Goal: Task Accomplishment & Management: Manage account settings

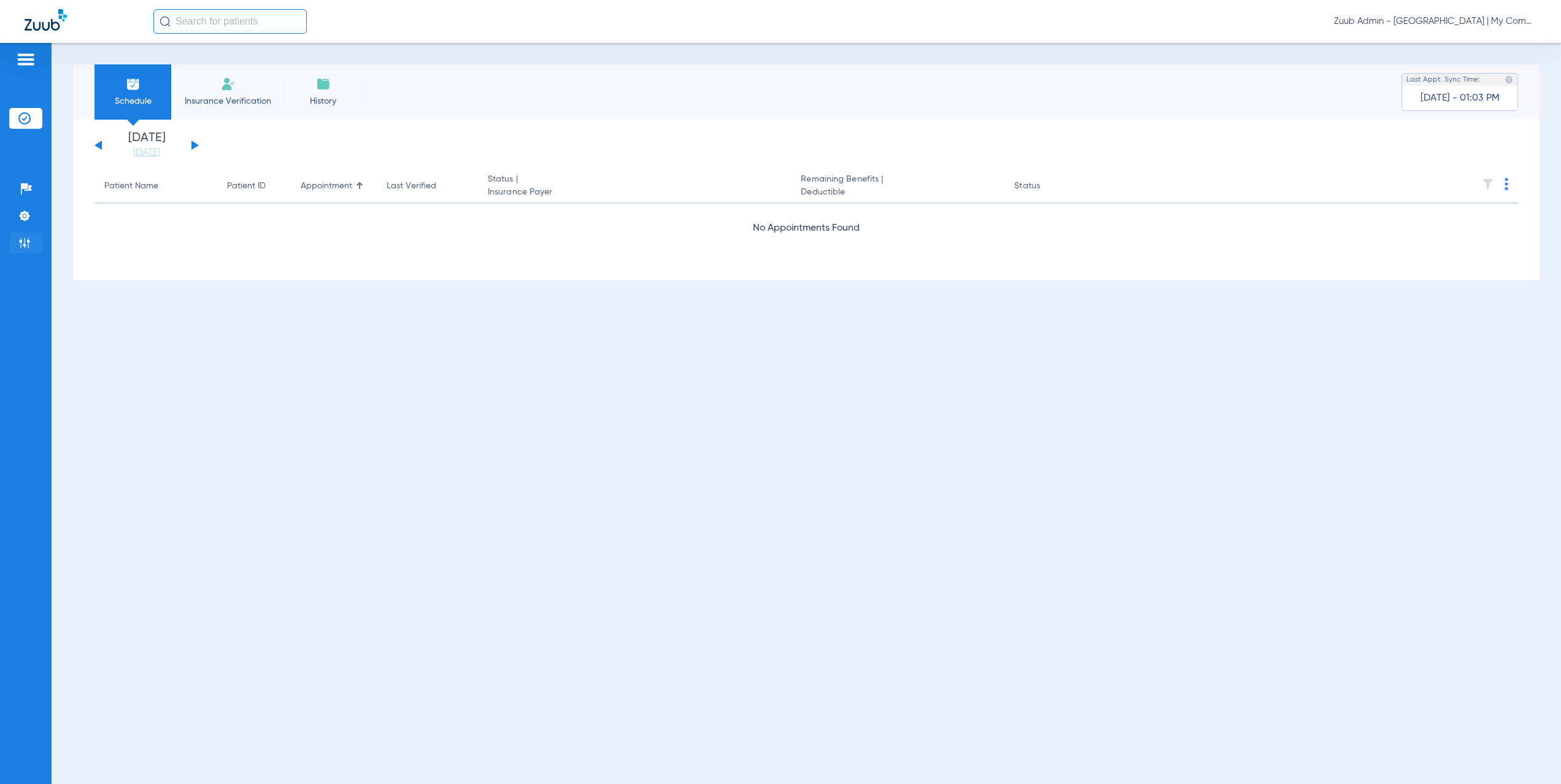
click at [21, 245] on img at bounding box center [25, 243] width 12 height 12
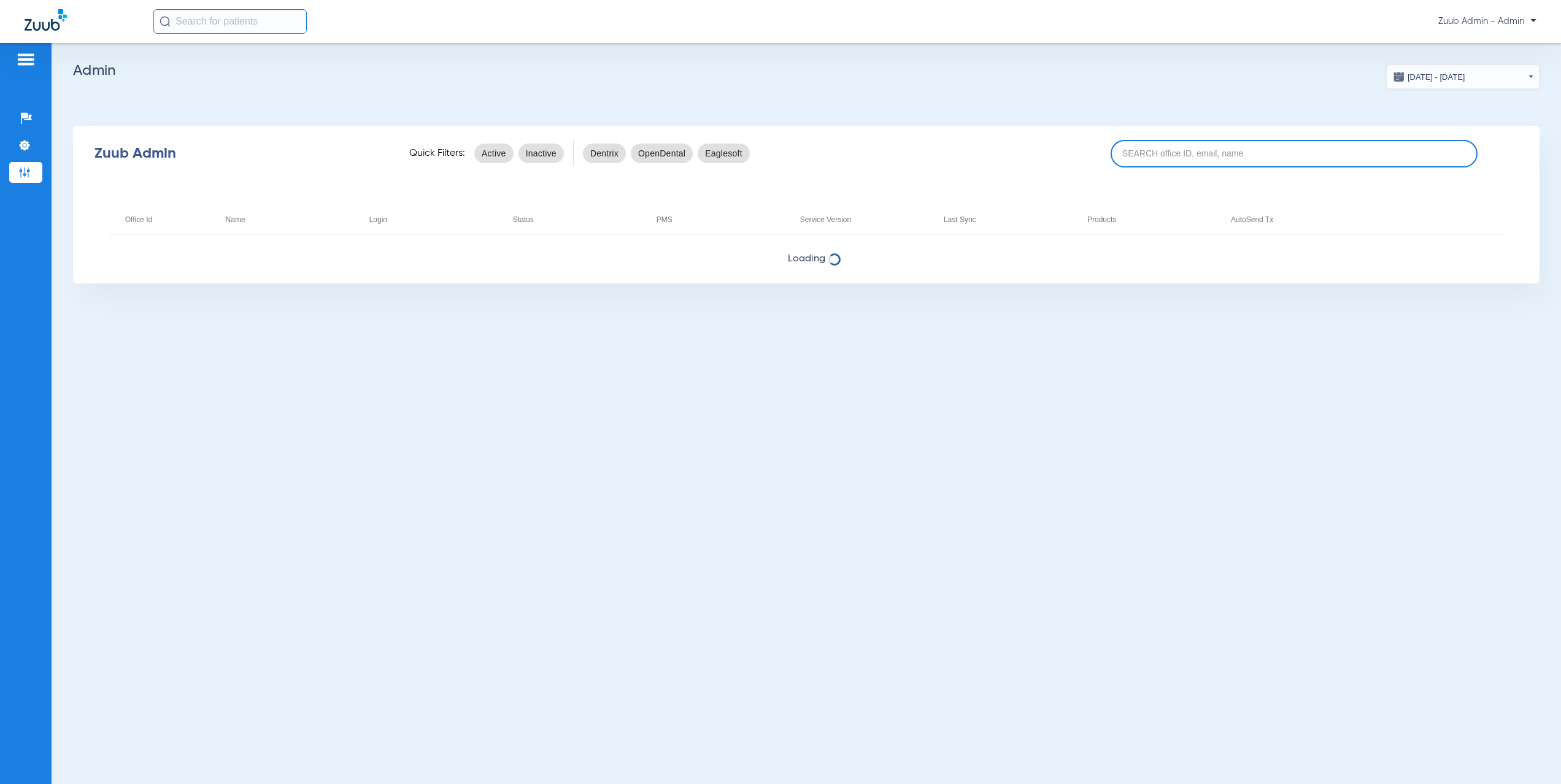
click at [1133, 165] on input at bounding box center [1294, 154] width 367 height 28
paste input "17006337"
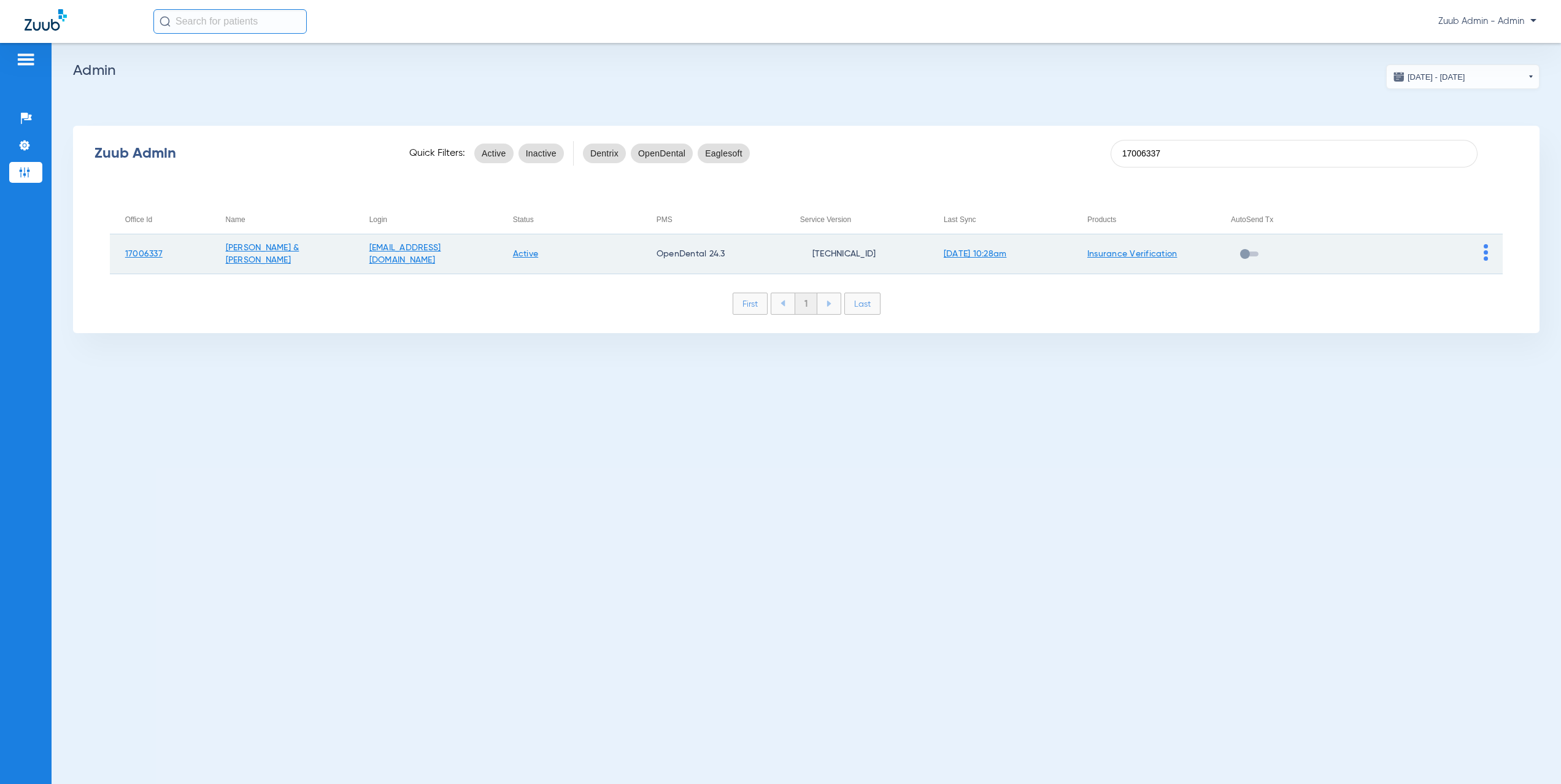
type input "17006337"
click at [1484, 254] on img at bounding box center [1486, 253] width 5 height 17
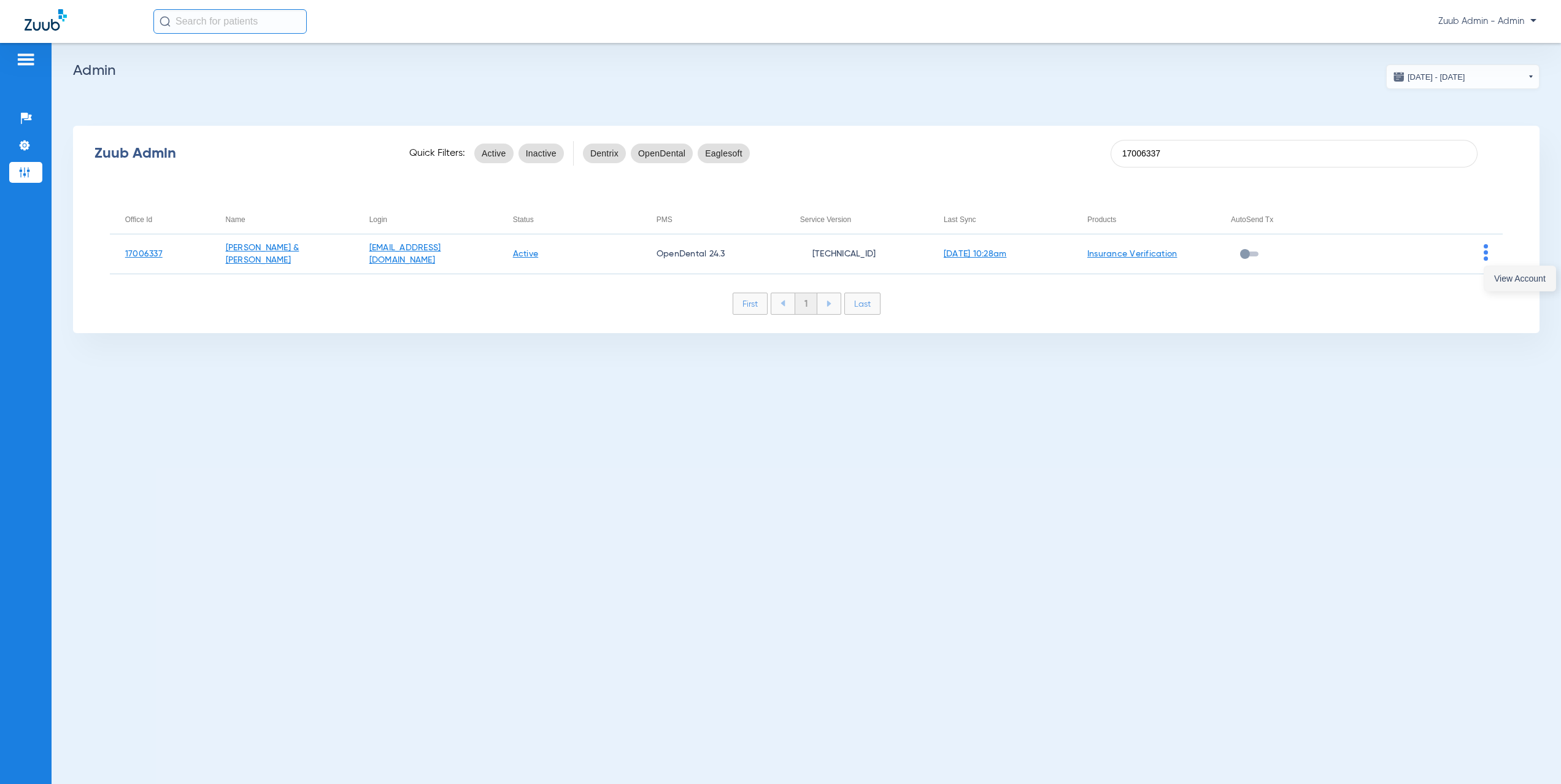
click at [1491, 274] on button "View Account" at bounding box center [1520, 279] width 71 height 25
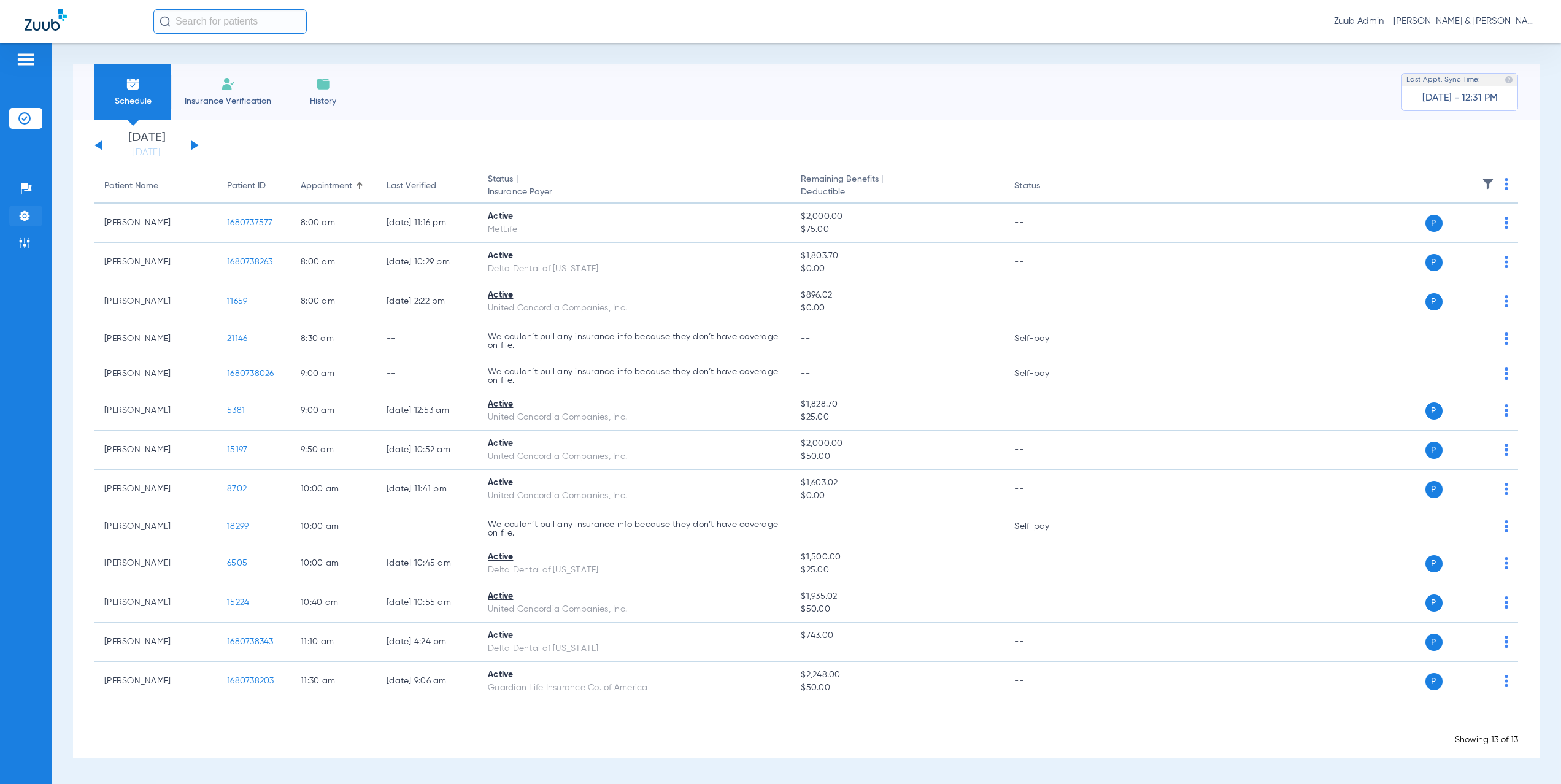
click at [26, 215] on img at bounding box center [25, 216] width 12 height 12
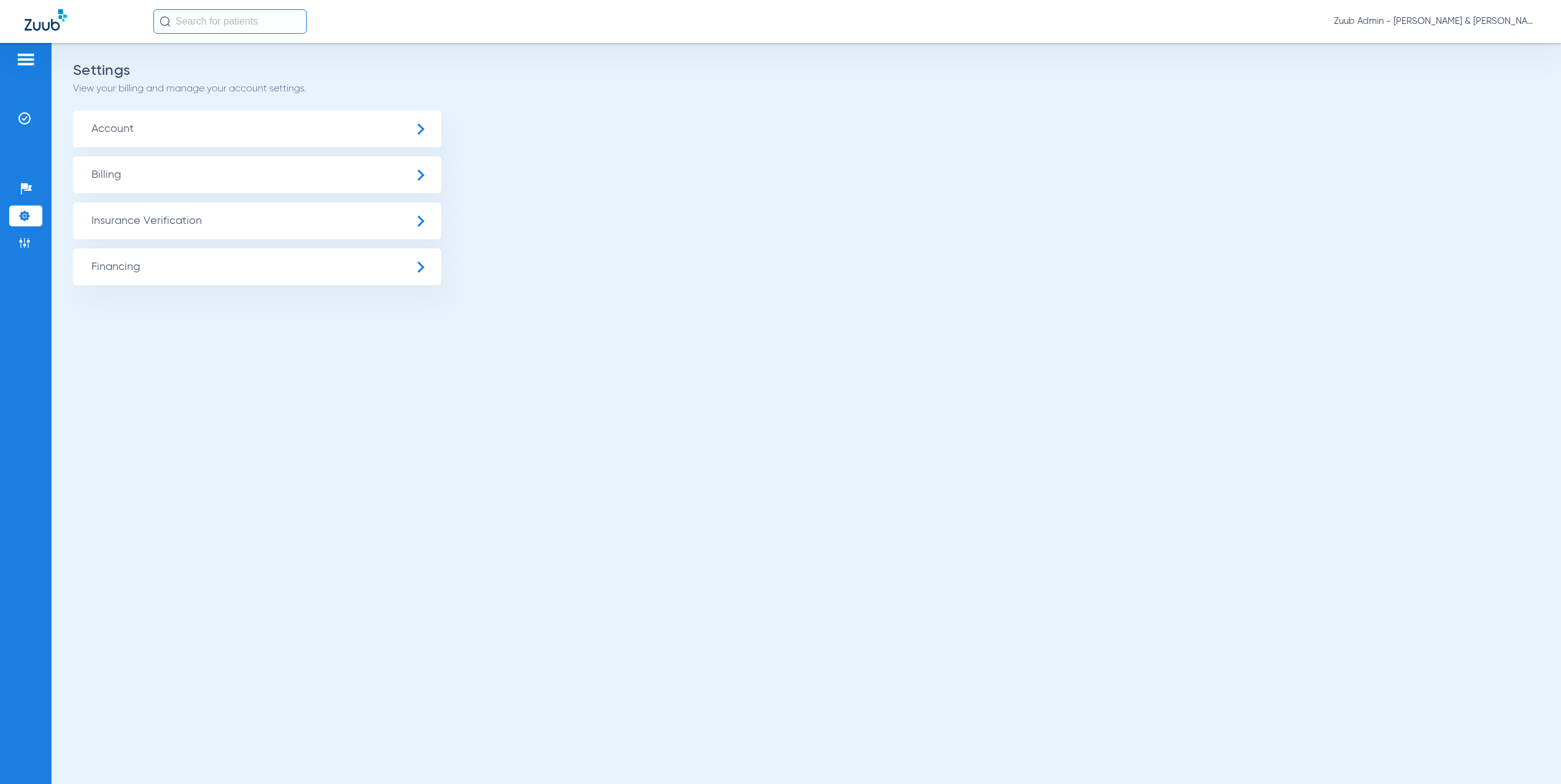
click at [130, 218] on span "Insurance Verification" at bounding box center [257, 221] width 368 height 37
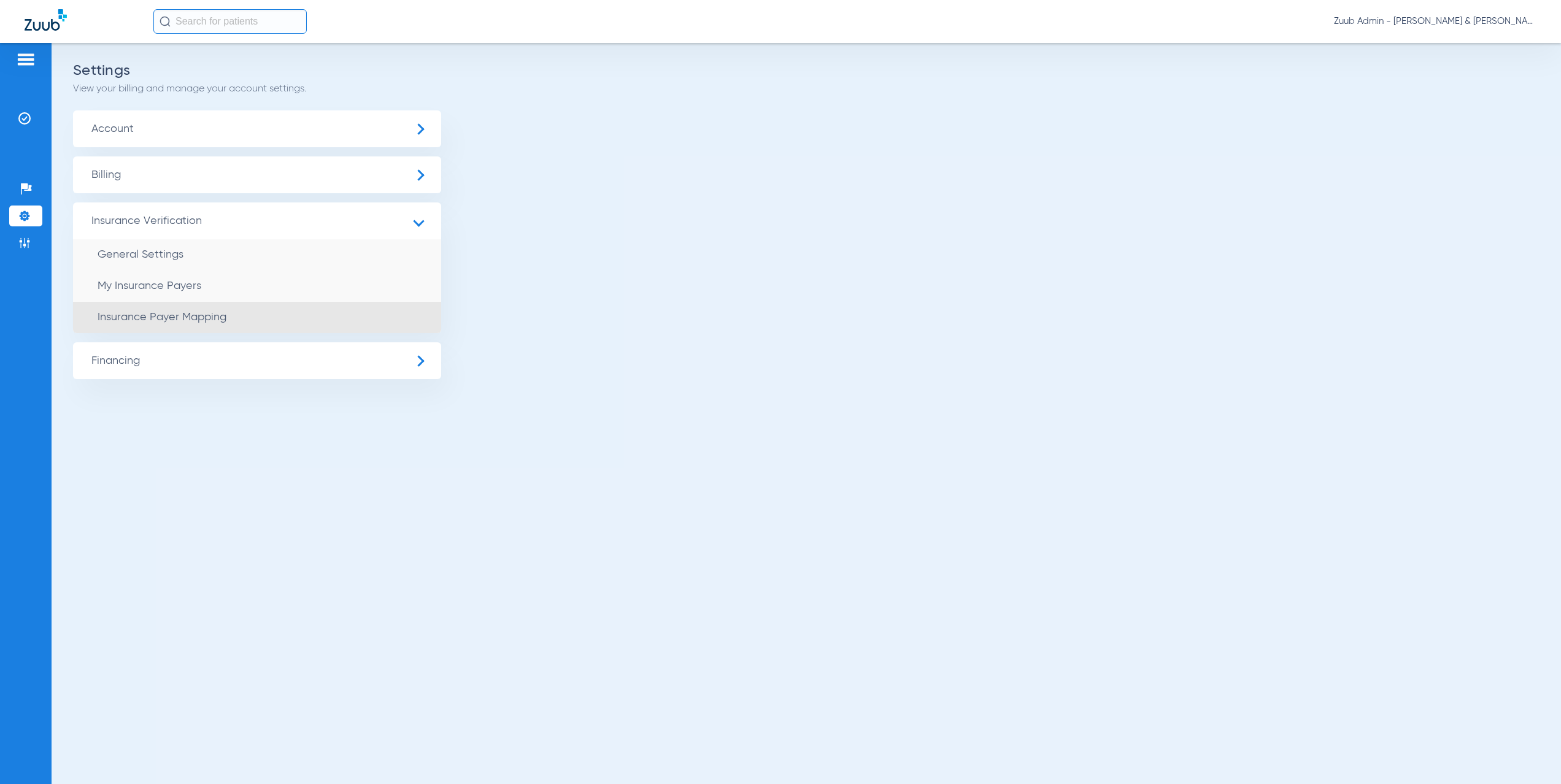
click at [198, 321] on span "Insurance Payer Mapping" at bounding box center [162, 317] width 129 height 11
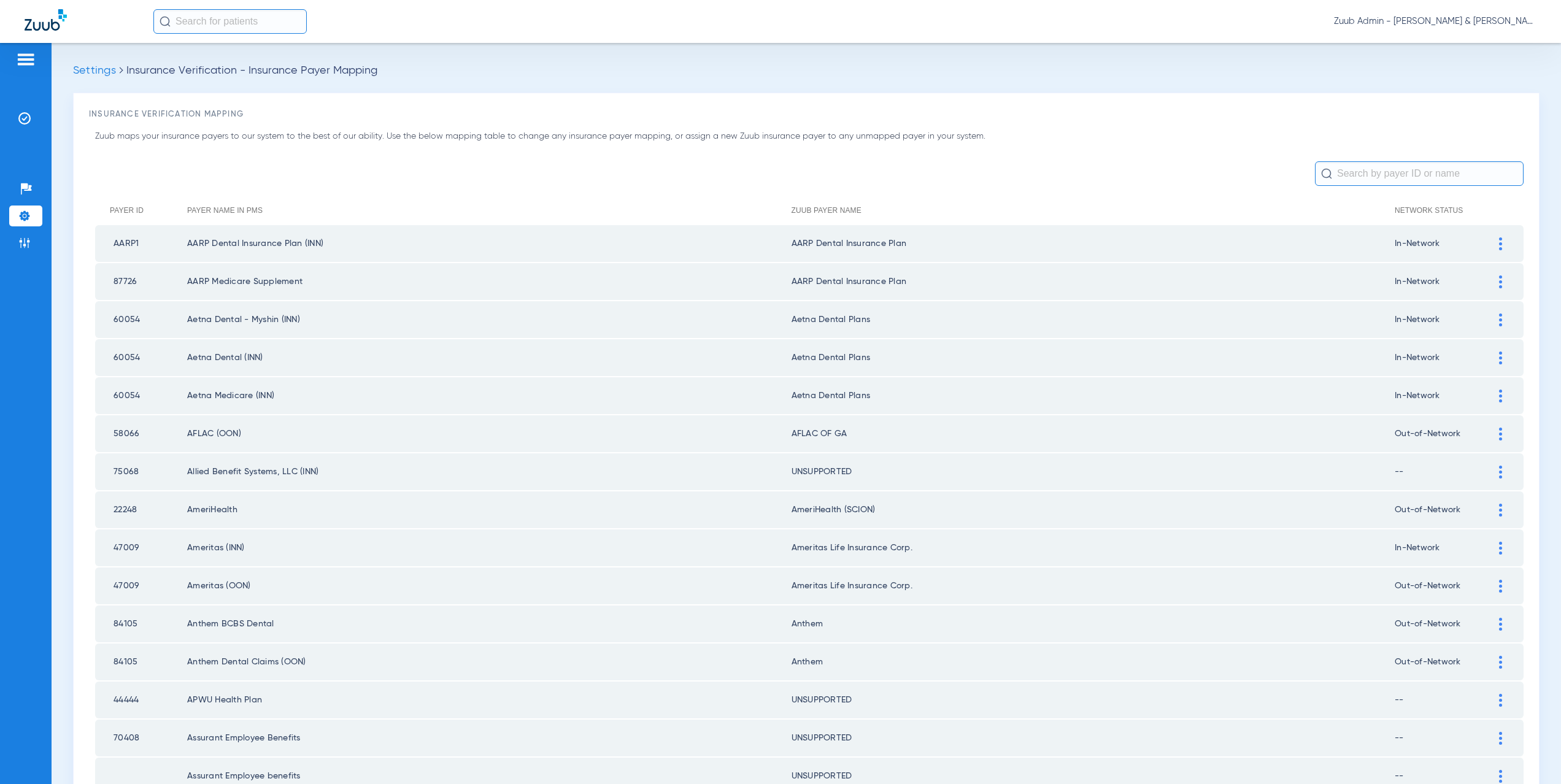
click at [31, 219] on li "Settings" at bounding box center [25, 216] width 33 height 21
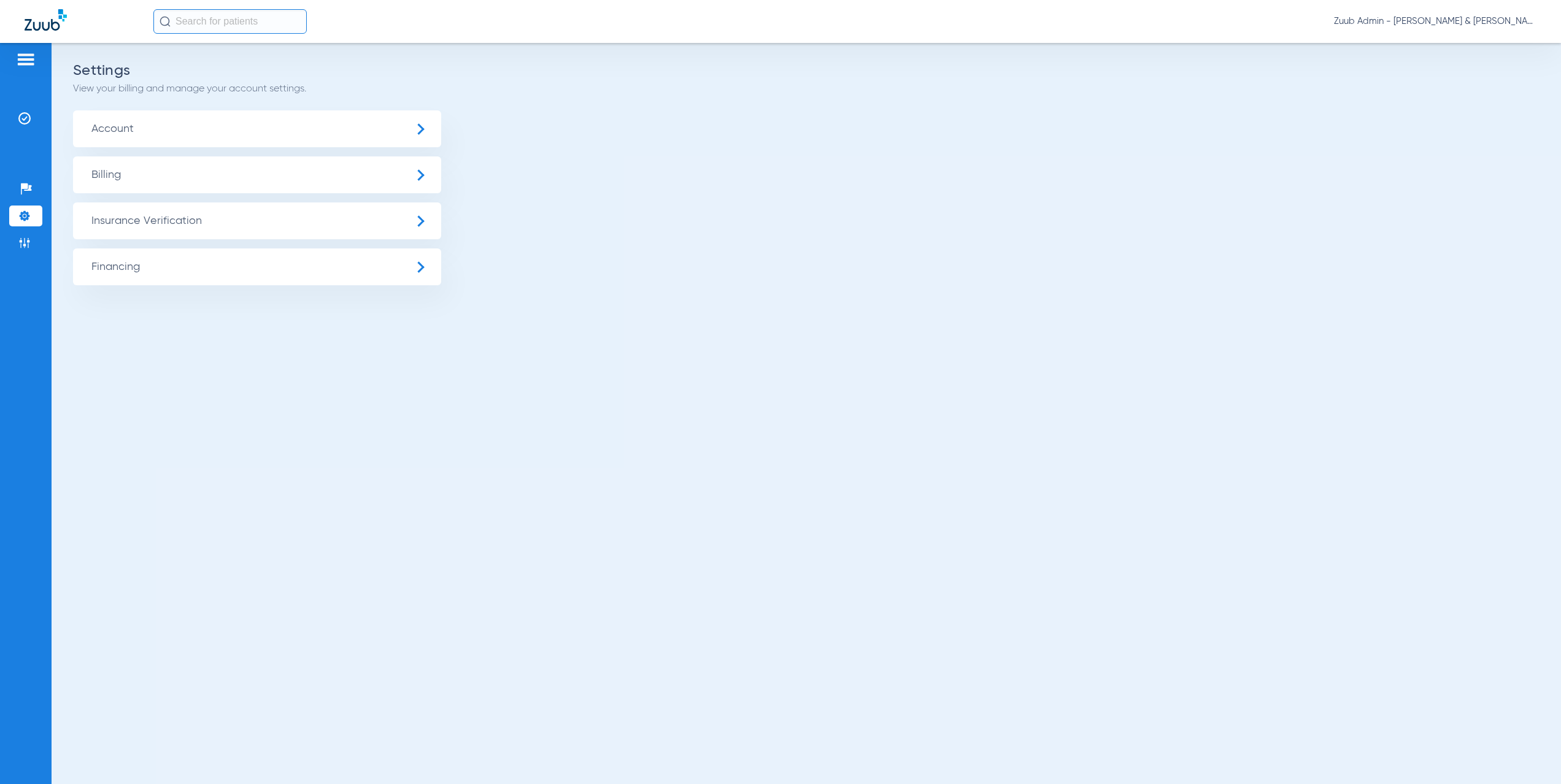
click at [161, 228] on span "Insurance Verification" at bounding box center [257, 221] width 368 height 37
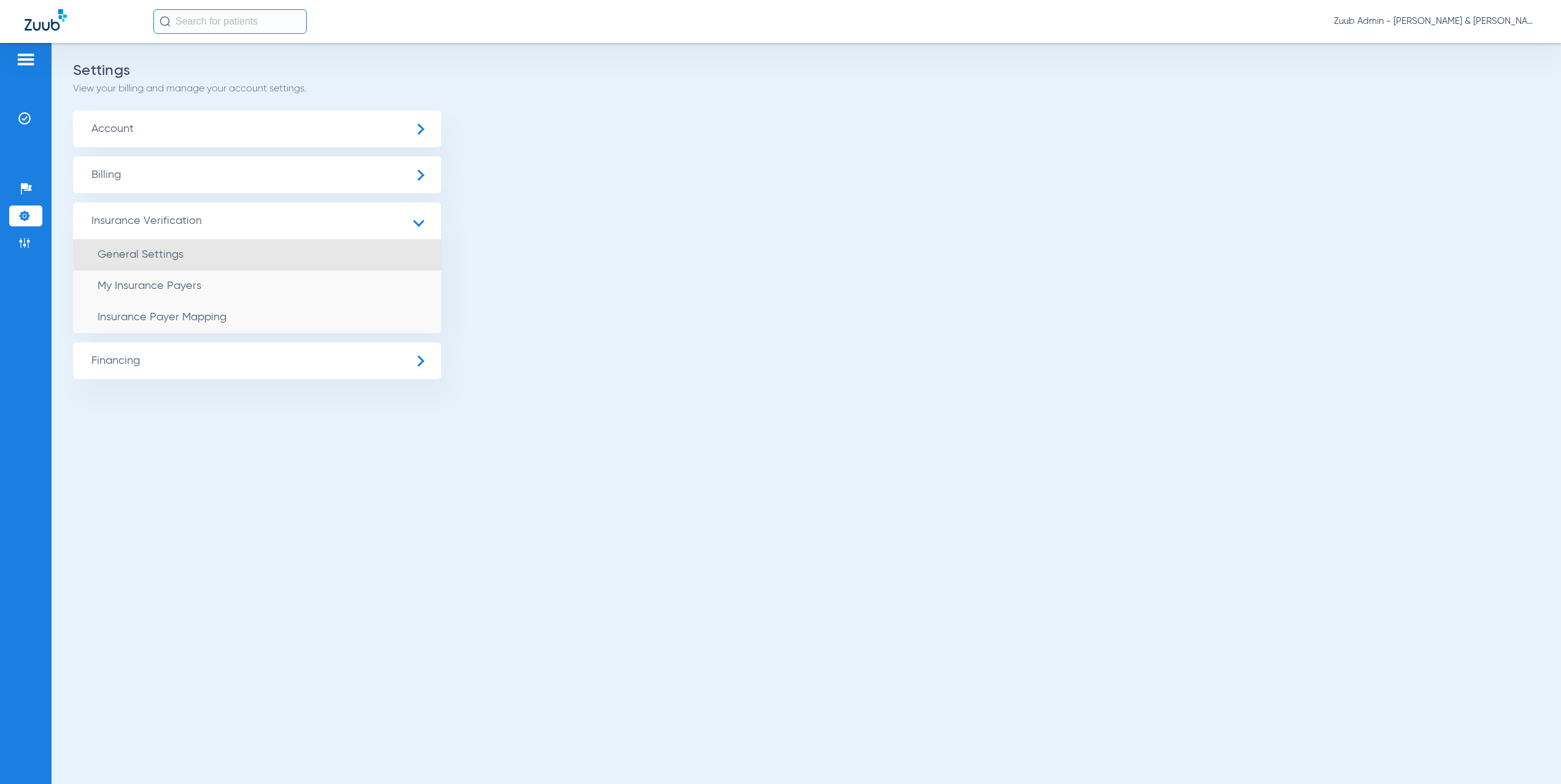
click at [158, 257] on span "General Settings" at bounding box center [140, 254] width 86 height 11
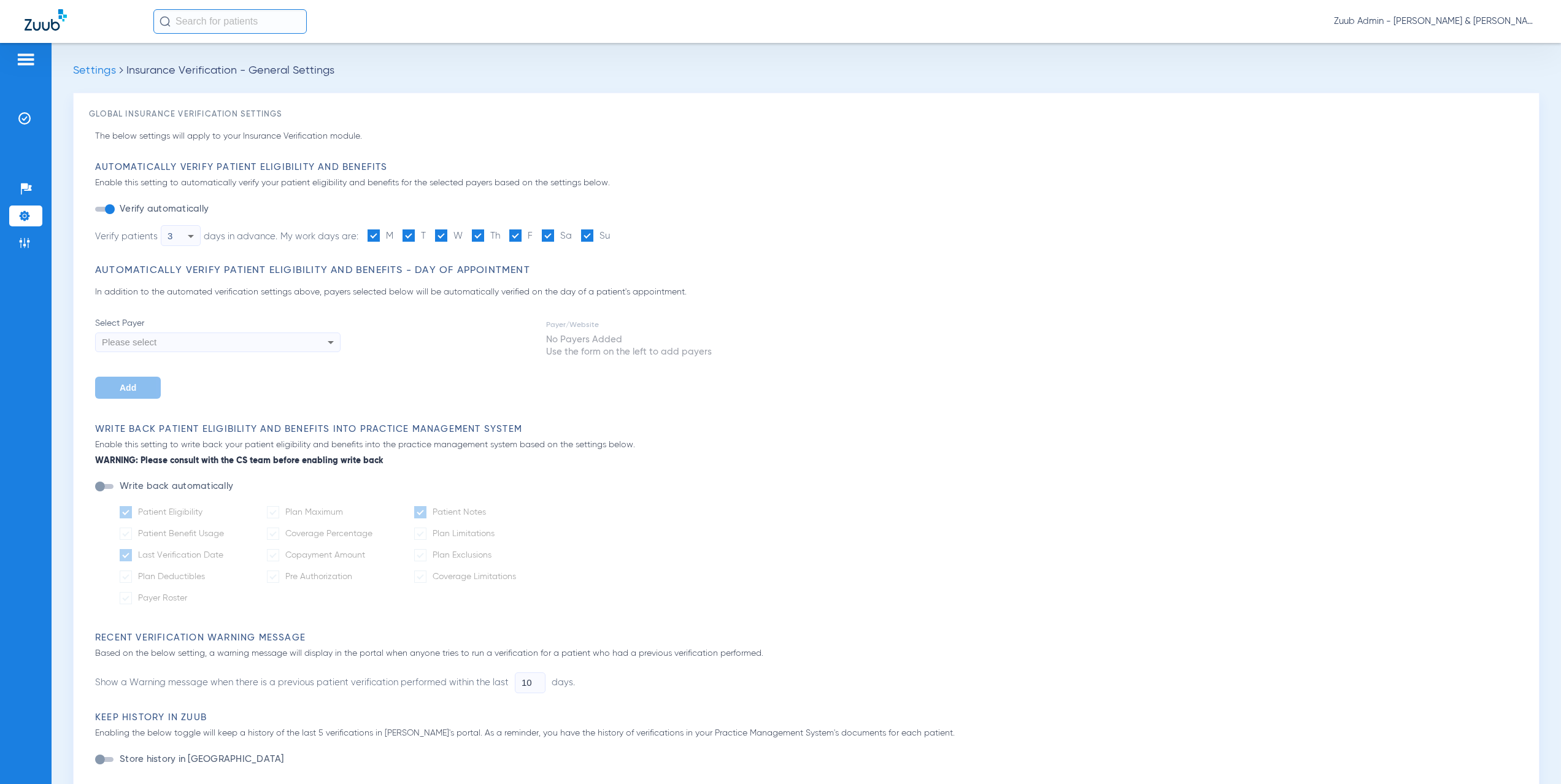
type input "1"
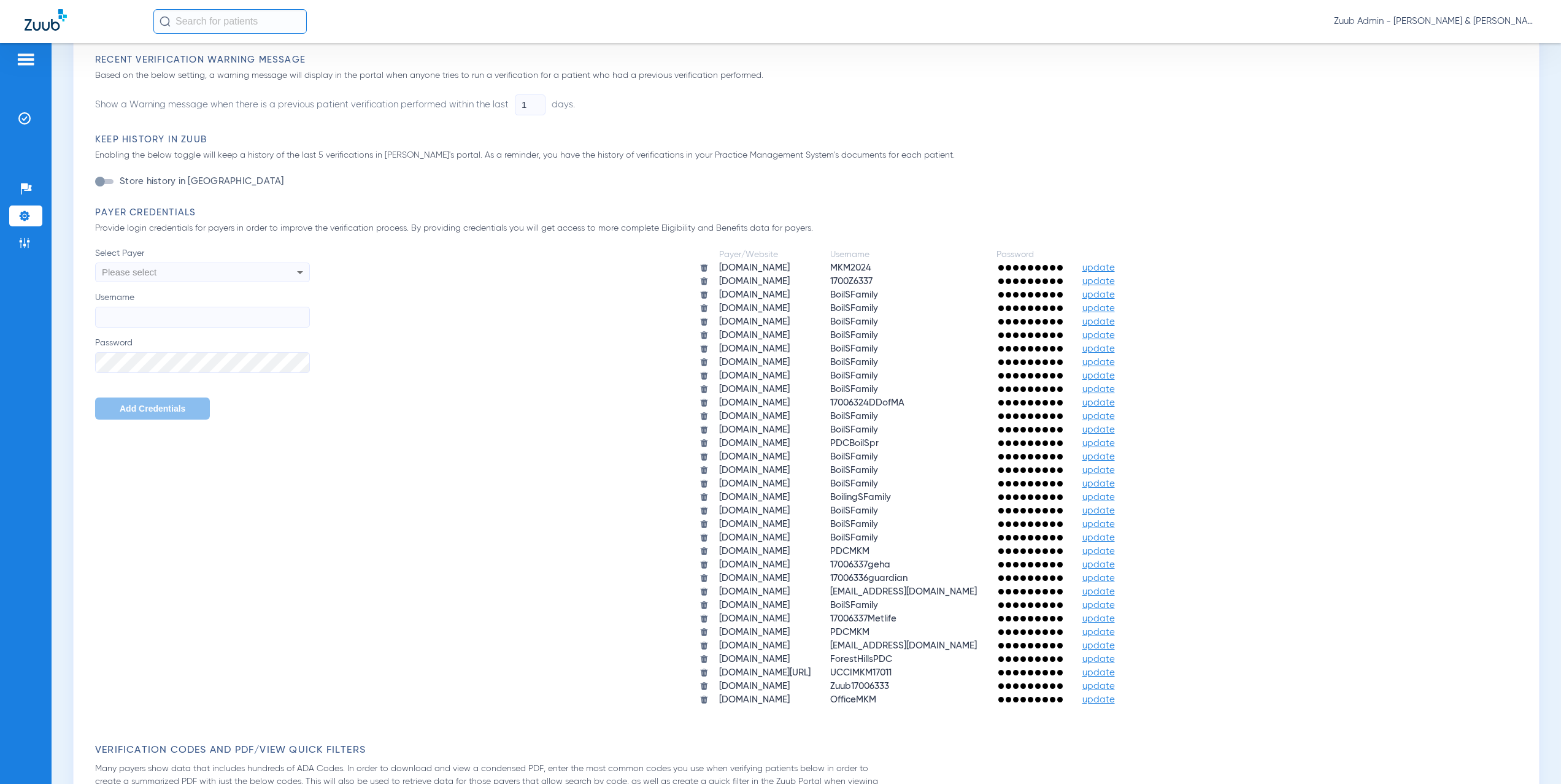
scroll to position [241, 0]
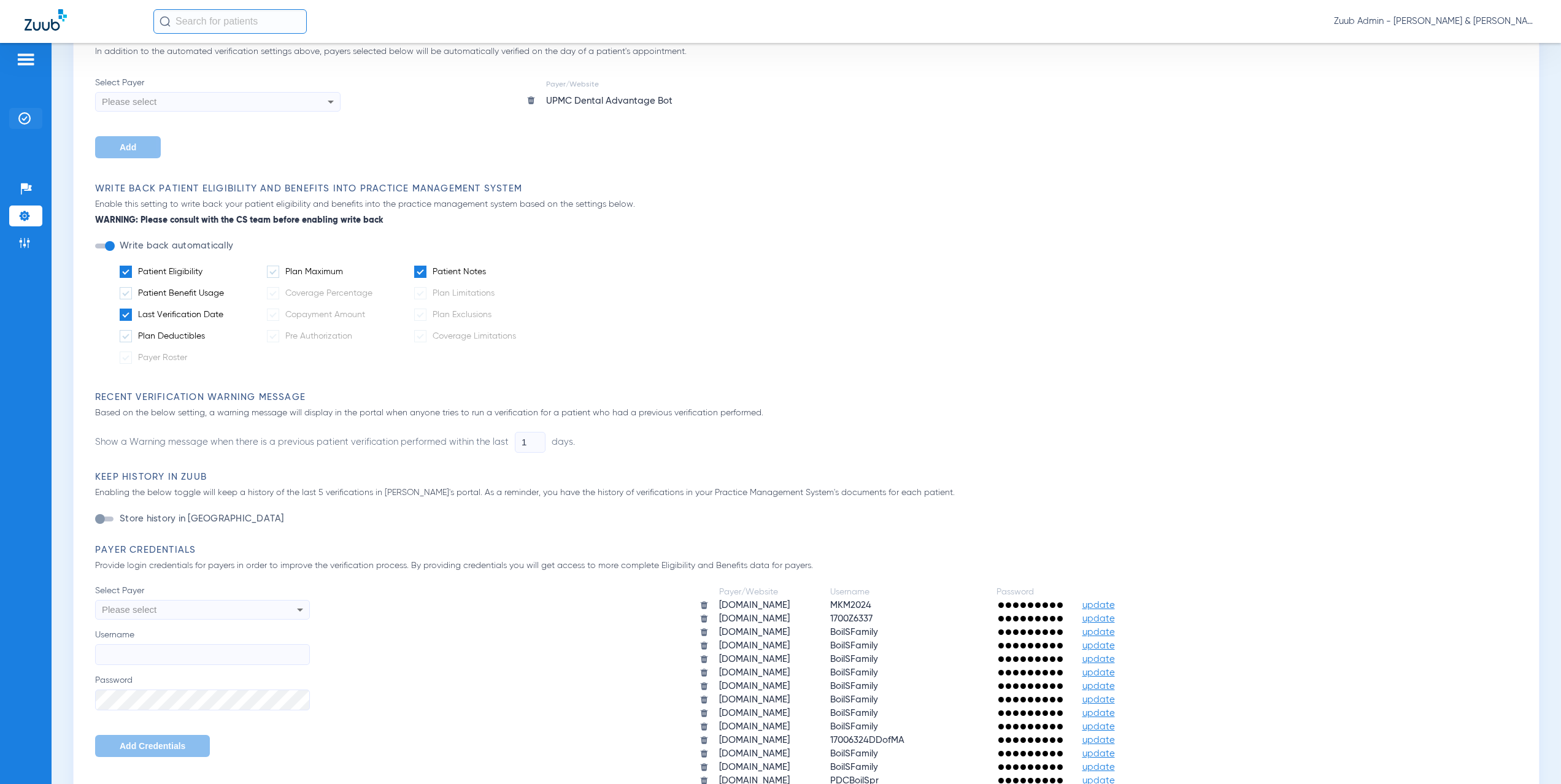
click at [33, 124] on li "Insurance Verification" at bounding box center [25, 118] width 33 height 21
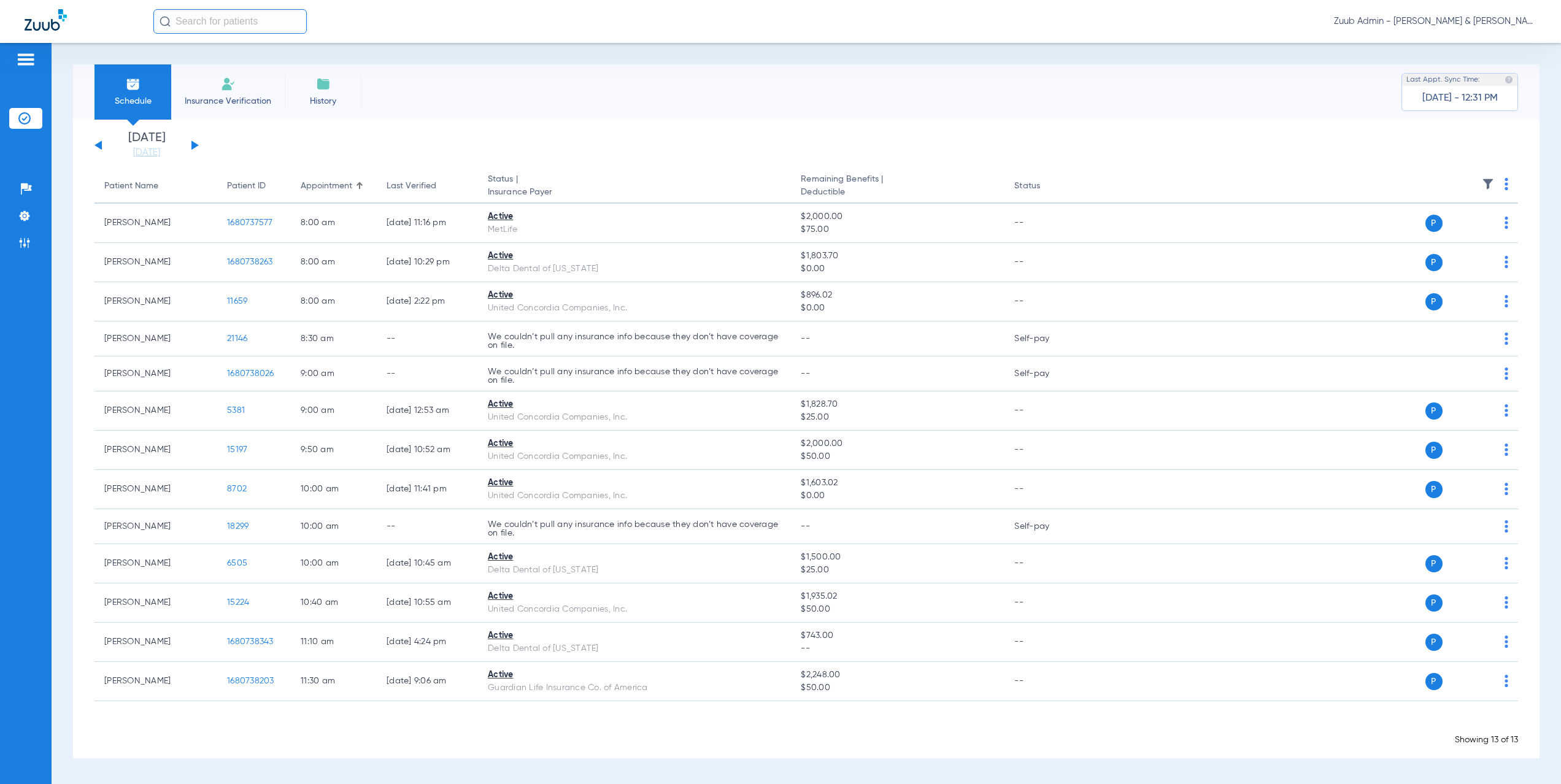
click at [194, 146] on button at bounding box center [195, 145] width 7 height 9
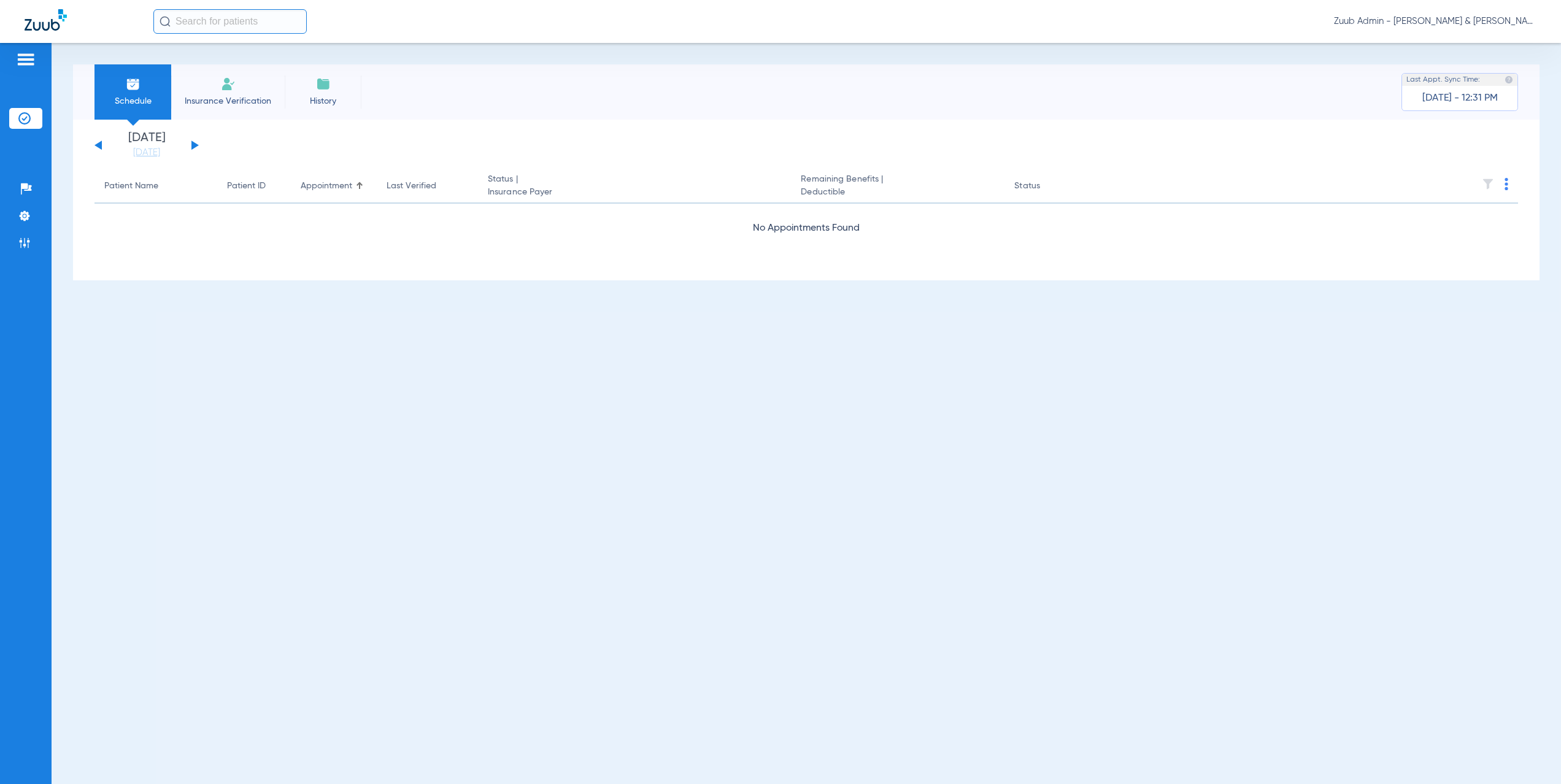
click at [194, 146] on button at bounding box center [195, 145] width 7 height 9
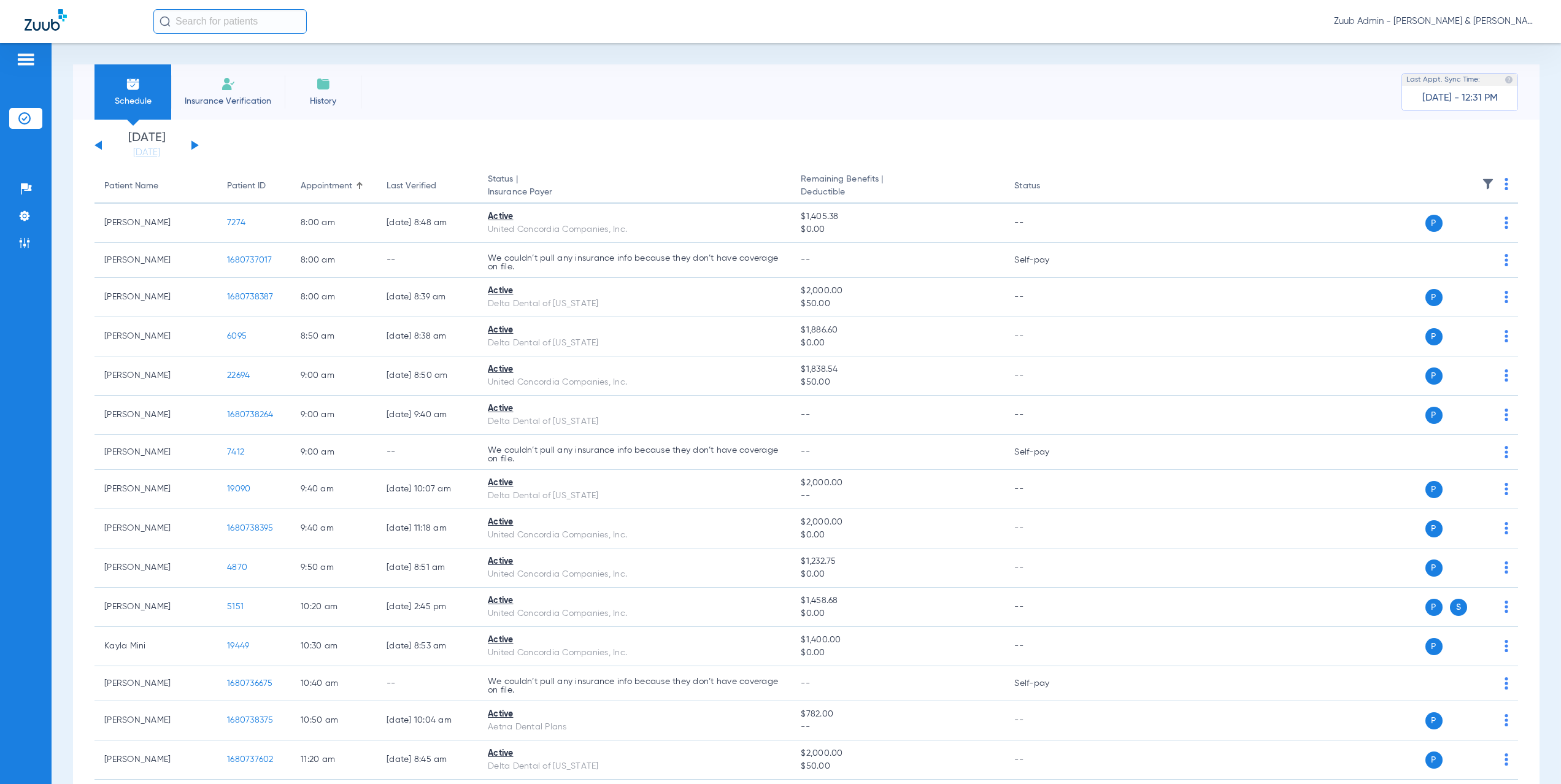
click at [196, 145] on button at bounding box center [195, 145] width 7 height 9
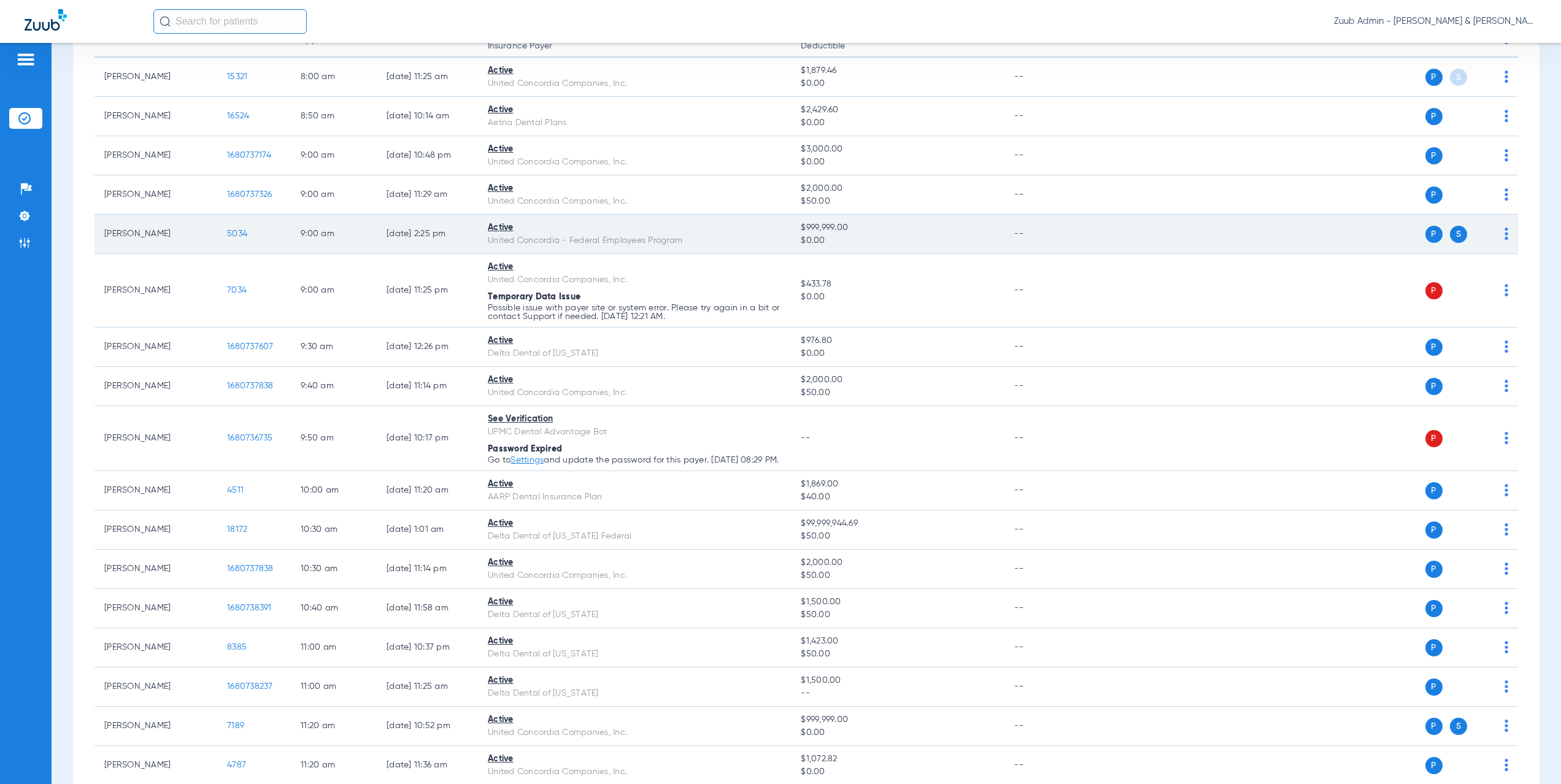
scroll to position [144, 0]
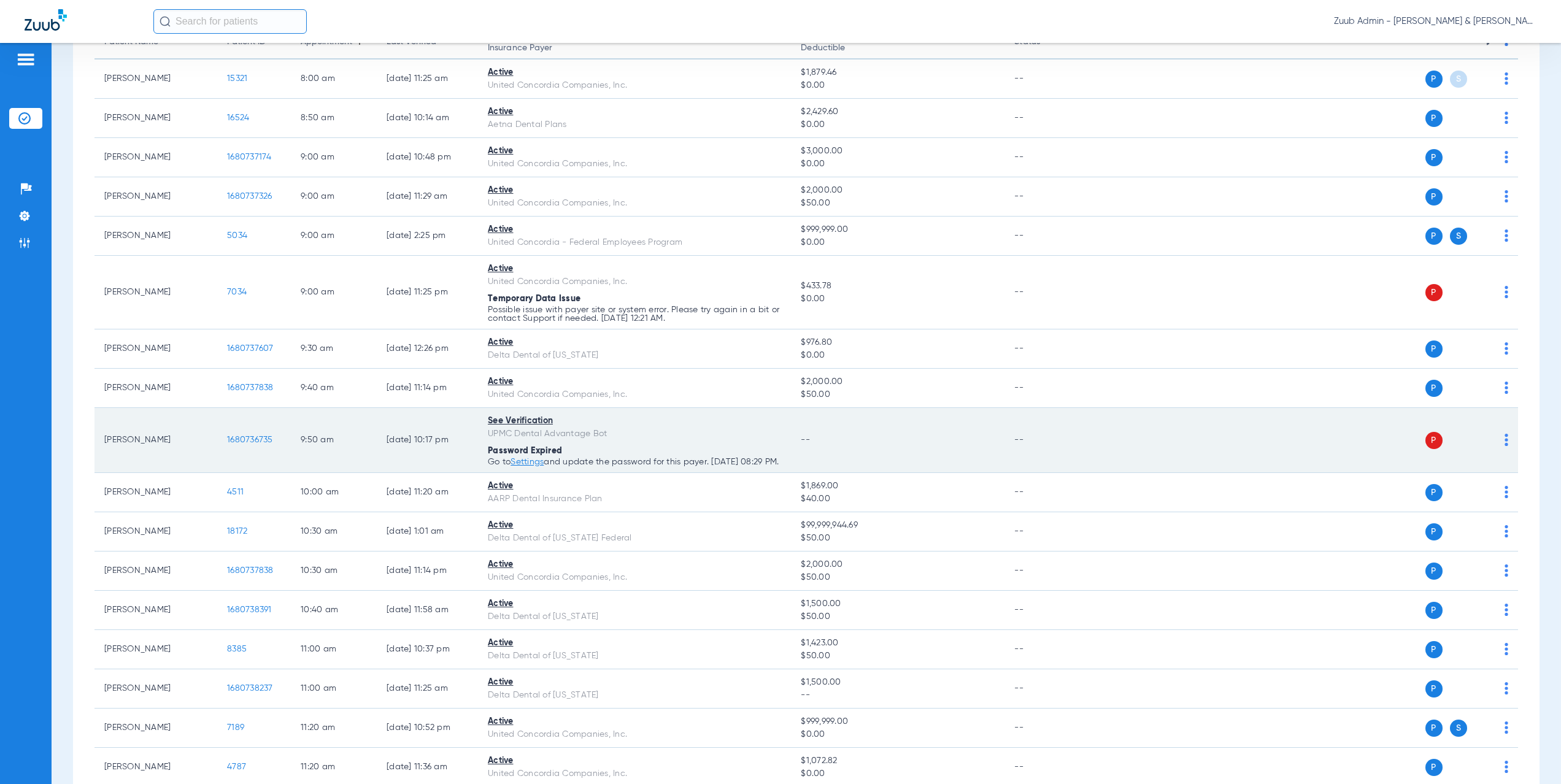
click at [1505, 443] on img at bounding box center [1507, 439] width 4 height 12
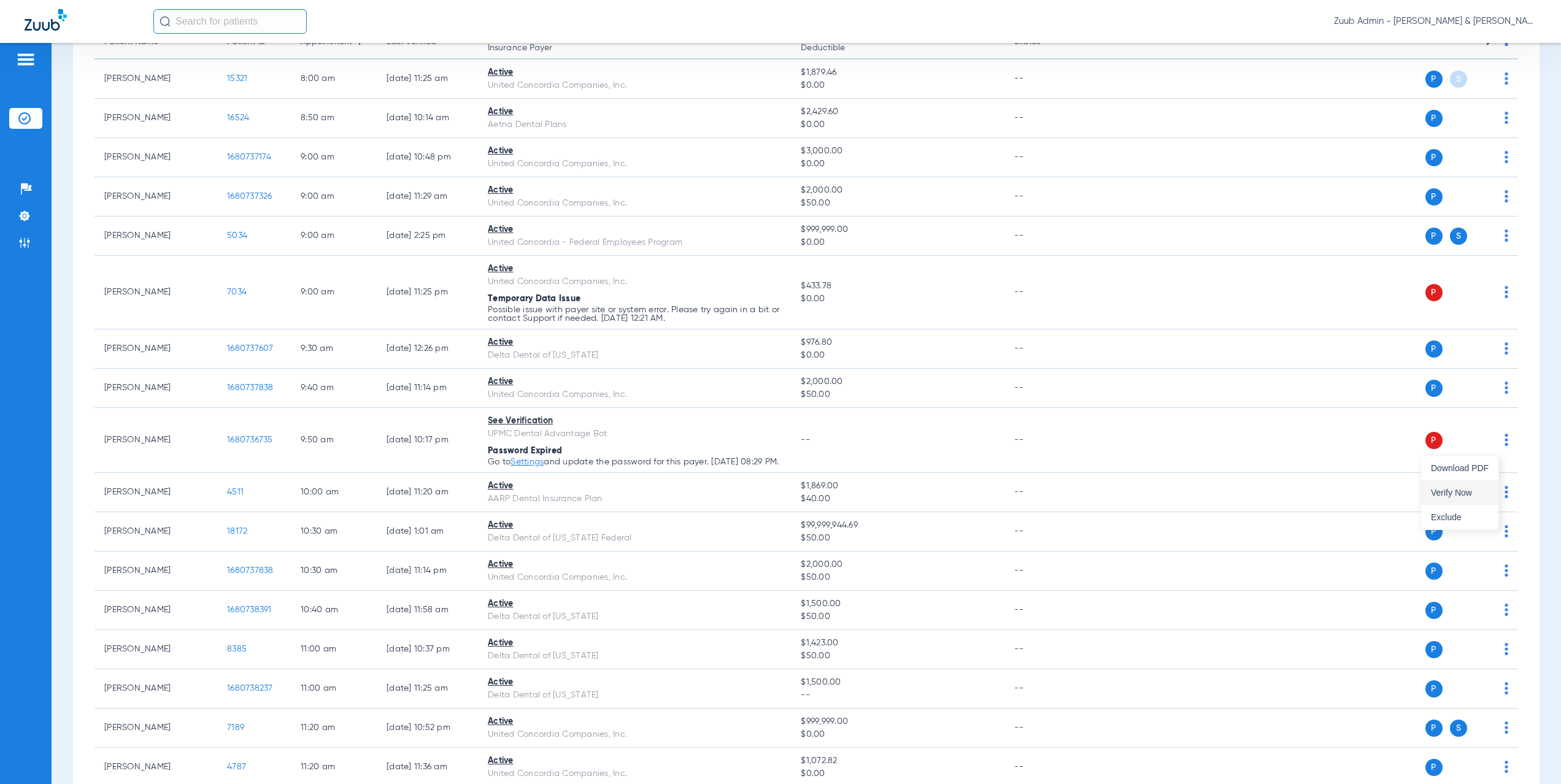
click at [1482, 496] on span "Verify Now" at bounding box center [1460, 492] width 57 height 8
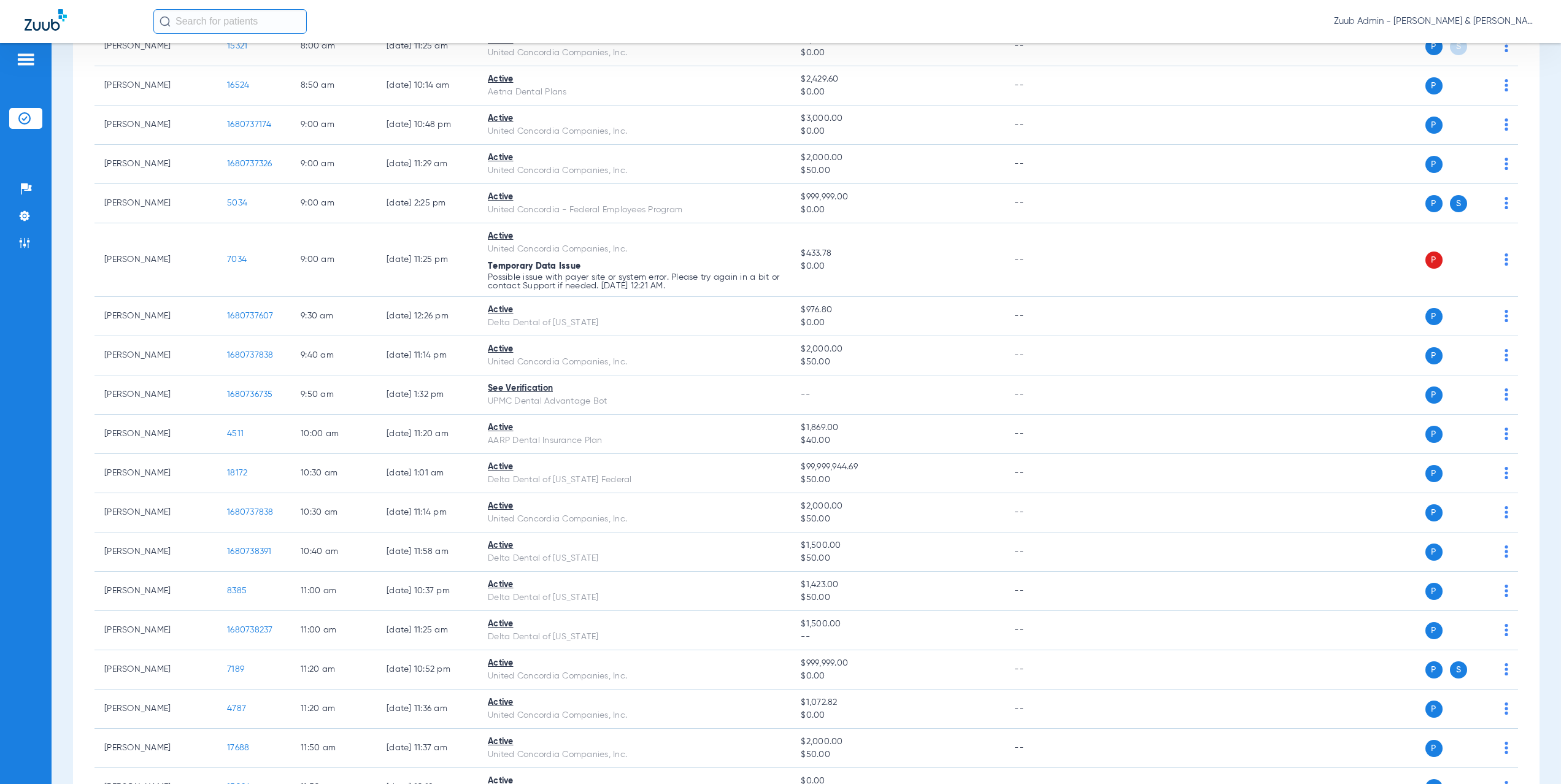
scroll to position [0, 0]
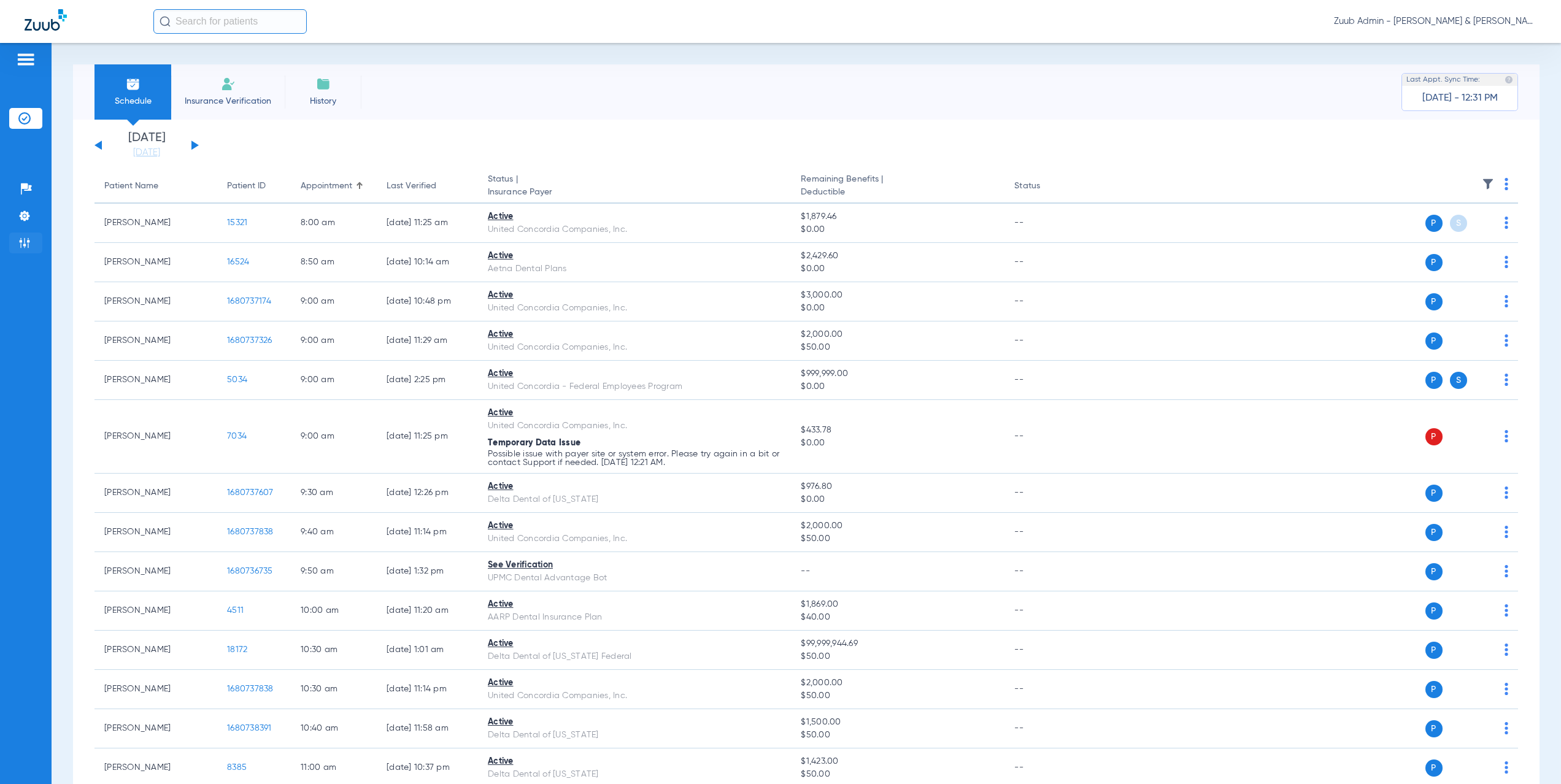
click at [25, 234] on li "Admin" at bounding box center [25, 243] width 33 height 21
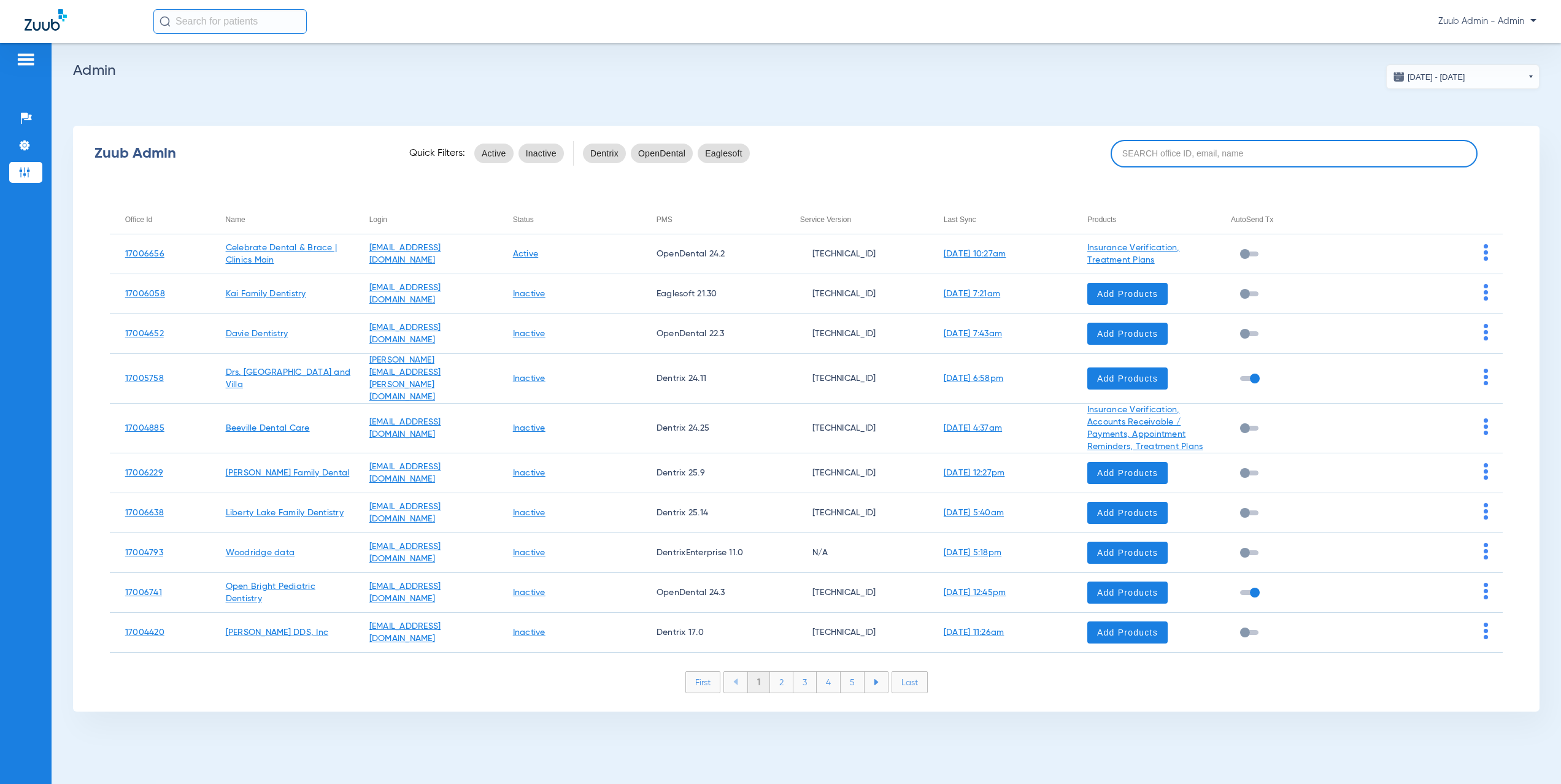
click at [1173, 154] on input at bounding box center [1294, 154] width 367 height 28
paste input "17005942"
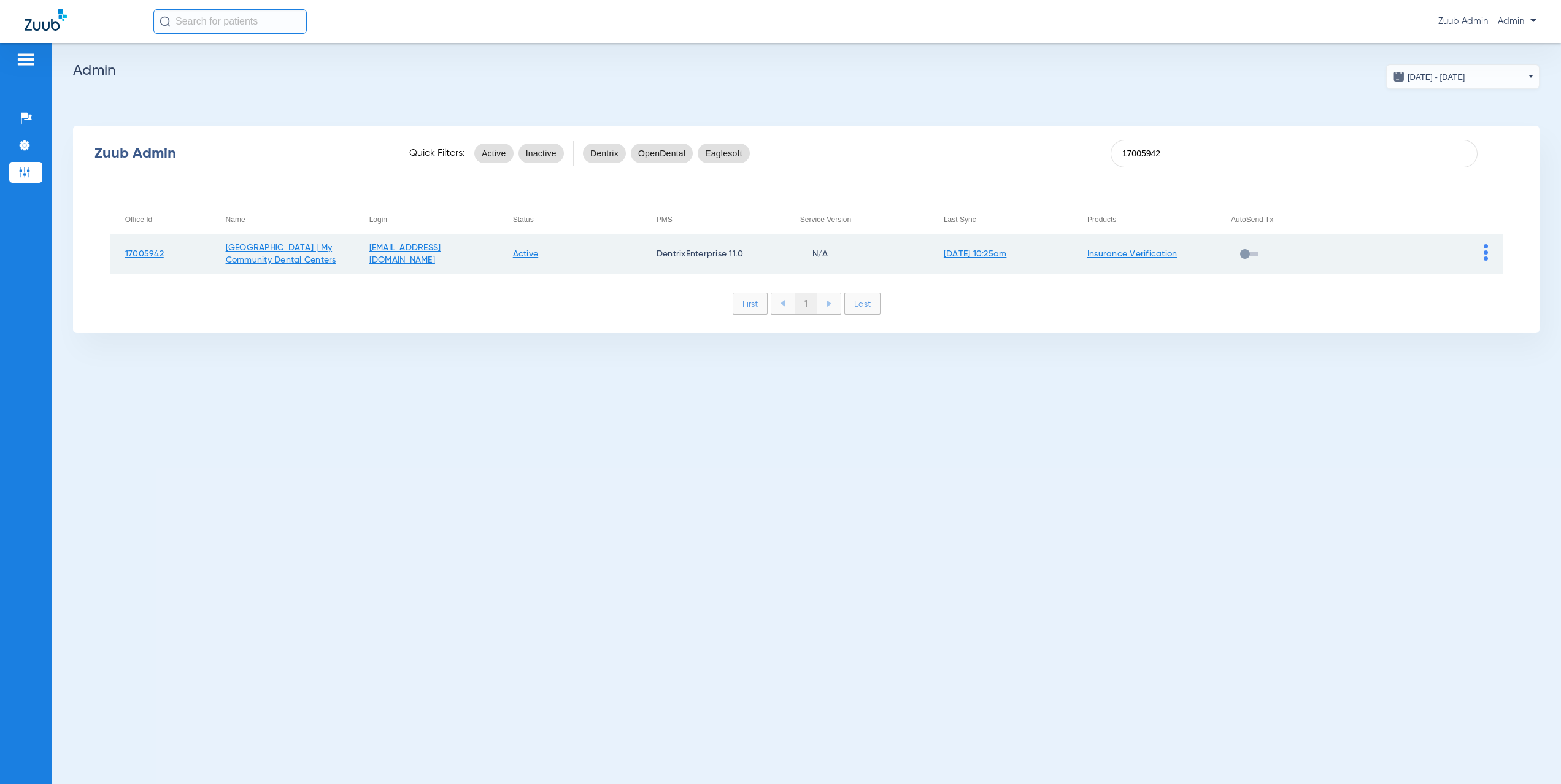
type input "17005942"
click at [1487, 252] on img at bounding box center [1486, 253] width 5 height 17
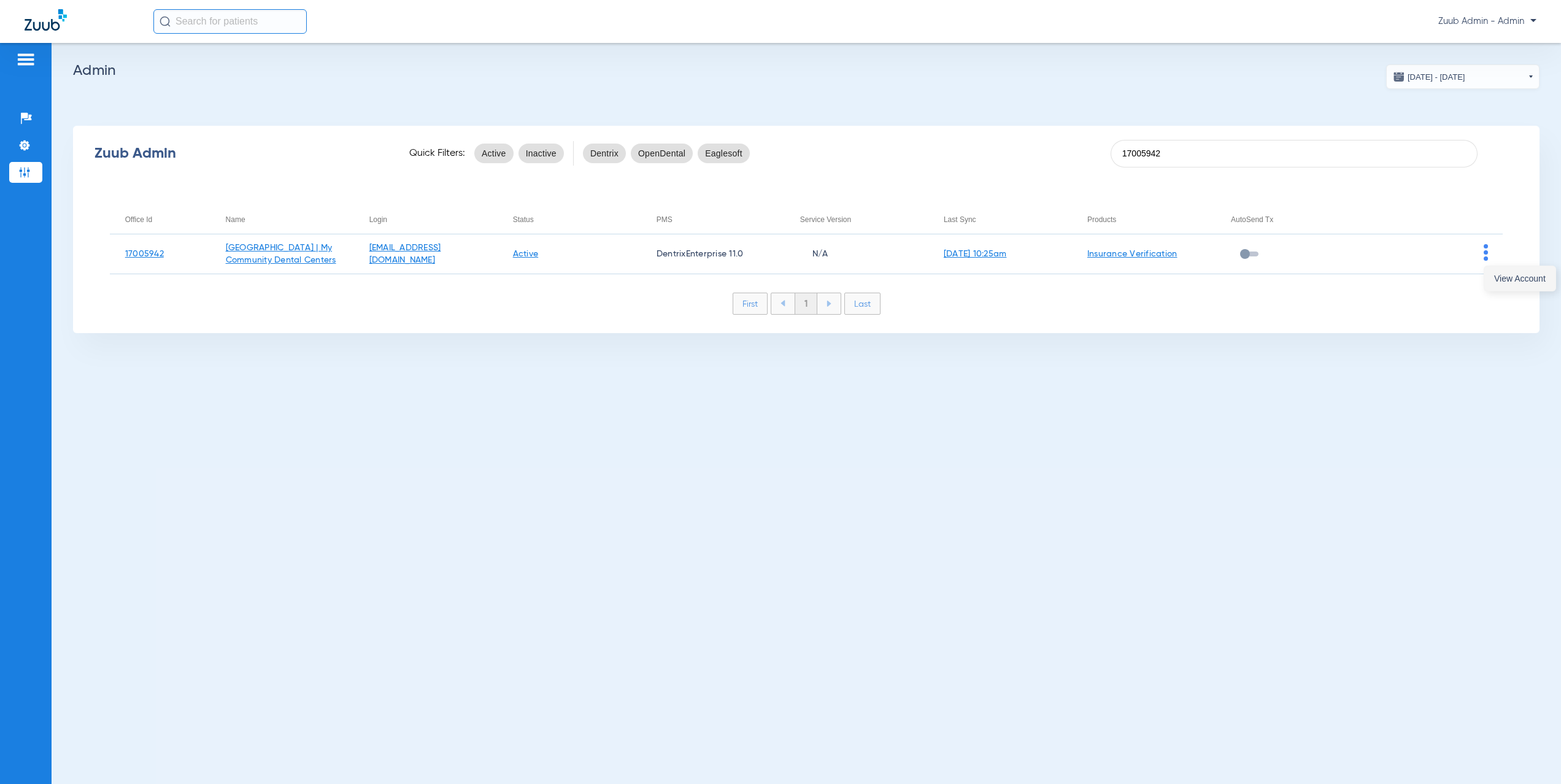
click at [1501, 277] on span "View Account" at bounding box center [1520, 278] width 52 height 8
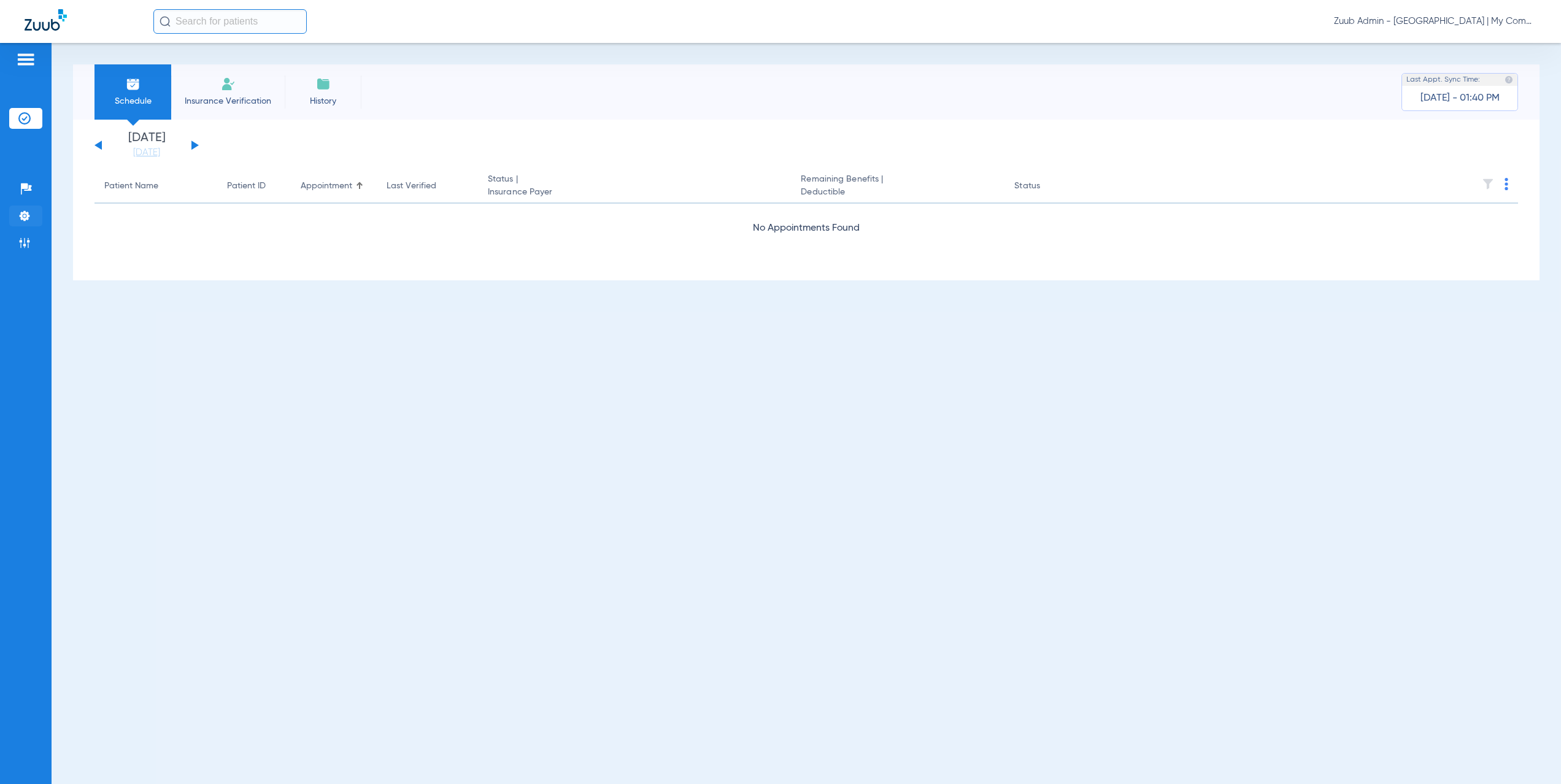
click at [25, 211] on img at bounding box center [25, 216] width 12 height 12
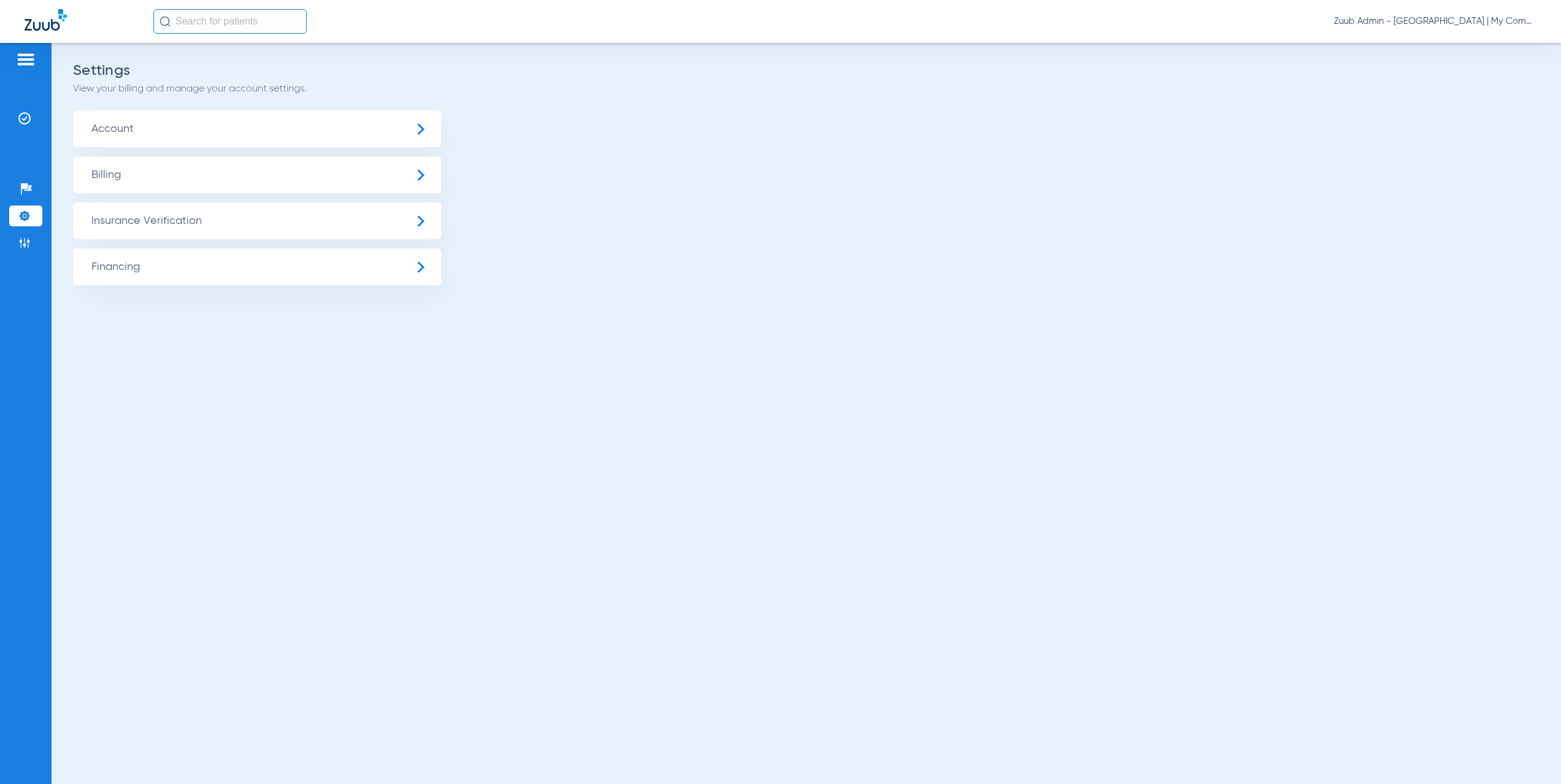
click at [166, 220] on span "Insurance Verification" at bounding box center [257, 221] width 368 height 37
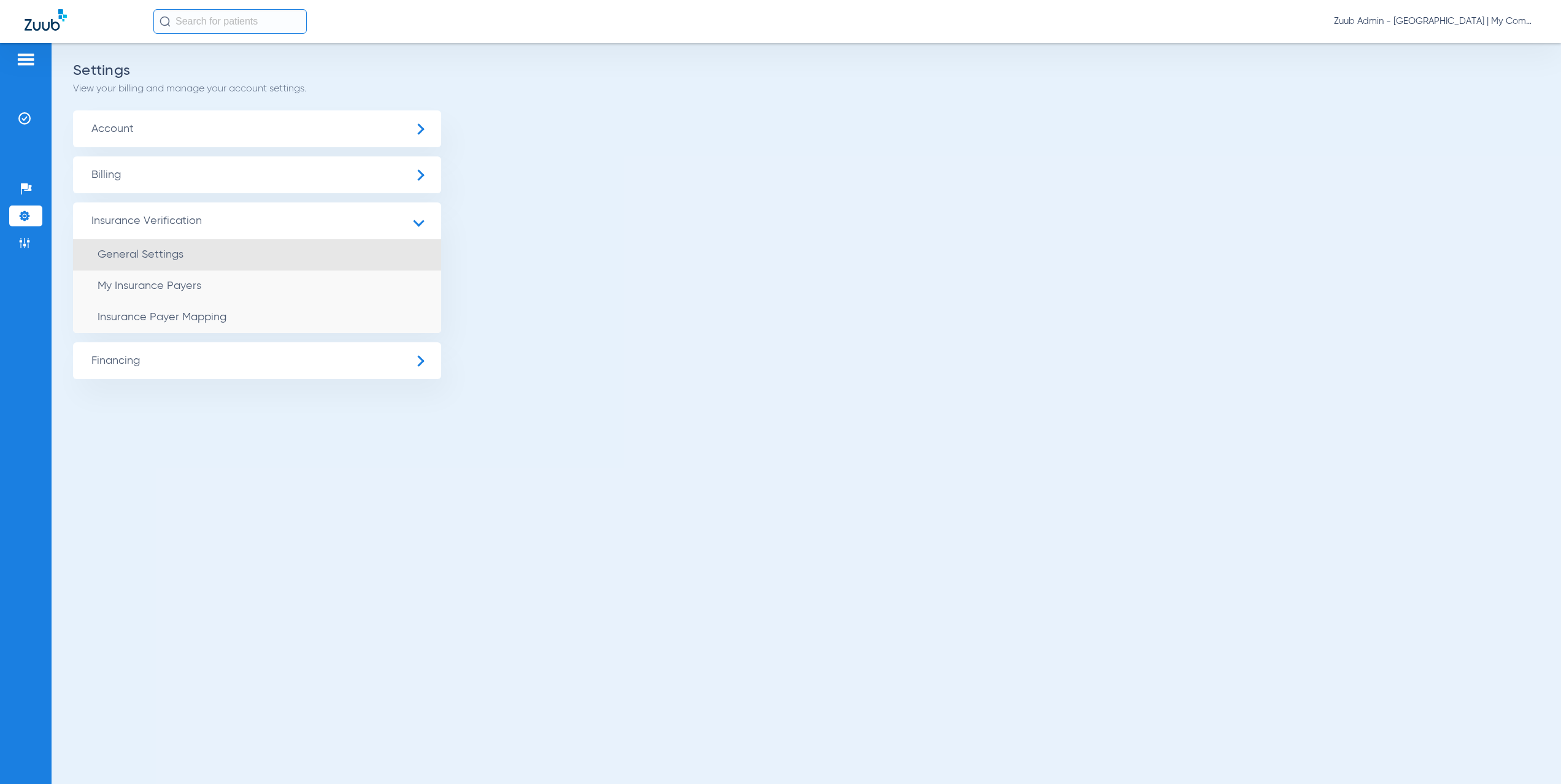
click at [183, 264] on li "General Settings" at bounding box center [257, 255] width 368 height 32
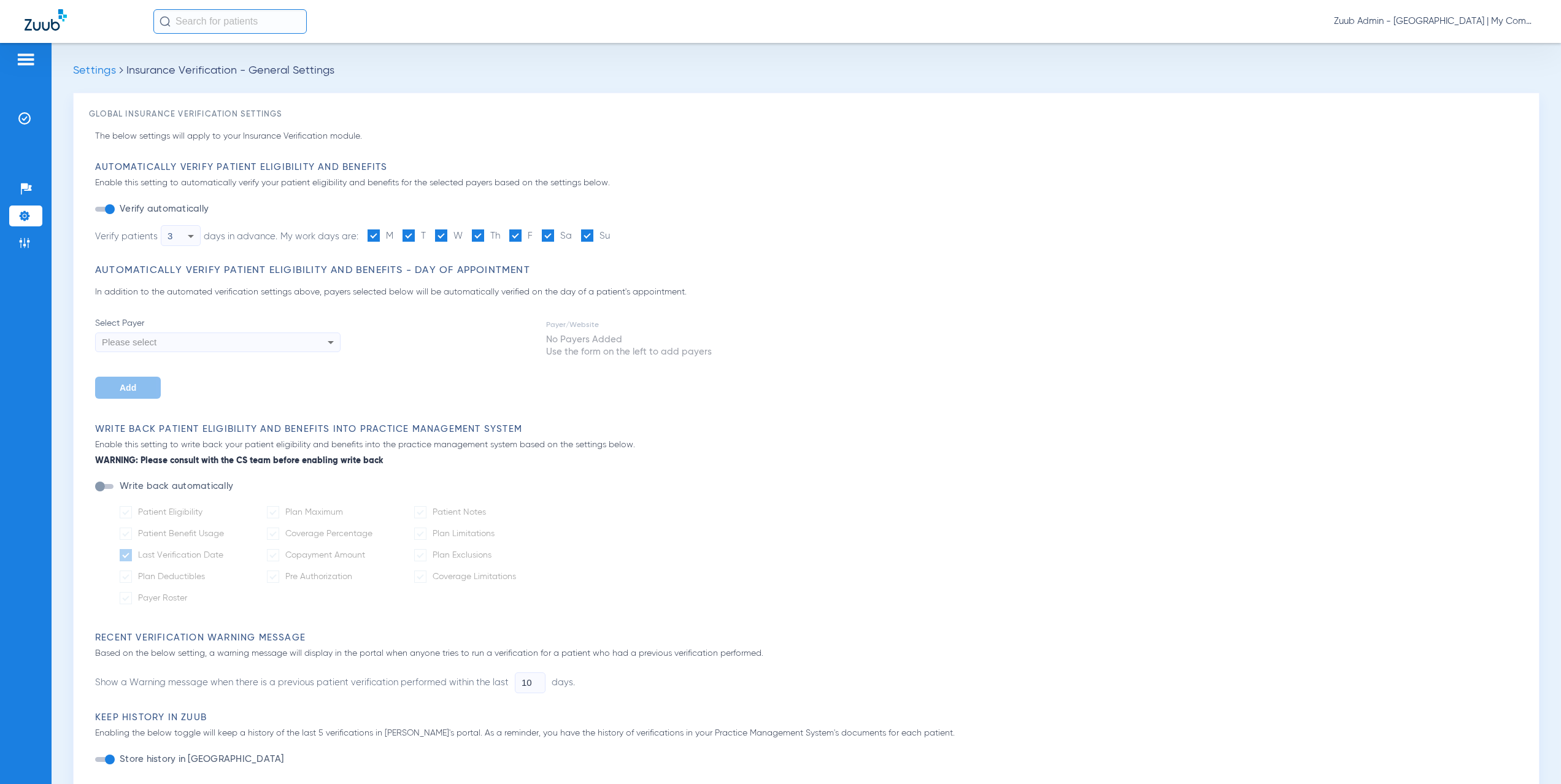
type input "1"
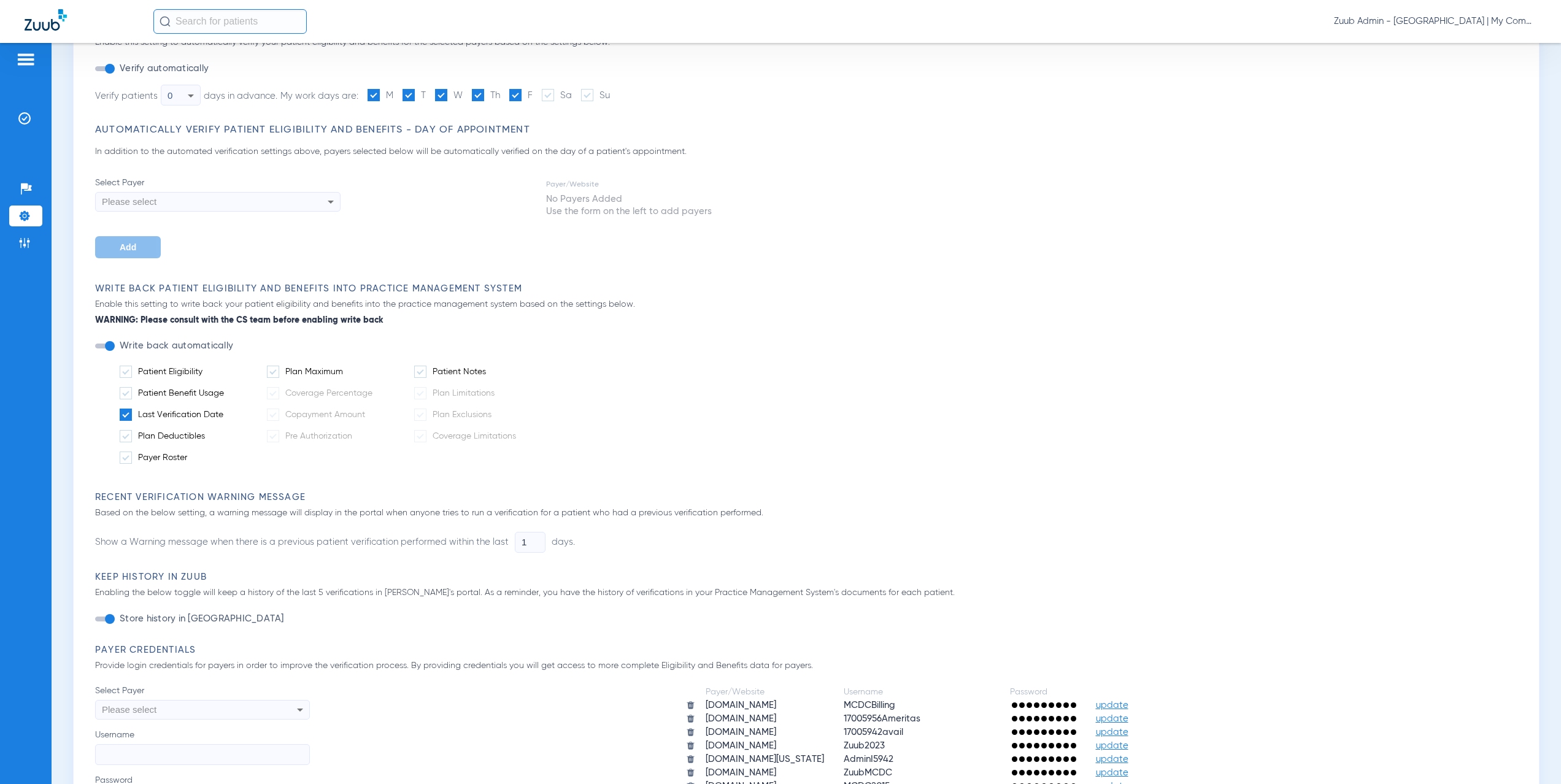
scroll to position [566, 0]
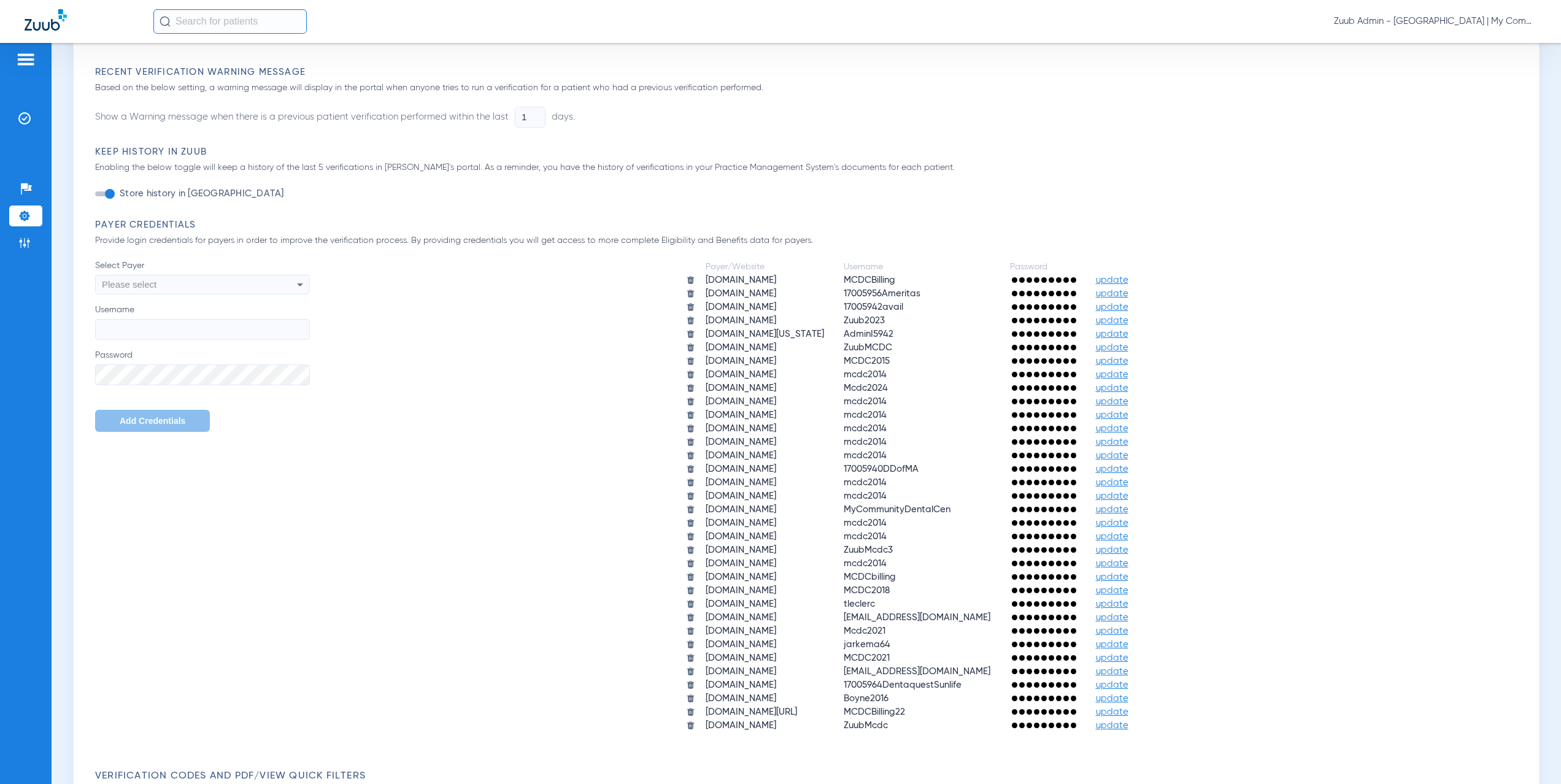
click at [1129, 335] on span "update" at bounding box center [1112, 334] width 32 height 9
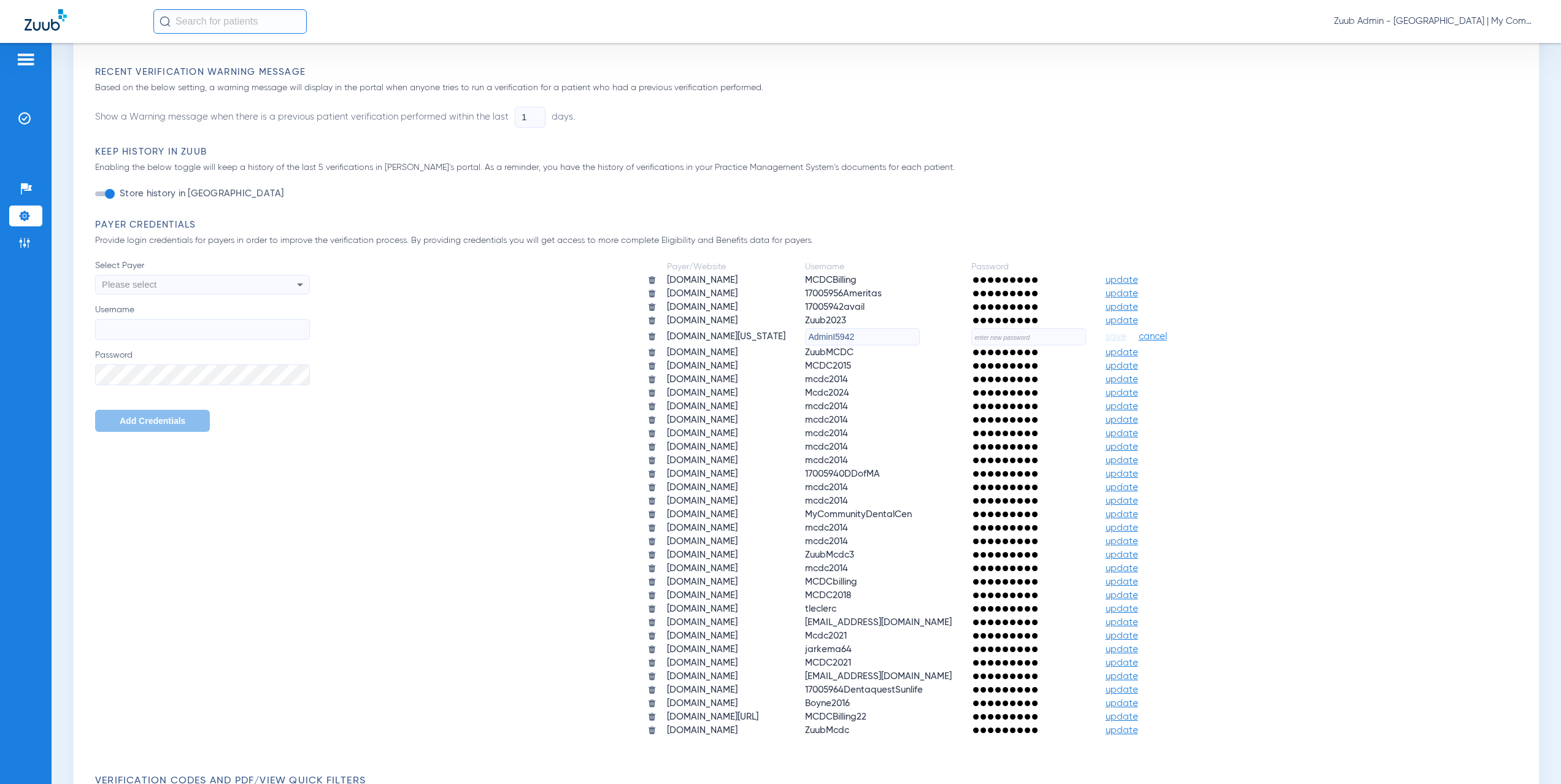
click at [1084, 335] on input "text" at bounding box center [1029, 337] width 115 height 17
paste input "$TG&H4!Eq9b8spa8988"
type input "$TG&H4!Eq9b8spa8988"
click at [1127, 336] on span "save" at bounding box center [1116, 337] width 21 height 11
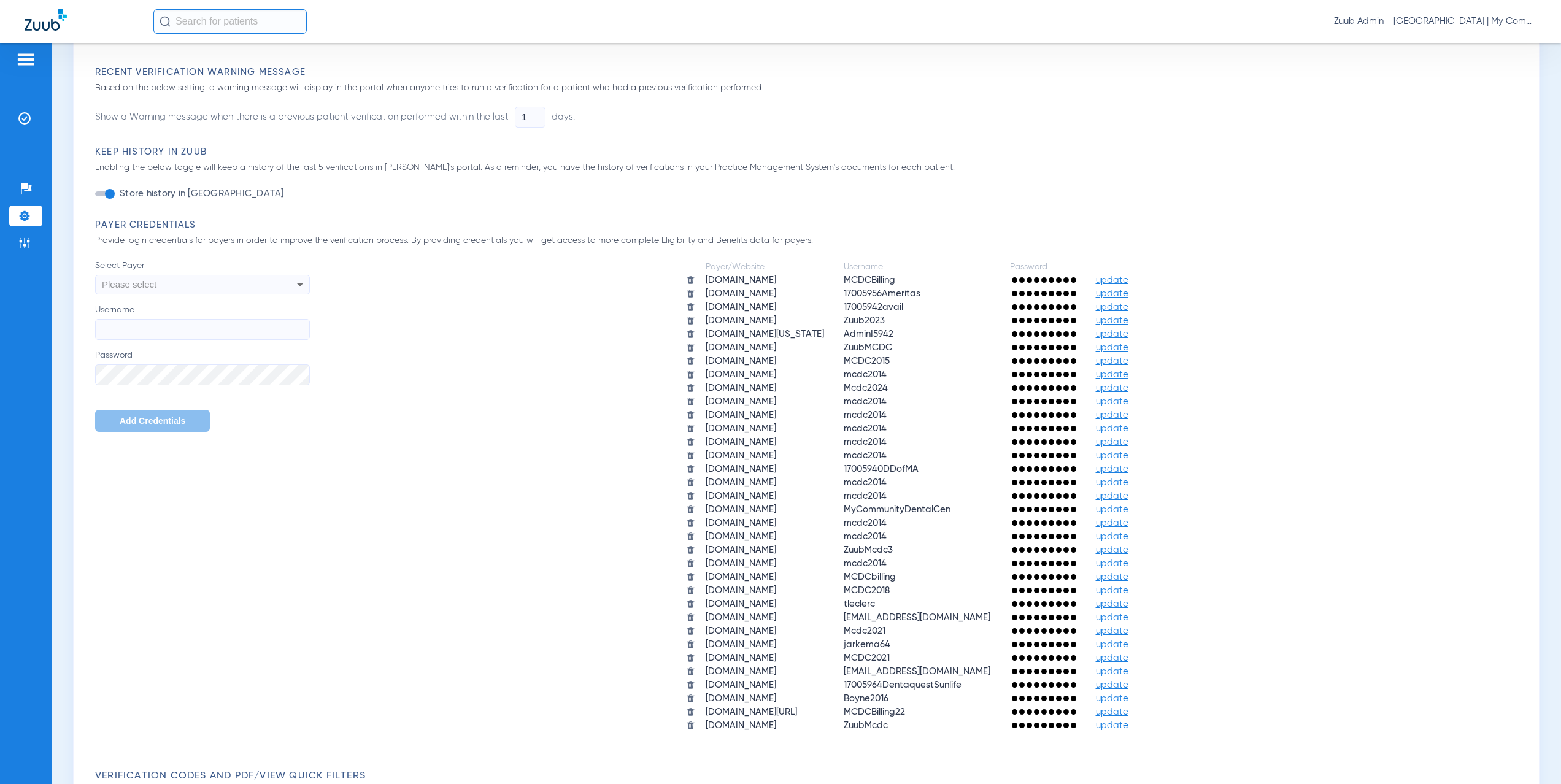
scroll to position [0, 0]
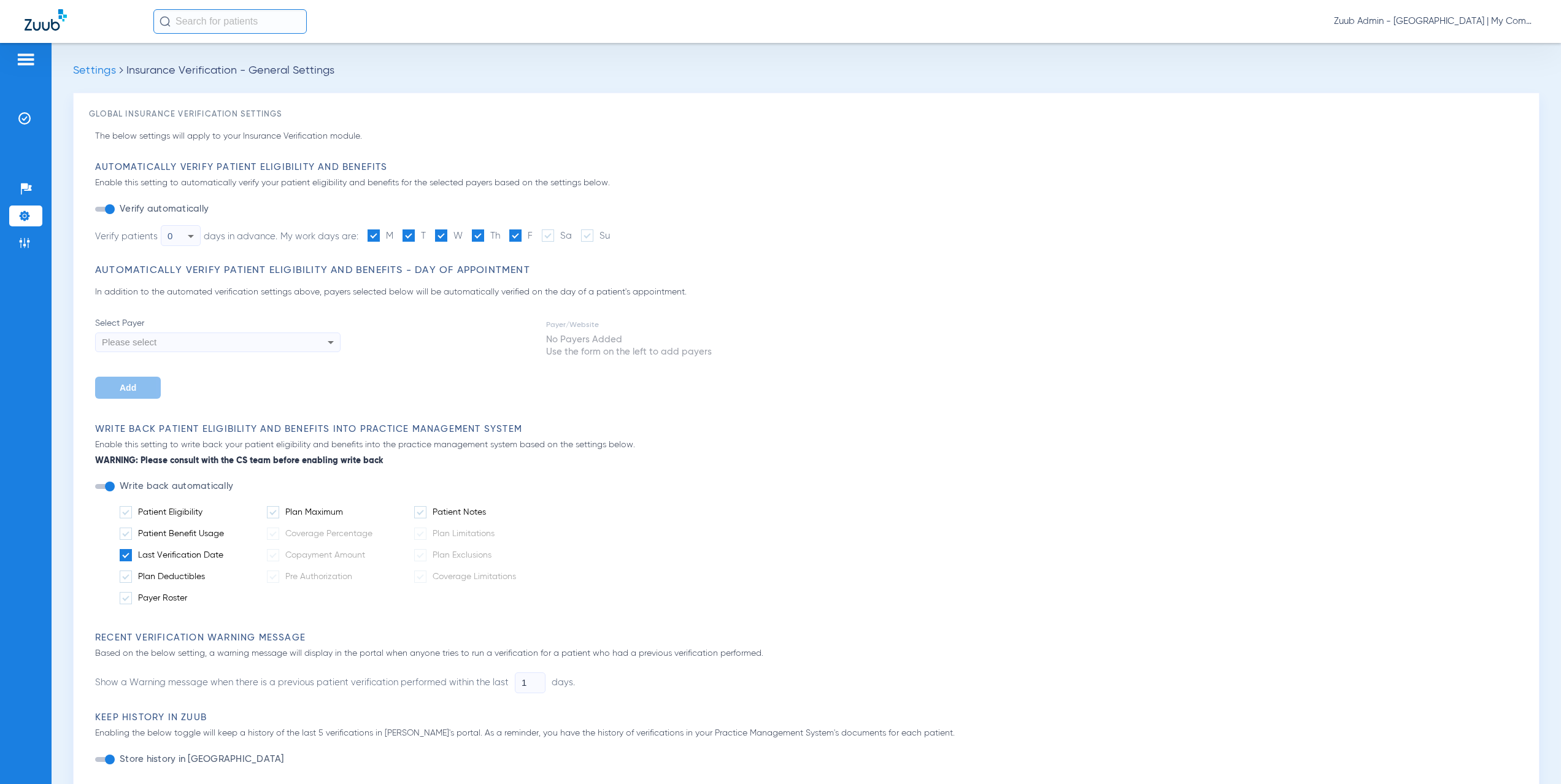
click at [21, 213] on img at bounding box center [25, 216] width 12 height 12
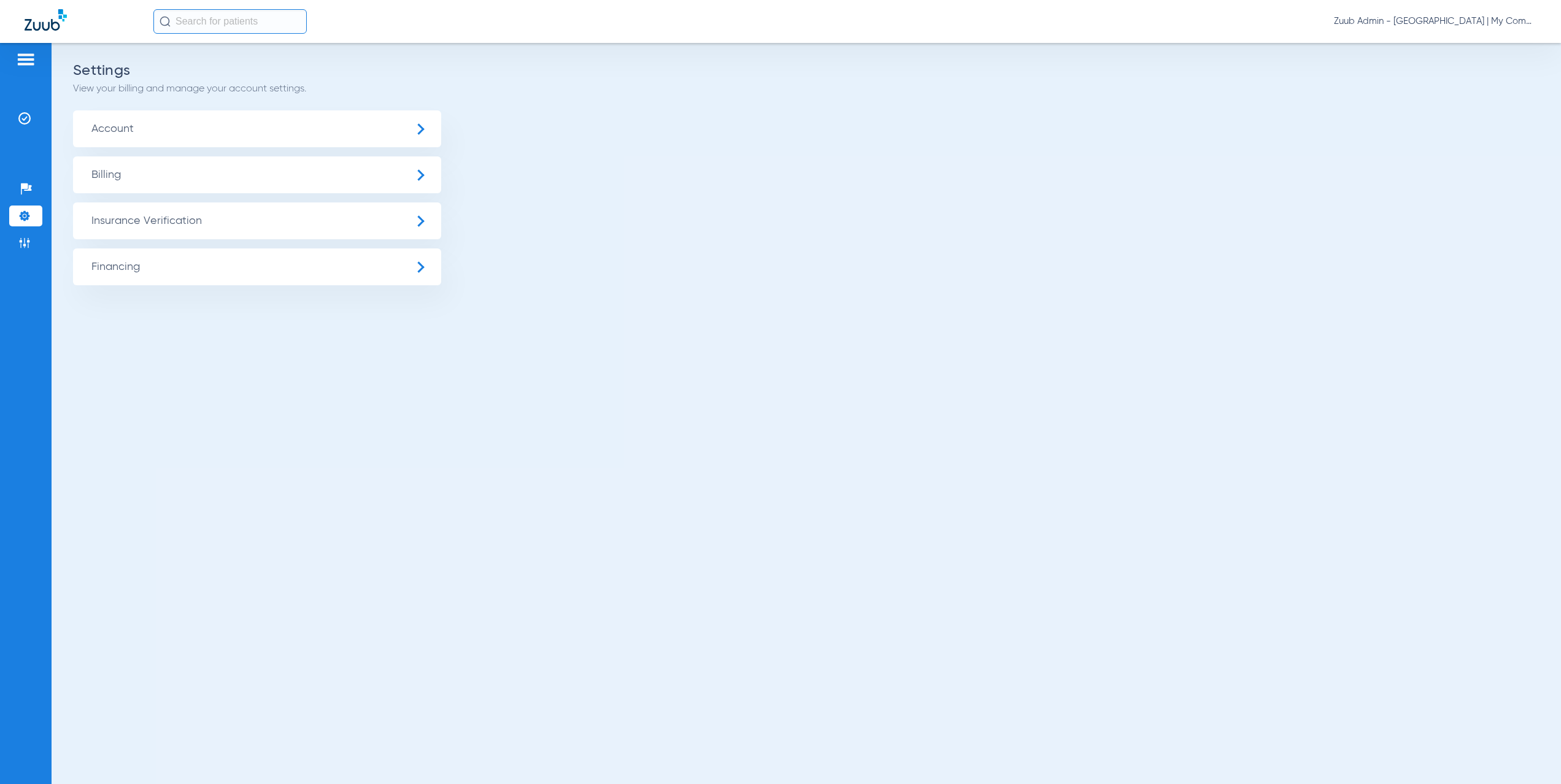
click at [219, 224] on span "Insurance Verification" at bounding box center [257, 221] width 368 height 37
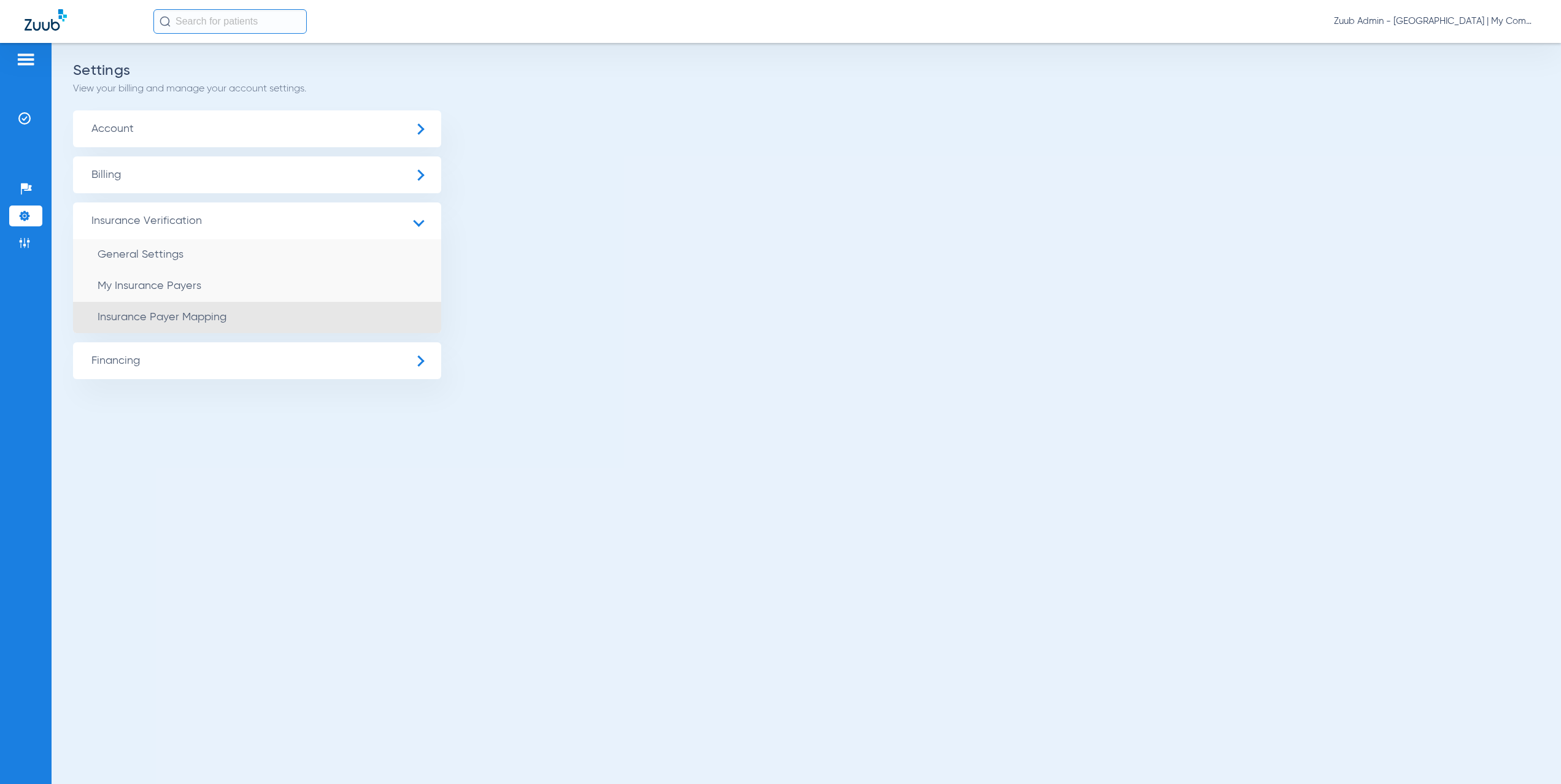
click at [206, 319] on span "Insurance Payer Mapping" at bounding box center [162, 317] width 129 height 11
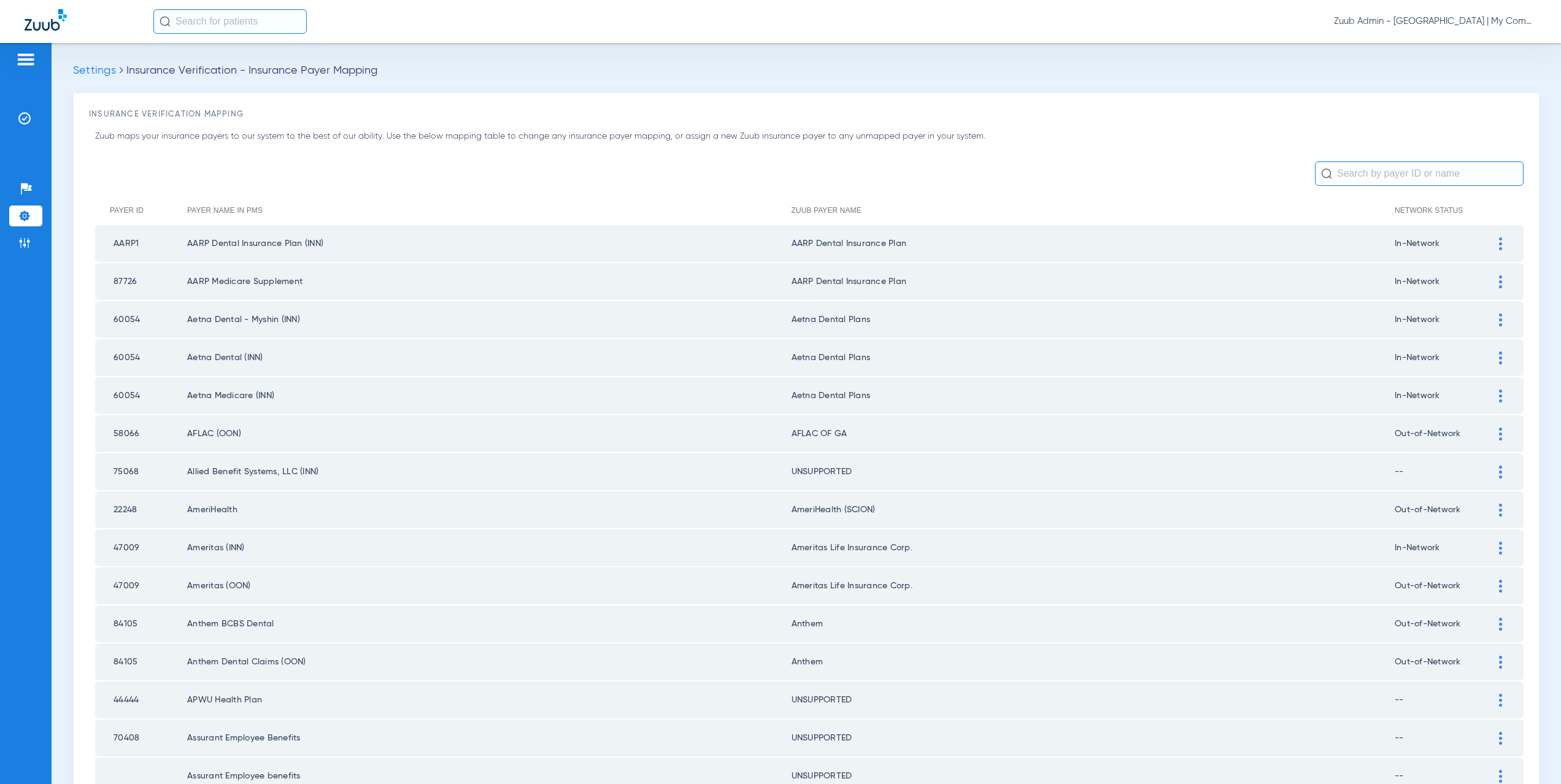
click at [1361, 172] on input "text" at bounding box center [1419, 174] width 208 height 25
click at [1367, 168] on input "text" at bounding box center [1419, 174] width 208 height 25
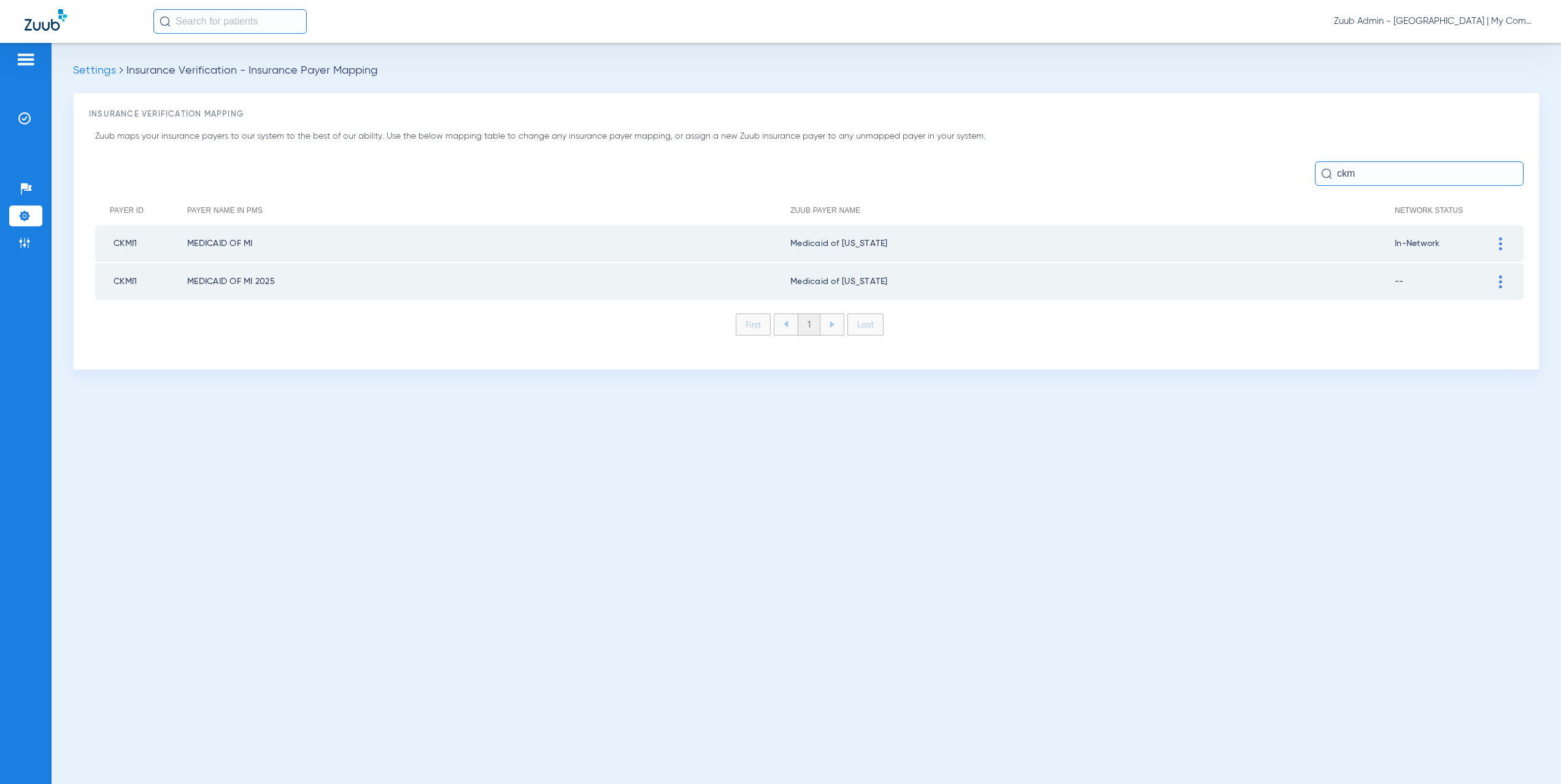
click at [1501, 282] on img at bounding box center [1500, 282] width 3 height 13
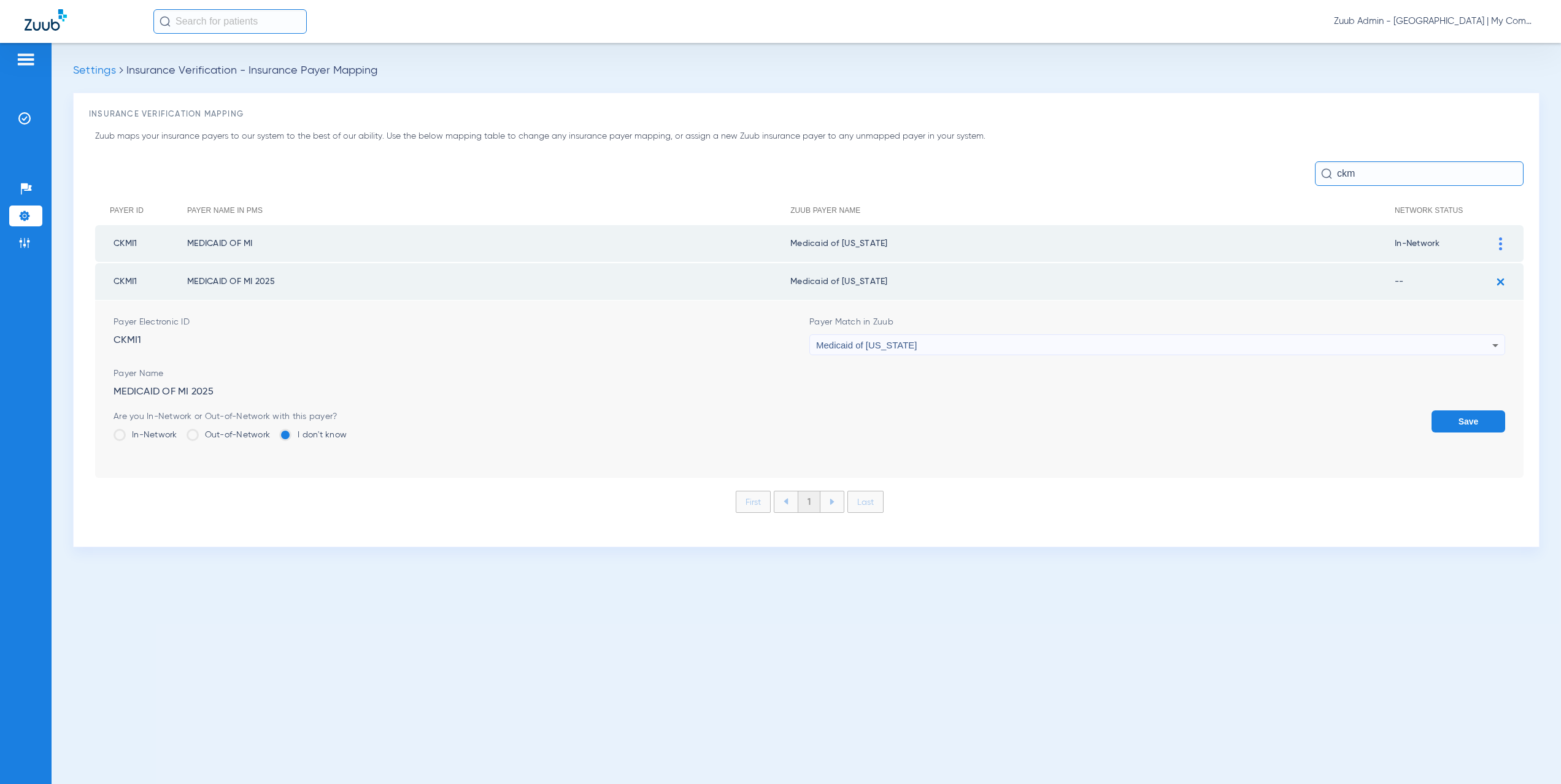
click at [153, 432] on label "In-Network" at bounding box center [145, 435] width 64 height 12
click at [181, 431] on input "In-Network" at bounding box center [181, 431] width 0 height 0
click at [1472, 416] on button "Save" at bounding box center [1469, 421] width 74 height 22
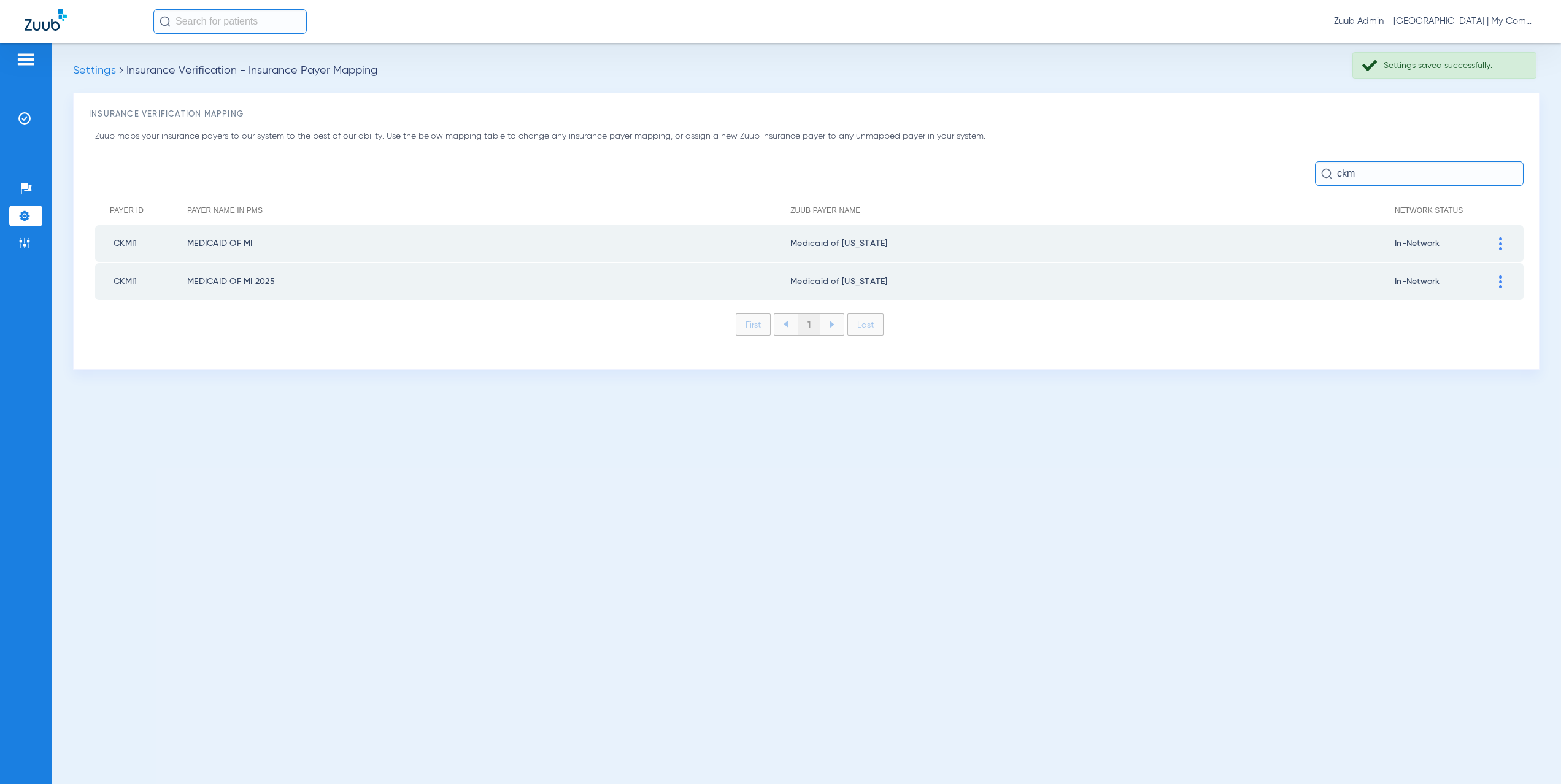
drag, startPoint x: 1375, startPoint y: 175, endPoint x: 1325, endPoint y: 174, distance: 50.0
click at [1325, 174] on div "ckm" at bounding box center [1419, 174] width 208 height 25
drag, startPoint x: 1355, startPoint y: 173, endPoint x: 1337, endPoint y: 172, distance: 18.0
click at [1337, 172] on input "ckm" at bounding box center [1419, 174] width 208 height 25
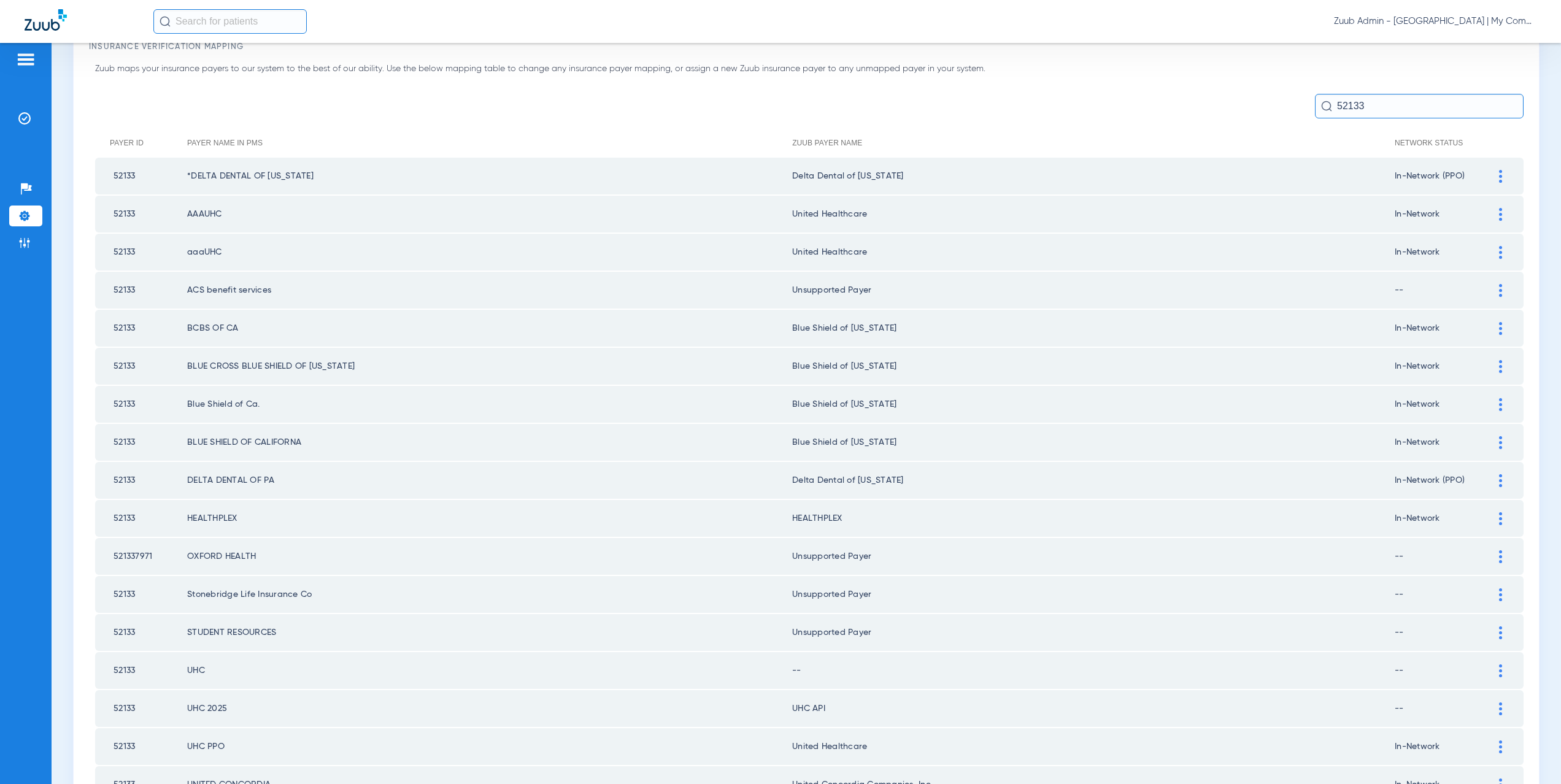
scroll to position [98, 0]
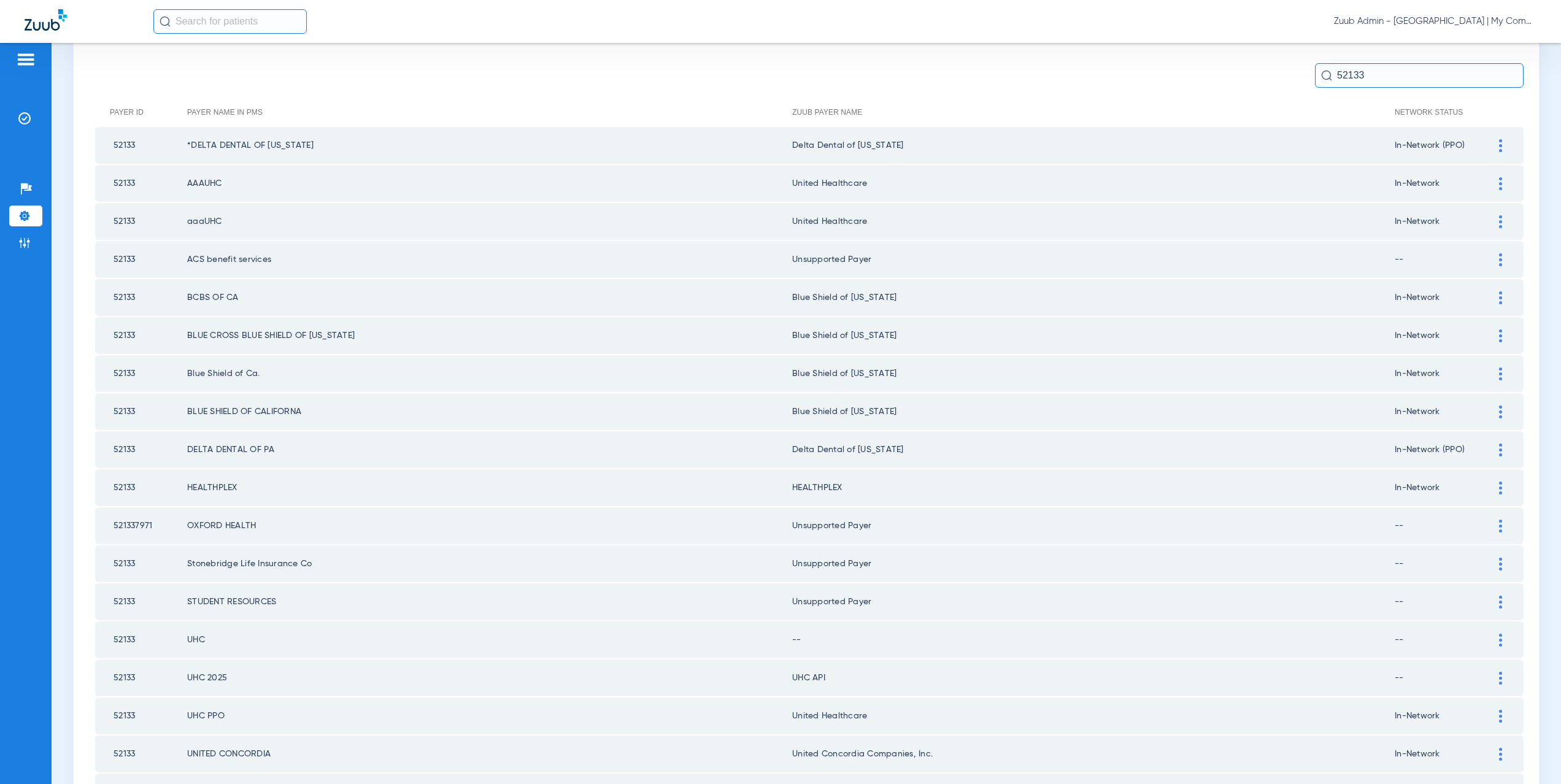
type input "52133"
drag, startPoint x: 861, startPoint y: 221, endPoint x: 795, endPoint y: 219, distance: 66.0
click at [795, 219] on td "United Healthcare" at bounding box center [1094, 221] width 603 height 37
copy td "ited Healthcare"
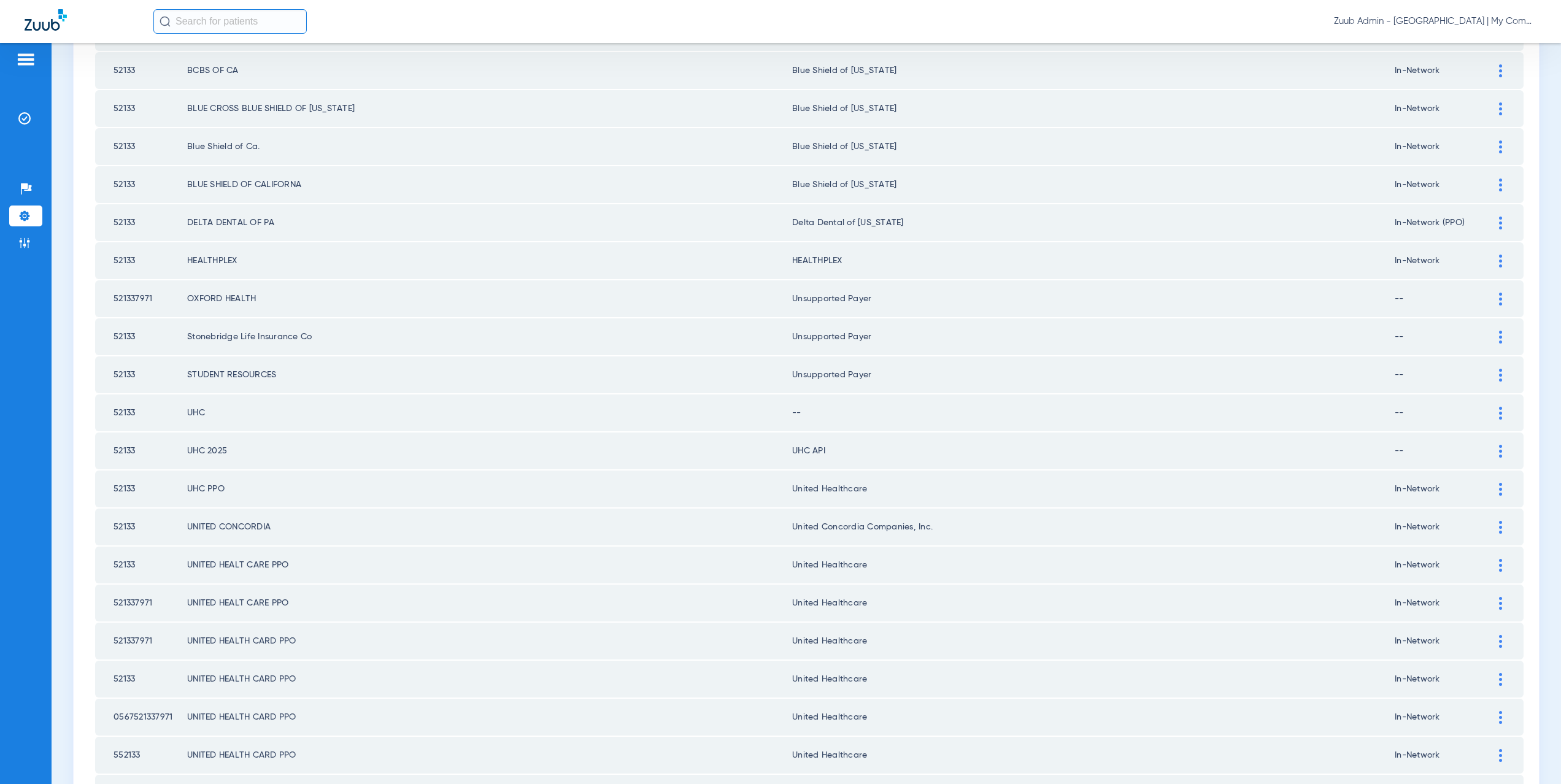
scroll to position [332, 0]
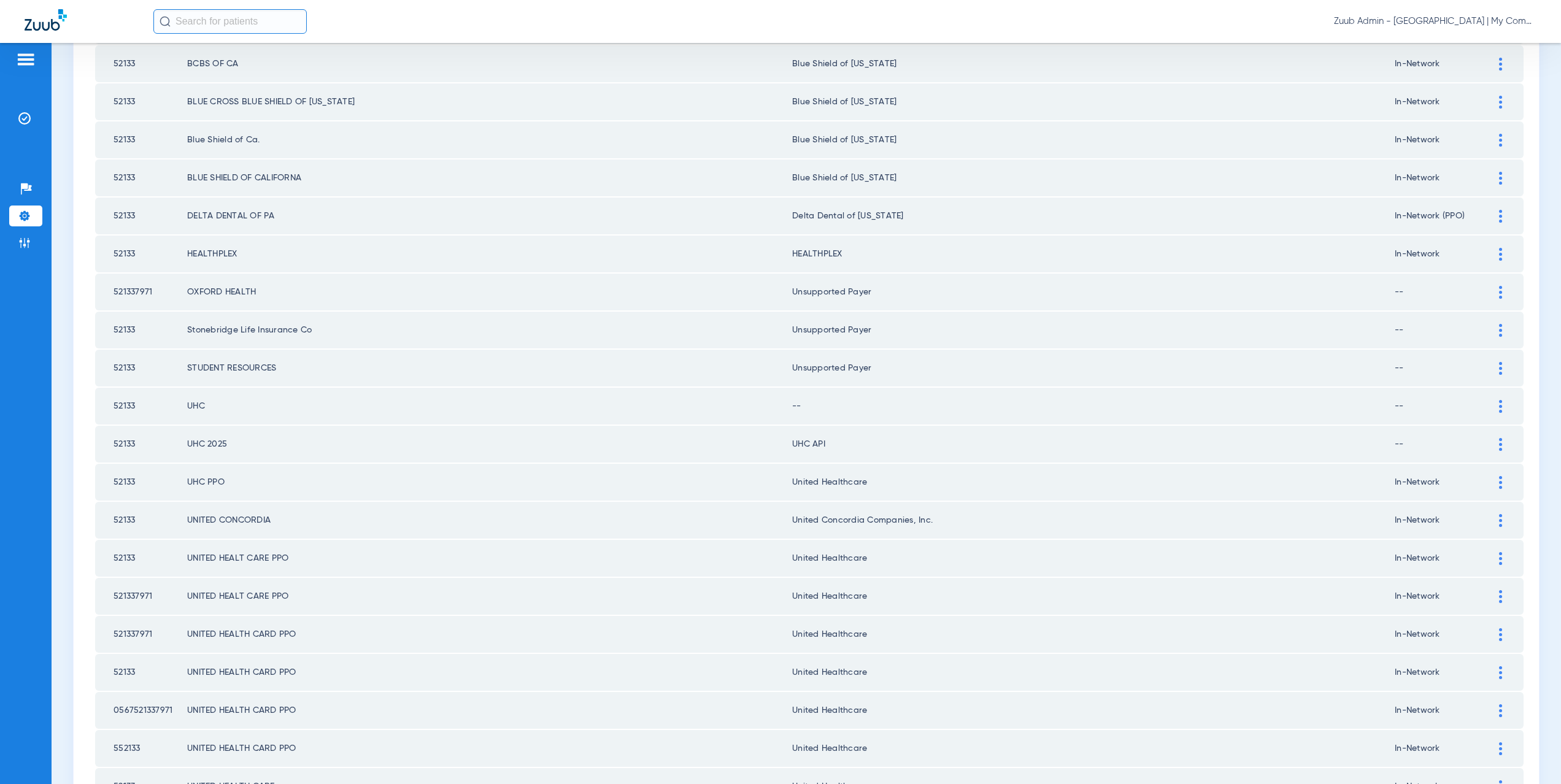
click at [1490, 408] on div at bounding box center [1500, 407] width 21 height 13
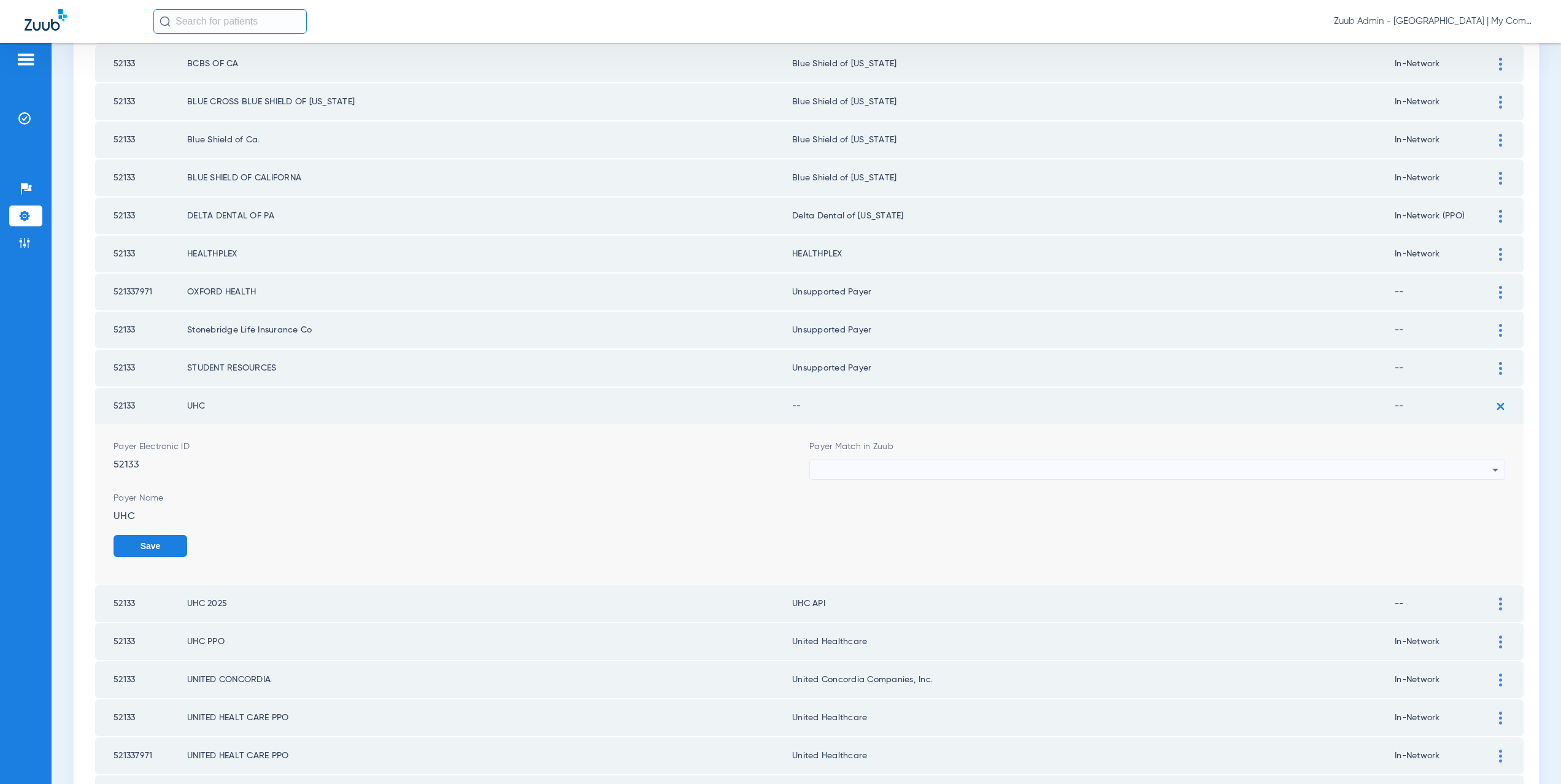
click at [828, 465] on div at bounding box center [1154, 470] width 676 height 21
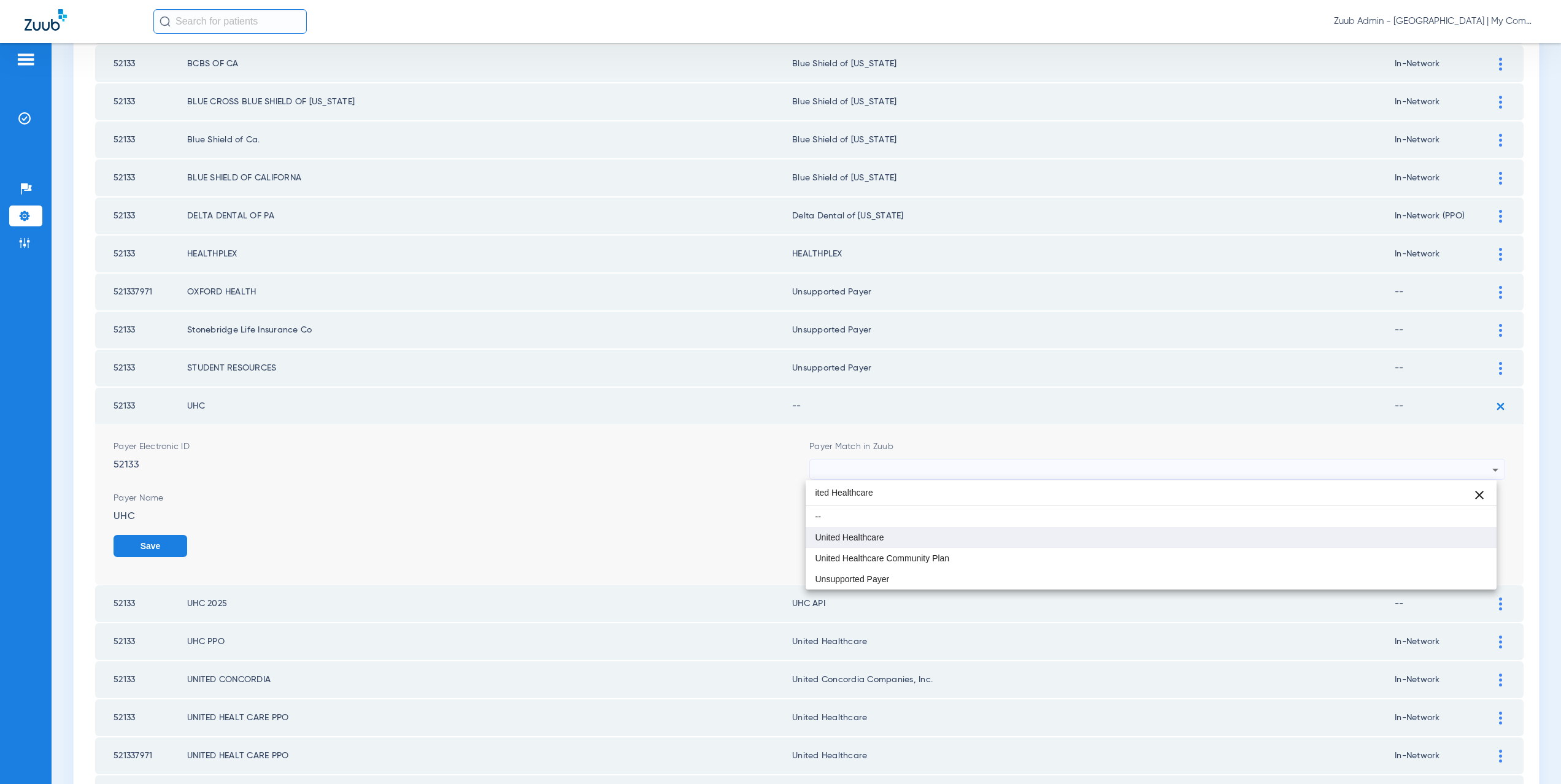
type input "ited Healthcare"
click at [852, 533] on span "United Healthcare" at bounding box center [850, 537] width 69 height 8
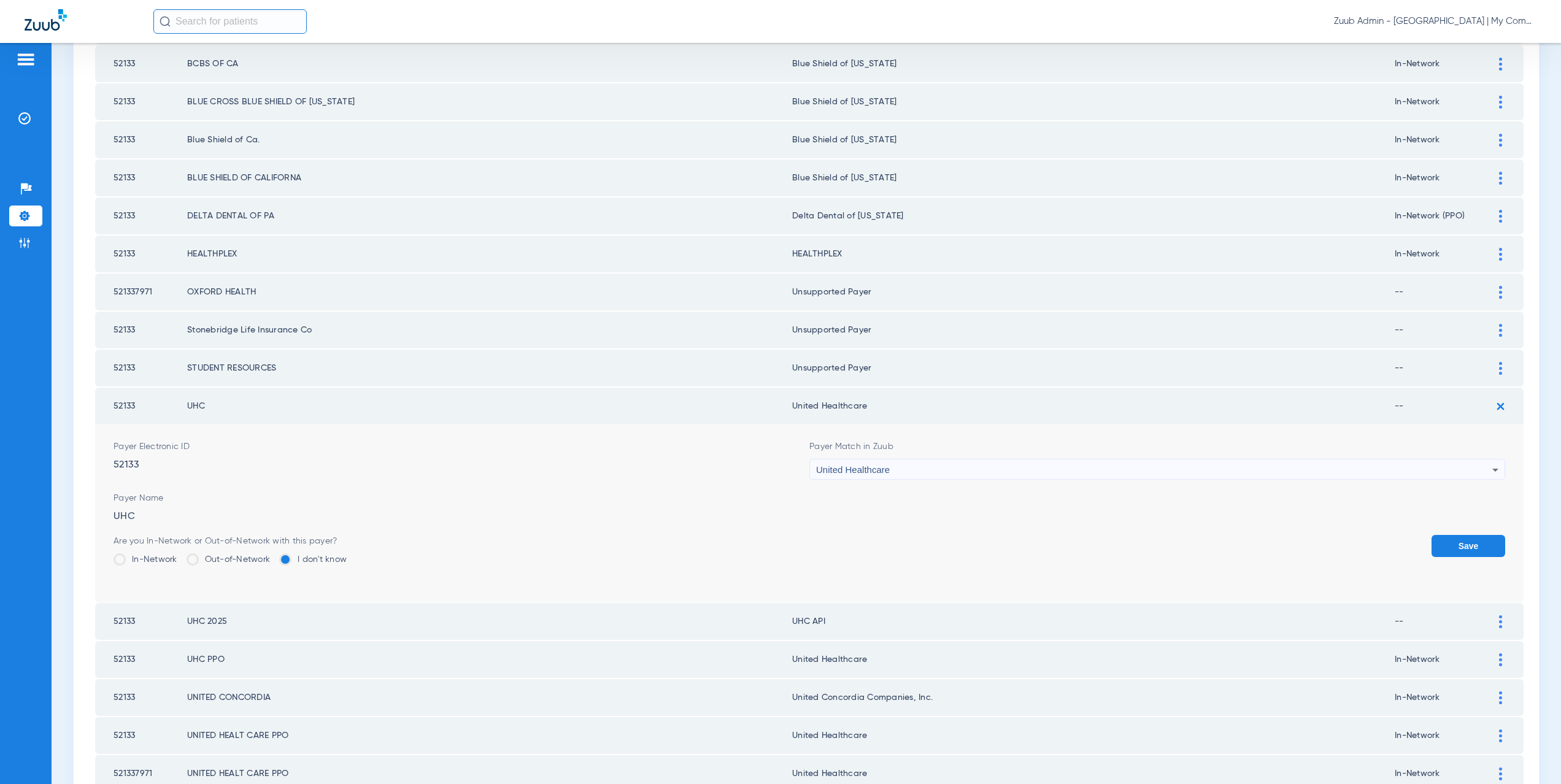
click at [144, 558] on label "In-Network" at bounding box center [145, 559] width 64 height 12
click at [181, 556] on input "In-Network" at bounding box center [181, 556] width 0 height 0
click at [1459, 530] on form "Payer Electronic ID 52133 Payer Match in Zuub United Healthcare Payer Name UHC …" at bounding box center [809, 514] width 1392 height 177
click at [1457, 548] on button "Save" at bounding box center [1469, 546] width 74 height 22
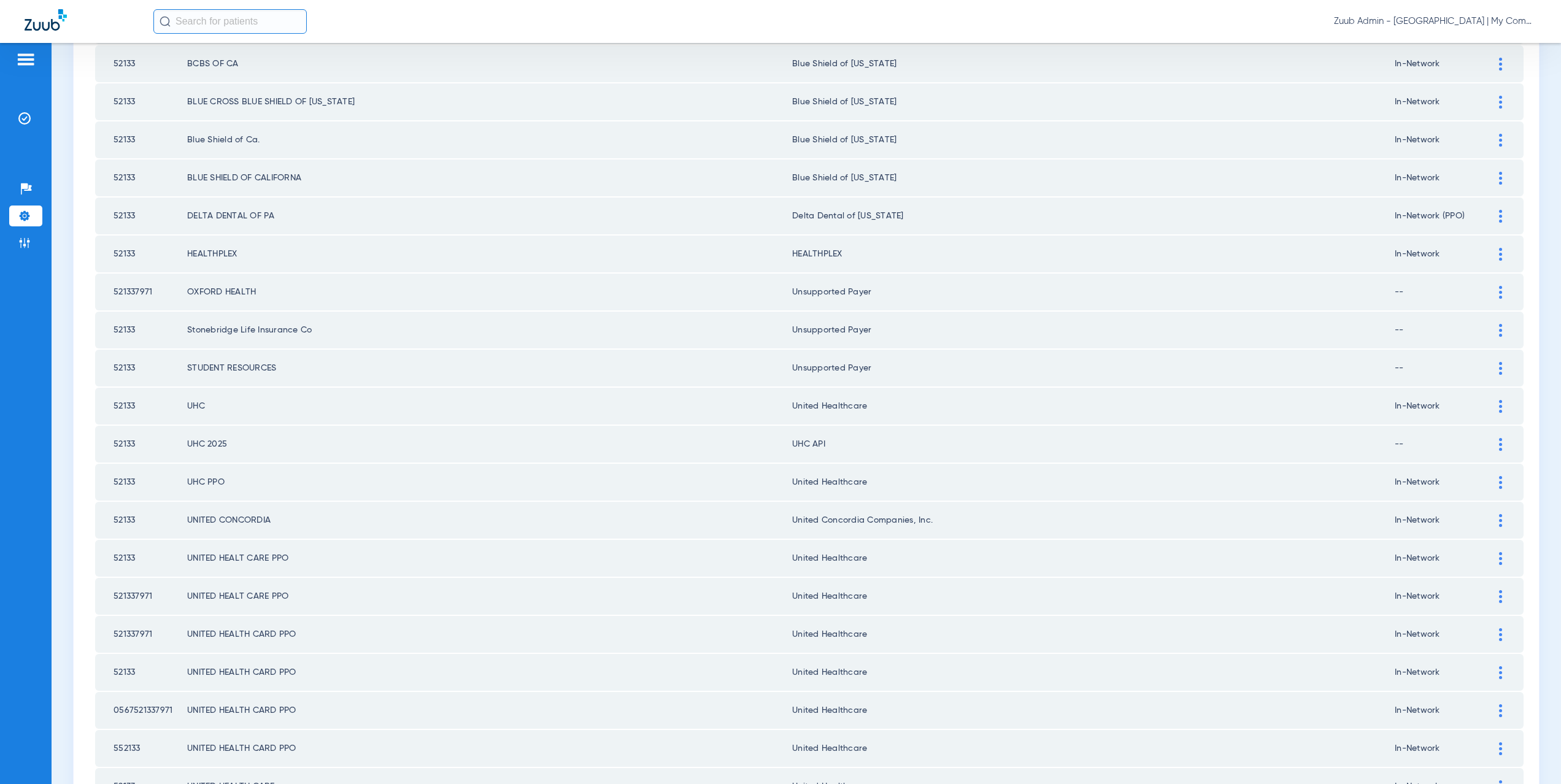
click at [1490, 441] on div at bounding box center [1500, 445] width 21 height 13
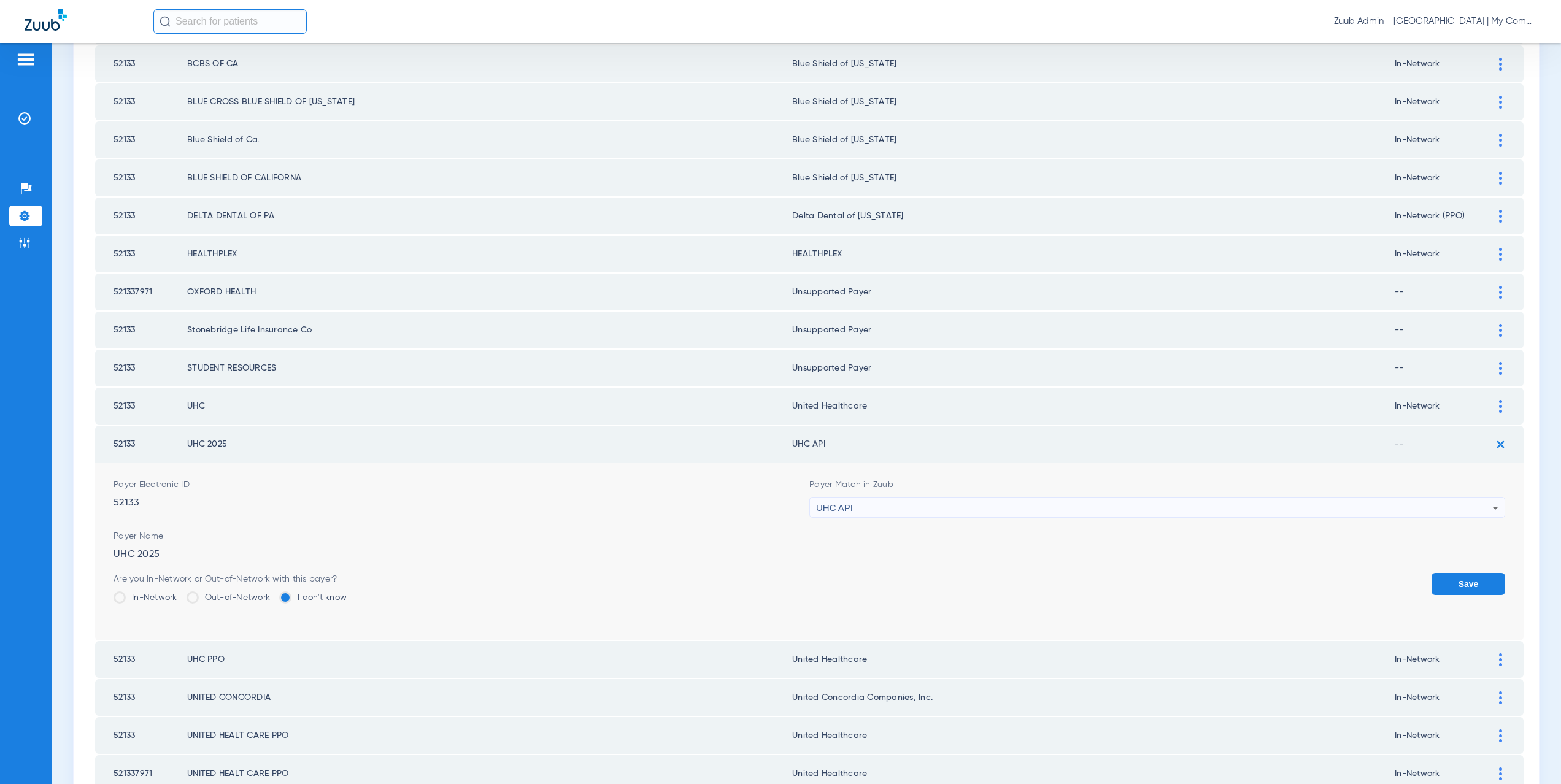
click at [848, 505] on span "UHC API" at bounding box center [834, 508] width 37 height 10
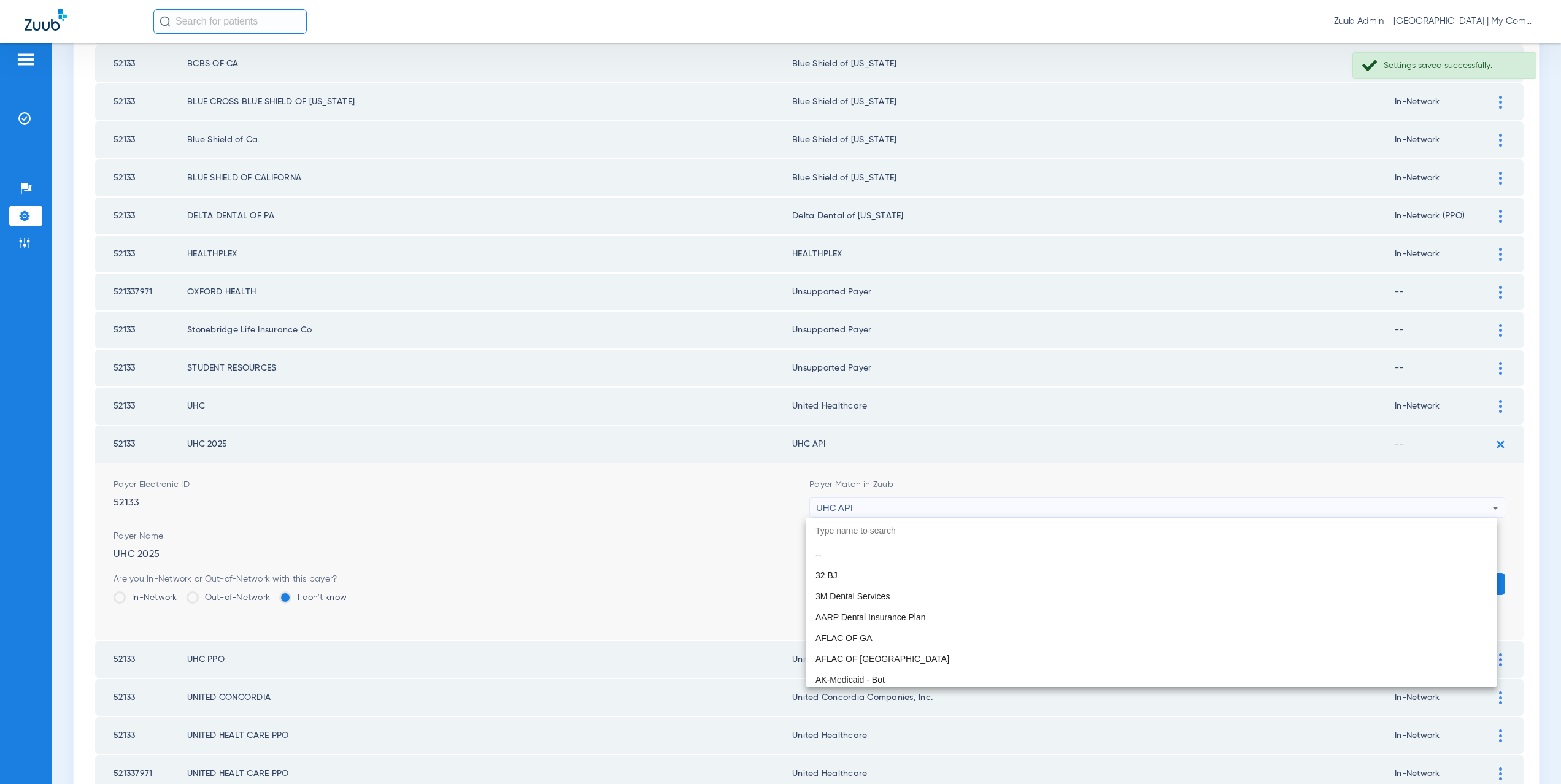
scroll to position [7535, 0]
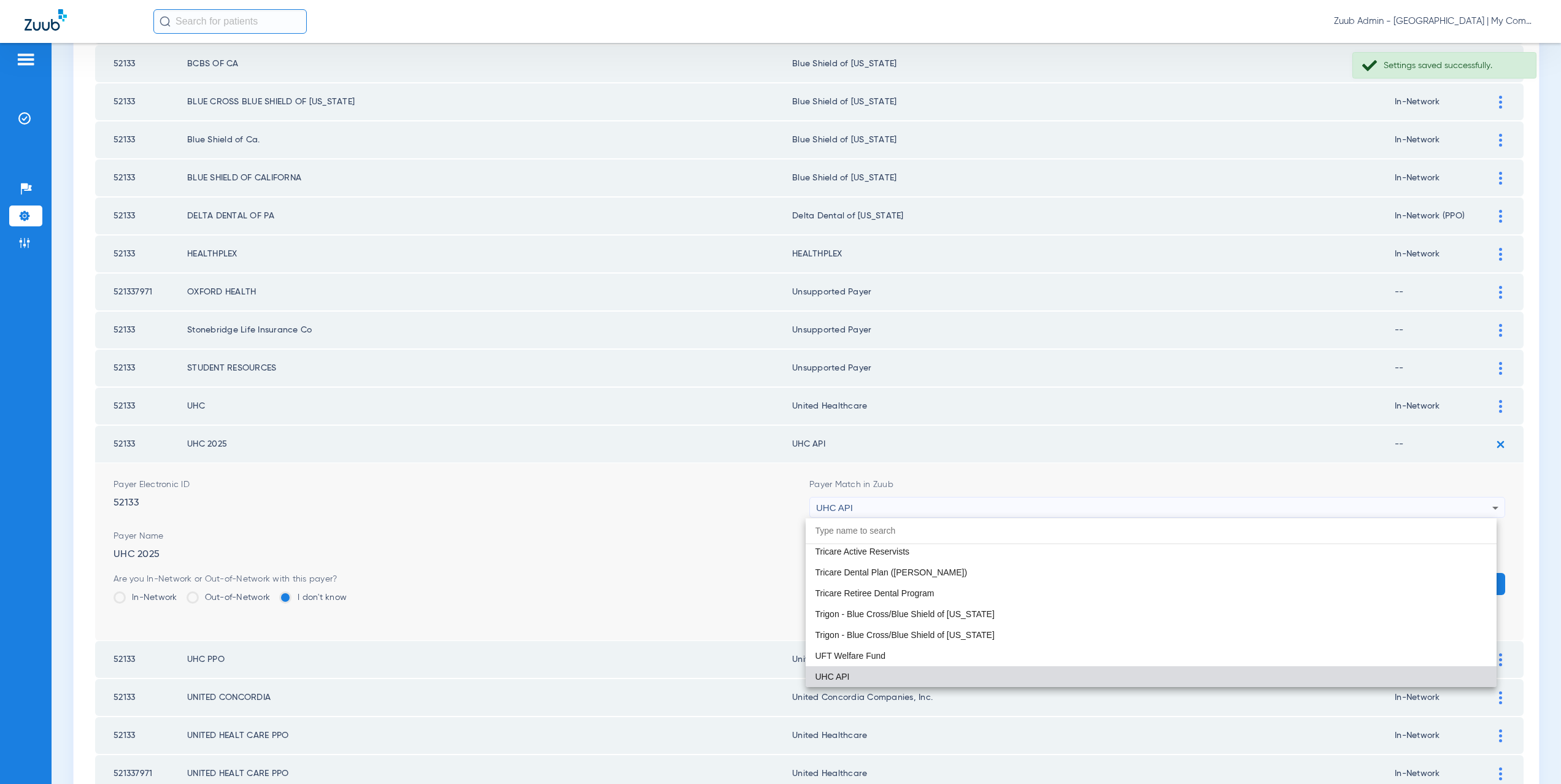
paste input "ited Healthcare"
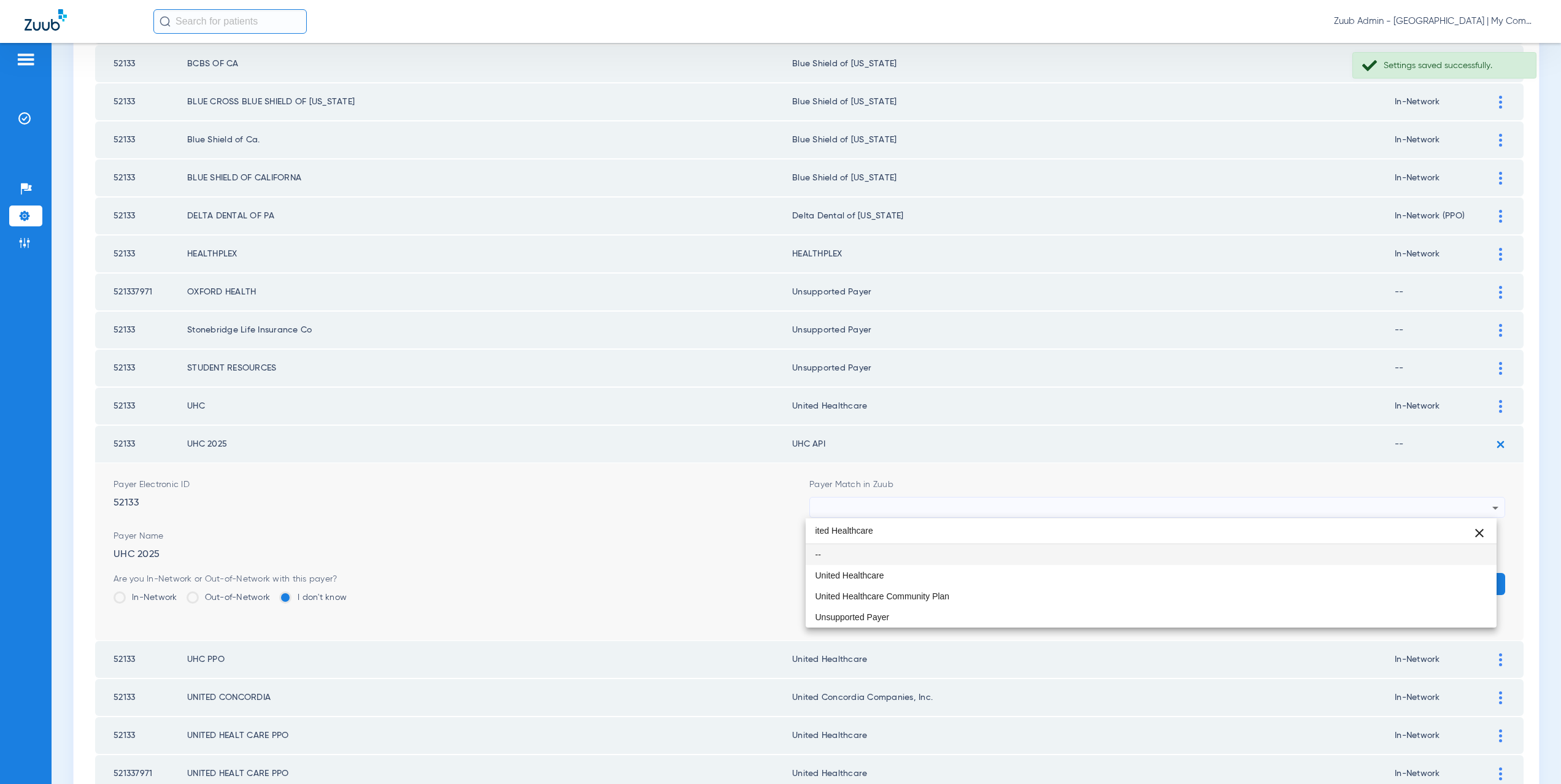
scroll to position [0, 0]
type input "ited Healthcare"
click at [850, 565] on mat-option "United Healthcare" at bounding box center [1152, 576] width 692 height 21
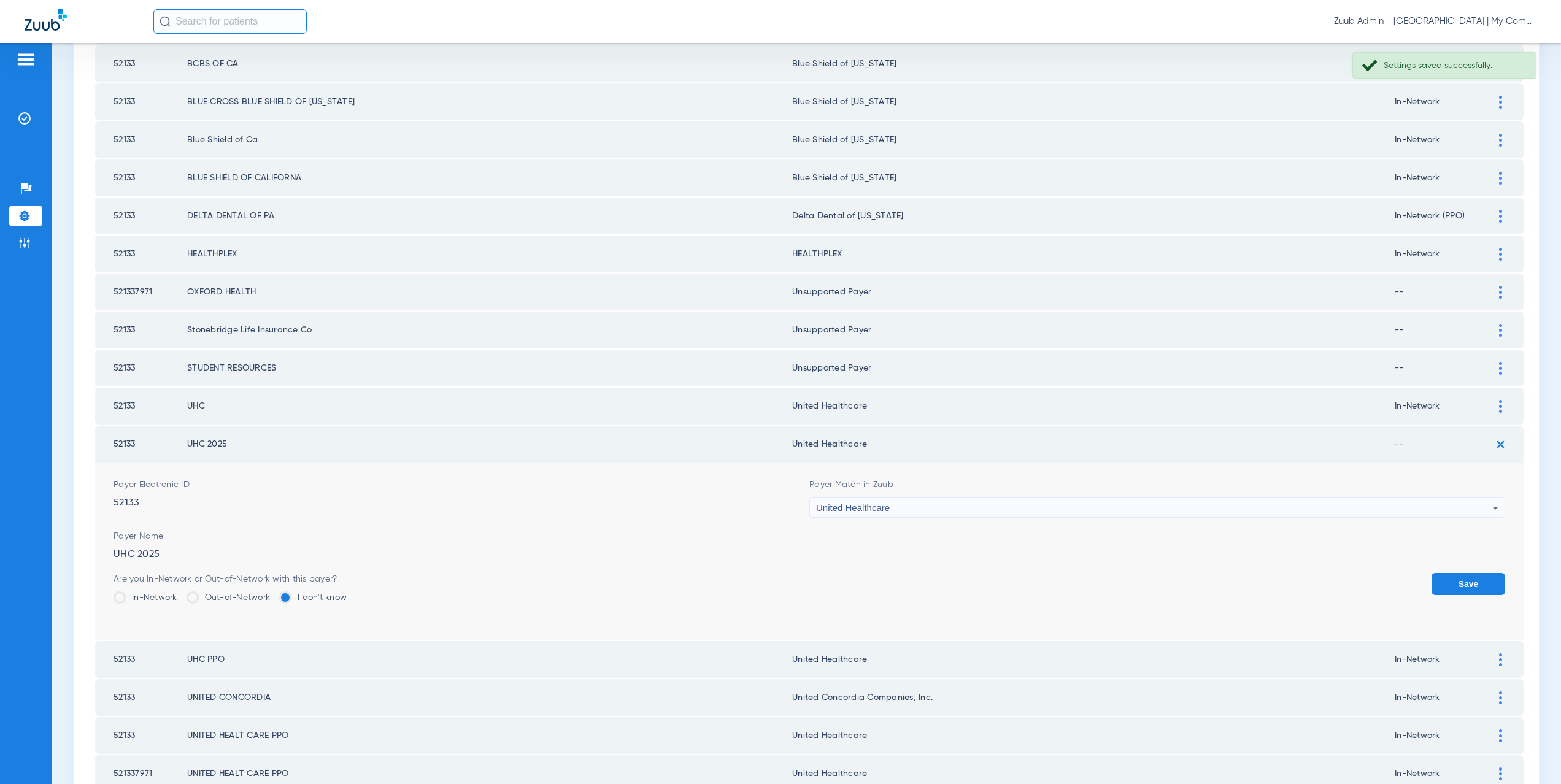
click at [129, 596] on label "In-Network" at bounding box center [145, 598] width 64 height 12
click at [181, 594] on input "In-Network" at bounding box center [181, 594] width 0 height 0
click at [1432, 581] on button "Save" at bounding box center [1469, 584] width 74 height 22
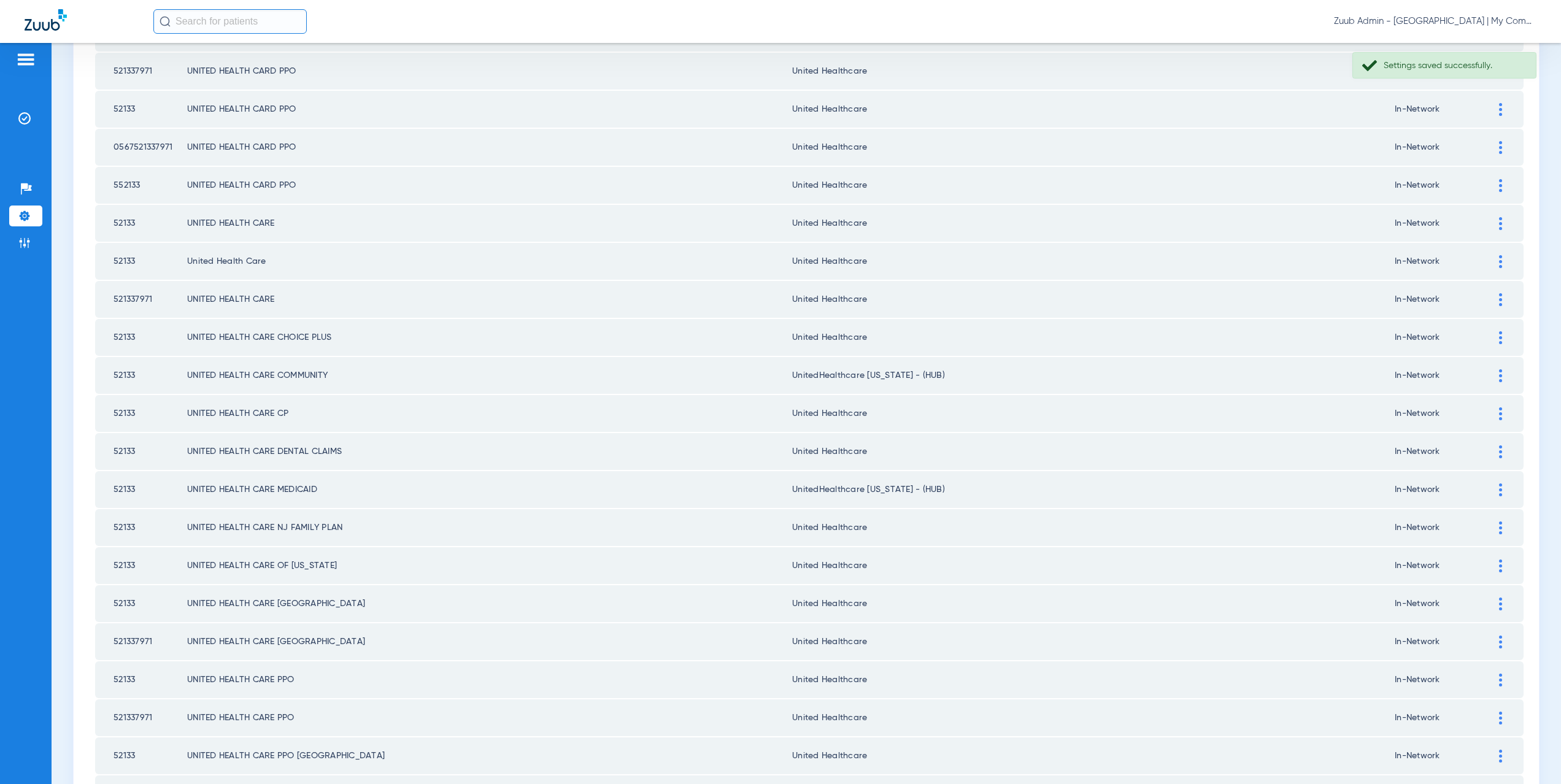
scroll to position [931, 0]
click at [1490, 342] on div at bounding box center [1500, 340] width 21 height 13
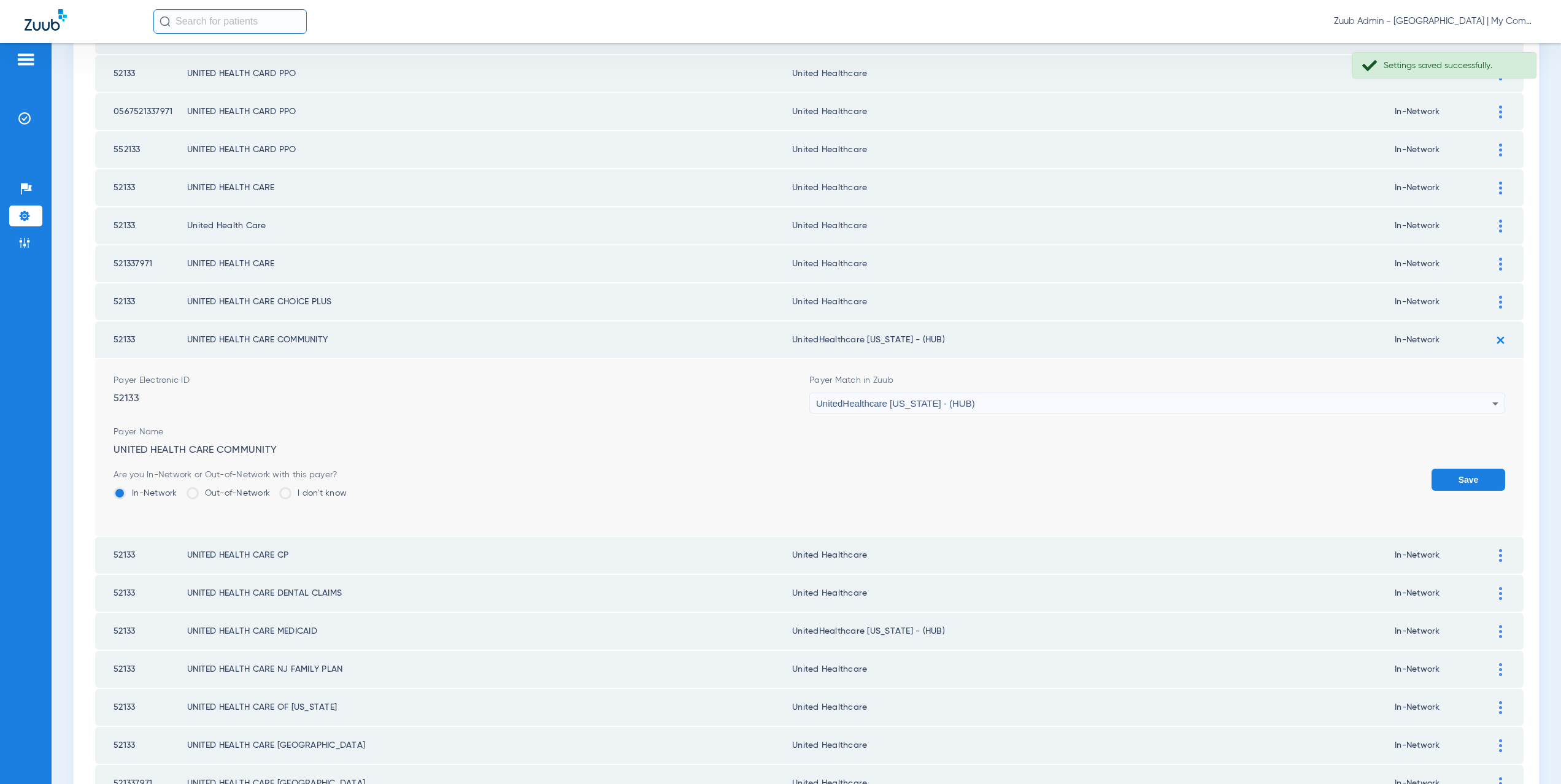
click at [871, 399] on span "UnitedHealthcare [US_STATE] - (HUB)" at bounding box center [896, 403] width 159 height 10
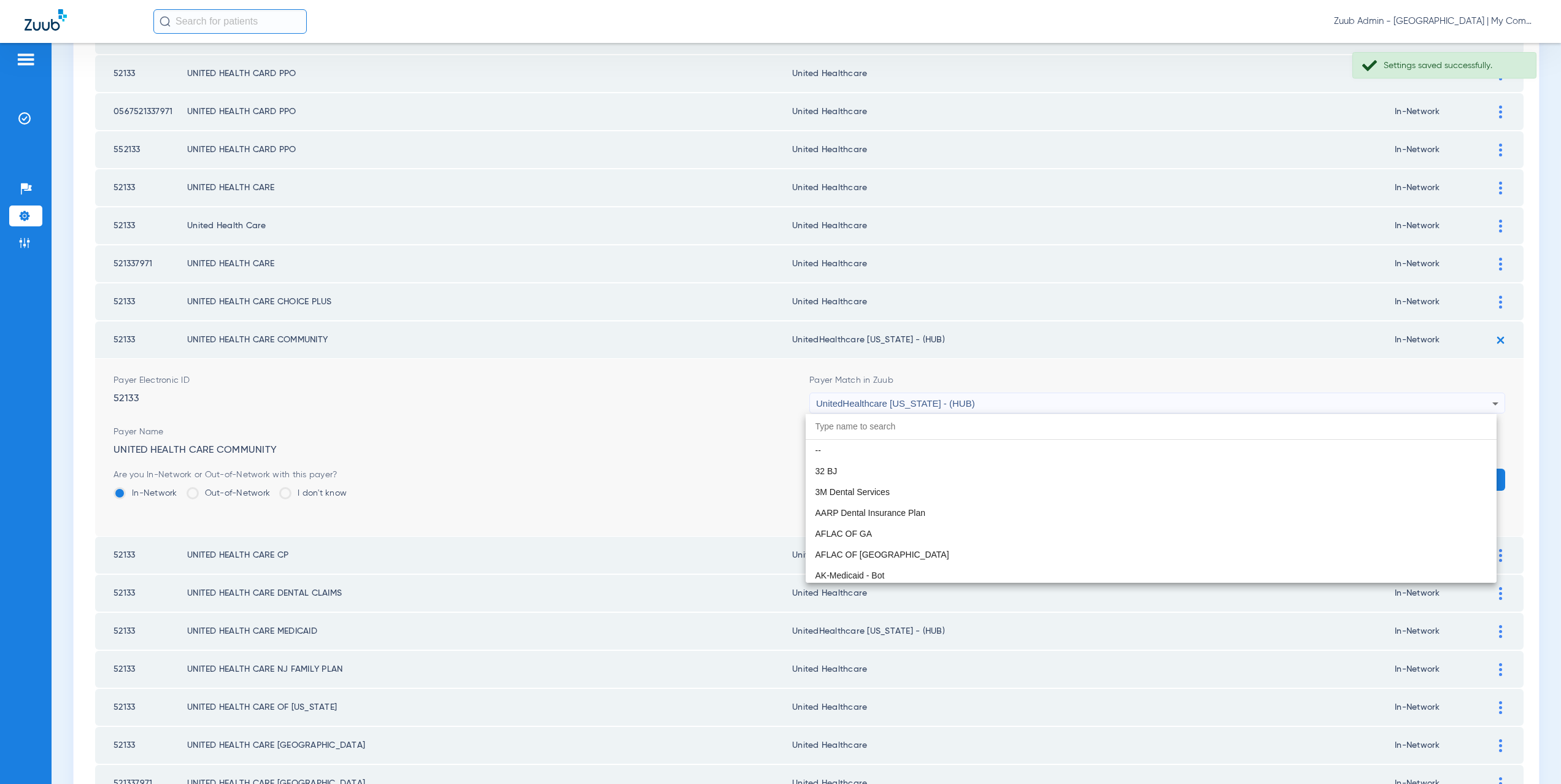
scroll to position [8996, 0]
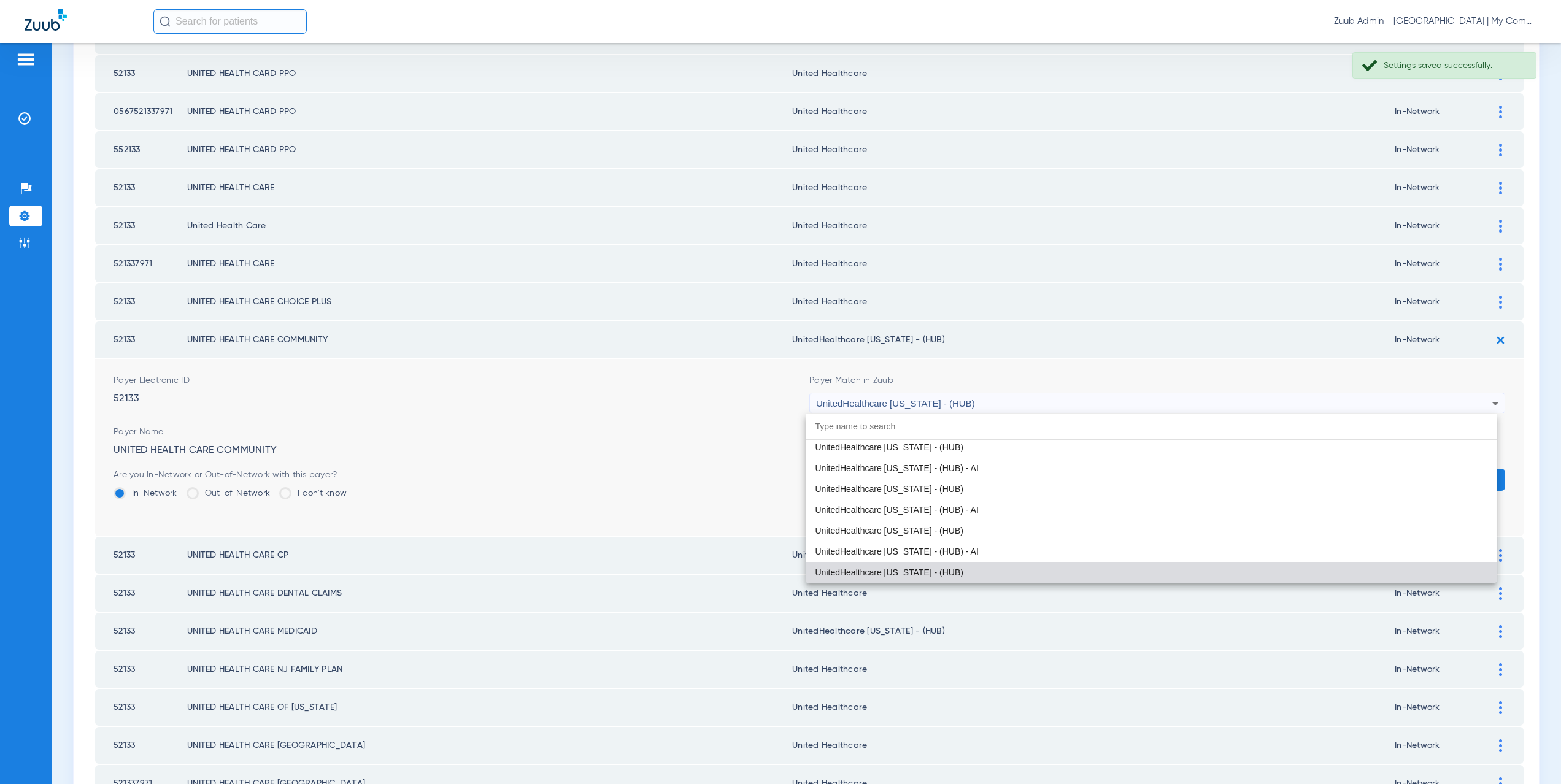
paste input "ited Healthcare"
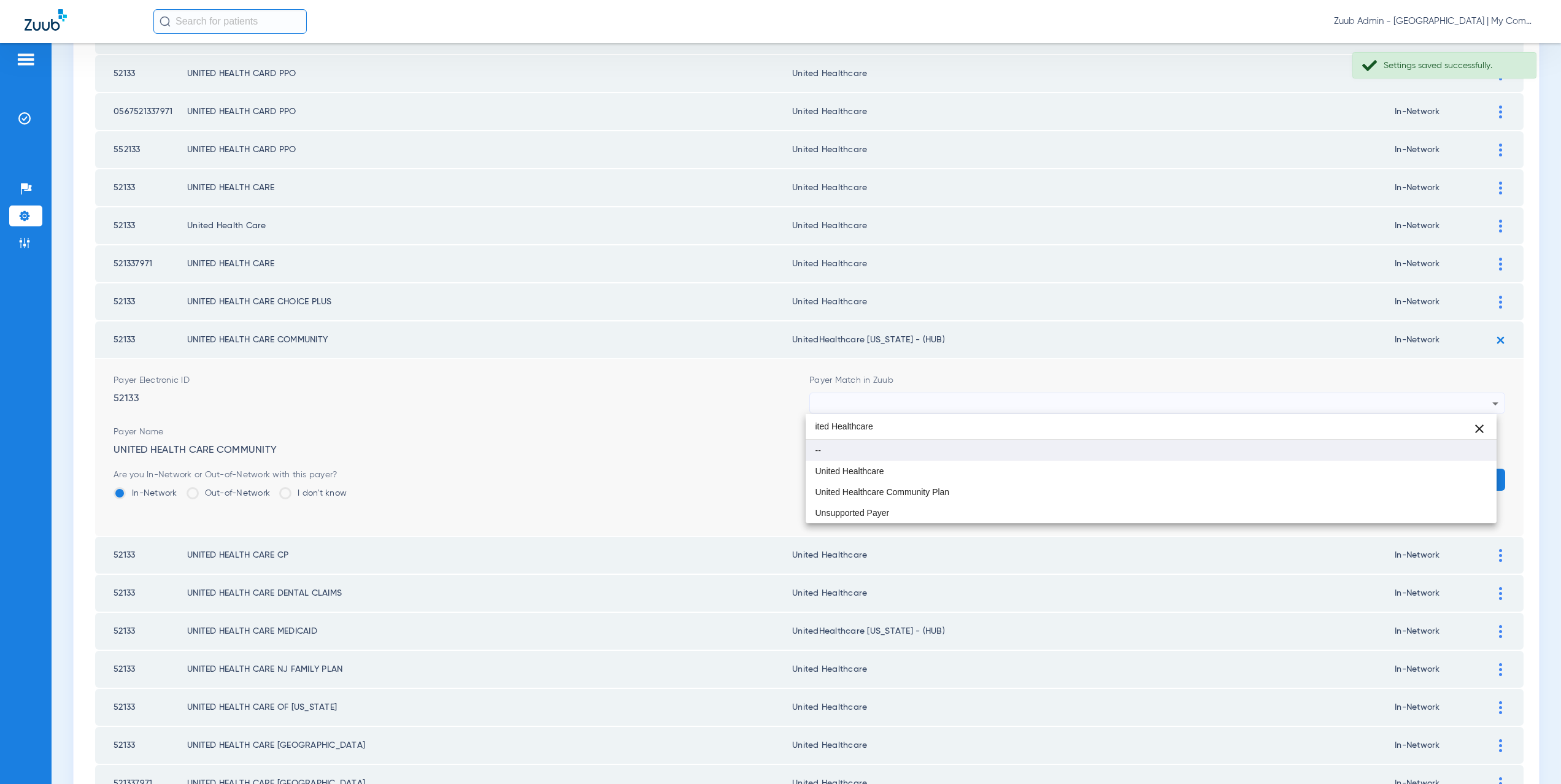
scroll to position [0, 0]
type input "ited Healthcare"
click at [880, 477] on mat-option "United Healthcare" at bounding box center [1152, 471] width 692 height 21
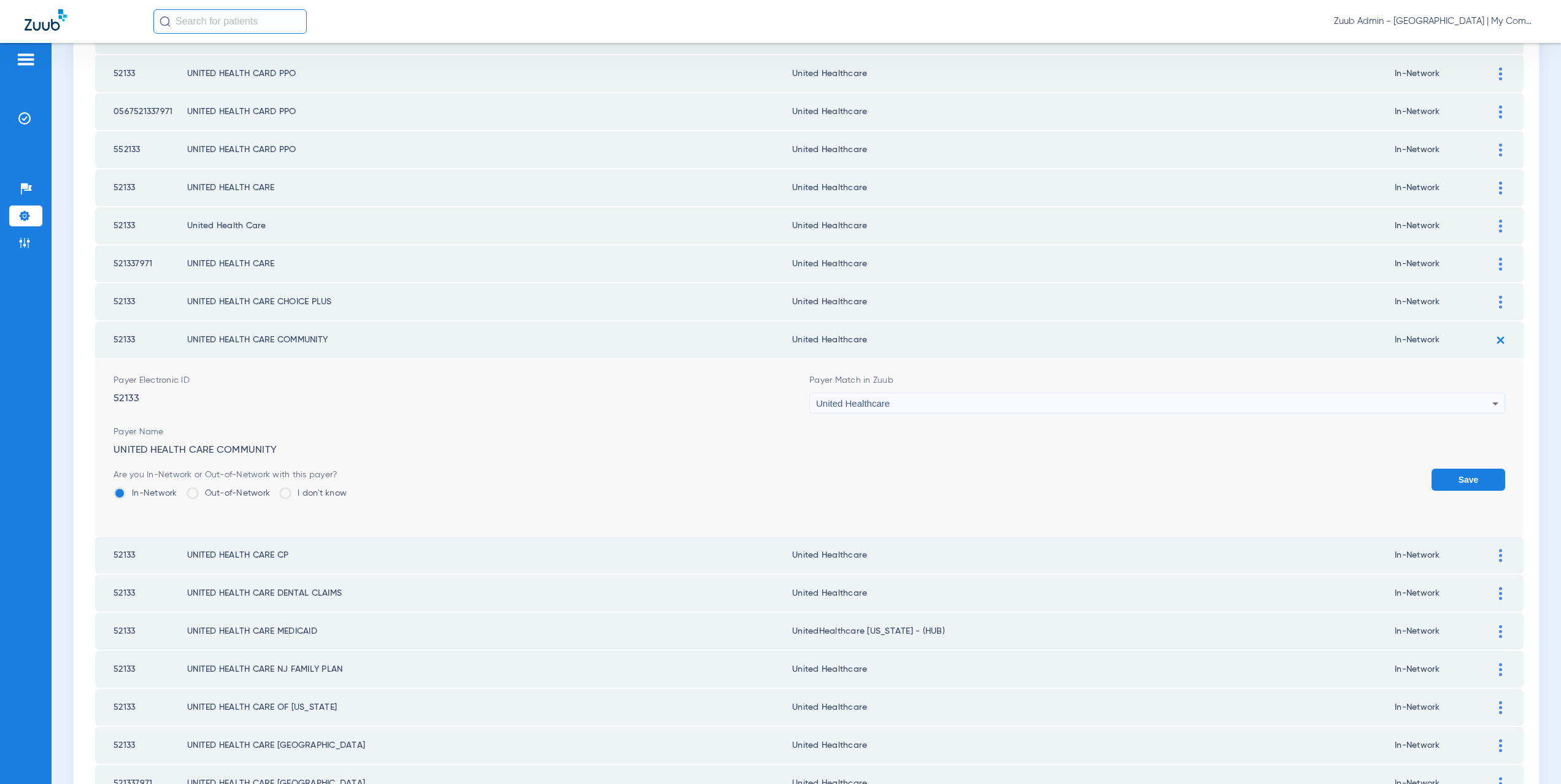
click at [1476, 472] on button "Save" at bounding box center [1469, 480] width 74 height 22
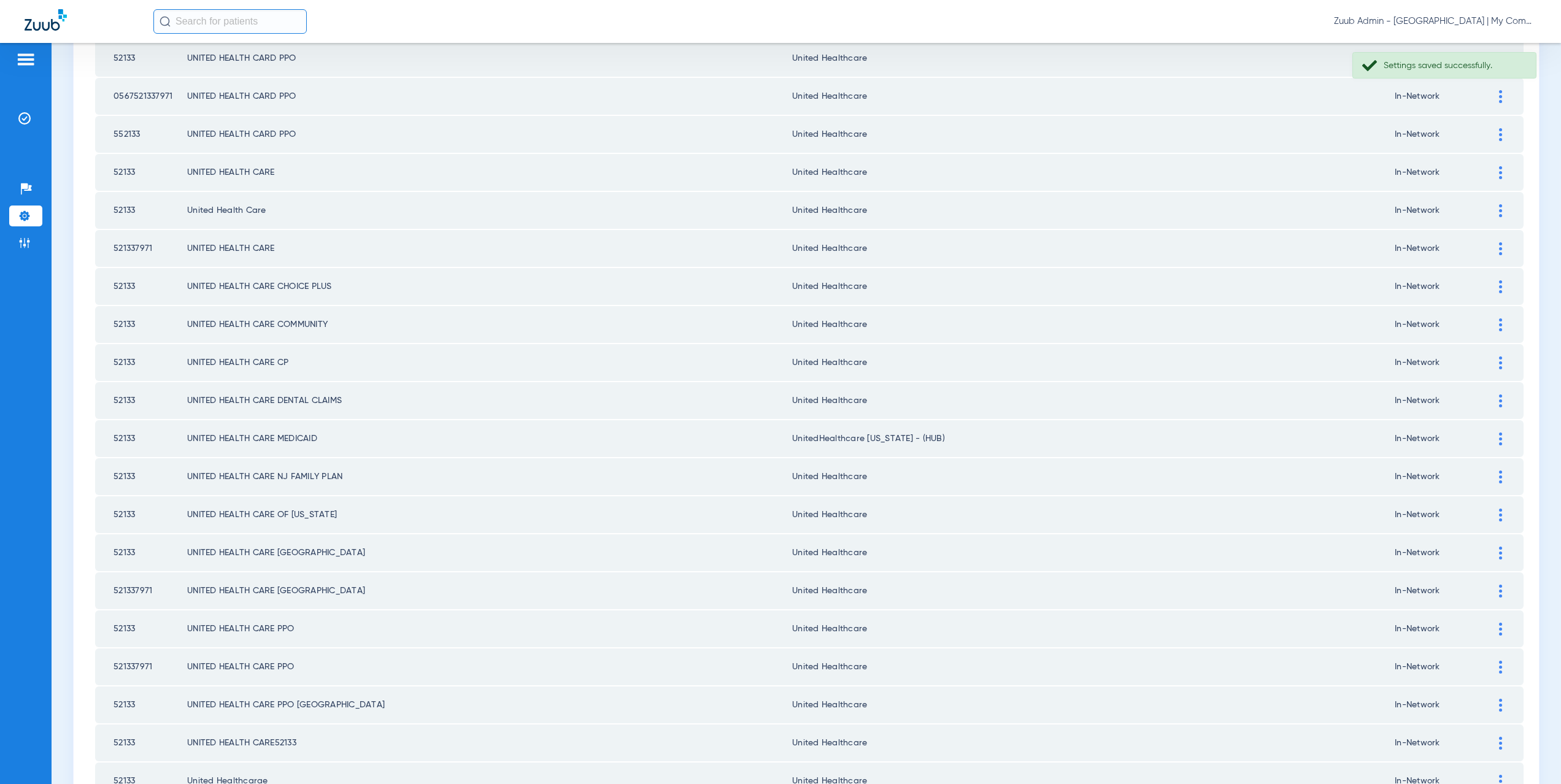
scroll to position [950, 0]
click at [1499, 435] on img at bounding box center [1500, 436] width 3 height 13
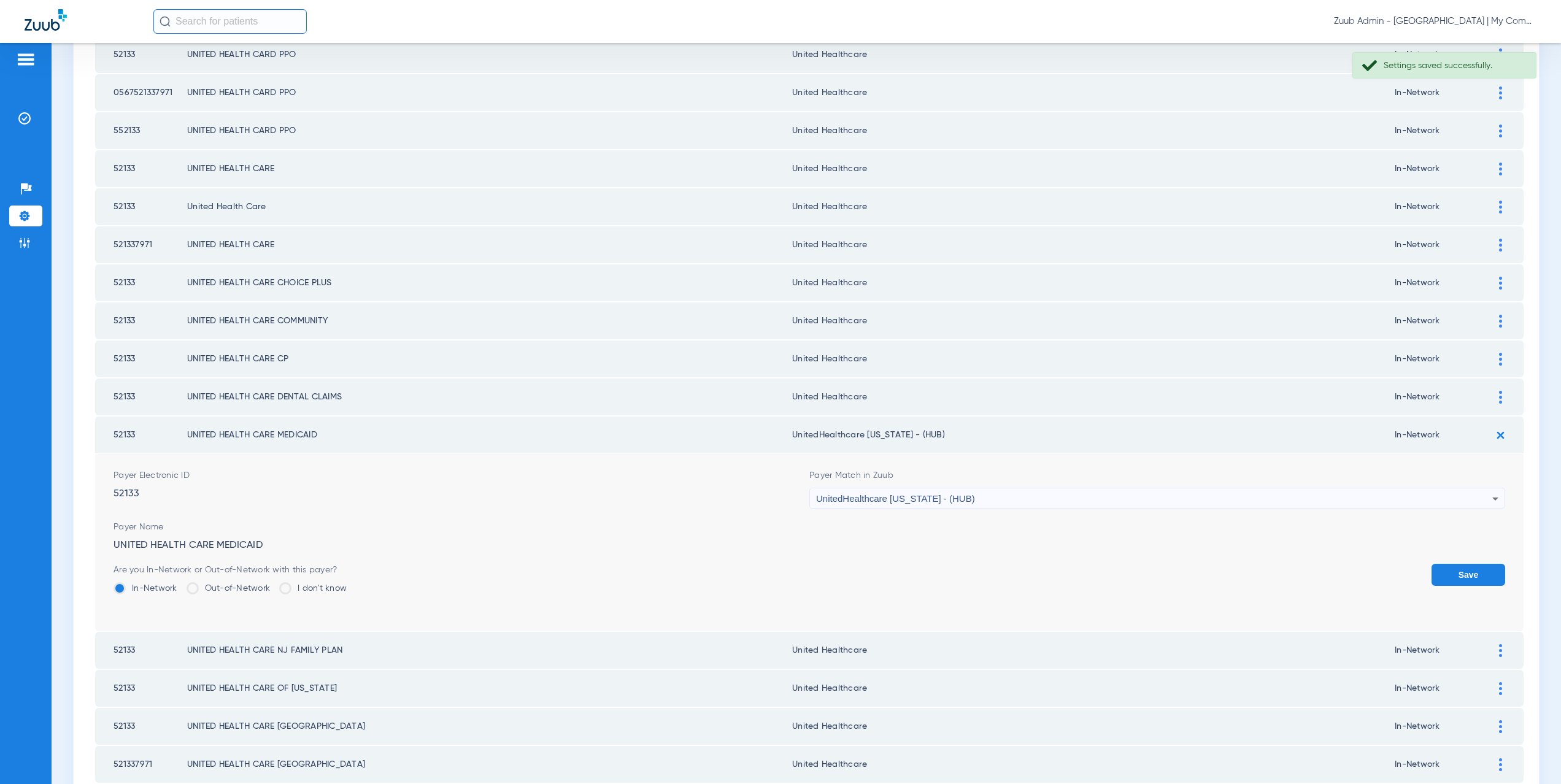
click at [958, 498] on div "UnitedHealthcare Michigan - (HUB)" at bounding box center [1154, 499] width 676 height 21
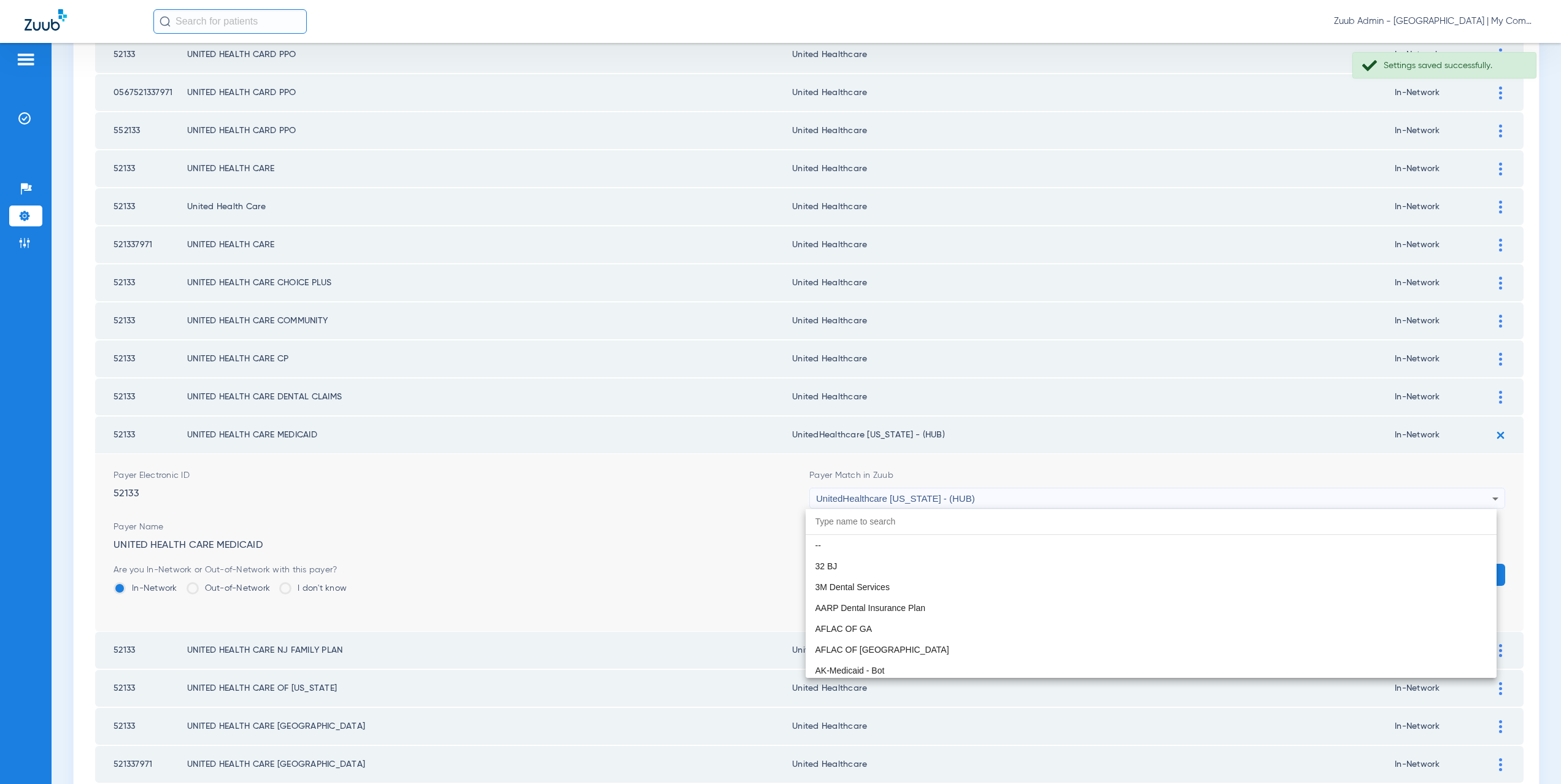
scroll to position [8996, 0]
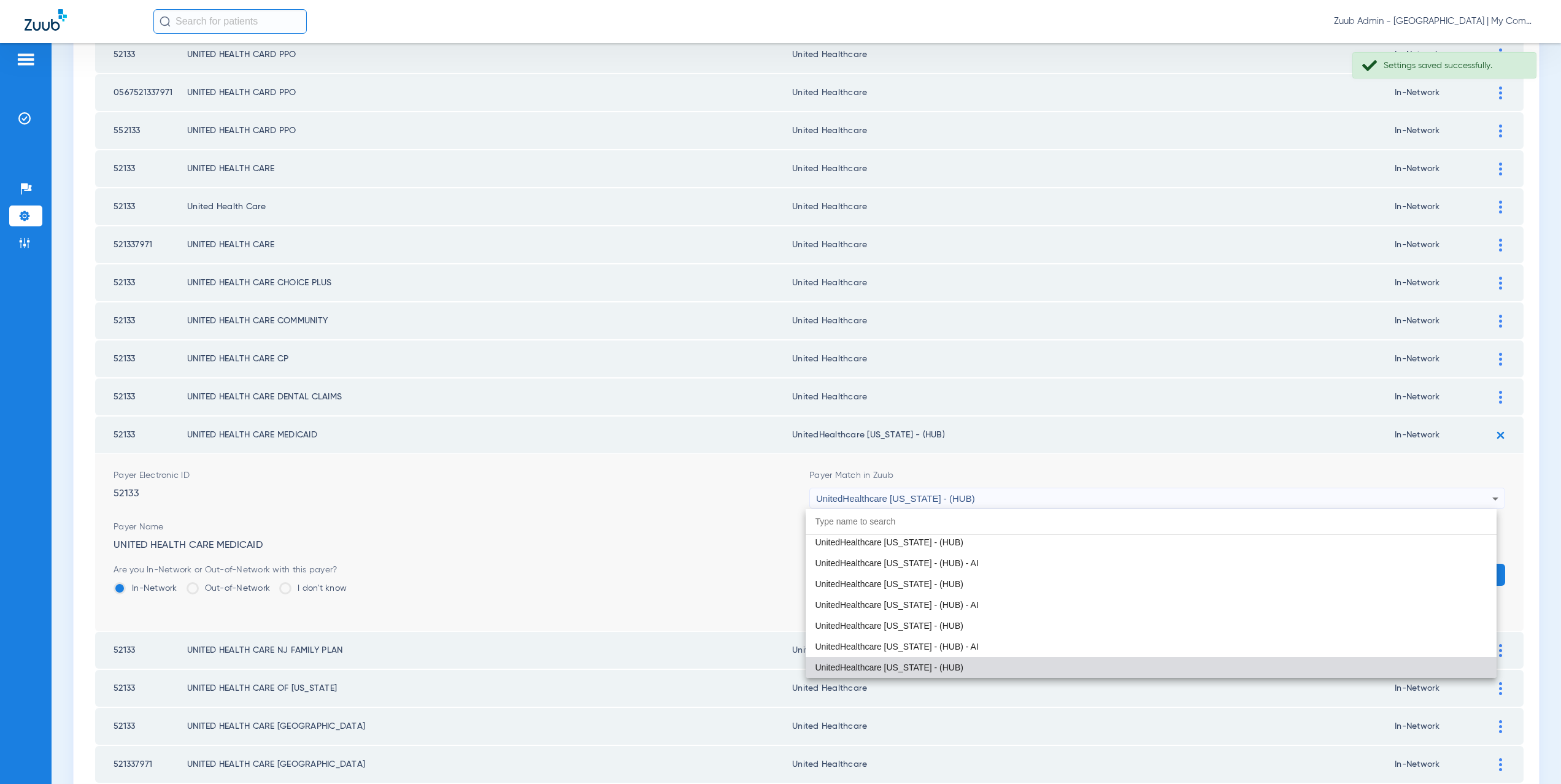
paste input "ited Healthcare"
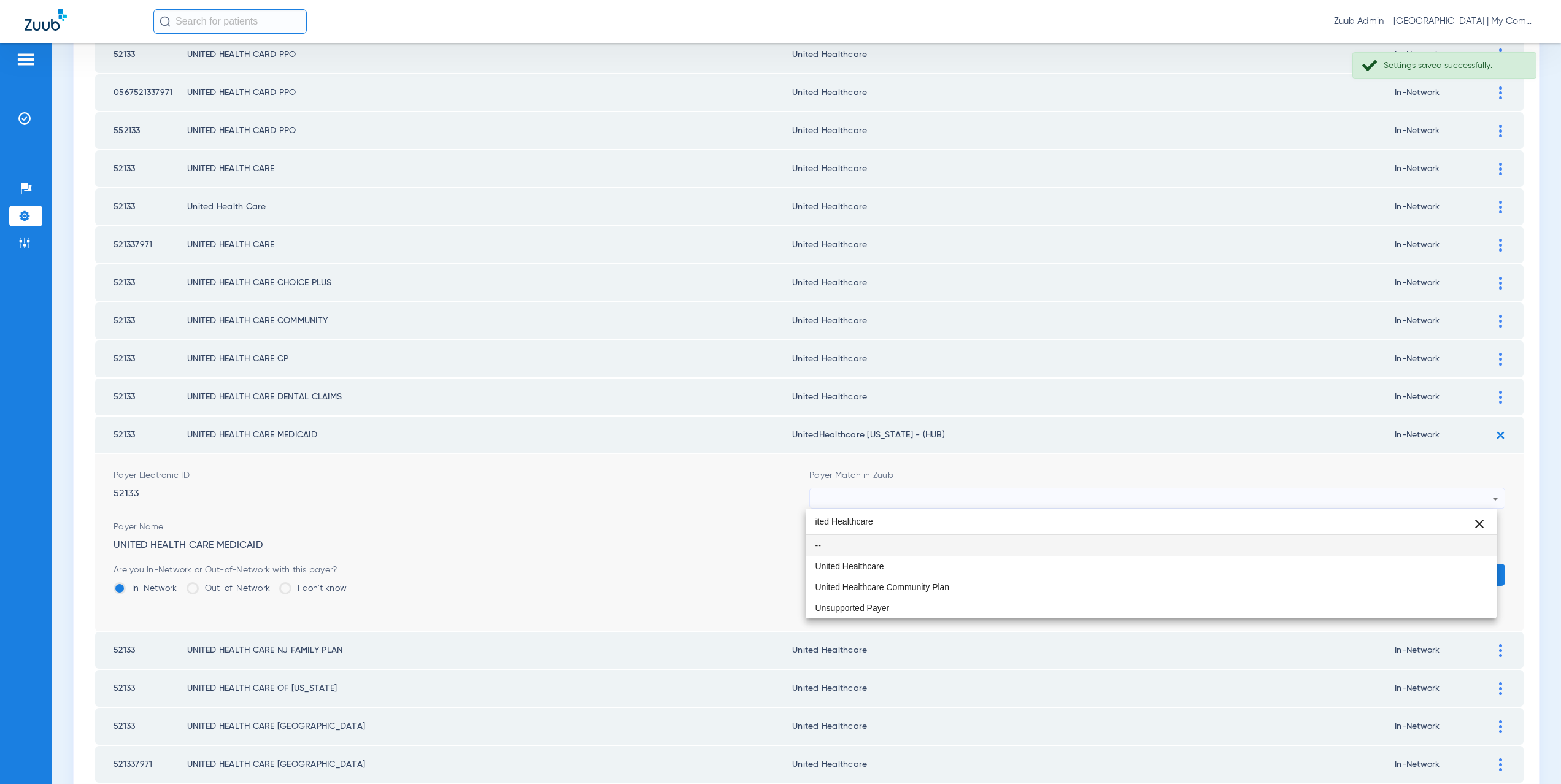
scroll to position [0, 0]
type input "ited Healthcare"
click at [874, 560] on mat-option "United Healthcare" at bounding box center [1152, 567] width 692 height 21
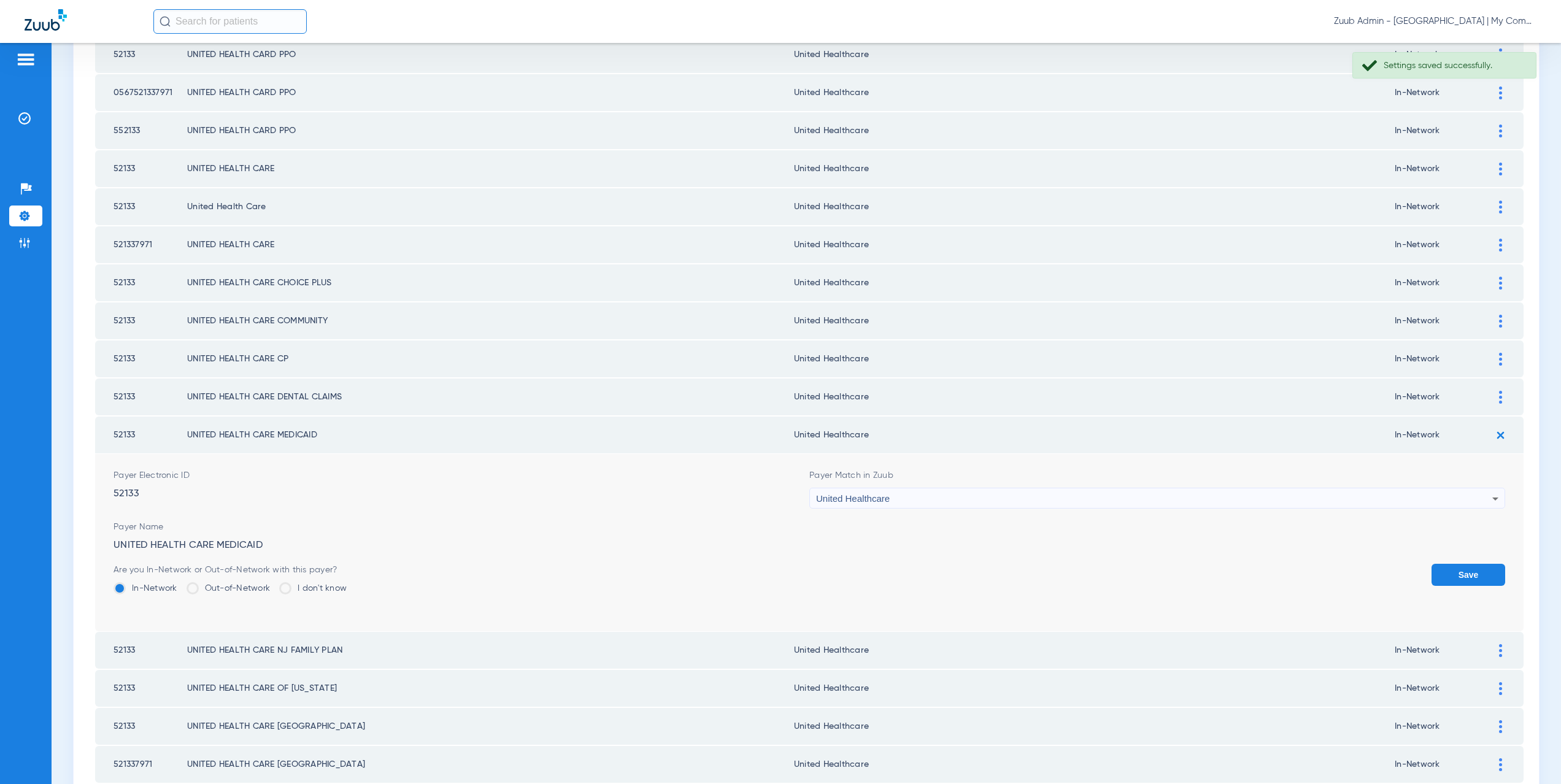
click at [1451, 573] on button "Save" at bounding box center [1469, 575] width 74 height 22
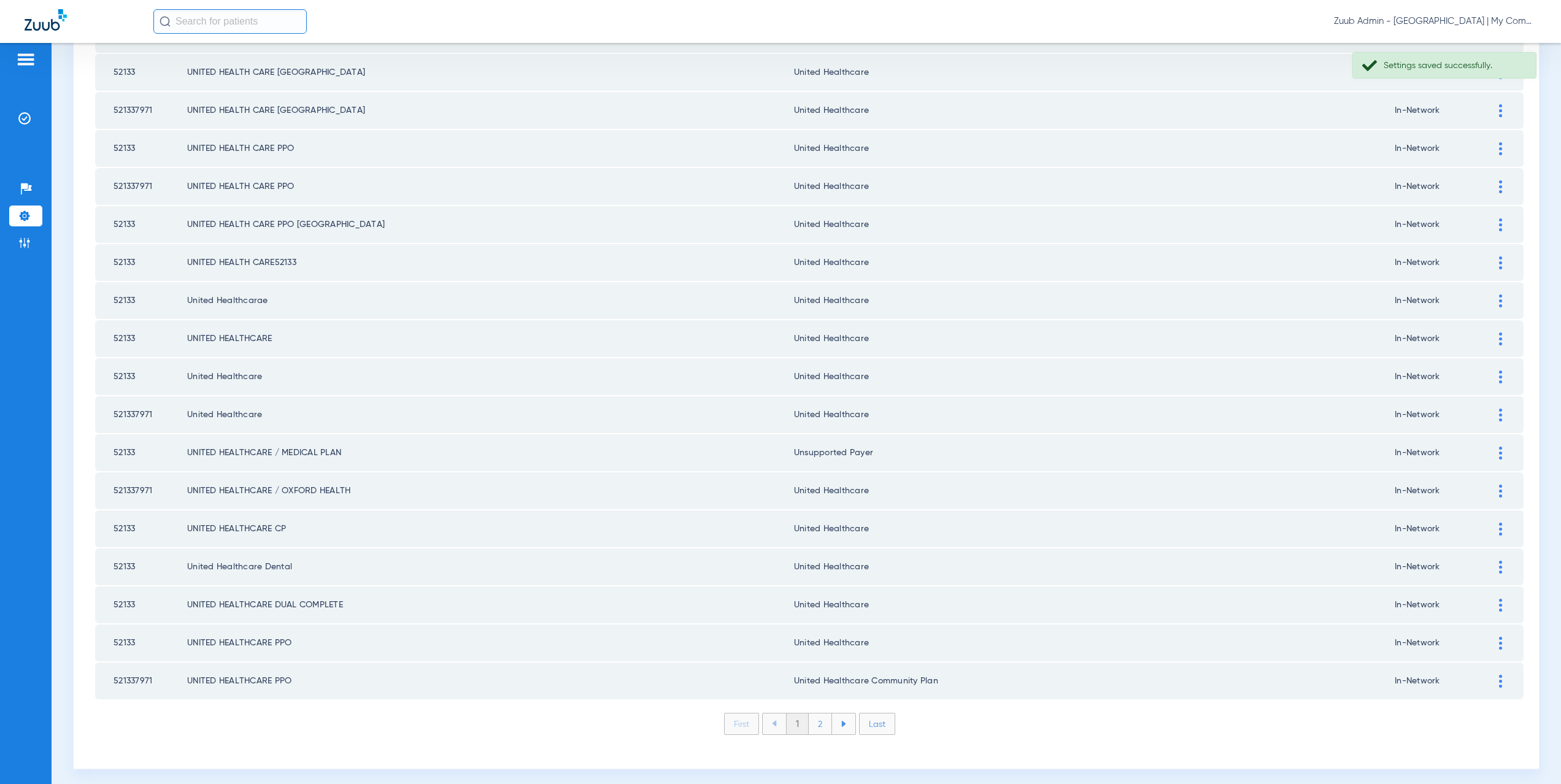
scroll to position [1434, 0]
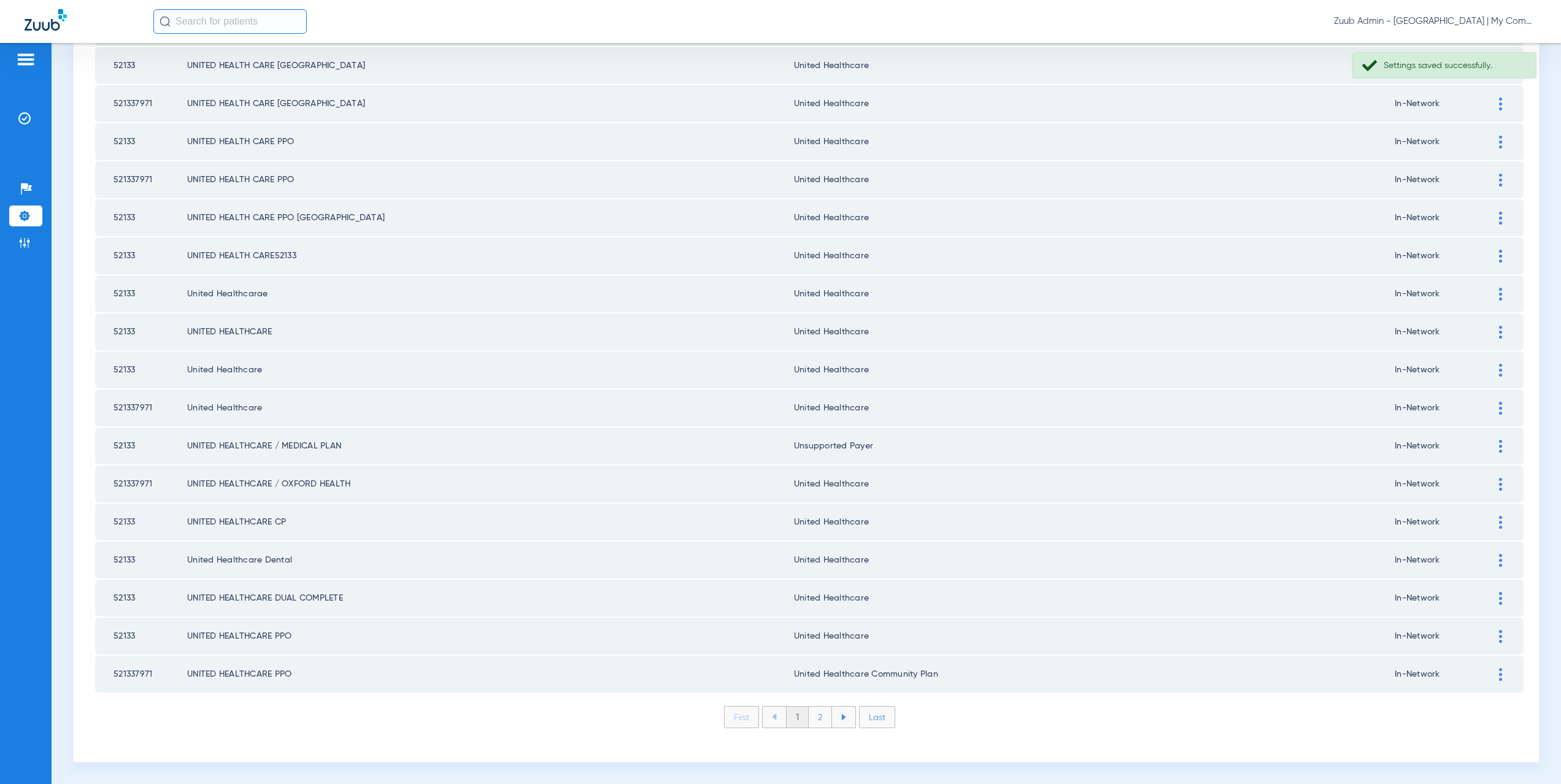
click at [1499, 673] on img at bounding box center [1500, 675] width 3 height 13
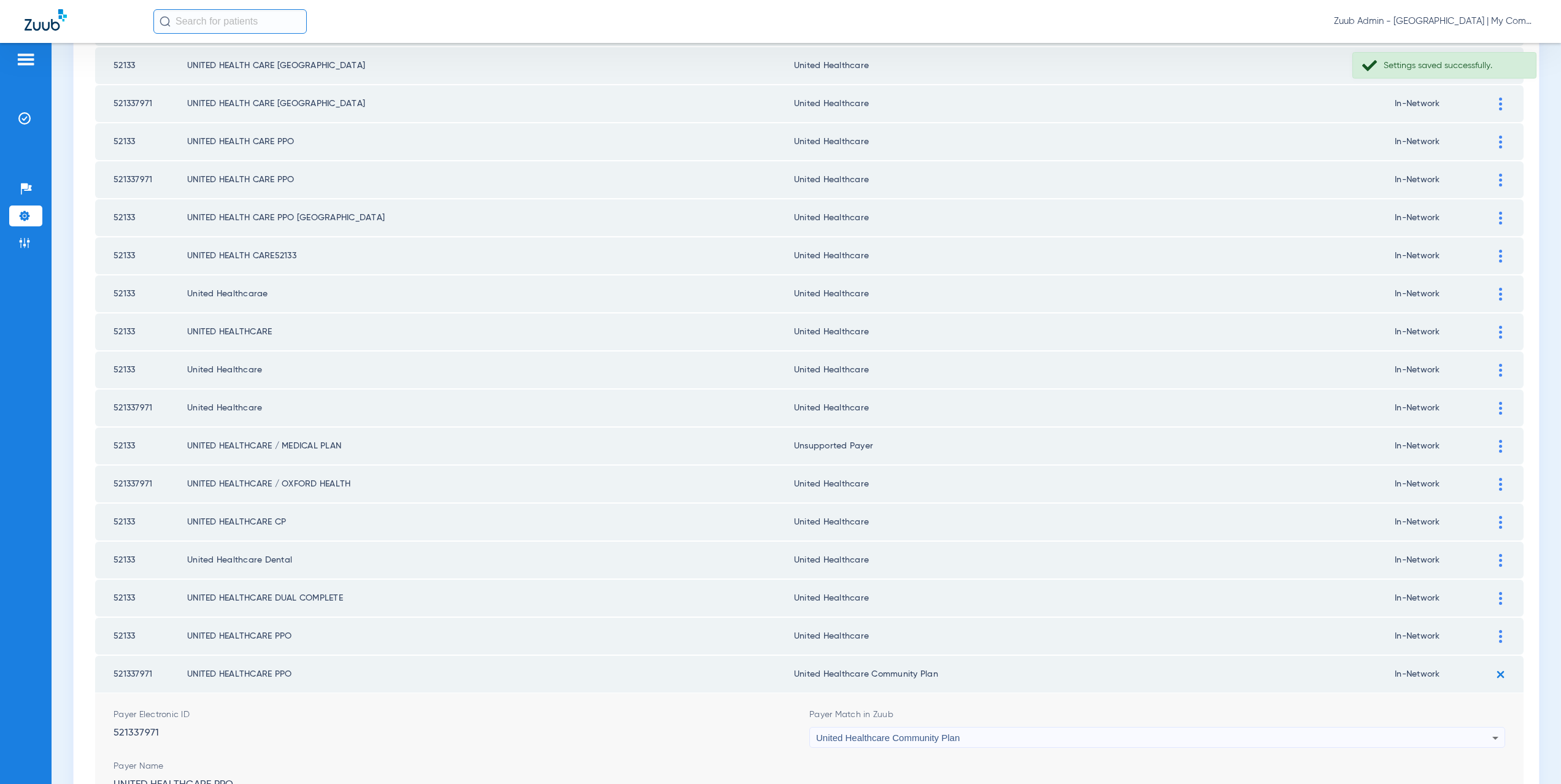
click at [923, 733] on span "United Healthcare Community Plan" at bounding box center [888, 738] width 144 height 10
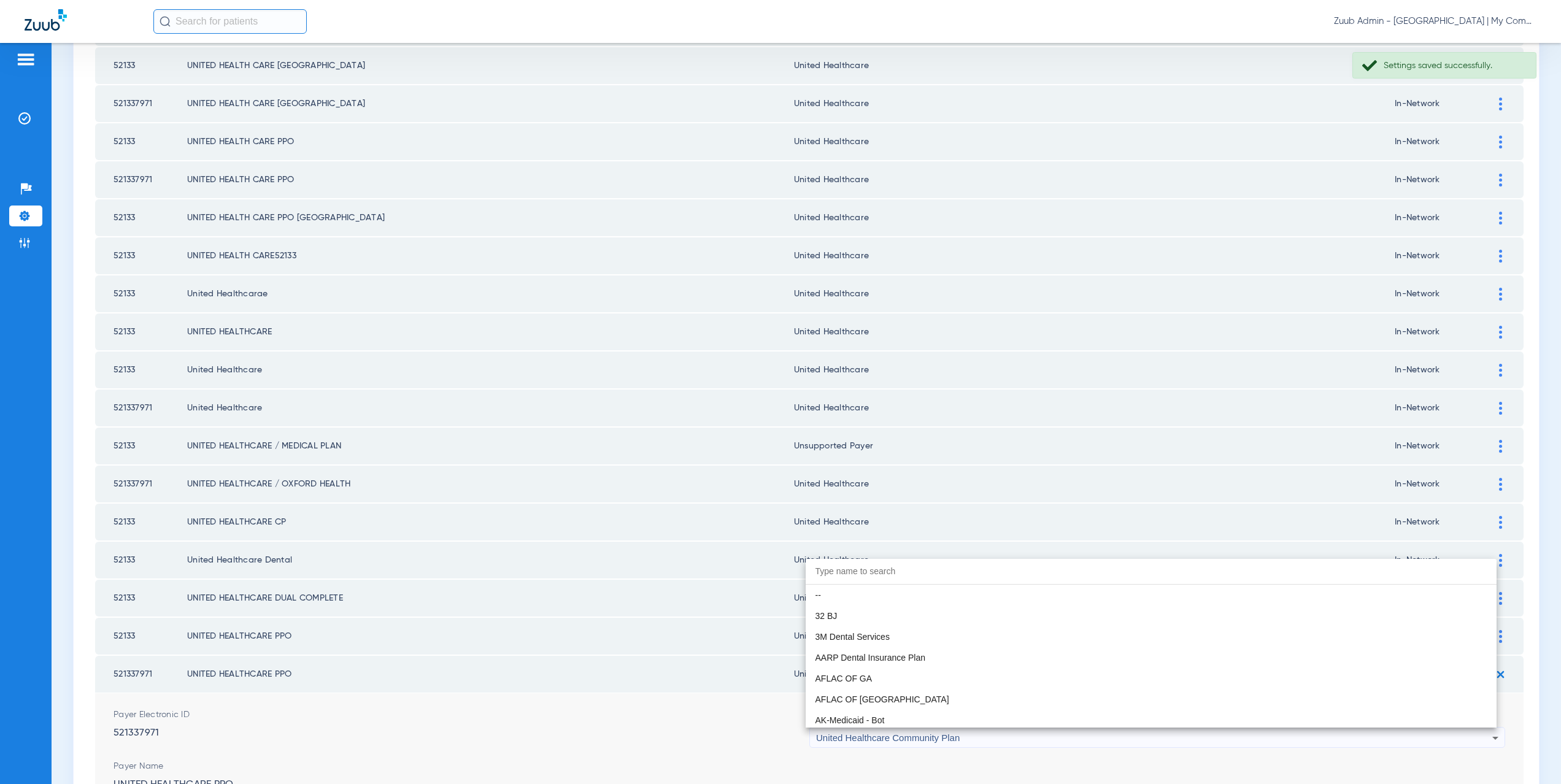
scroll to position [0, 0]
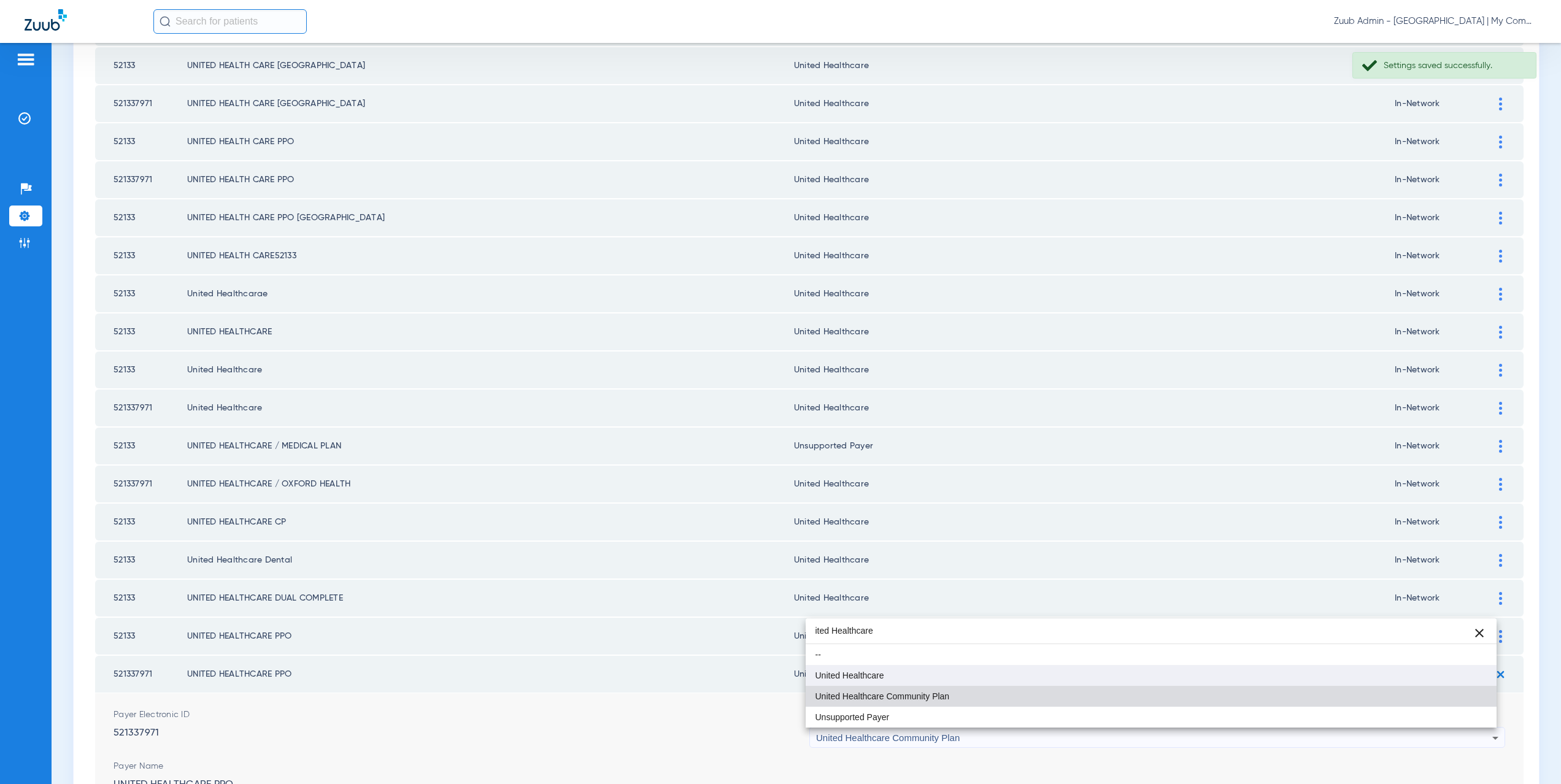
type input "ited Healthcare"
click at [863, 673] on span "United Healthcare" at bounding box center [850, 675] width 69 height 8
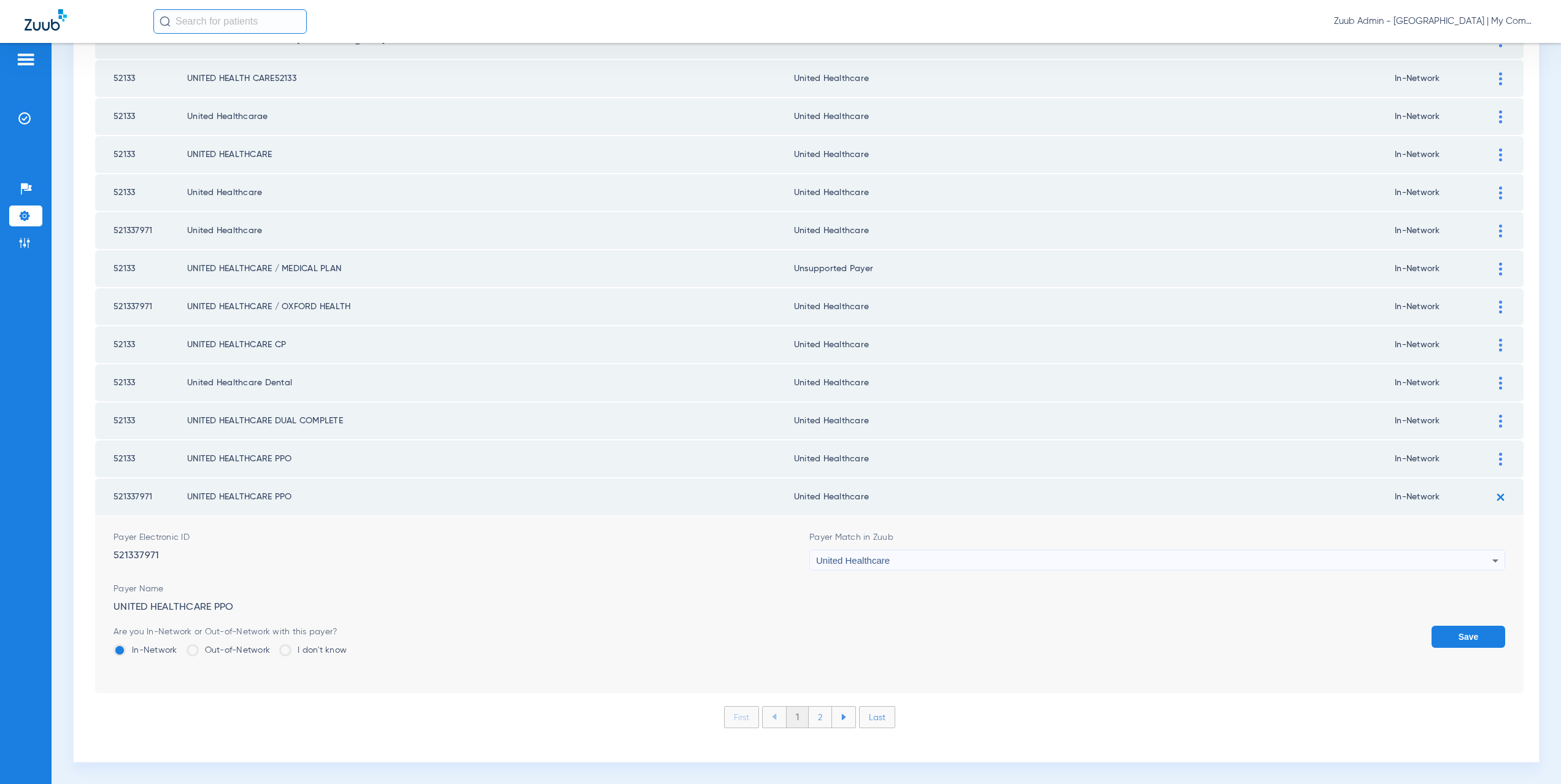
click at [1447, 639] on button "Save" at bounding box center [1469, 637] width 74 height 22
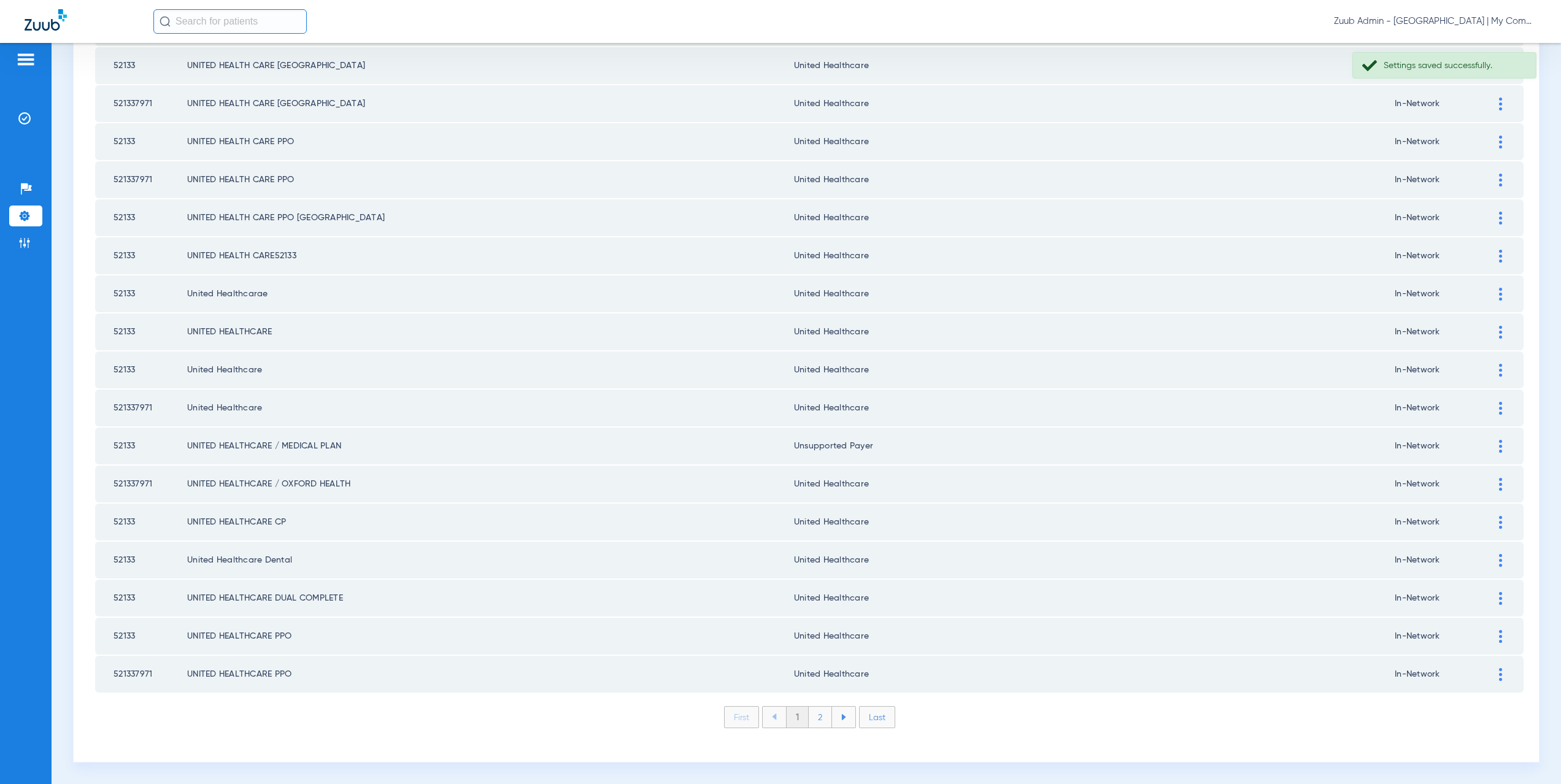
click at [815, 720] on li "2" at bounding box center [820, 718] width 23 height 21
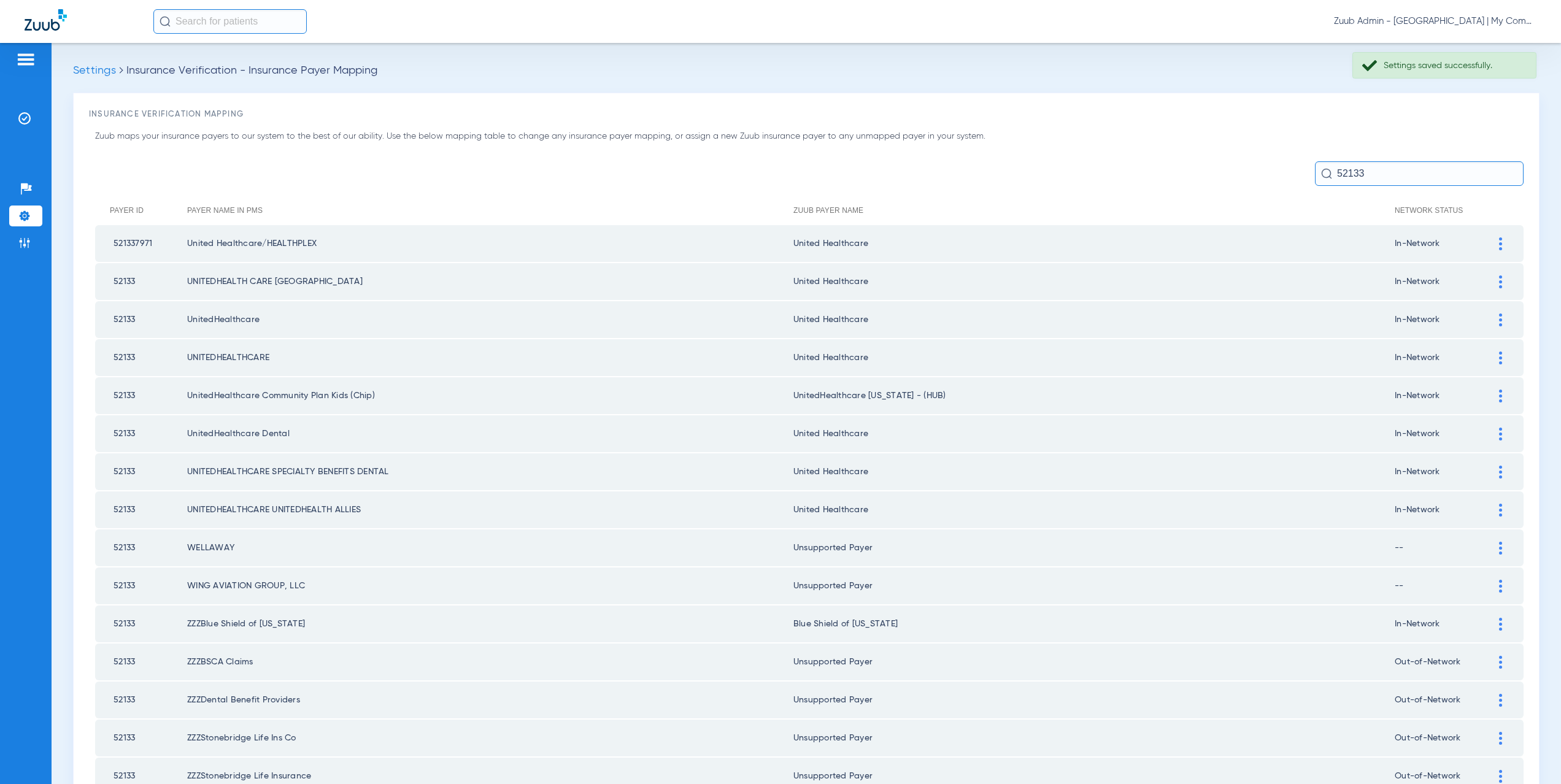
click at [1490, 396] on div at bounding box center [1500, 396] width 21 height 13
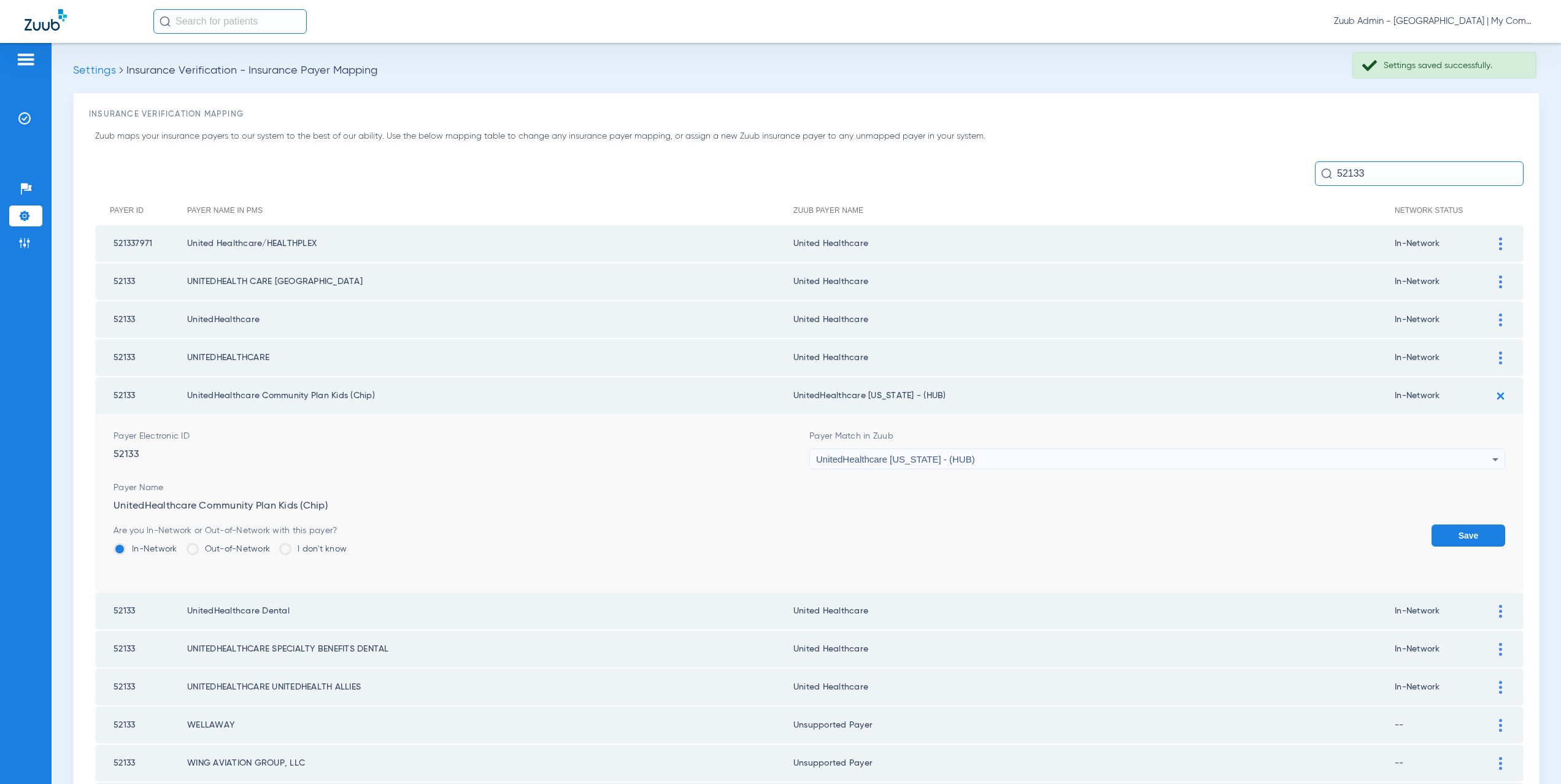
click at [919, 461] on span "UnitedHealthcare Michigan - (HUB)" at bounding box center [896, 459] width 159 height 10
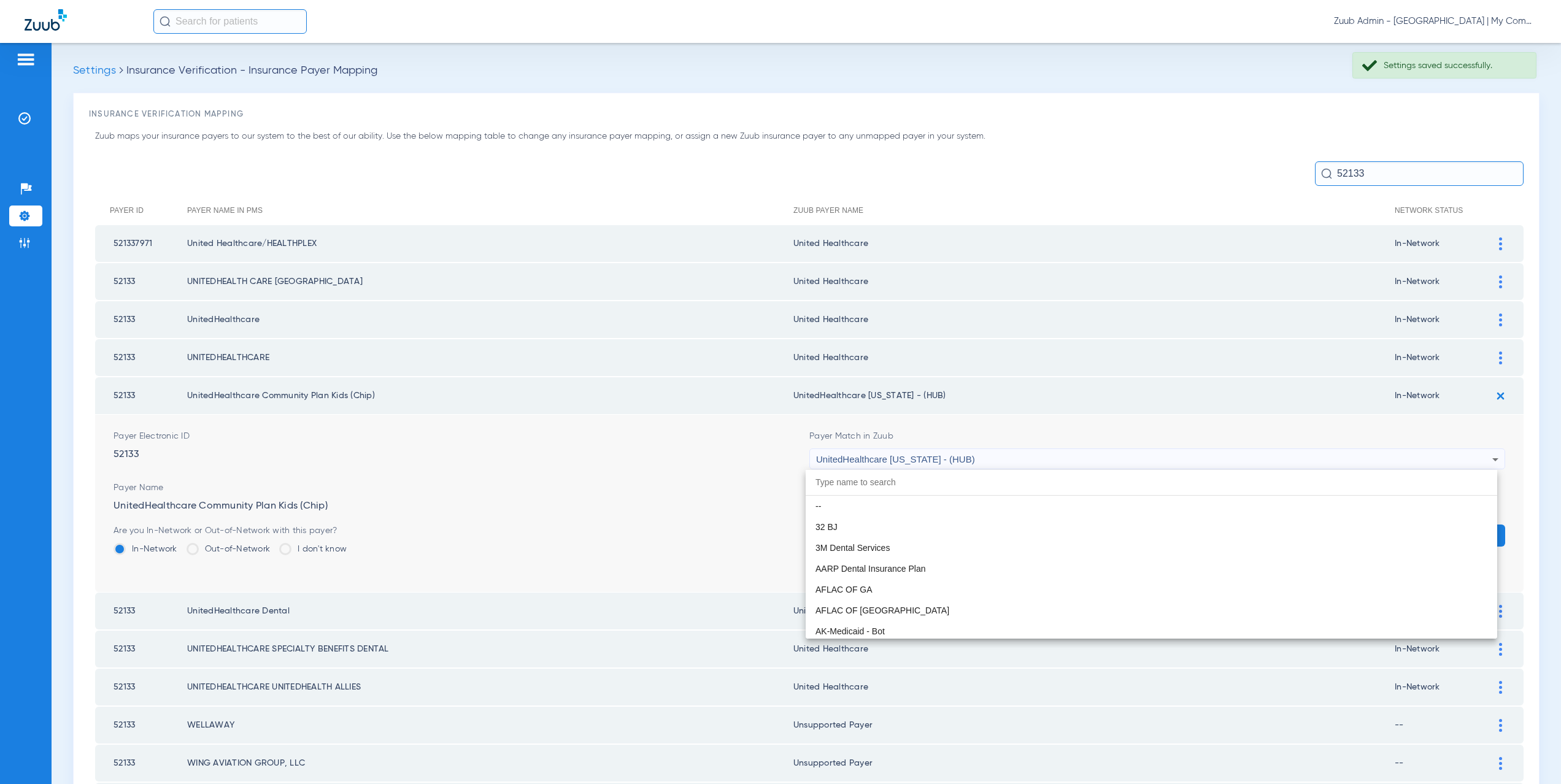
scroll to position [8996, 0]
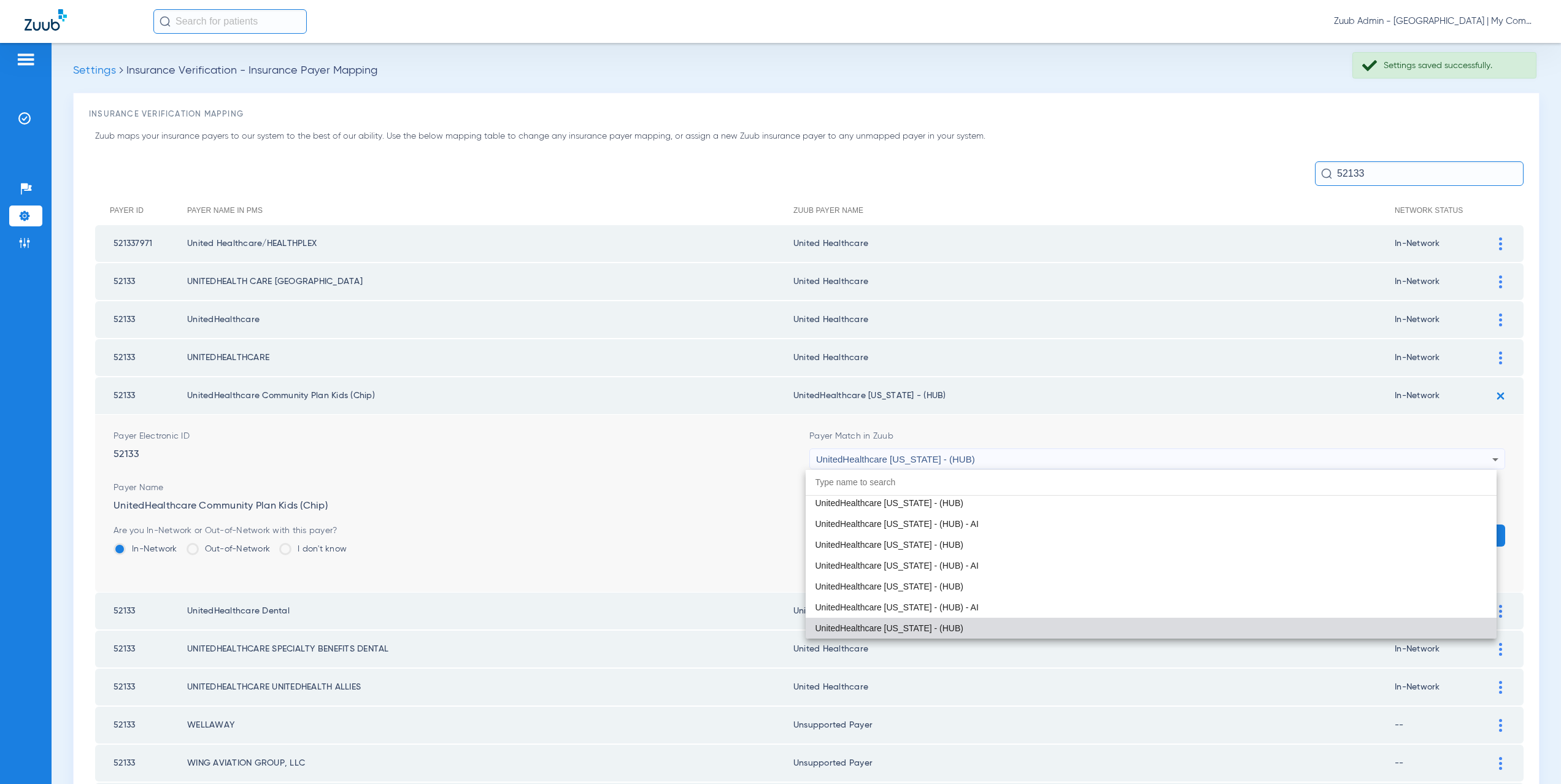
paste input "ited Healthcare"
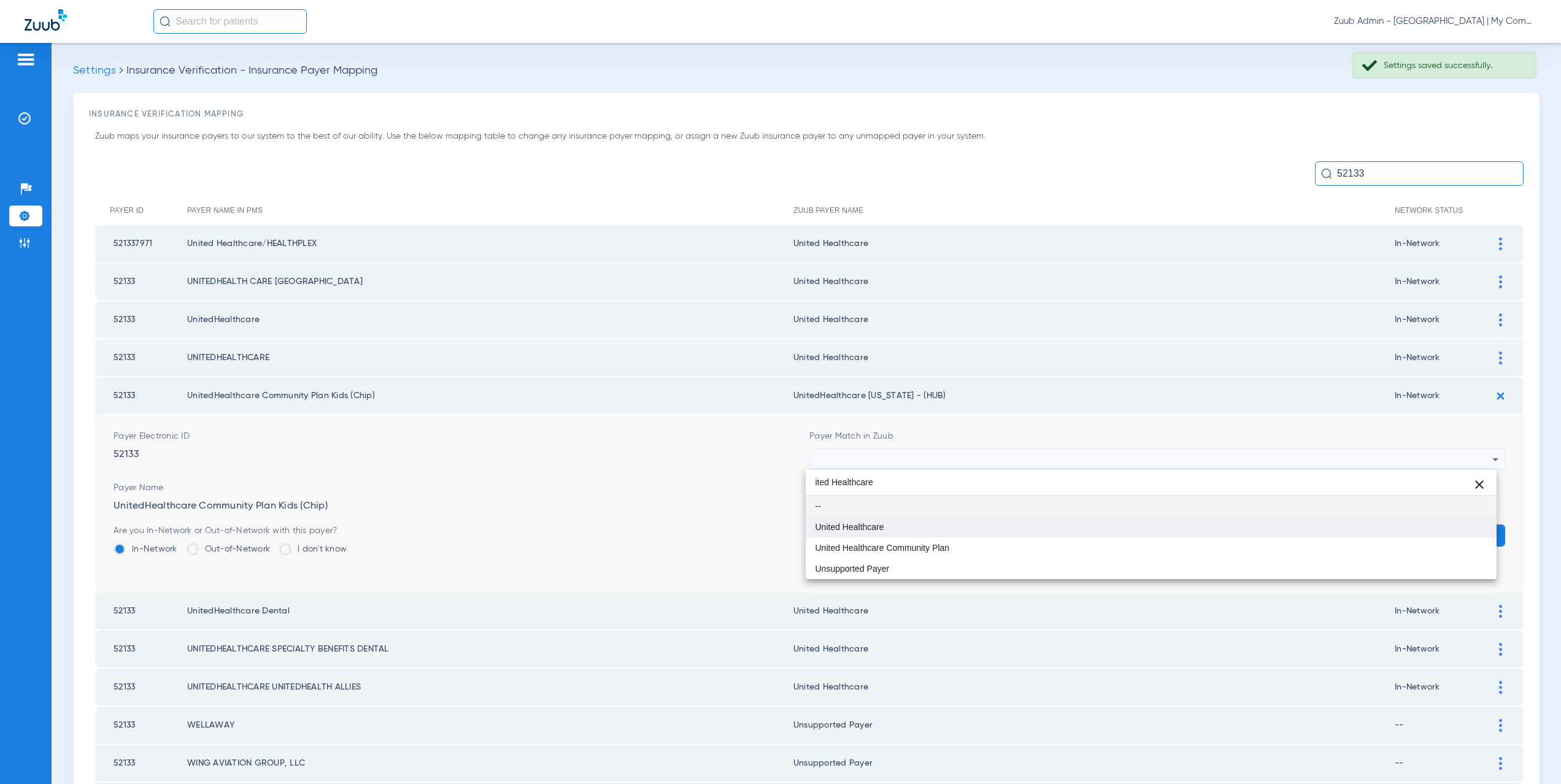
type input "ited Healthcare"
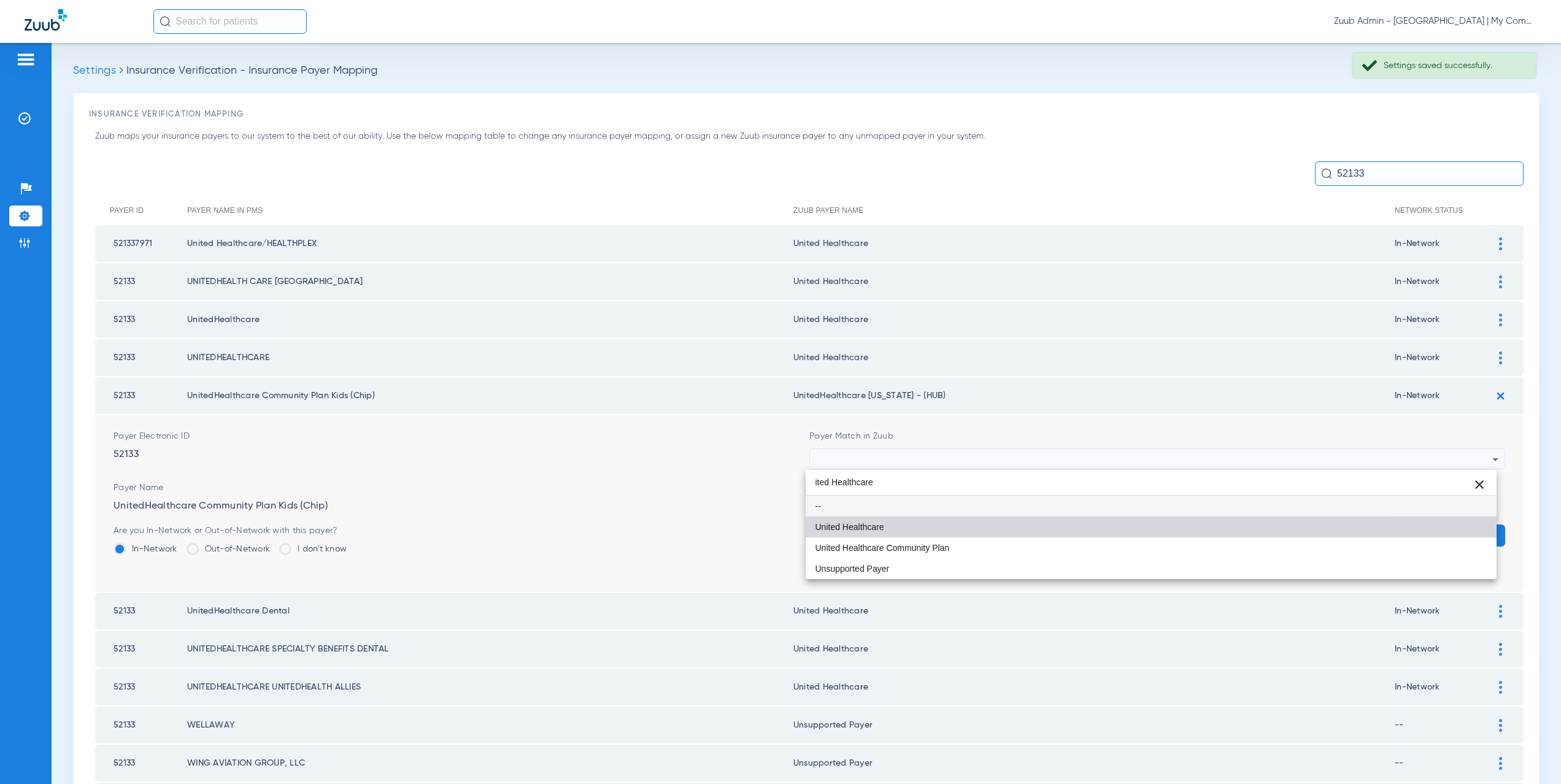
click at [901, 520] on mat-option "United Healthcare" at bounding box center [1152, 527] width 692 height 21
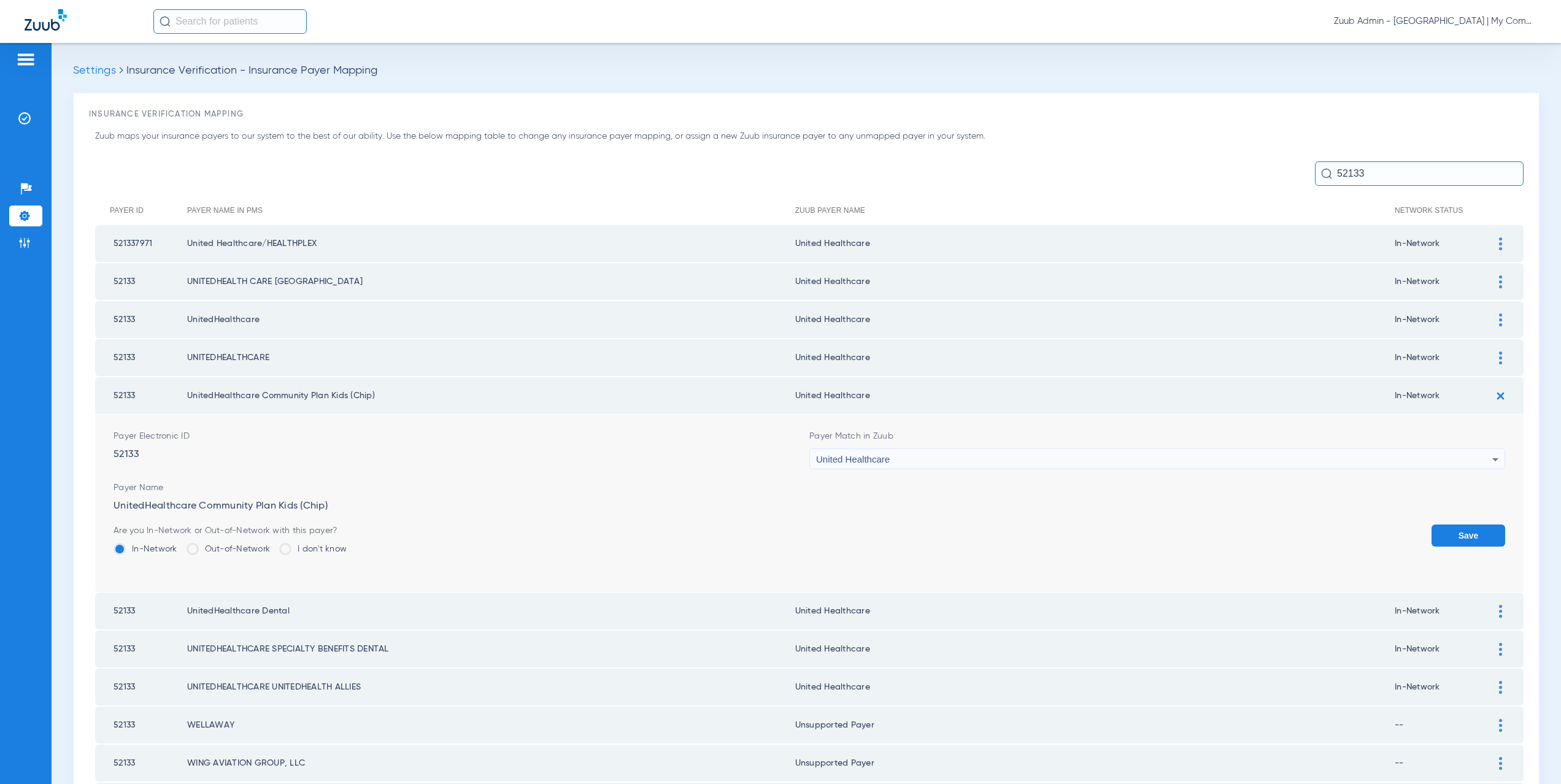
click at [1469, 536] on button "Save" at bounding box center [1469, 536] width 74 height 22
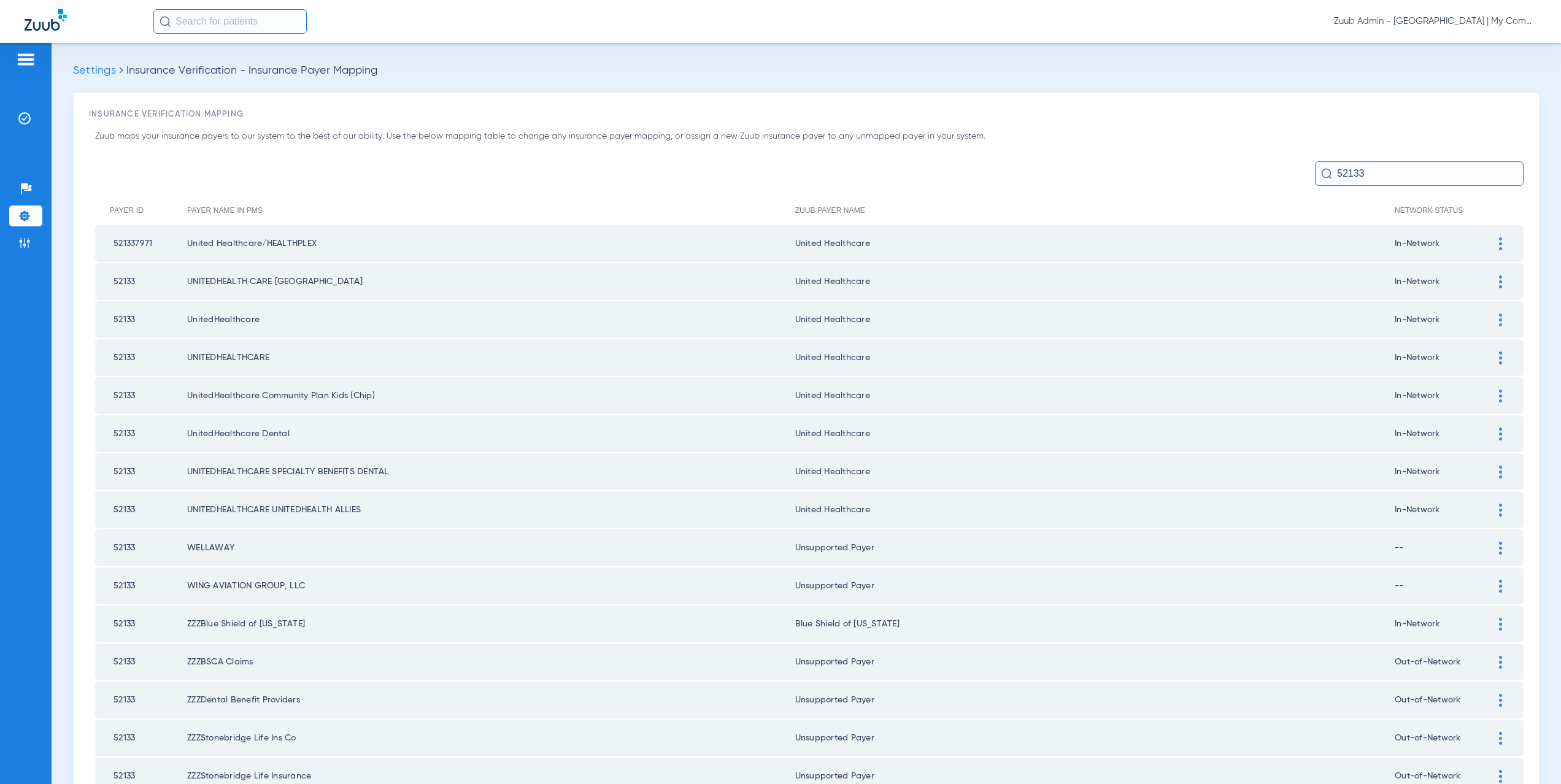
drag, startPoint x: 1346, startPoint y: 175, endPoint x: 1308, endPoint y: 174, distance: 38.0
click at [1315, 174] on input "52133" at bounding box center [1419, 174] width 208 height 25
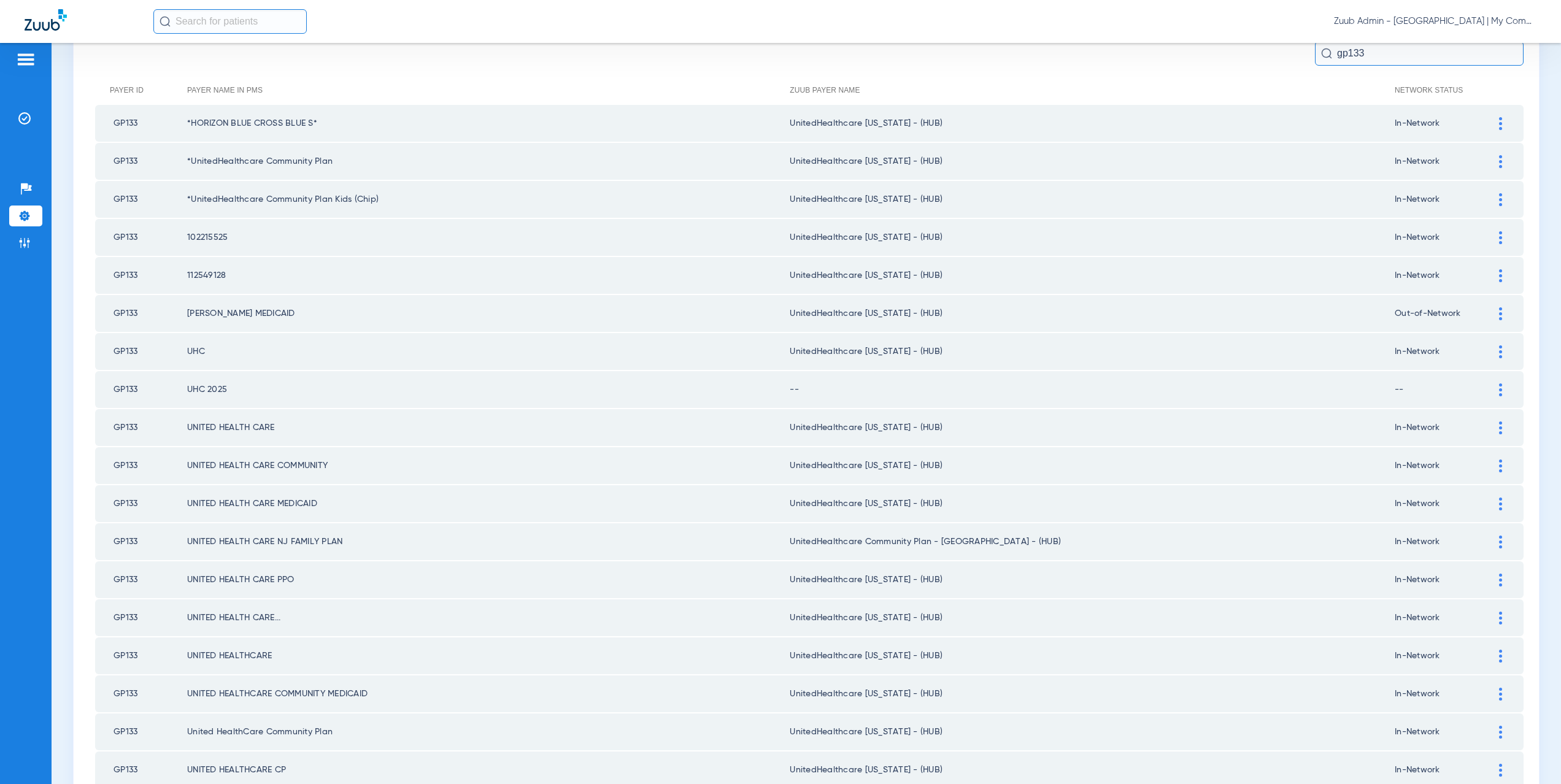
scroll to position [123, 0]
type input "gp133"
click at [1499, 392] on img at bounding box center [1500, 388] width 3 height 13
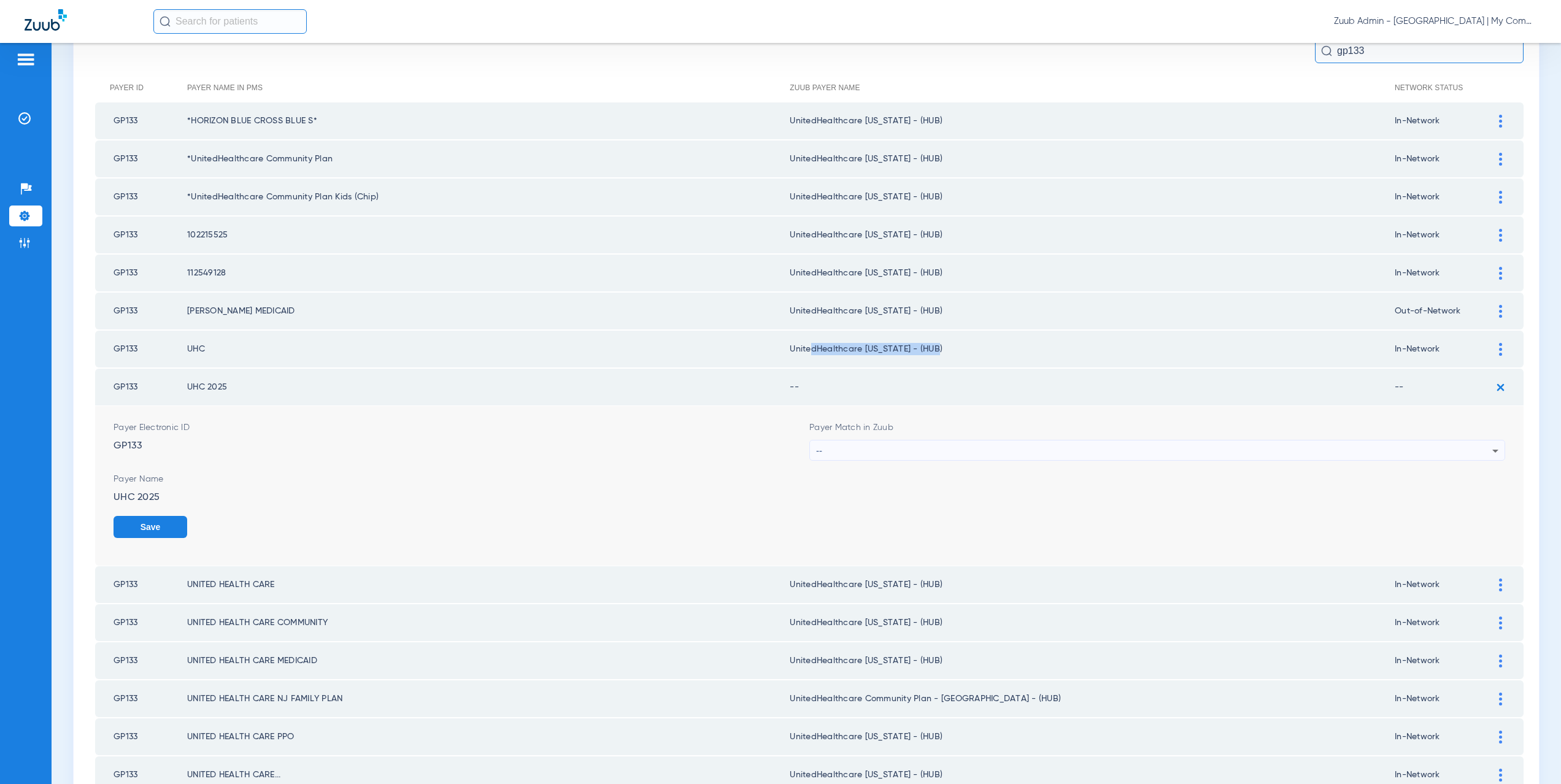
drag, startPoint x: 918, startPoint y: 354, endPoint x: 804, endPoint y: 352, distance: 114.0
click at [804, 352] on td "UnitedHealthcare Michigan - (HUB)" at bounding box center [1093, 349] width 605 height 37
copy td "edHealthcare Michigan - (HUB)"
click at [873, 452] on div "--" at bounding box center [1154, 451] width 676 height 21
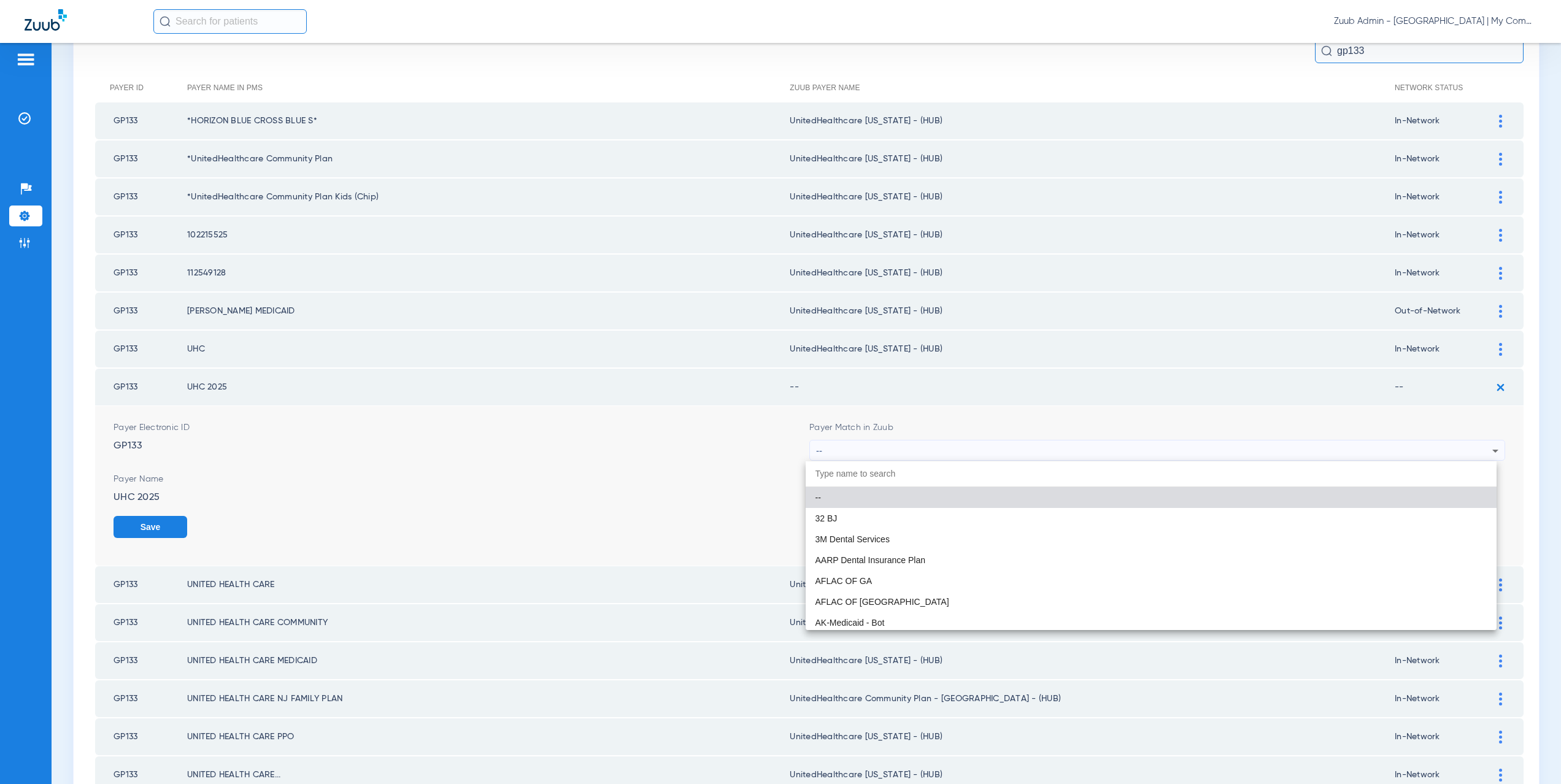
paste input "edHealthcare Michigan - (HUB)"
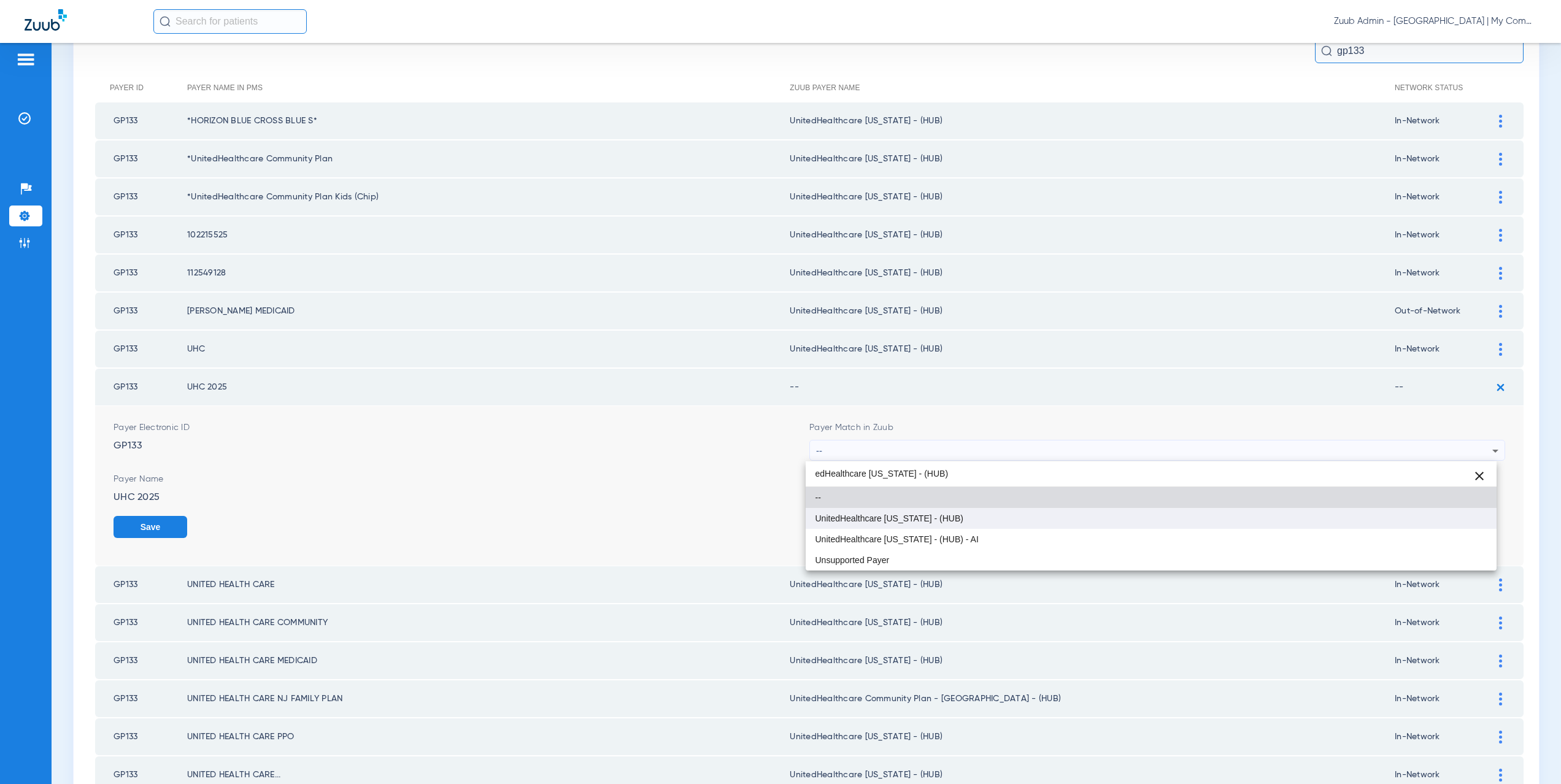
type input "edHealthcare Michigan - (HUB)"
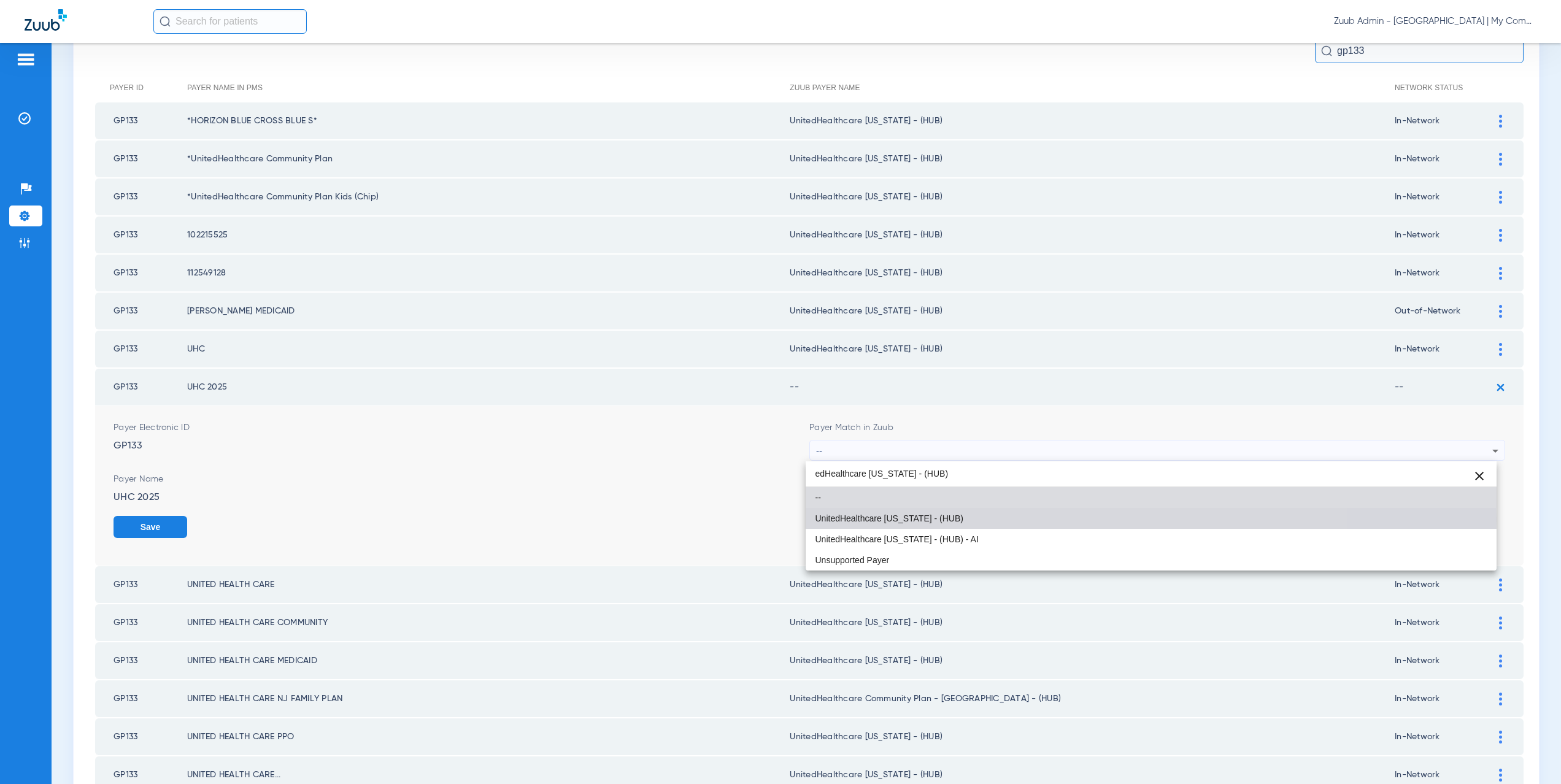
click at [876, 519] on span "UnitedHealthcare Michigan - (HUB)" at bounding box center [889, 518] width 148 height 8
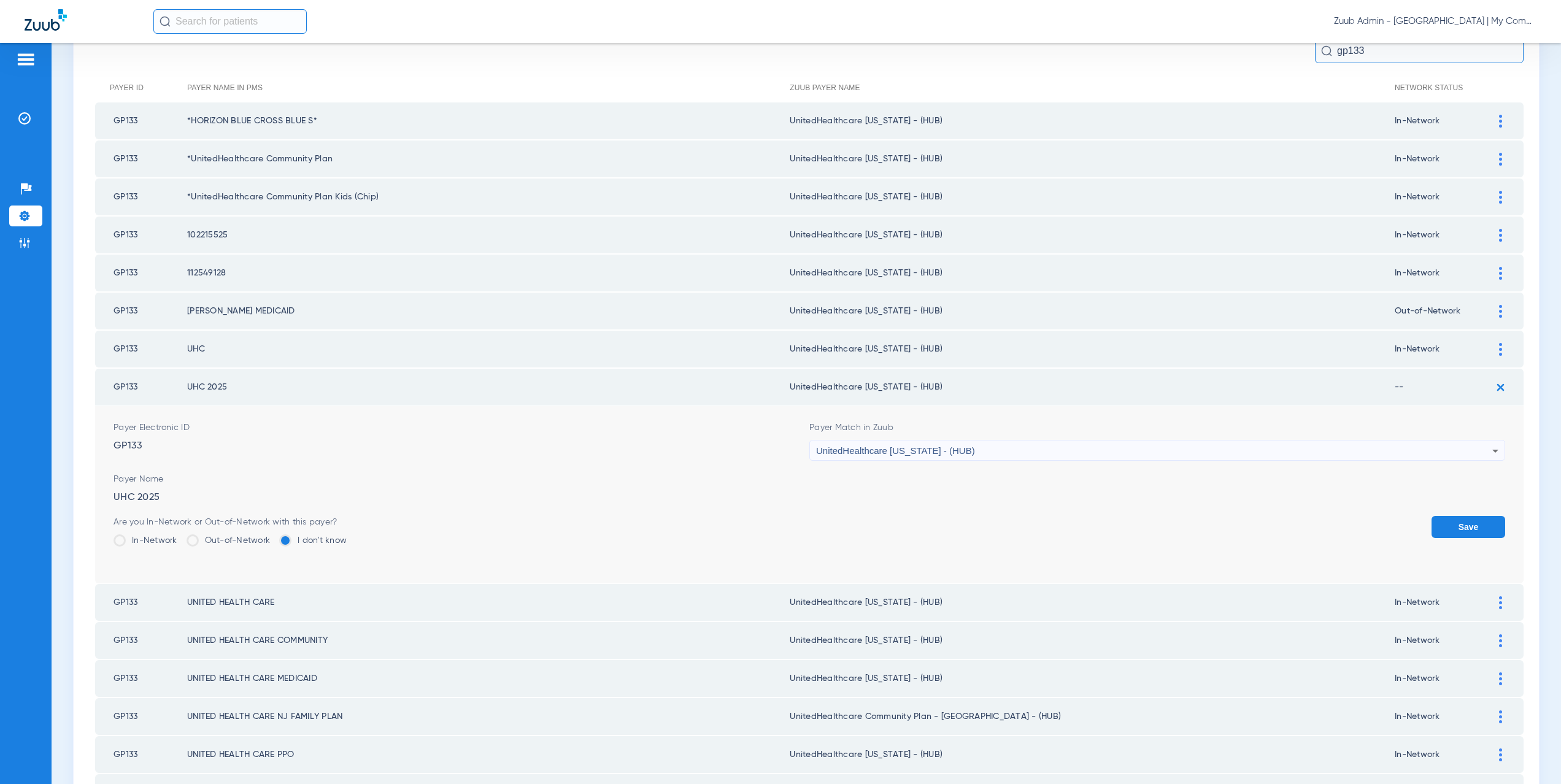
click at [144, 540] on label "In-Network" at bounding box center [145, 540] width 64 height 12
click at [181, 536] on input "In-Network" at bounding box center [181, 536] width 0 height 0
click at [1445, 530] on button "Save" at bounding box center [1469, 527] width 74 height 22
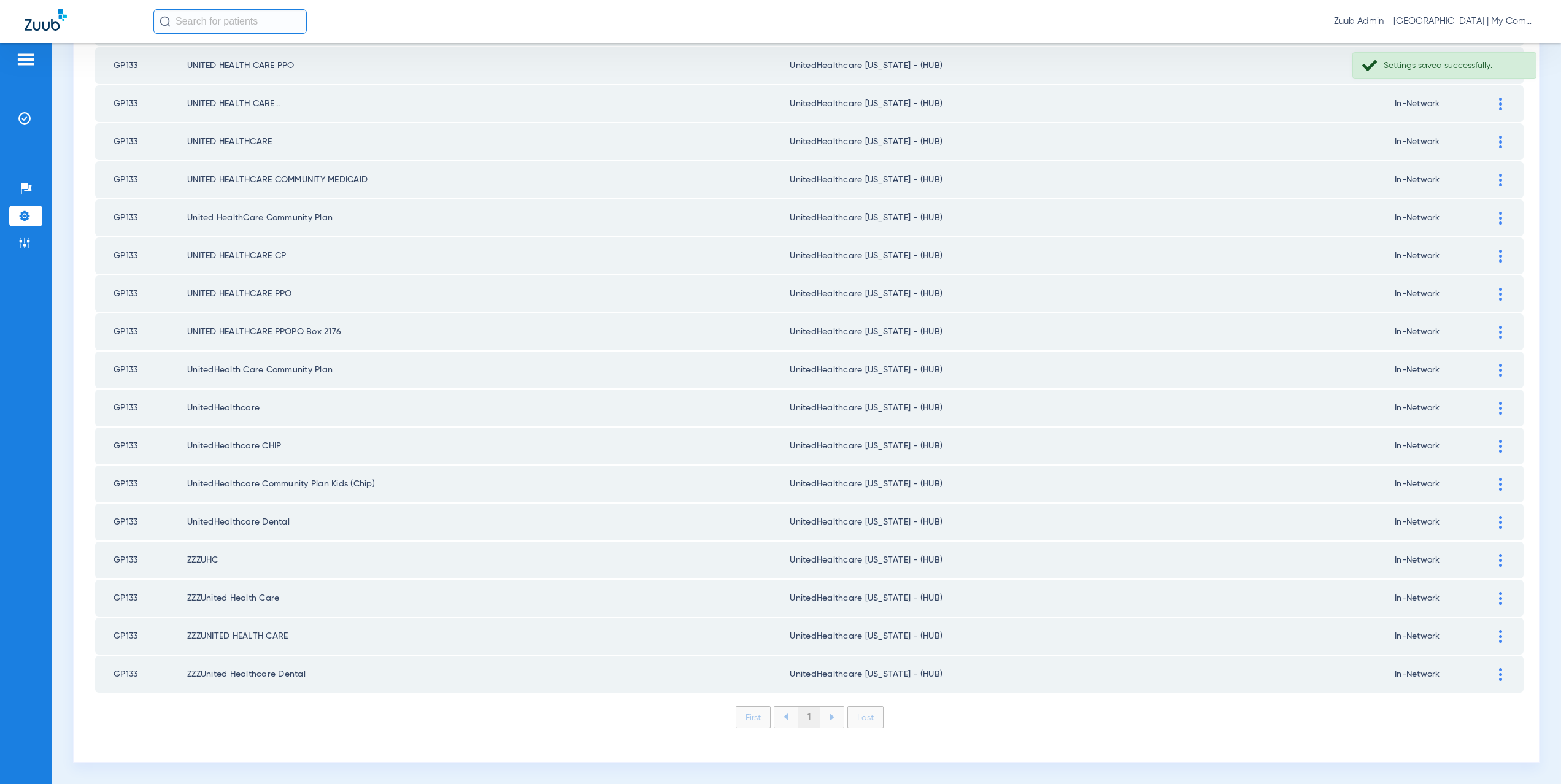
scroll to position [0, 0]
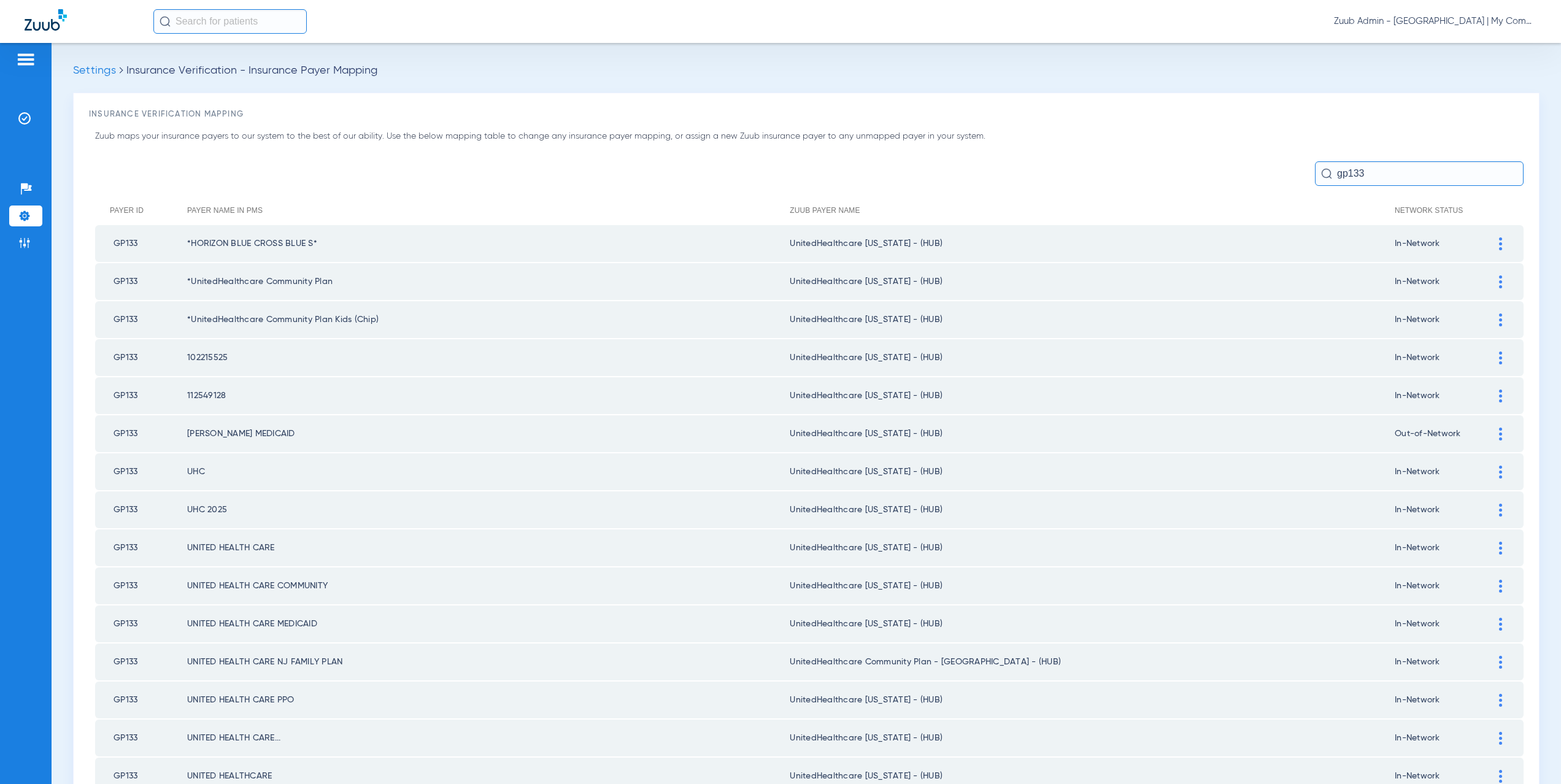
drag, startPoint x: 1375, startPoint y: 177, endPoint x: 1304, endPoint y: 174, distance: 71.1
click at [1304, 174] on div "gp133" at bounding box center [809, 174] width 1429 height 25
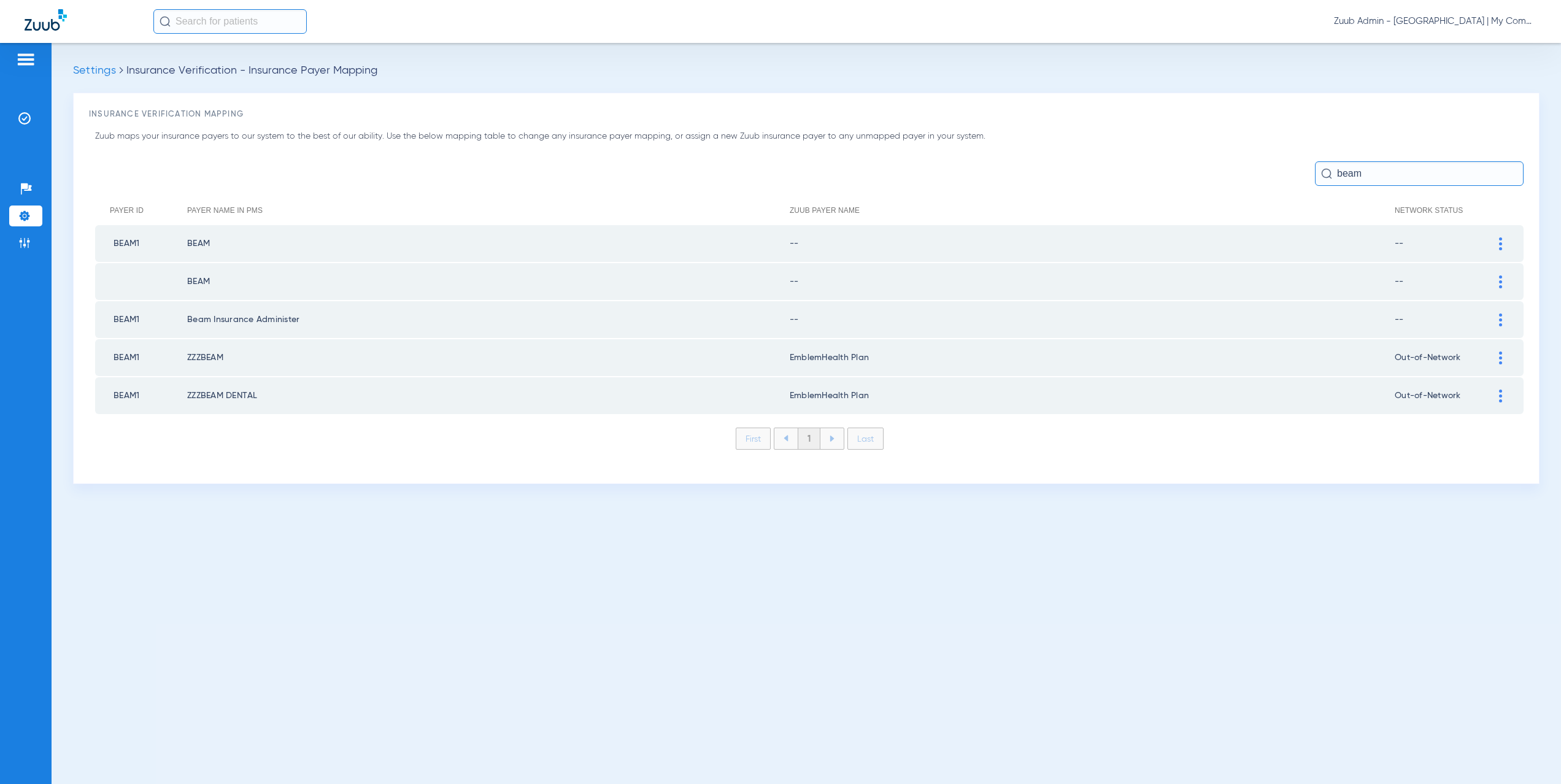
type input "beam"
click at [1502, 245] on img at bounding box center [1500, 244] width 3 height 13
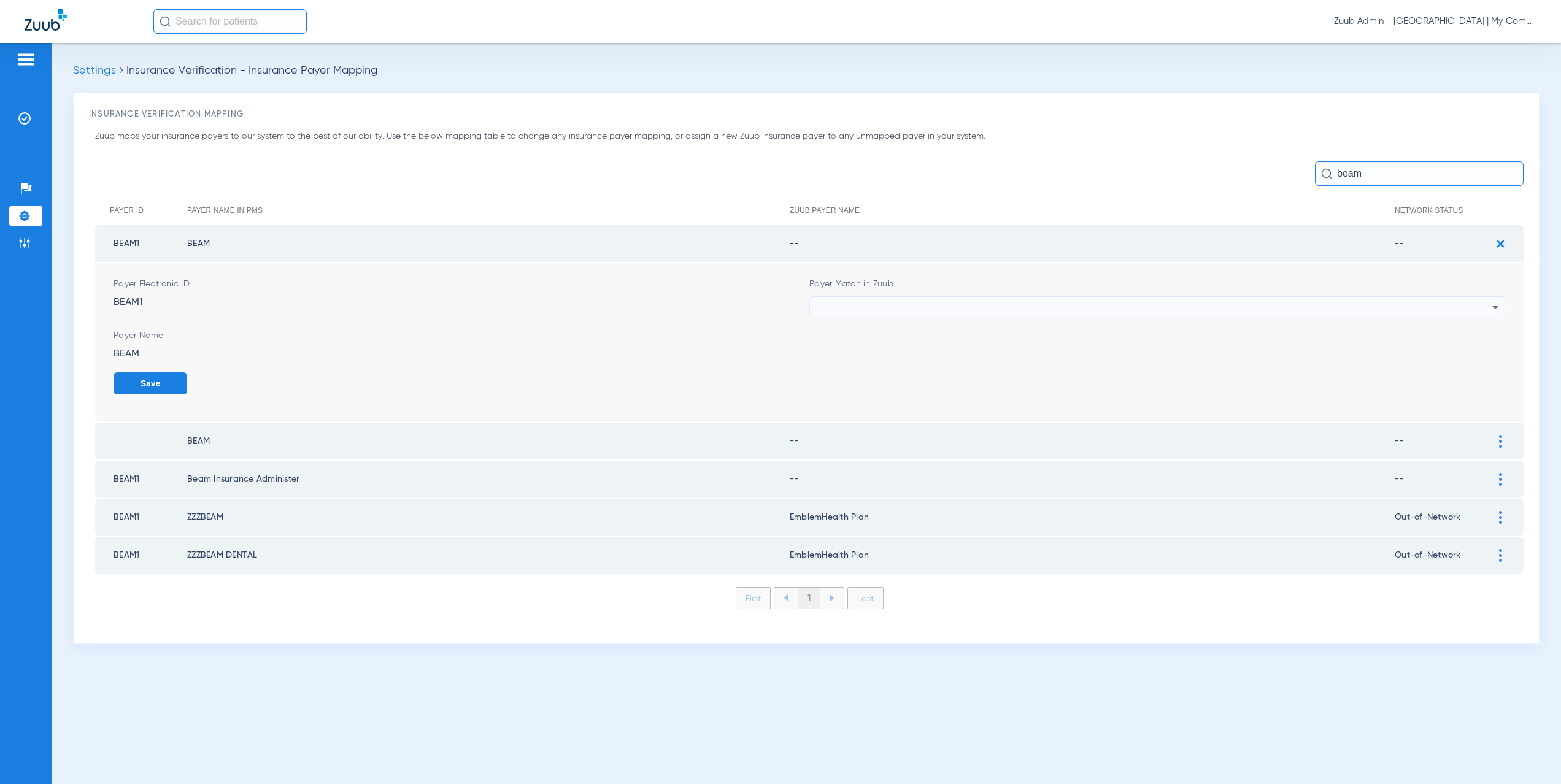
click at [883, 307] on div at bounding box center [1154, 307] width 676 height 21
type input "bea"
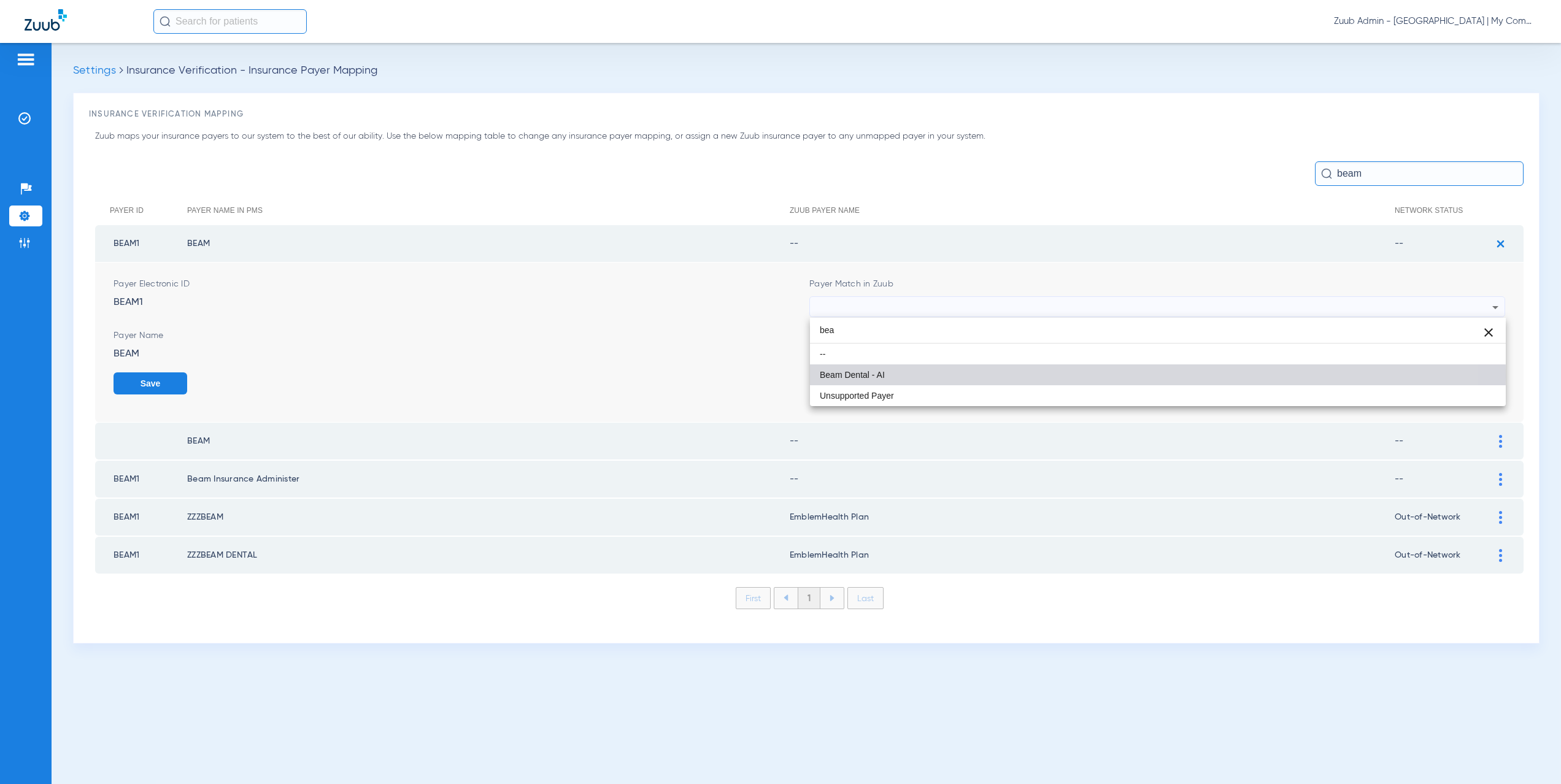
click at [869, 377] on span "Beam Dental - AI" at bounding box center [852, 374] width 65 height 8
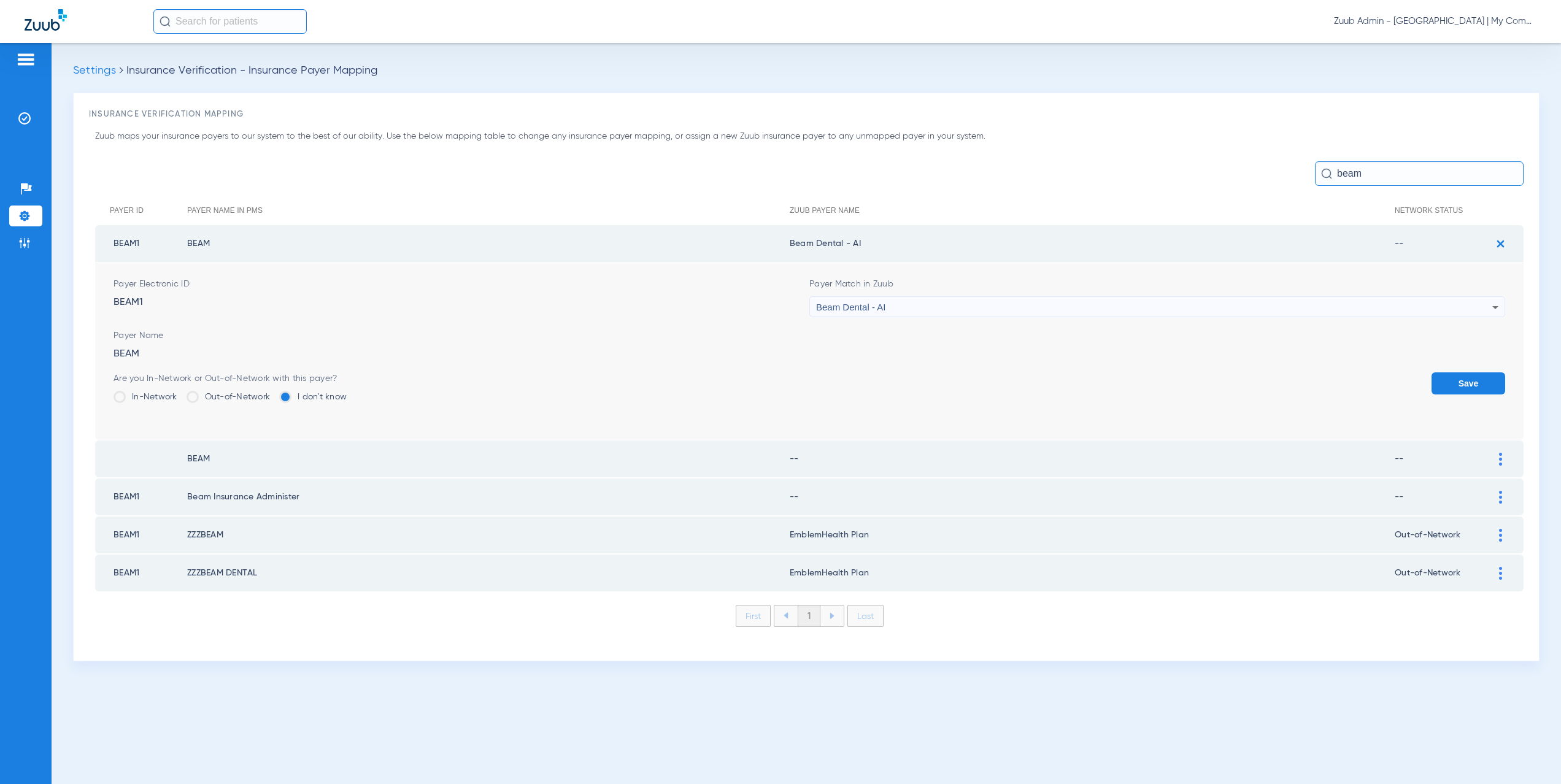
click at [224, 397] on label "Out-of-Network" at bounding box center [228, 397] width 84 height 12
click at [273, 393] on input "Out-of-Network" at bounding box center [273, 393] width 0 height 0
drag, startPoint x: 1458, startPoint y: 385, endPoint x: 1490, endPoint y: 341, distance: 54.4
click at [1458, 384] on button "Save" at bounding box center [1469, 383] width 74 height 22
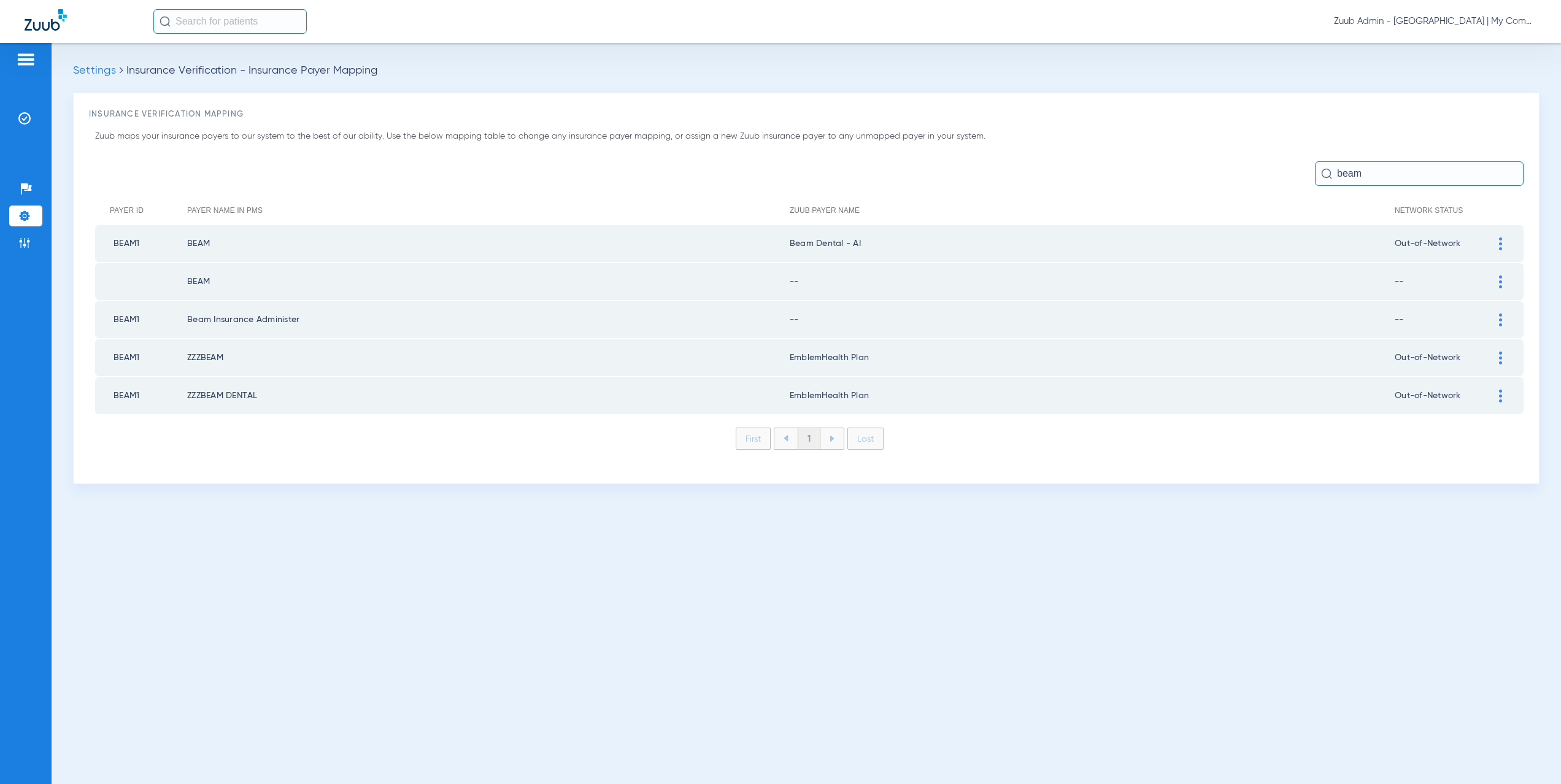
click at [1505, 279] on div at bounding box center [1500, 282] width 21 height 13
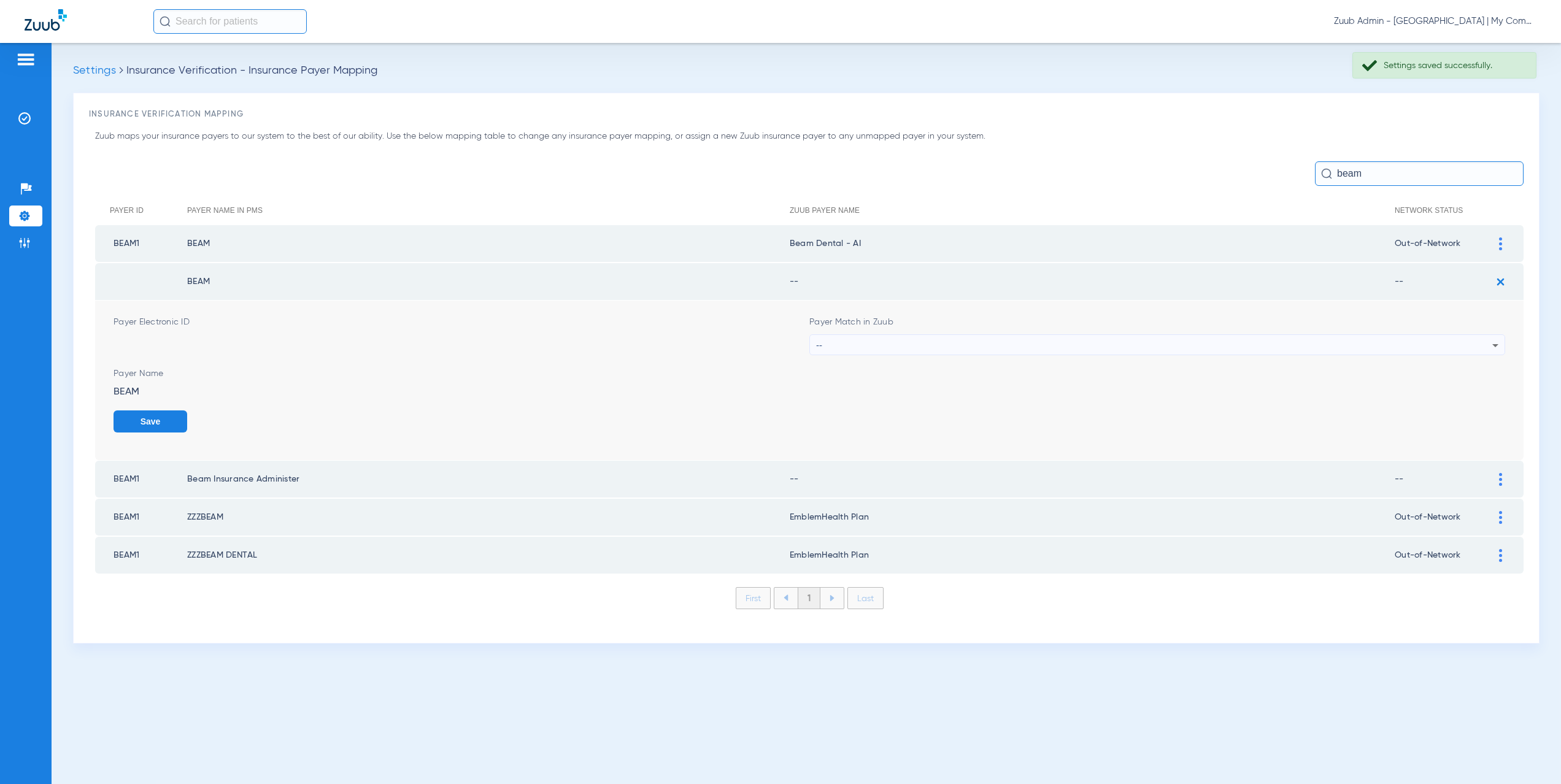
click at [825, 347] on div "--" at bounding box center [1154, 345] width 676 height 21
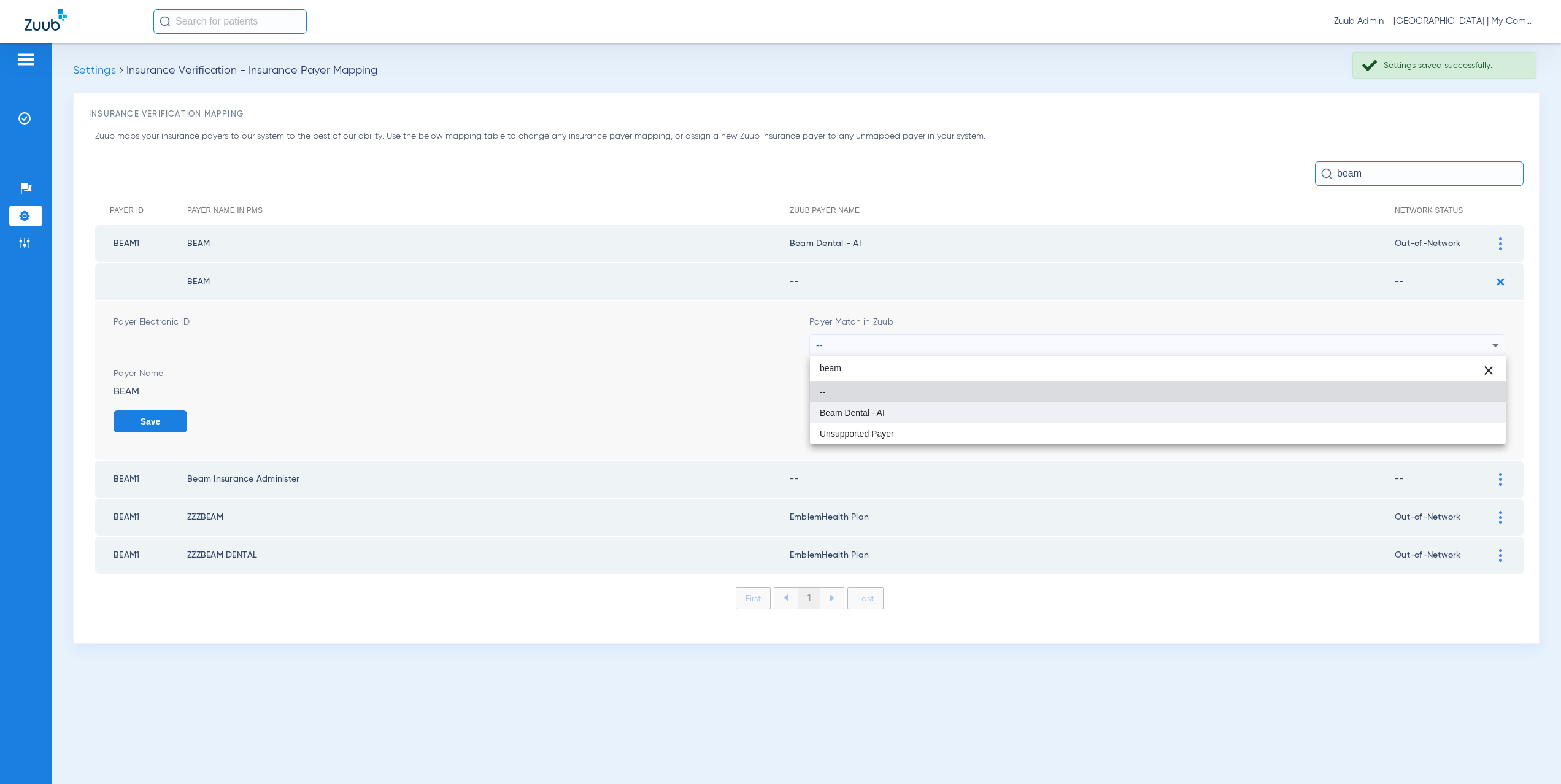
type input "beam"
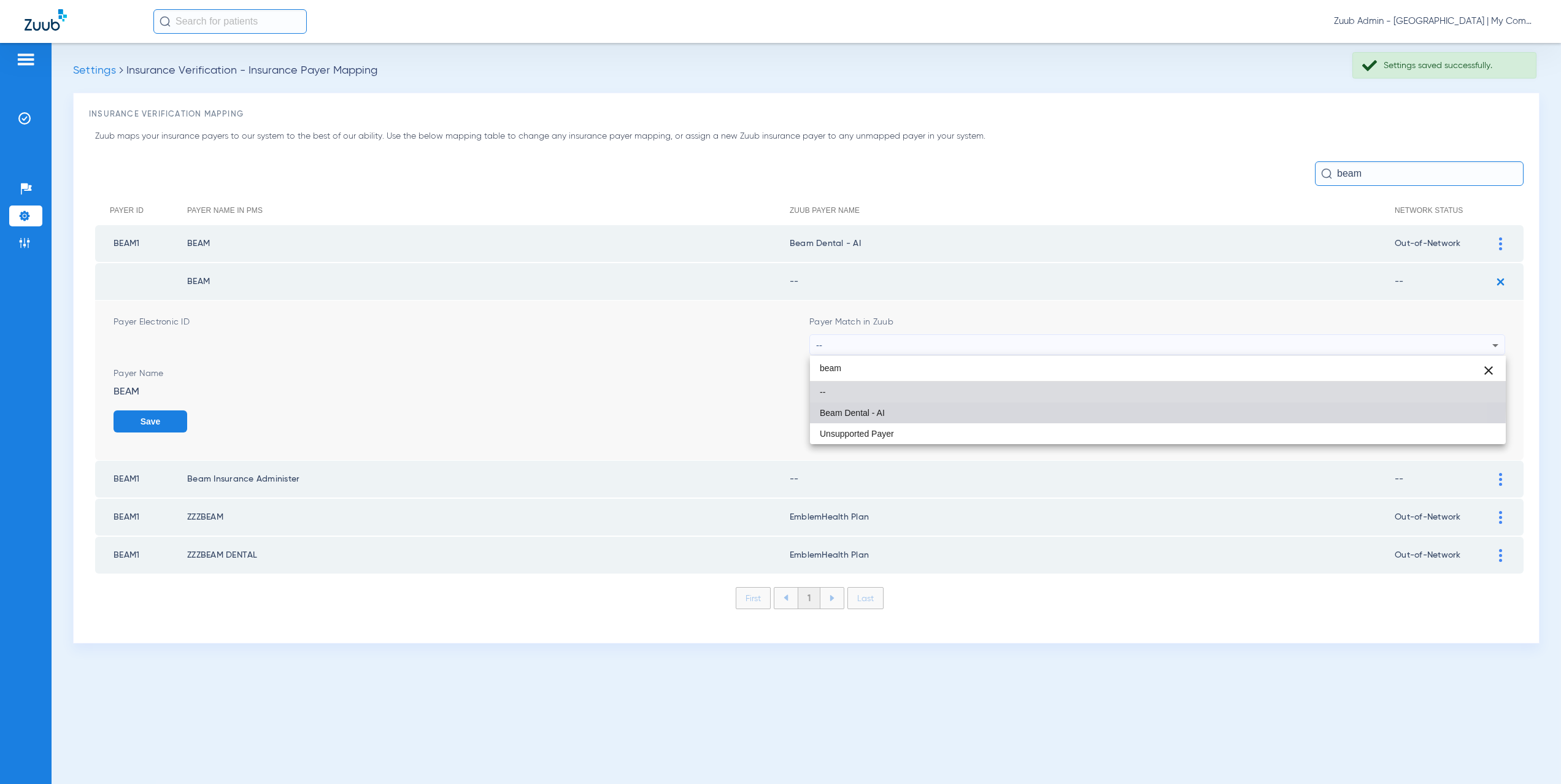
click at [872, 408] on span "Beam Dental - AI" at bounding box center [852, 412] width 65 height 8
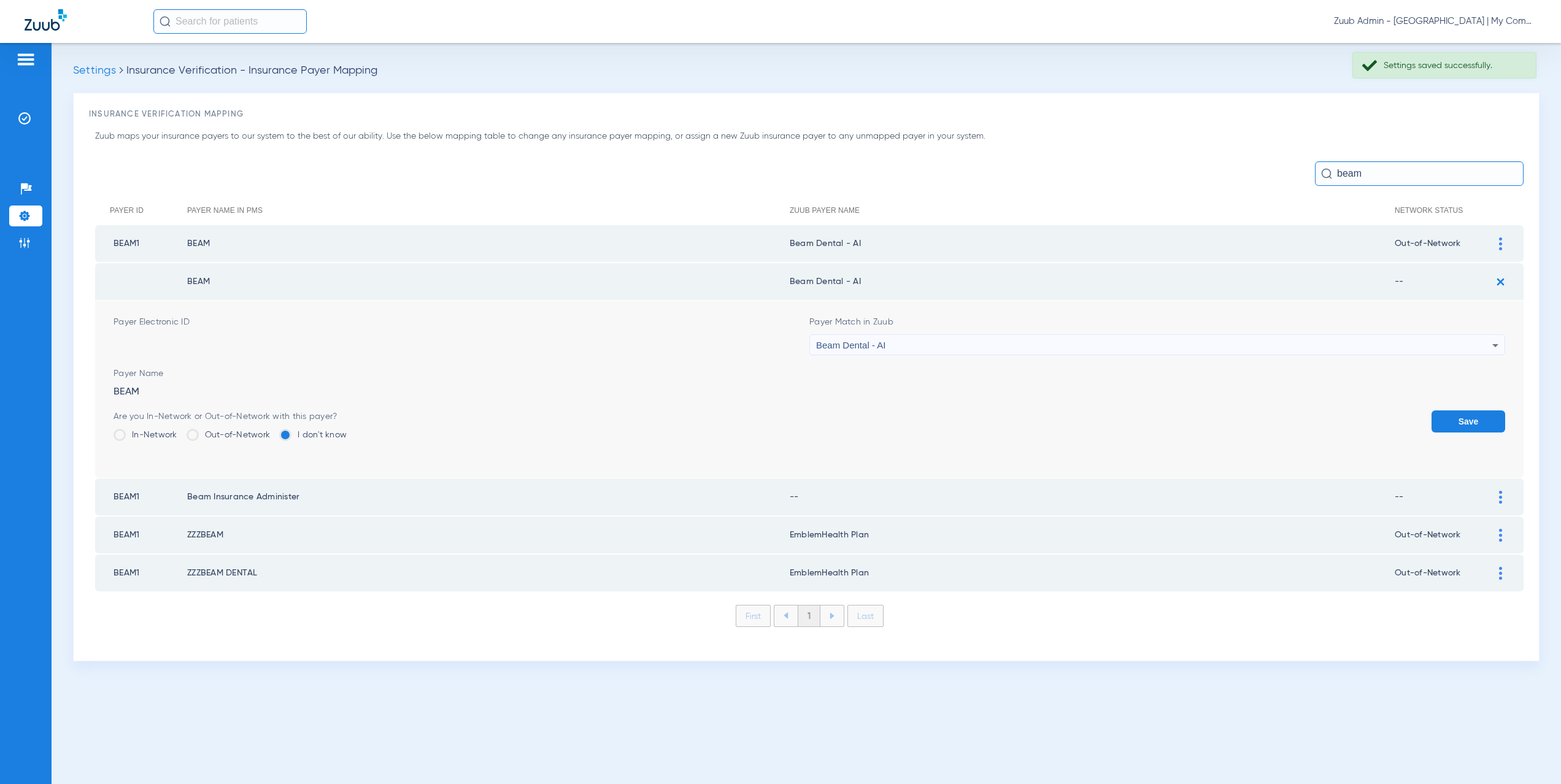
click at [201, 434] on label "Out-of-Network" at bounding box center [228, 435] width 84 height 12
click at [273, 431] on input "Out-of-Network" at bounding box center [273, 431] width 0 height 0
click at [1444, 419] on button "Save" at bounding box center [1469, 421] width 74 height 22
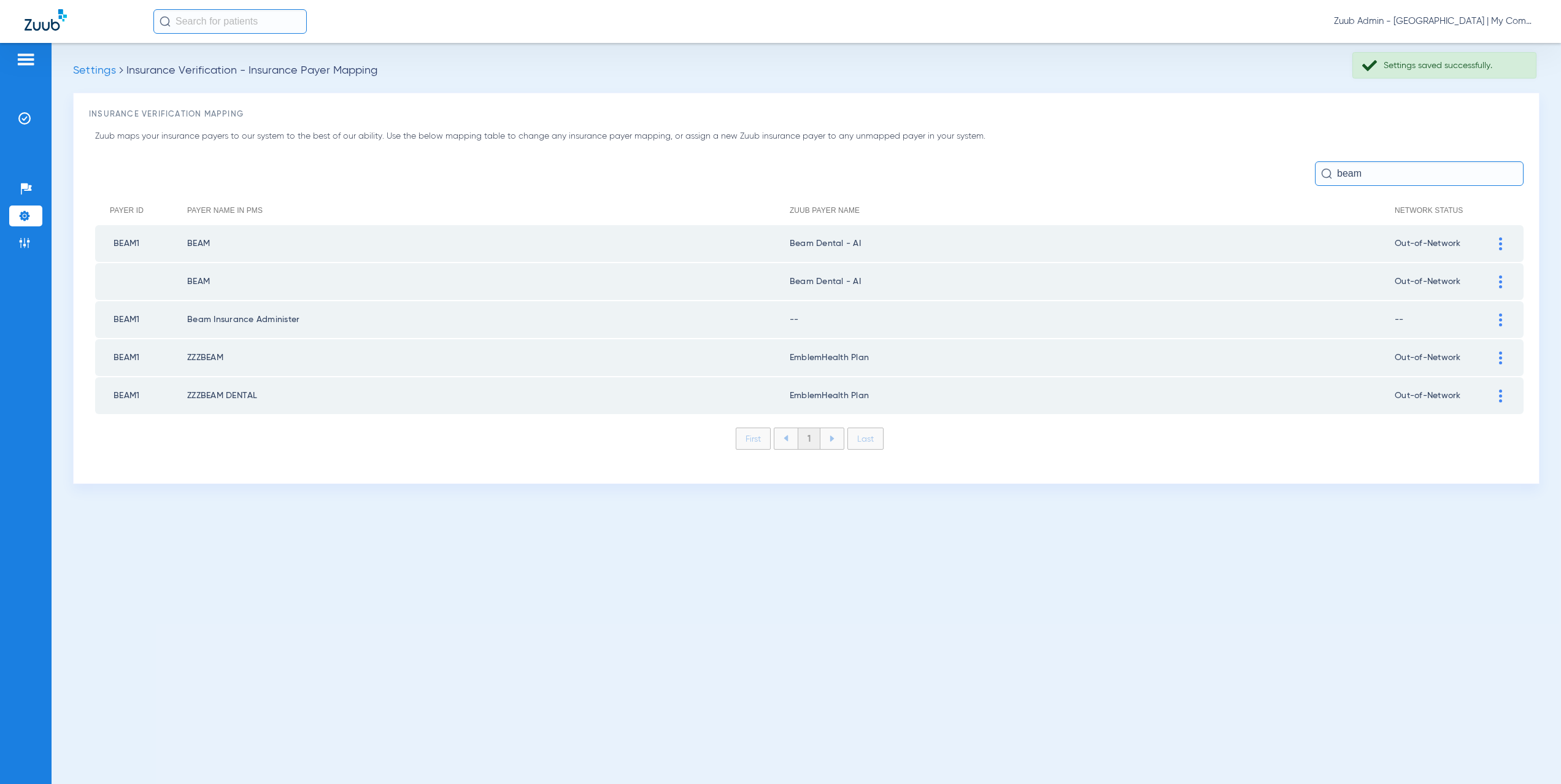
click at [1497, 319] on div at bounding box center [1500, 320] width 21 height 13
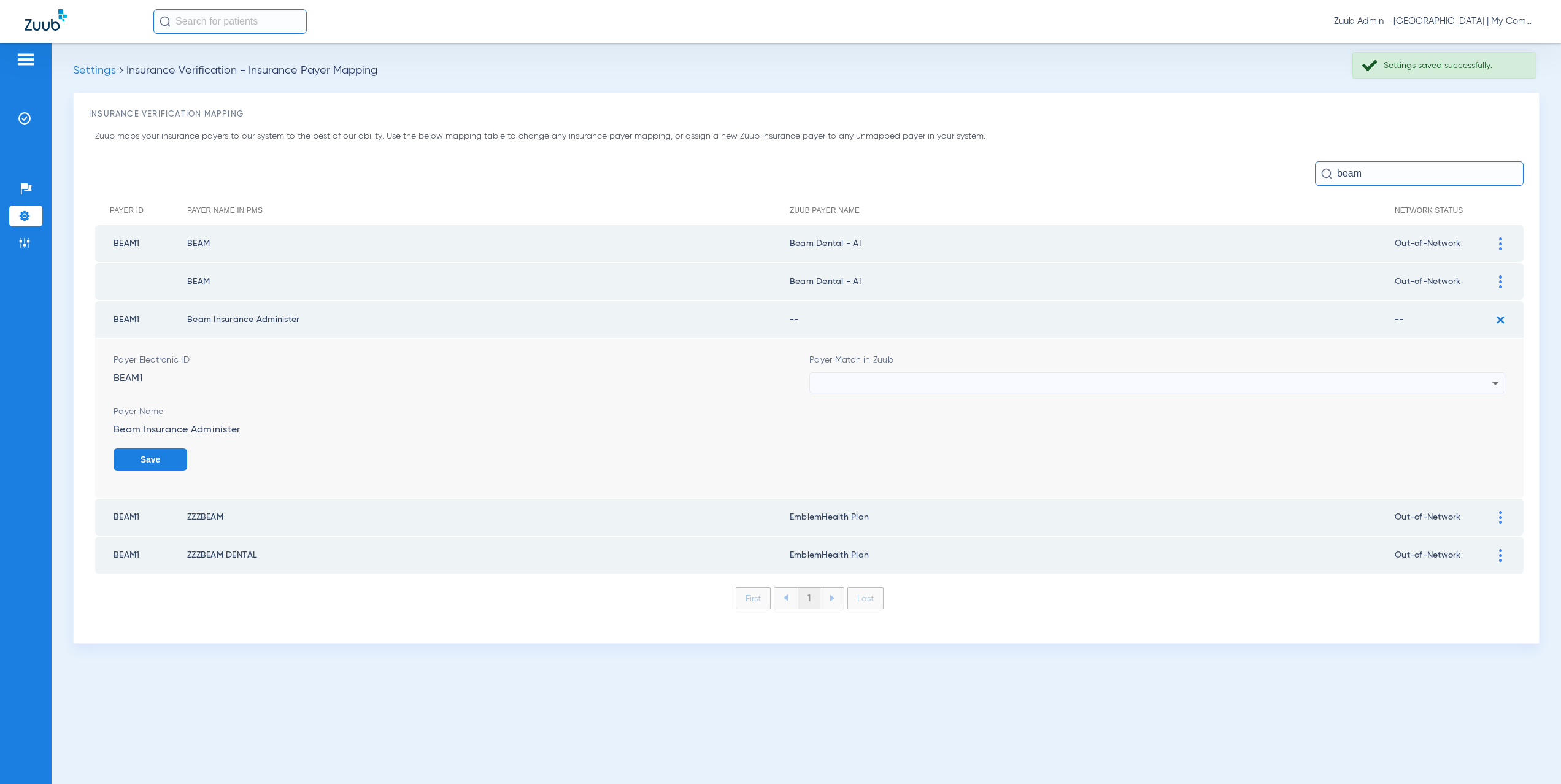
click at [875, 385] on div at bounding box center [1154, 383] width 676 height 21
type input "bea"
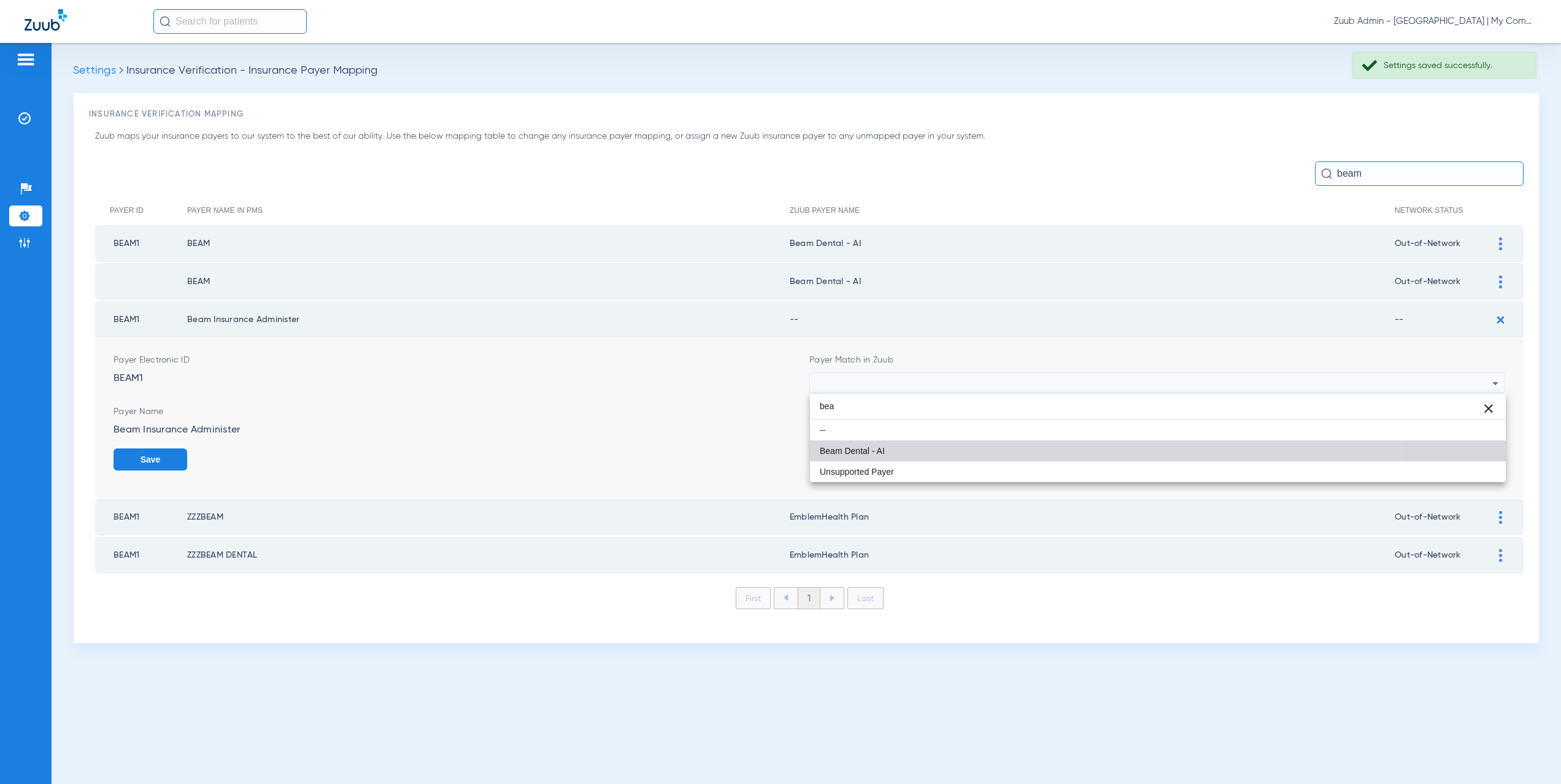
click at [909, 454] on mat-option "Beam Dental - AI" at bounding box center [1158, 451] width 696 height 21
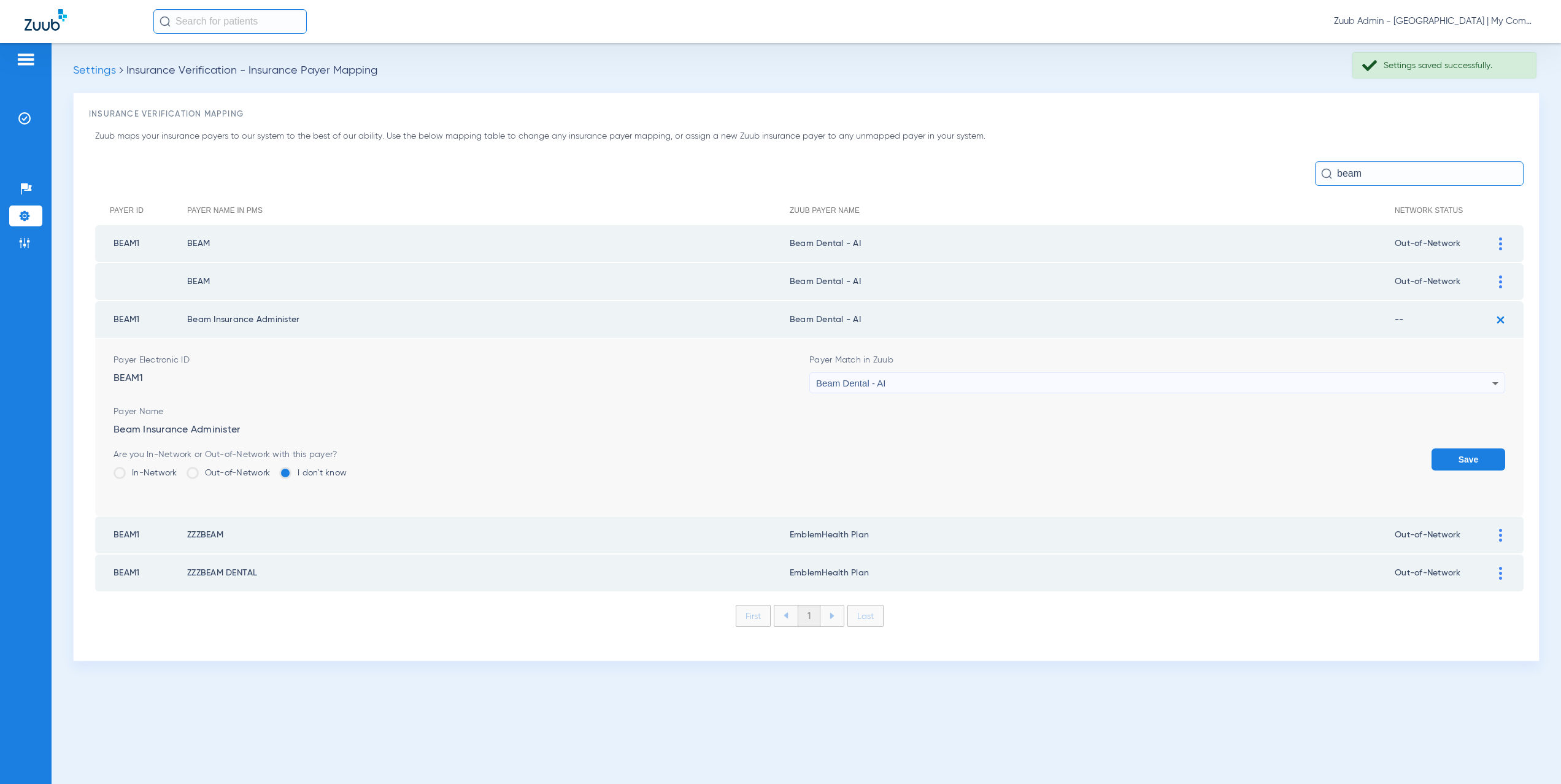
click at [221, 473] on label "Out-of-Network" at bounding box center [228, 473] width 84 height 12
click at [273, 469] on input "Out-of-Network" at bounding box center [273, 469] width 0 height 0
click at [1457, 458] on button "Save" at bounding box center [1469, 459] width 74 height 22
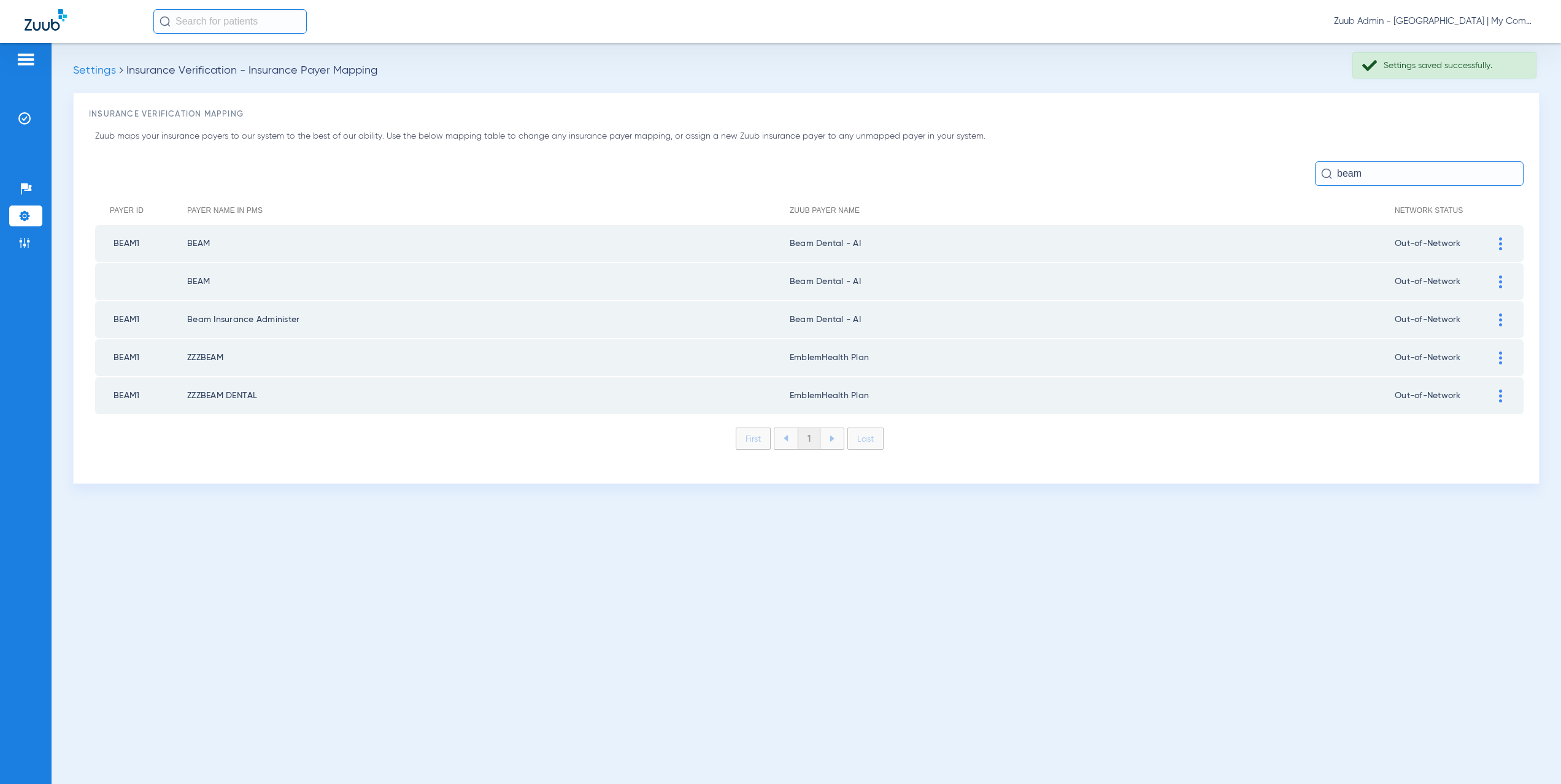
click at [1502, 361] on div at bounding box center [1500, 358] width 21 height 13
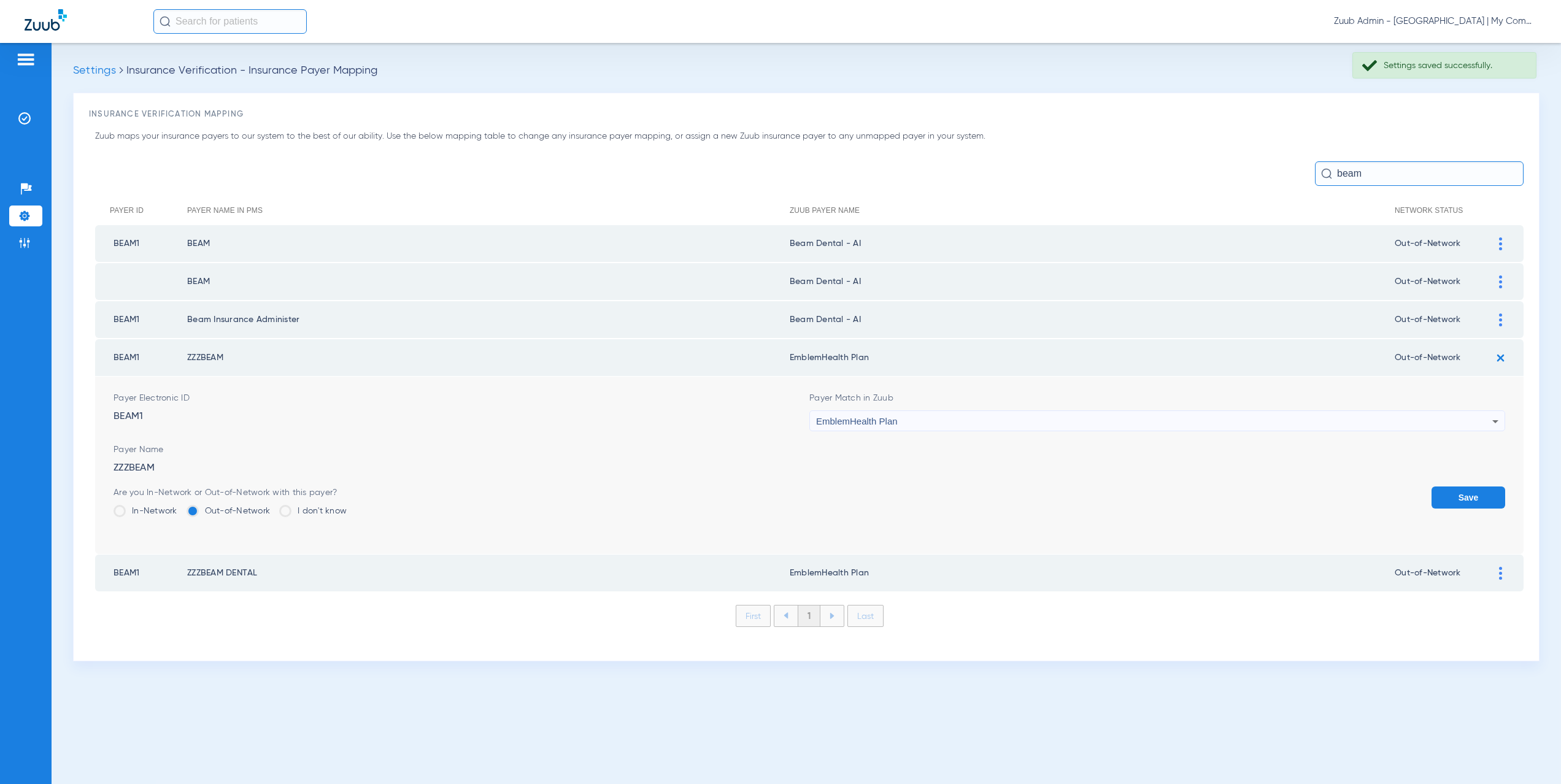
click at [840, 419] on span "EmblemHealth Plan" at bounding box center [857, 421] width 81 height 10
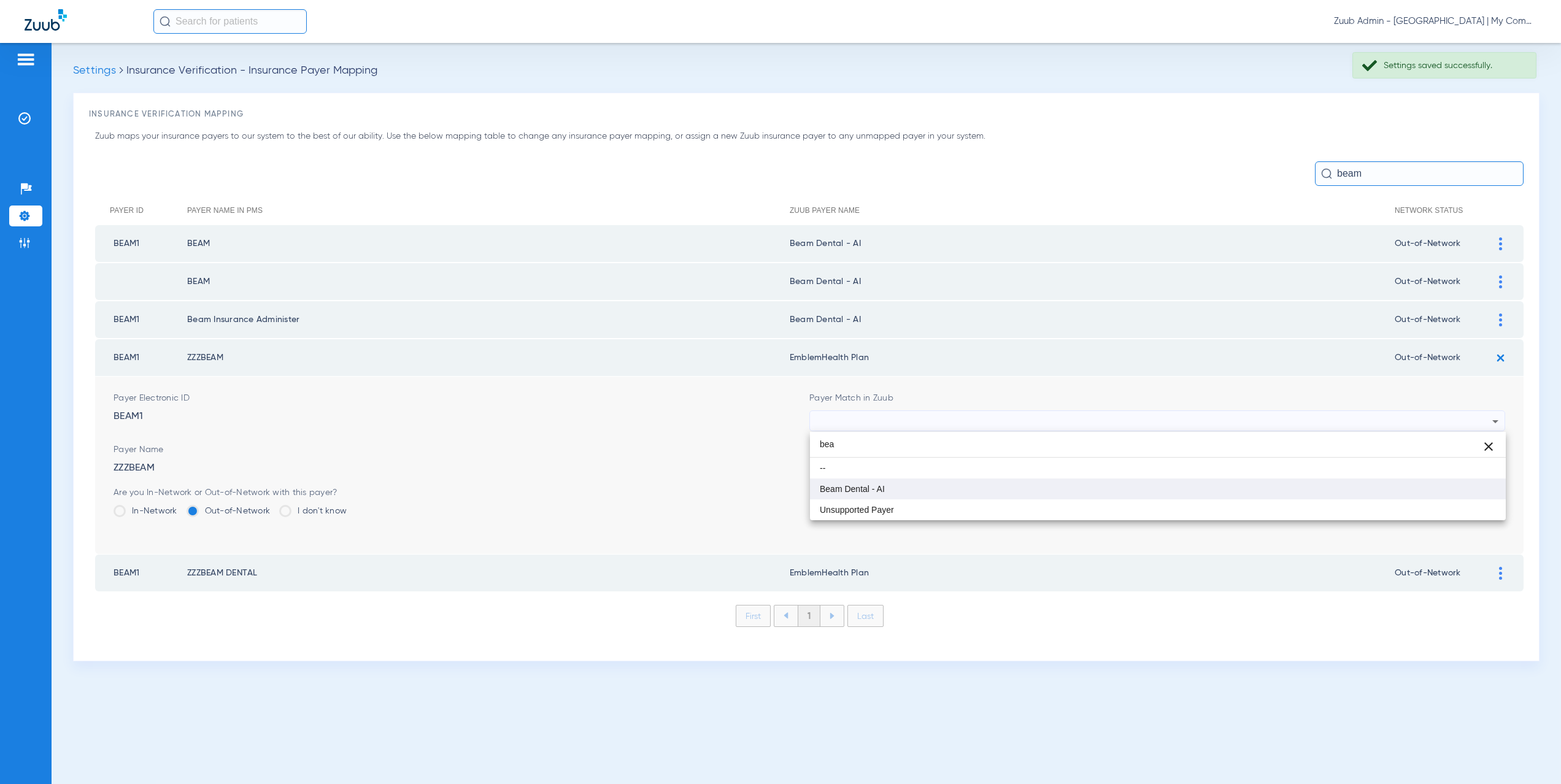
type input "bea"
click at [858, 486] on span "Beam Dental - AI" at bounding box center [852, 488] width 65 height 8
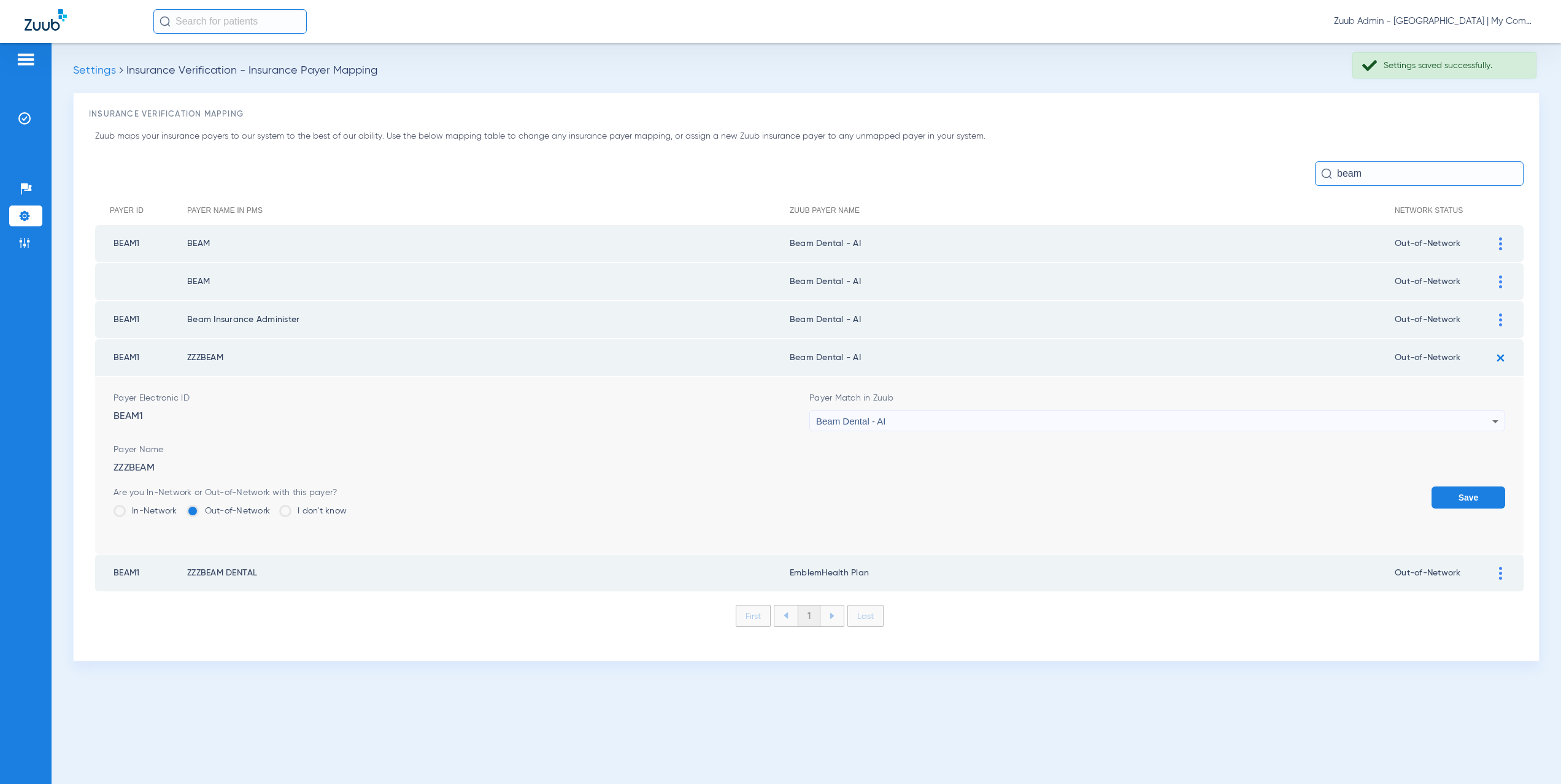
click at [1470, 495] on button "Save" at bounding box center [1469, 498] width 74 height 22
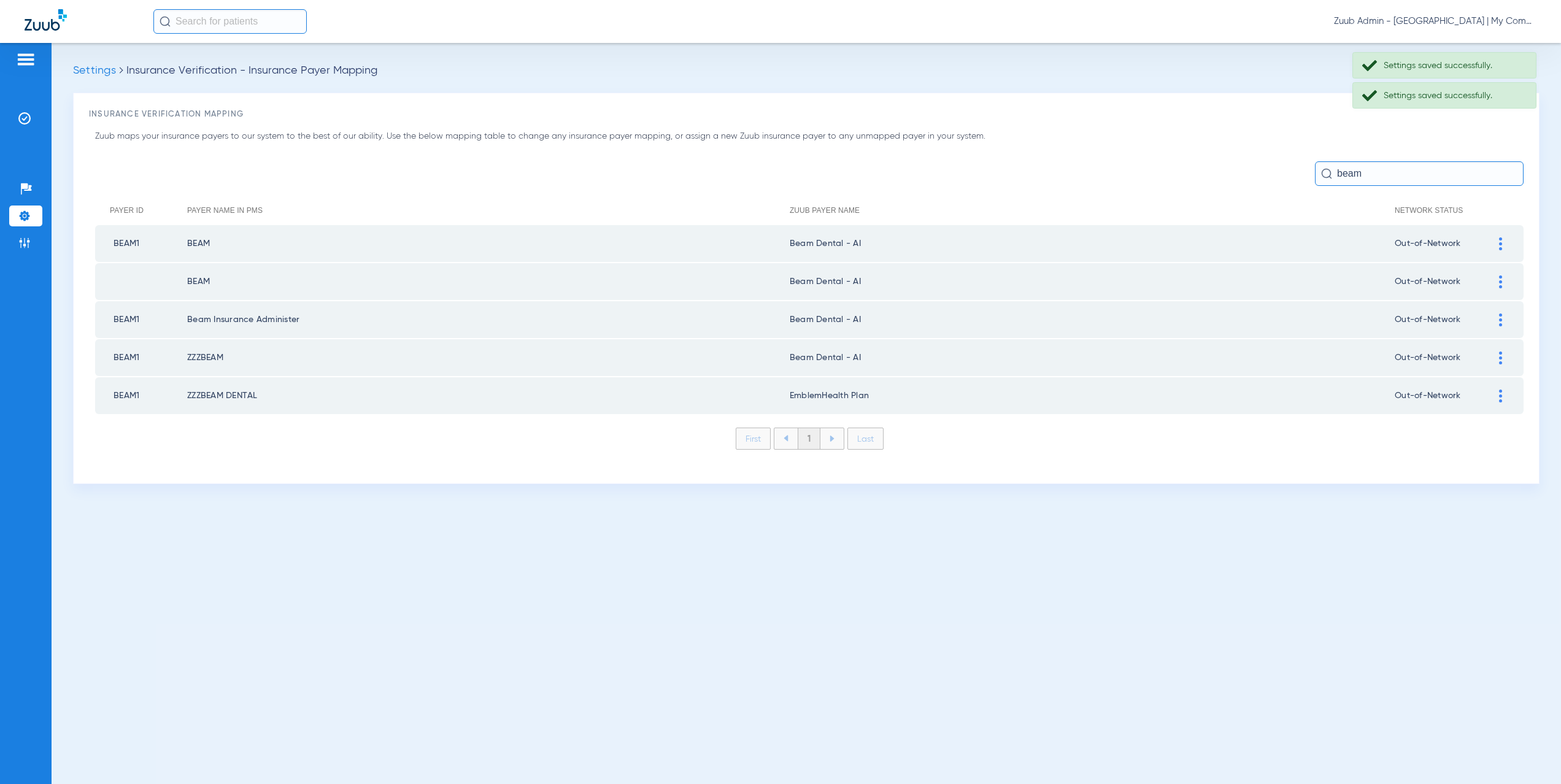
click at [1498, 395] on div at bounding box center [1500, 396] width 21 height 13
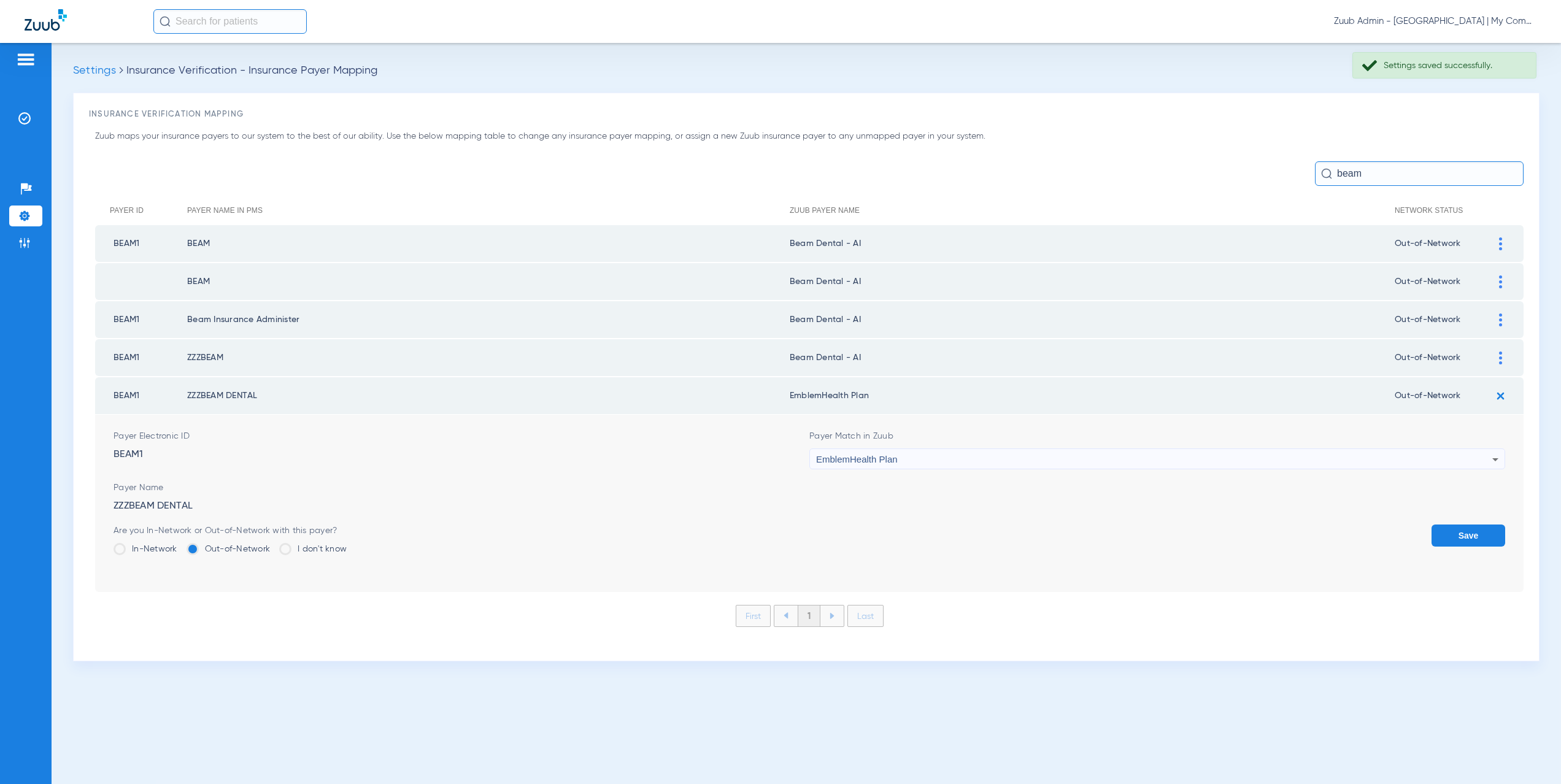
click at [884, 461] on span "EmblemHealth Plan" at bounding box center [857, 459] width 81 height 10
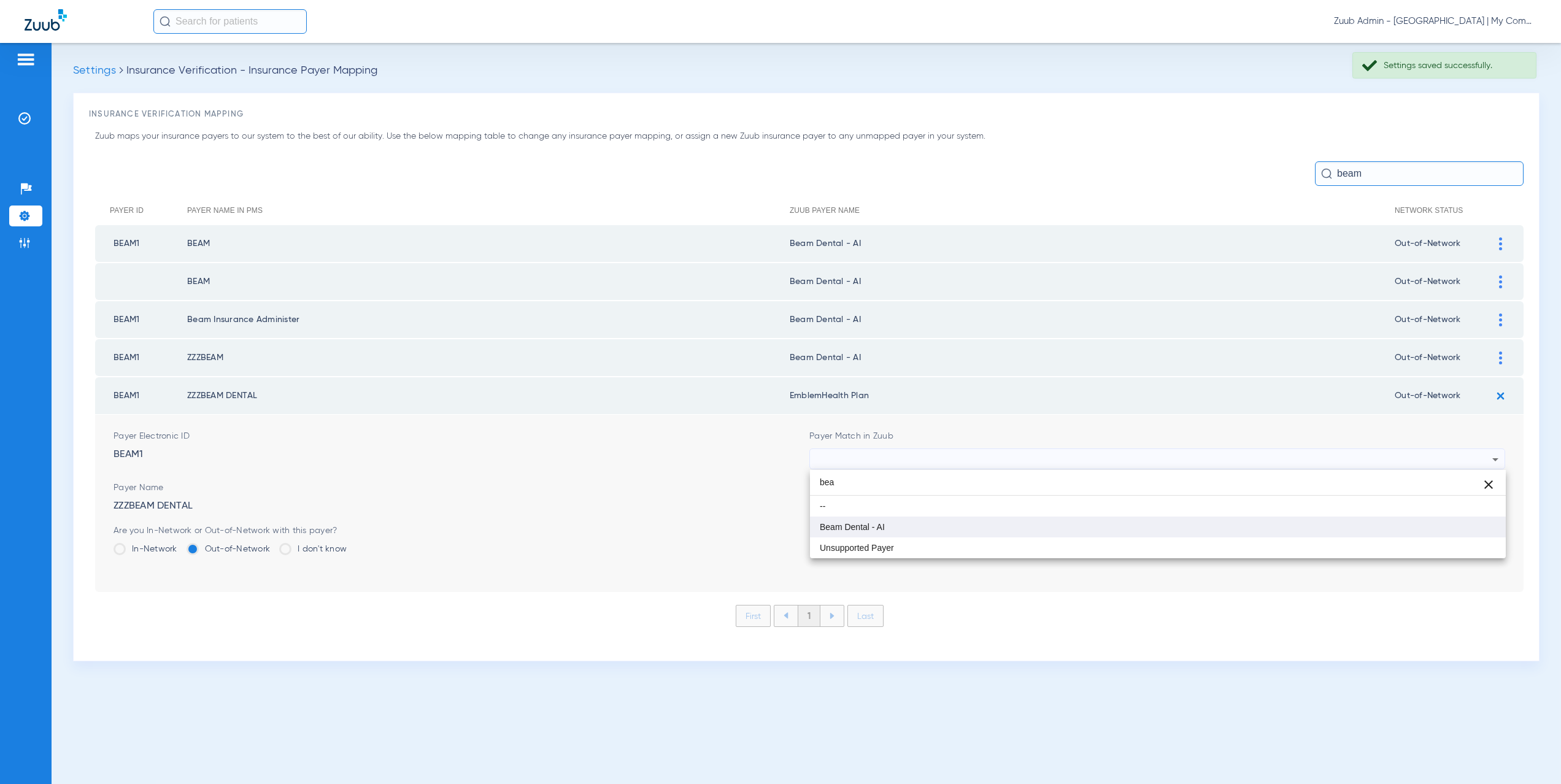
type input "bea"
click at [909, 520] on mat-option "Beam Dental - AI" at bounding box center [1158, 527] width 696 height 21
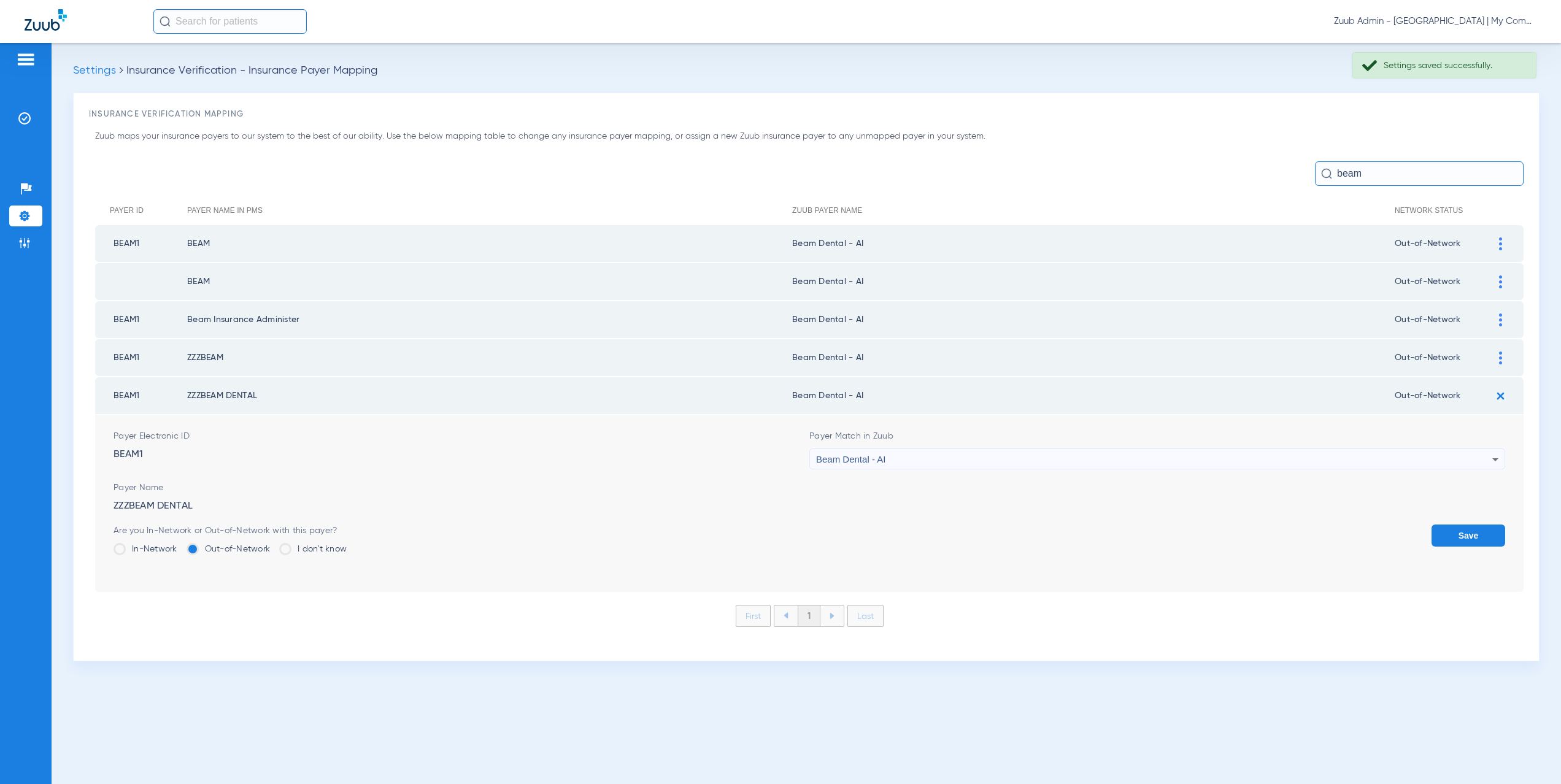
click at [1467, 525] on button "Save" at bounding box center [1469, 536] width 74 height 22
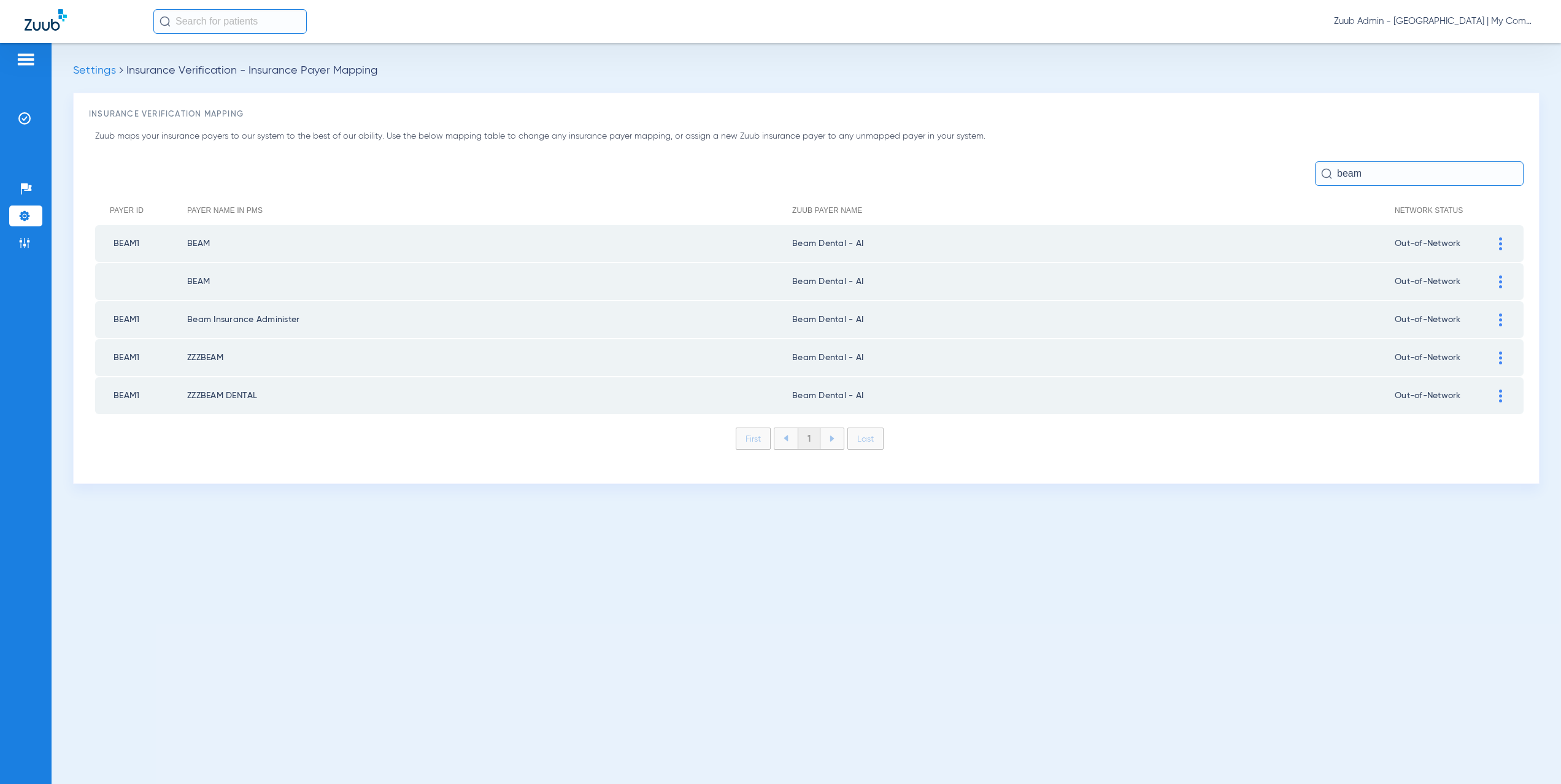
click at [1316, 171] on input "beam" at bounding box center [1419, 174] width 208 height 25
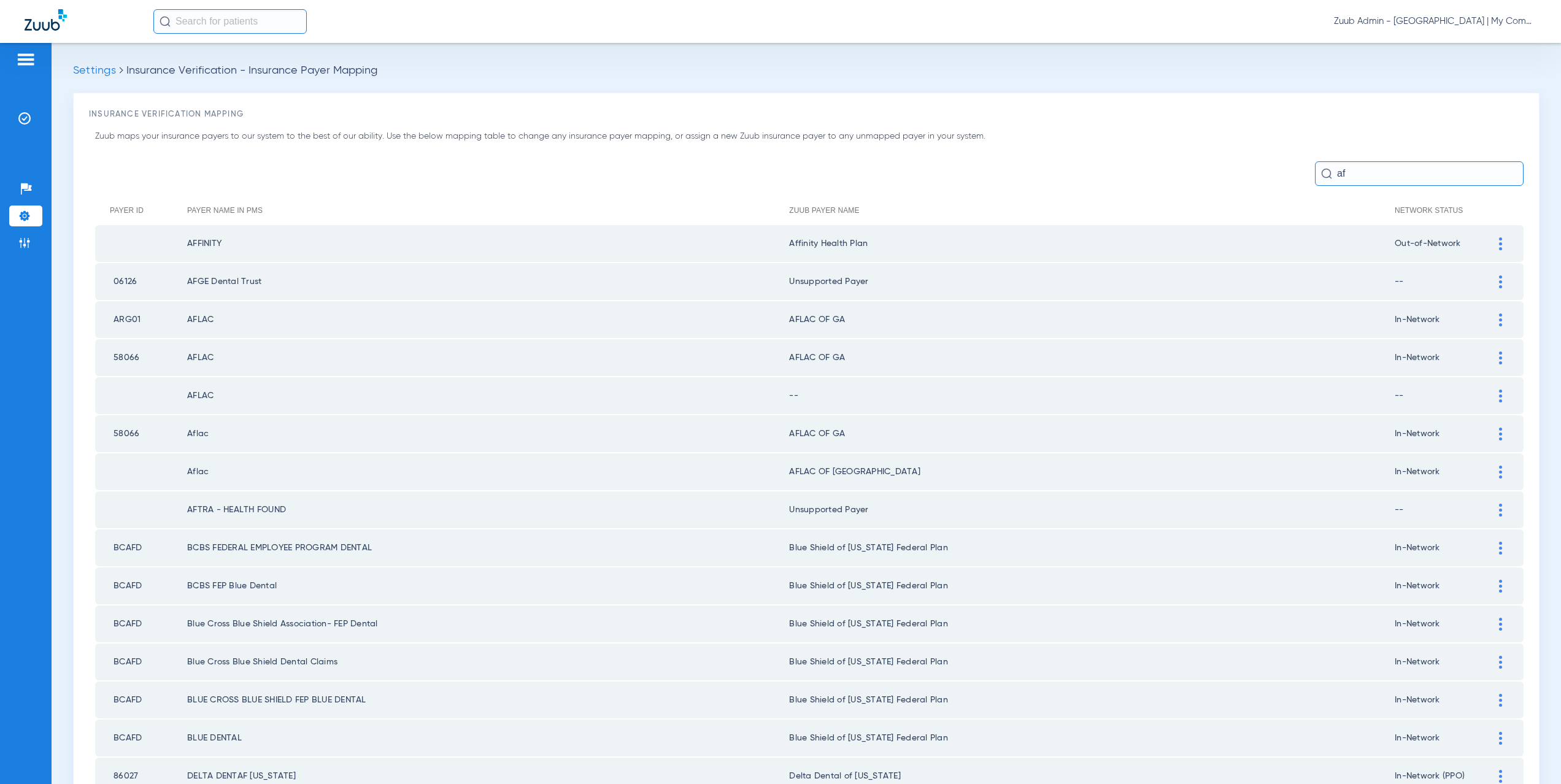
type input "af"
click at [1490, 318] on div at bounding box center [1500, 320] width 21 height 13
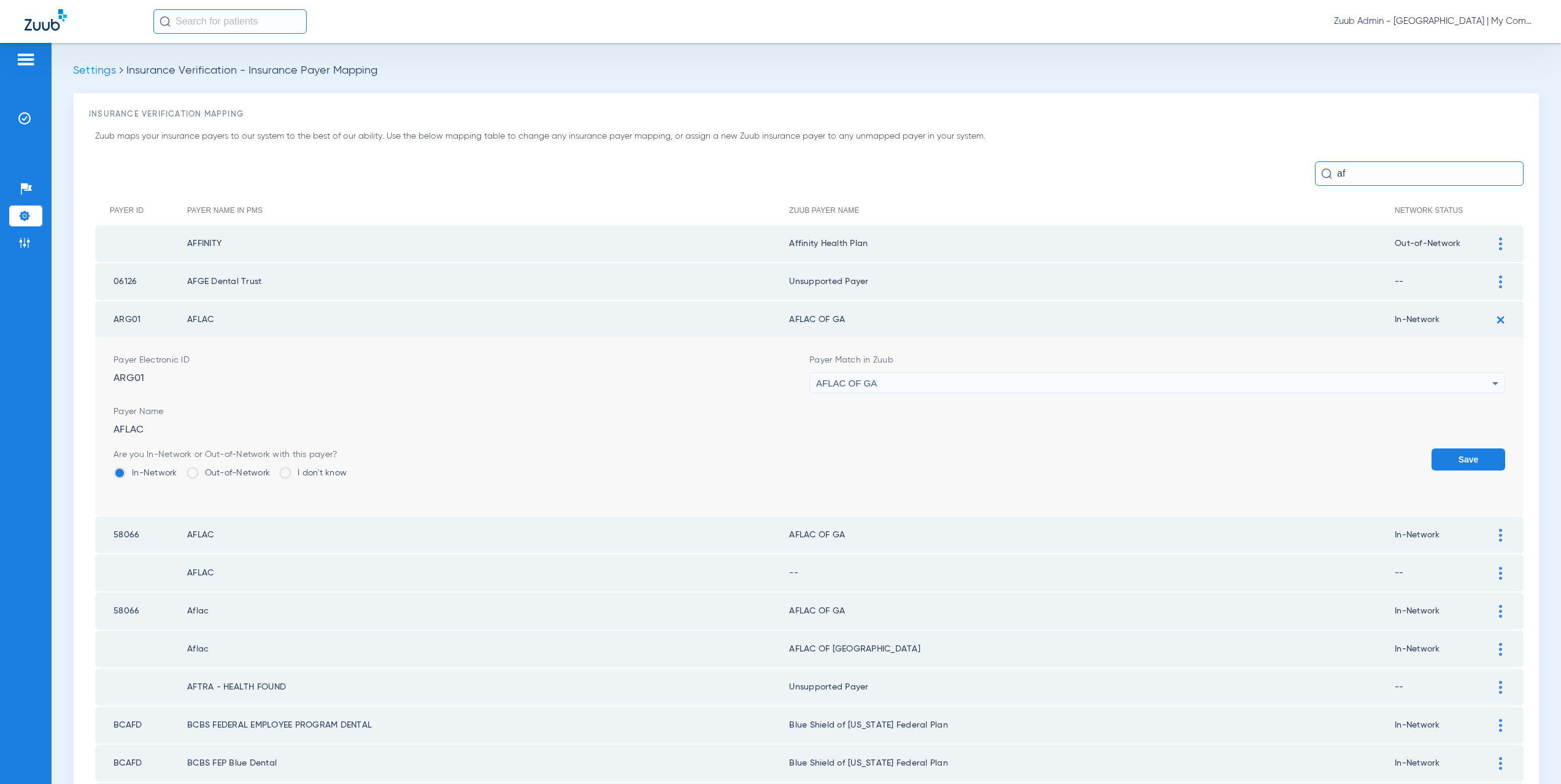
drag, startPoint x: 877, startPoint y: 282, endPoint x: 800, endPoint y: 281, distance: 77.0
click at [800, 281] on td "Unsupported Payer" at bounding box center [1092, 281] width 606 height 37
copy td "supported Payer"
click at [838, 378] on span "AFLAC OF GA" at bounding box center [847, 383] width 61 height 10
type input "supported Payer"
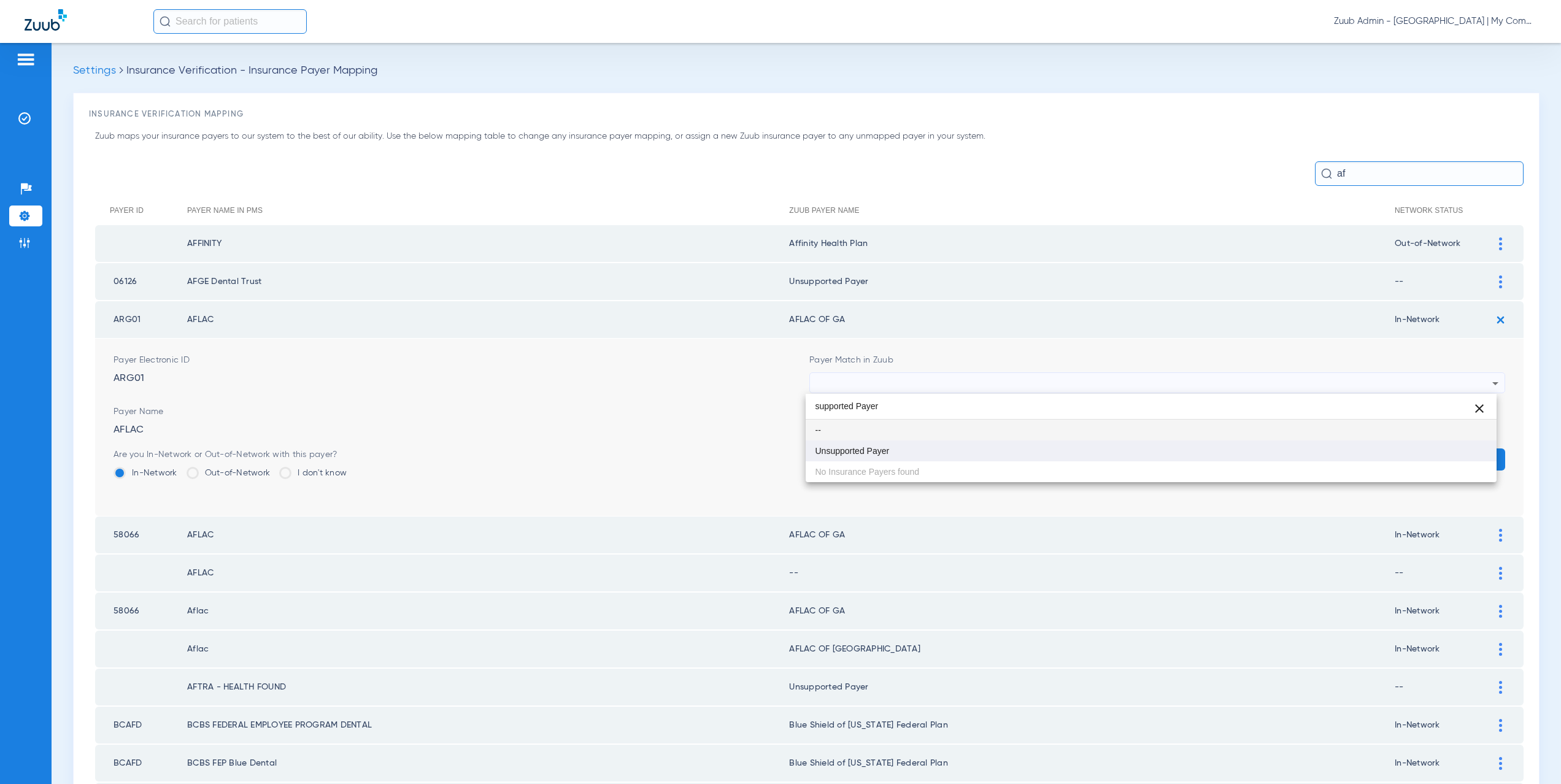
click at [847, 443] on mat-option "Unsupported Payer" at bounding box center [1152, 451] width 692 height 21
click at [1444, 456] on button "Save" at bounding box center [1469, 459] width 74 height 22
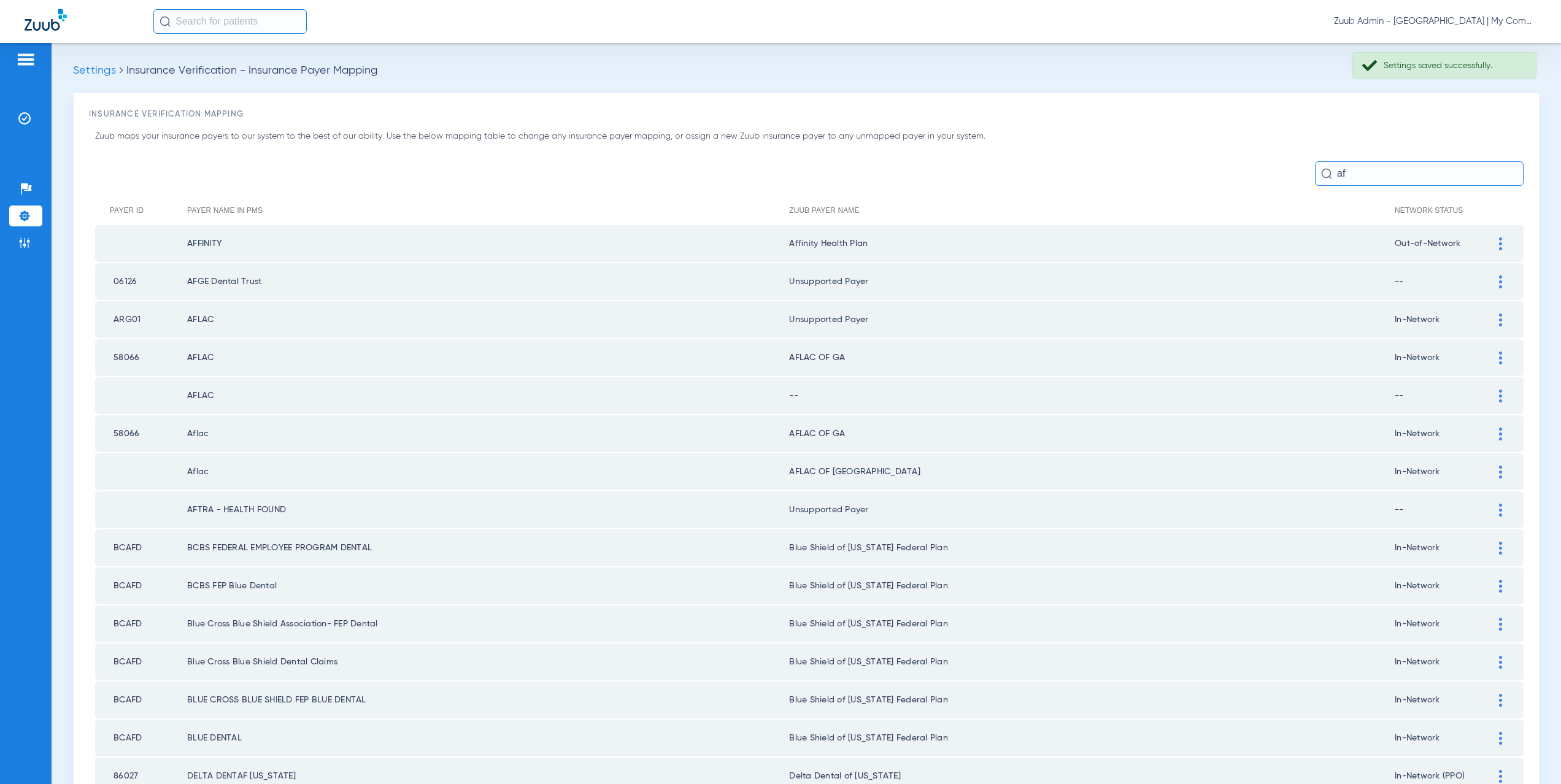
click at [1499, 353] on img at bounding box center [1500, 358] width 3 height 13
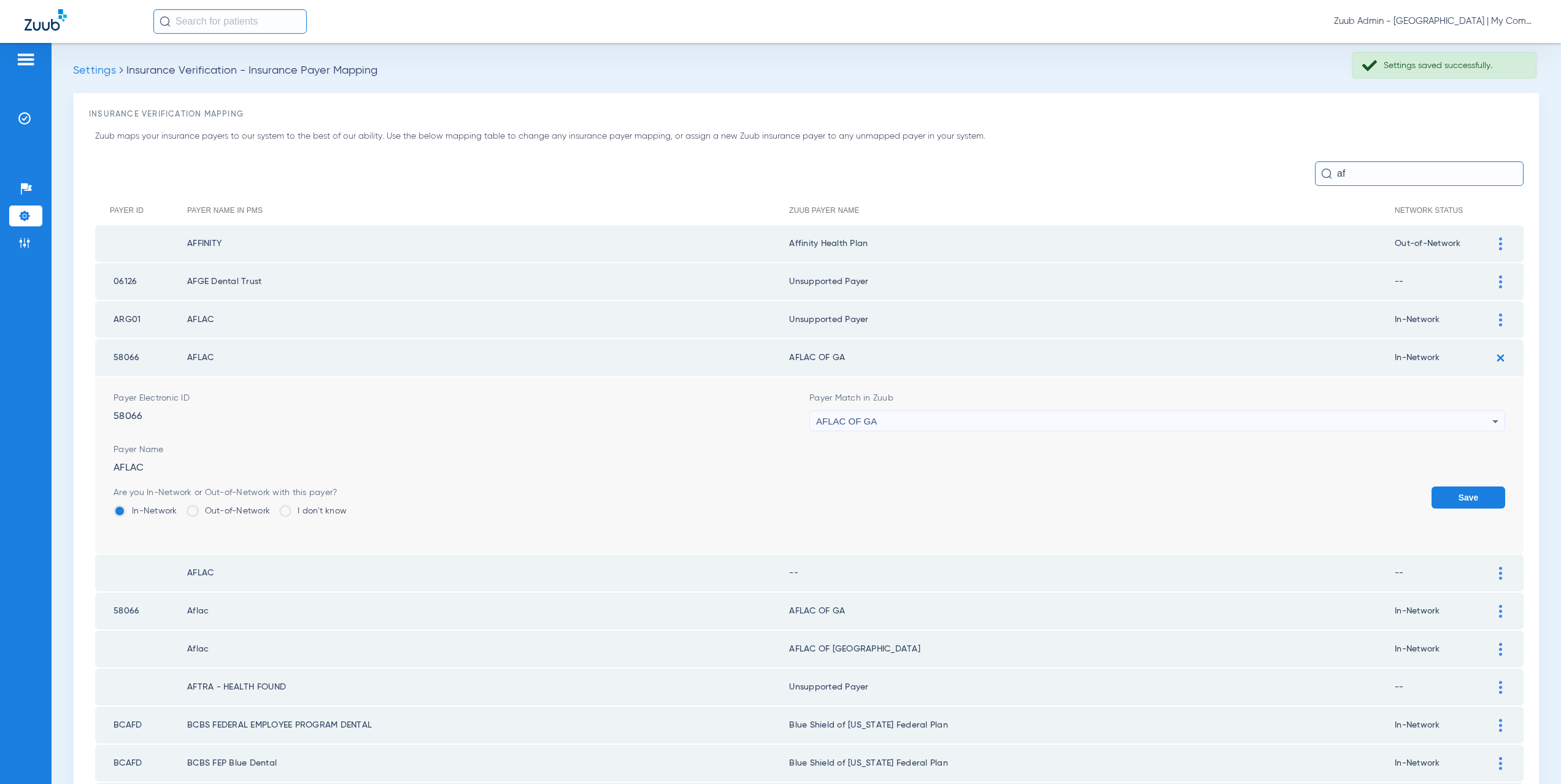
click at [889, 419] on div "AFLAC OF GA" at bounding box center [1154, 421] width 676 height 21
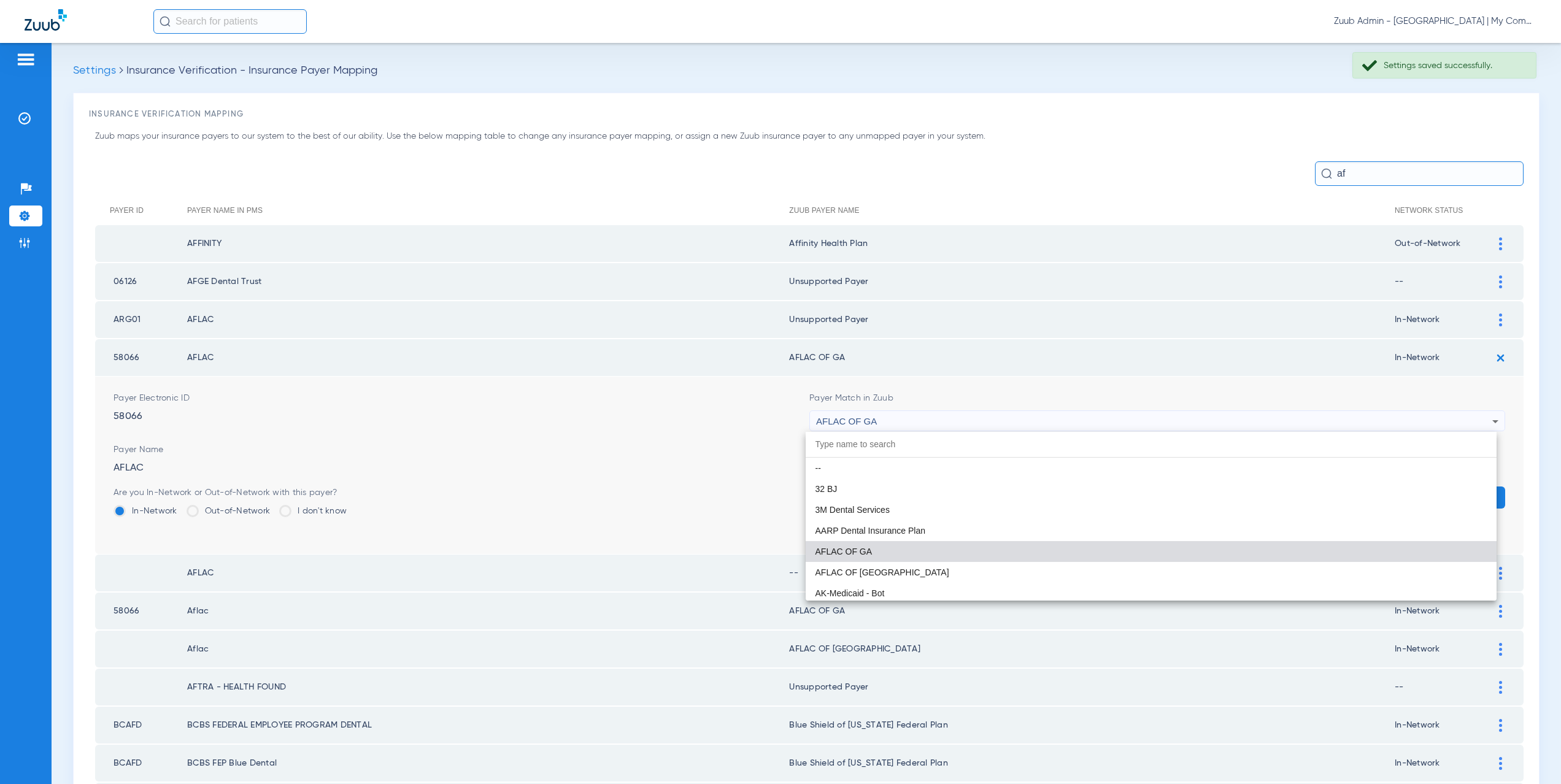
paste input "supported Payer"
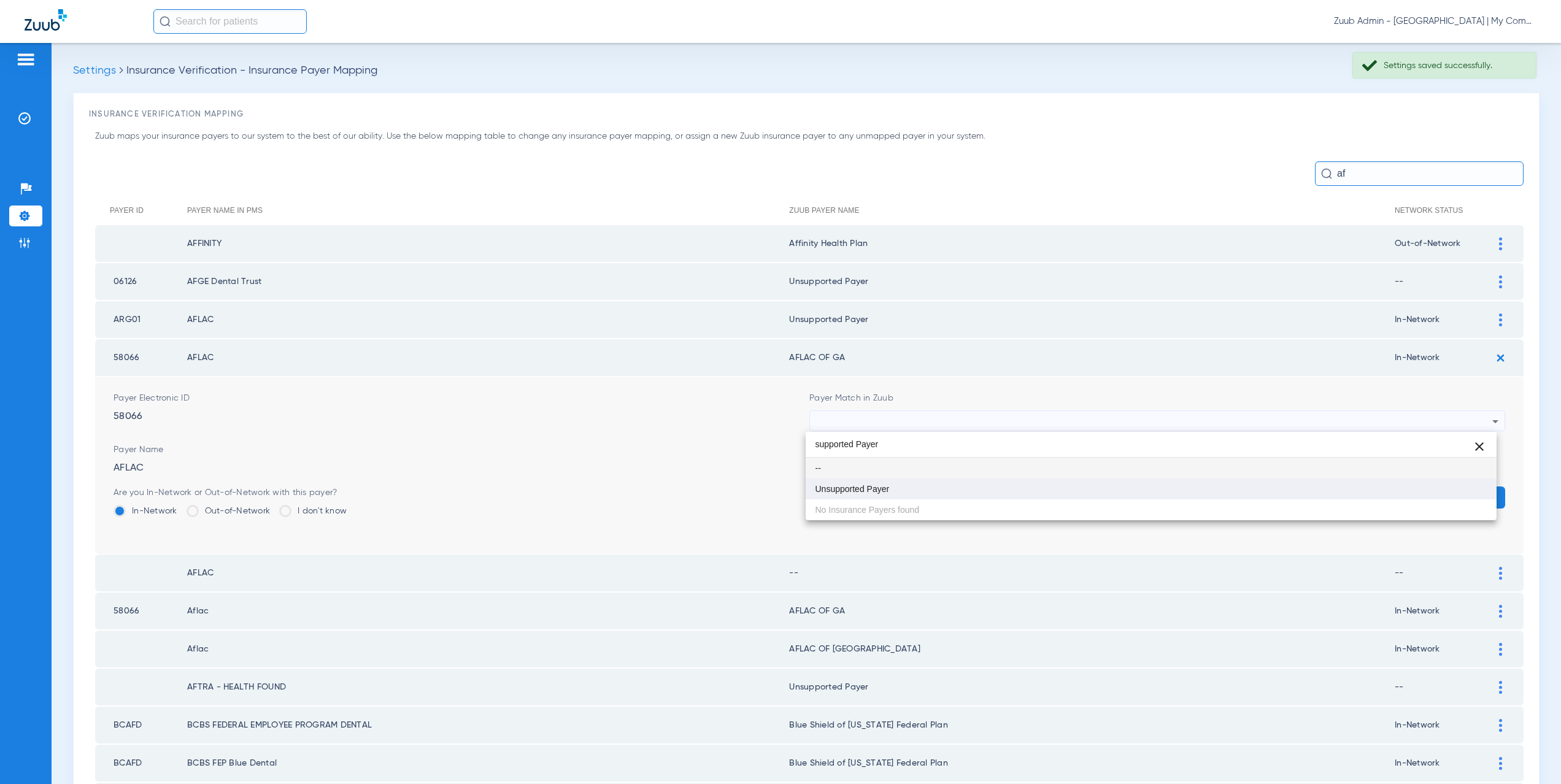
type input "supported Payer"
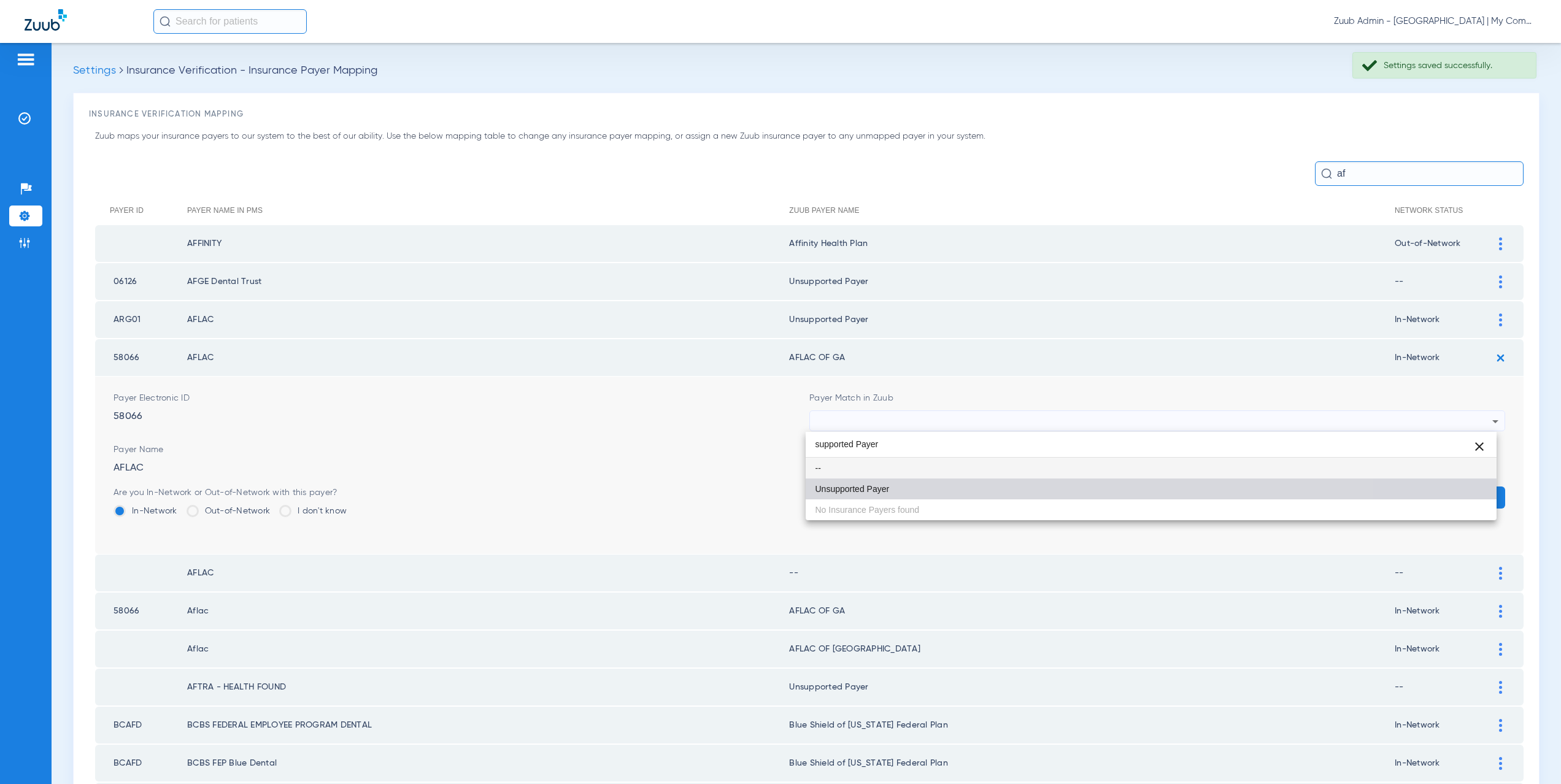
click at [889, 493] on mat-option "Unsupported Payer" at bounding box center [1152, 489] width 692 height 21
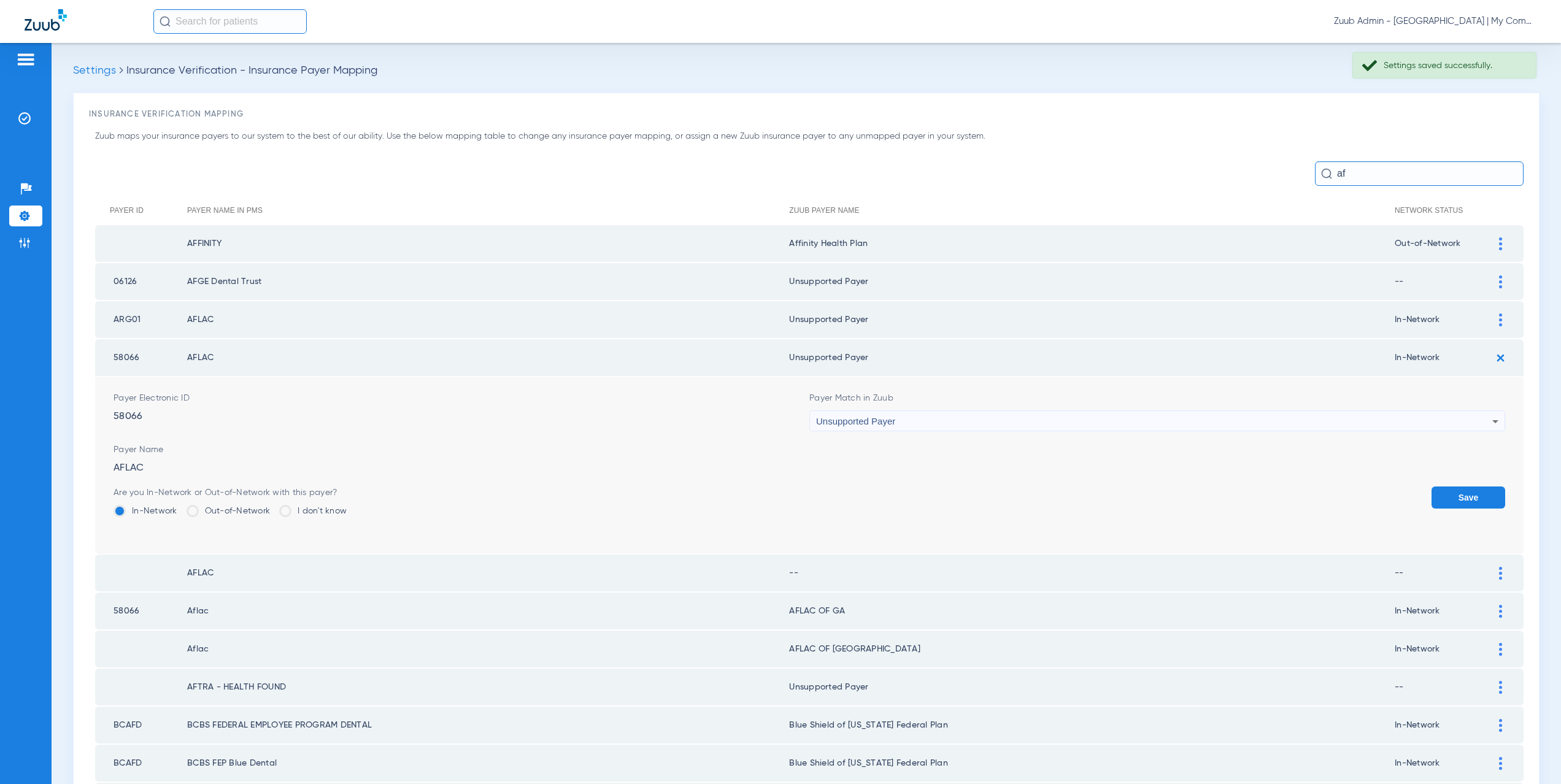
click at [1459, 492] on button "Save" at bounding box center [1469, 498] width 74 height 22
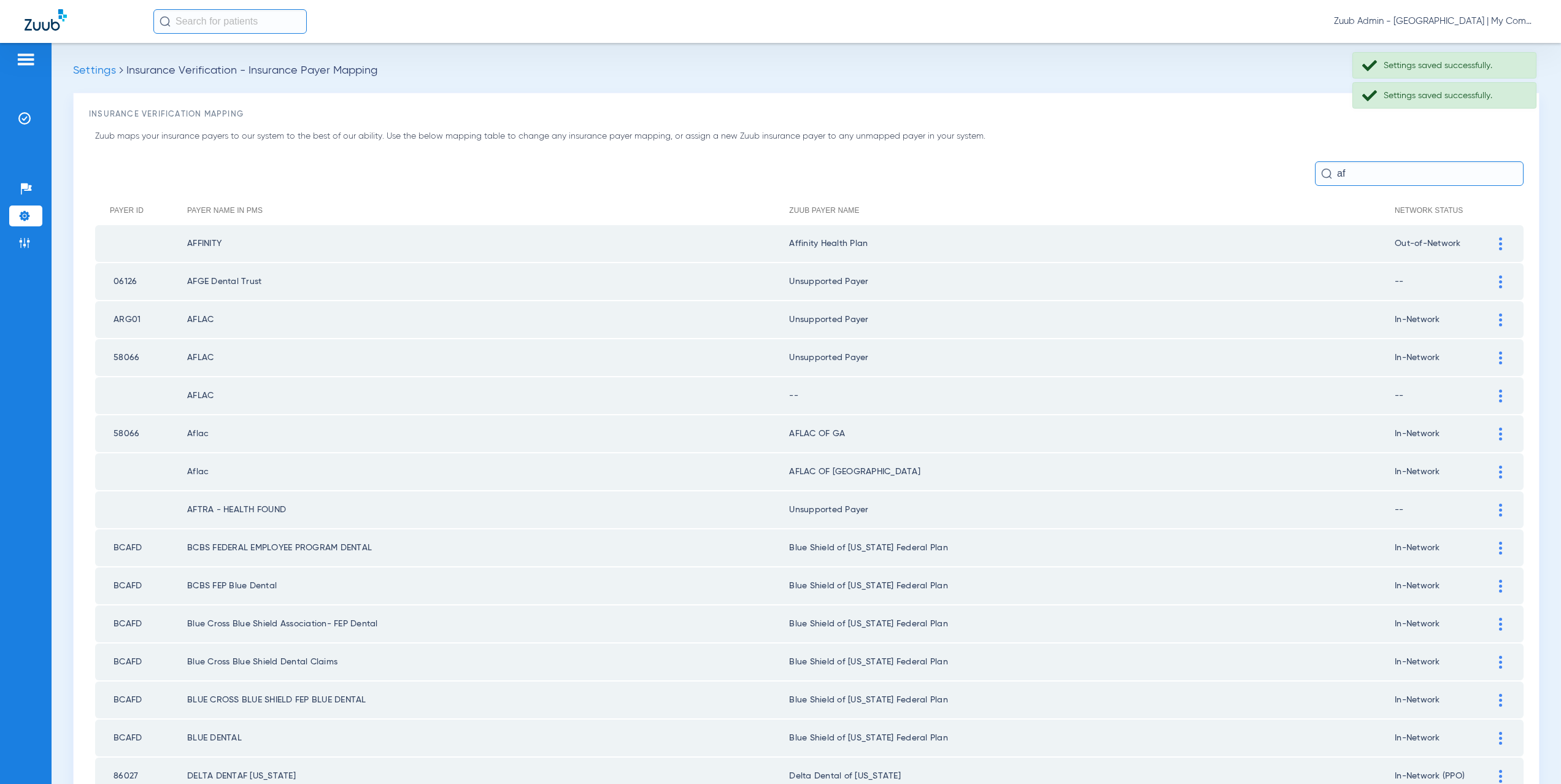
click at [1490, 399] on div at bounding box center [1500, 396] width 21 height 13
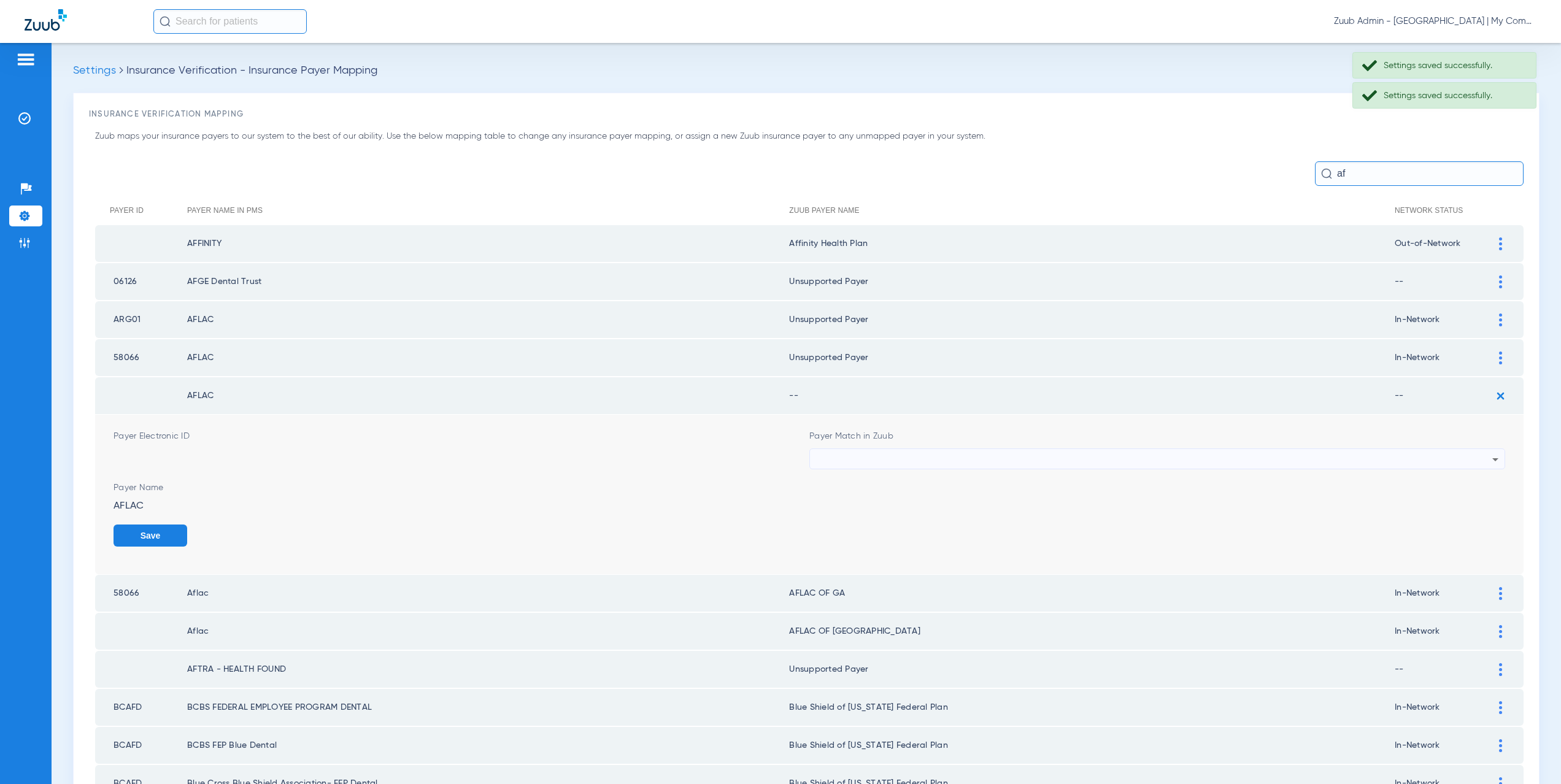
click at [869, 452] on div at bounding box center [1154, 459] width 676 height 21
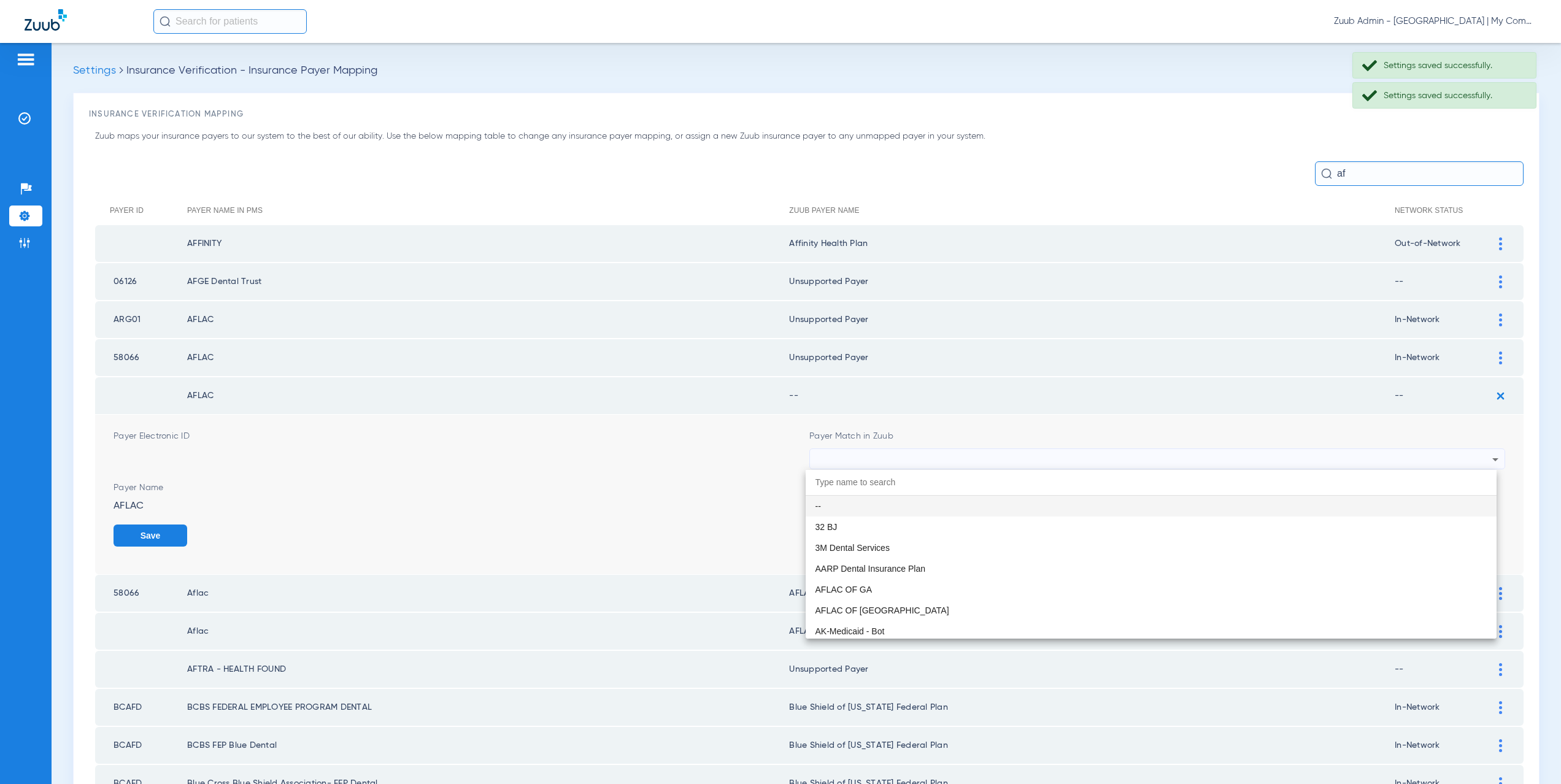
paste input "supported Payer"
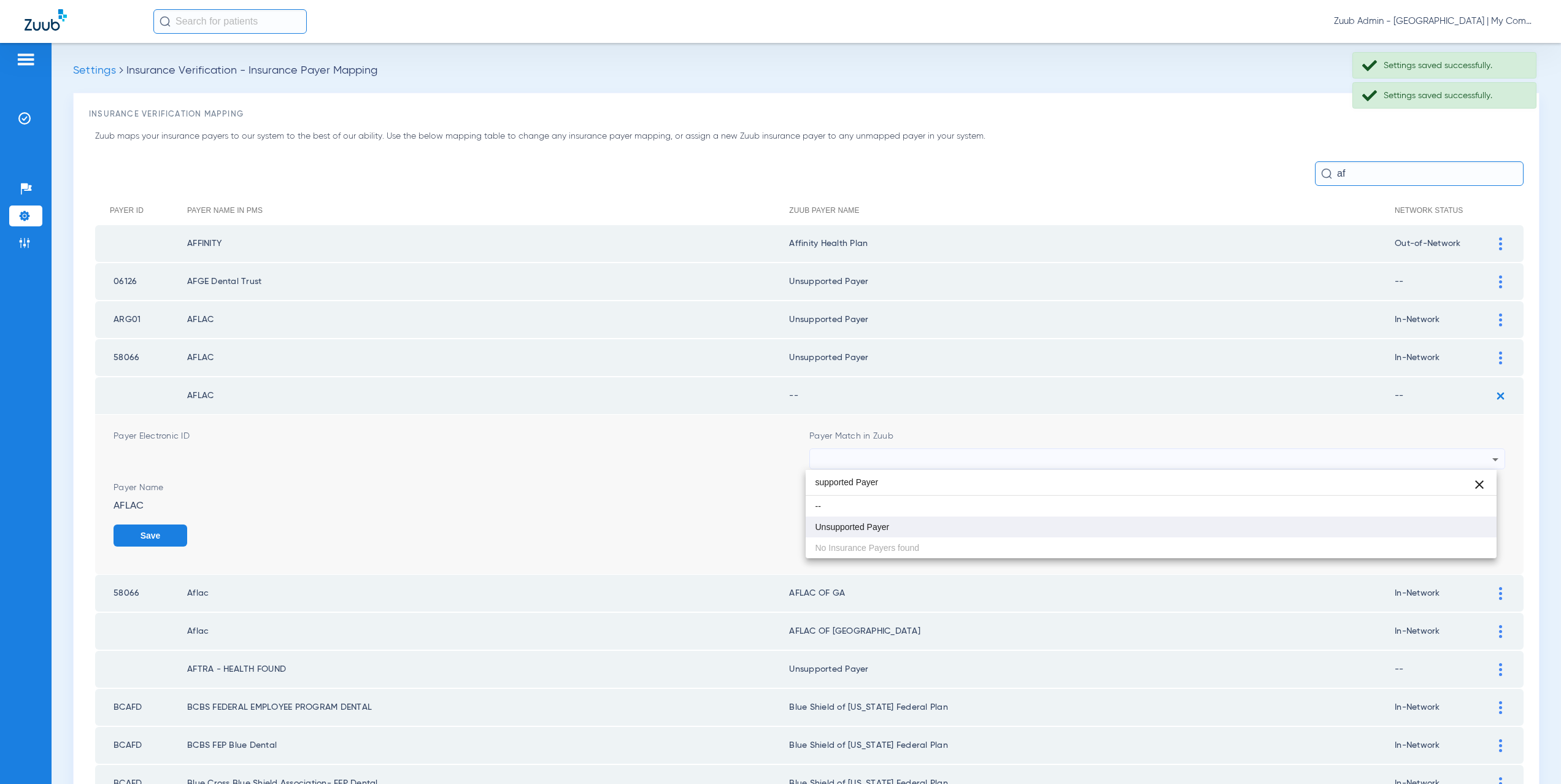
type input "supported Payer"
click at [881, 517] on mat-option "Unsupported Payer" at bounding box center [1152, 527] width 692 height 21
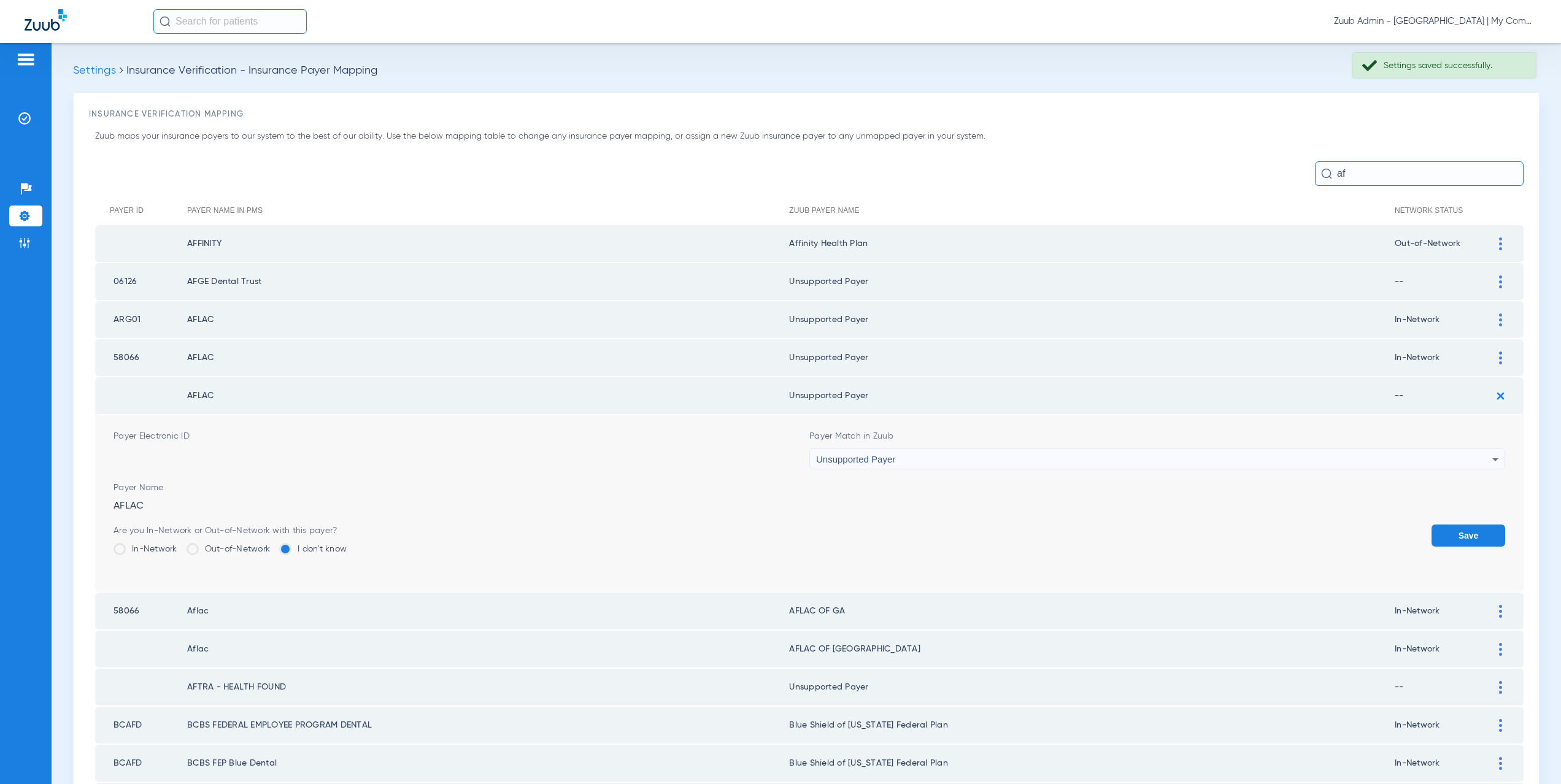
click at [1464, 535] on button "Save" at bounding box center [1469, 536] width 74 height 22
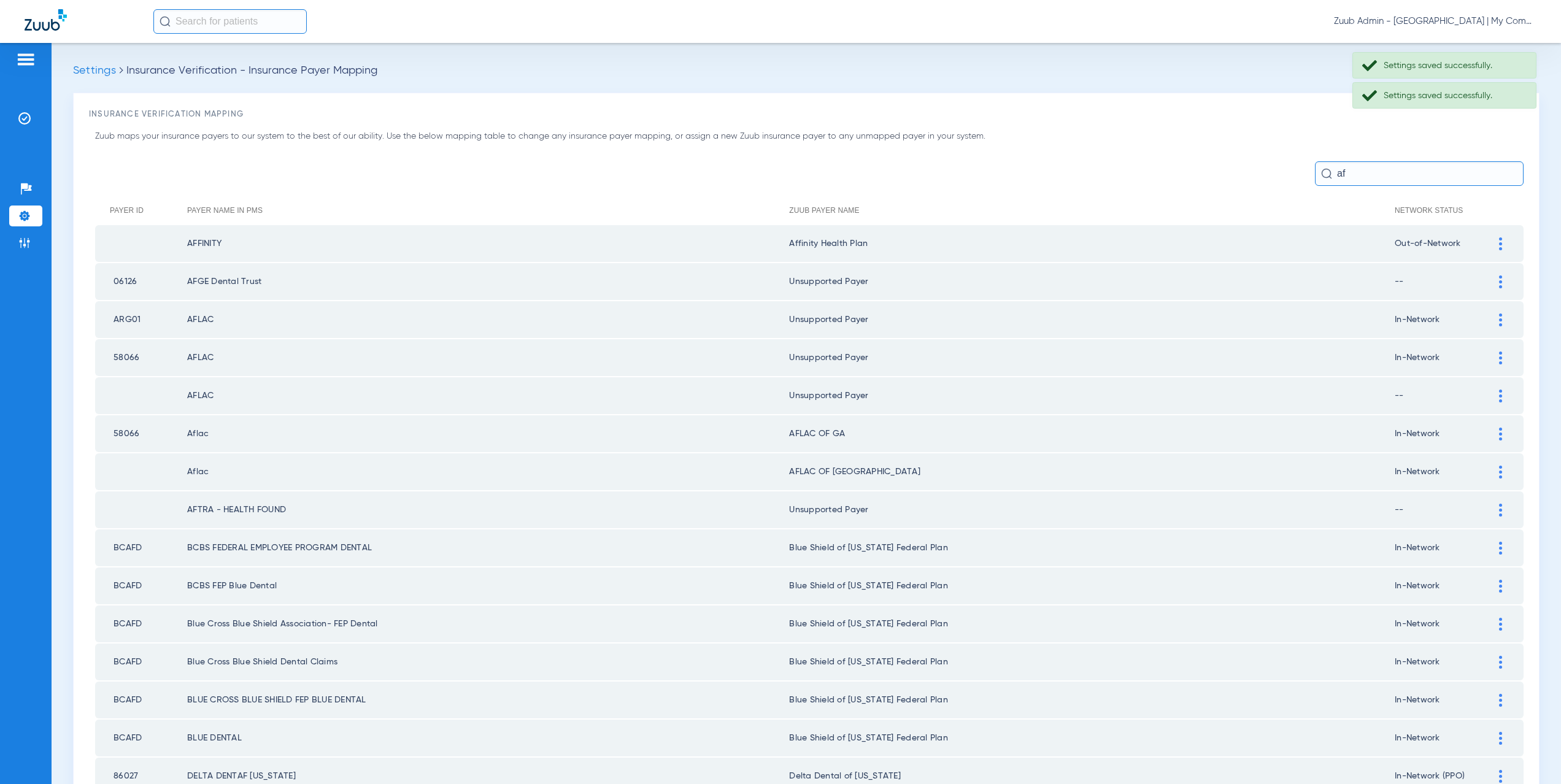
click at [1490, 432] on div at bounding box center [1500, 434] width 21 height 13
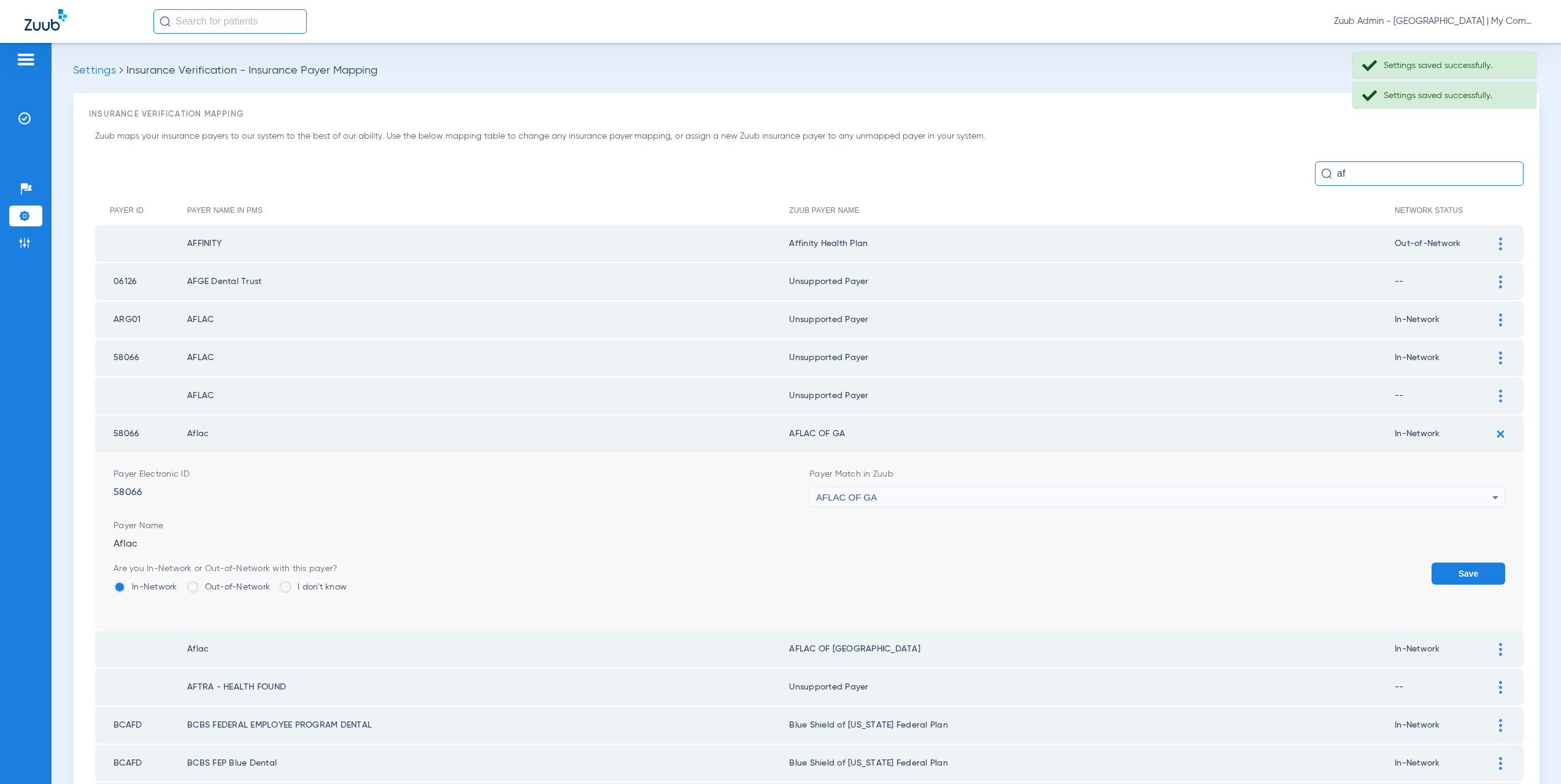
click at [847, 500] on span "AFLAC OF GA" at bounding box center [847, 498] width 61 height 10
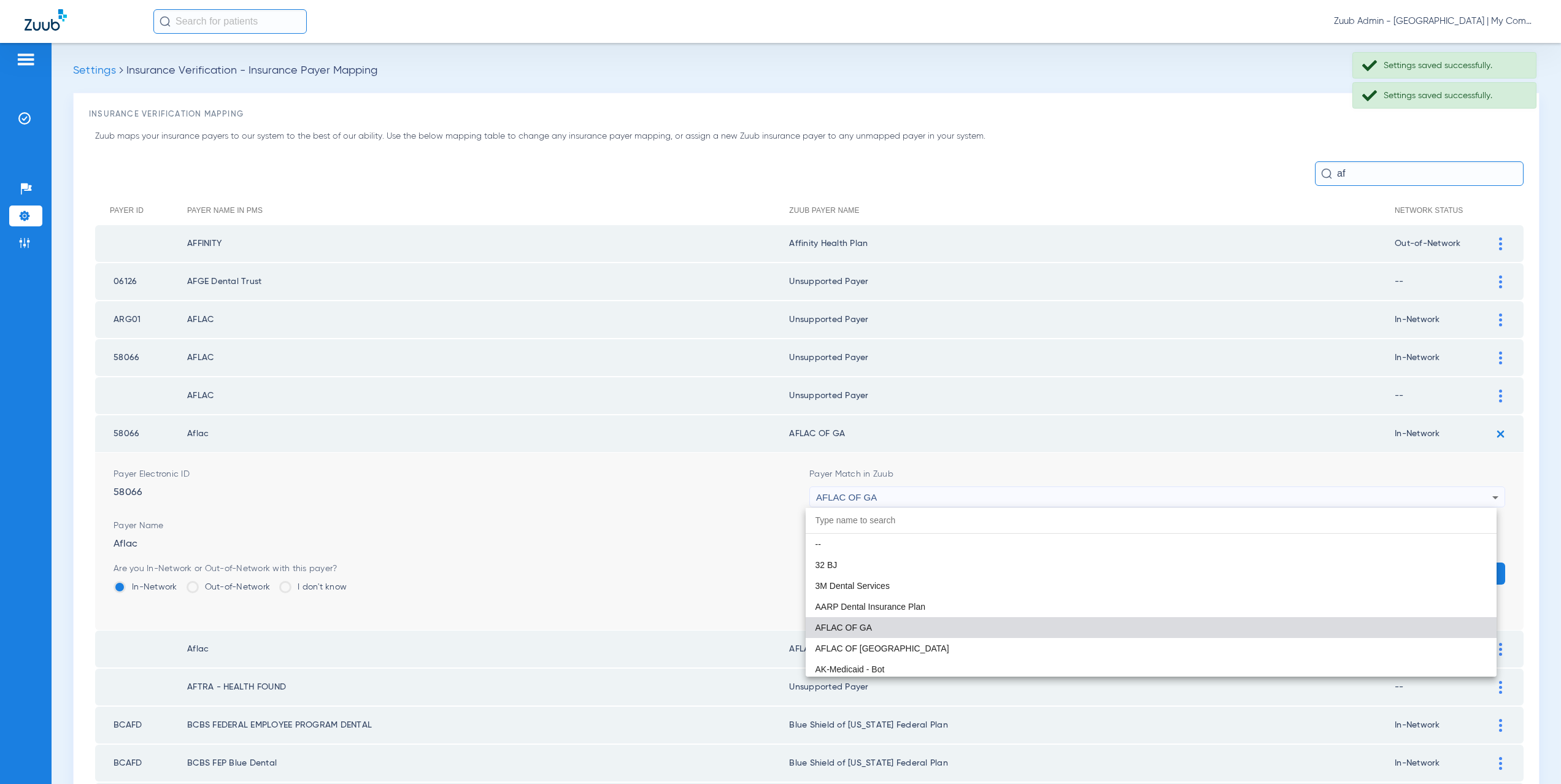
paste input "supported Payer"
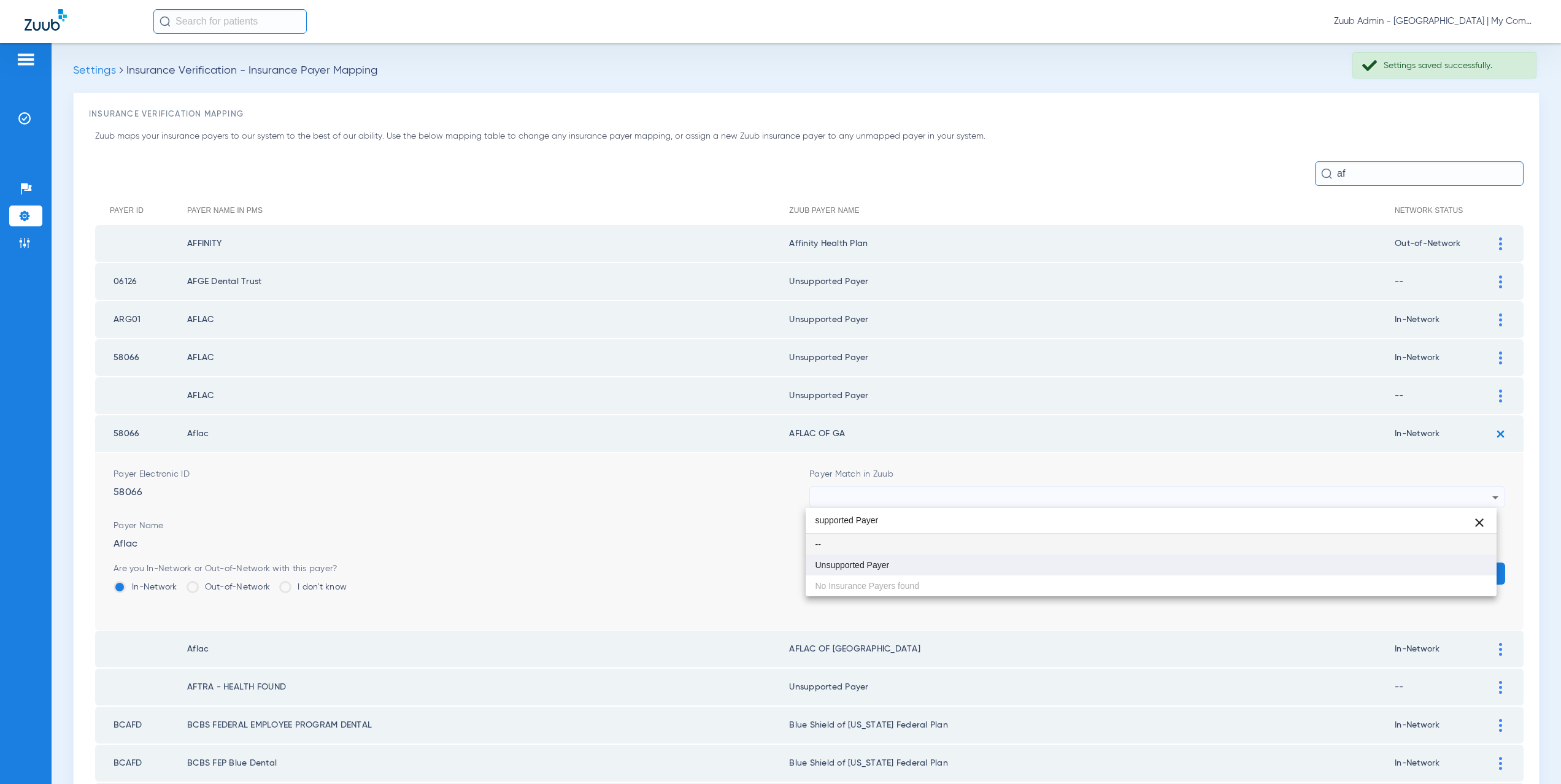
type input "supported Payer"
click at [852, 561] on span "Unsupported Payer" at bounding box center [852, 565] width 74 height 8
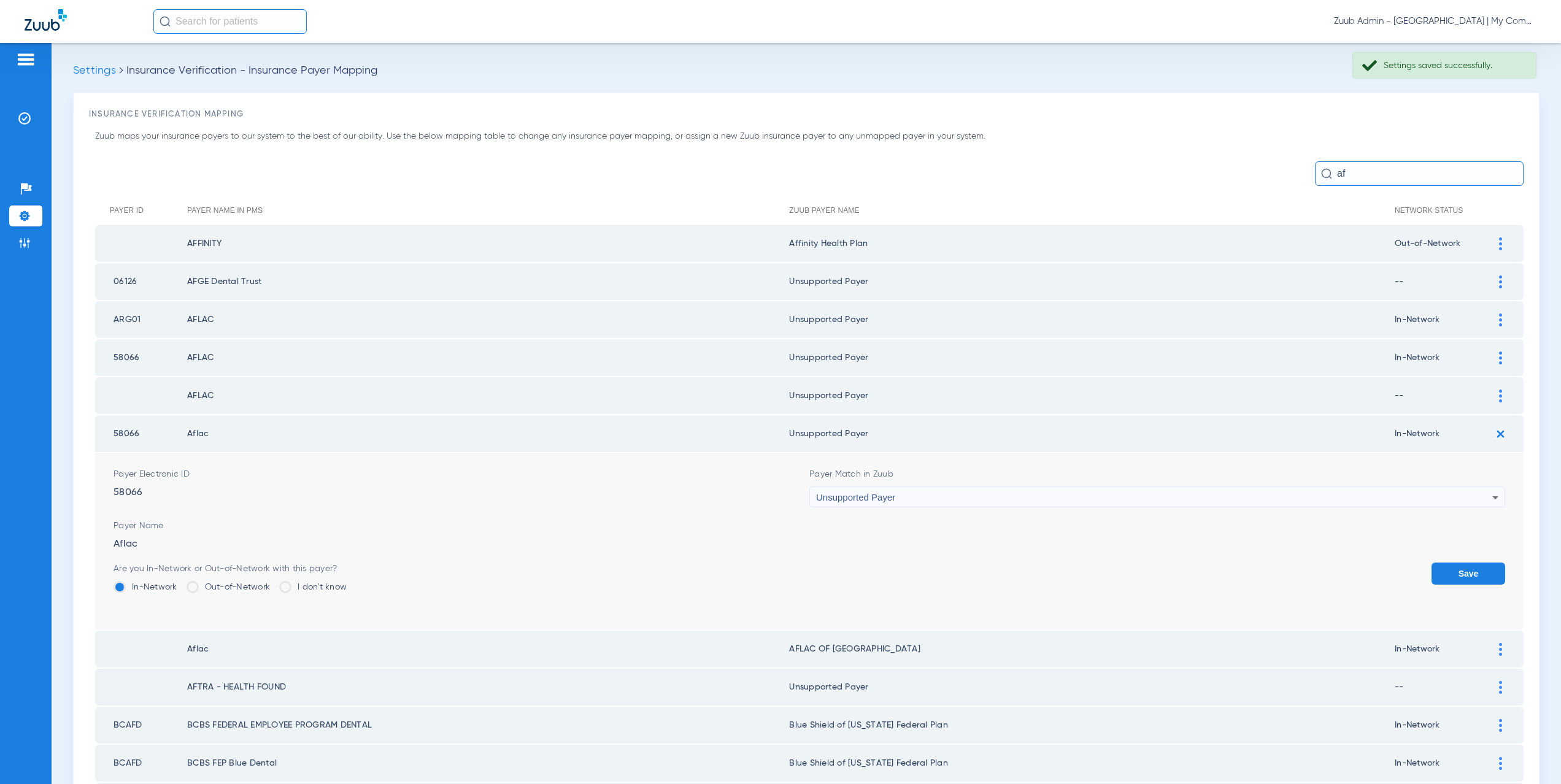
click at [1462, 567] on button "Save" at bounding box center [1469, 574] width 74 height 22
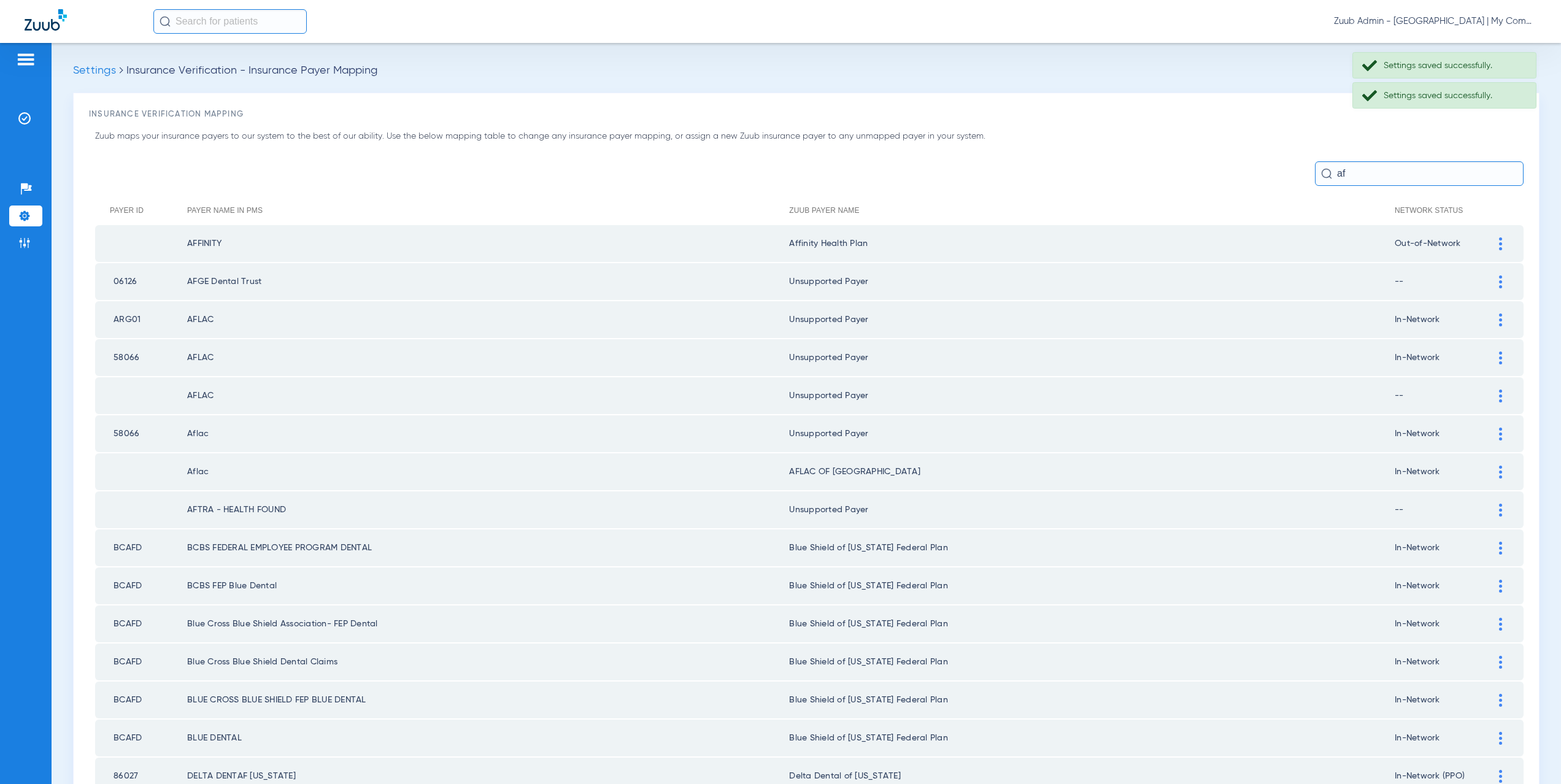
click at [1495, 468] on div at bounding box center [1500, 472] width 21 height 13
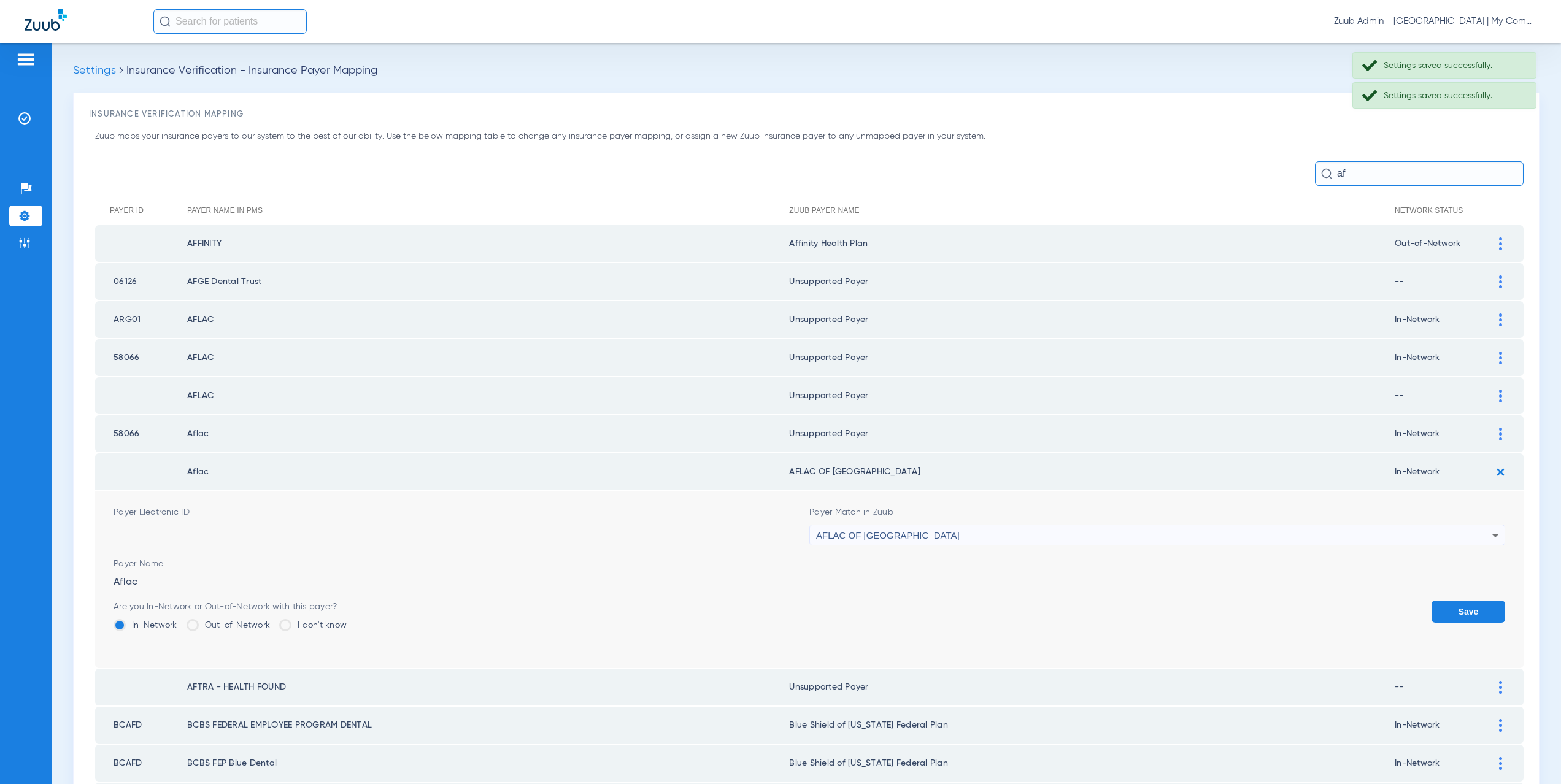
click at [868, 531] on span "AFLAC OF NY" at bounding box center [888, 536] width 144 height 10
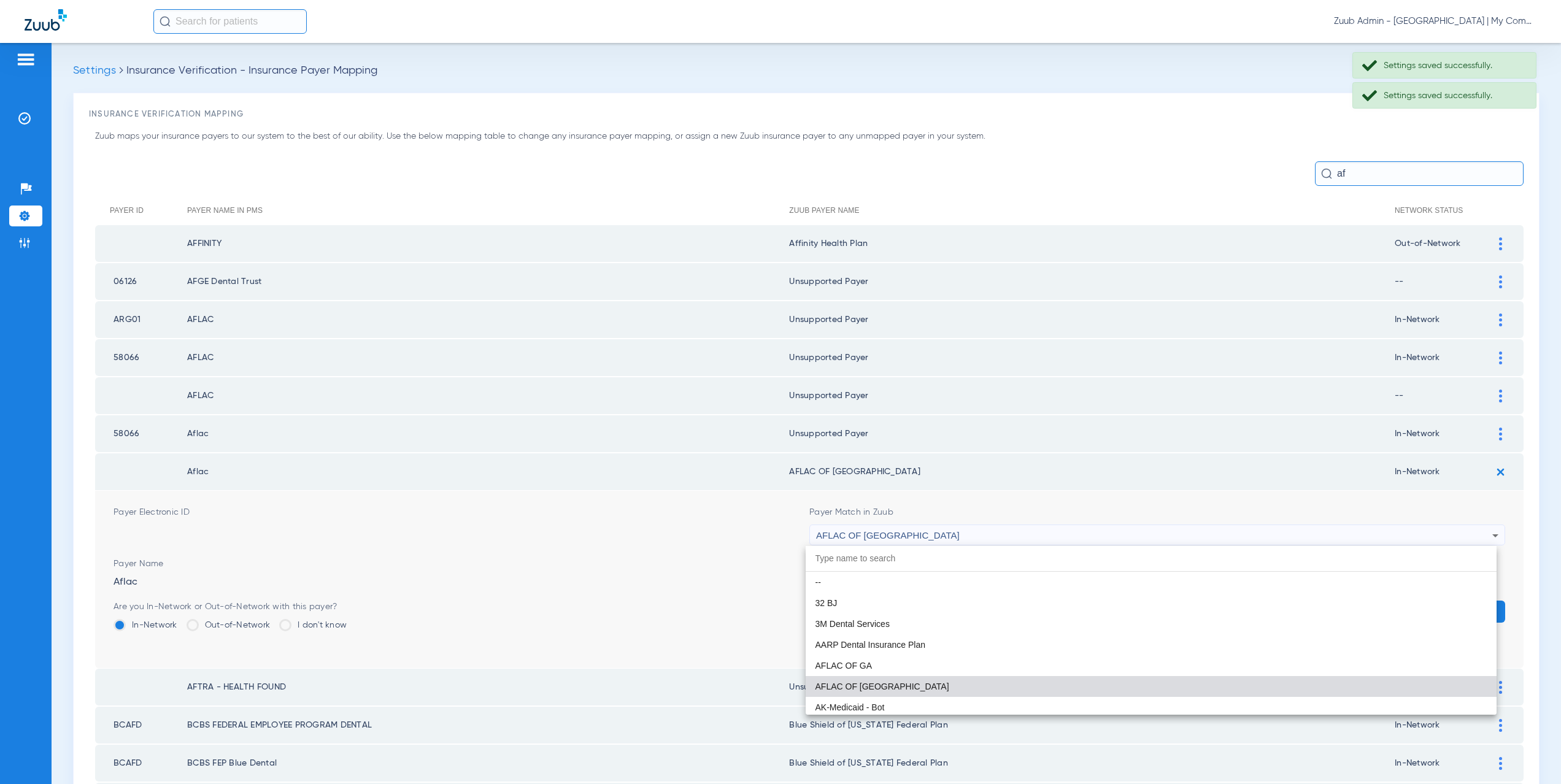
paste input "supported Payer"
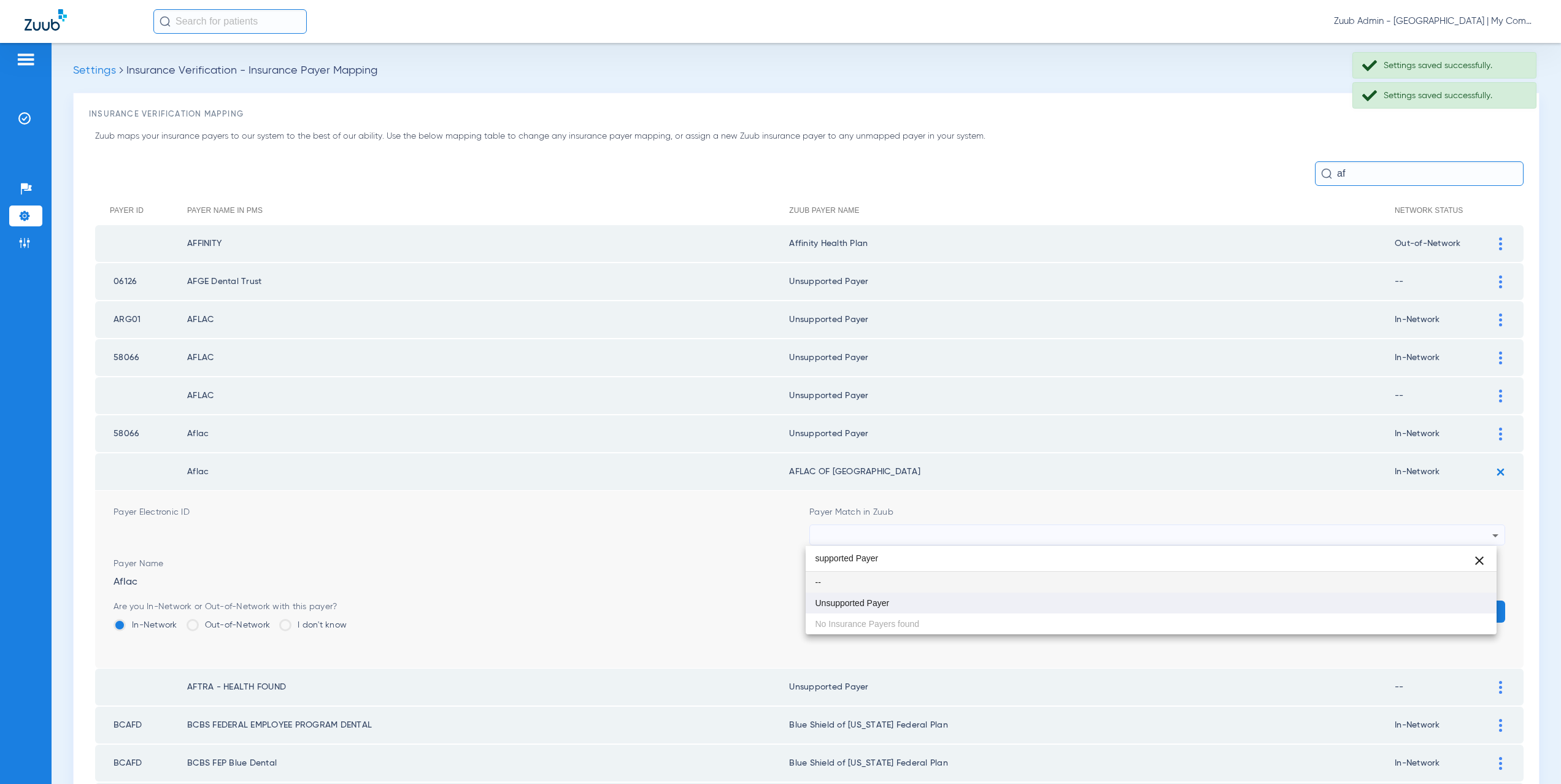
type input "supported Payer"
click at [871, 599] on span "Unsupported Payer" at bounding box center [852, 603] width 74 height 8
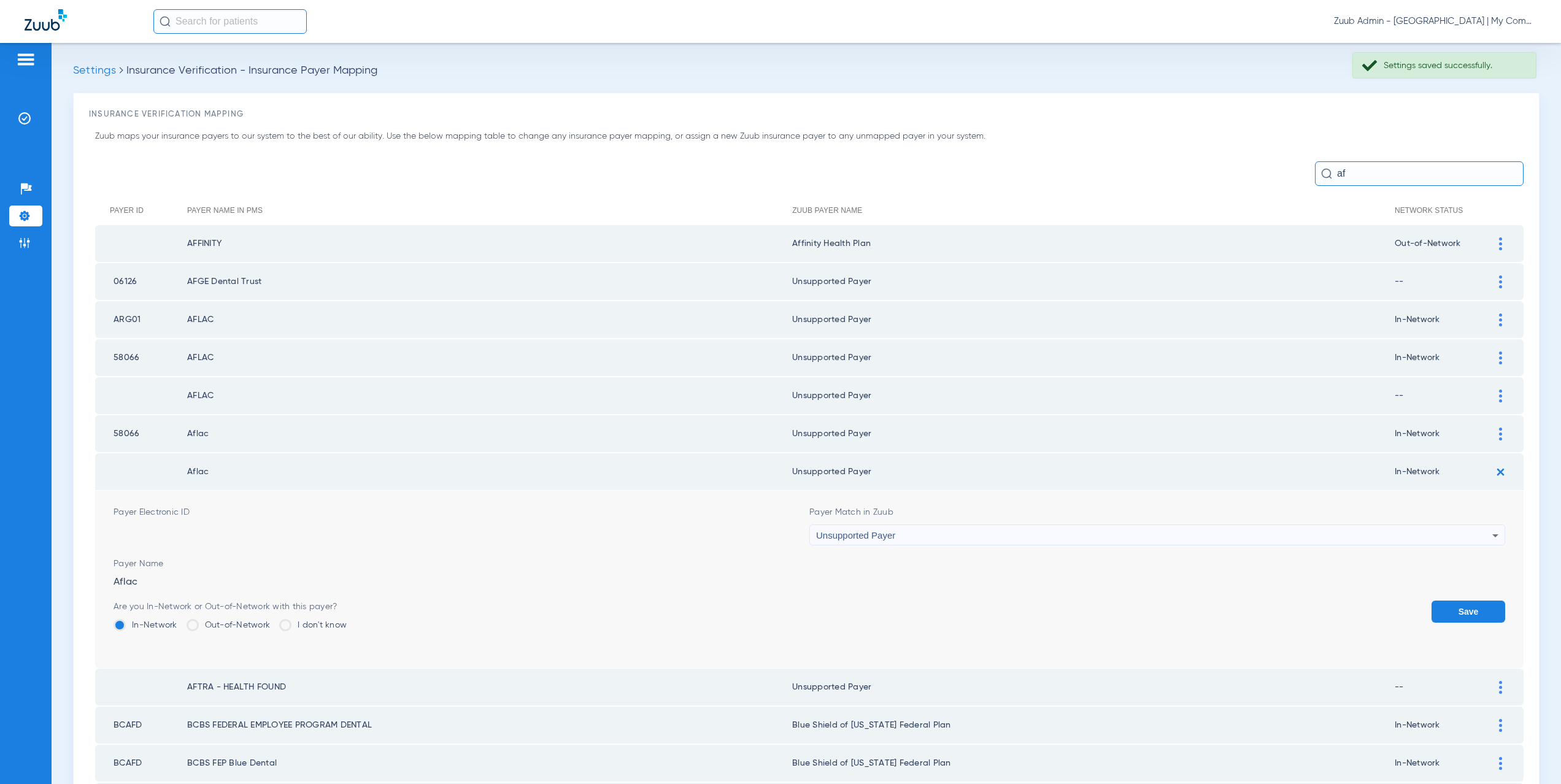
click at [1462, 610] on button "Save" at bounding box center [1469, 612] width 74 height 22
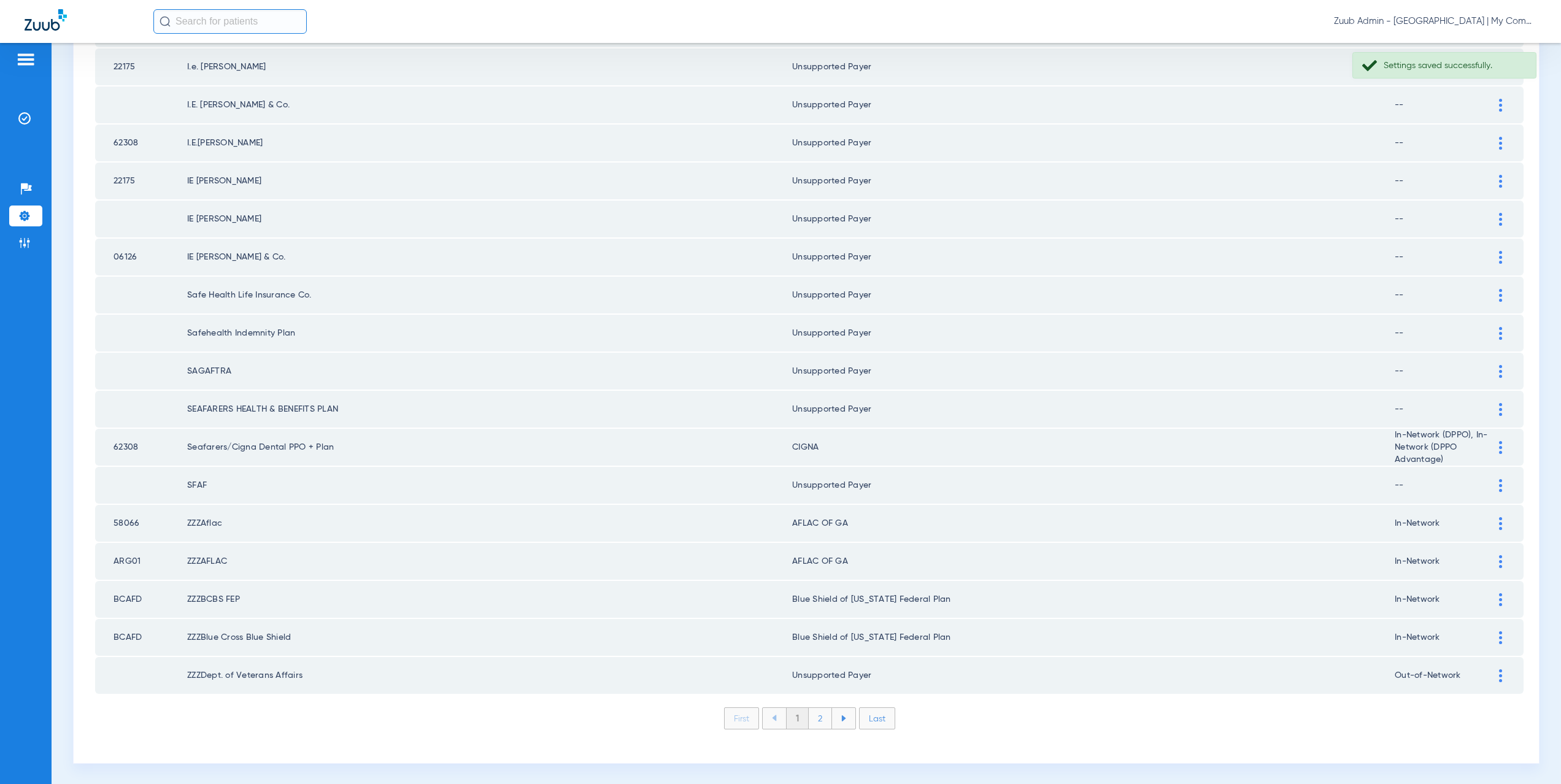
scroll to position [1434, 0]
click at [1499, 522] on img at bounding box center [1500, 523] width 3 height 13
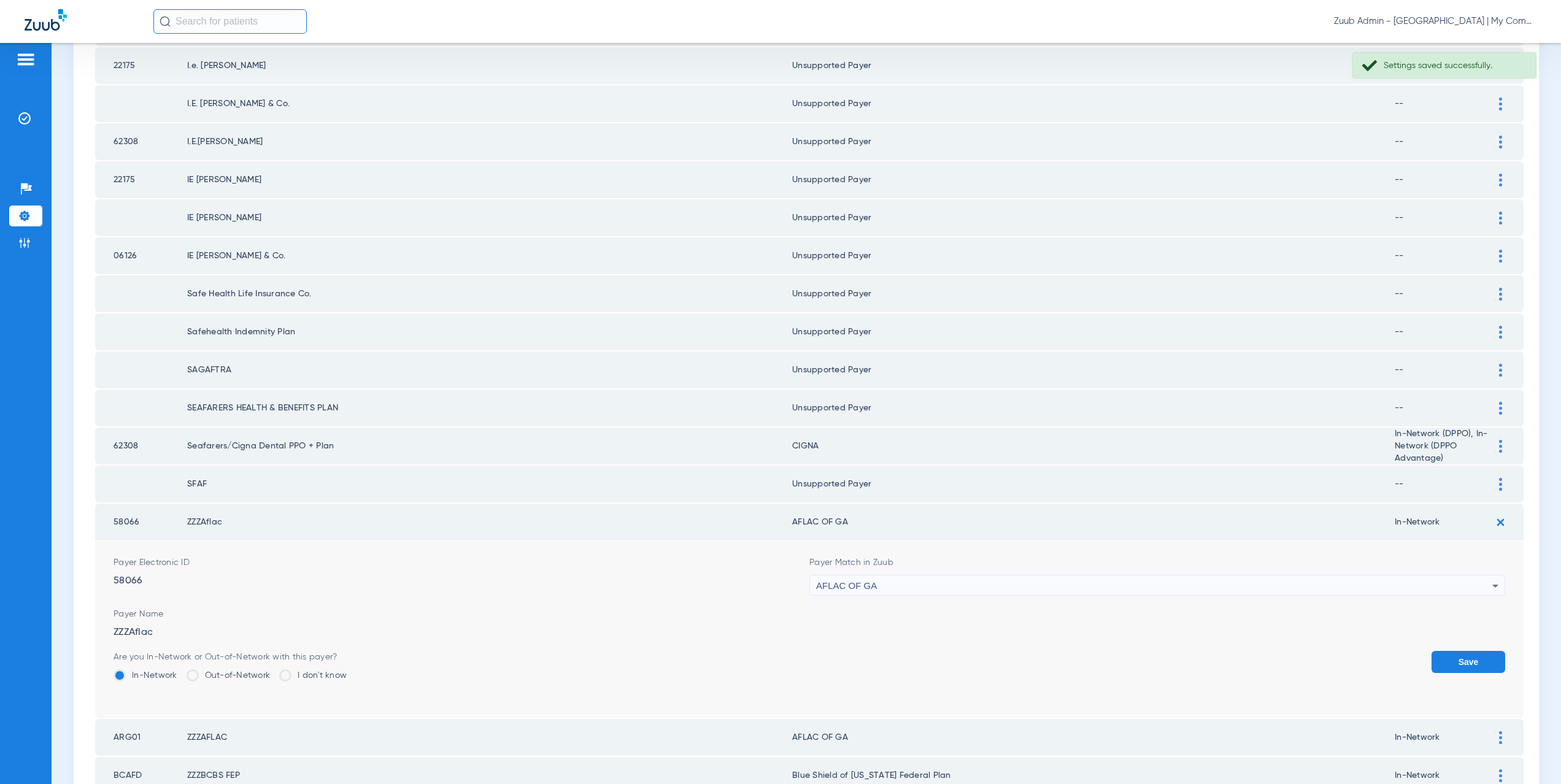
click at [872, 588] on div "AFLAC OF GA" at bounding box center [1154, 586] width 676 height 21
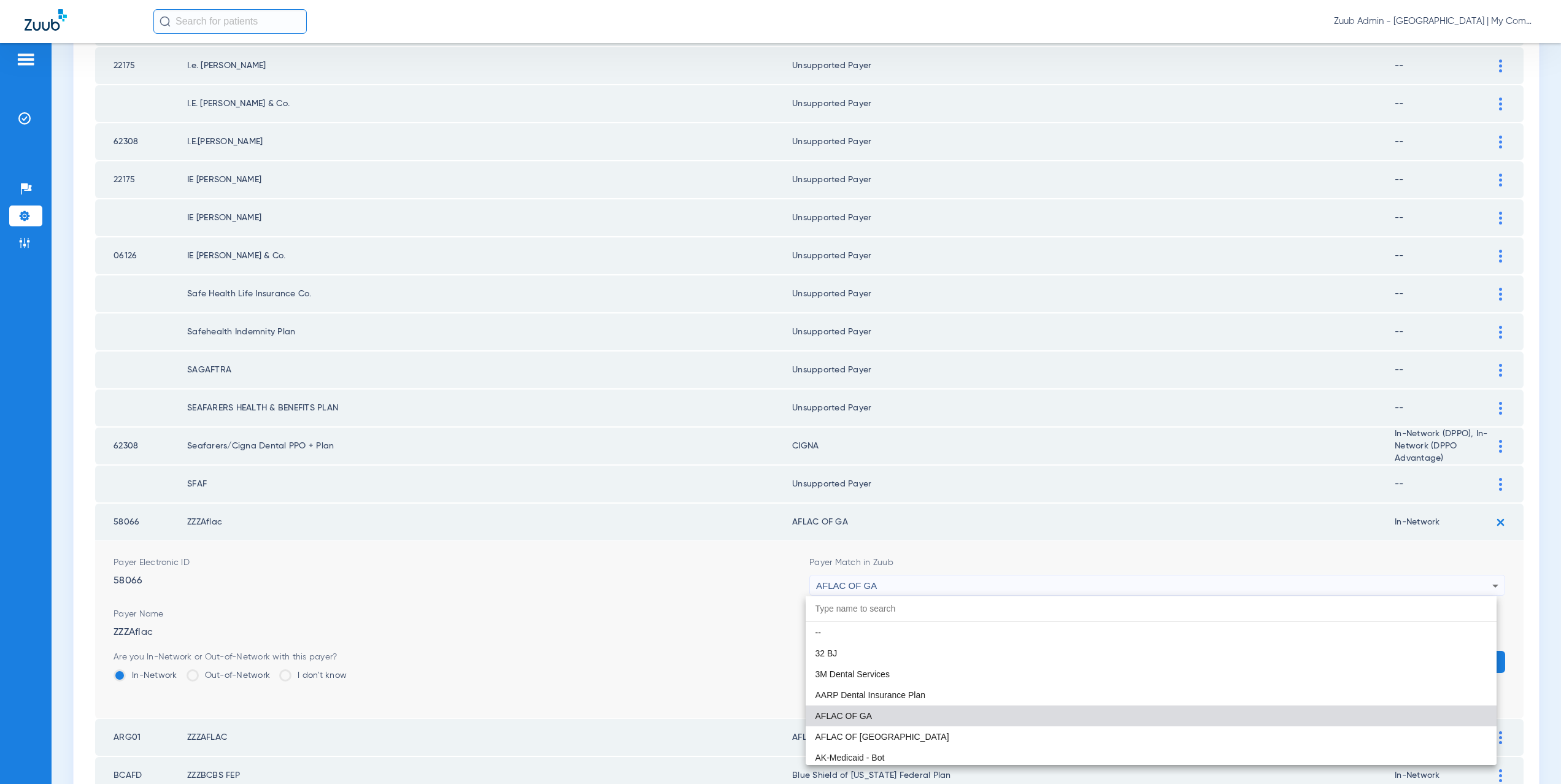
paste input "supported Payer"
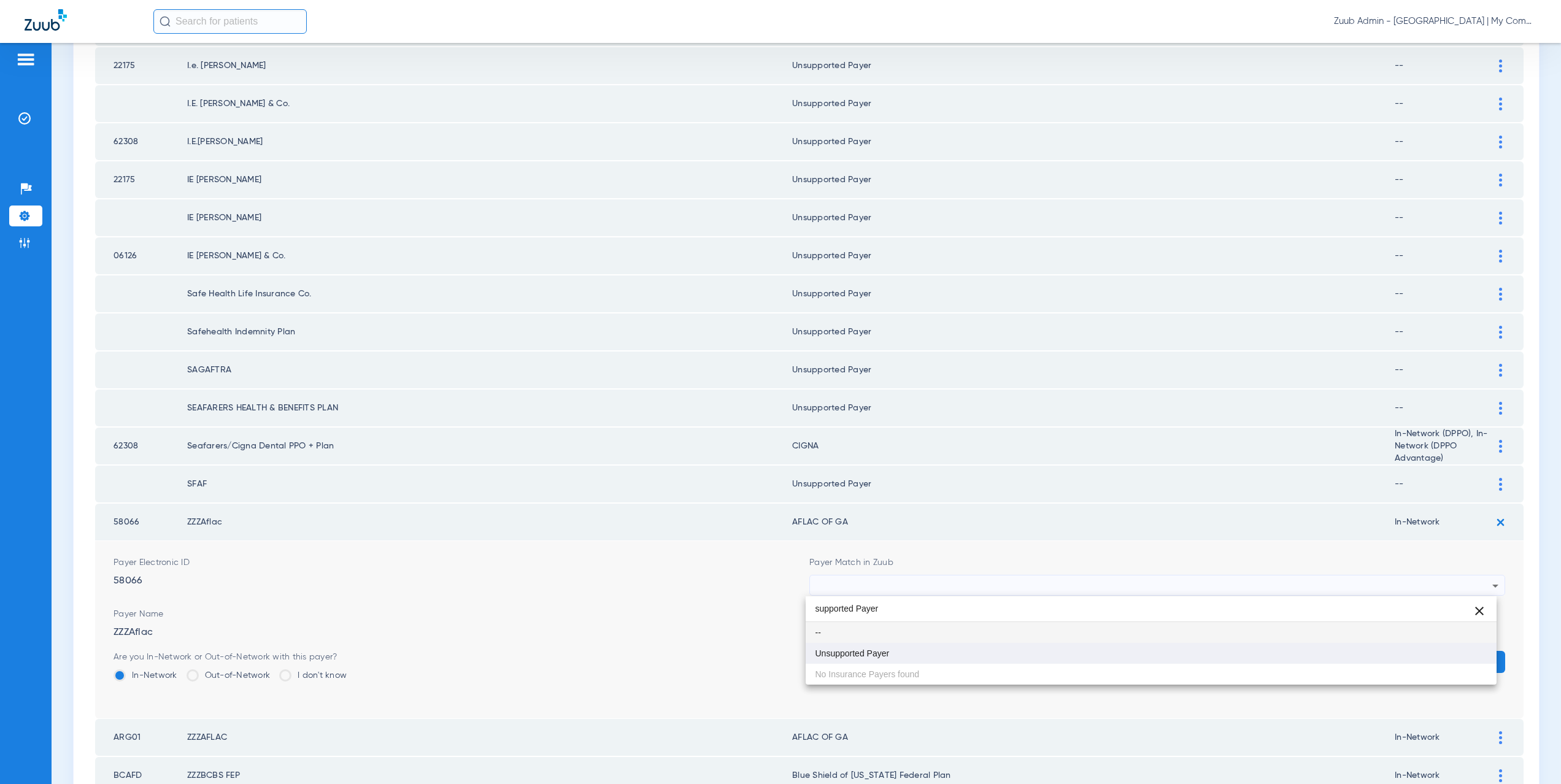
type input "supported Payer"
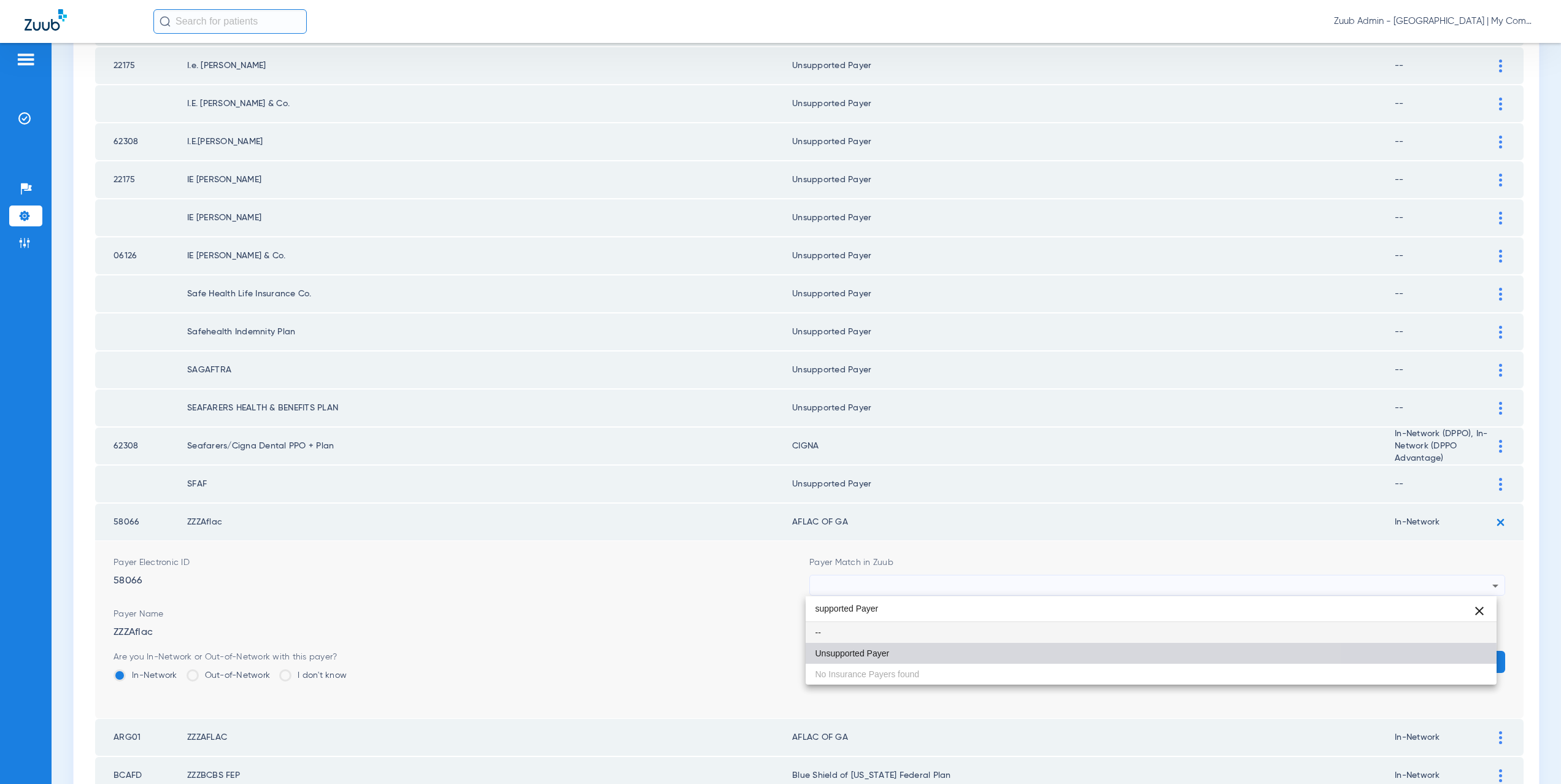
click at [873, 659] on mat-option "Unsupported Payer" at bounding box center [1152, 654] width 692 height 21
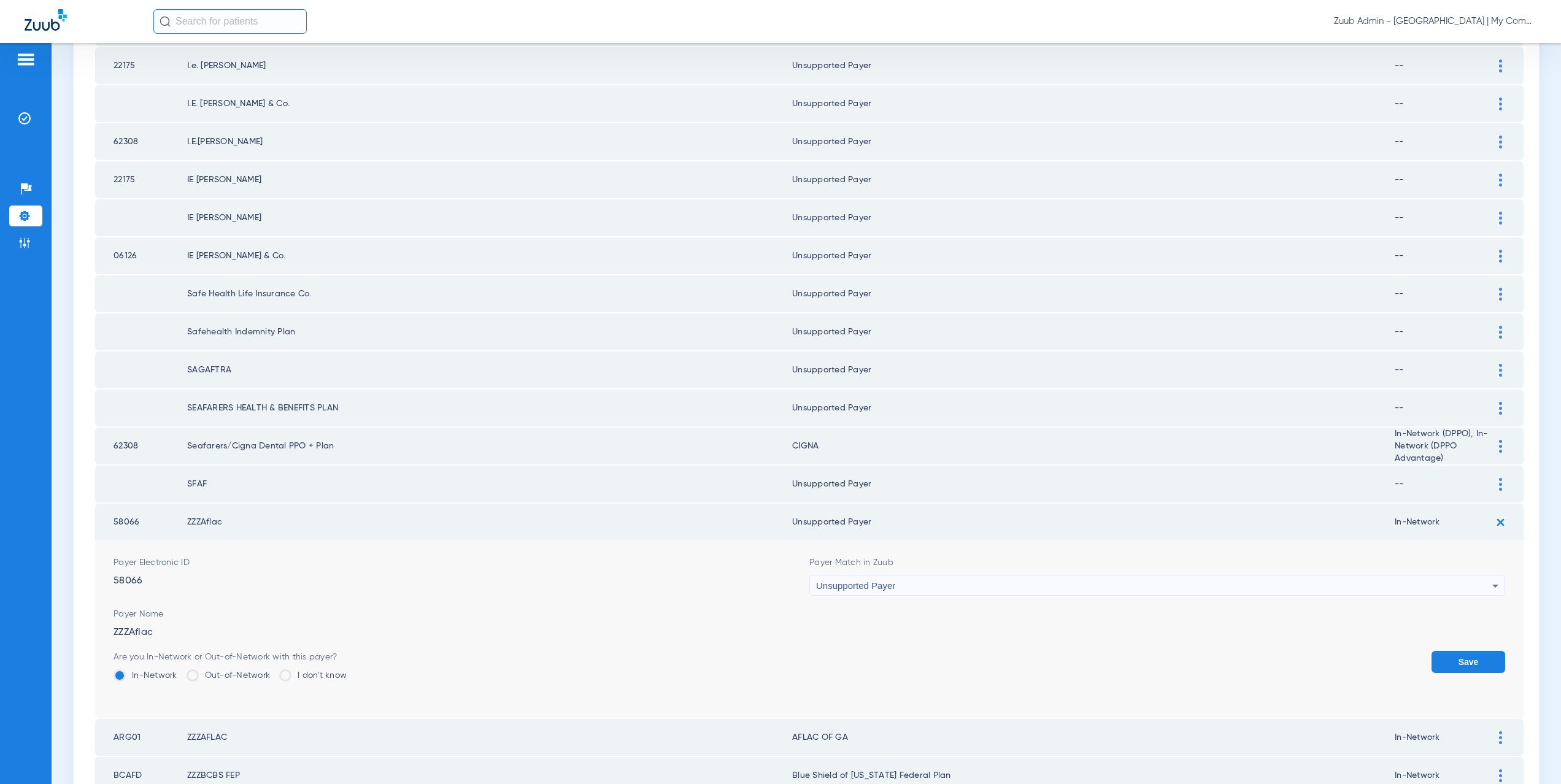
click at [1463, 656] on button "Save" at bounding box center [1469, 662] width 74 height 22
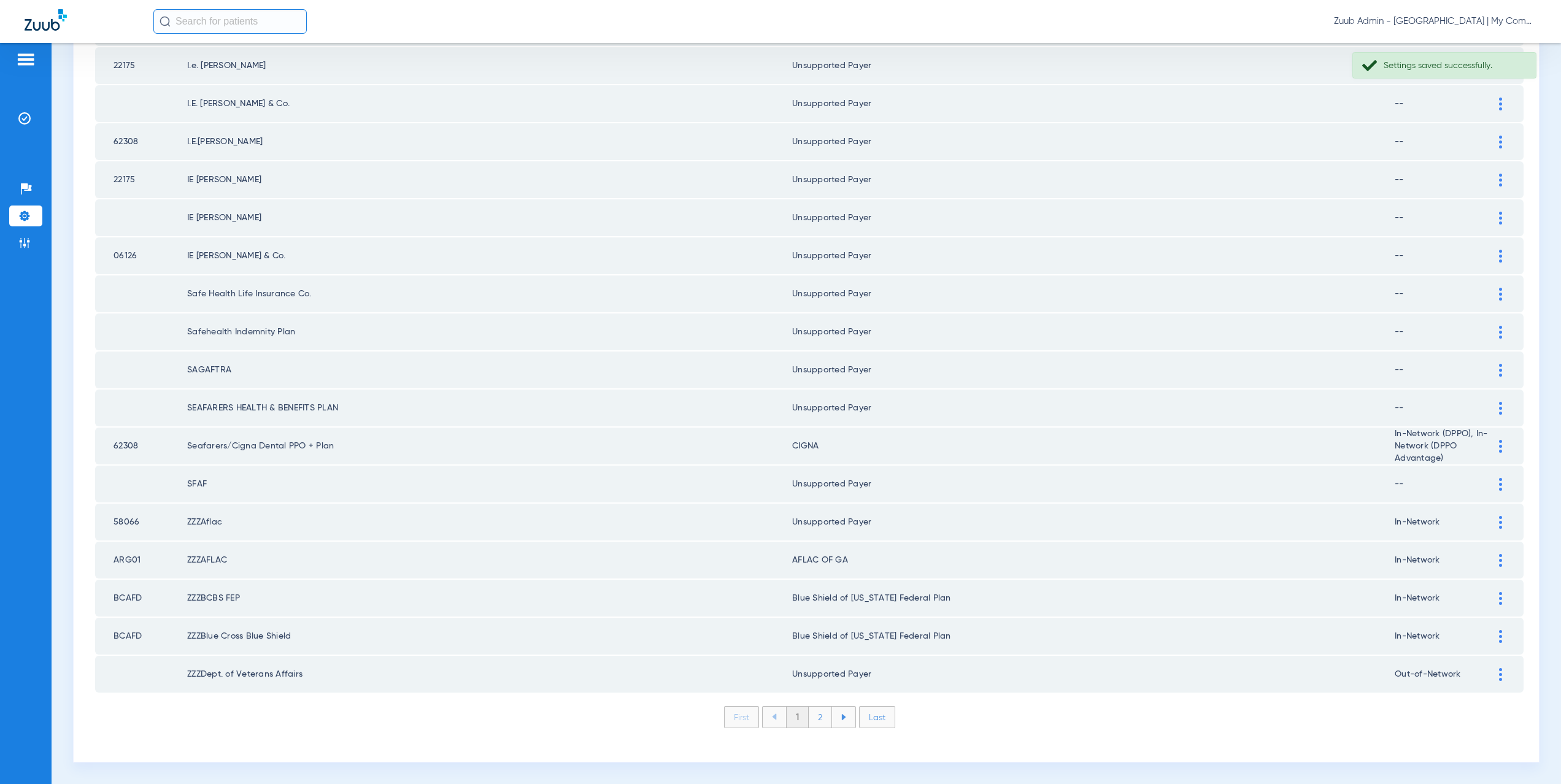
click at [1499, 558] on img at bounding box center [1500, 561] width 3 height 13
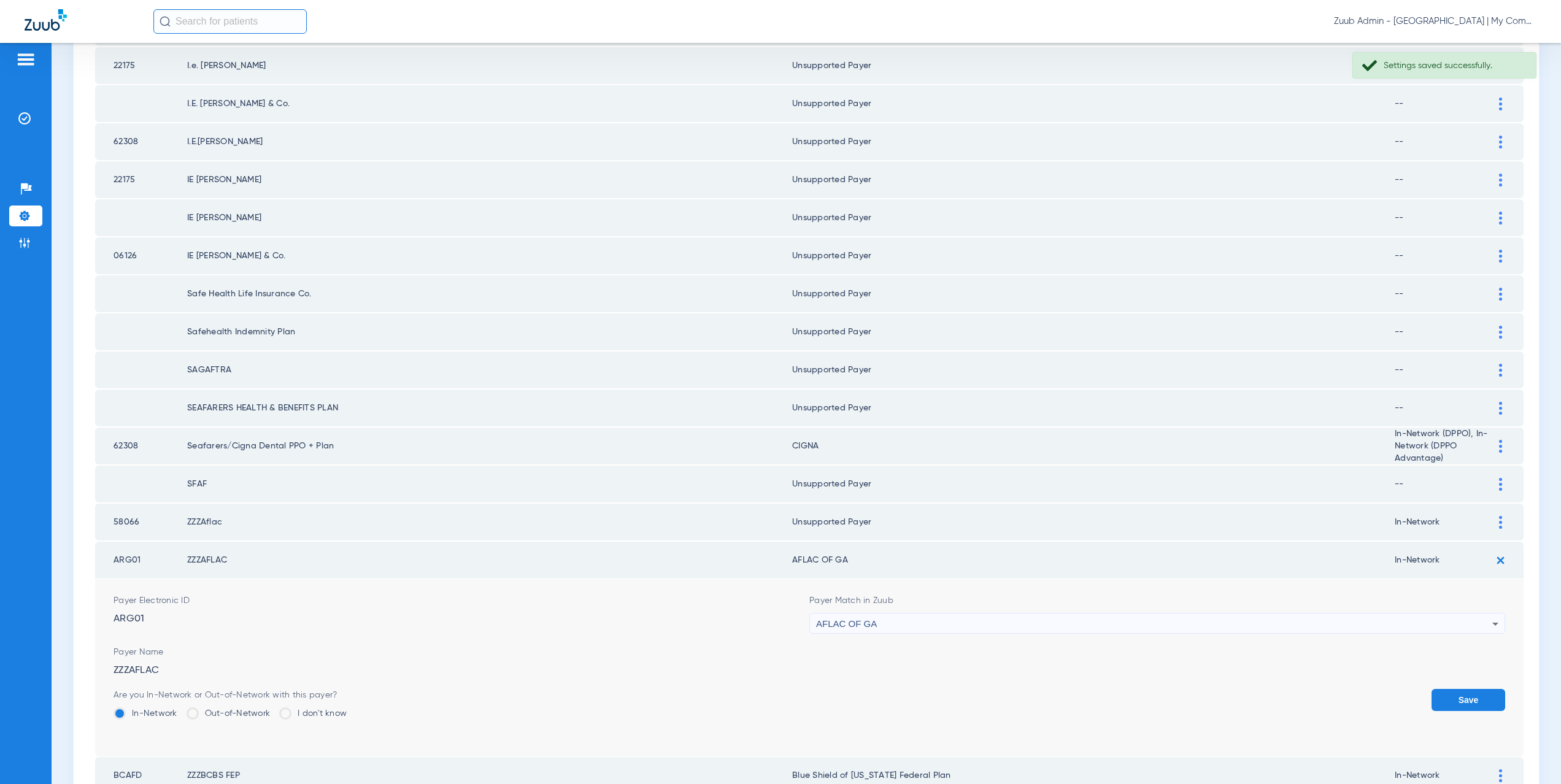
click at [880, 621] on div "AFLAC OF GA" at bounding box center [1154, 624] width 676 height 21
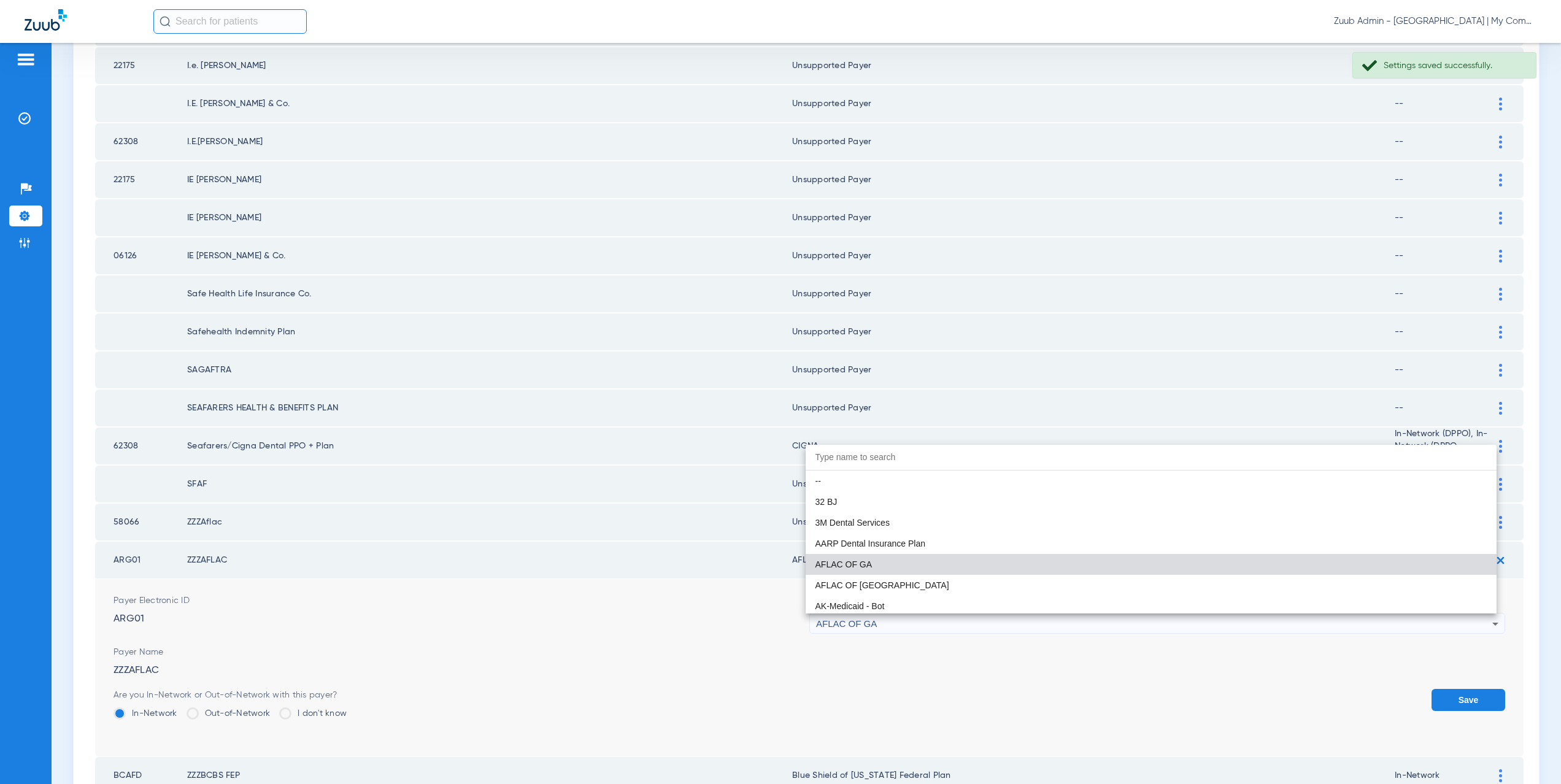
paste input "supported Payer"
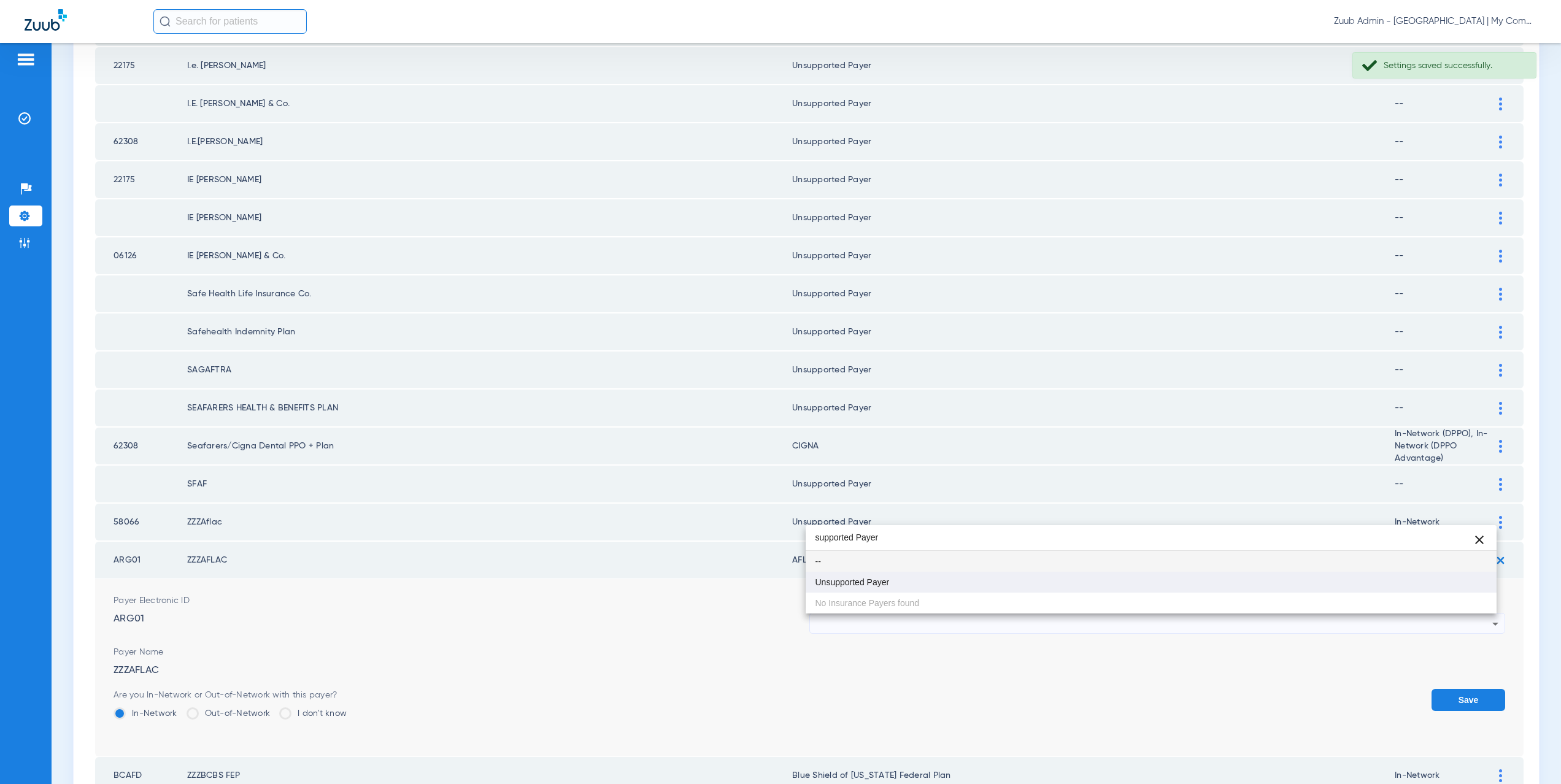
type input "supported Payer"
click at [861, 584] on span "Unsupported Payer" at bounding box center [852, 582] width 74 height 8
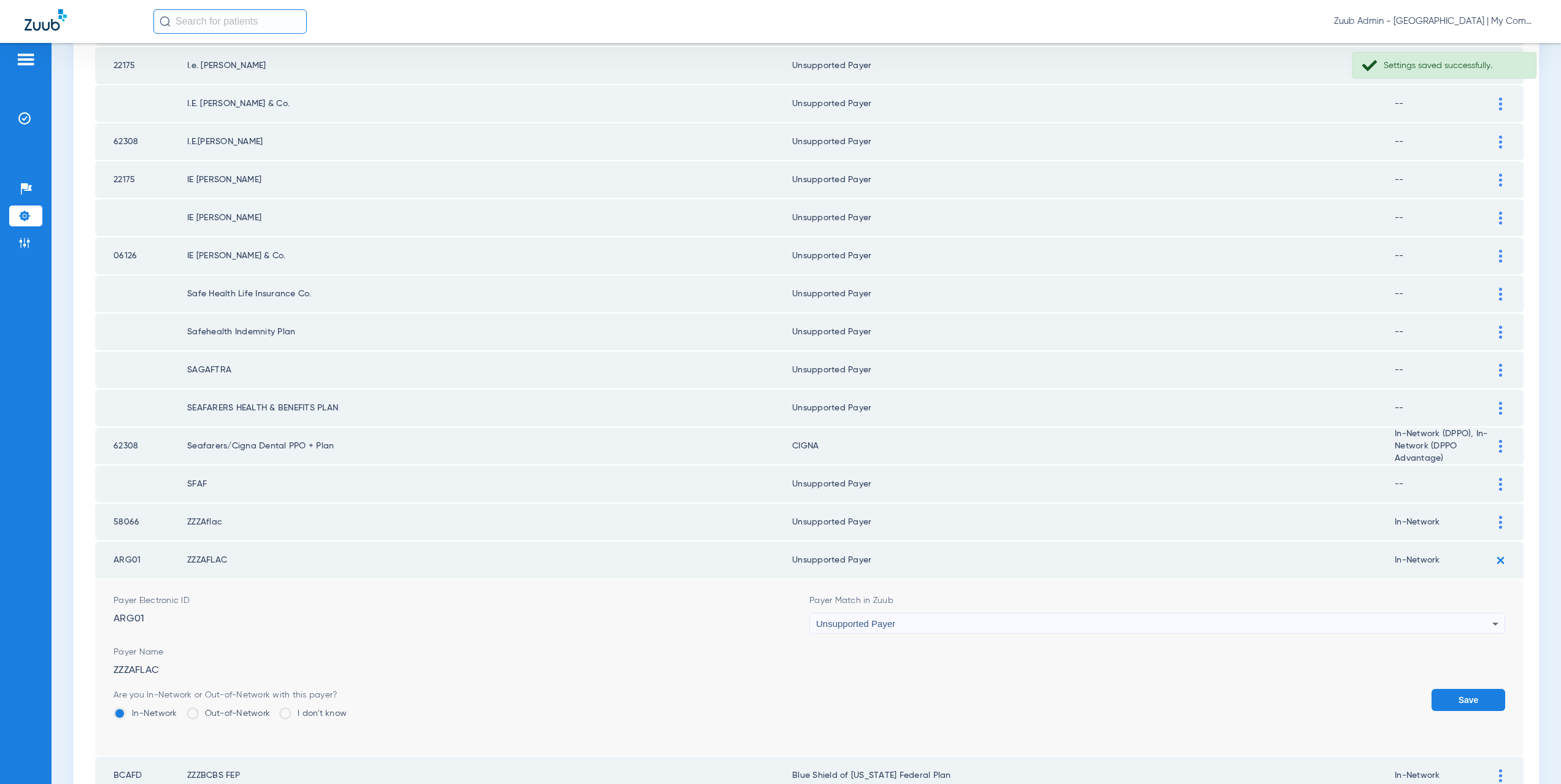
click at [1452, 690] on button "Save" at bounding box center [1469, 700] width 74 height 22
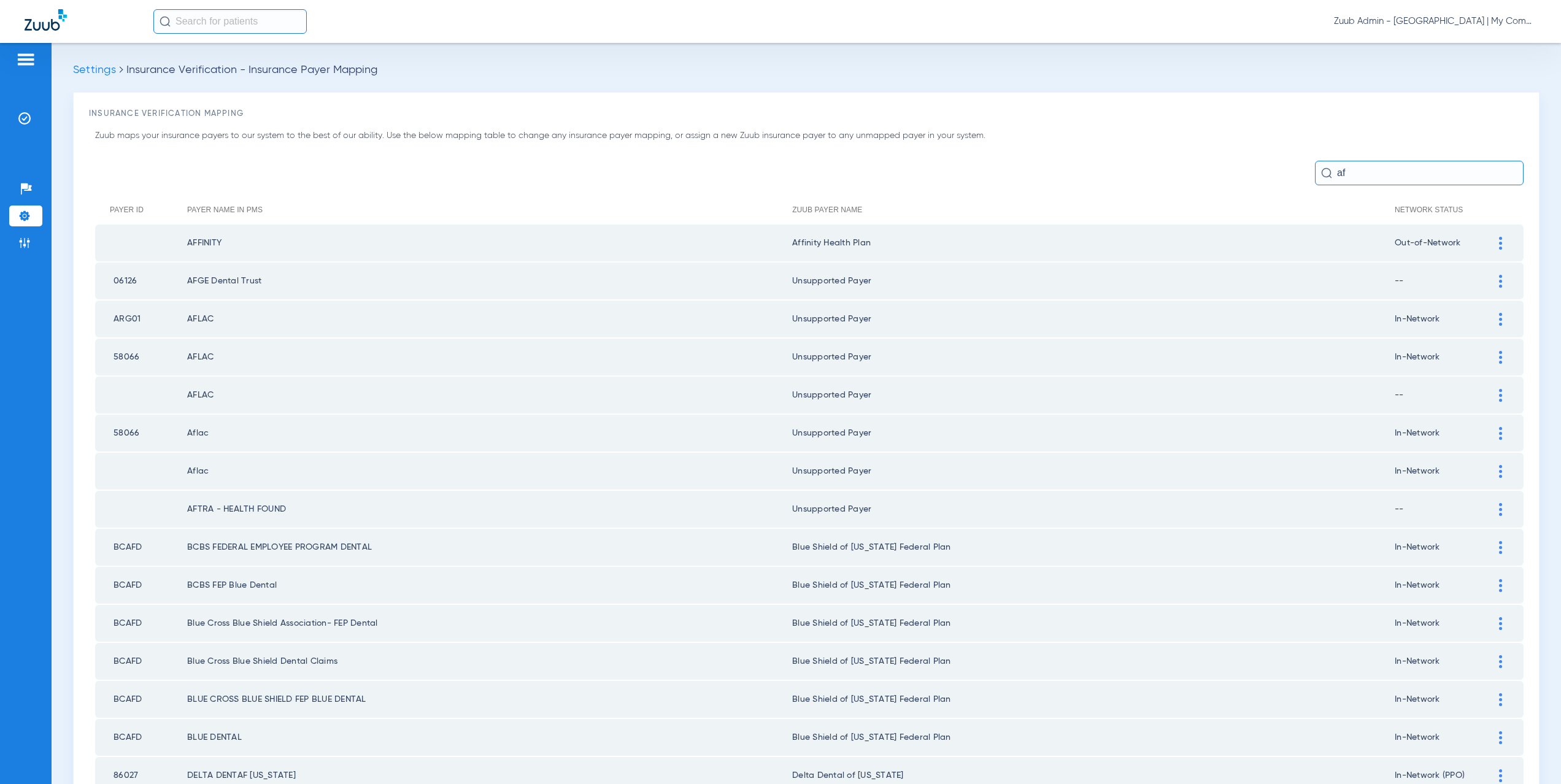
scroll to position [0, 0]
click at [27, 115] on img at bounding box center [25, 118] width 12 height 12
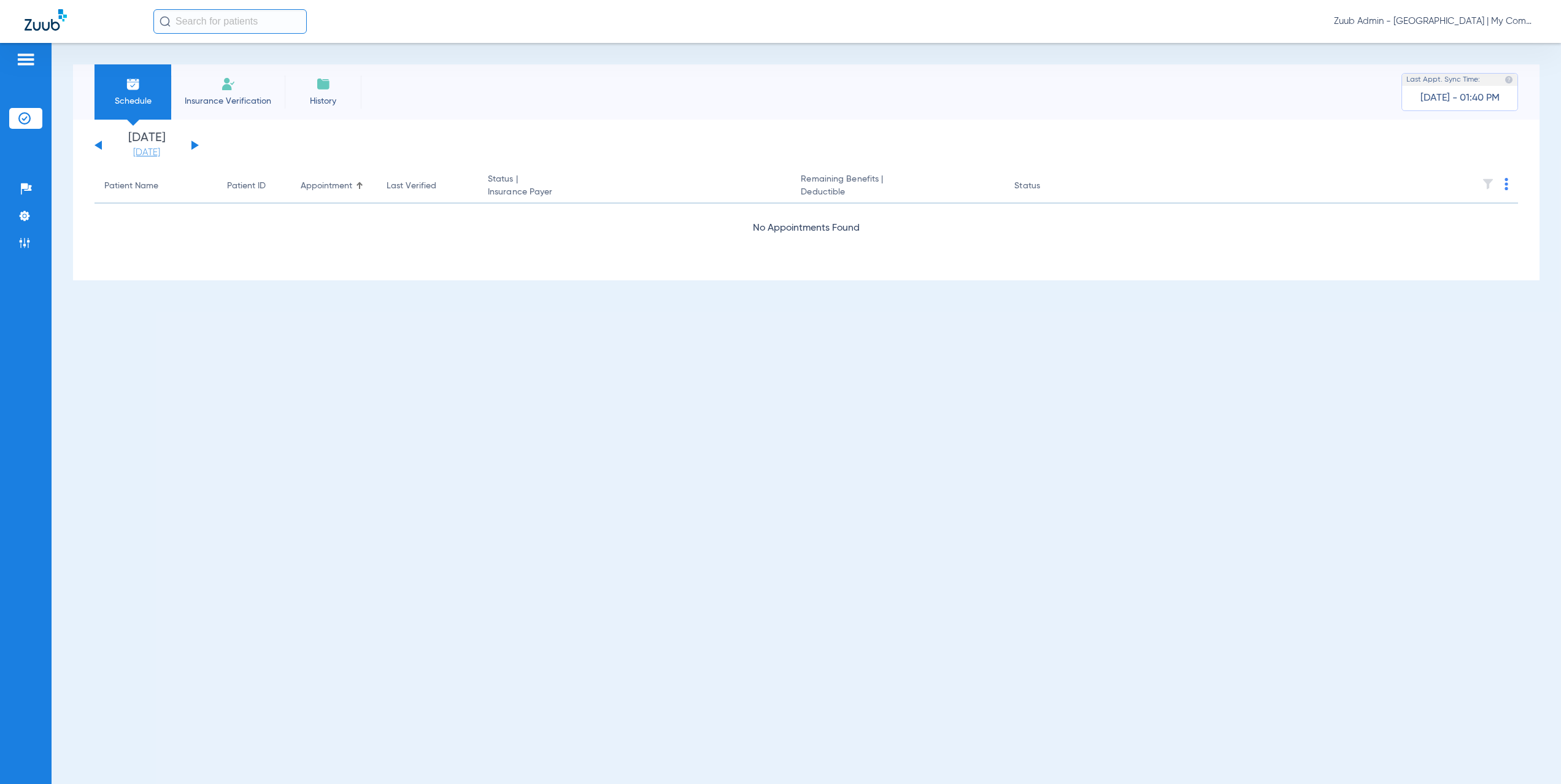
click at [130, 157] on link "[DATE]" at bounding box center [146, 152] width 74 height 12
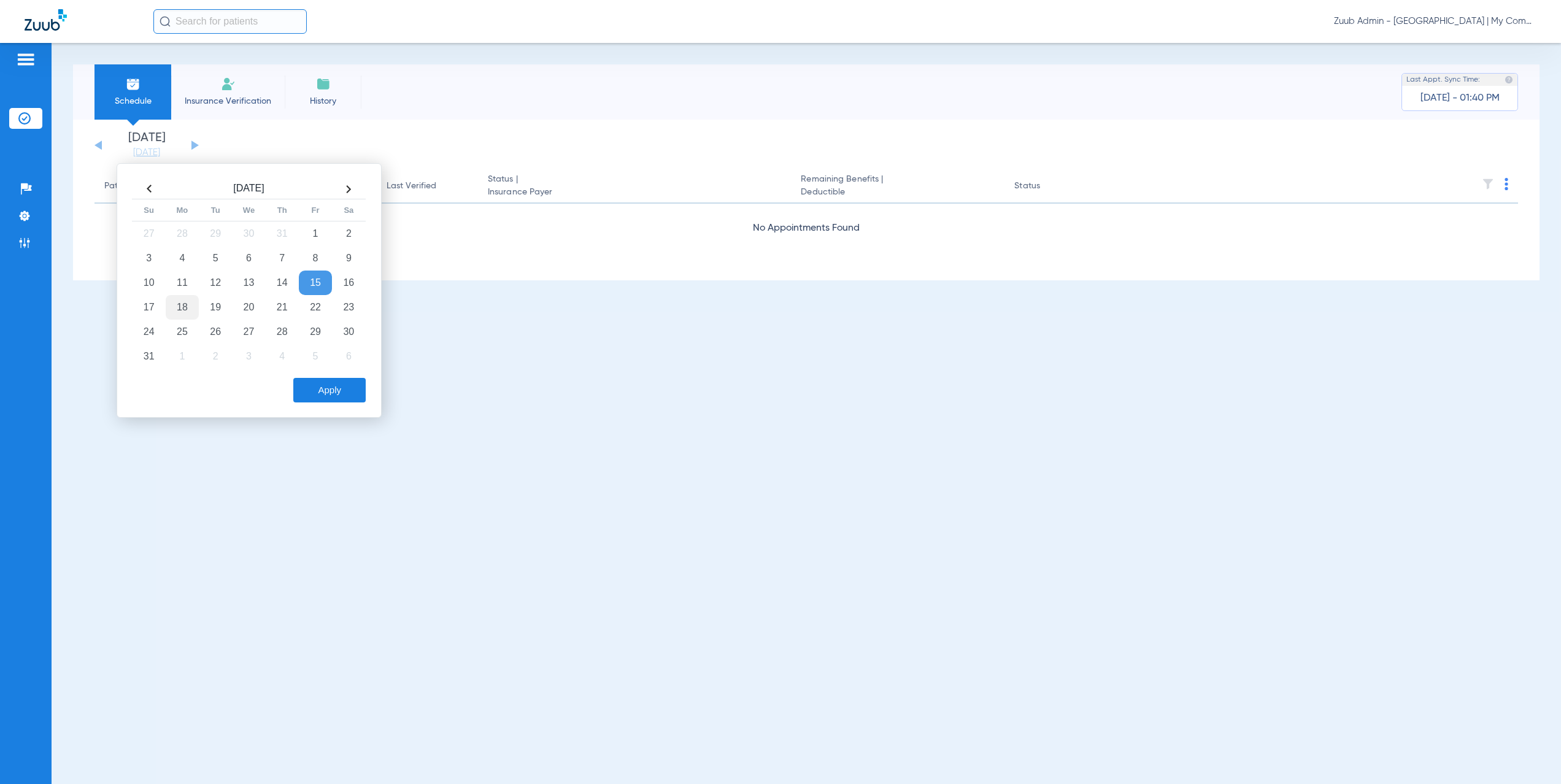
click at [180, 308] on td "18" at bounding box center [182, 307] width 33 height 25
click at [366, 394] on div "Aug 2025 Su Mo Tu We Th Fr Sa 27 28 29 30 31 1 2 3 4 5 6 7 8 9 10 11 12 13 14 1…" at bounding box center [249, 290] width 265 height 255
click at [341, 392] on button "Apply" at bounding box center [330, 390] width 72 height 25
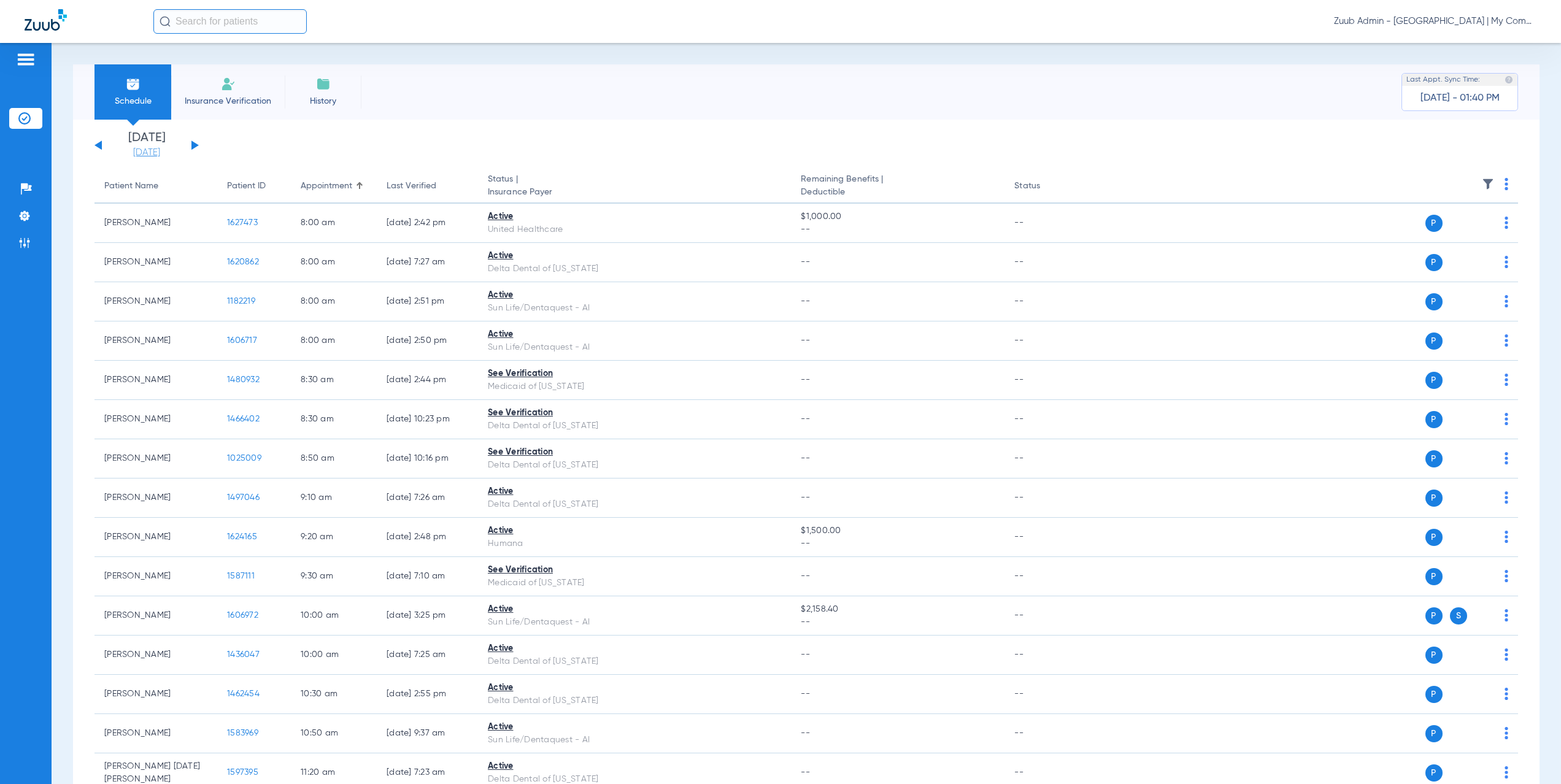
click at [150, 153] on link "[DATE]" at bounding box center [146, 152] width 74 height 12
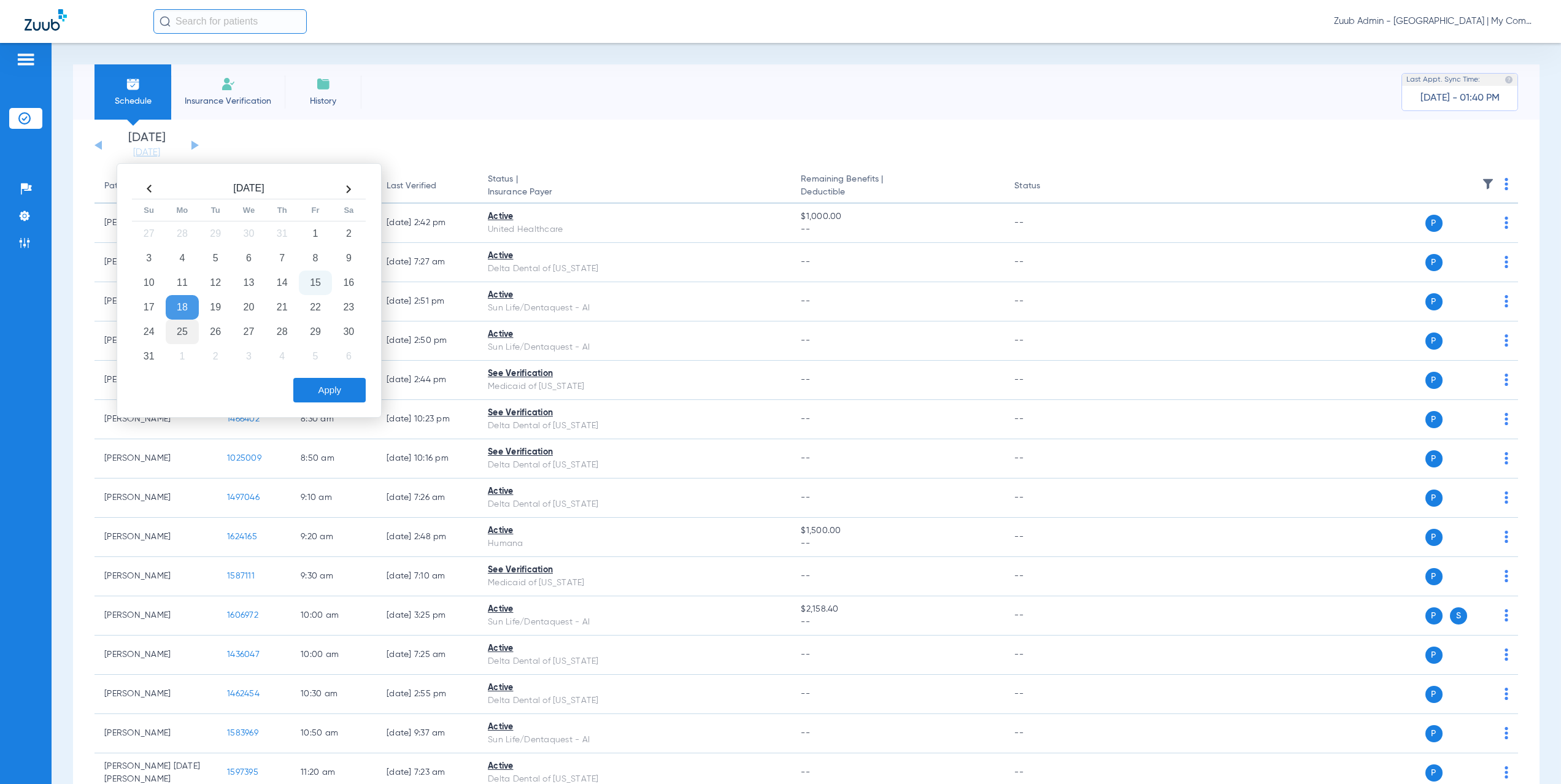
click at [179, 330] on td "25" at bounding box center [182, 332] width 33 height 25
click at [347, 401] on button "Apply" at bounding box center [330, 390] width 72 height 25
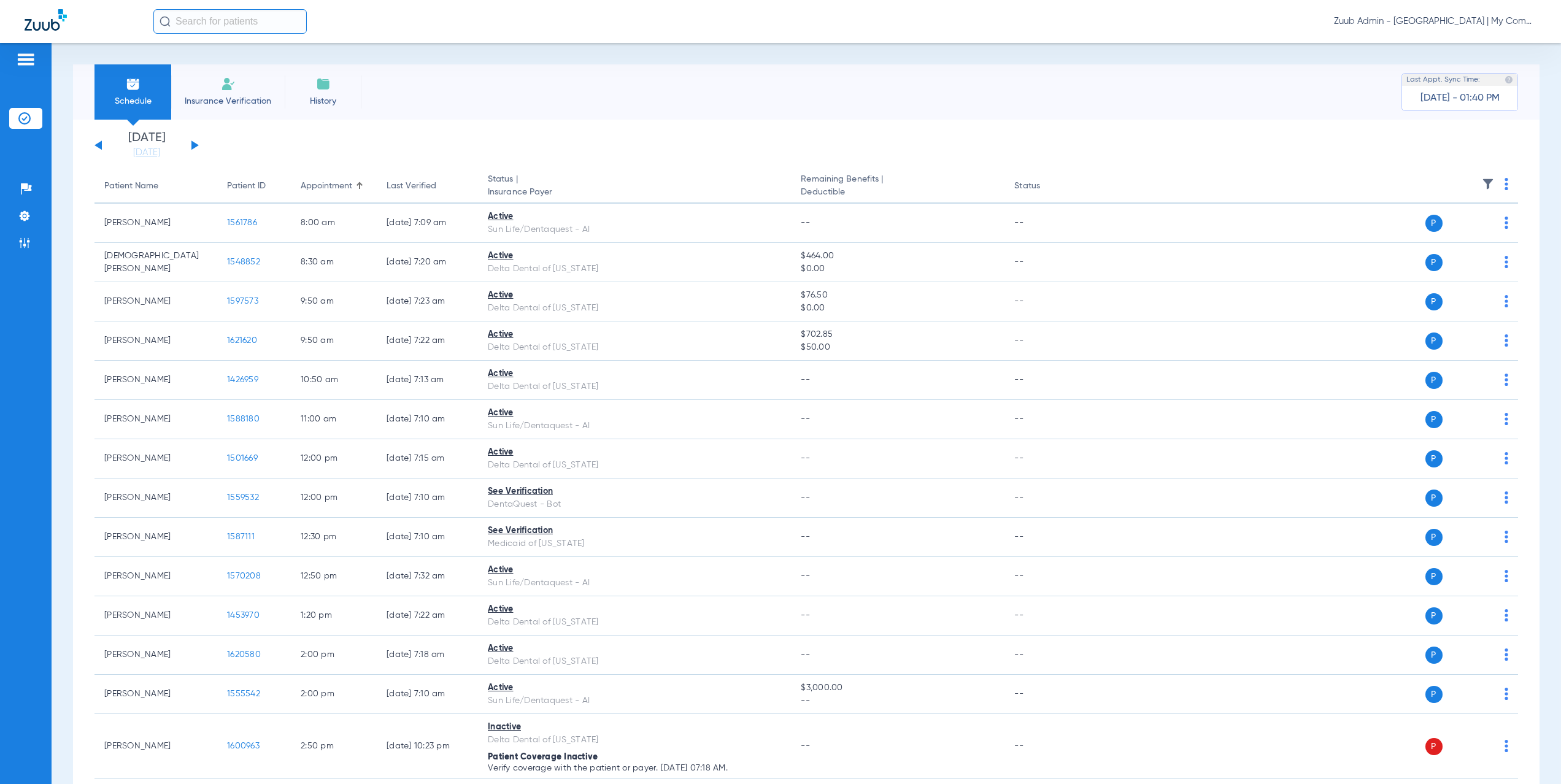
click at [194, 144] on button at bounding box center [195, 145] width 7 height 9
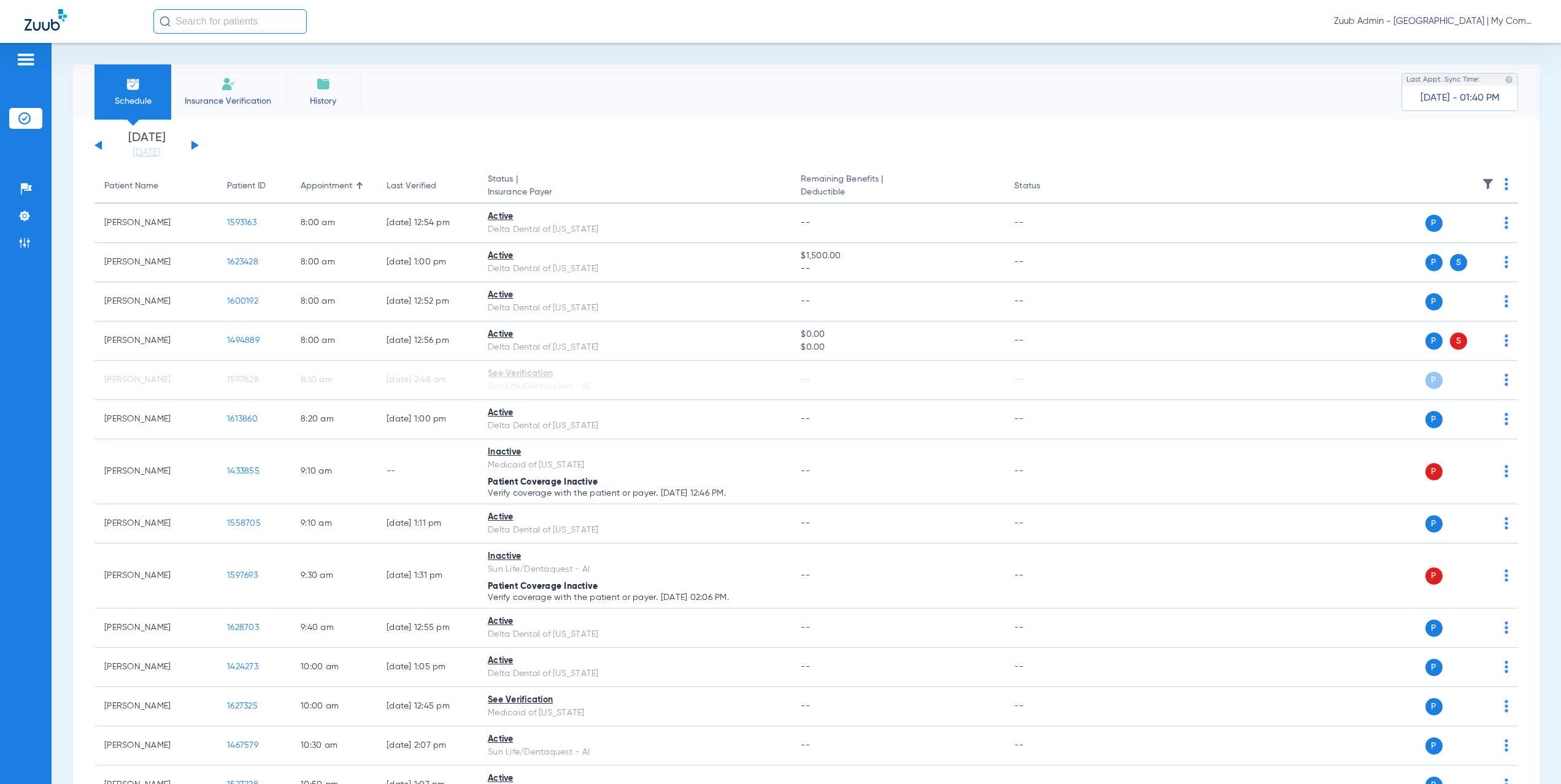
click at [194, 152] on div "Wednesday 06-11-2025 Thursday 06-12-2025 Friday 06-13-2025 Saturday 06-14-2025 …" at bounding box center [146, 145] width 105 height 27
click at [194, 146] on button at bounding box center [195, 145] width 7 height 9
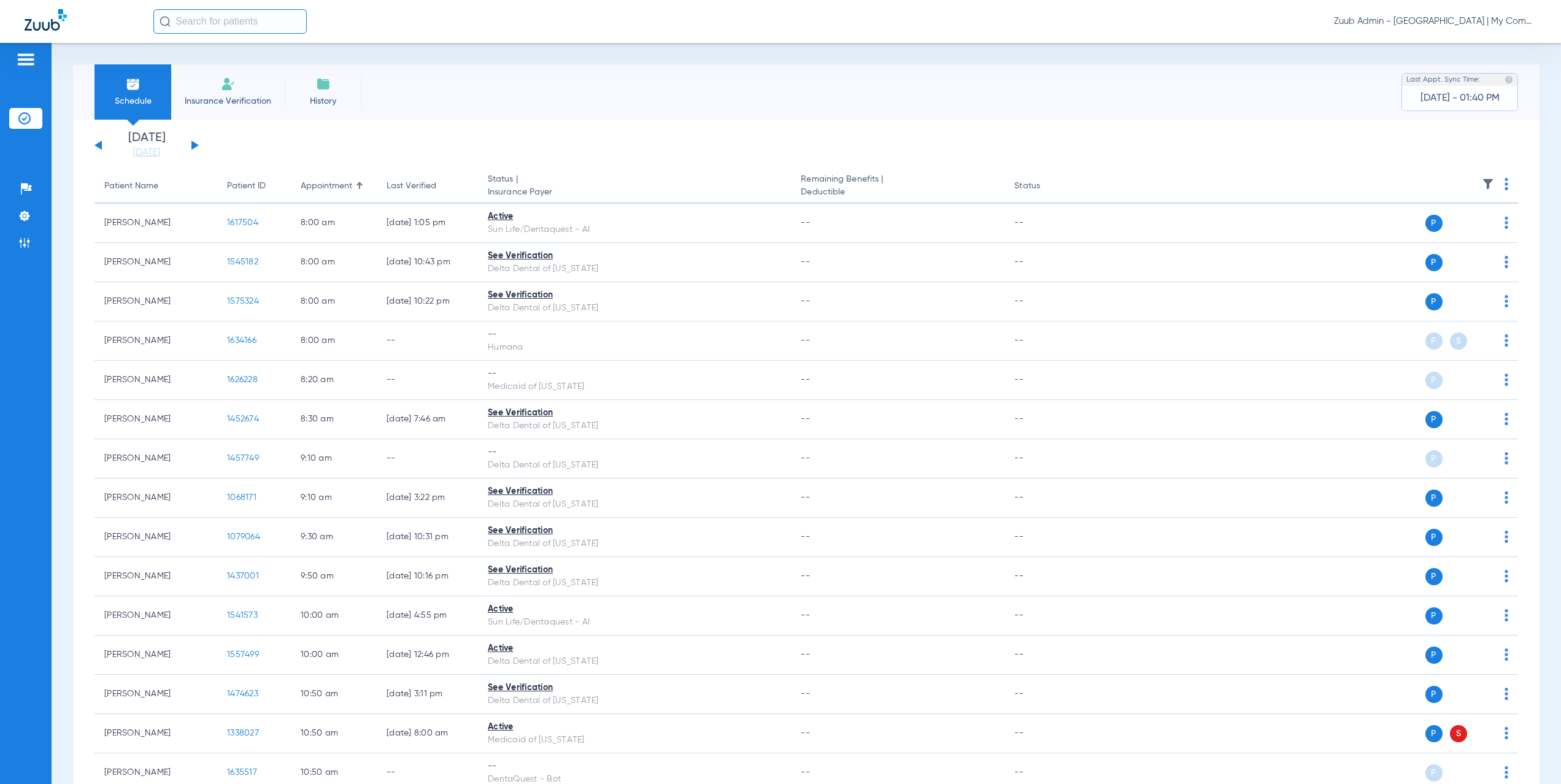
click at [194, 145] on button at bounding box center [195, 145] width 7 height 9
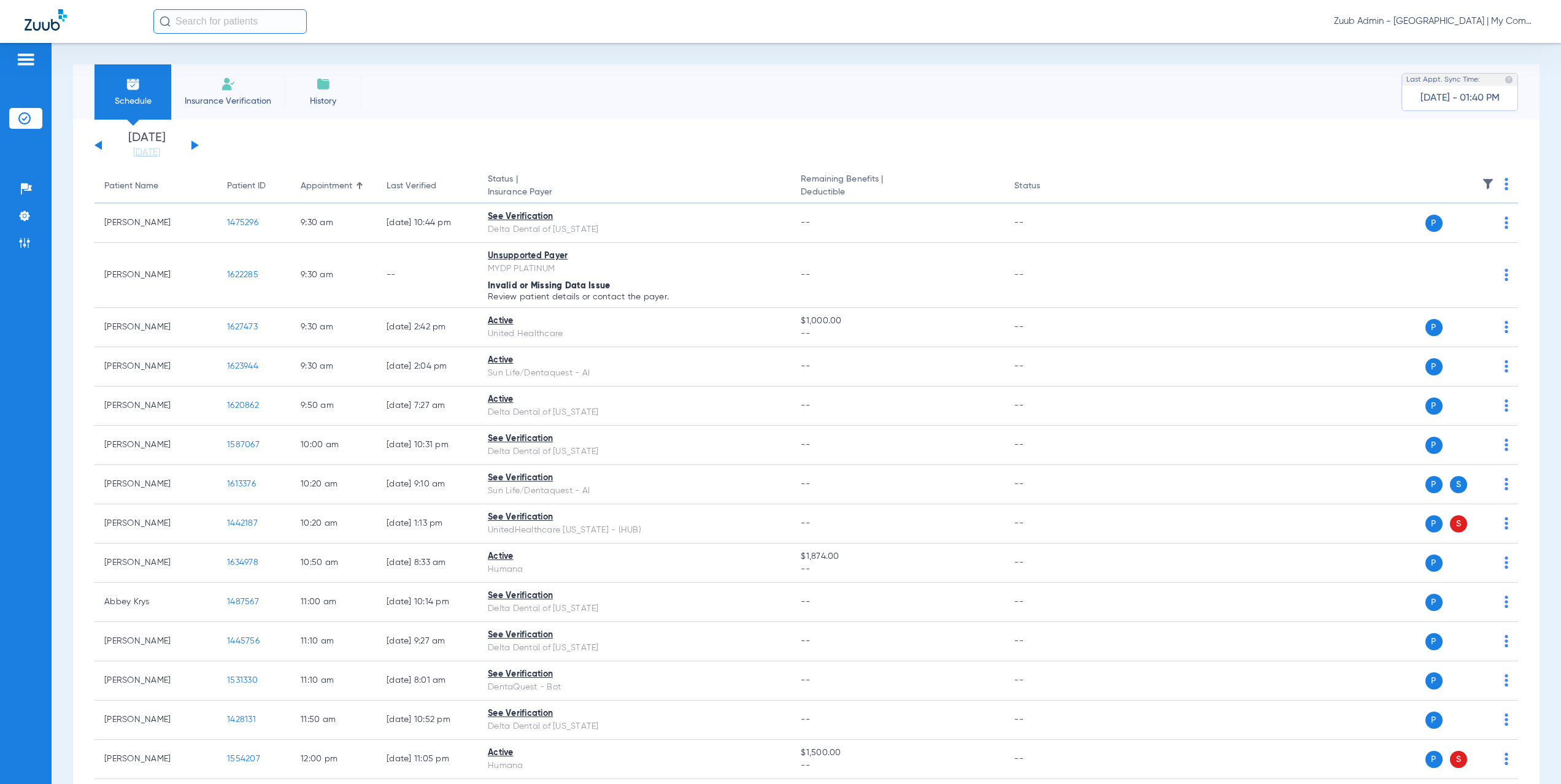
click at [192, 143] on button at bounding box center [195, 145] width 7 height 9
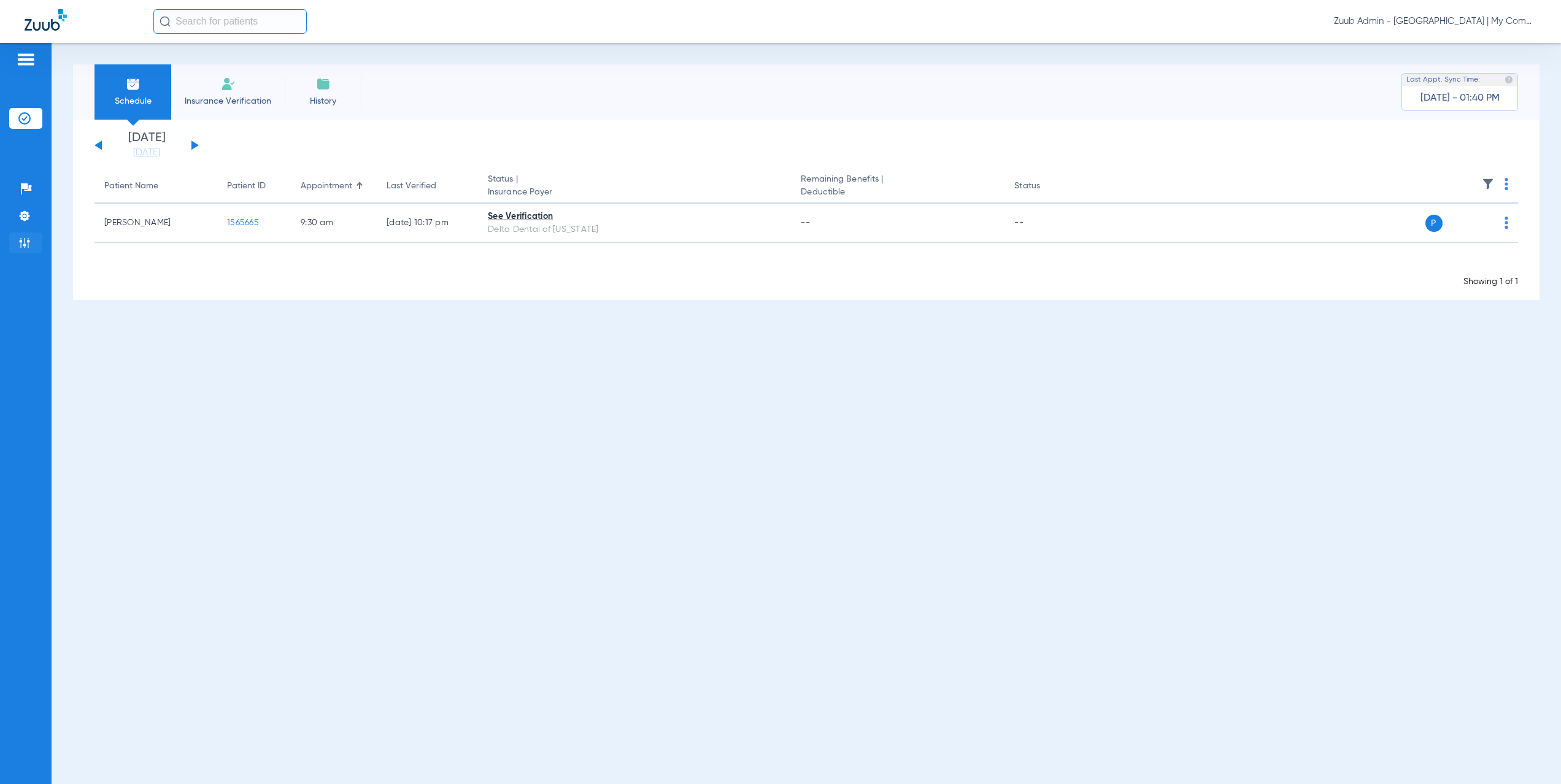
click at [22, 247] on img at bounding box center [25, 243] width 12 height 12
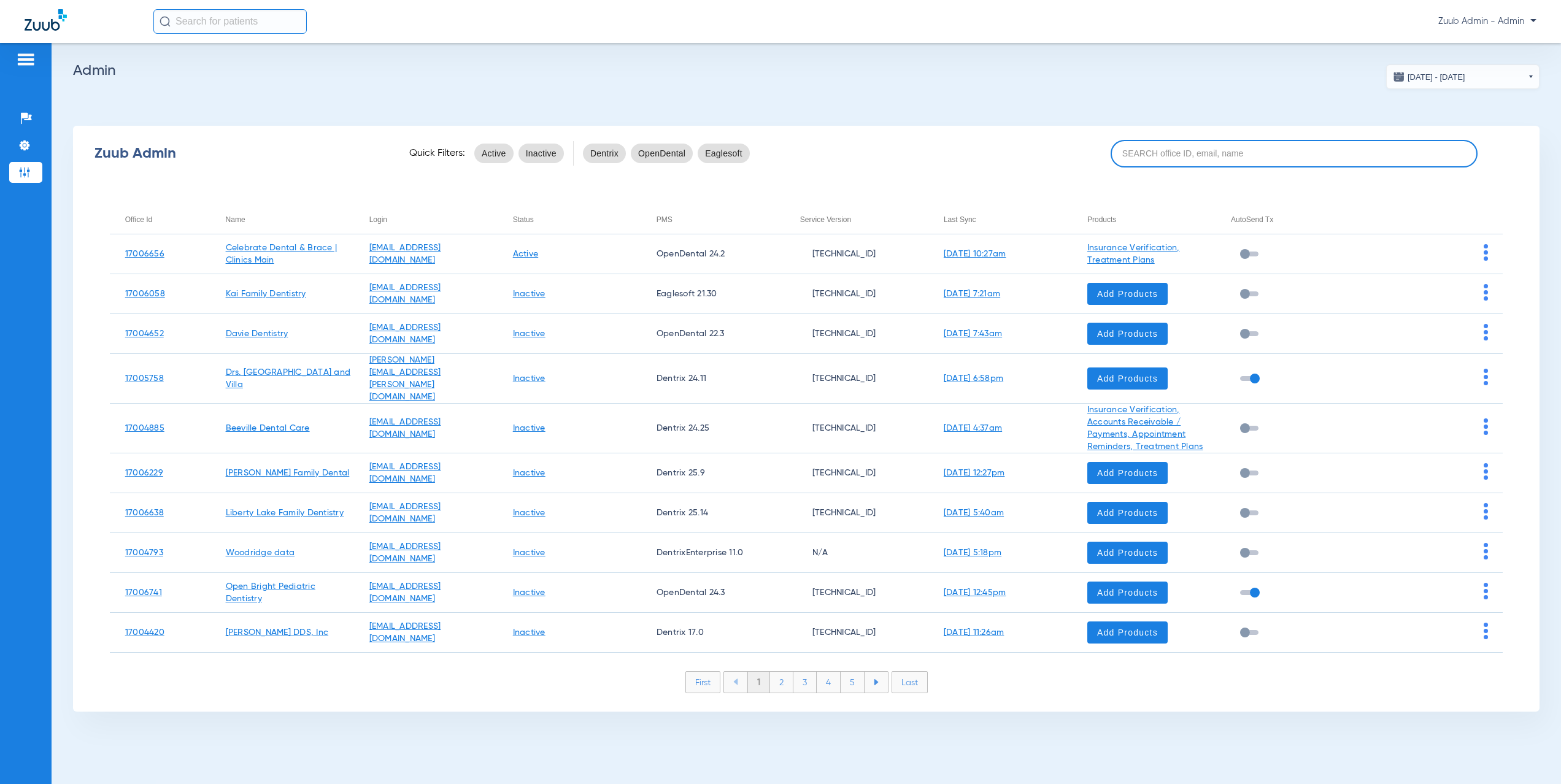
click at [1153, 152] on input at bounding box center [1294, 154] width 367 height 28
paste input "17005943"
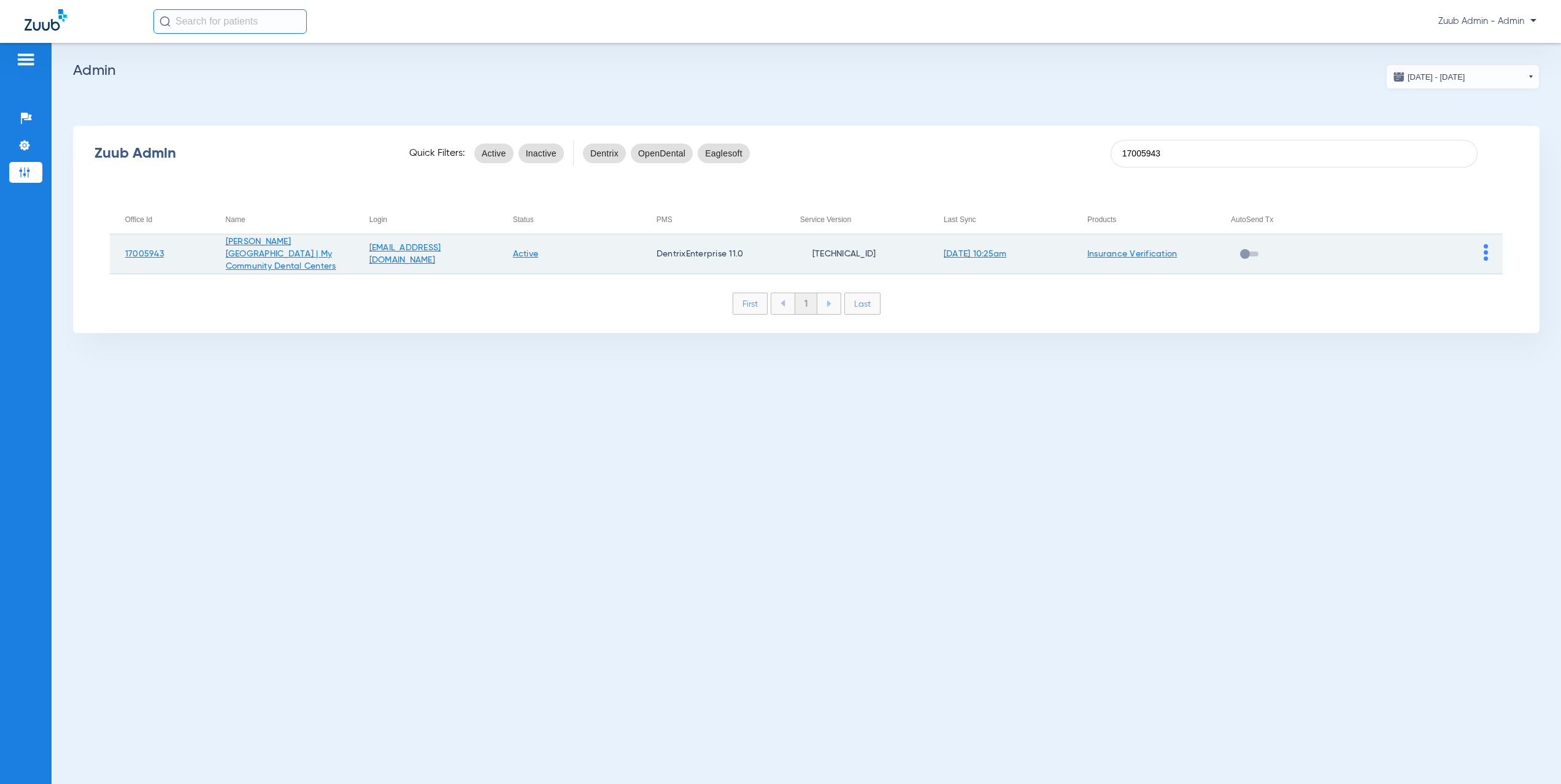
type input "17005943"
click at [1485, 254] on img at bounding box center [1486, 253] width 5 height 17
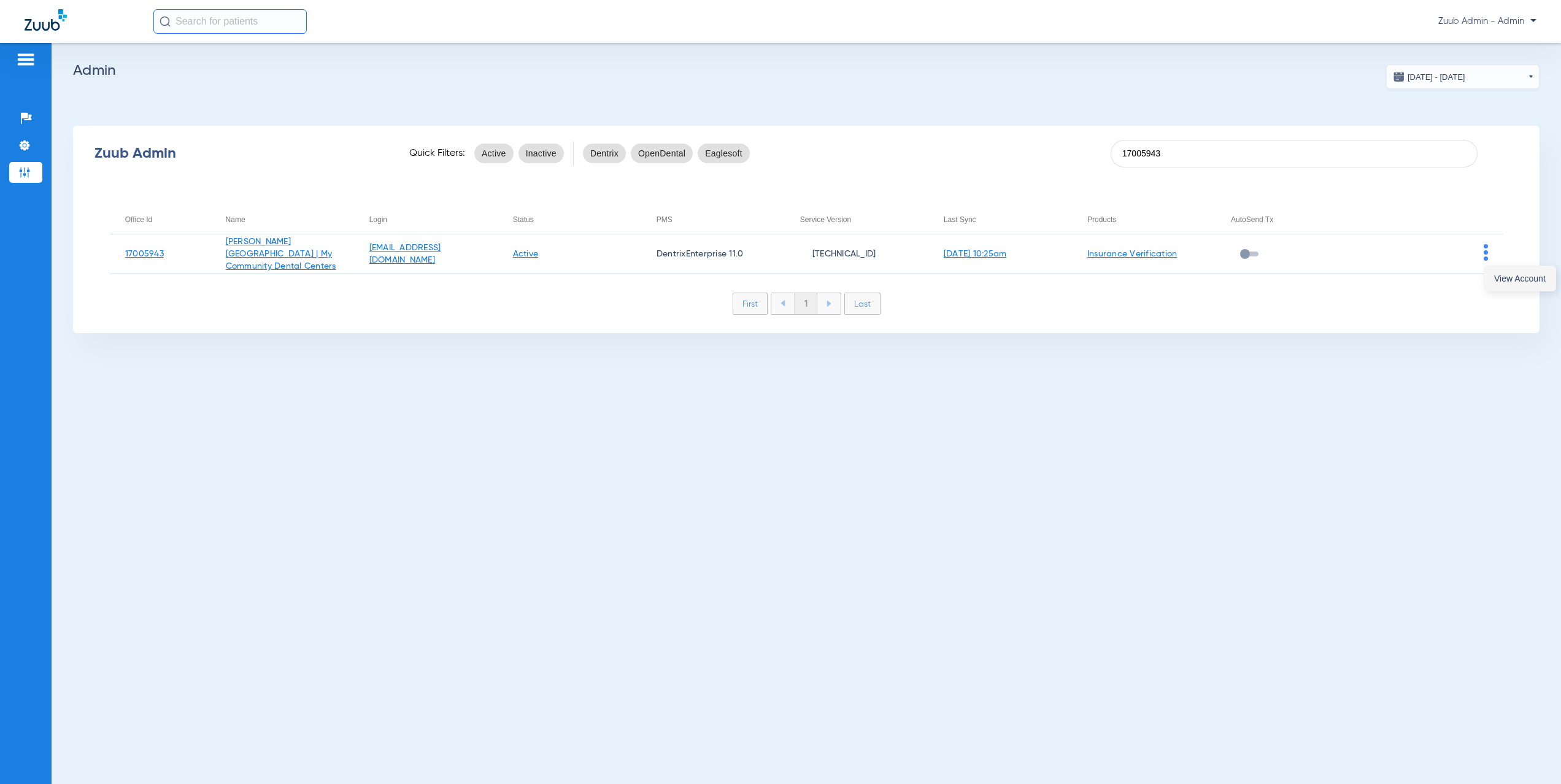
click at [1502, 280] on span "View Account" at bounding box center [1520, 278] width 52 height 8
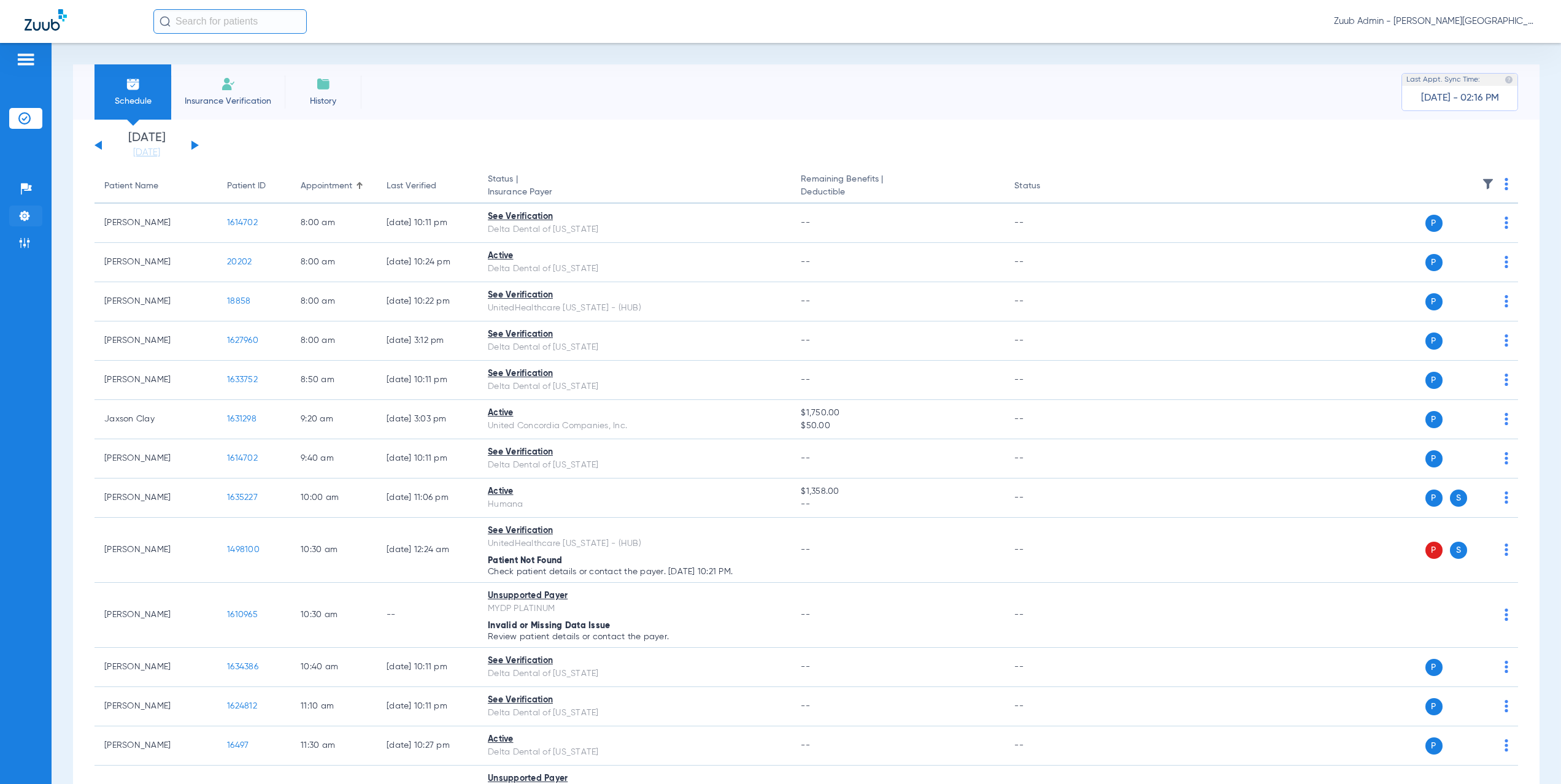
click at [29, 213] on img at bounding box center [25, 216] width 12 height 12
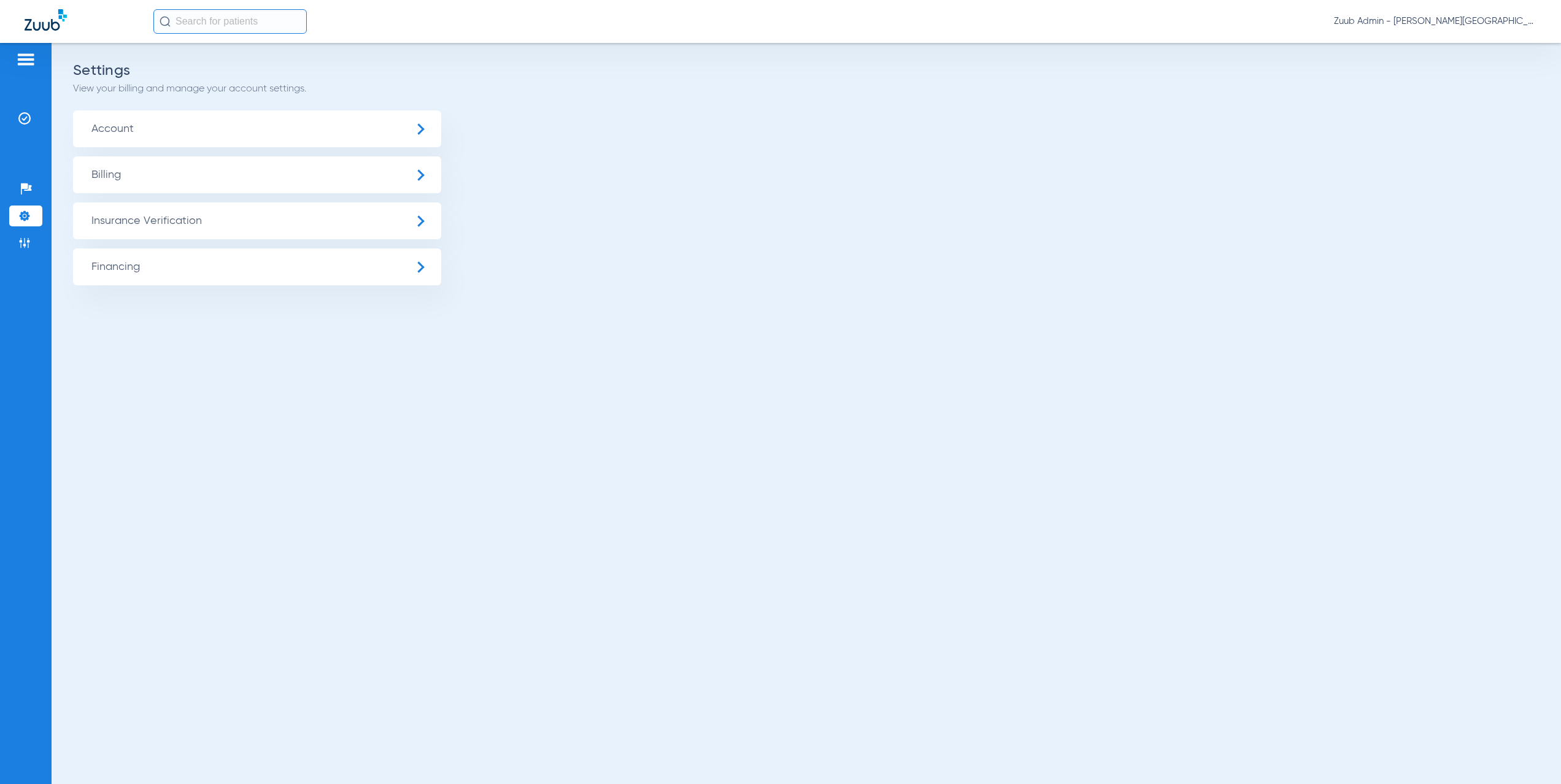
click at [257, 216] on span "Insurance Verification" at bounding box center [257, 221] width 368 height 37
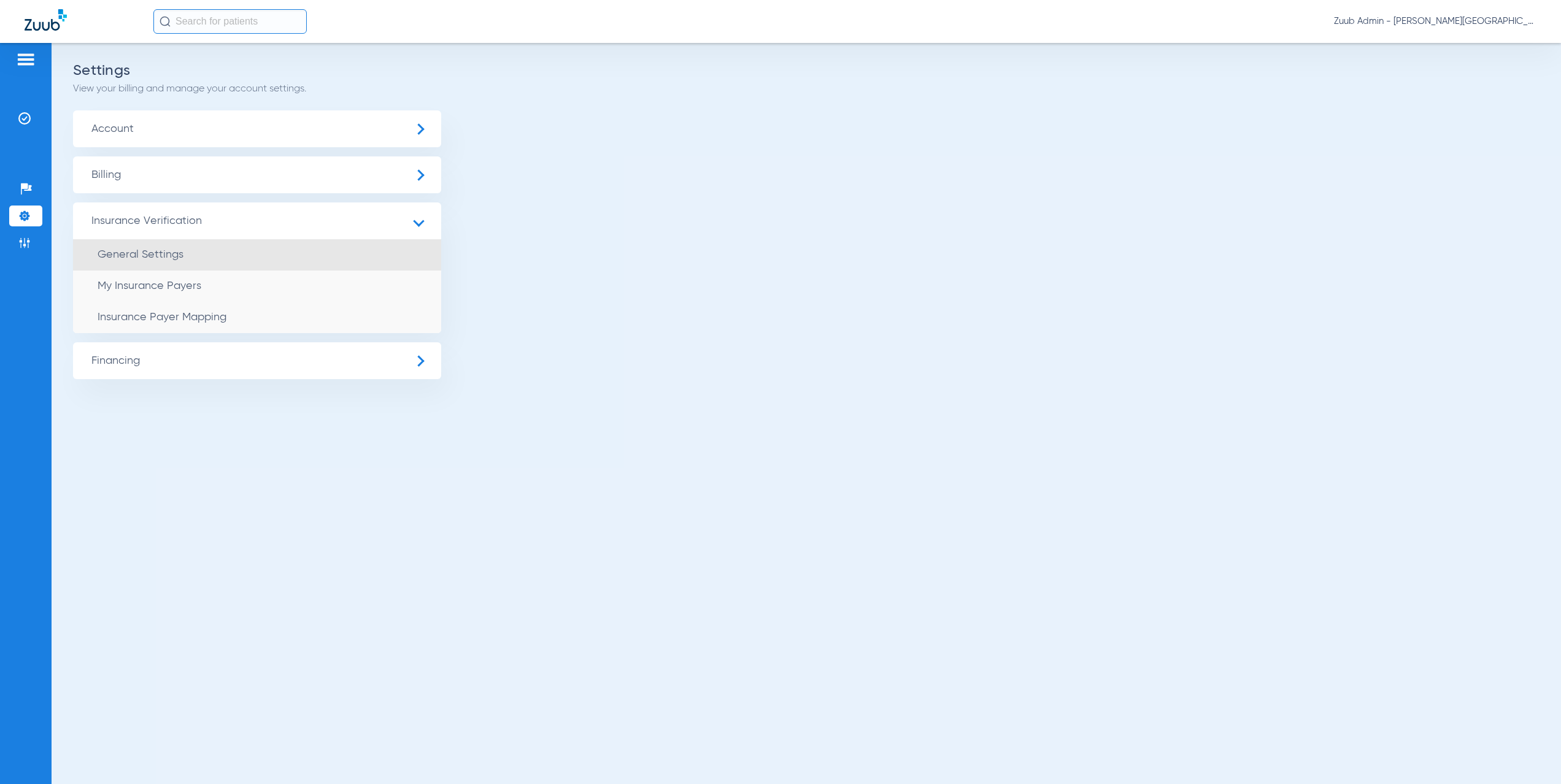
click at [194, 268] on li "General Settings" at bounding box center [257, 255] width 368 height 32
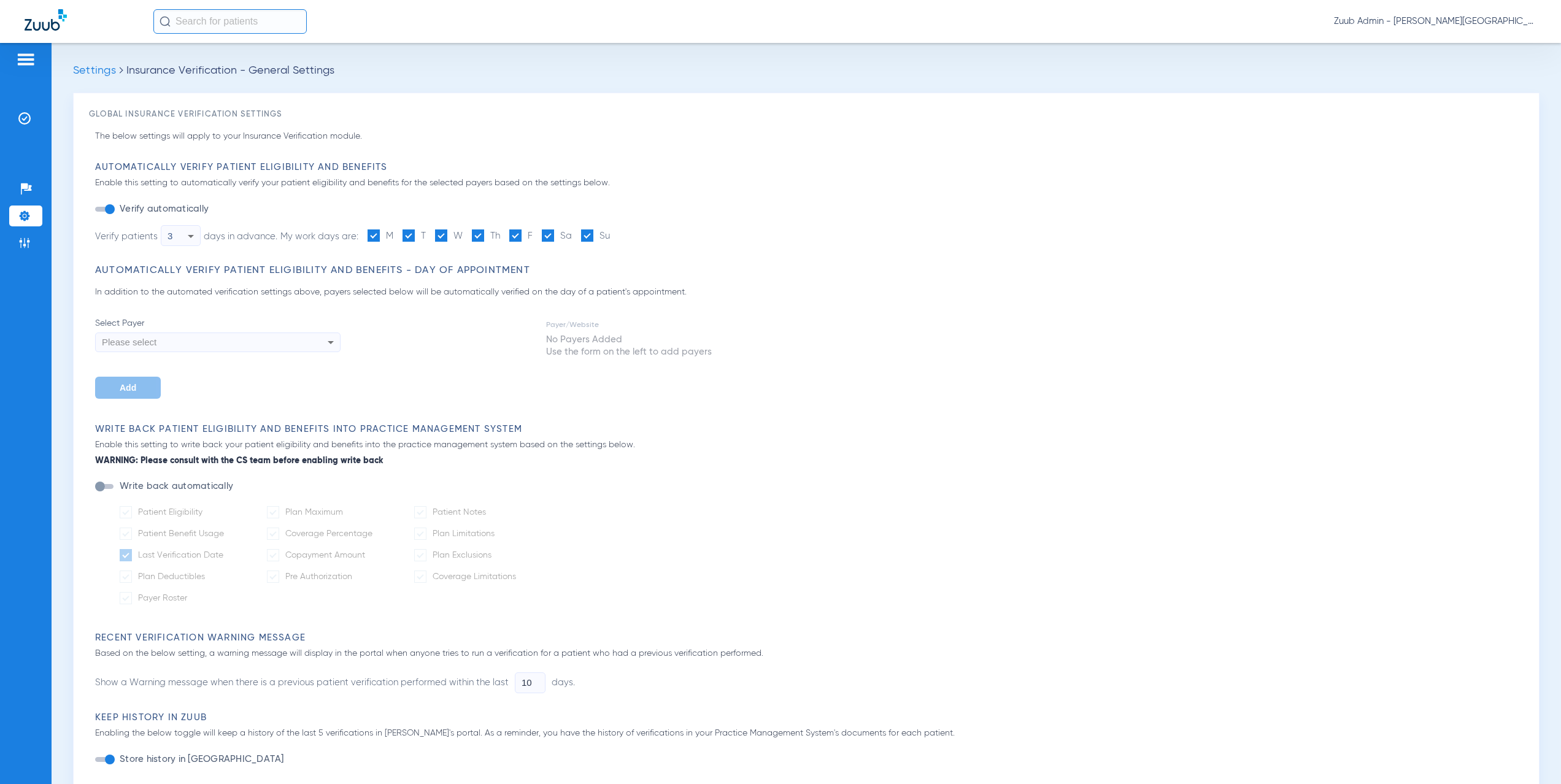
type input "1"
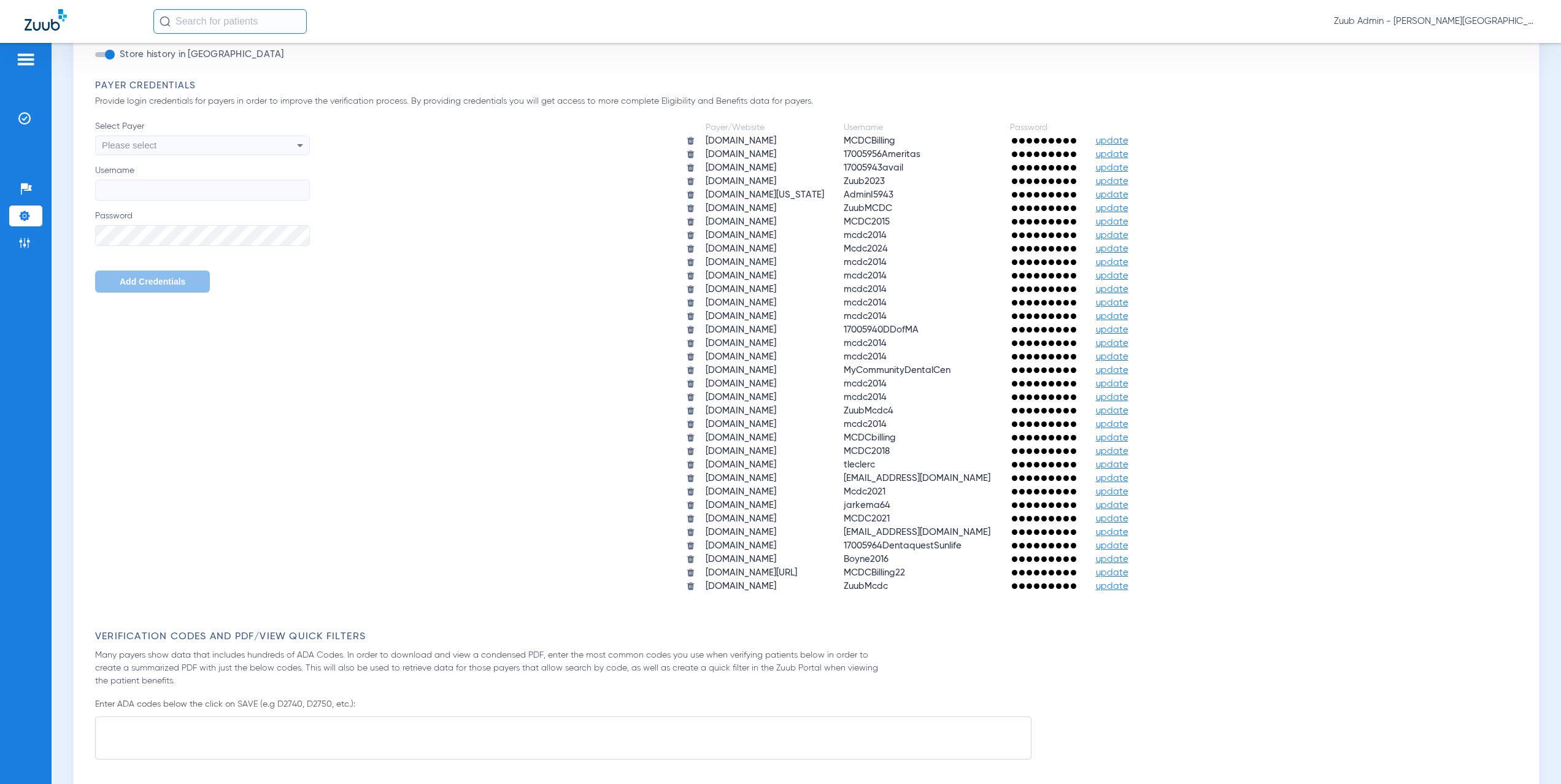
scroll to position [704, 0]
click at [1129, 412] on span "update" at bounding box center [1112, 412] width 32 height 9
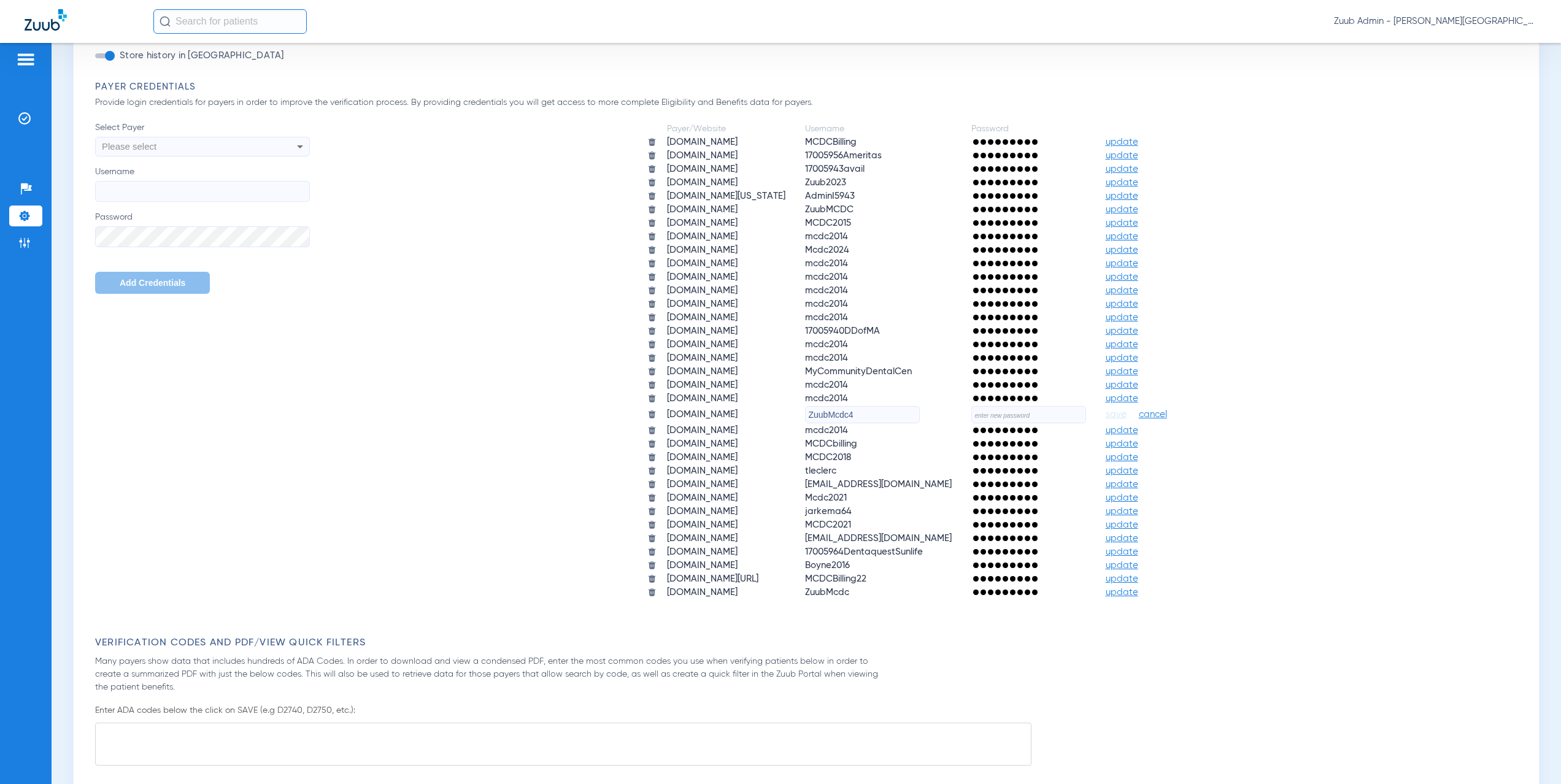
click at [1058, 415] on input "text" at bounding box center [1029, 415] width 115 height 17
paste input "Pb_Gjkw9JDN!0"
type input "Pb_Gjkw9JDN!0"
click at [1127, 417] on span "save" at bounding box center [1116, 414] width 21 height 11
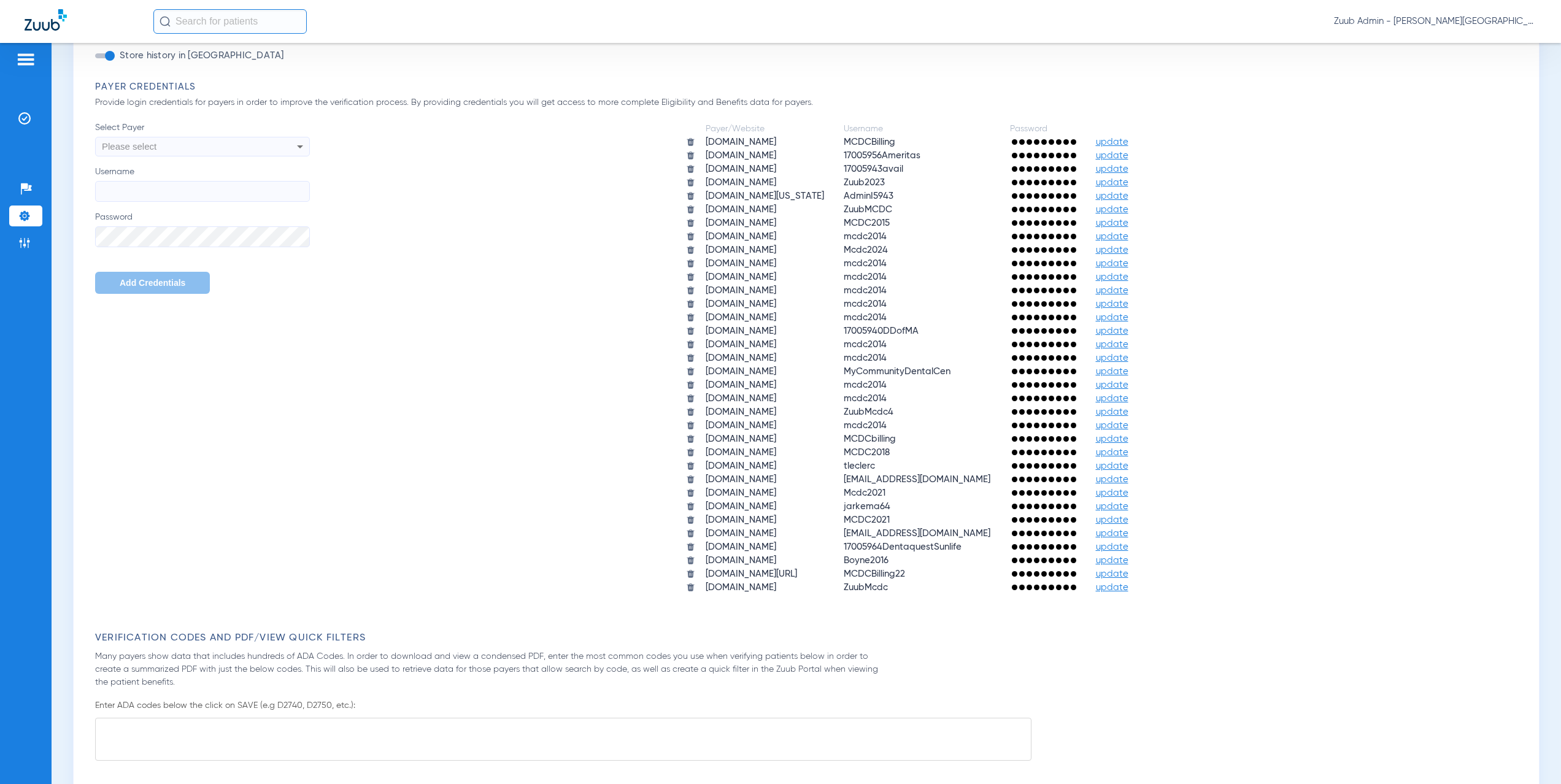
click at [1129, 197] on span "update" at bounding box center [1112, 196] width 32 height 9
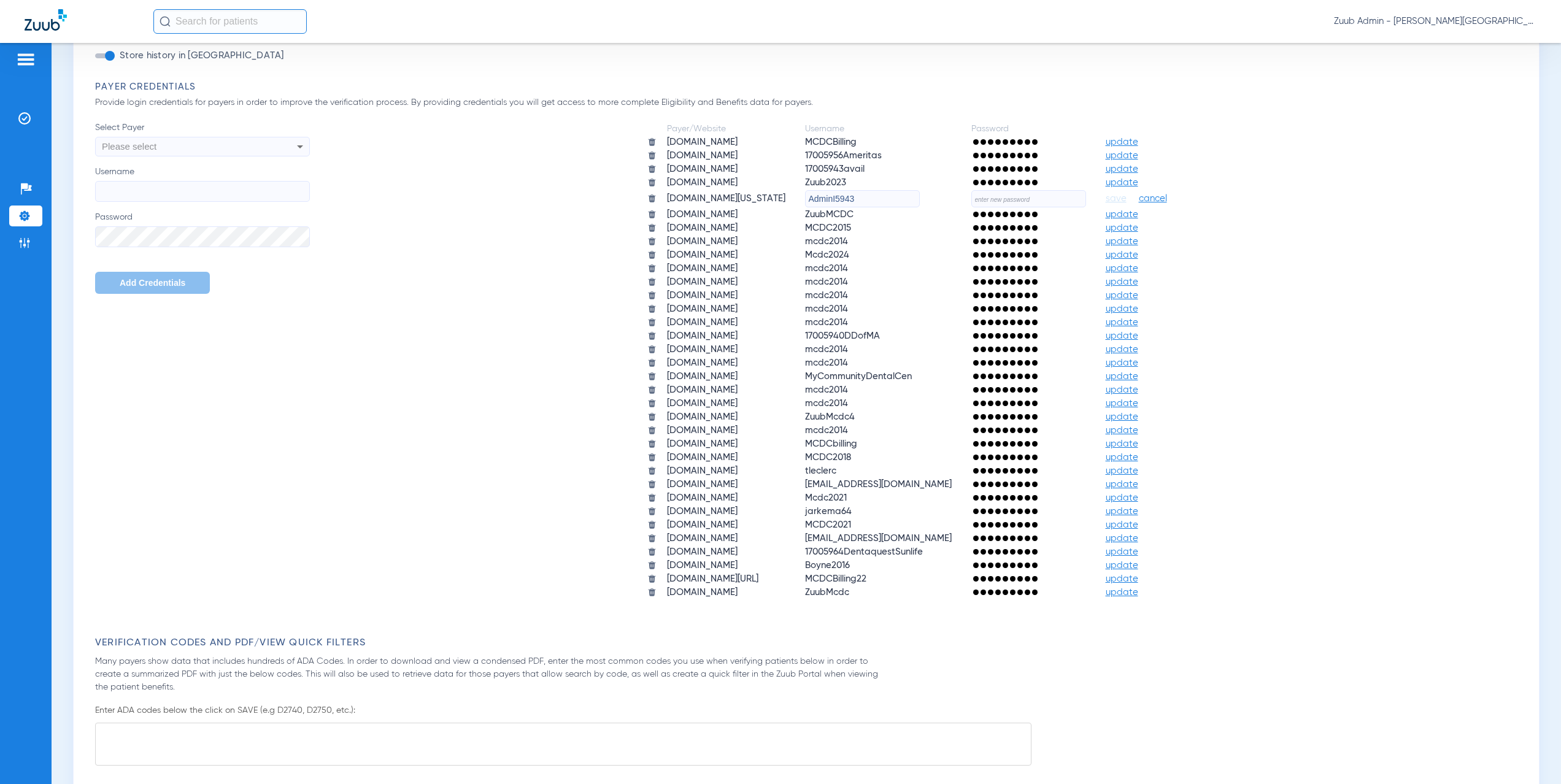
click at [1052, 204] on input "text" at bounding box center [1029, 199] width 115 height 17
paste input "$TG&H4!Eq9b8spa8988"
type input "$TG&H4!Eq9b8spa8988"
click at [1127, 196] on span "save" at bounding box center [1116, 199] width 21 height 11
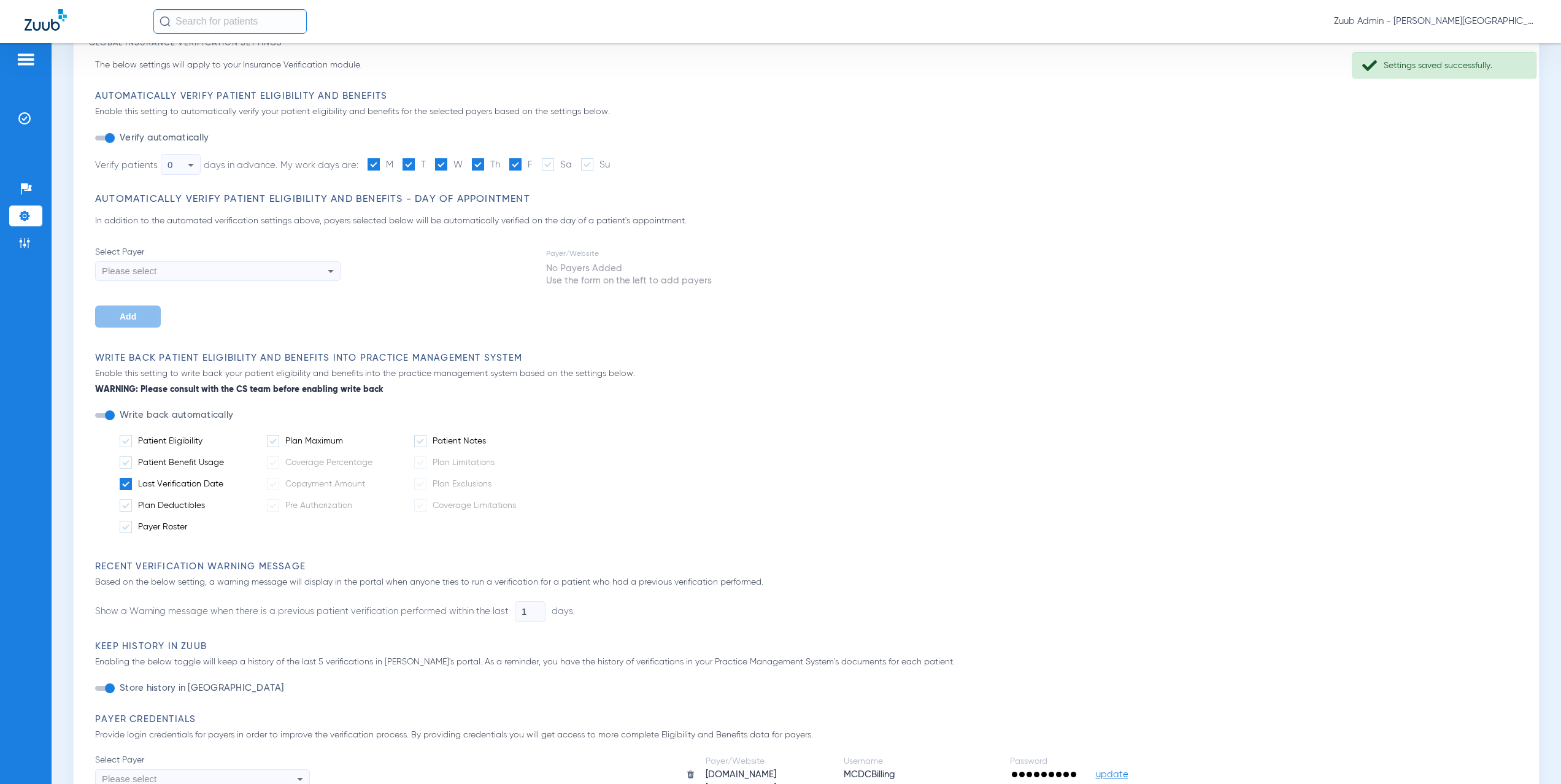
scroll to position [0, 0]
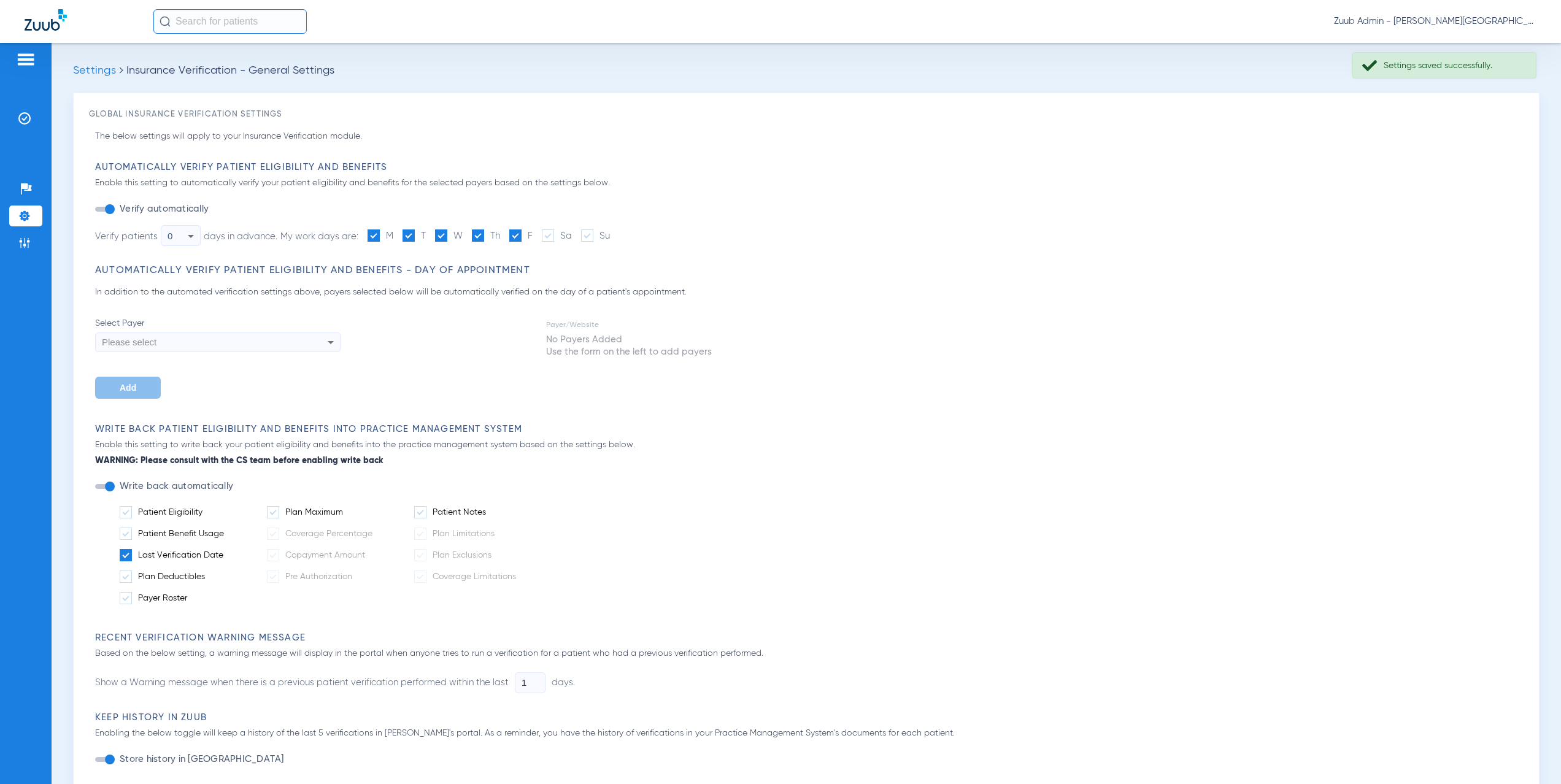
click at [25, 218] on img at bounding box center [25, 216] width 12 height 12
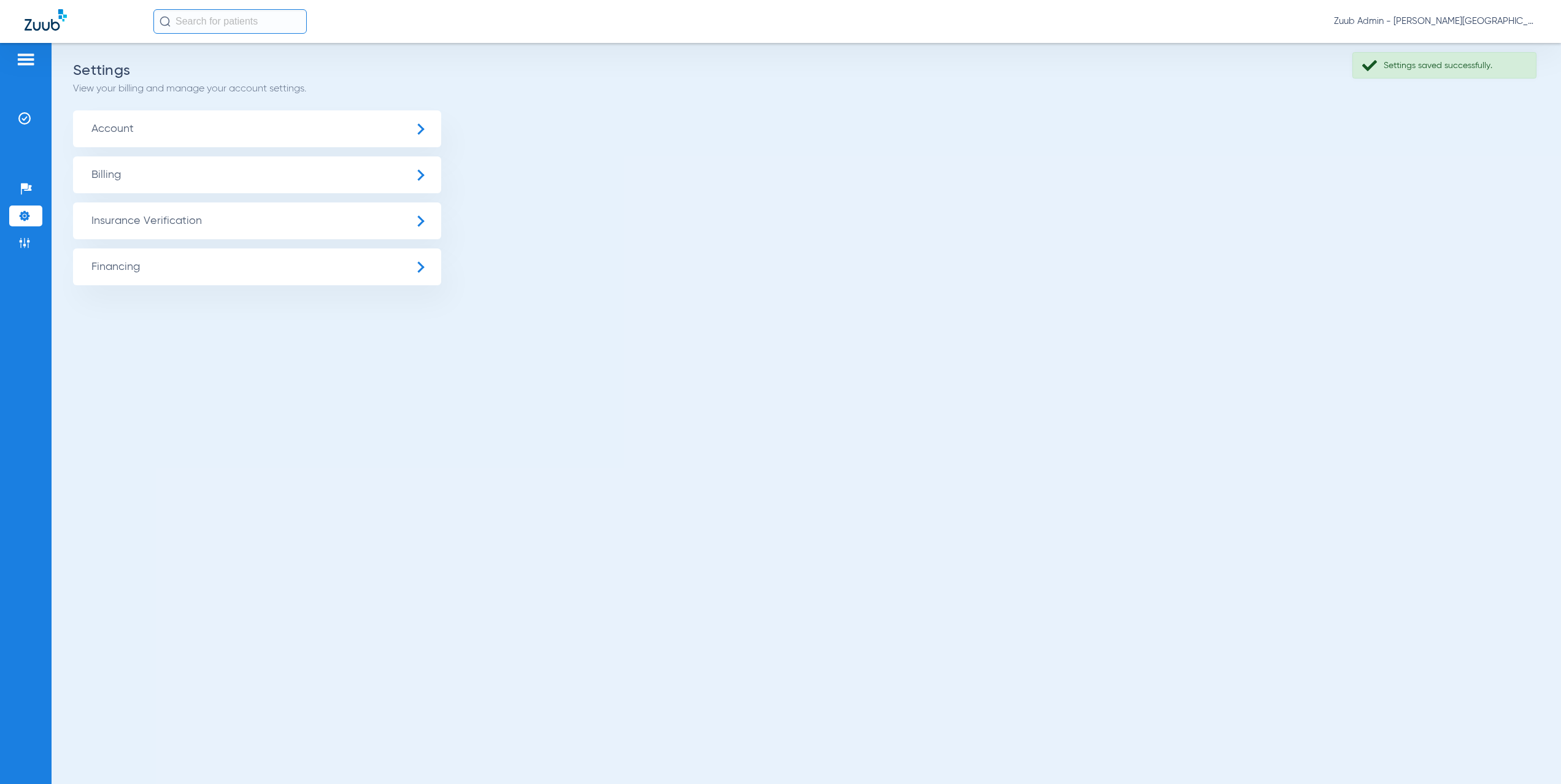
click at [276, 224] on span "Insurance Verification" at bounding box center [257, 221] width 368 height 37
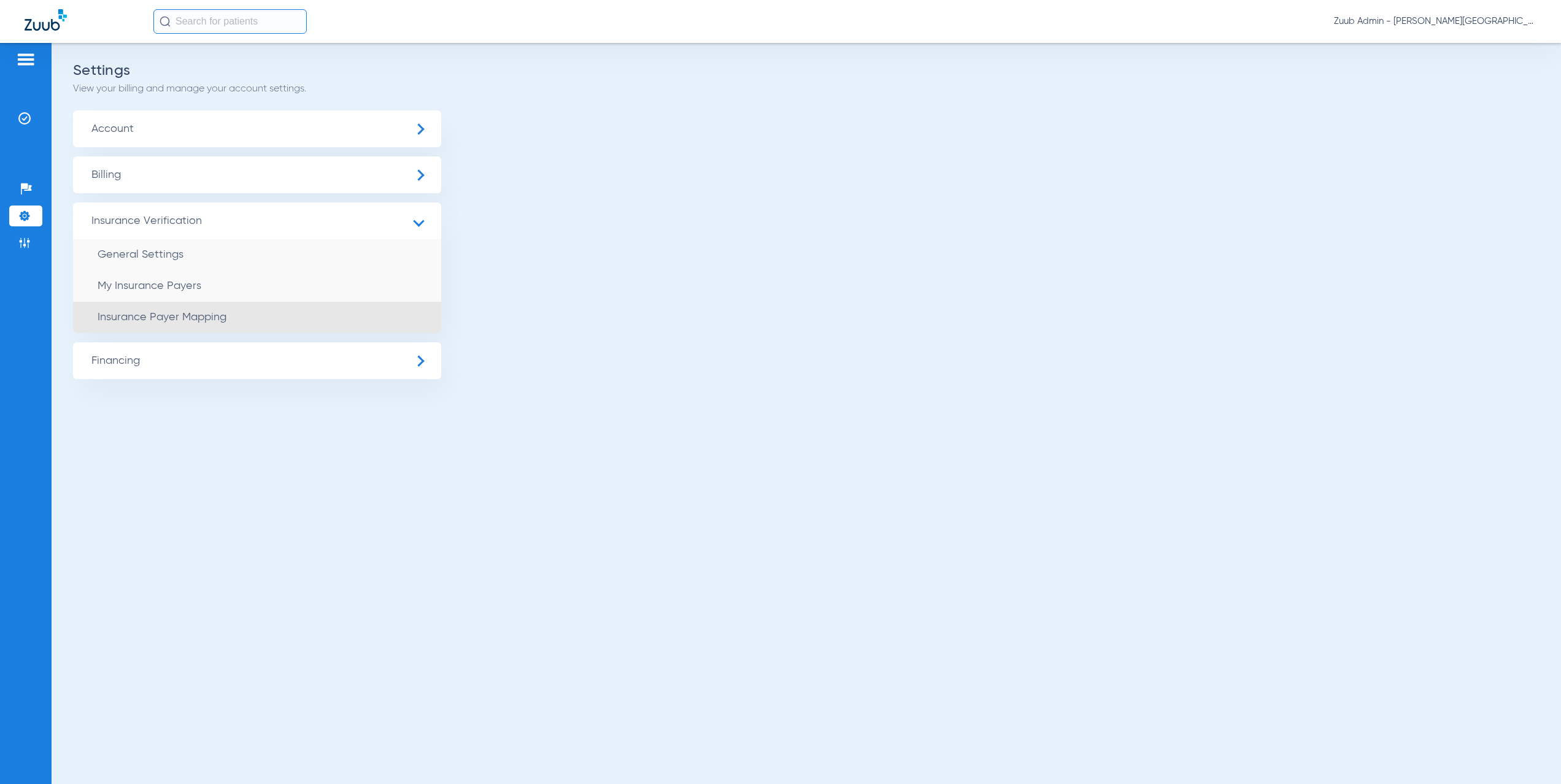
click at [258, 321] on li "Insurance Payer Mapping" at bounding box center [257, 317] width 368 height 32
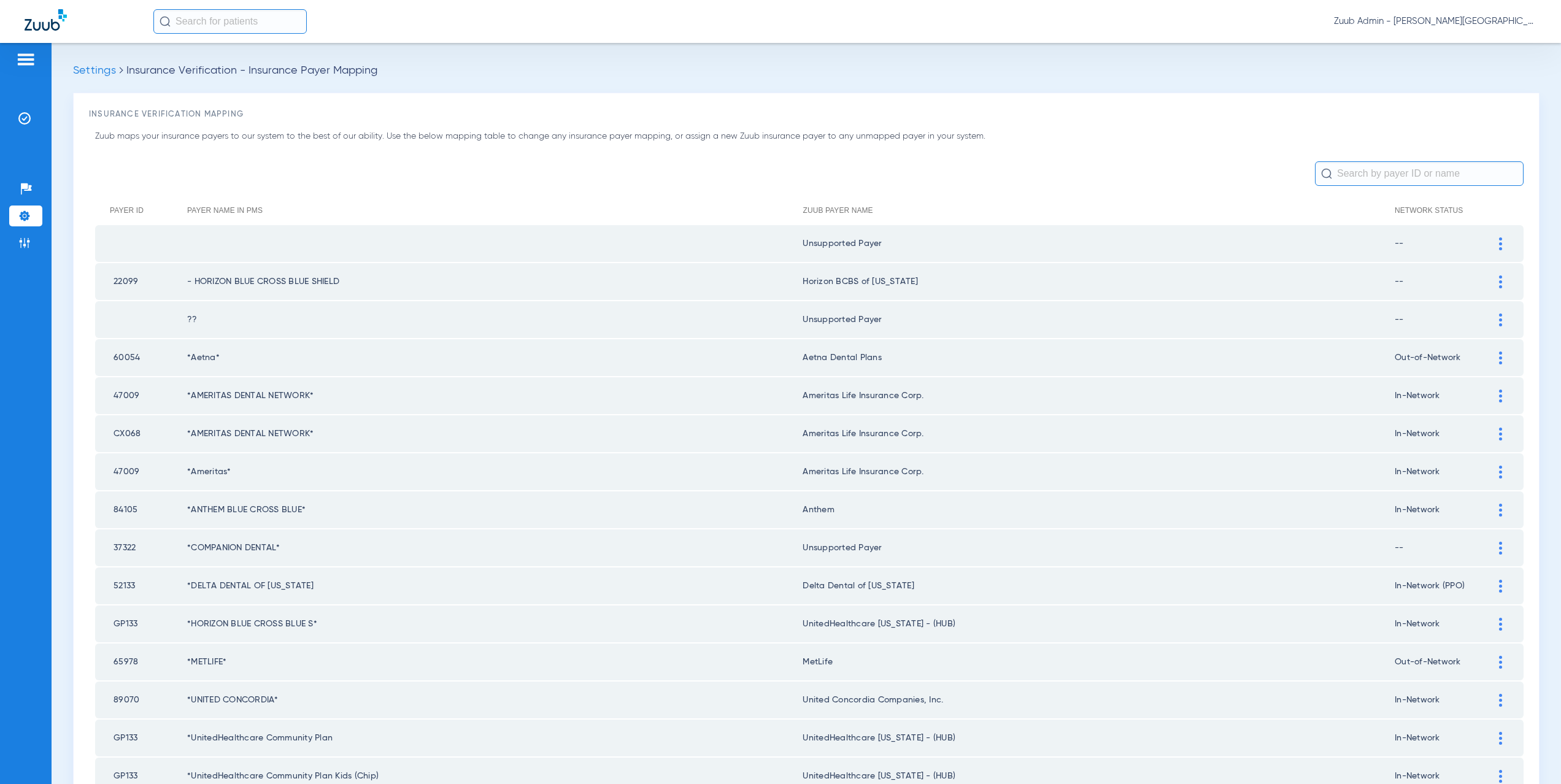
click at [1344, 170] on input "text" at bounding box center [1419, 174] width 208 height 25
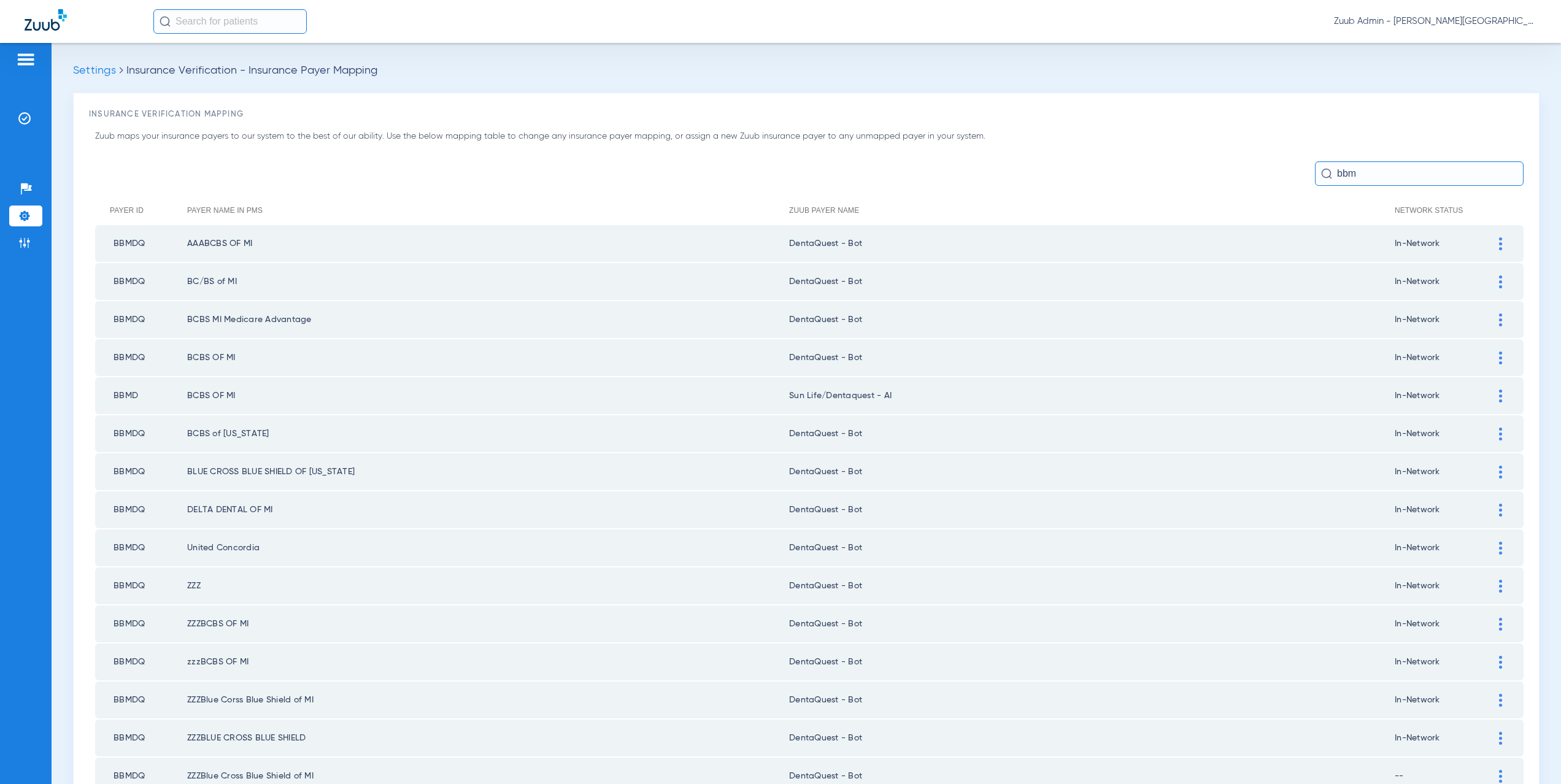
type input "bbm"
click at [1490, 395] on div at bounding box center [1500, 396] width 21 height 13
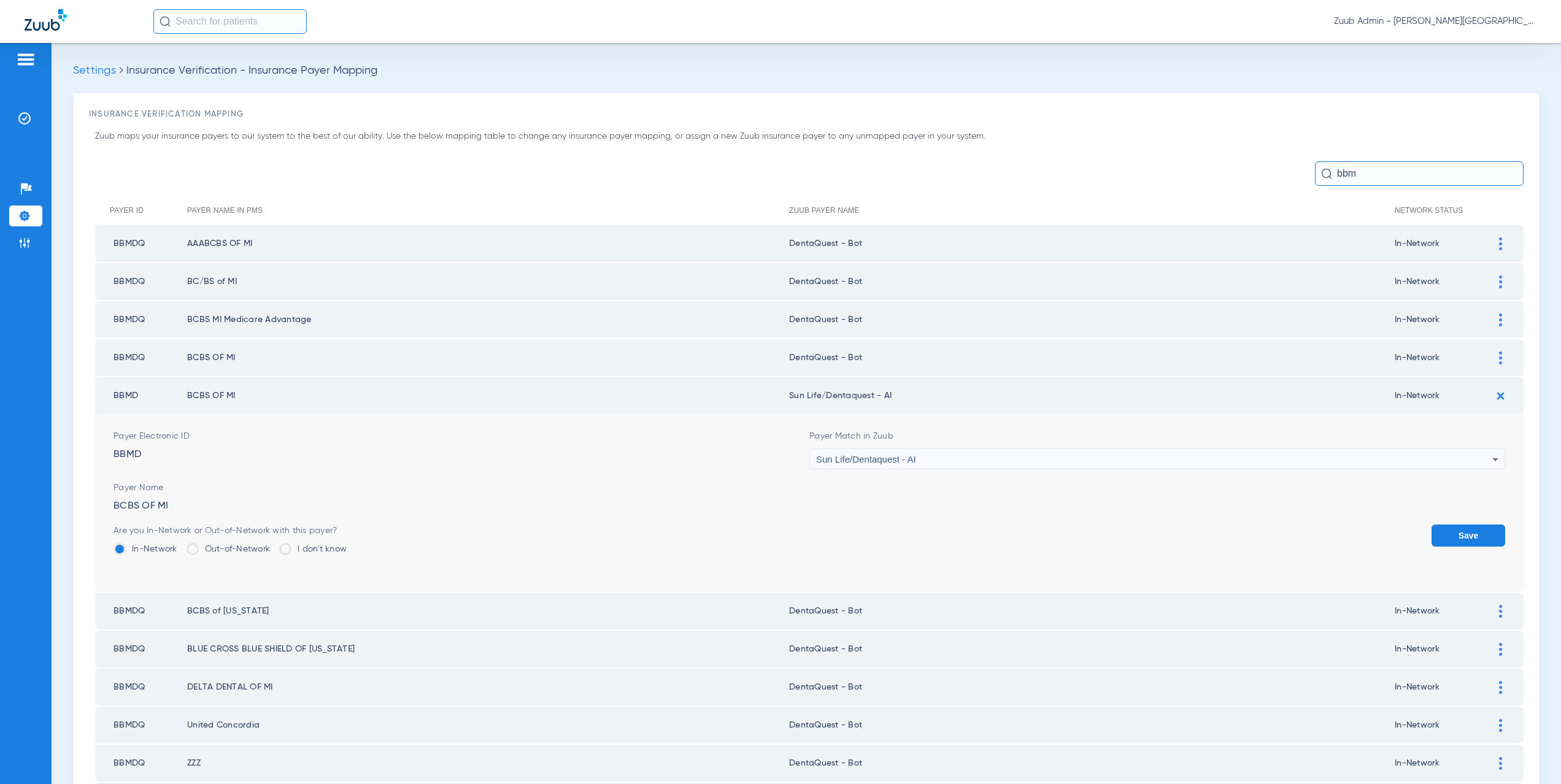
drag, startPoint x: 861, startPoint y: 354, endPoint x: 788, endPoint y: 355, distance: 73.0
click at [789, 355] on td "DentaQuest - Bot" at bounding box center [1092, 357] width 606 height 37
copy td "entaQuest - Bot"
click at [862, 455] on span "Sun Life/Dentaquest - AI" at bounding box center [866, 459] width 100 height 10
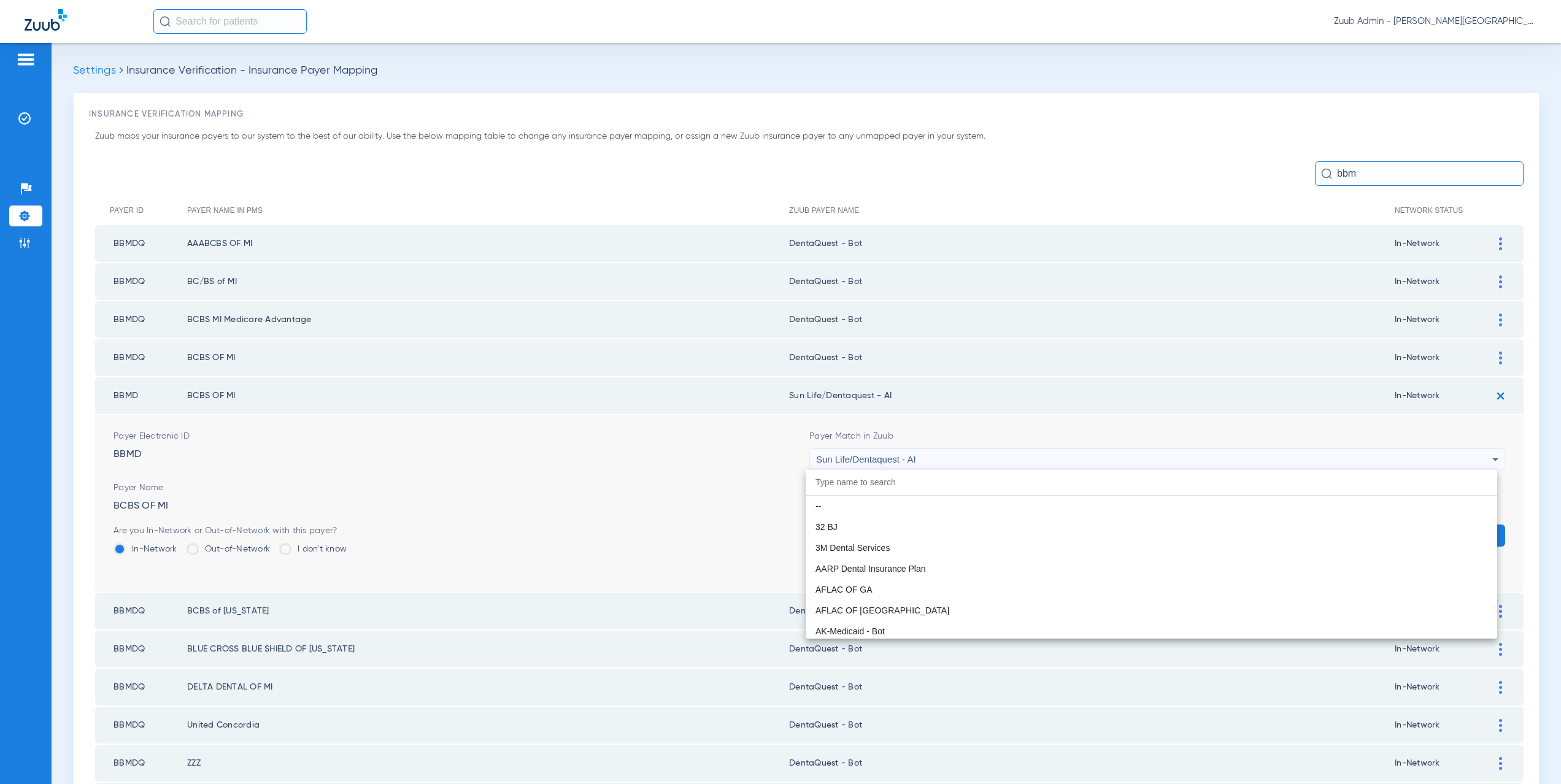
scroll to position [7243, 0]
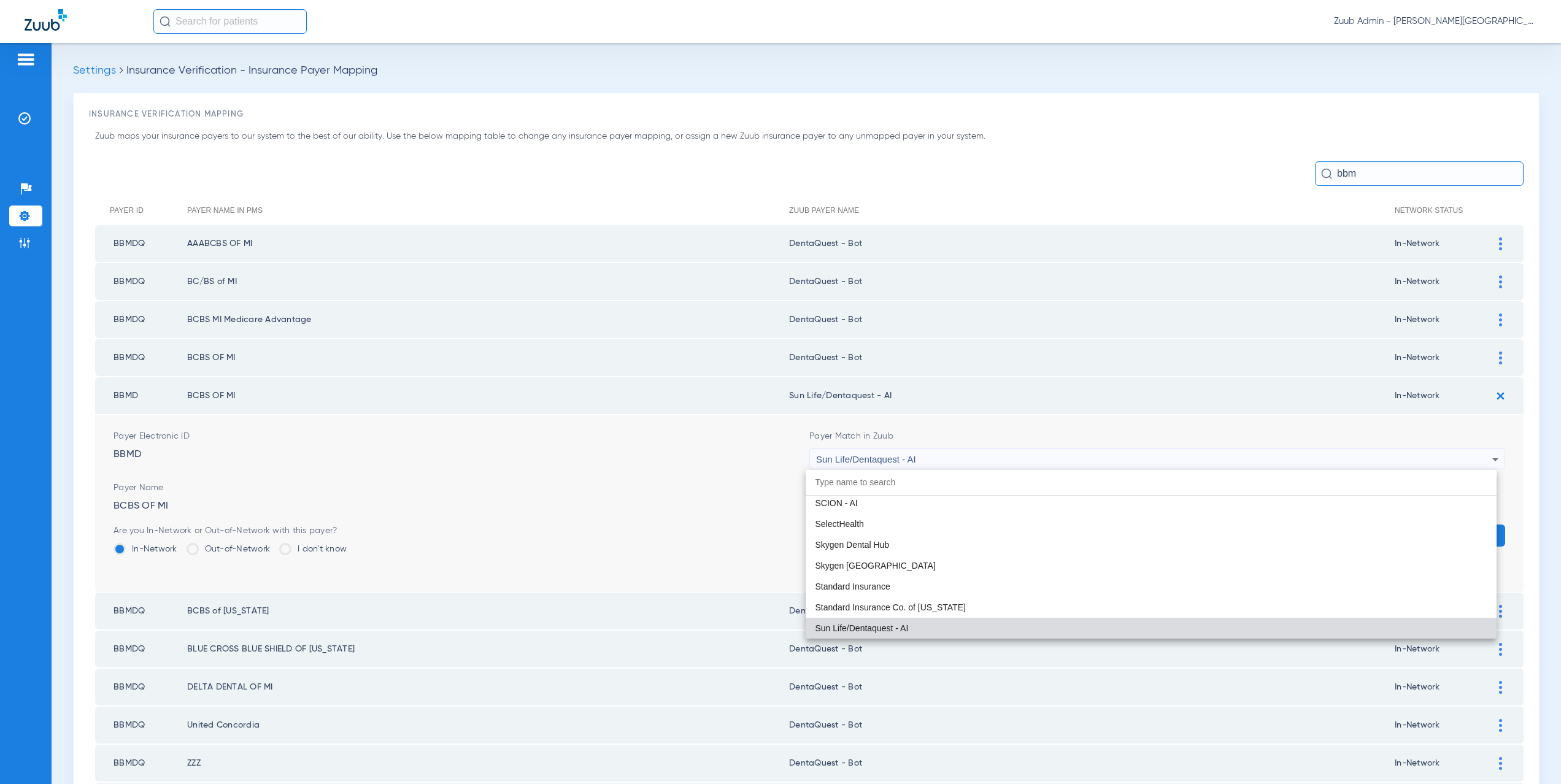
paste input "entaQuest - Bot"
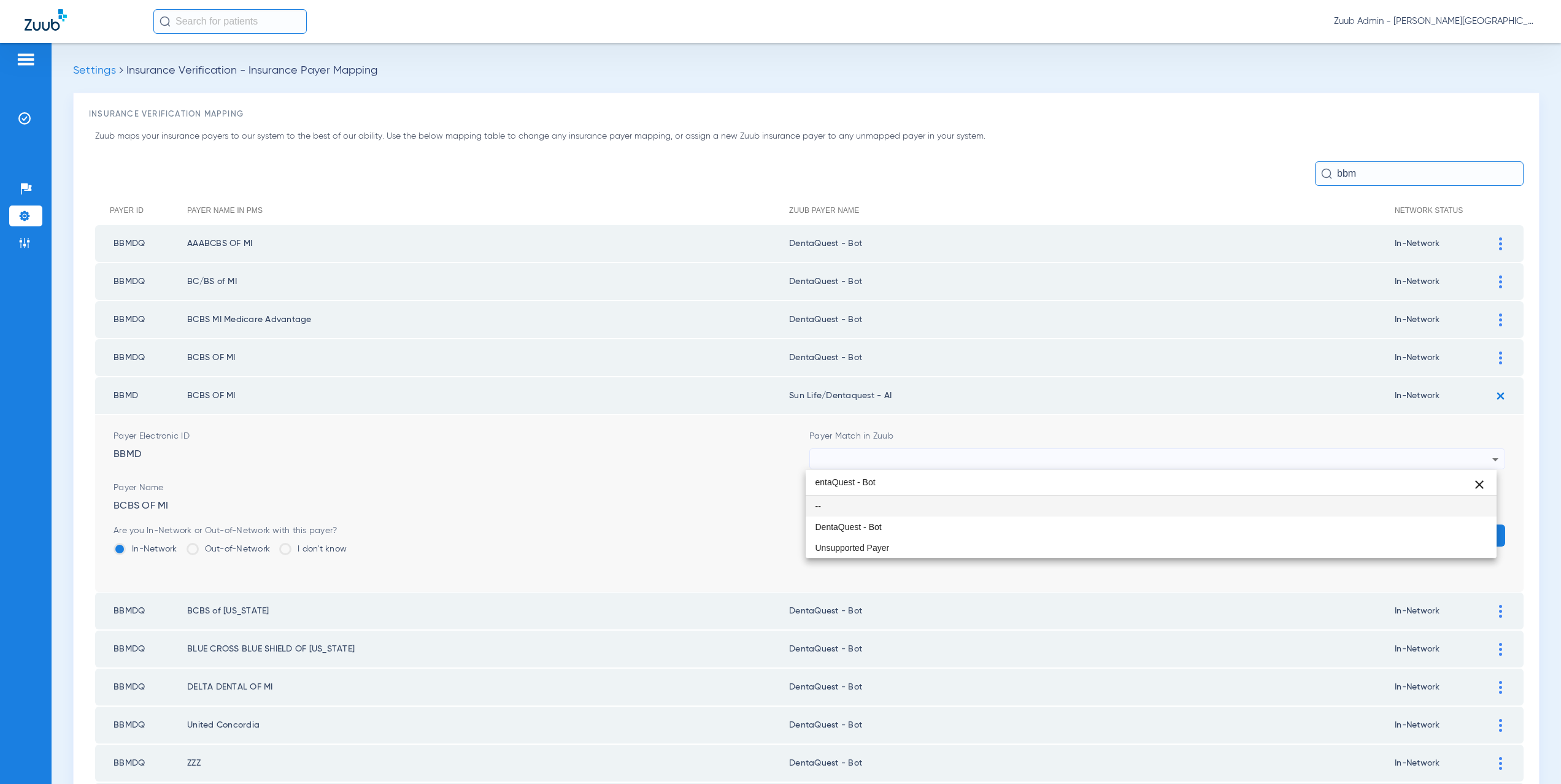
scroll to position [0, 0]
type input "entaQuest - Bot"
click at [858, 524] on span "DentaQuest - Bot" at bounding box center [849, 527] width 66 height 8
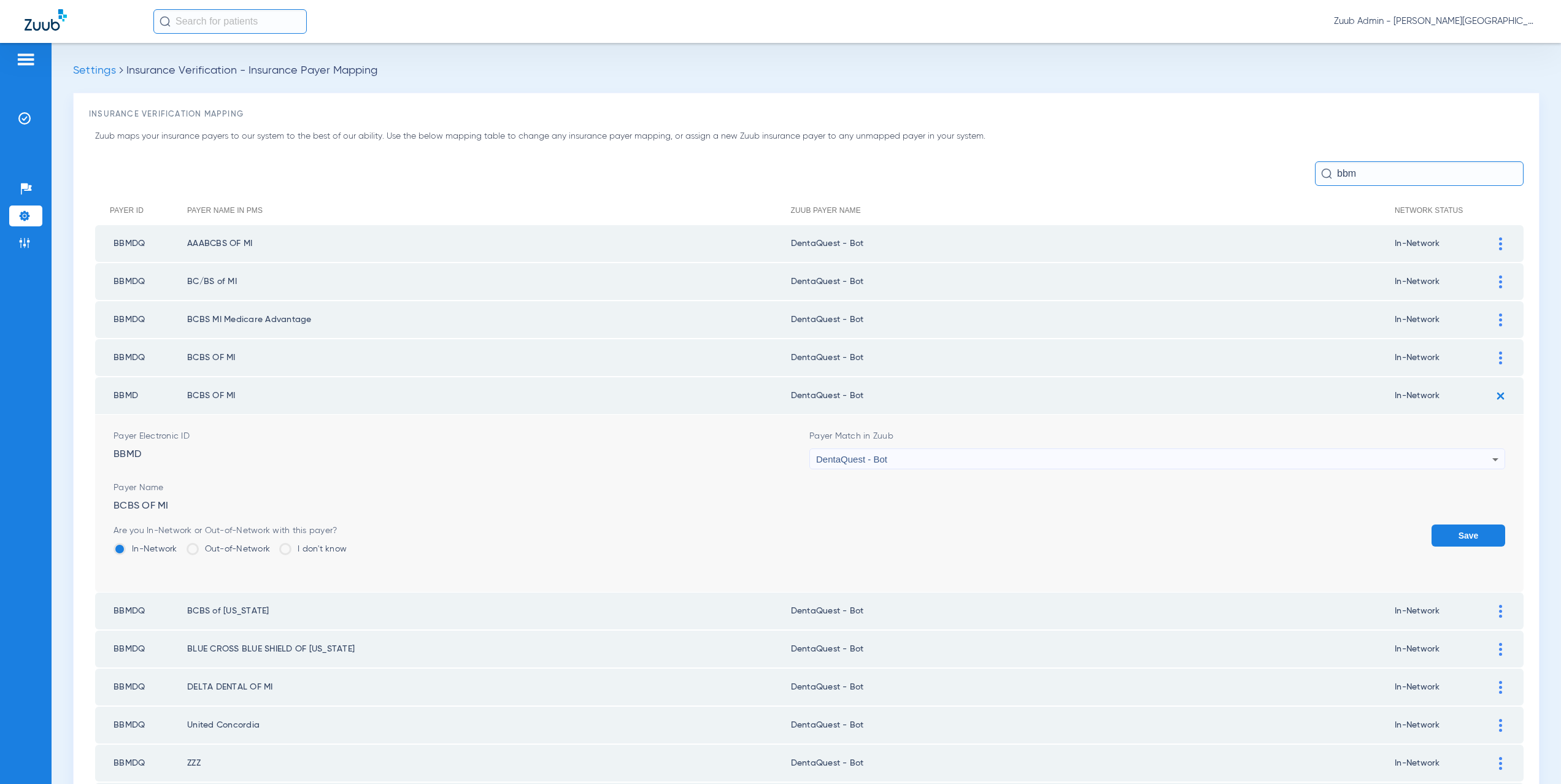
click at [1460, 537] on button "Save" at bounding box center [1469, 536] width 74 height 22
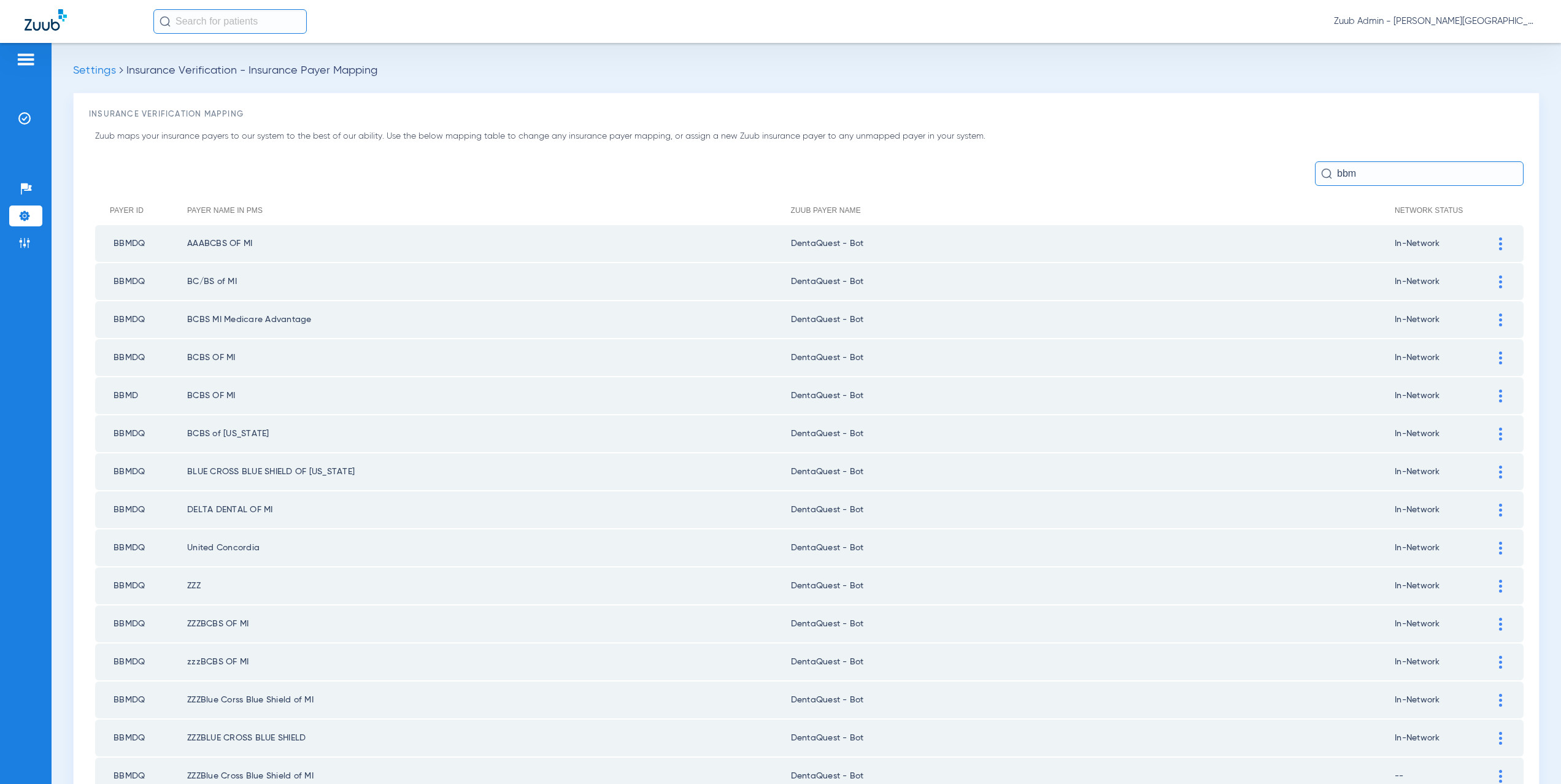
drag, startPoint x: 1362, startPoint y: 177, endPoint x: 1294, endPoint y: 172, distance: 68.2
click at [1294, 172] on div "bbm" at bounding box center [809, 174] width 1429 height 25
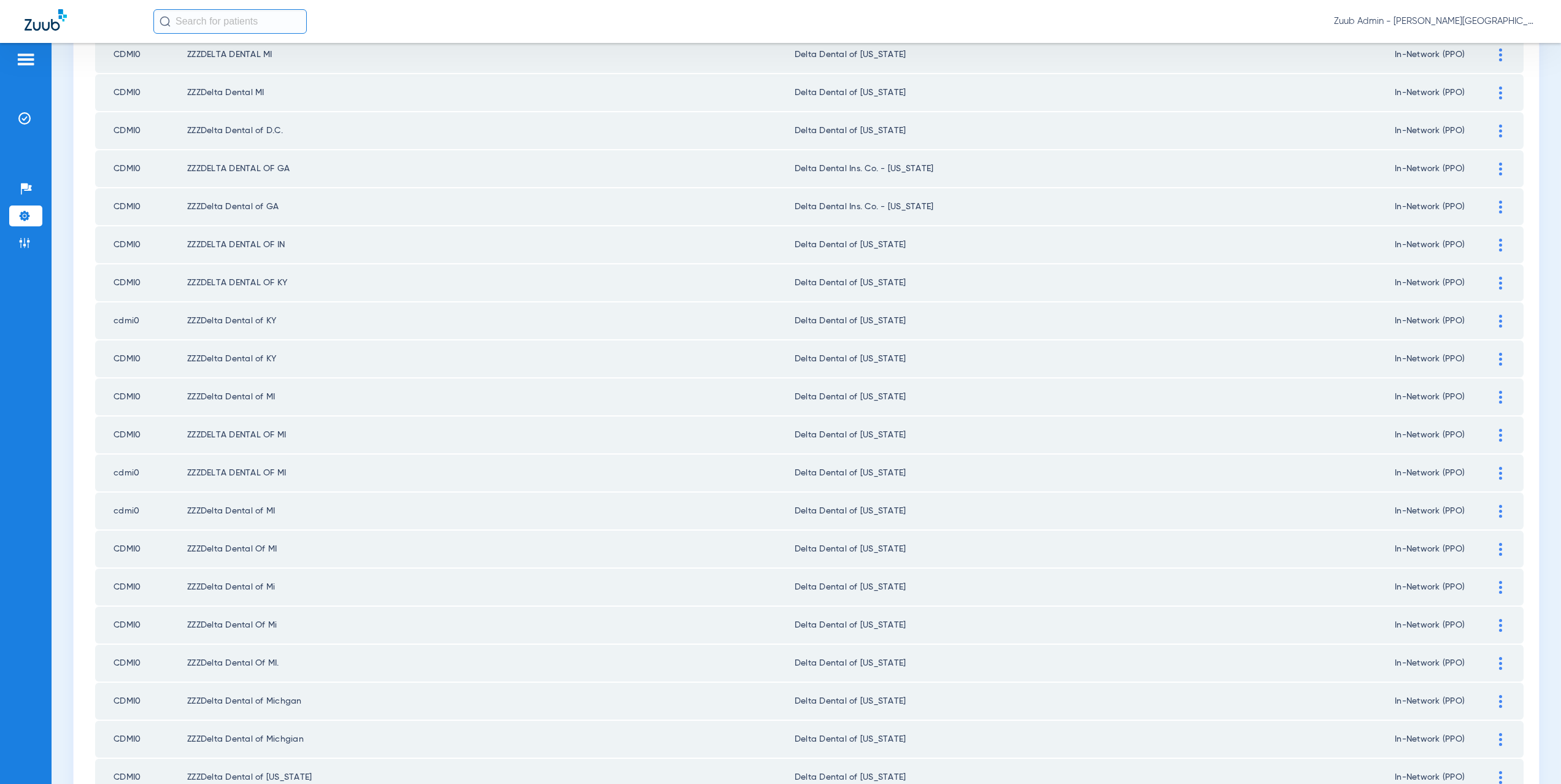
scroll to position [1434, 0]
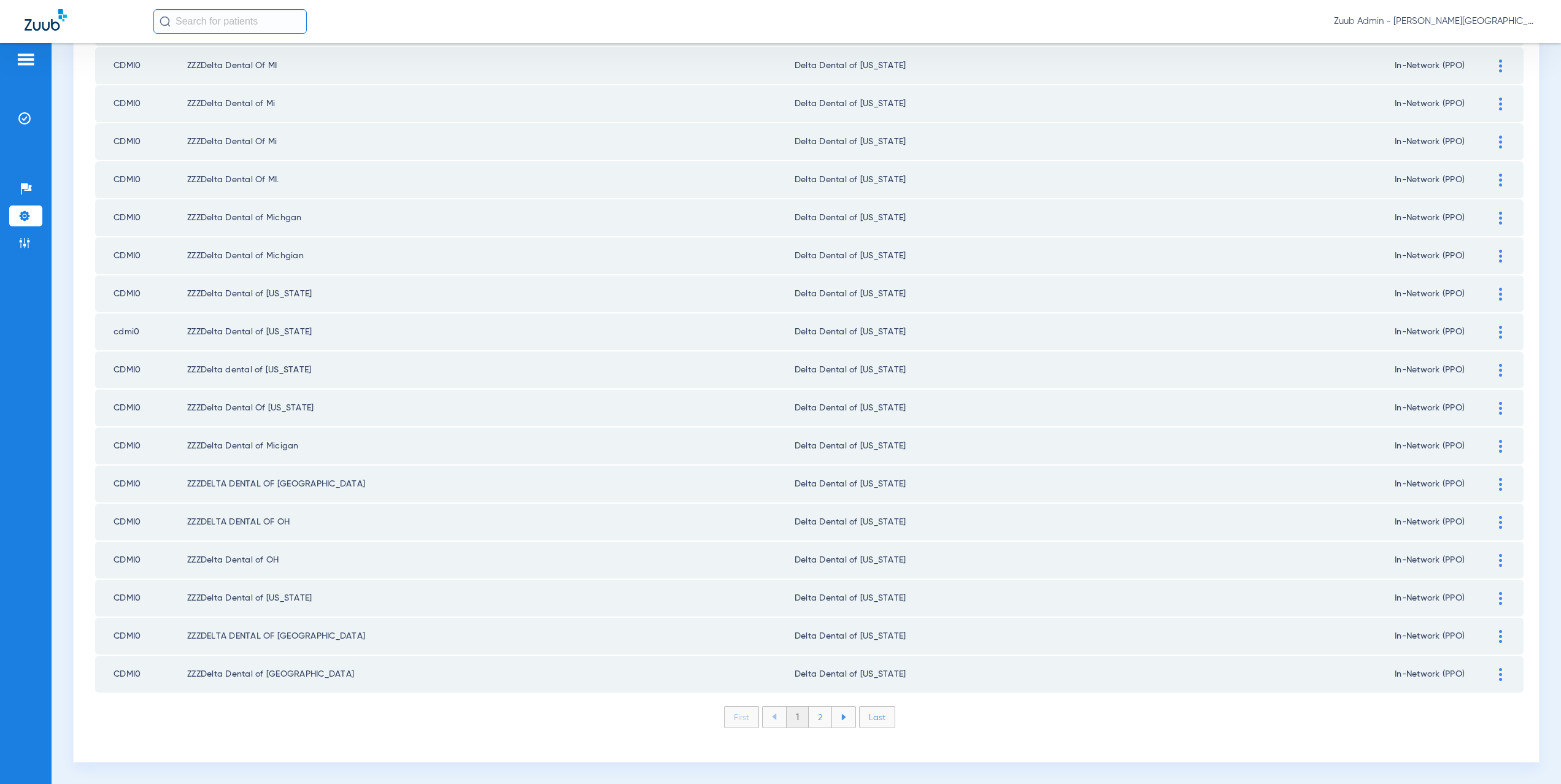
click at [822, 717] on li "2" at bounding box center [820, 718] width 23 height 21
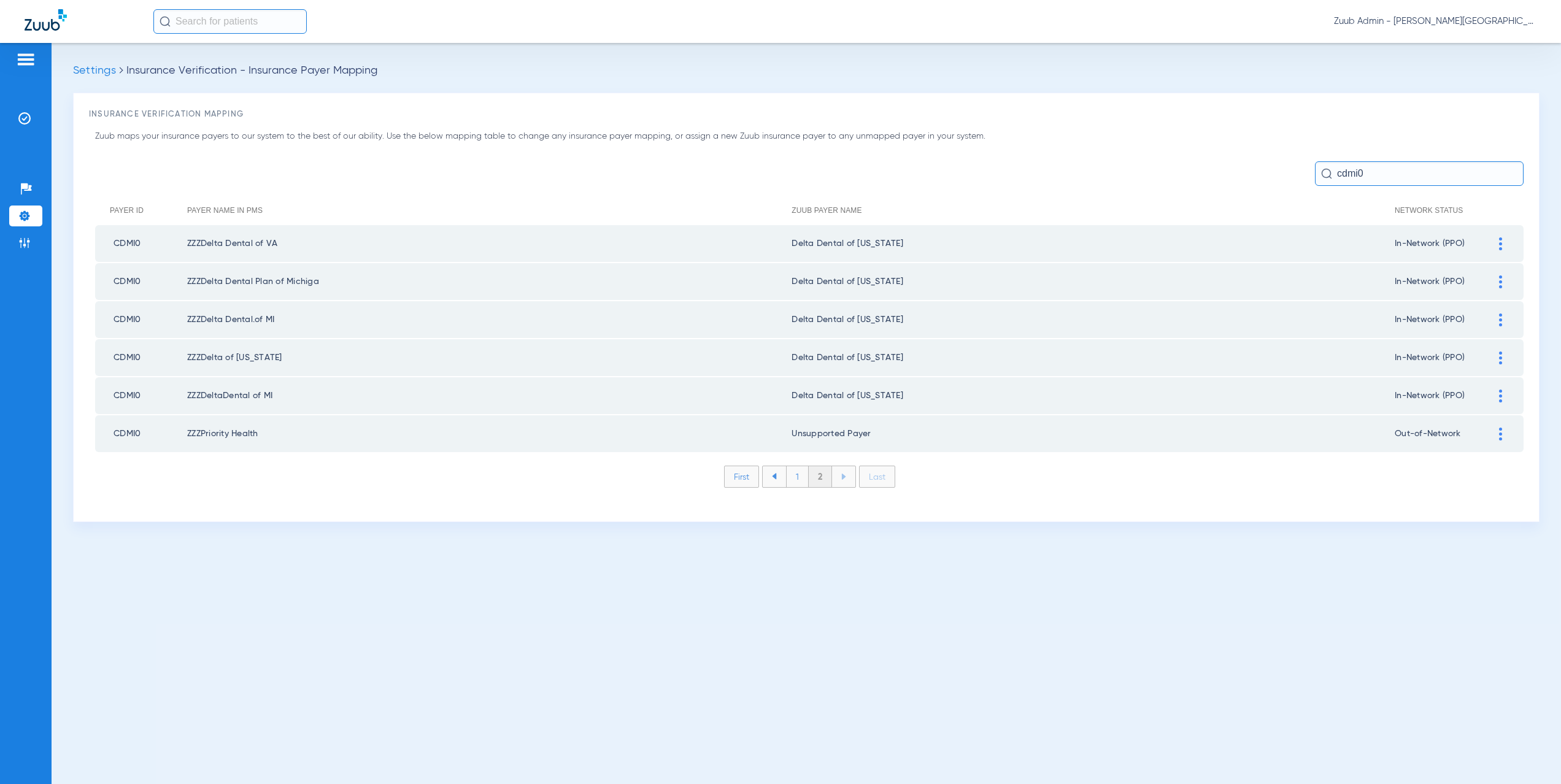
drag, startPoint x: 1375, startPoint y: 173, endPoint x: 1327, endPoint y: 173, distance: 48.0
click at [1327, 173] on div "cdmi0" at bounding box center [1419, 174] width 208 height 25
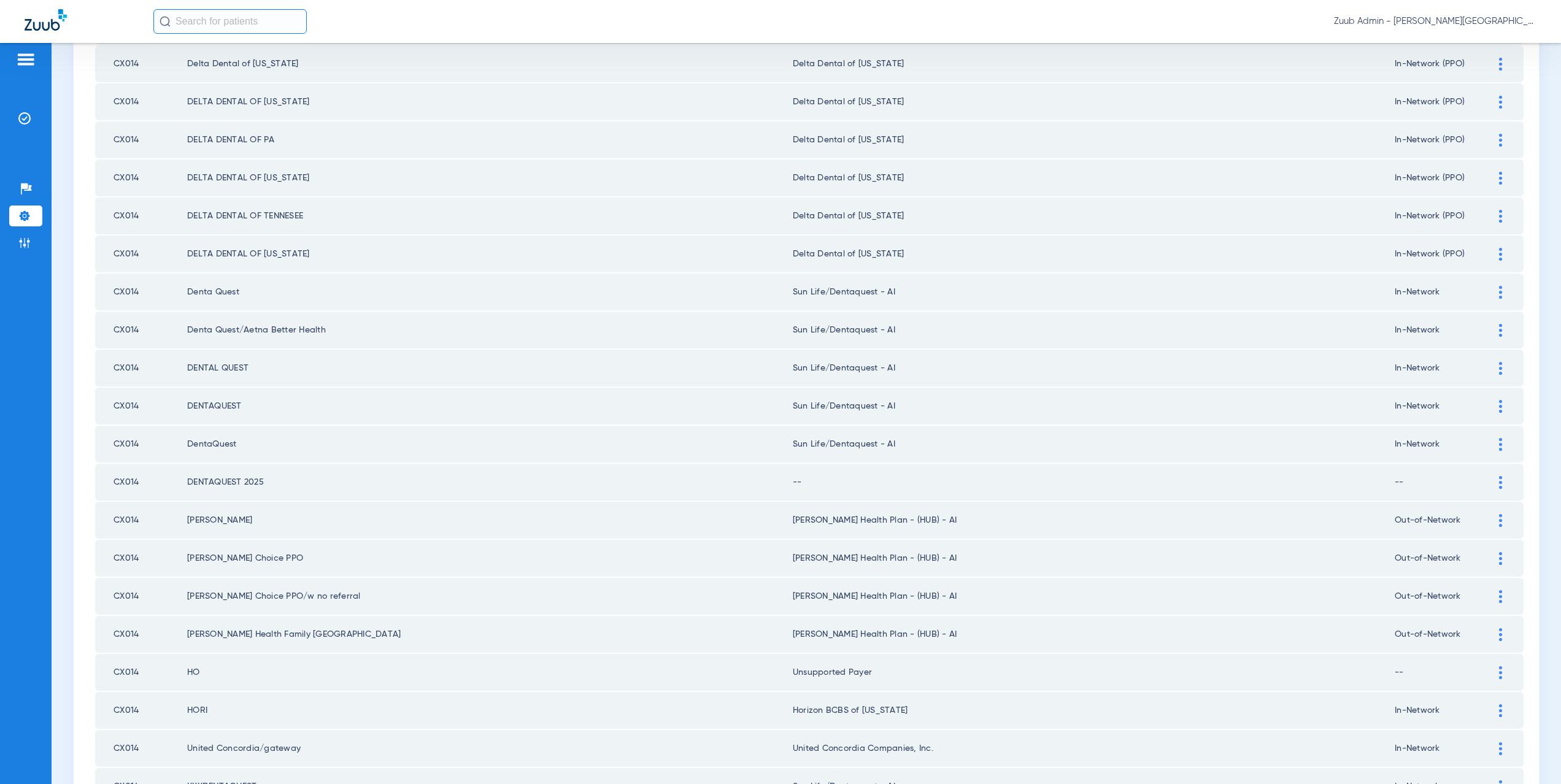
scroll to position [409, 0]
type input "cx014"
drag, startPoint x: 909, startPoint y: 445, endPoint x: 796, endPoint y: 442, distance: 113.0
click at [796, 442] on td "Sun Life/Dentaquest - AI" at bounding box center [1094, 443] width 602 height 37
copy td "un Life/Dentaquest - AI"
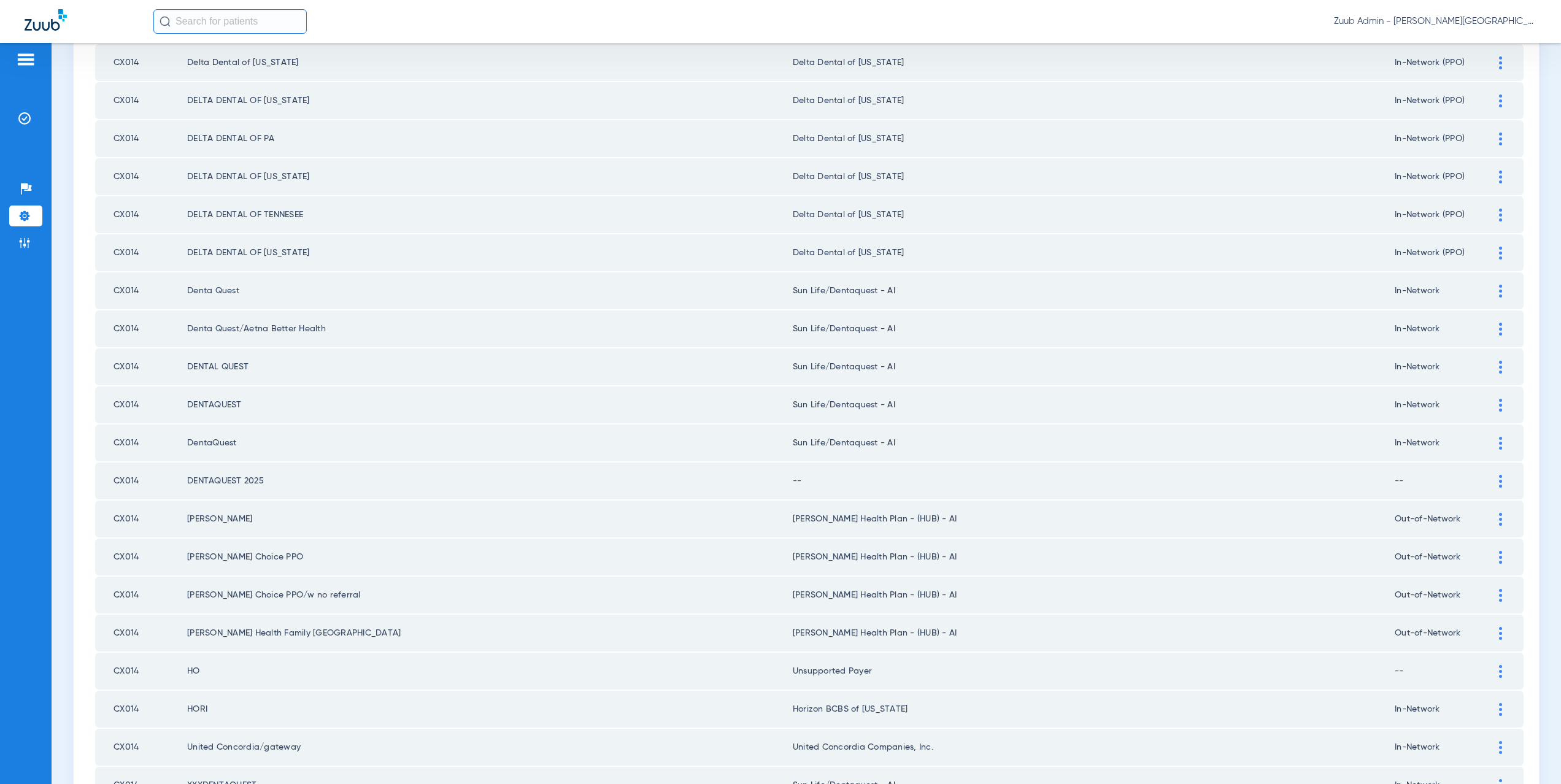
click at [1490, 481] on div at bounding box center [1500, 481] width 21 height 13
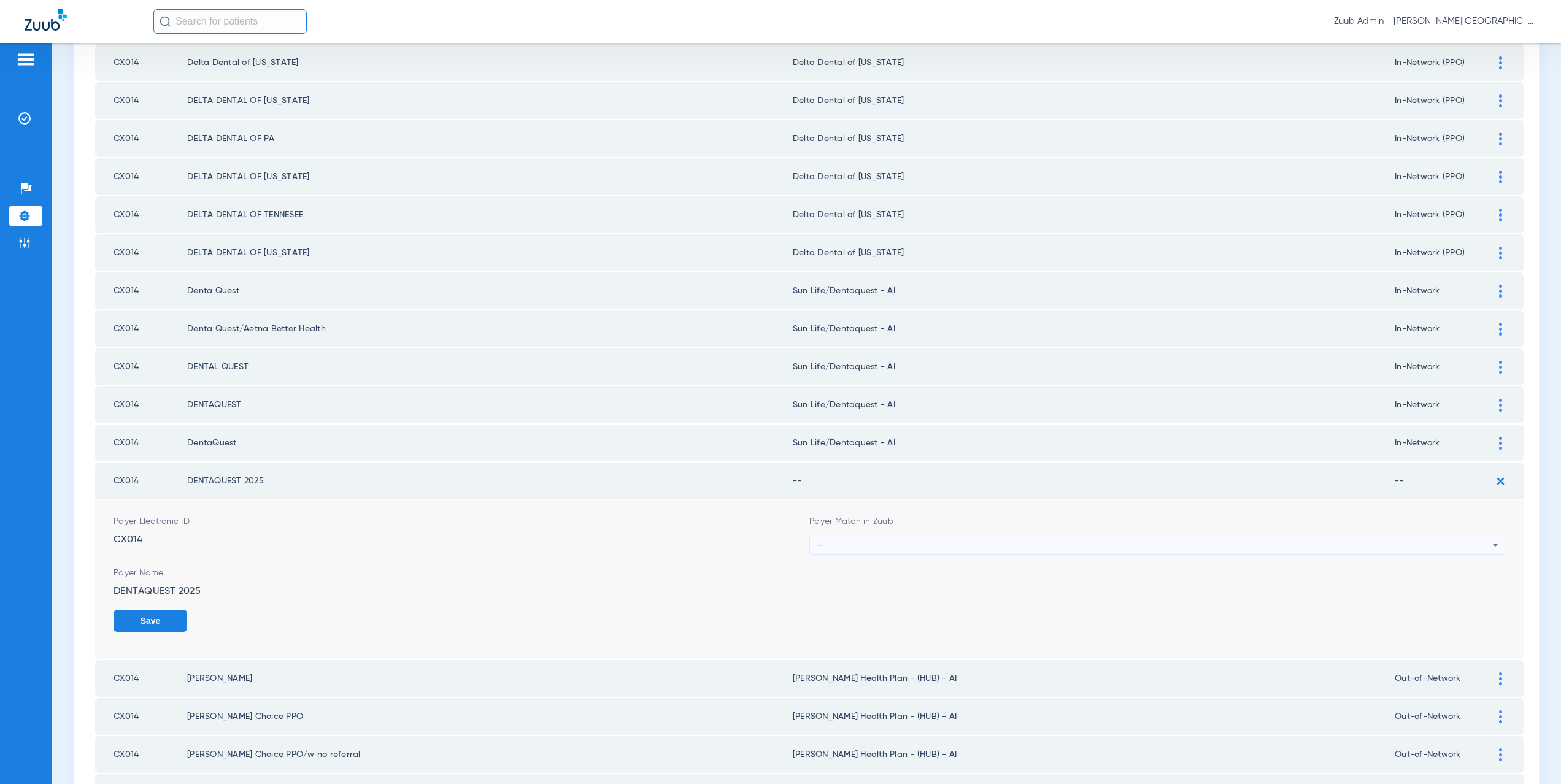
click at [843, 545] on div "--" at bounding box center [1154, 545] width 676 height 21
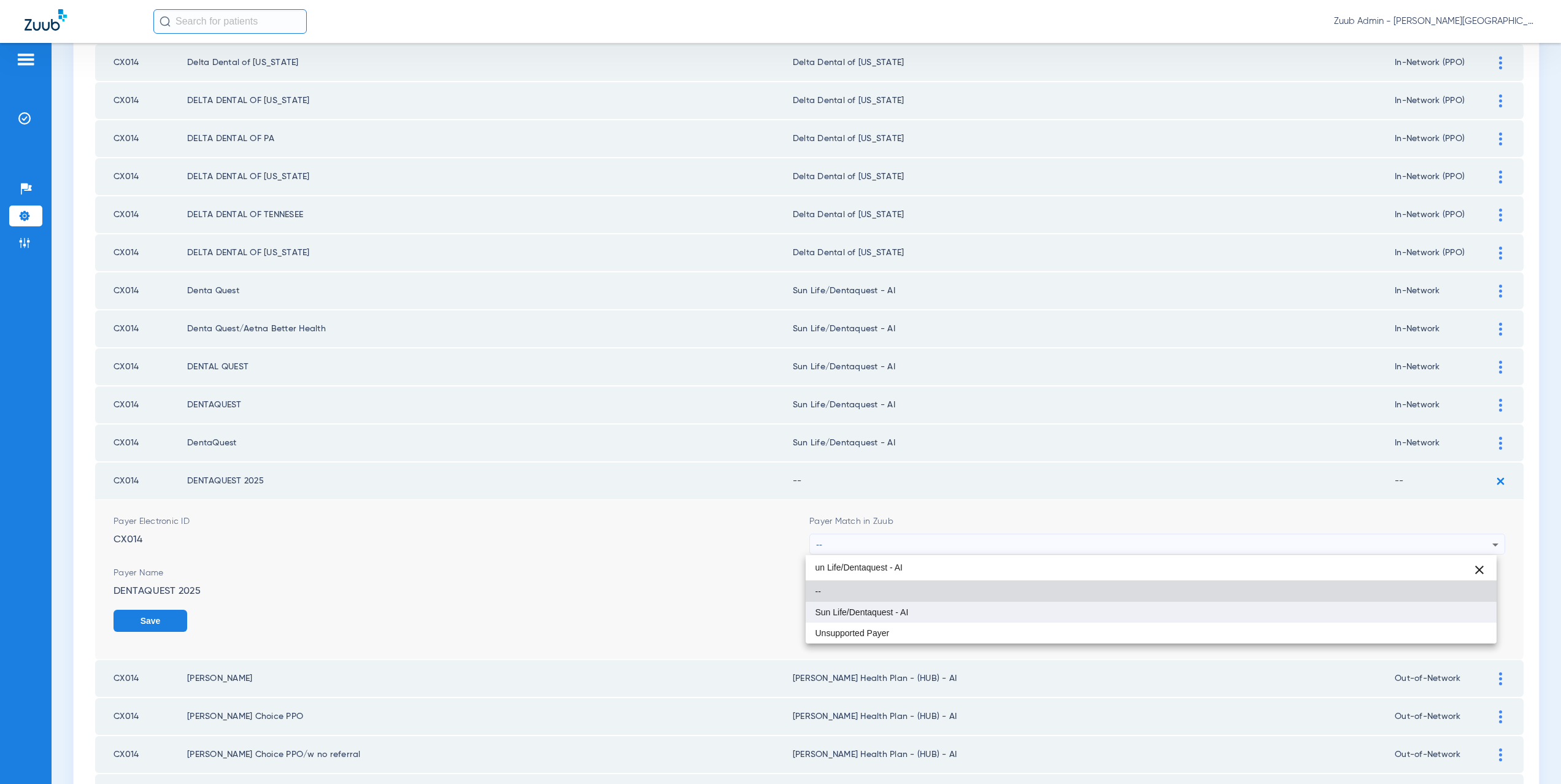
type input "un Life/Dentaquest - AI"
click at [854, 619] on mat-option "Sun Life/Dentaquest - AI" at bounding box center [1152, 612] width 692 height 21
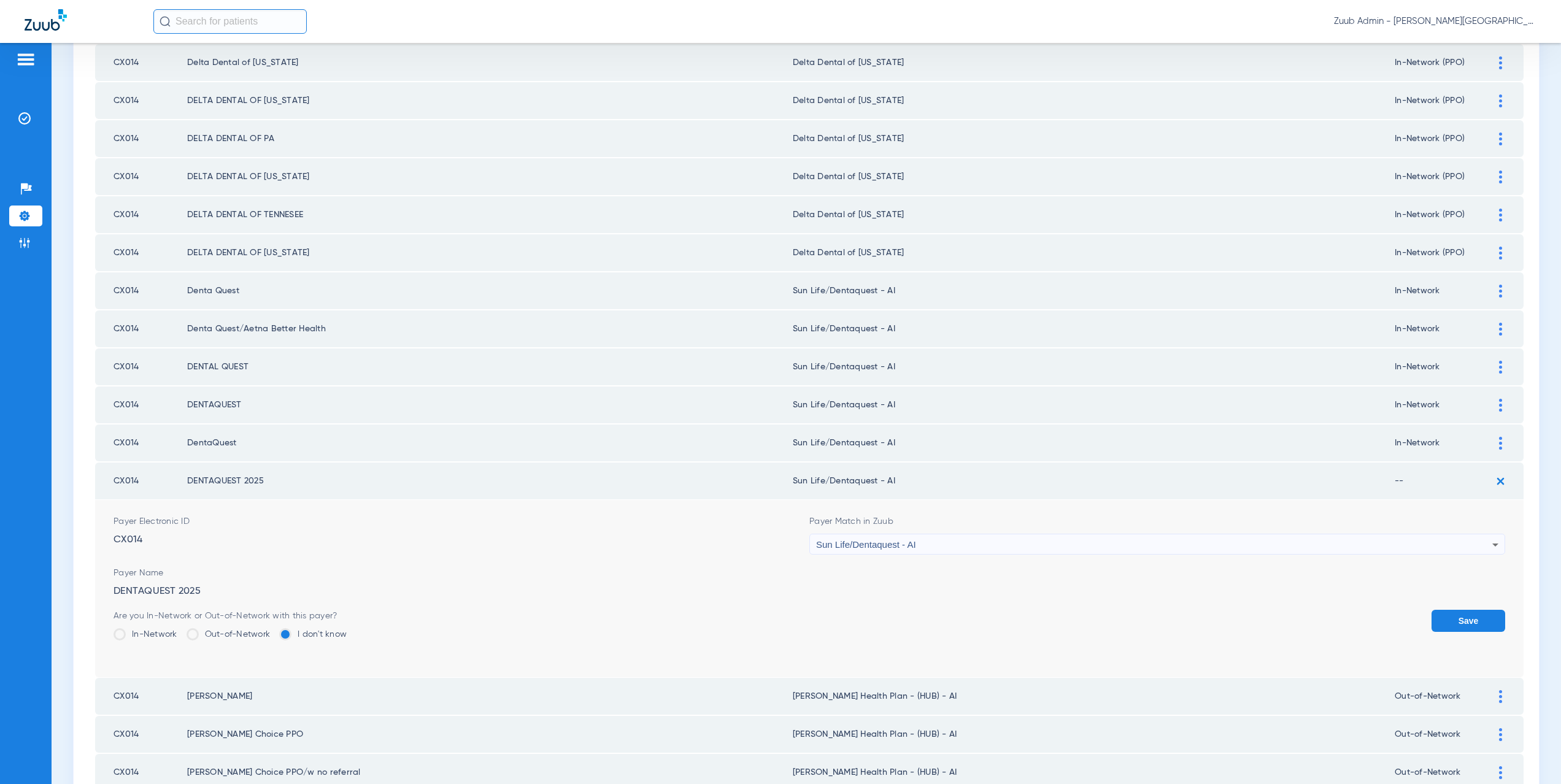
click at [147, 633] on label "In-Network" at bounding box center [145, 634] width 64 height 12
click at [181, 630] on input "In-Network" at bounding box center [181, 630] width 0 height 0
click at [1443, 620] on button "Save" at bounding box center [1469, 621] width 74 height 22
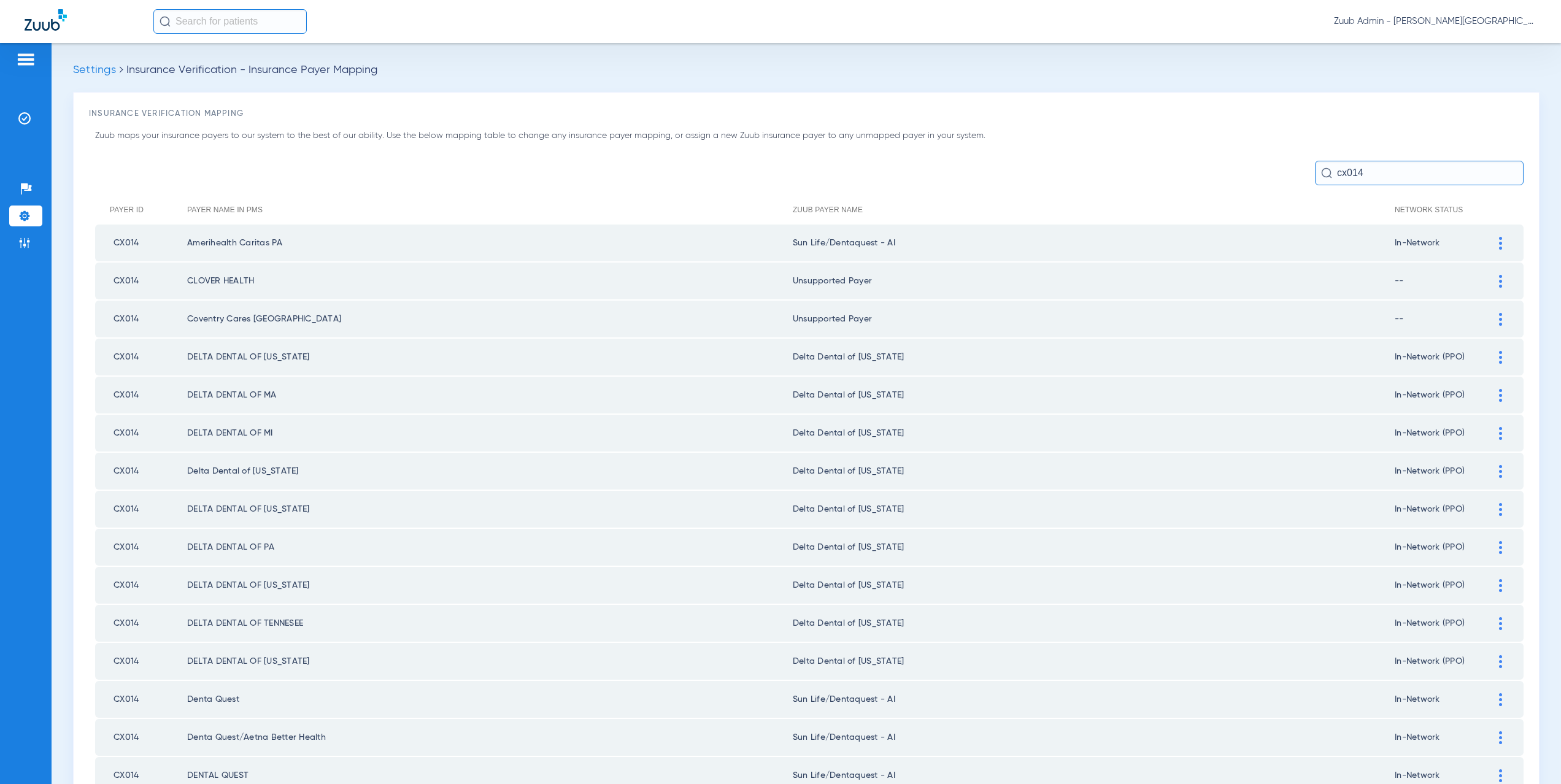
scroll to position [0, 0]
drag, startPoint x: 1357, startPoint y: 177, endPoint x: 1317, endPoint y: 170, distance: 40.6
click at [1317, 170] on div "cx014" at bounding box center [1419, 174] width 208 height 25
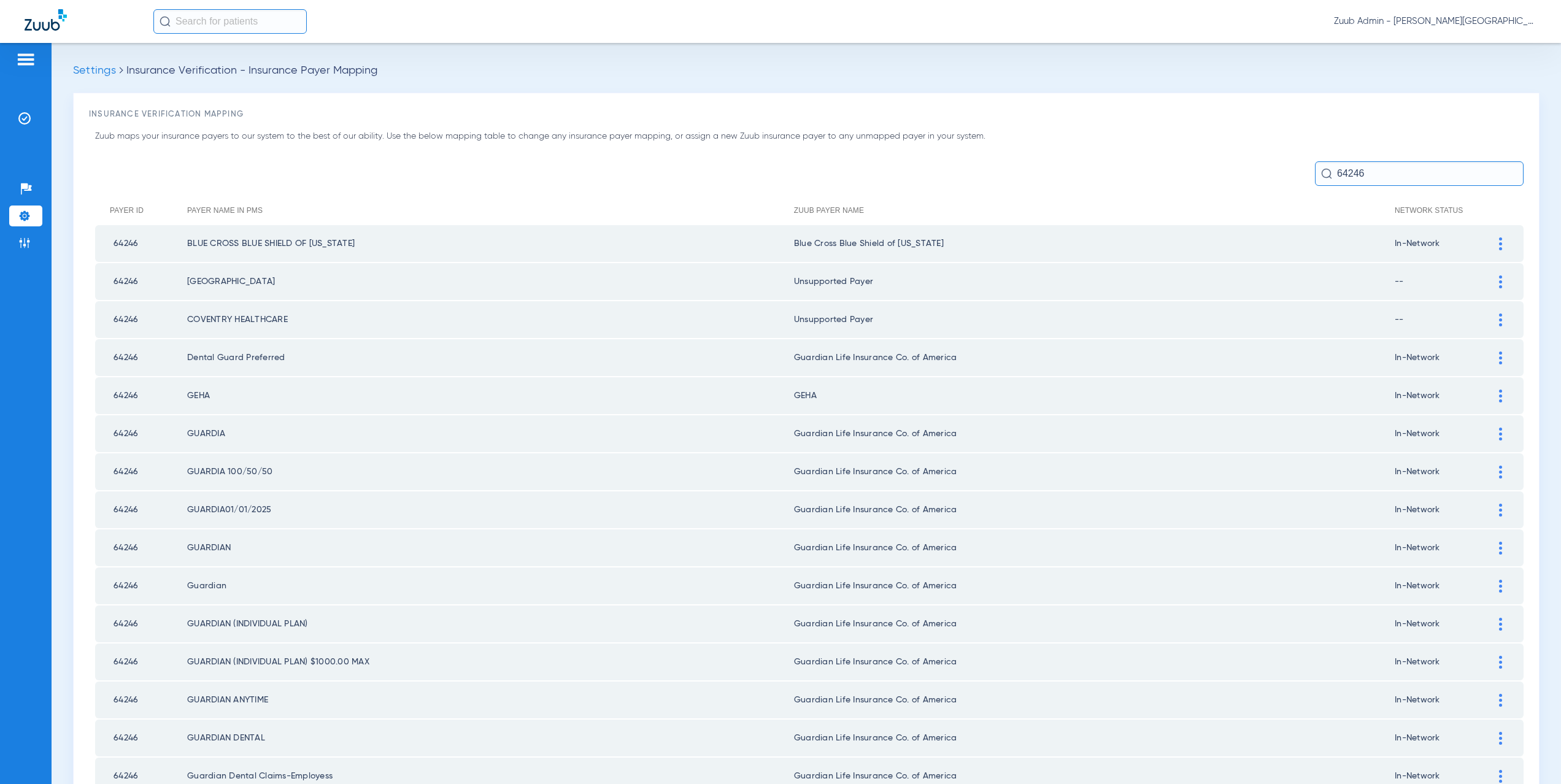
drag, startPoint x: 1363, startPoint y: 172, endPoint x: 1327, endPoint y: 175, distance: 36.1
click at [1327, 175] on input "64246" at bounding box center [1419, 174] width 208 height 25
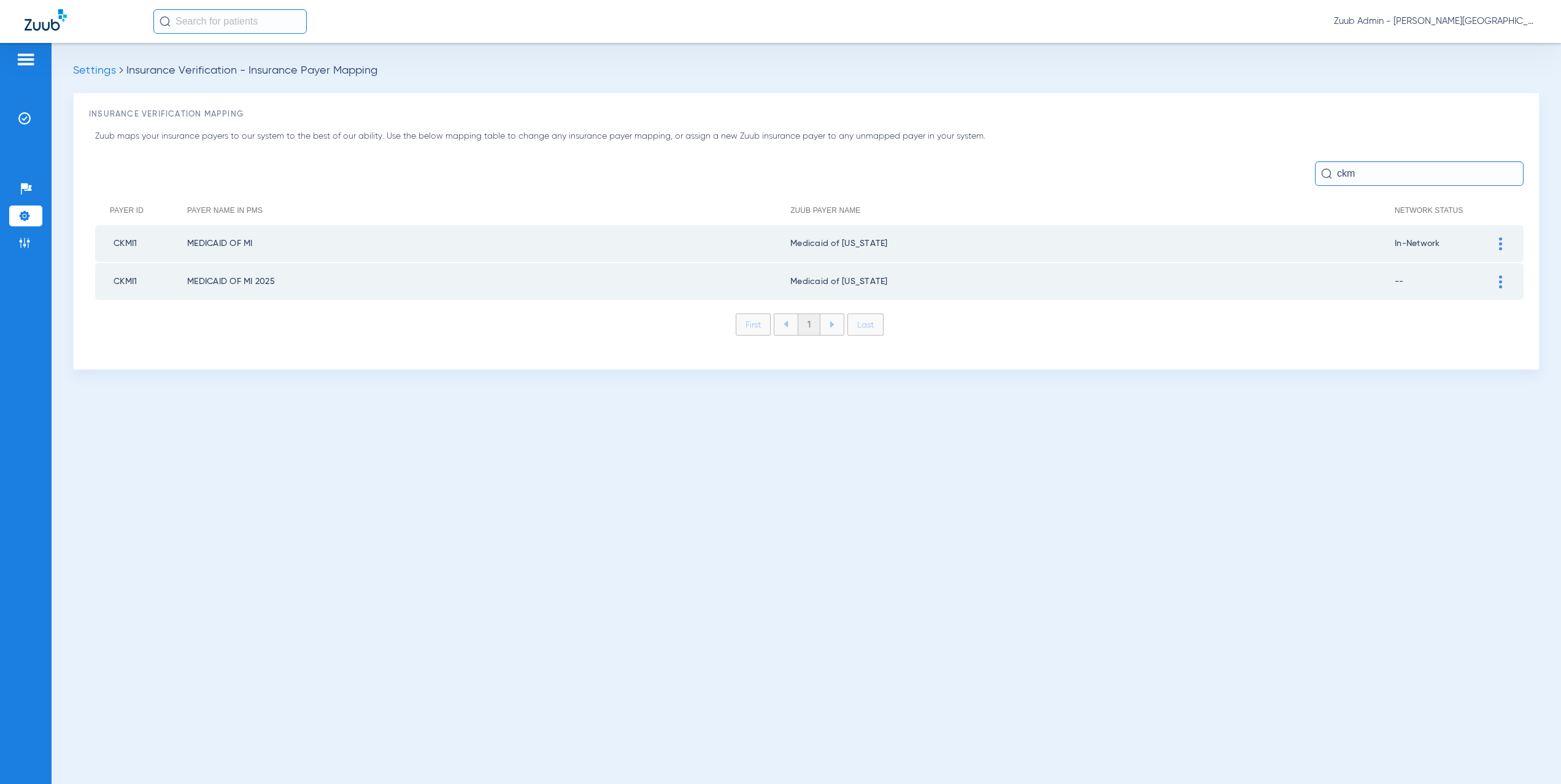
click at [1502, 283] on img at bounding box center [1500, 282] width 3 height 13
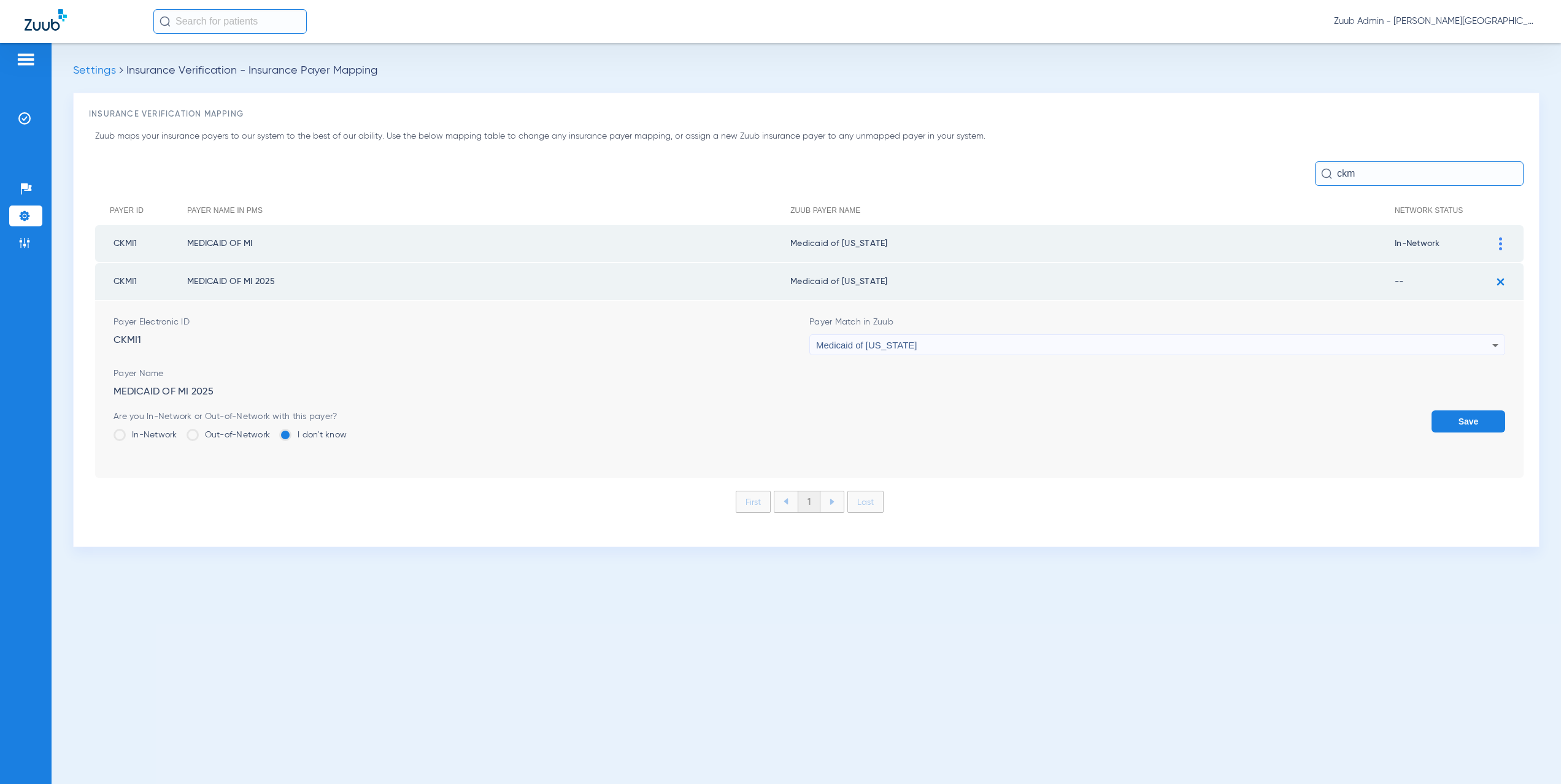
click at [144, 432] on label "In-Network" at bounding box center [145, 435] width 64 height 12
click at [181, 431] on input "In-Network" at bounding box center [181, 431] width 0 height 0
click at [1468, 419] on button "Save" at bounding box center [1469, 421] width 74 height 22
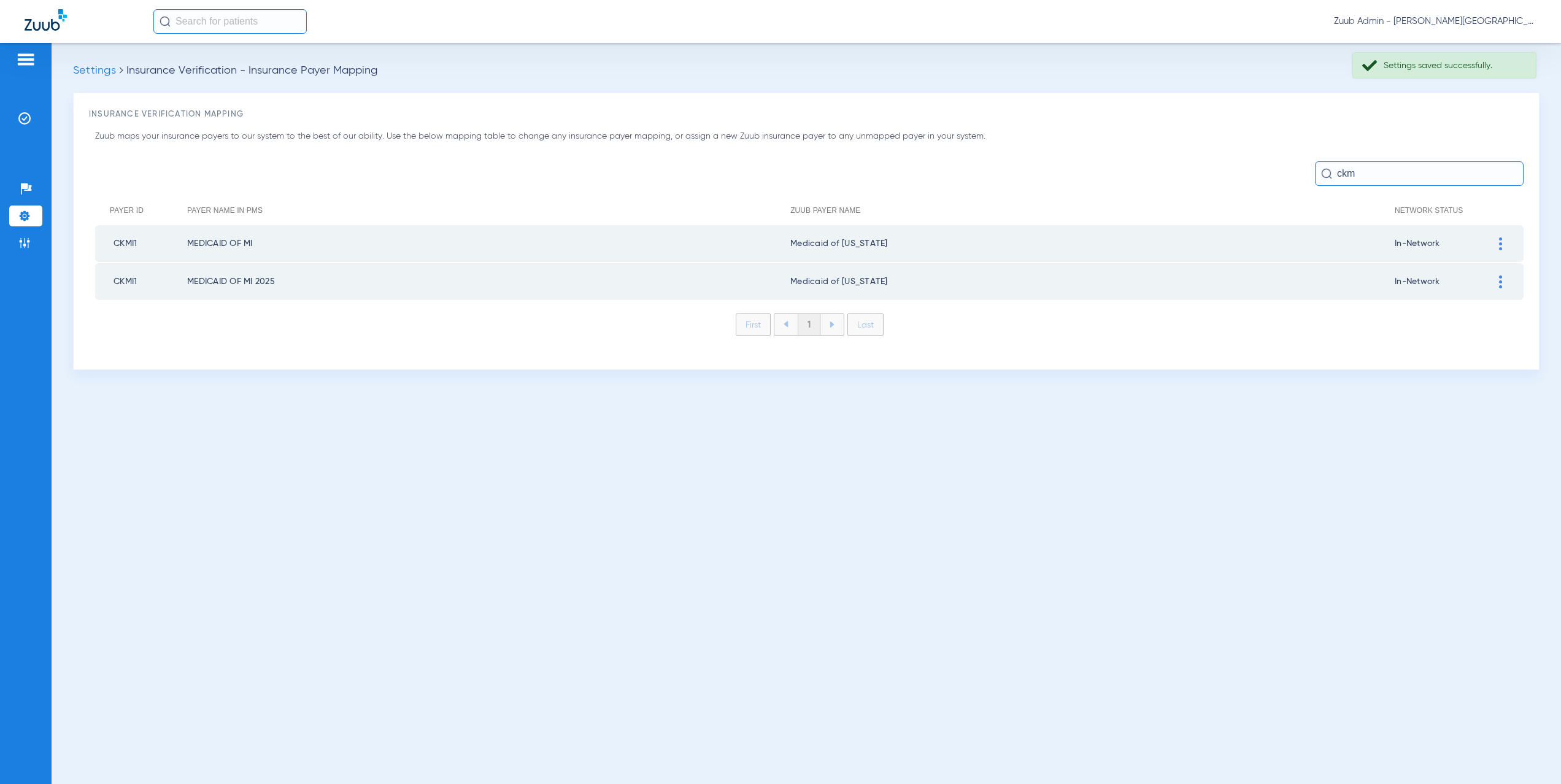
drag, startPoint x: 1369, startPoint y: 172, endPoint x: 1318, endPoint y: 172, distance: 51.0
click at [1318, 172] on input "ckm" at bounding box center [1419, 174] width 208 height 25
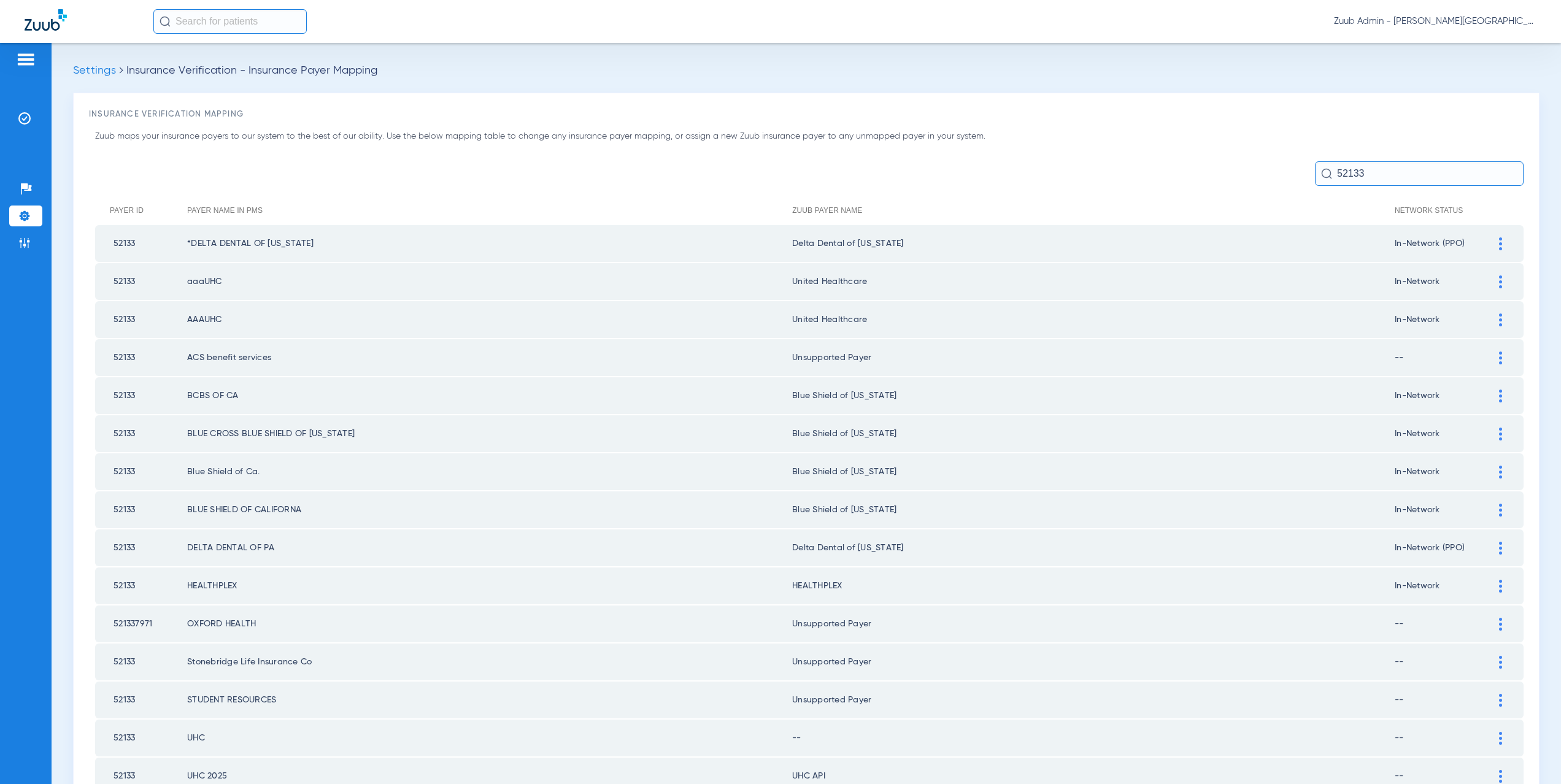
type input "52133"
drag, startPoint x: 847, startPoint y: 281, endPoint x: 791, endPoint y: 282, distance: 56.0
click at [792, 282] on td "United Healthcare" at bounding box center [1094, 281] width 603 height 37
copy td "nited Healthcare"
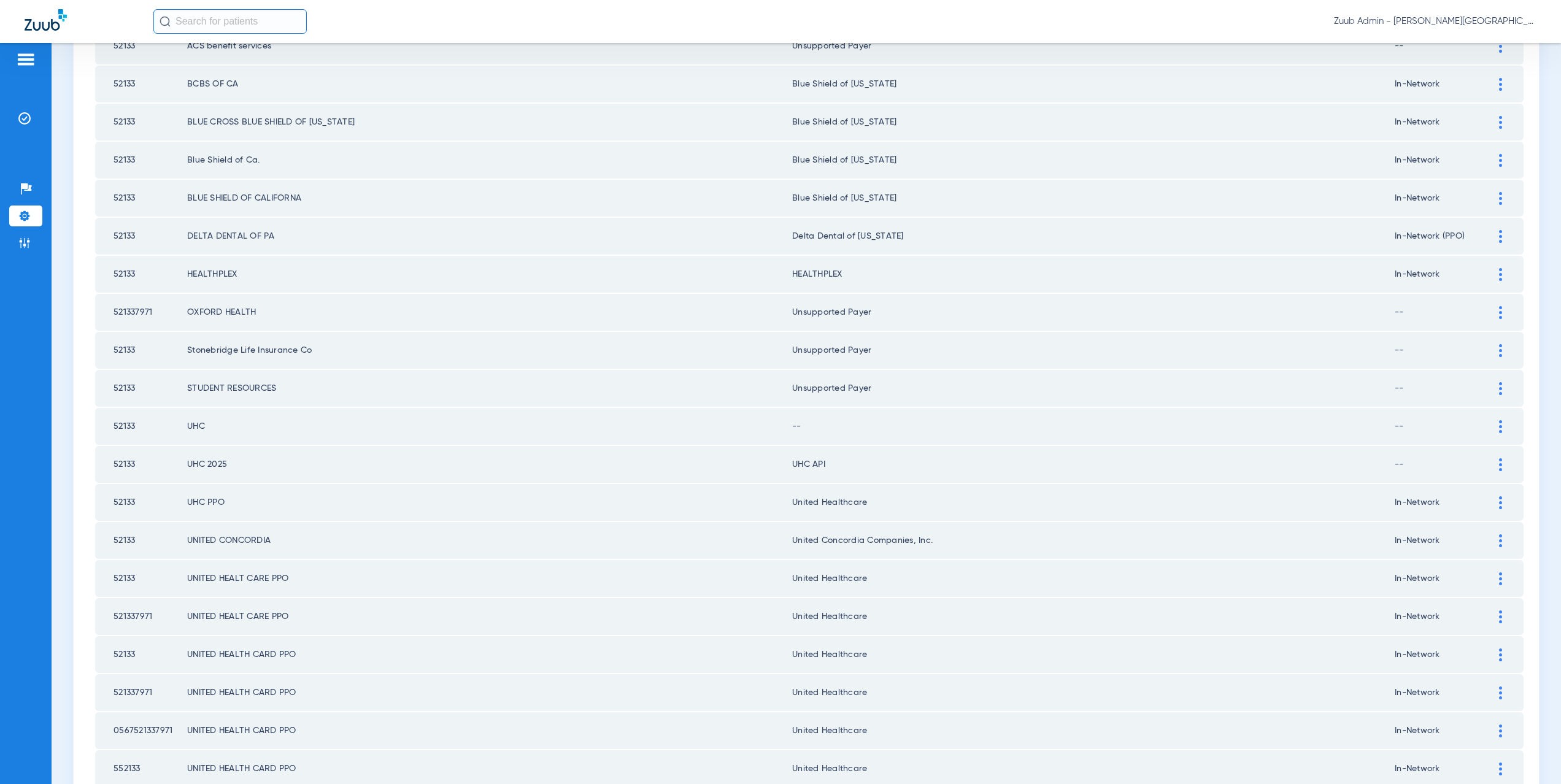
scroll to position [332, 0]
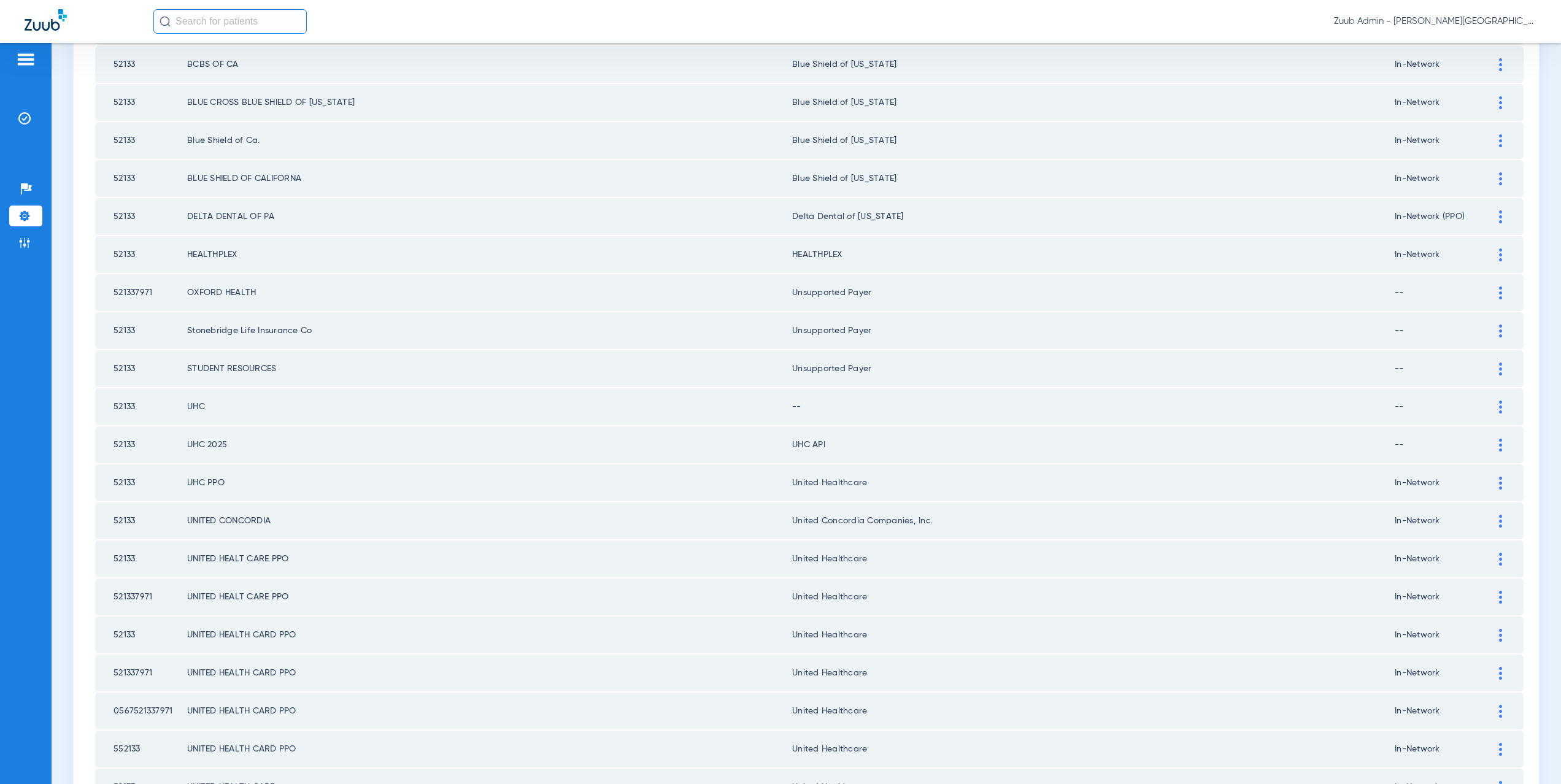
click at [1499, 408] on img at bounding box center [1500, 407] width 3 height 13
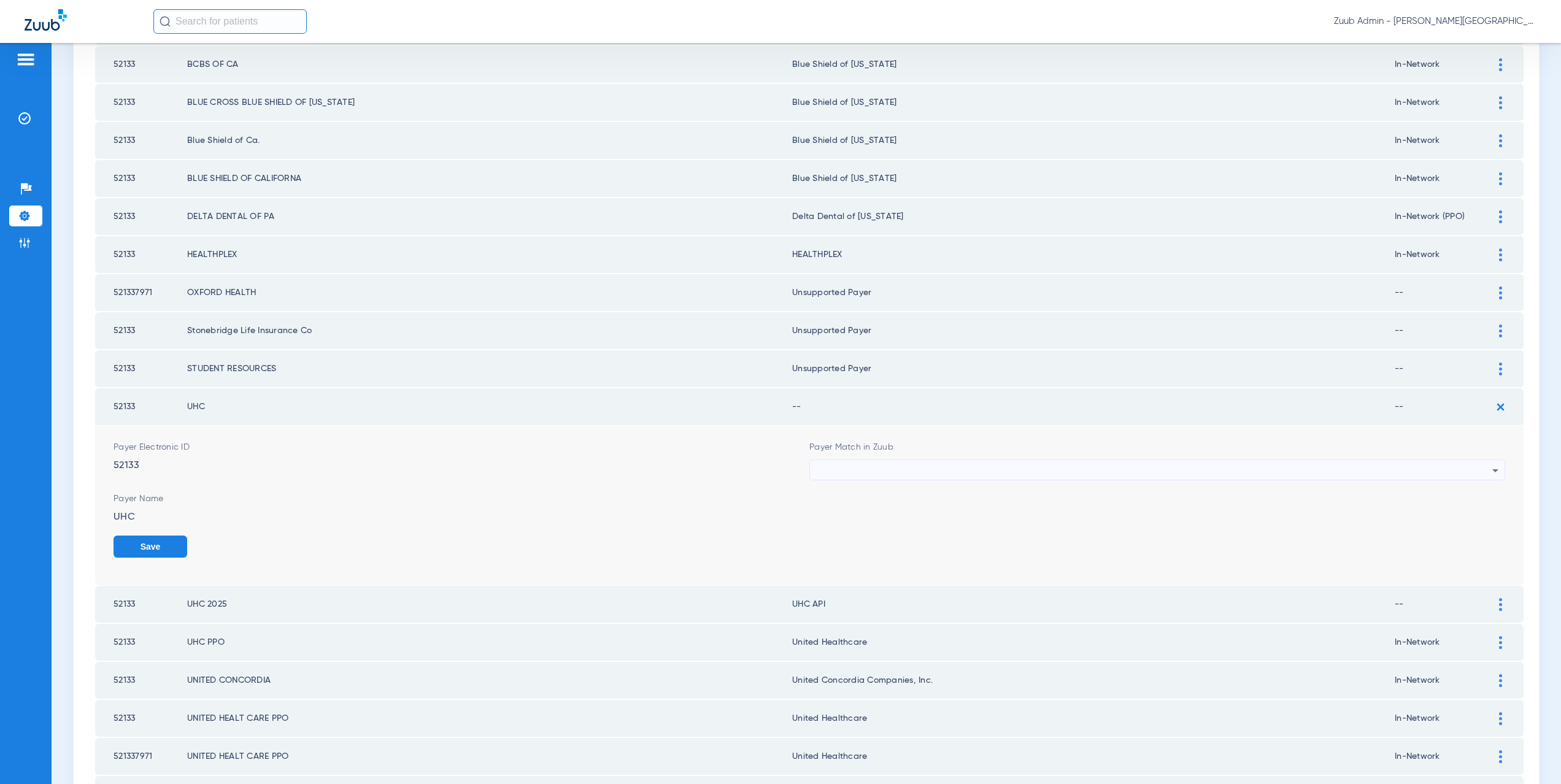
click at [924, 471] on div at bounding box center [1154, 470] width 676 height 21
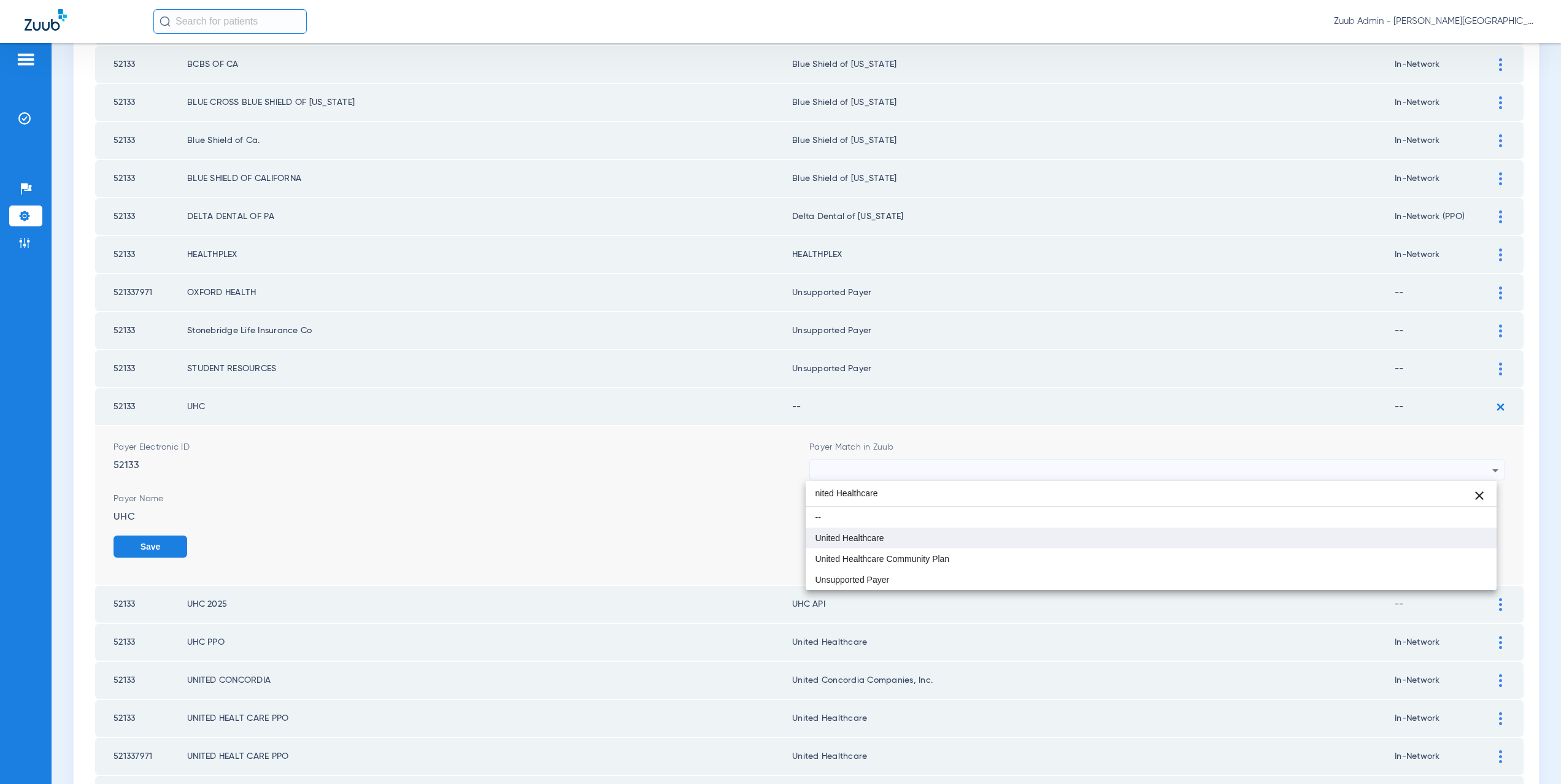
type input "nited Healthcare"
click at [852, 539] on span "United Healthcare" at bounding box center [850, 538] width 69 height 8
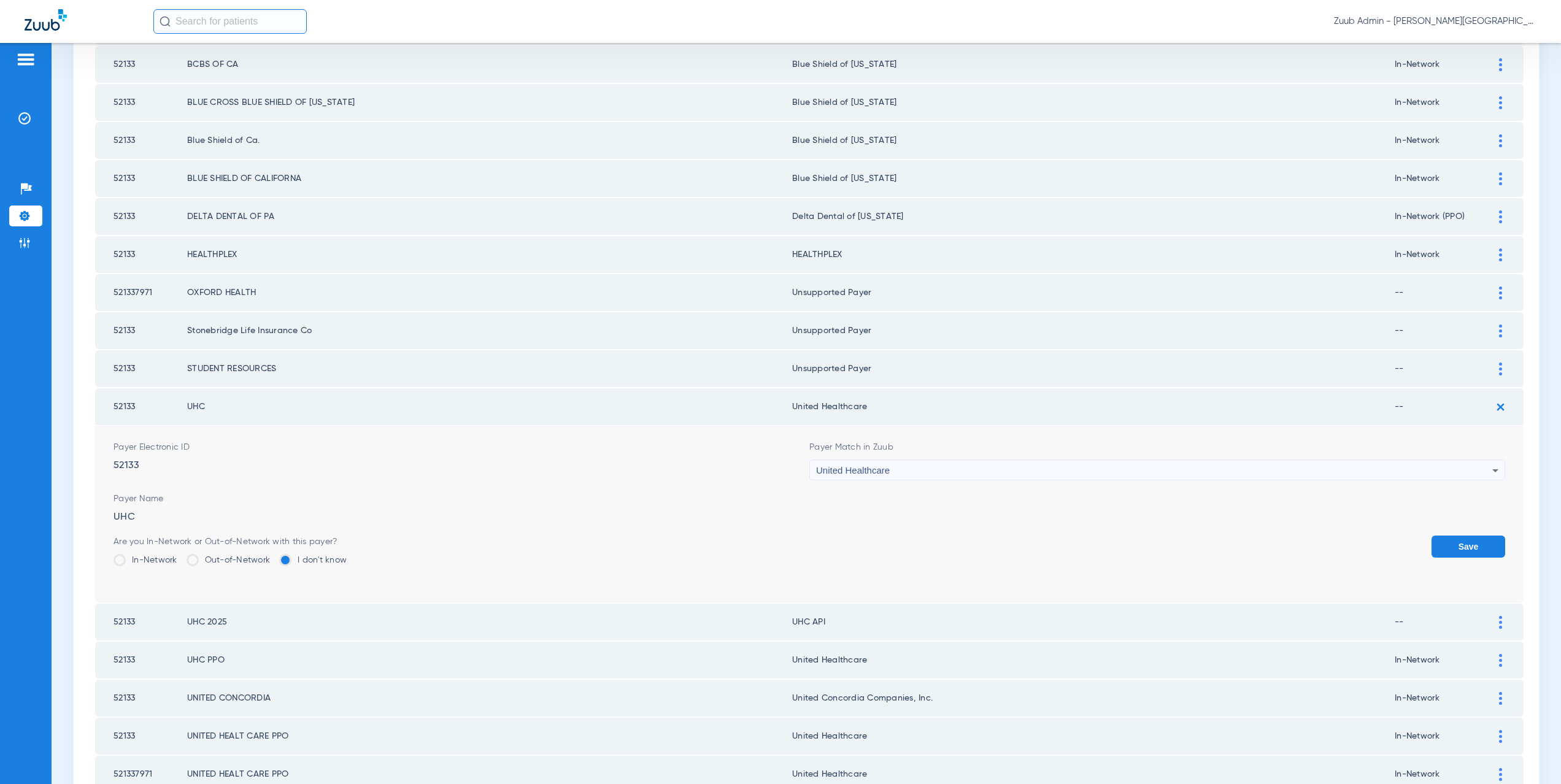
click at [157, 558] on label "In-Network" at bounding box center [145, 560] width 64 height 12
click at [181, 556] on input "In-Network" at bounding box center [181, 556] width 0 height 0
click at [1449, 547] on button "Save" at bounding box center [1469, 547] width 74 height 22
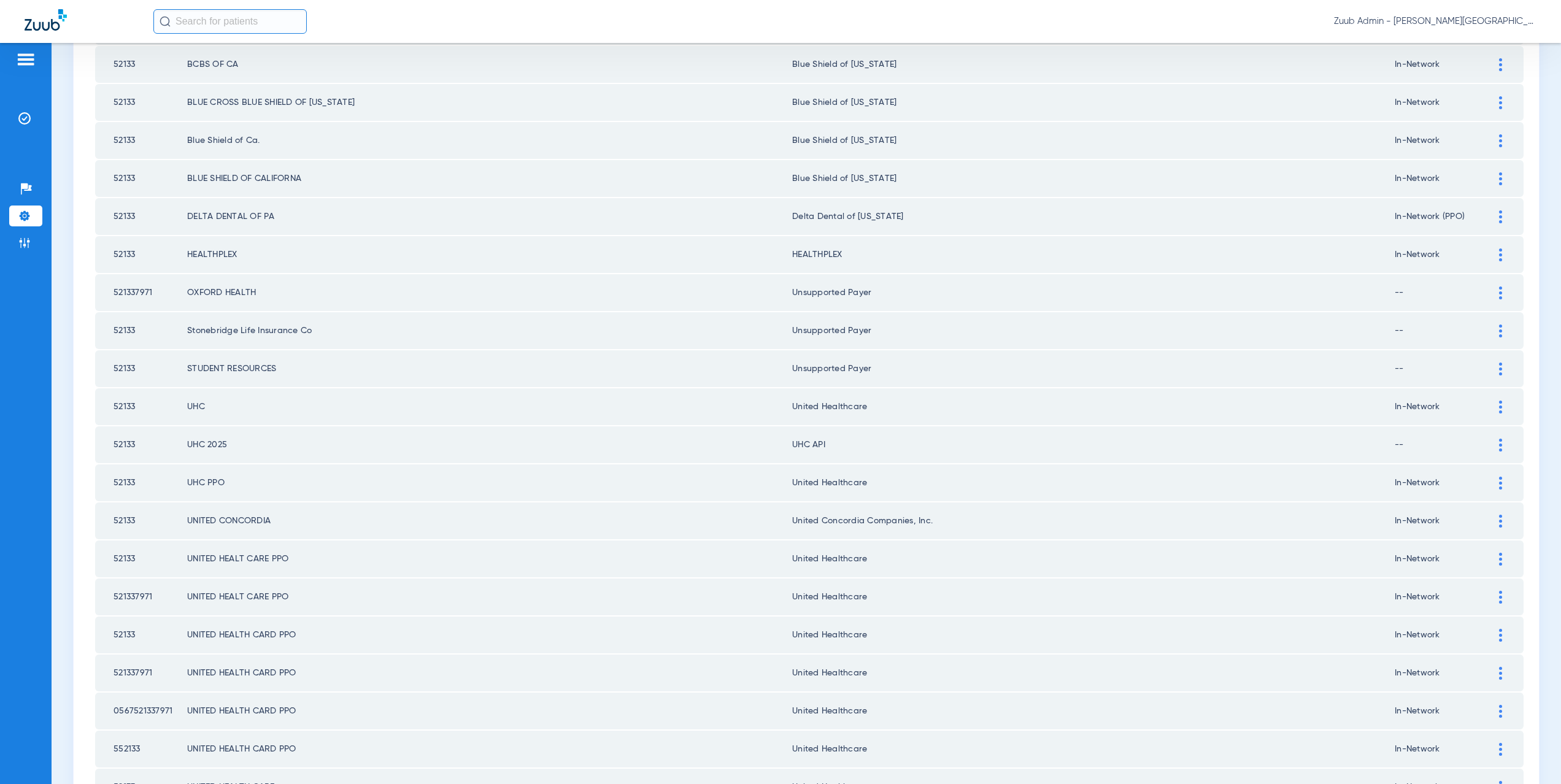
click at [1490, 442] on div at bounding box center [1500, 445] width 21 height 13
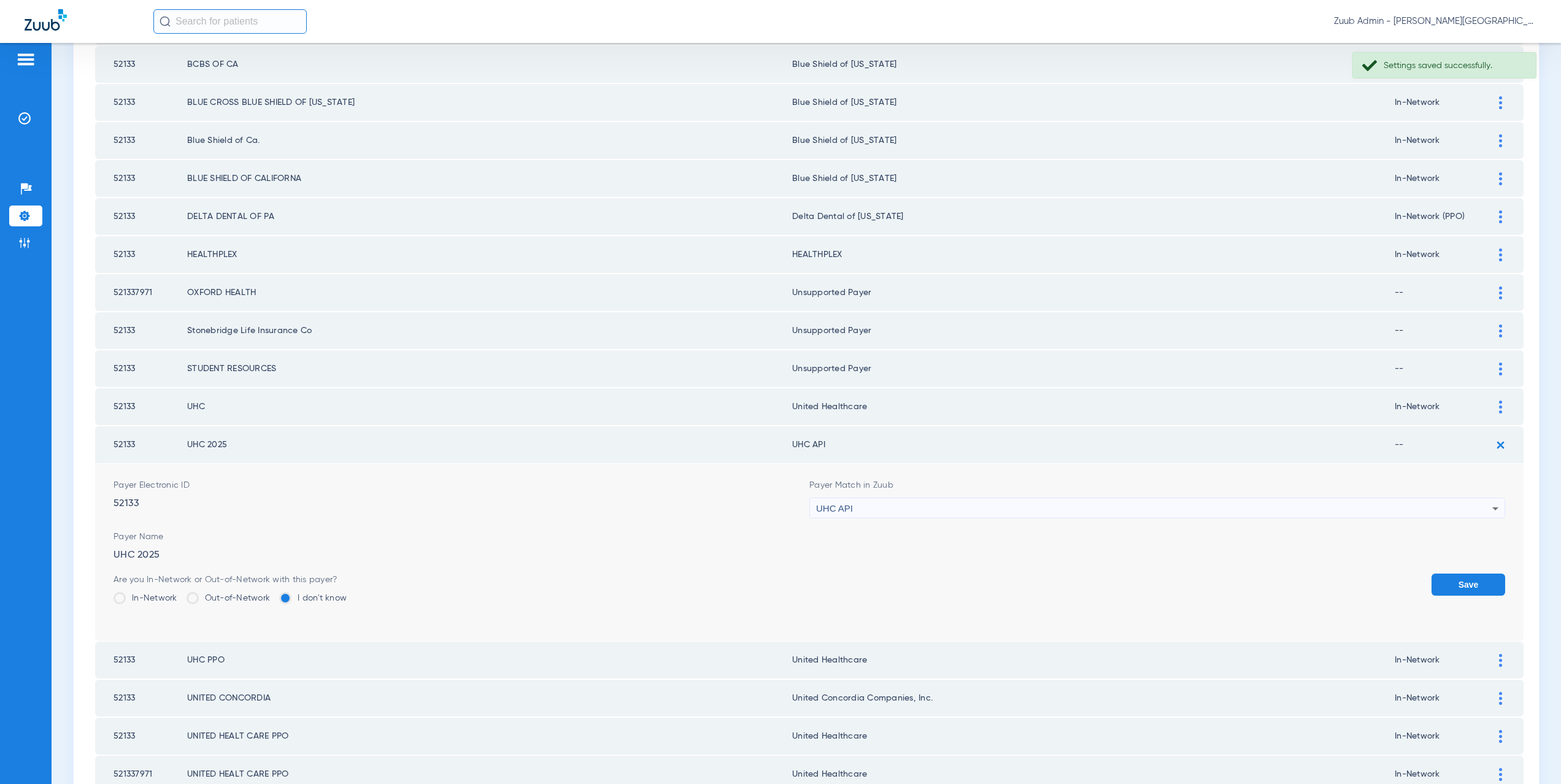
click at [846, 513] on span "UHC API" at bounding box center [834, 508] width 37 height 10
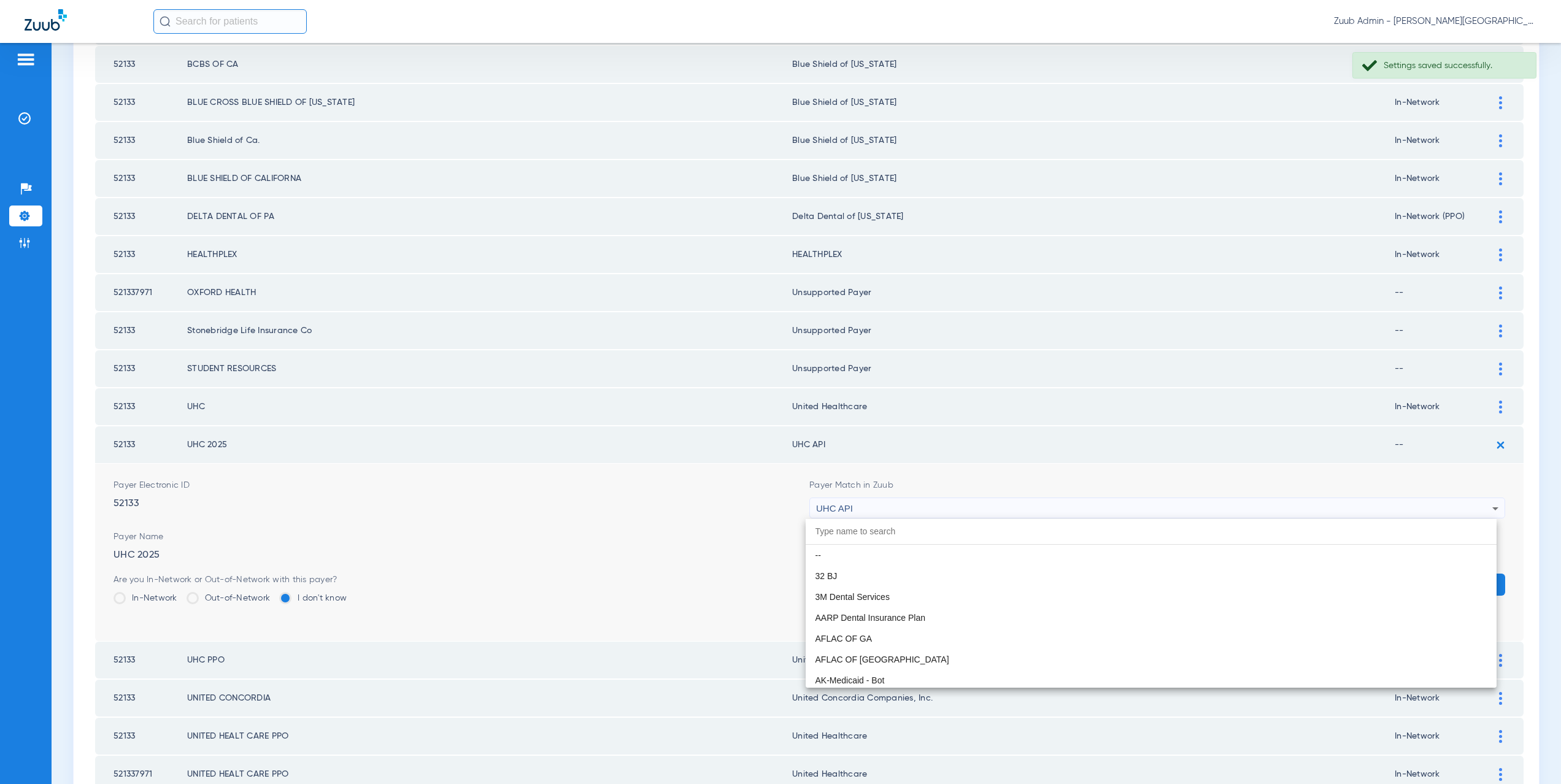
scroll to position [7535, 0]
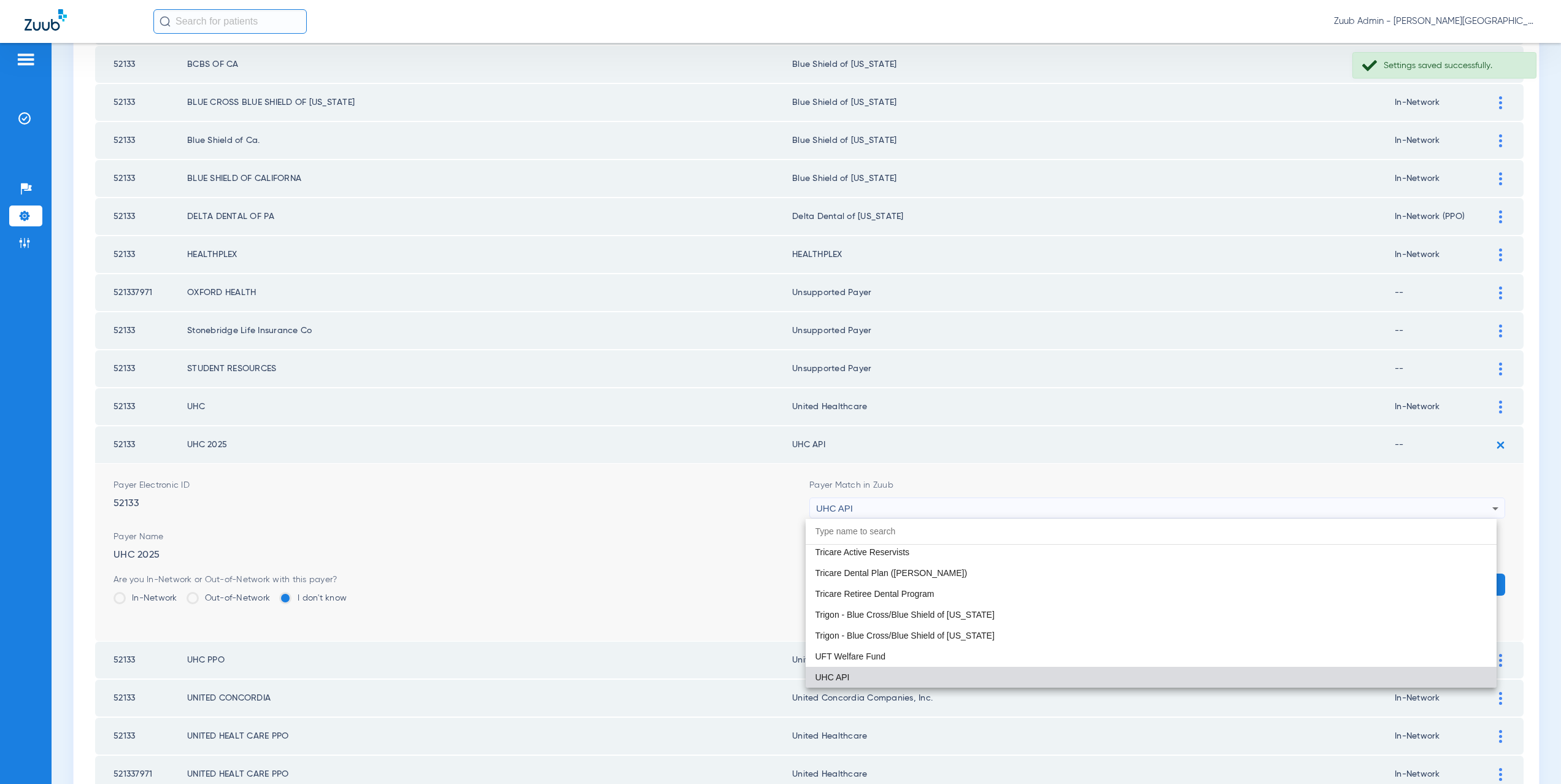
paste input "nited Healthcare"
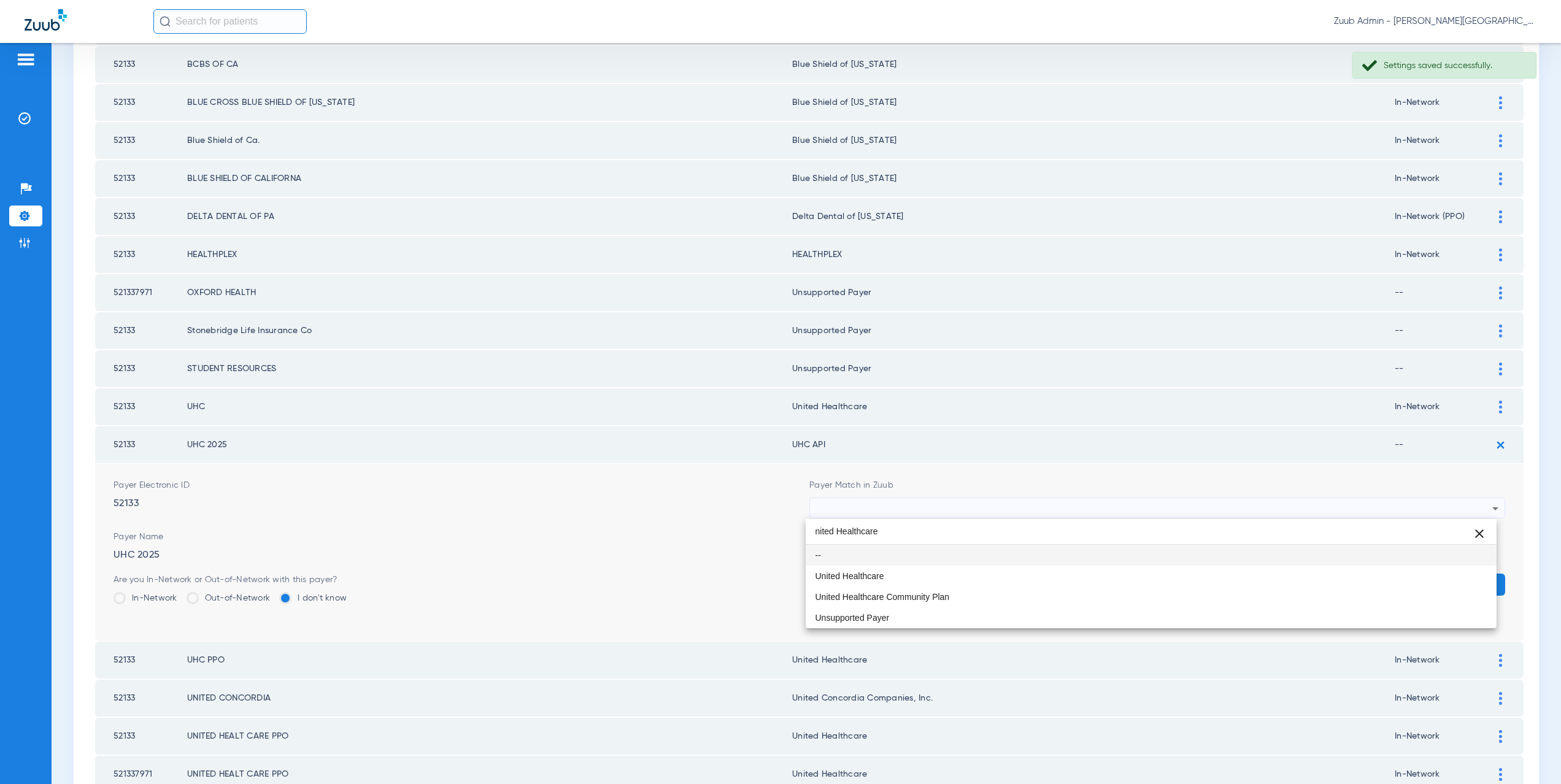
scroll to position [0, 0]
type input "nited Healthcare"
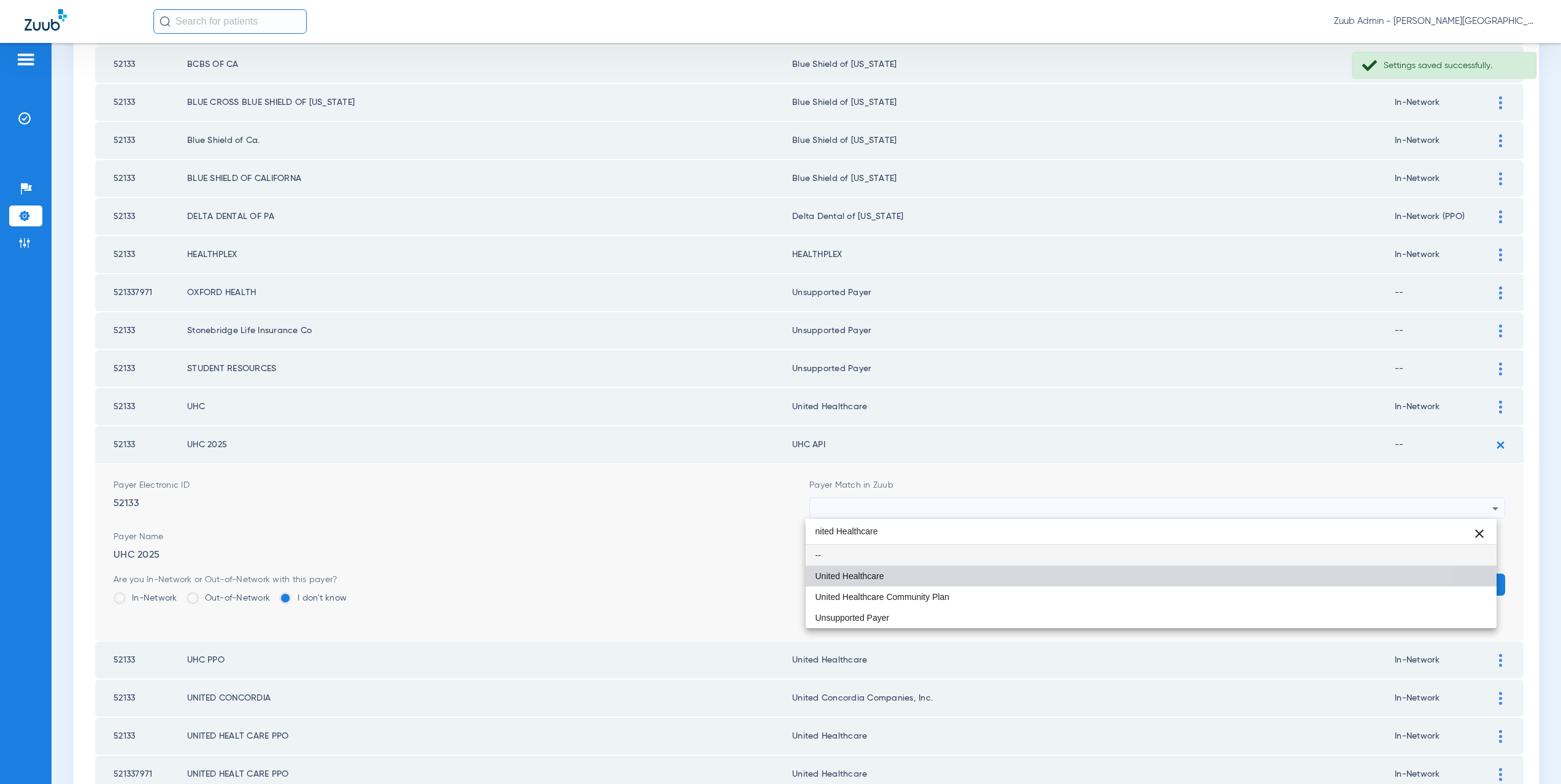
click at [851, 579] on span "United Healthcare" at bounding box center [850, 576] width 69 height 8
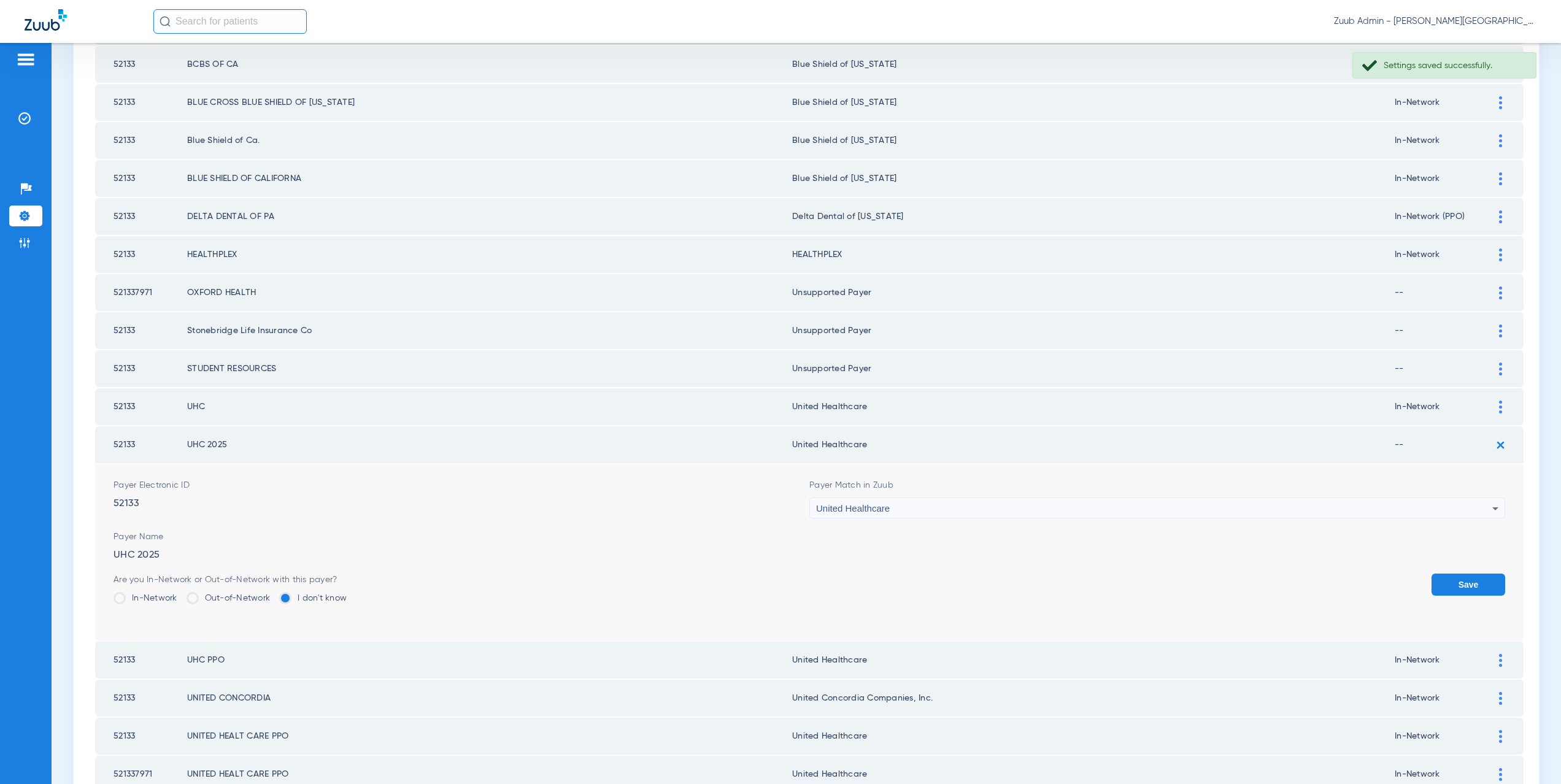
click at [153, 594] on label "In-Network" at bounding box center [145, 598] width 64 height 12
click at [181, 594] on input "In-Network" at bounding box center [181, 594] width 0 height 0
click at [1453, 584] on button "Save" at bounding box center [1469, 585] width 74 height 22
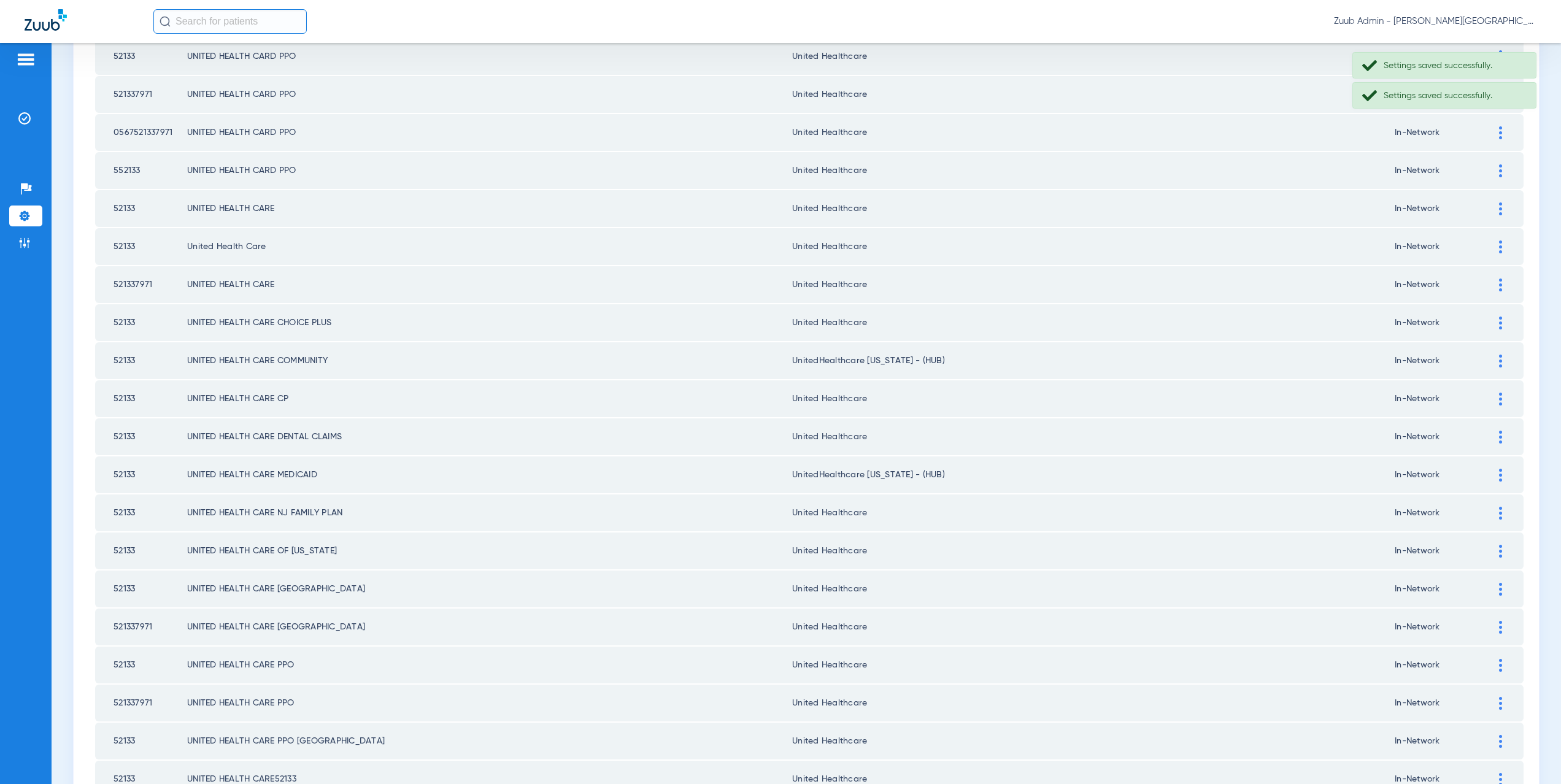
scroll to position [923, 0]
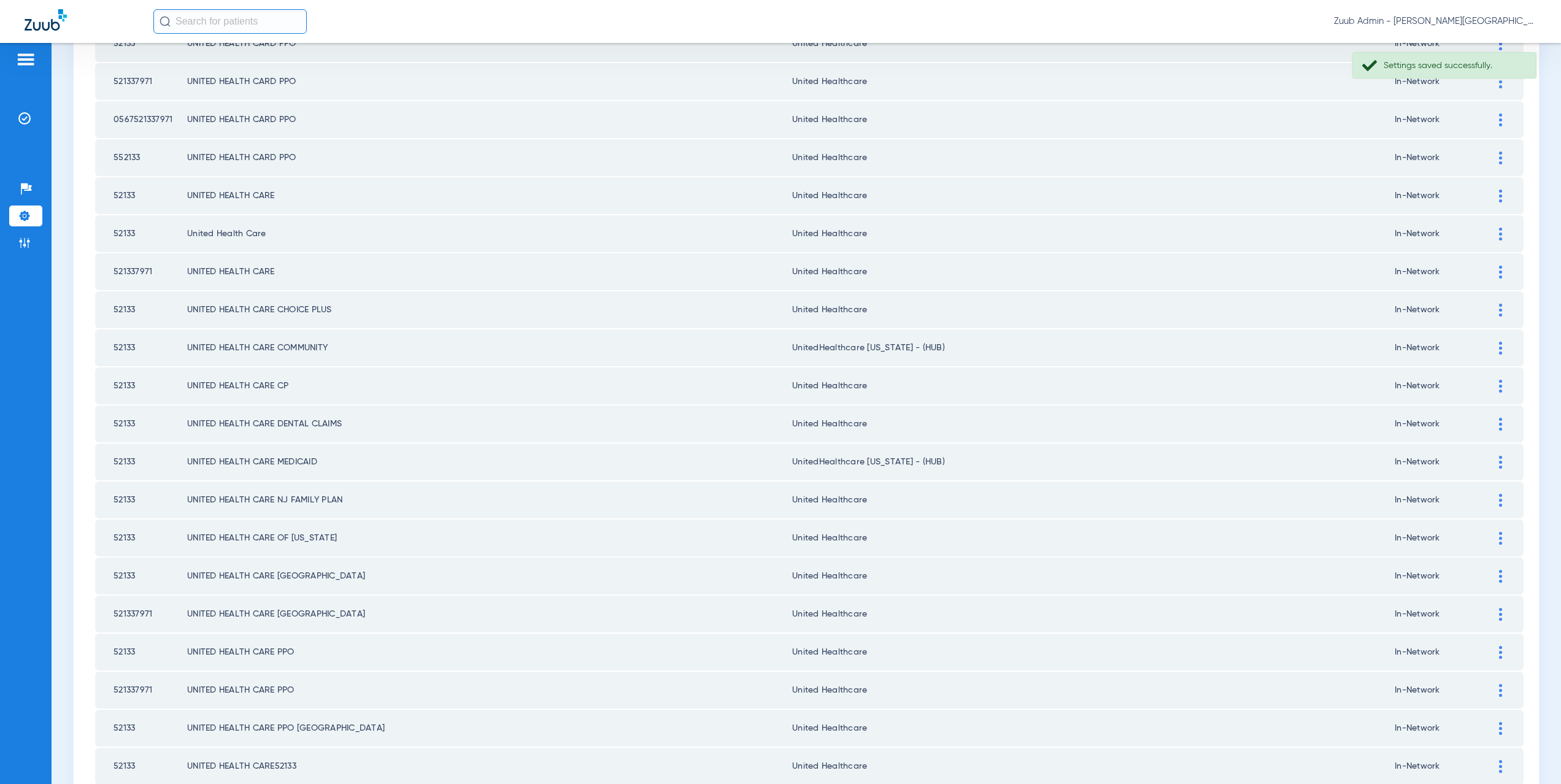
click at [1499, 343] on img at bounding box center [1500, 348] width 3 height 13
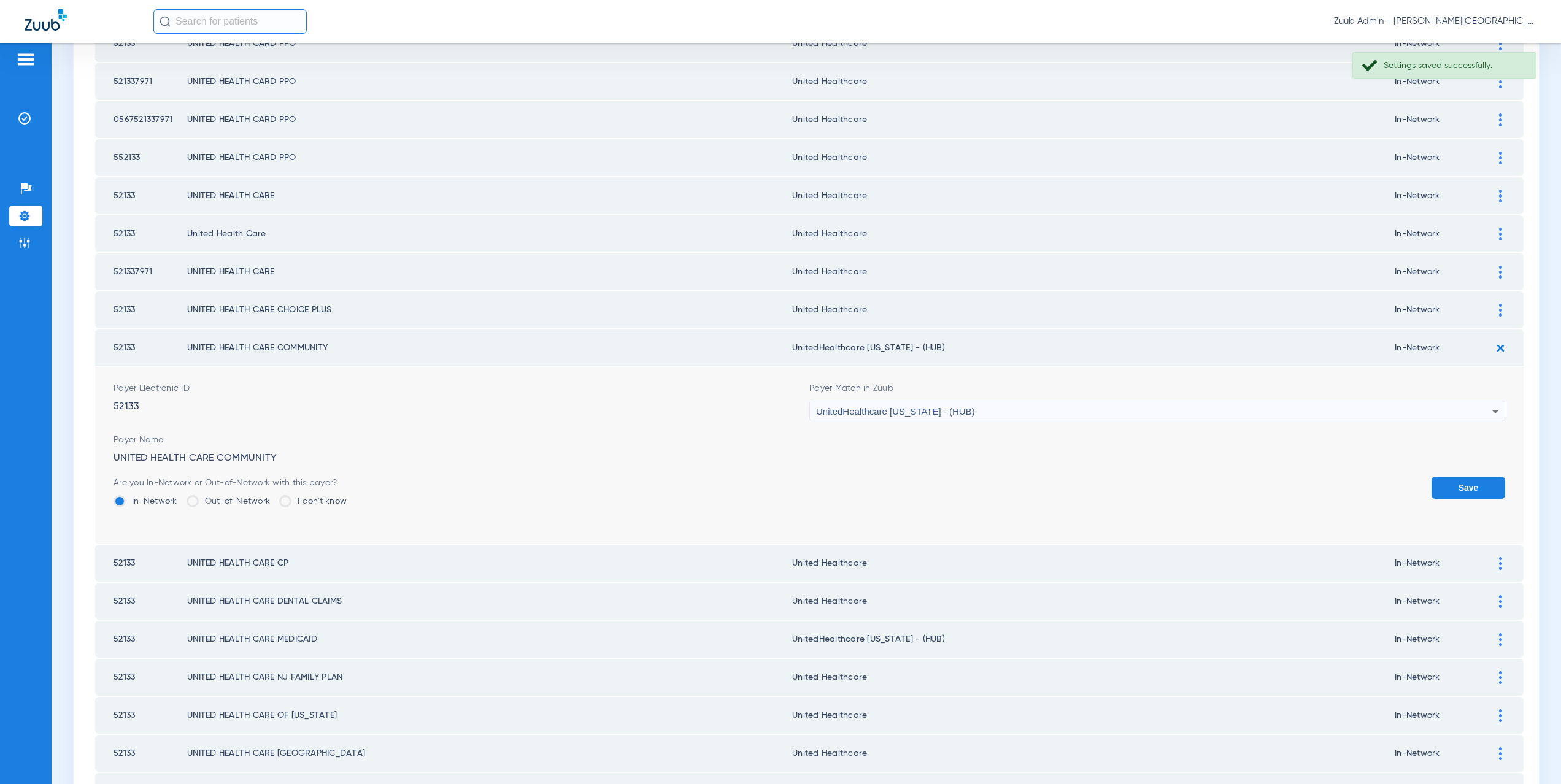
click at [877, 419] on div "UnitedHealthcare Michigan - (HUB)" at bounding box center [1154, 412] width 676 height 21
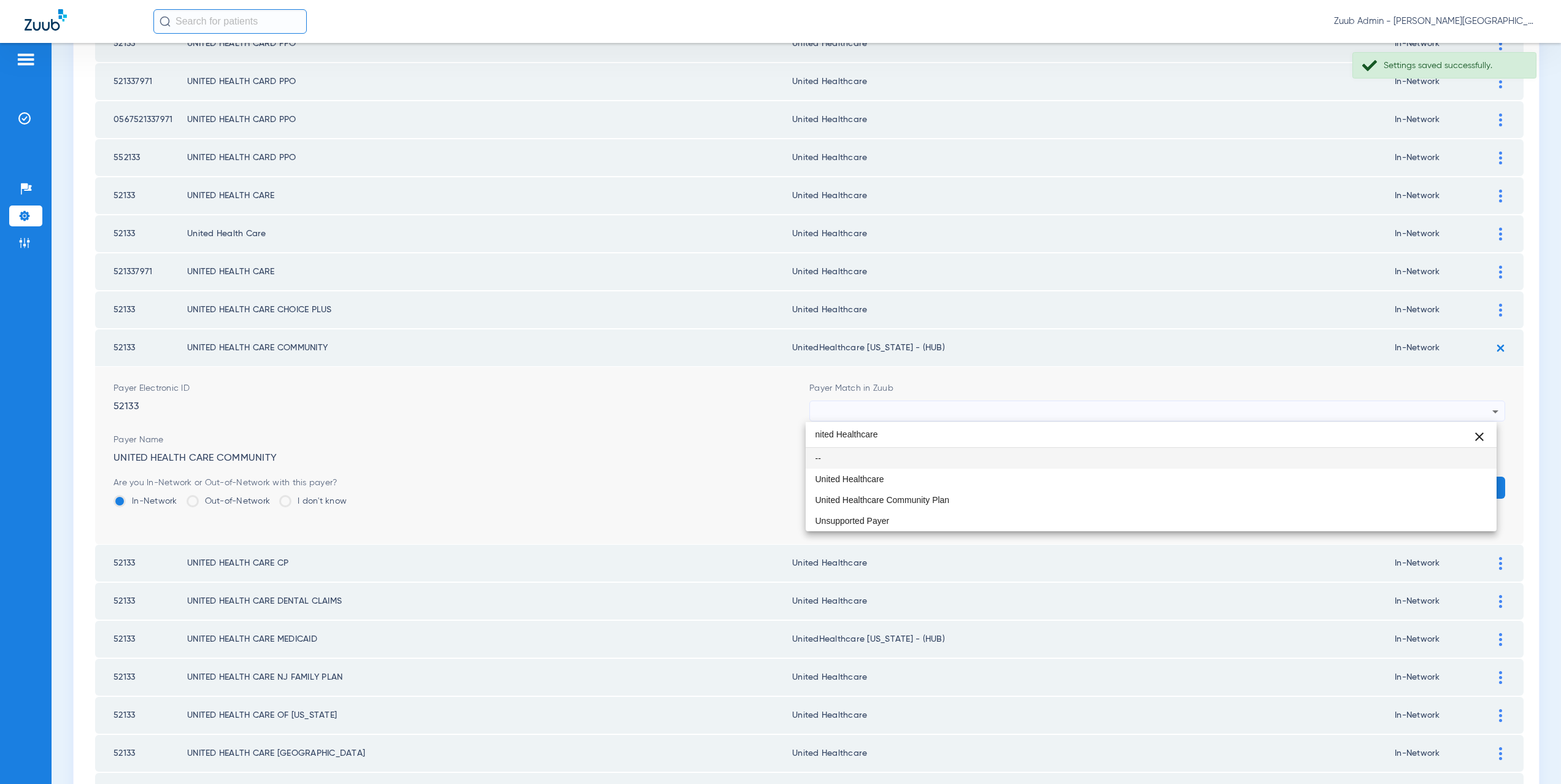
scroll to position [0, 0]
type input "nited Healthcare"
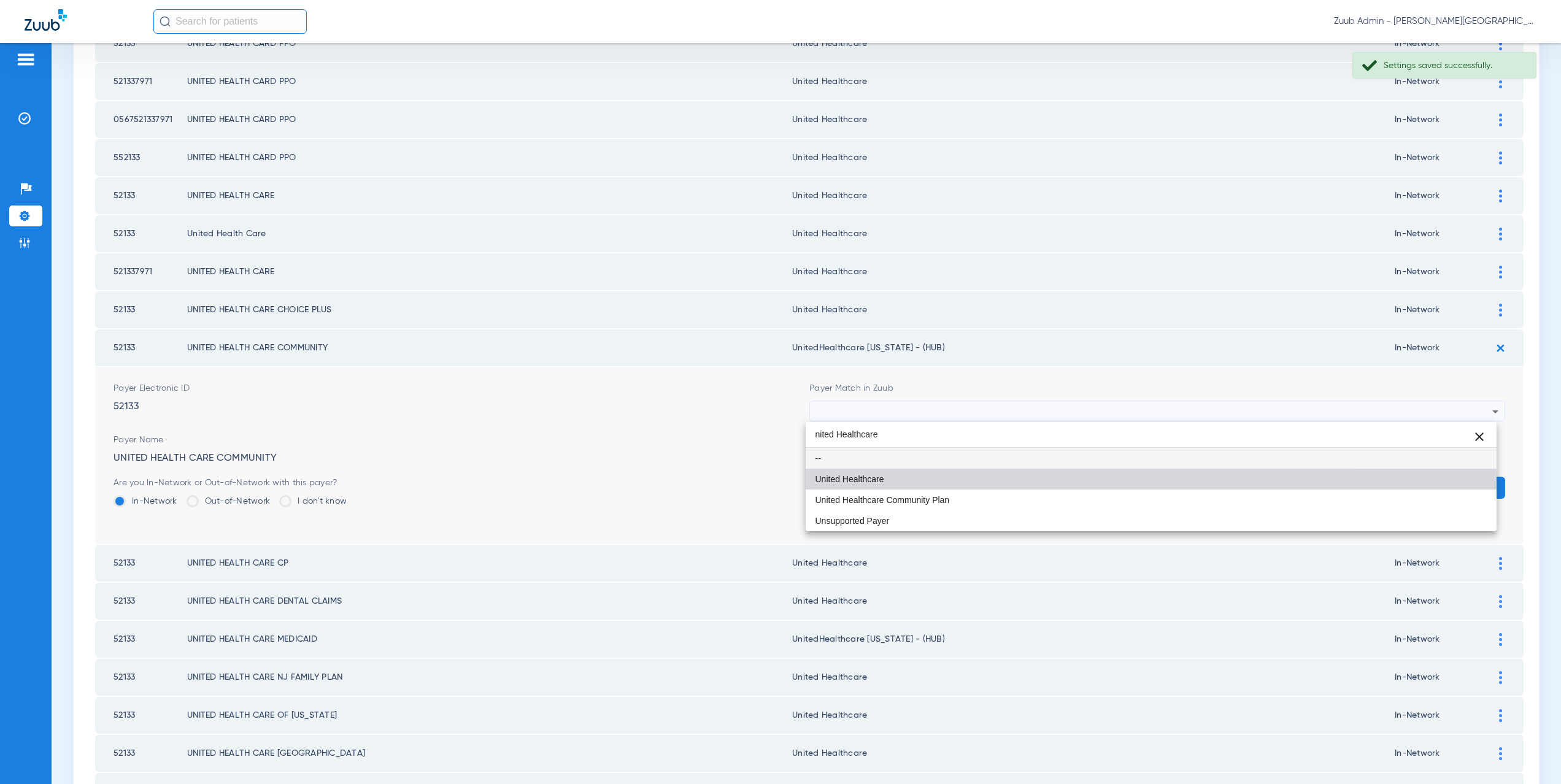
click at [881, 483] on span "United Healthcare" at bounding box center [850, 479] width 69 height 8
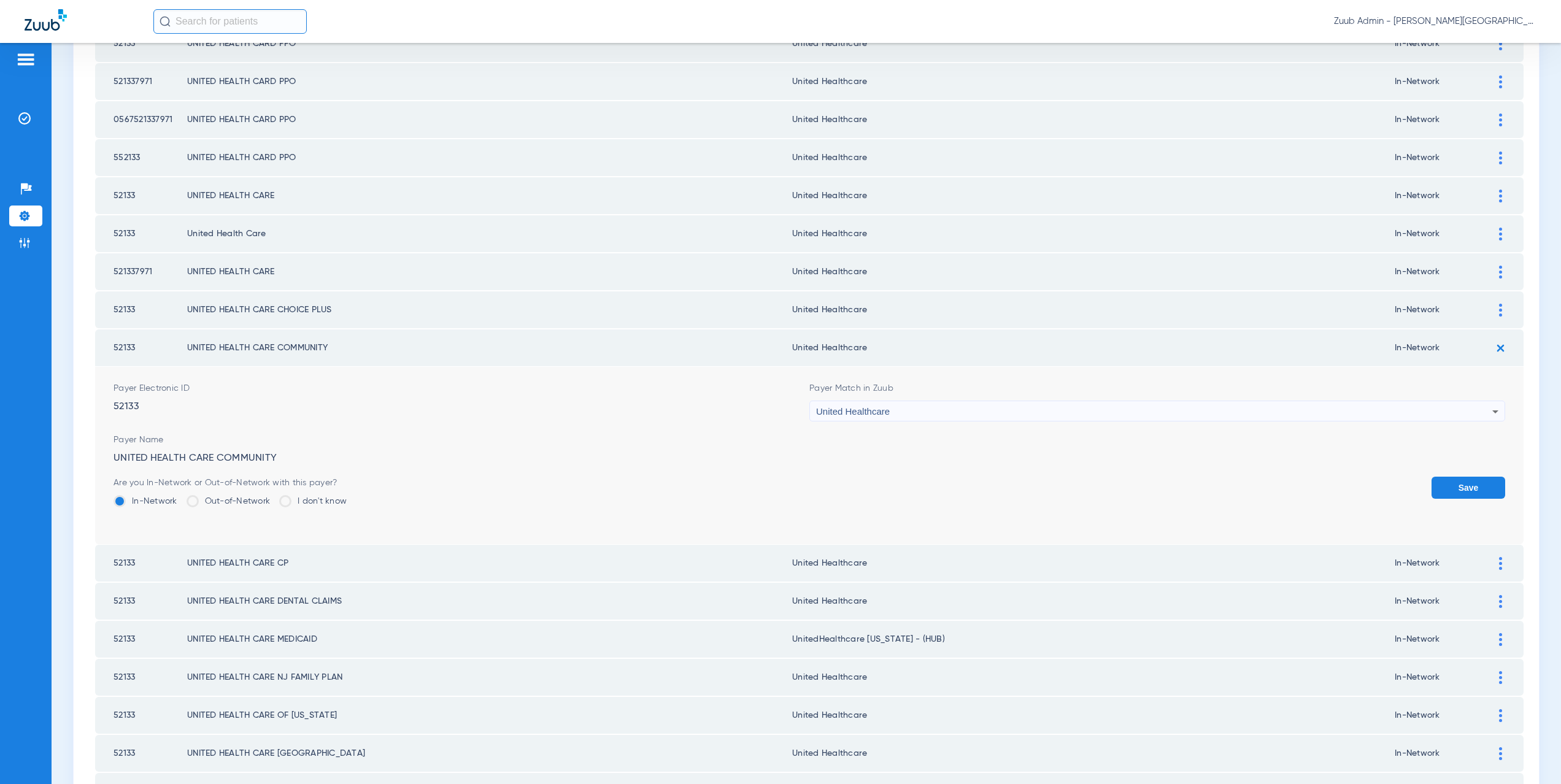
click at [1457, 483] on button "Save" at bounding box center [1469, 488] width 74 height 22
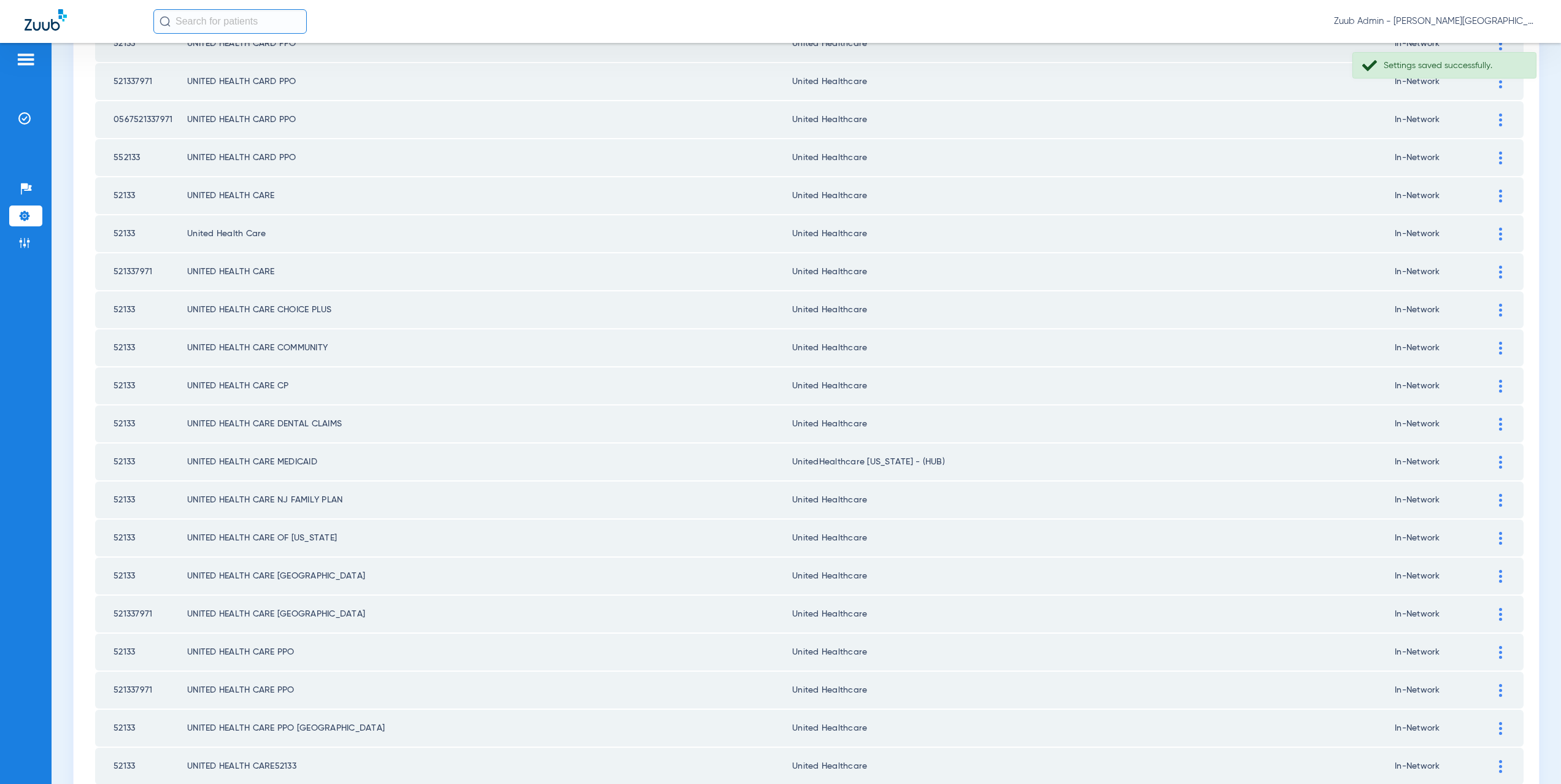
click at [1499, 463] on img at bounding box center [1500, 463] width 3 height 13
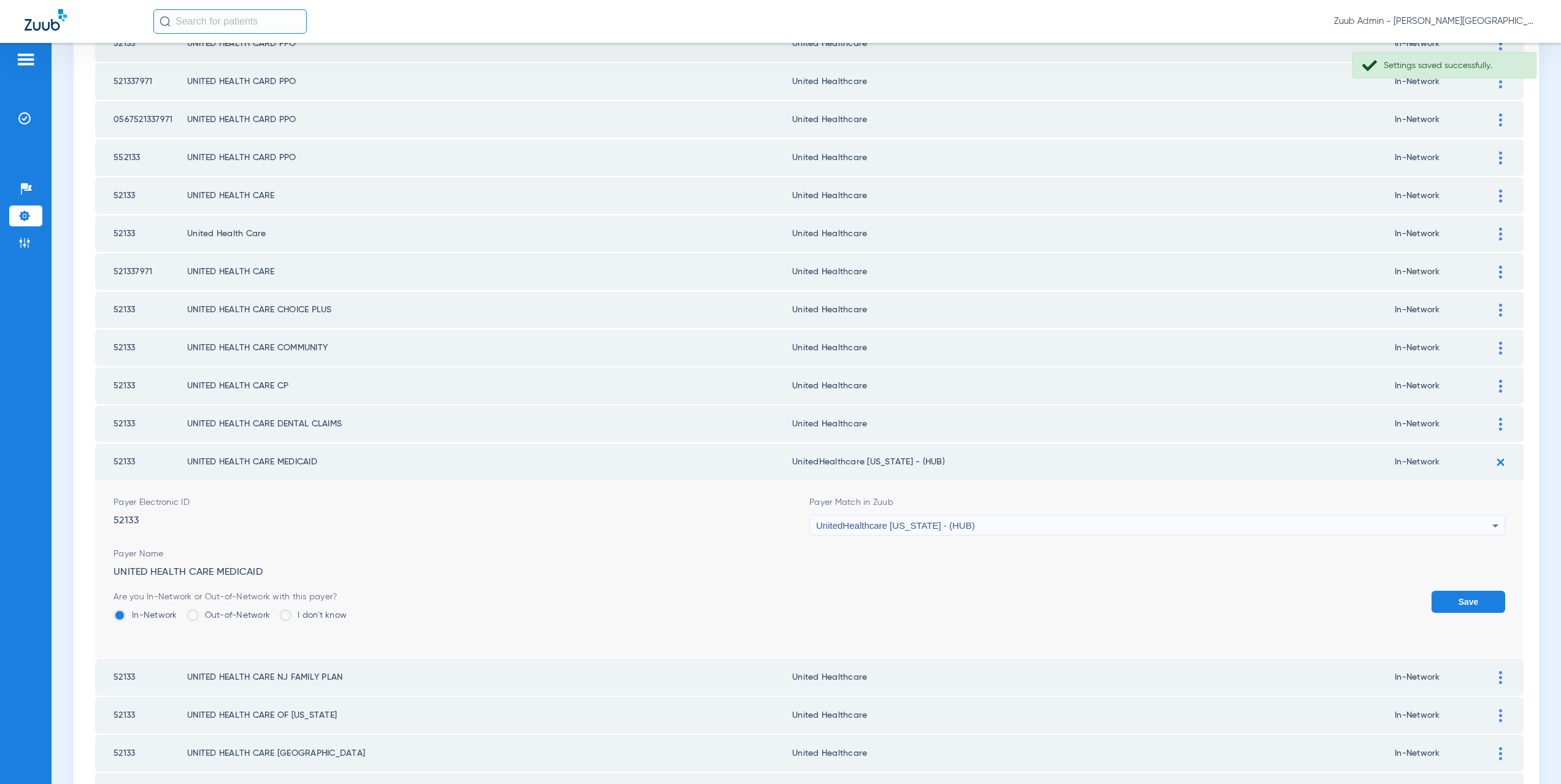
click at [928, 523] on span "UnitedHealthcare Michigan - (HUB)" at bounding box center [896, 525] width 159 height 10
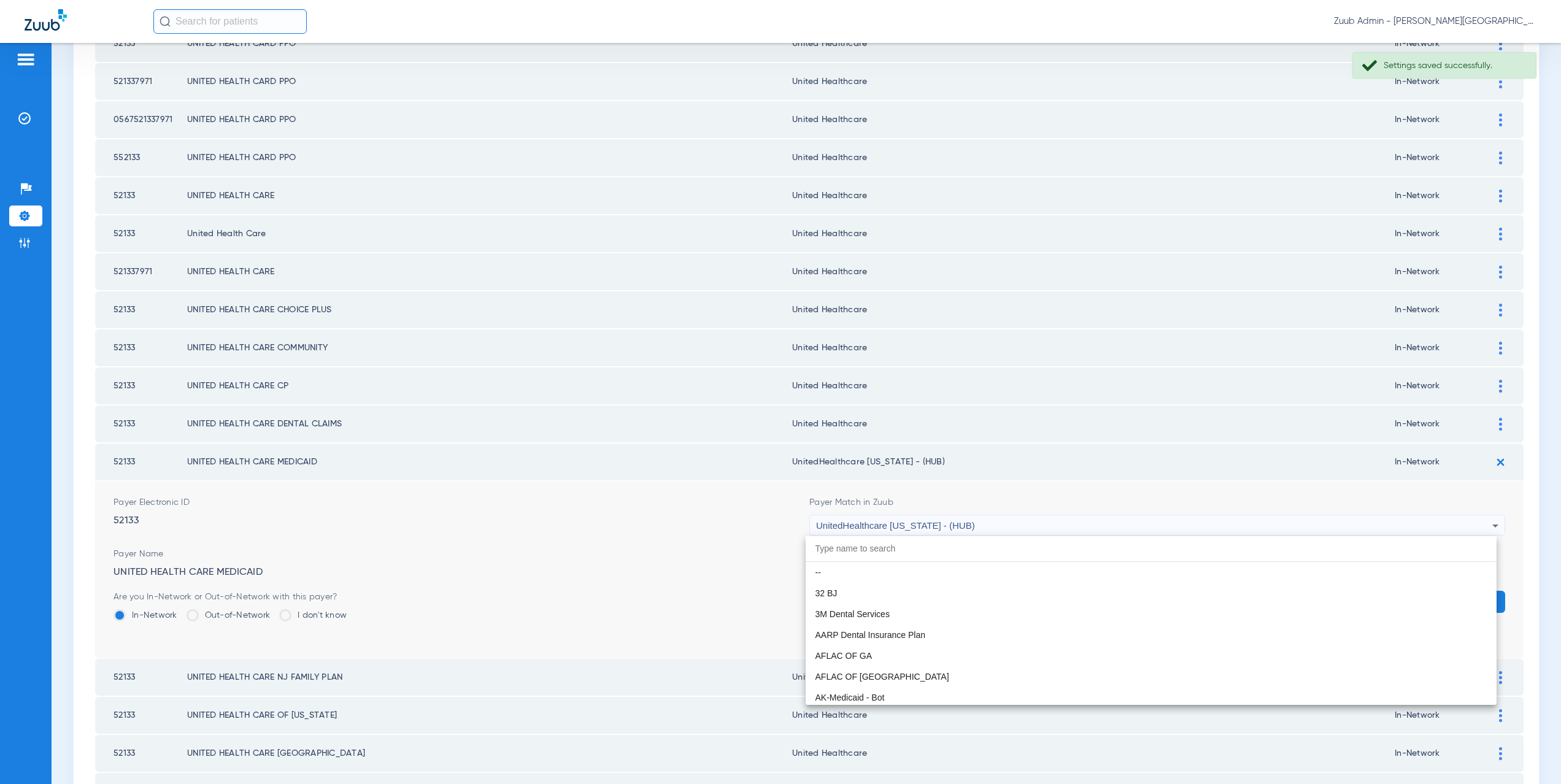
scroll to position [8996, 0]
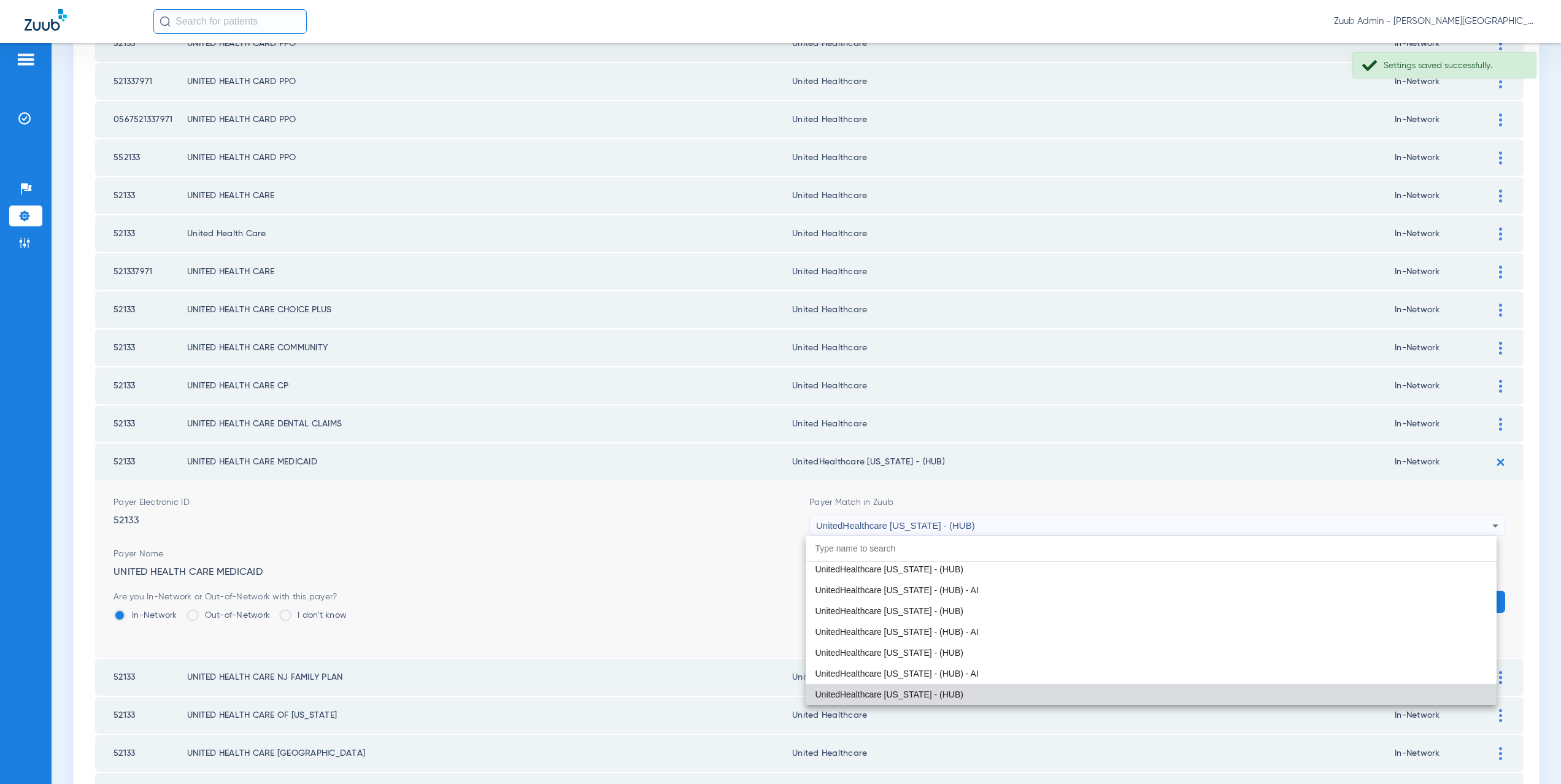
paste input "nited Healthcare"
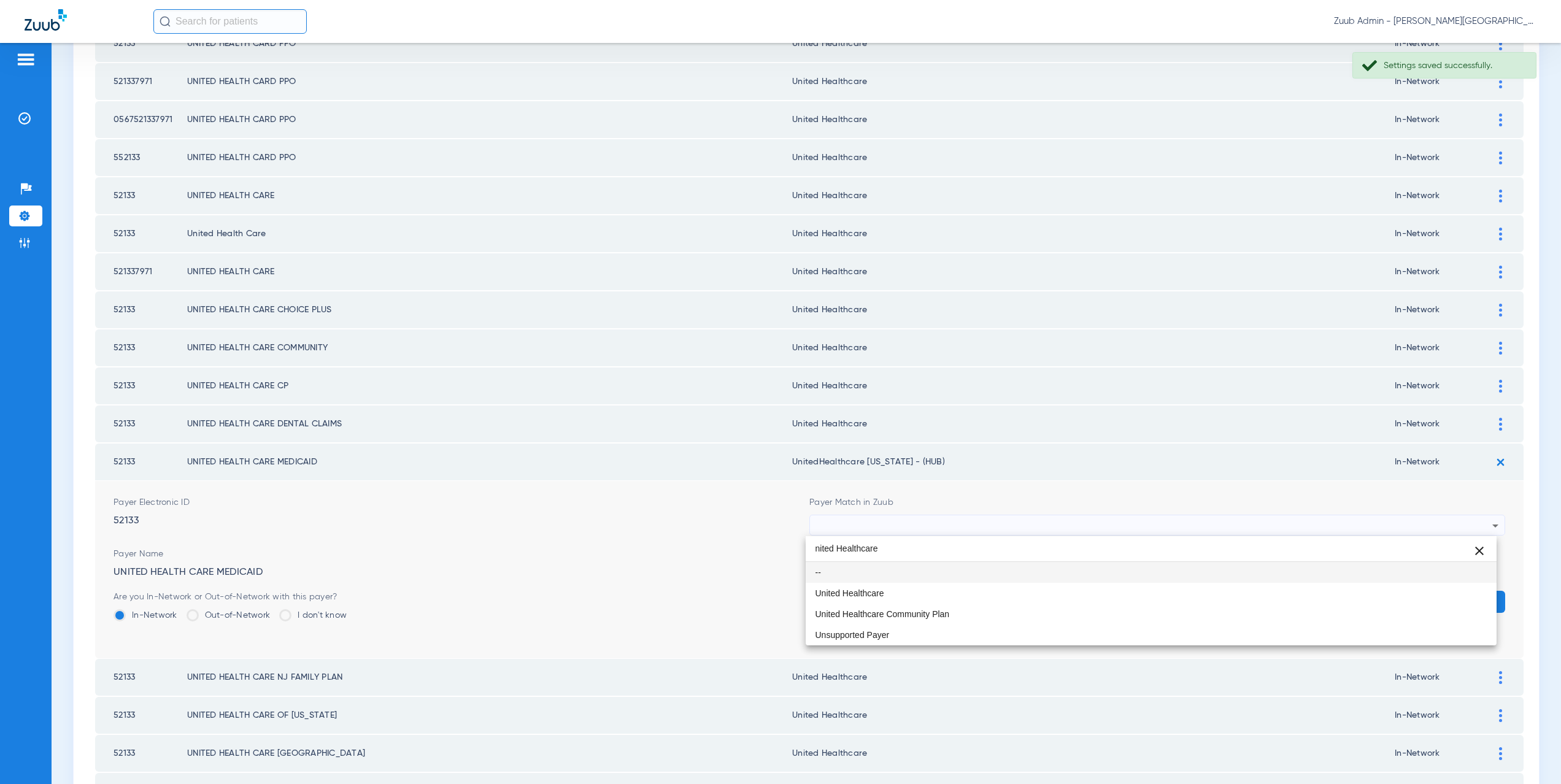
scroll to position [0, 0]
type input "nited Healthcare"
click at [886, 594] on mat-option "United Healthcare" at bounding box center [1152, 593] width 692 height 21
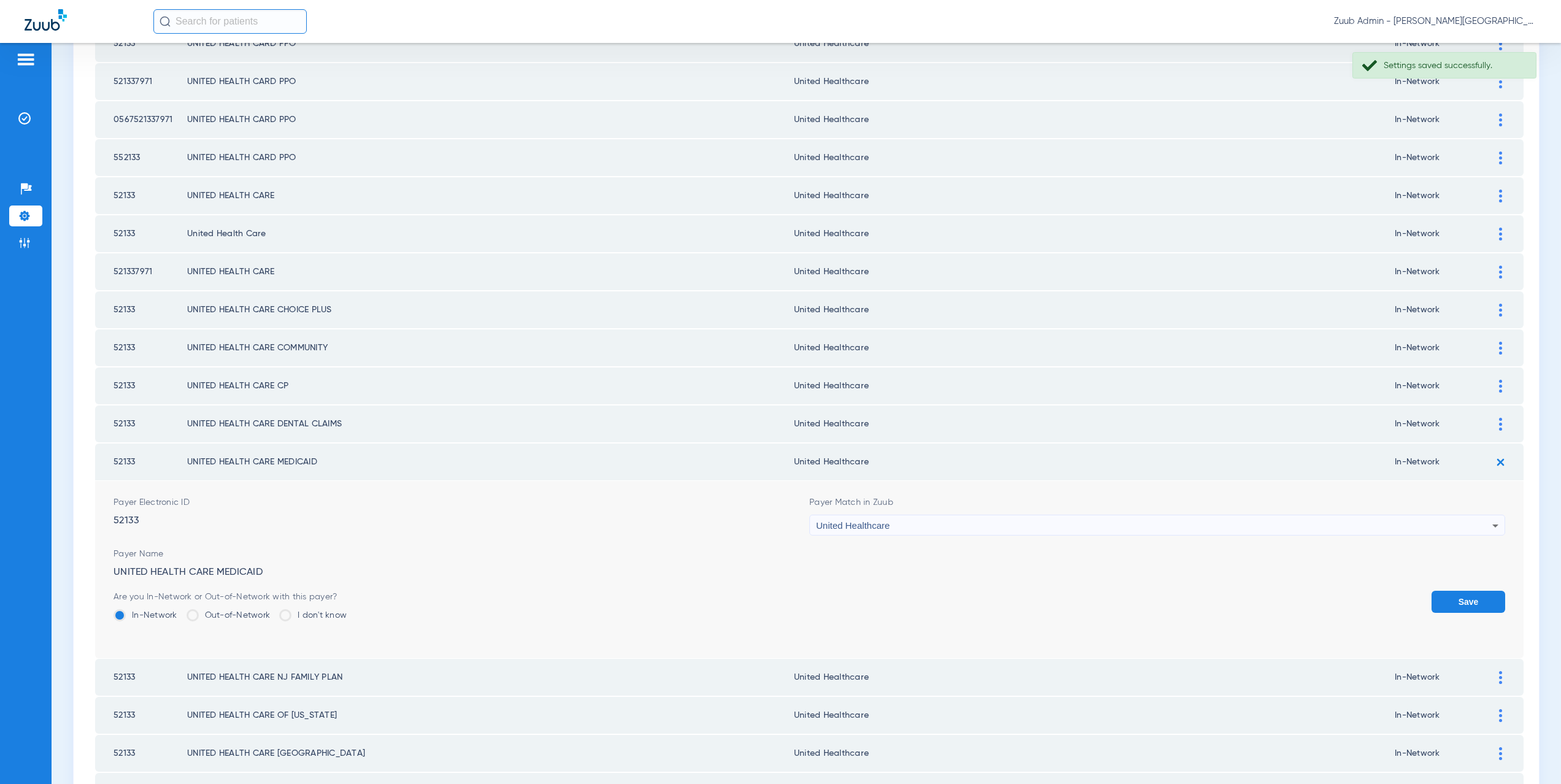
click at [1475, 600] on button "Save" at bounding box center [1469, 602] width 74 height 22
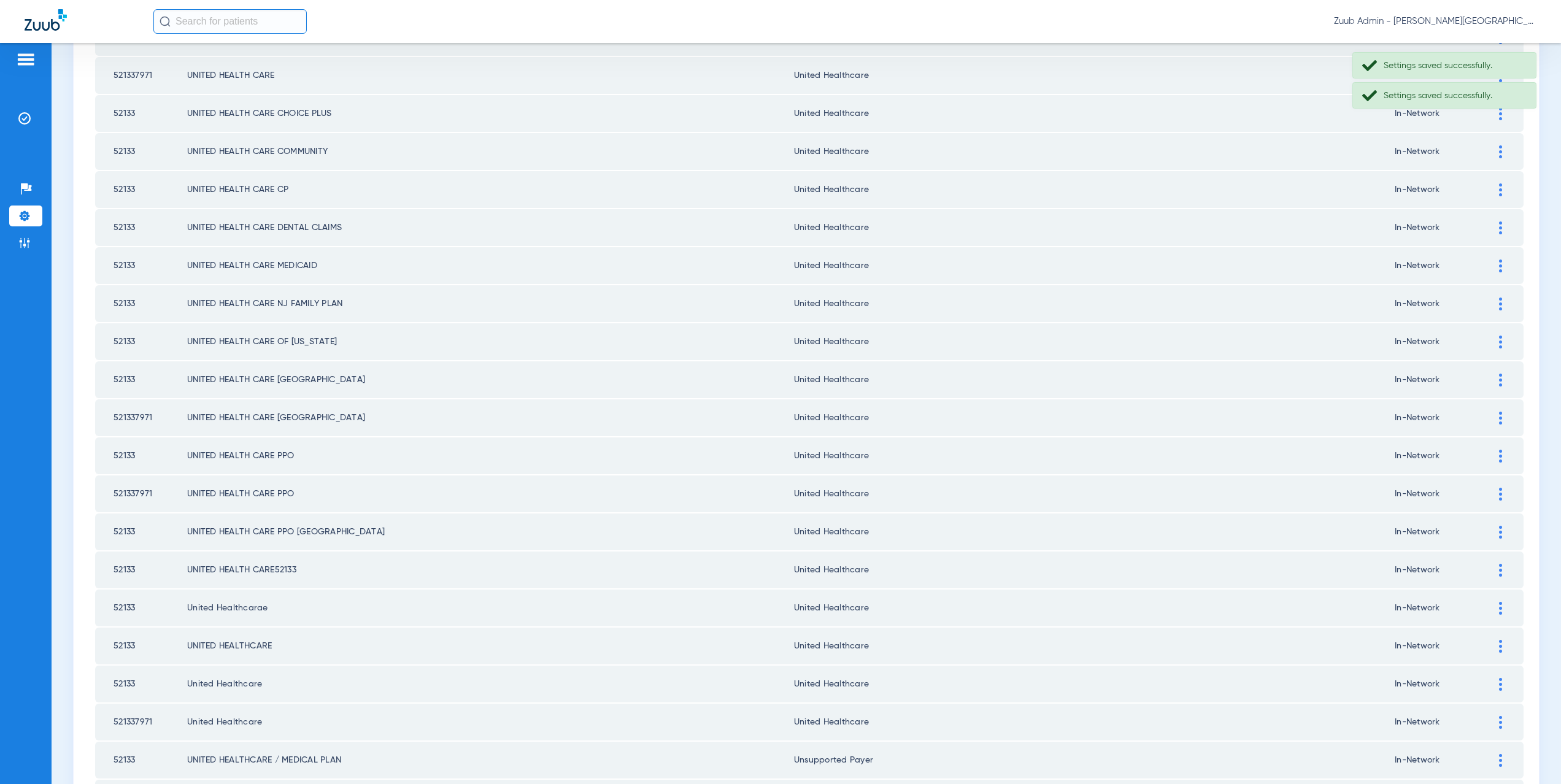
scroll to position [1434, 0]
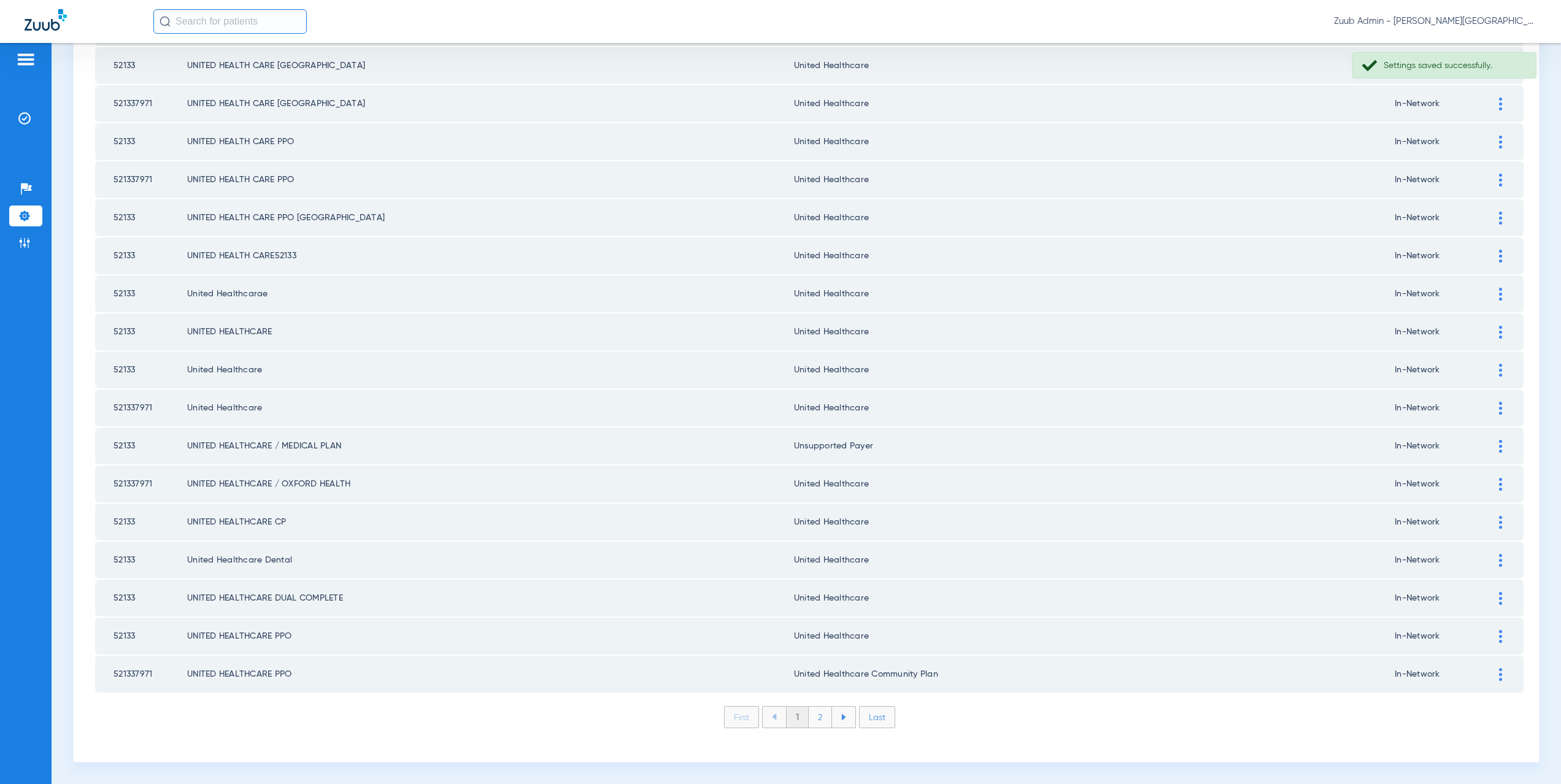
click at [1494, 668] on div at bounding box center [1500, 675] width 21 height 13
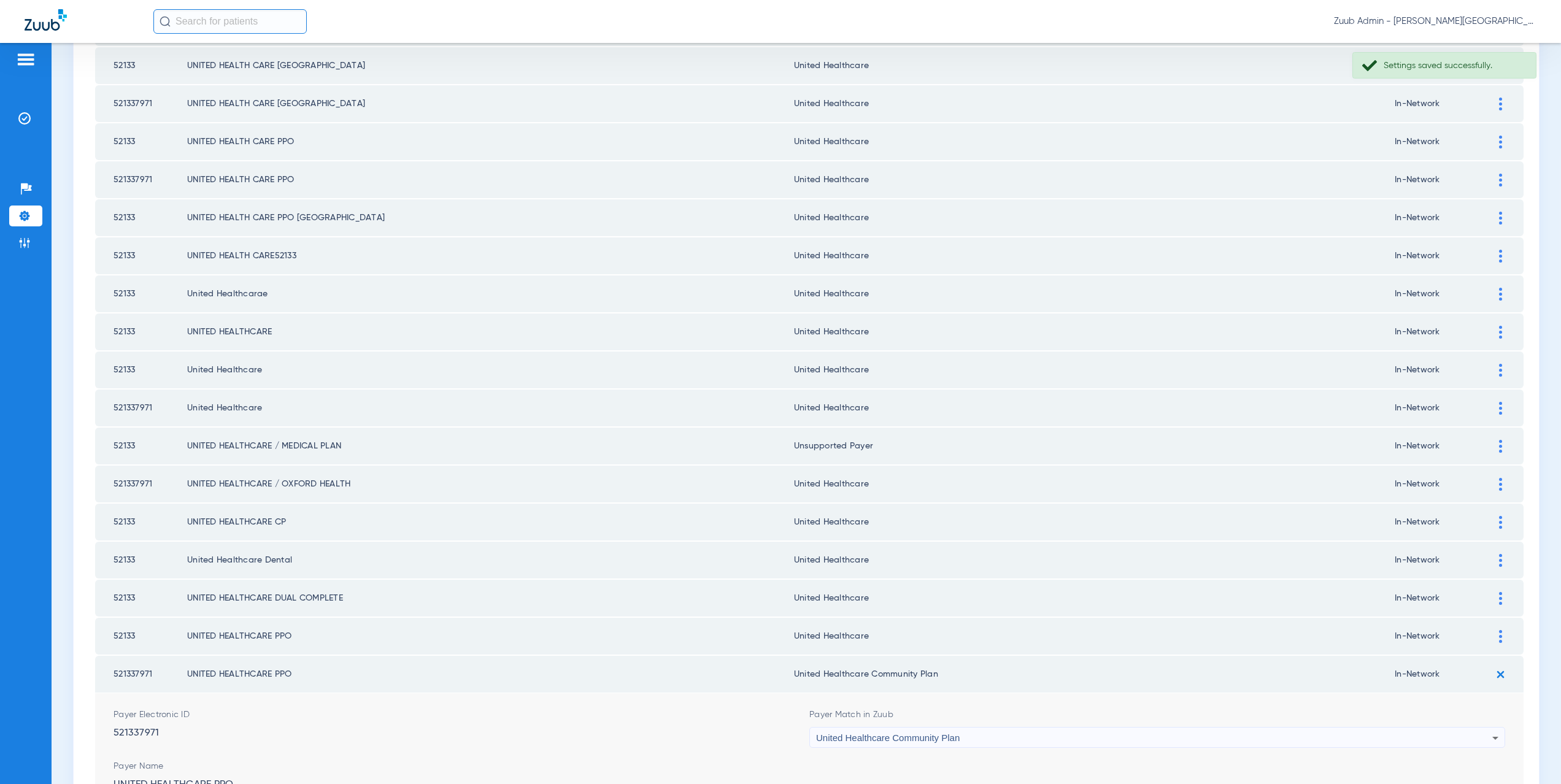
click at [1490, 674] on div at bounding box center [1500, 674] width 21 height 20
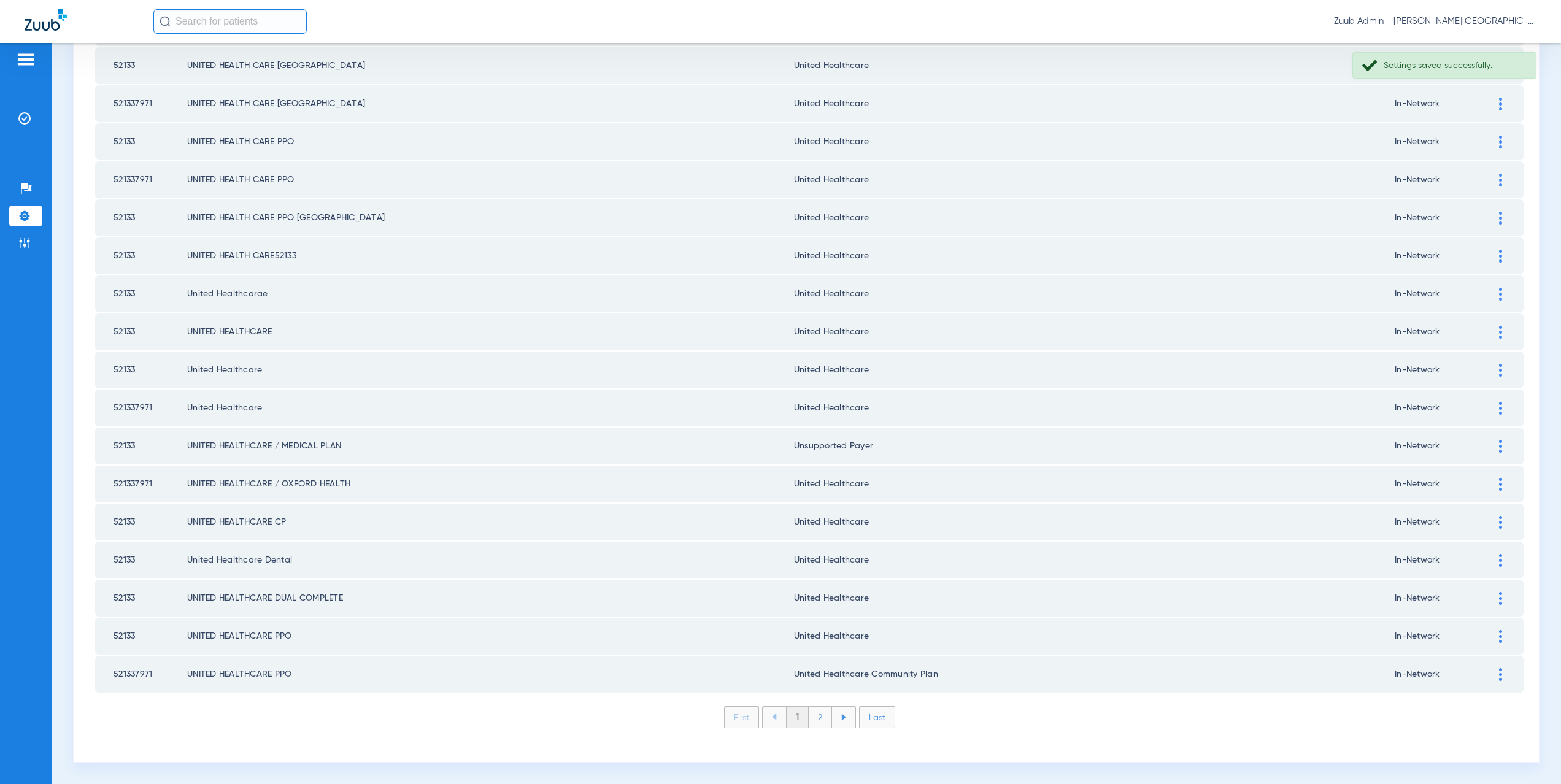
click at [1490, 676] on div at bounding box center [1500, 675] width 21 height 13
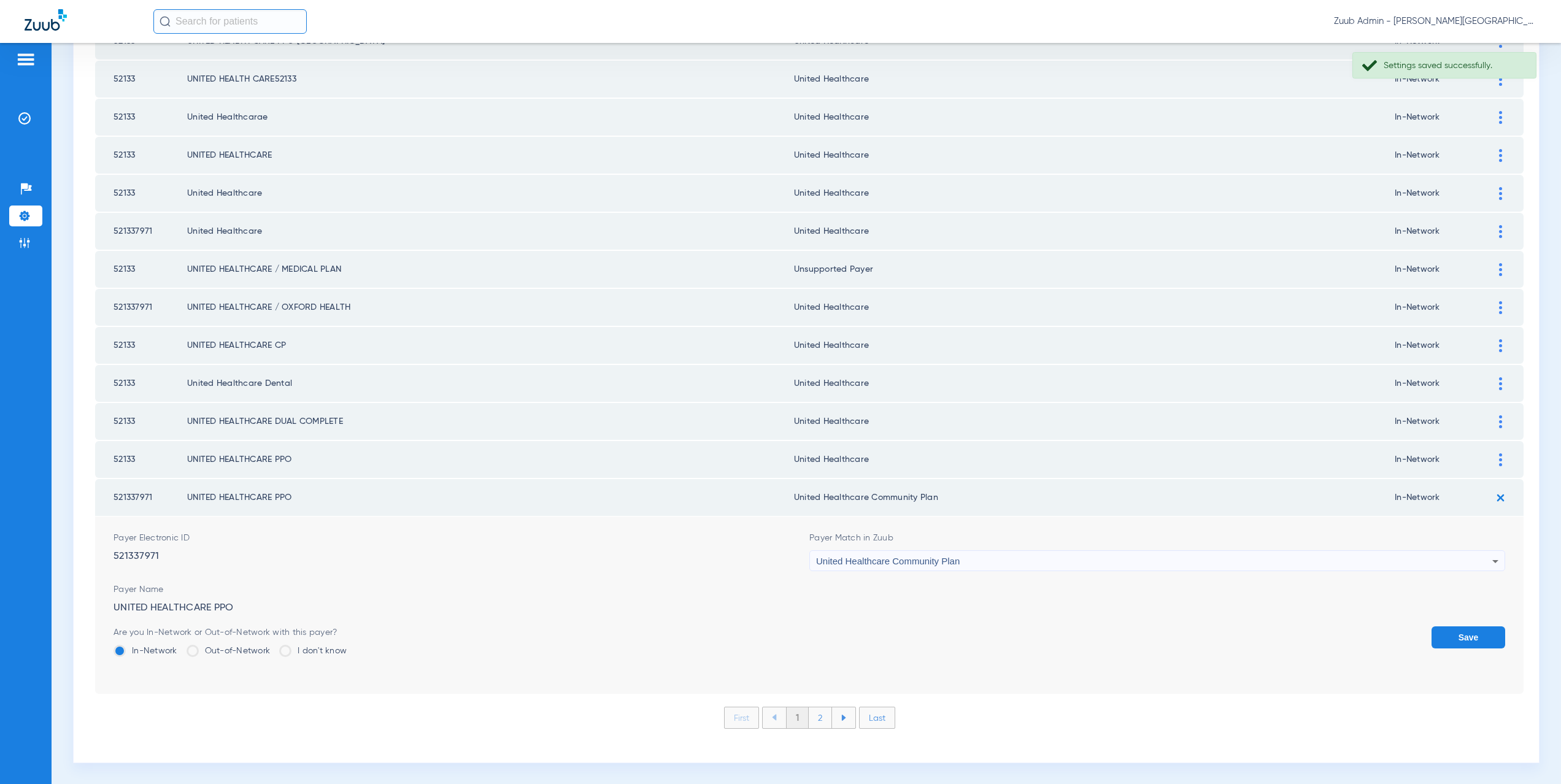
scroll to position [1611, 0]
click at [876, 553] on div "United Healthcare Community Plan" at bounding box center [1154, 561] width 676 height 21
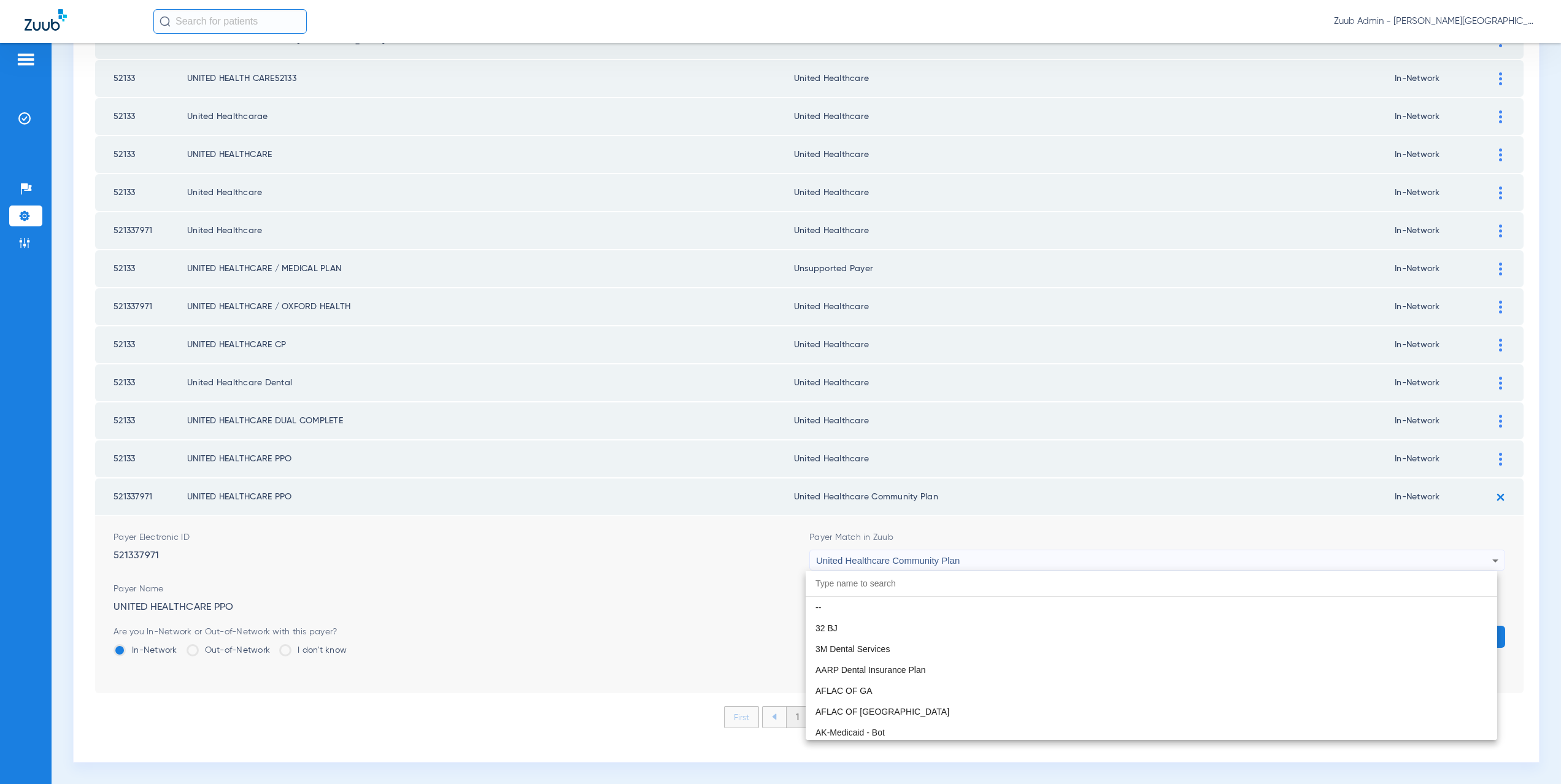
scroll to position [7910, 0]
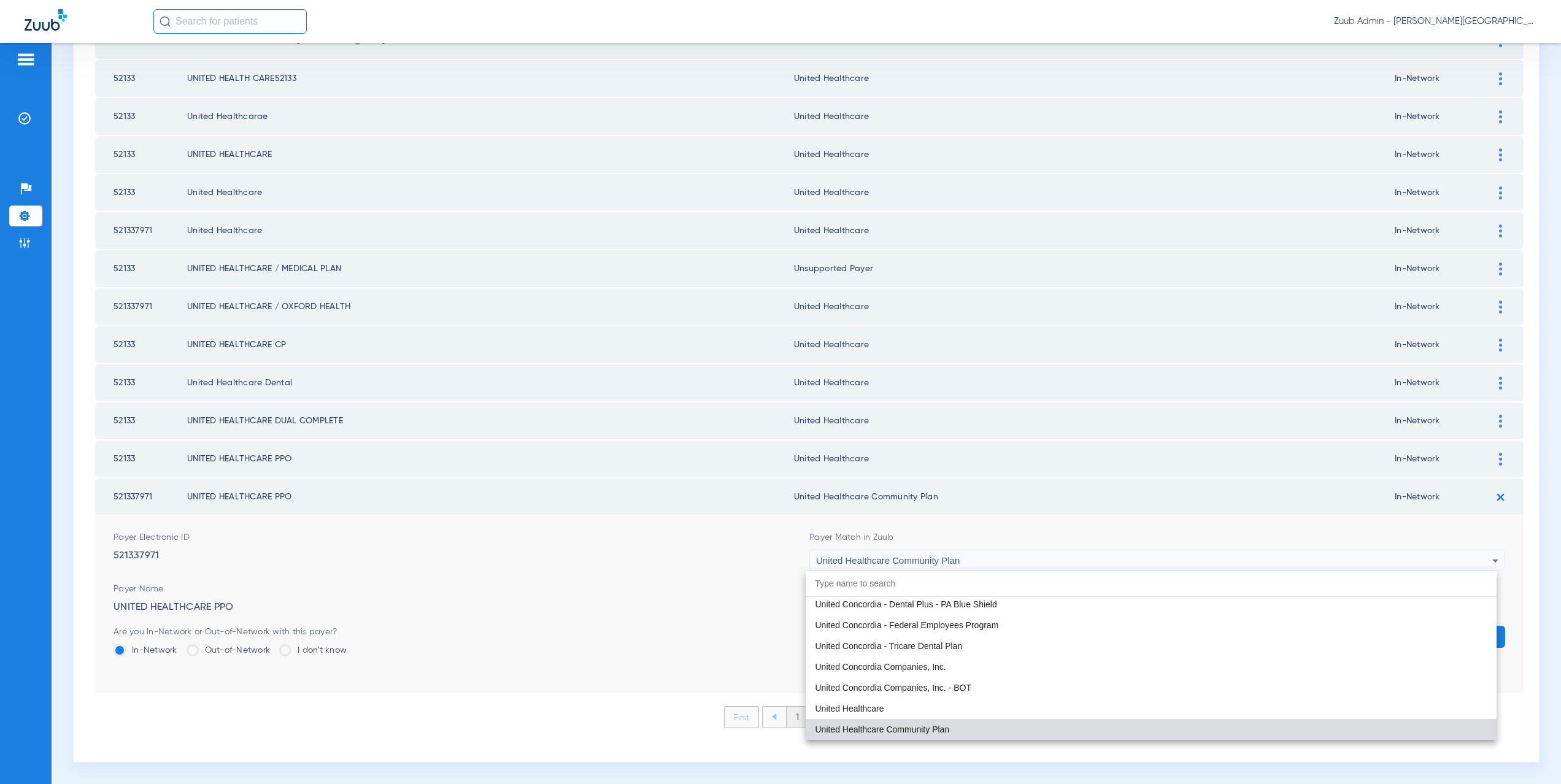
paste input "nited Healthcare"
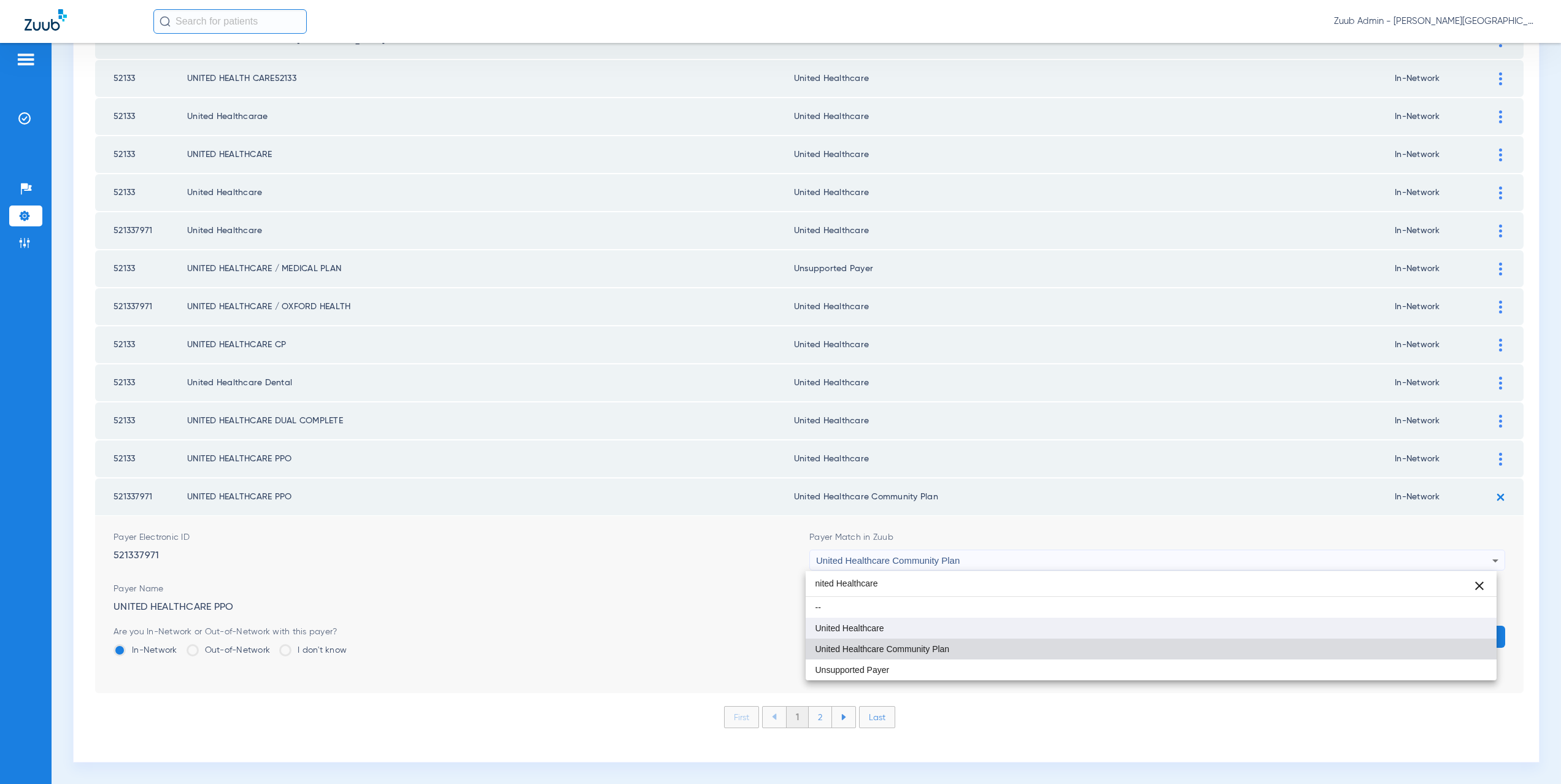
type input "nited Healthcare"
click at [863, 629] on span "United Healthcare" at bounding box center [850, 628] width 69 height 8
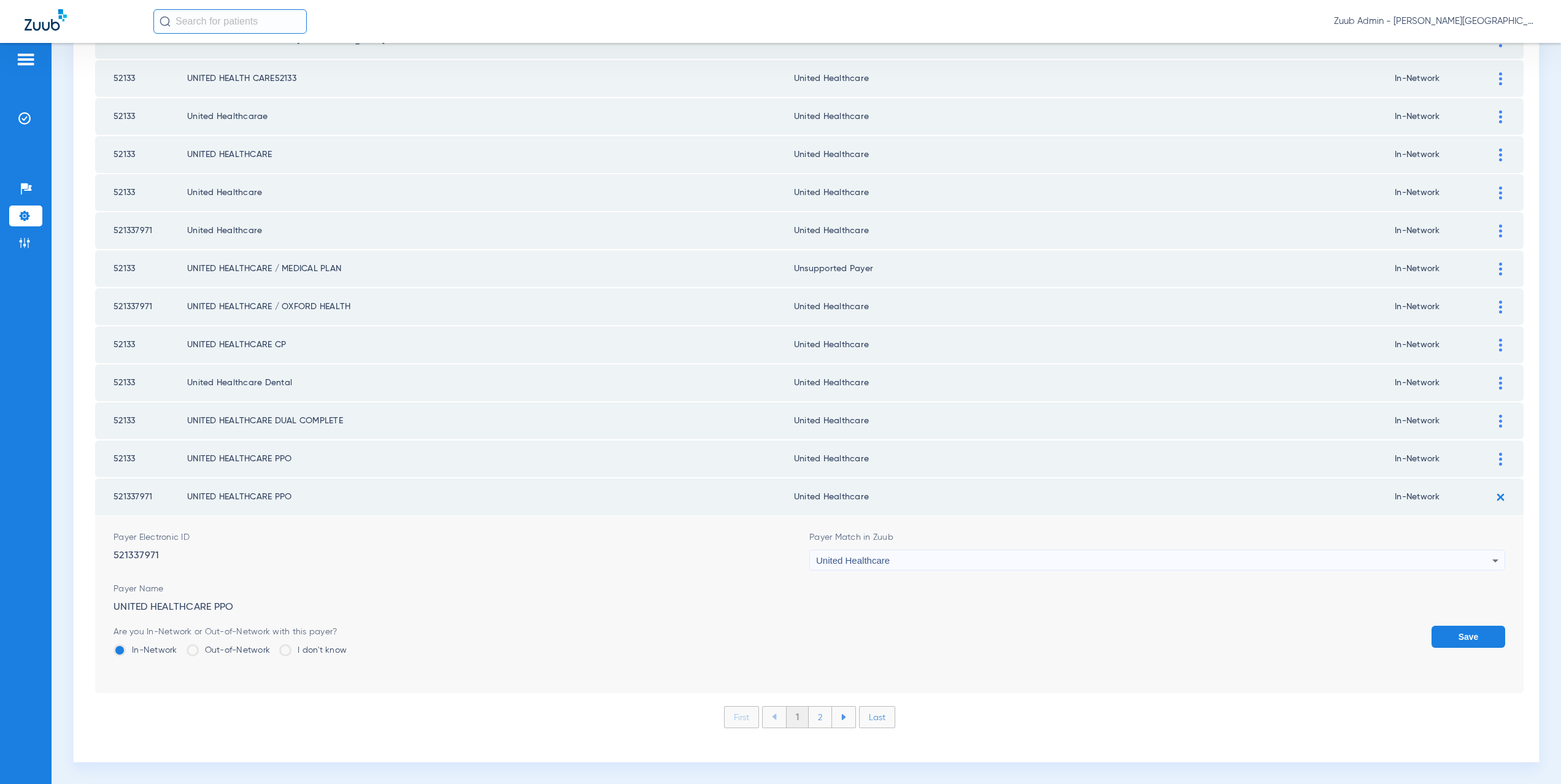
click at [1432, 636] on button "Save" at bounding box center [1469, 637] width 74 height 22
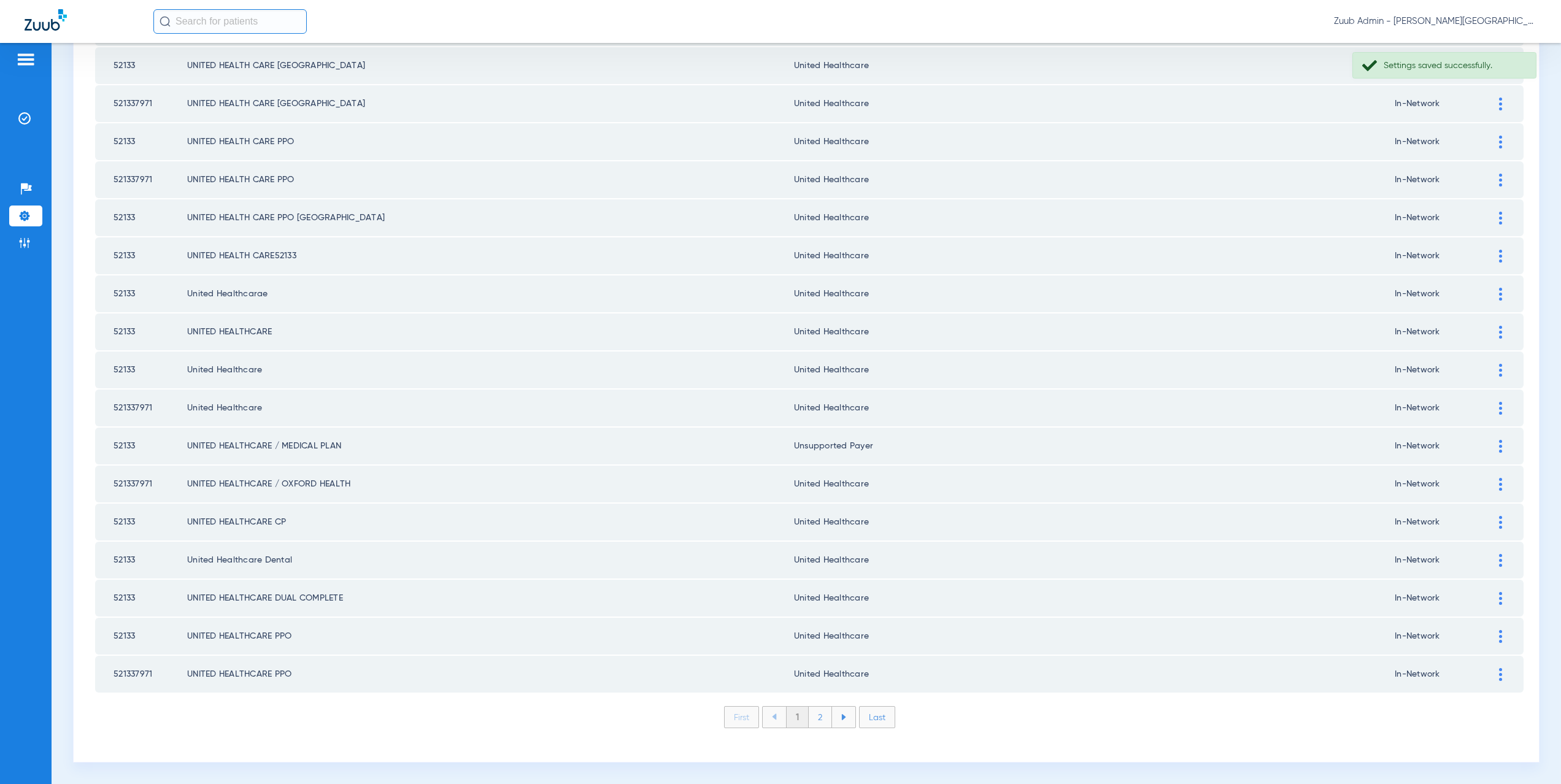
click at [816, 715] on li "2" at bounding box center [820, 718] width 23 height 21
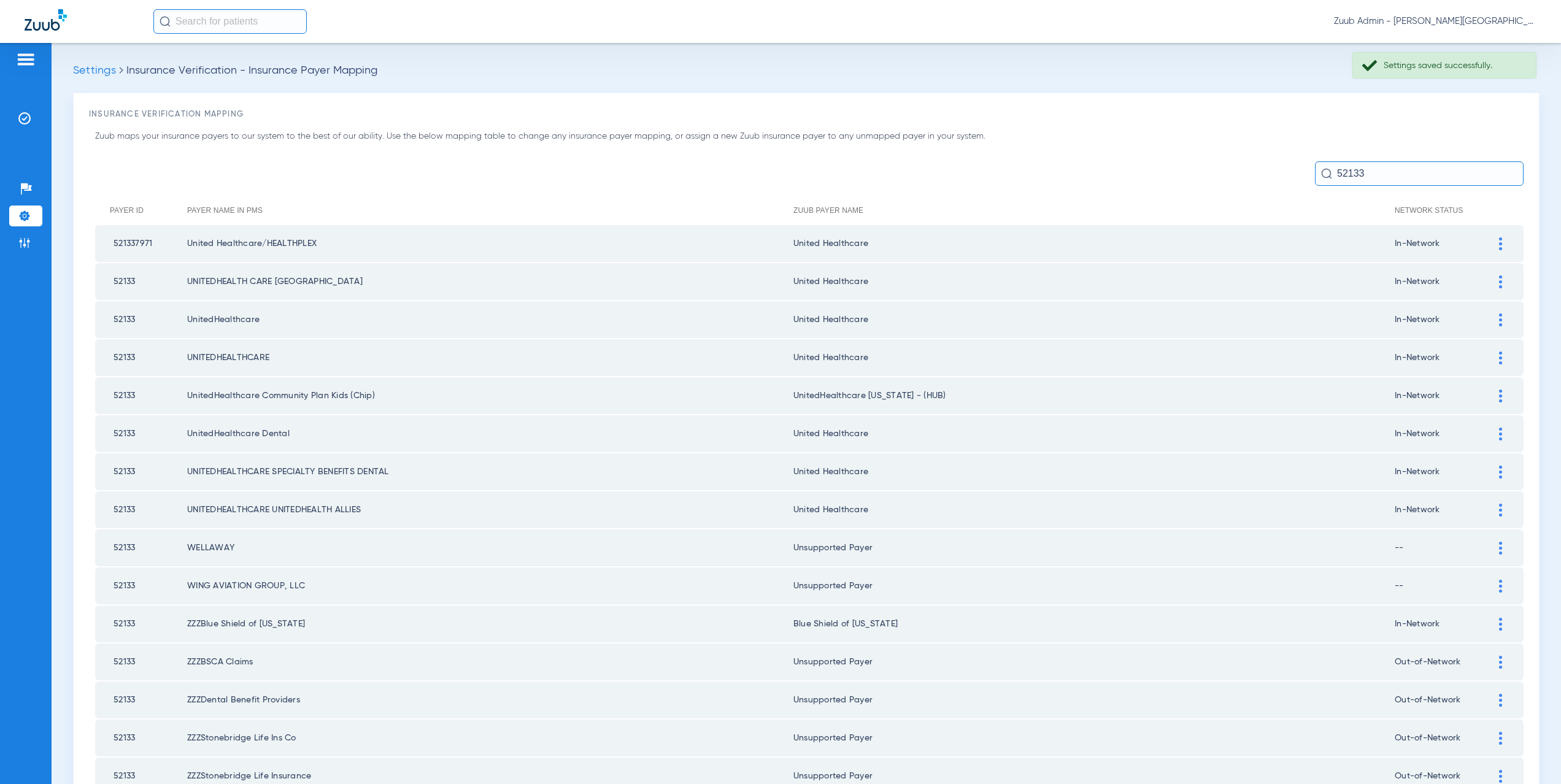
click at [1498, 393] on div at bounding box center [1500, 396] width 21 height 13
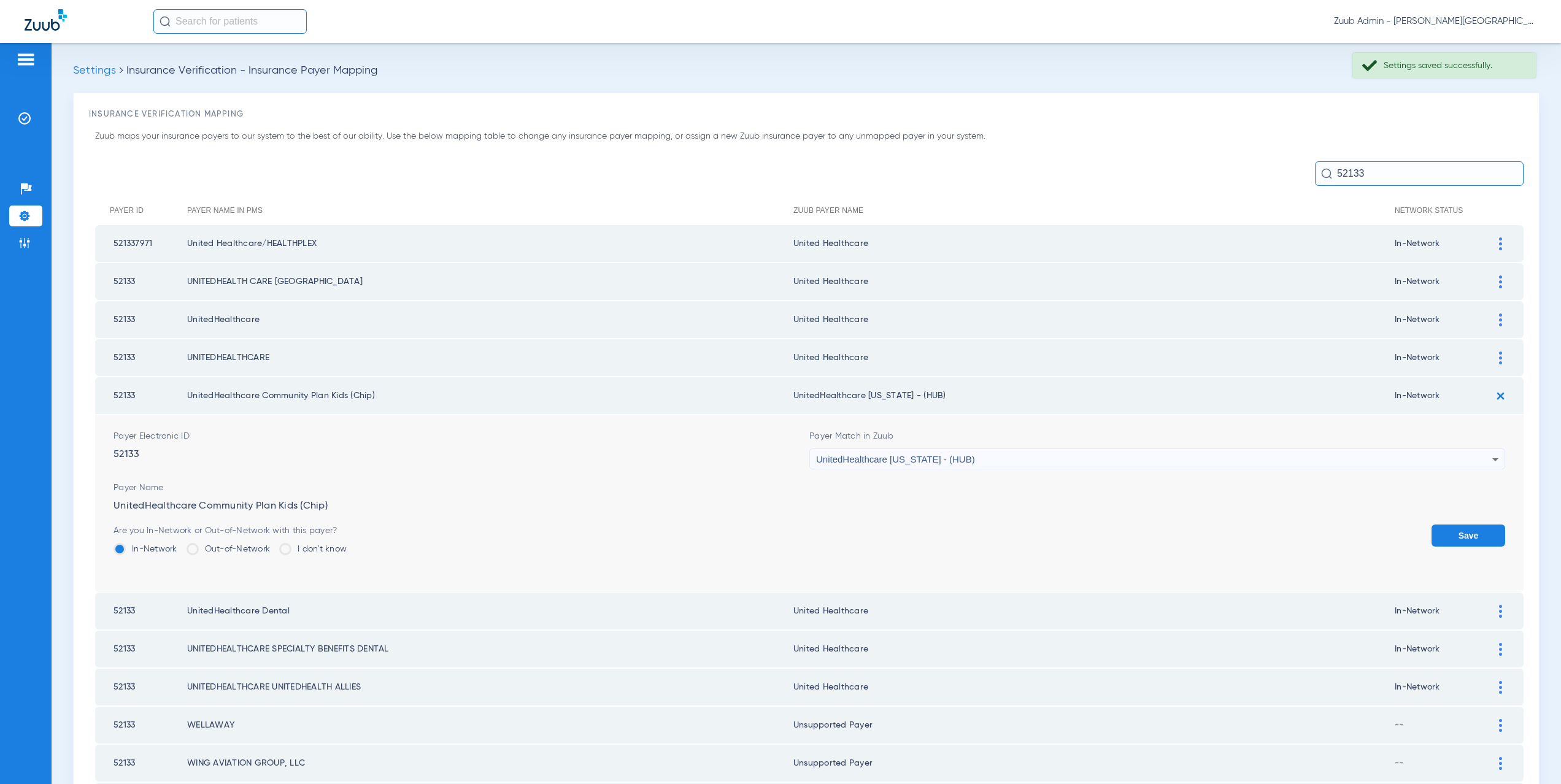
click at [956, 467] on div "UnitedHealthcare Michigan - (HUB)" at bounding box center [1154, 459] width 676 height 21
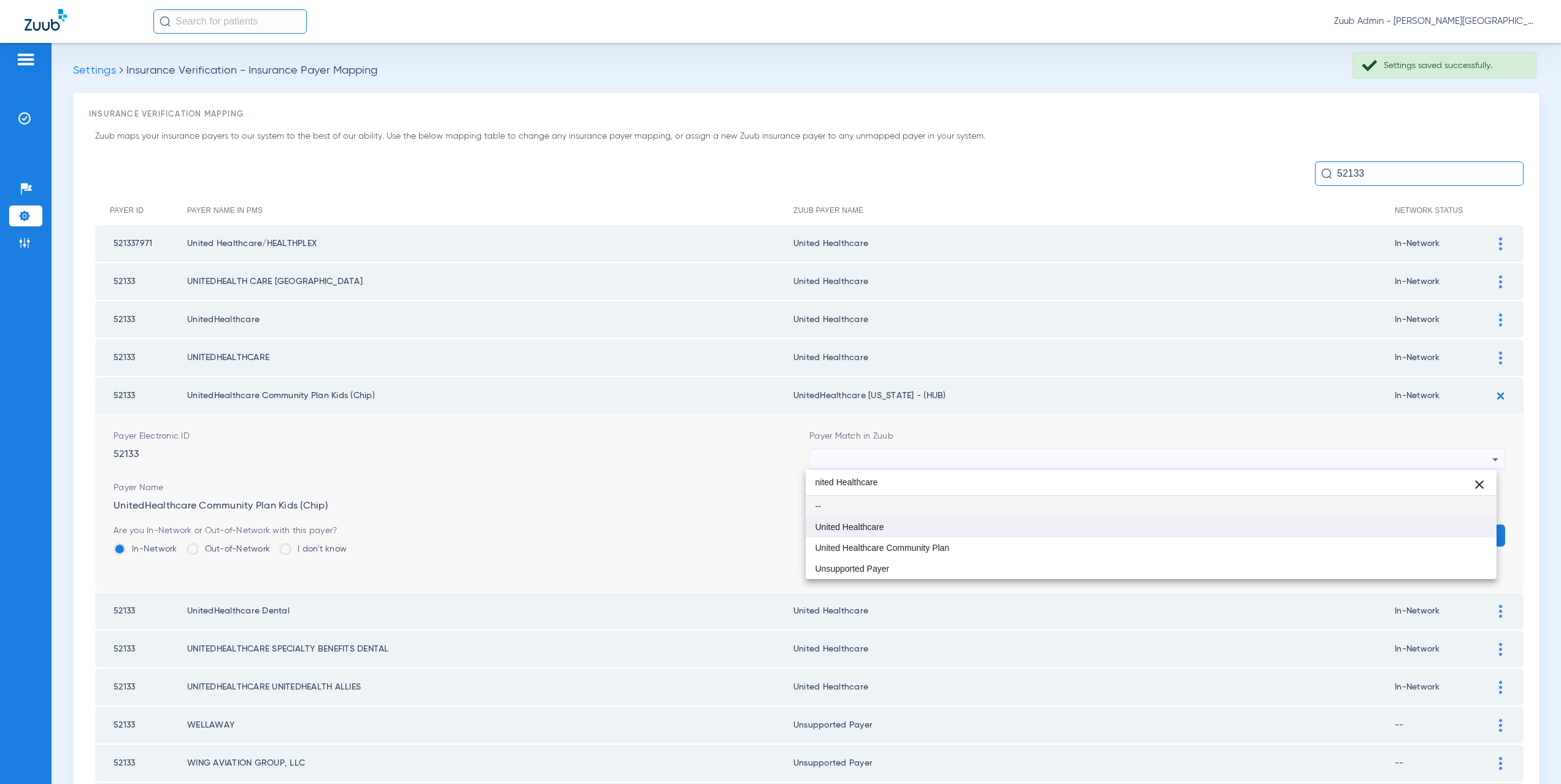
type input "nited Healthcare"
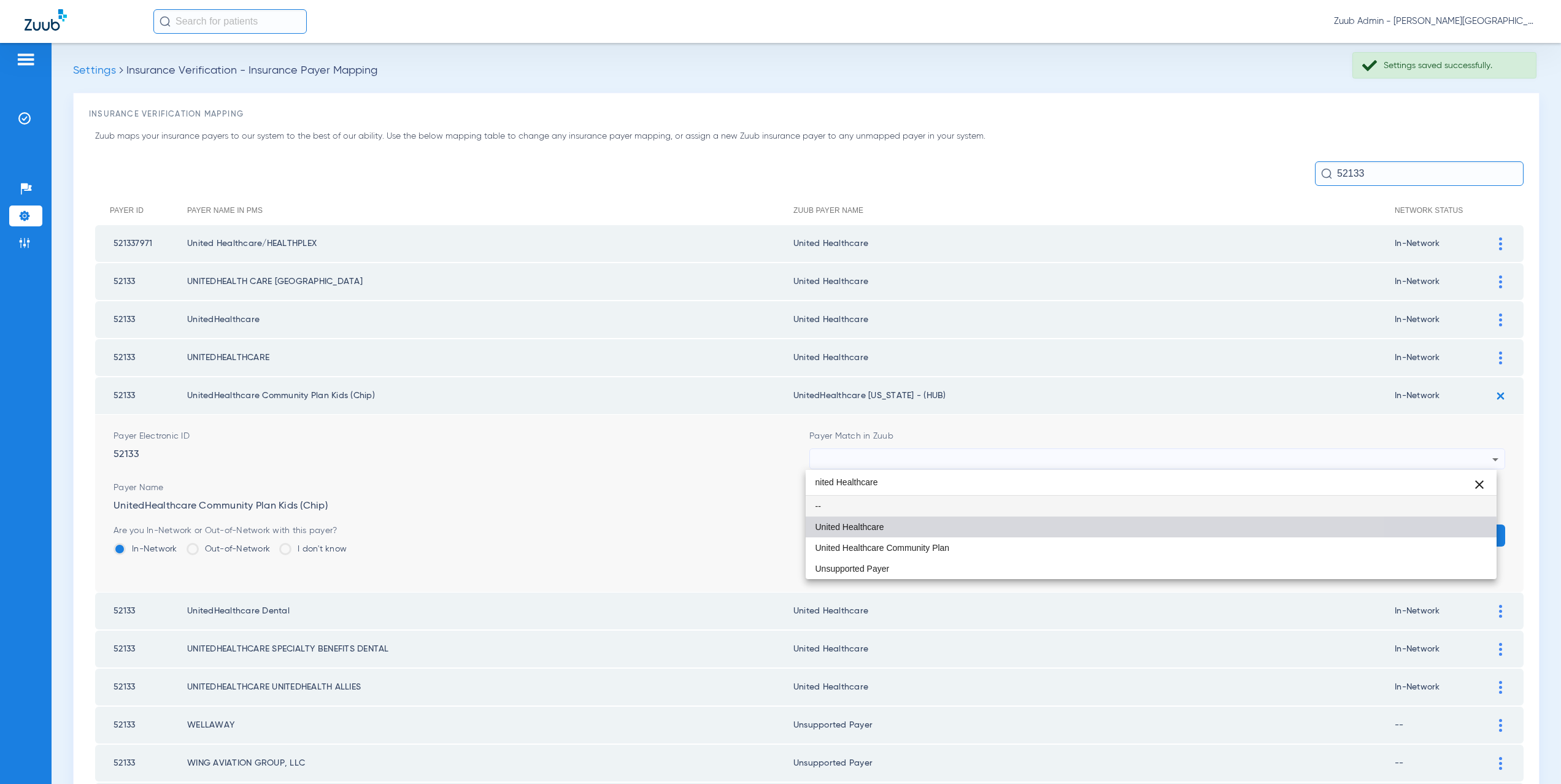
click at [895, 533] on mat-option "United Healthcare" at bounding box center [1152, 527] width 692 height 21
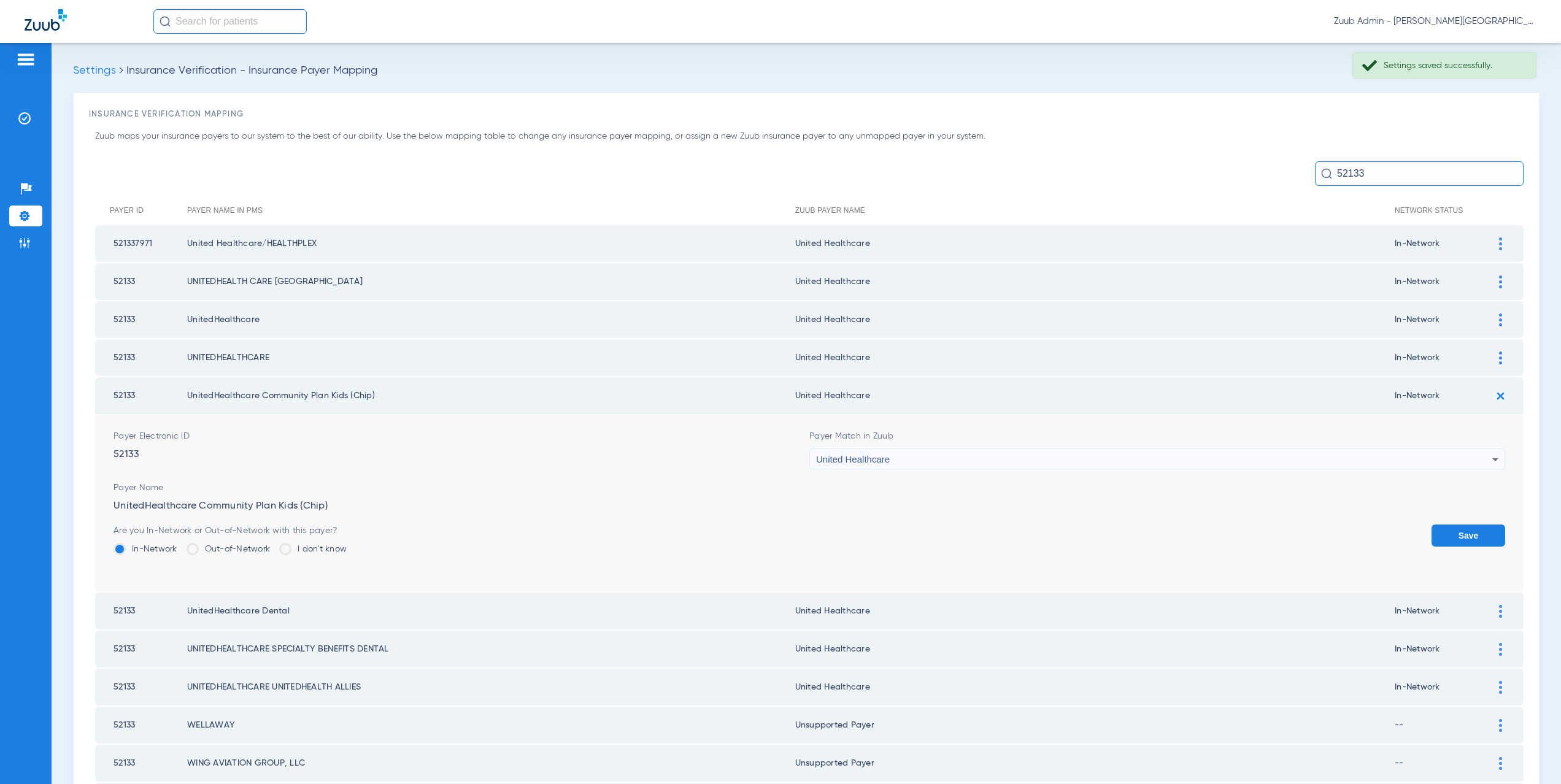
click at [1456, 532] on button "Save" at bounding box center [1469, 536] width 74 height 22
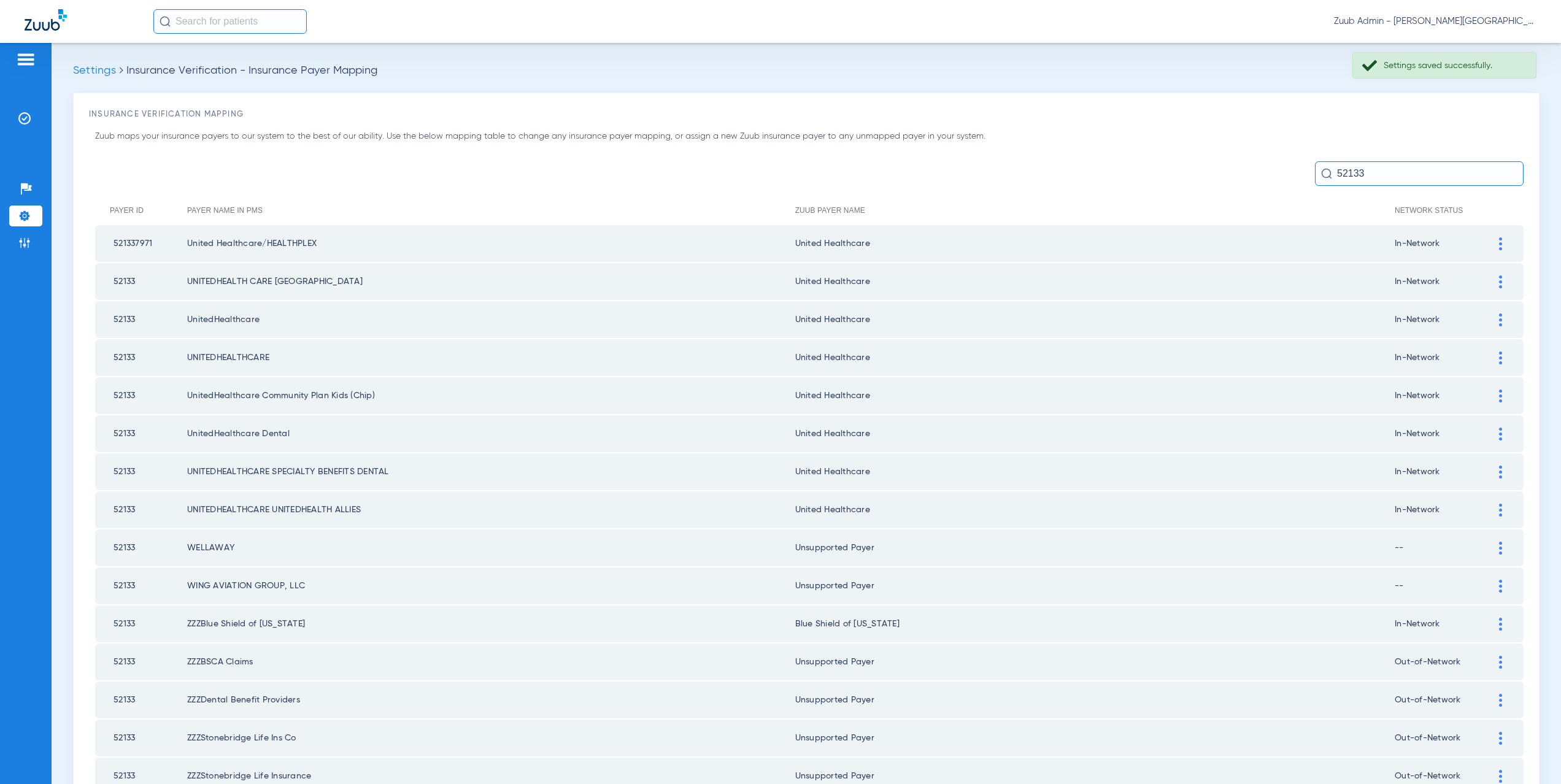
drag, startPoint x: 1369, startPoint y: 176, endPoint x: 1316, endPoint y: 176, distance: 53.0
click at [1316, 176] on div "52133" at bounding box center [1419, 174] width 208 height 25
drag, startPoint x: 1358, startPoint y: 172, endPoint x: 1322, endPoint y: 173, distance: 36.0
click at [1322, 173] on div "52133" at bounding box center [1419, 174] width 208 height 25
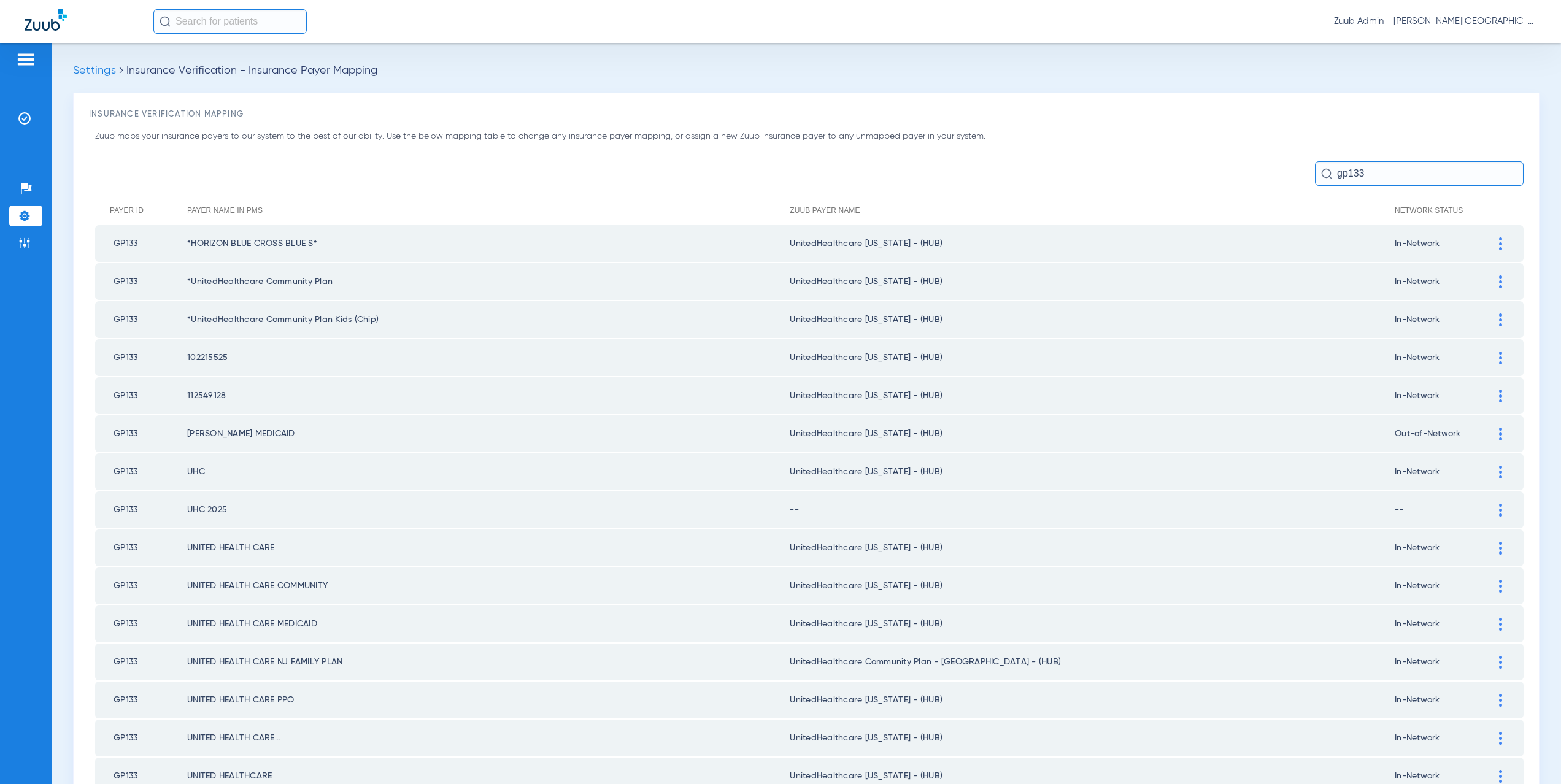
type input "gp133"
drag, startPoint x: 939, startPoint y: 470, endPoint x: 794, endPoint y: 477, distance: 145.2
click at [794, 477] on td "UnitedHealthcare Michigan - (HUB)" at bounding box center [1093, 472] width 605 height 37
copy td "nitedHealthcare Michigan - (HUB)"
click at [1499, 510] on img at bounding box center [1500, 510] width 3 height 13
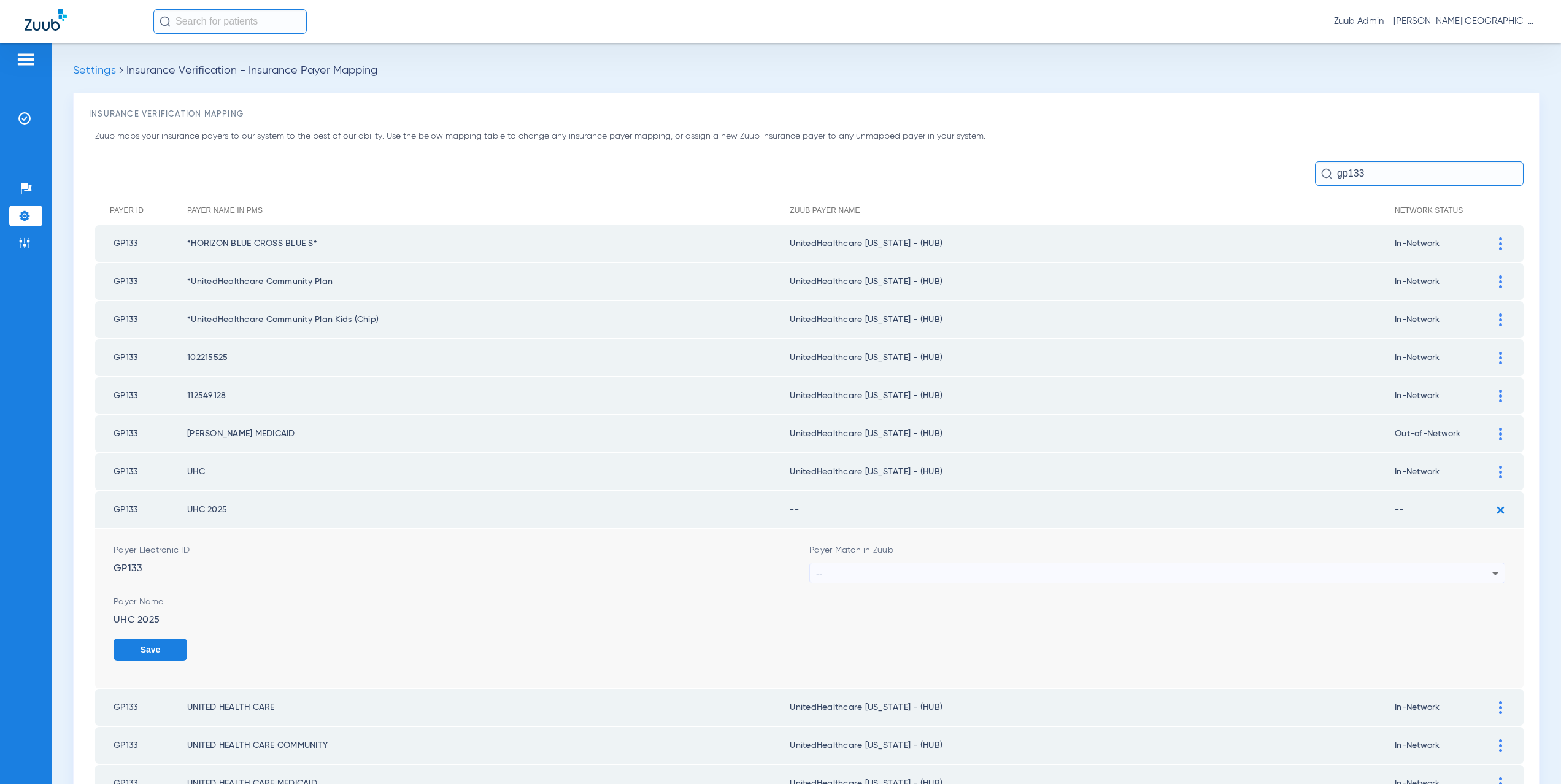
click at [918, 574] on div "--" at bounding box center [1154, 574] width 676 height 21
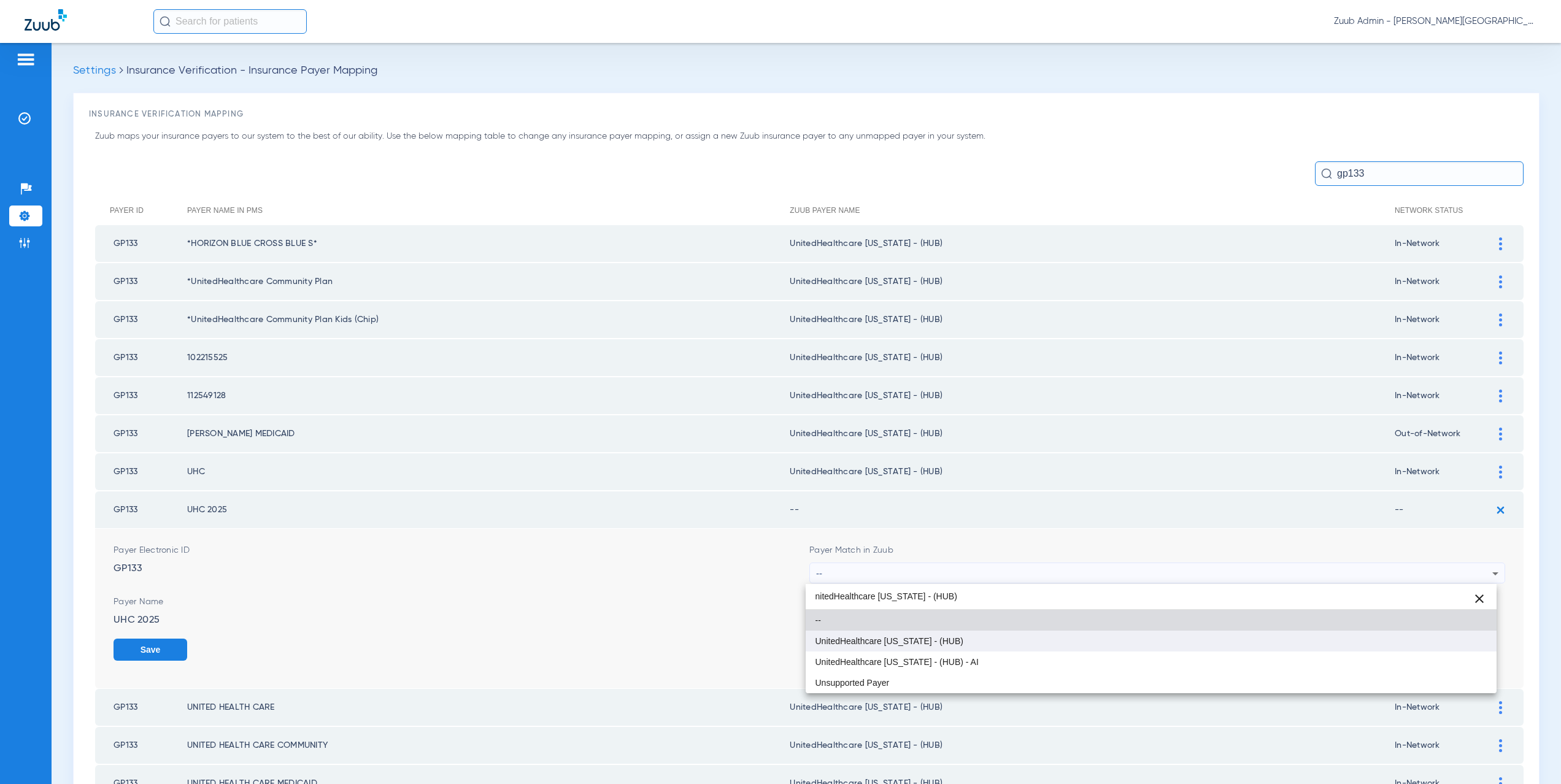
type input "nitedHealthcare Michigan - (HUB)"
click at [901, 638] on span "UnitedHealthcare Michigan - (HUB)" at bounding box center [889, 641] width 148 height 8
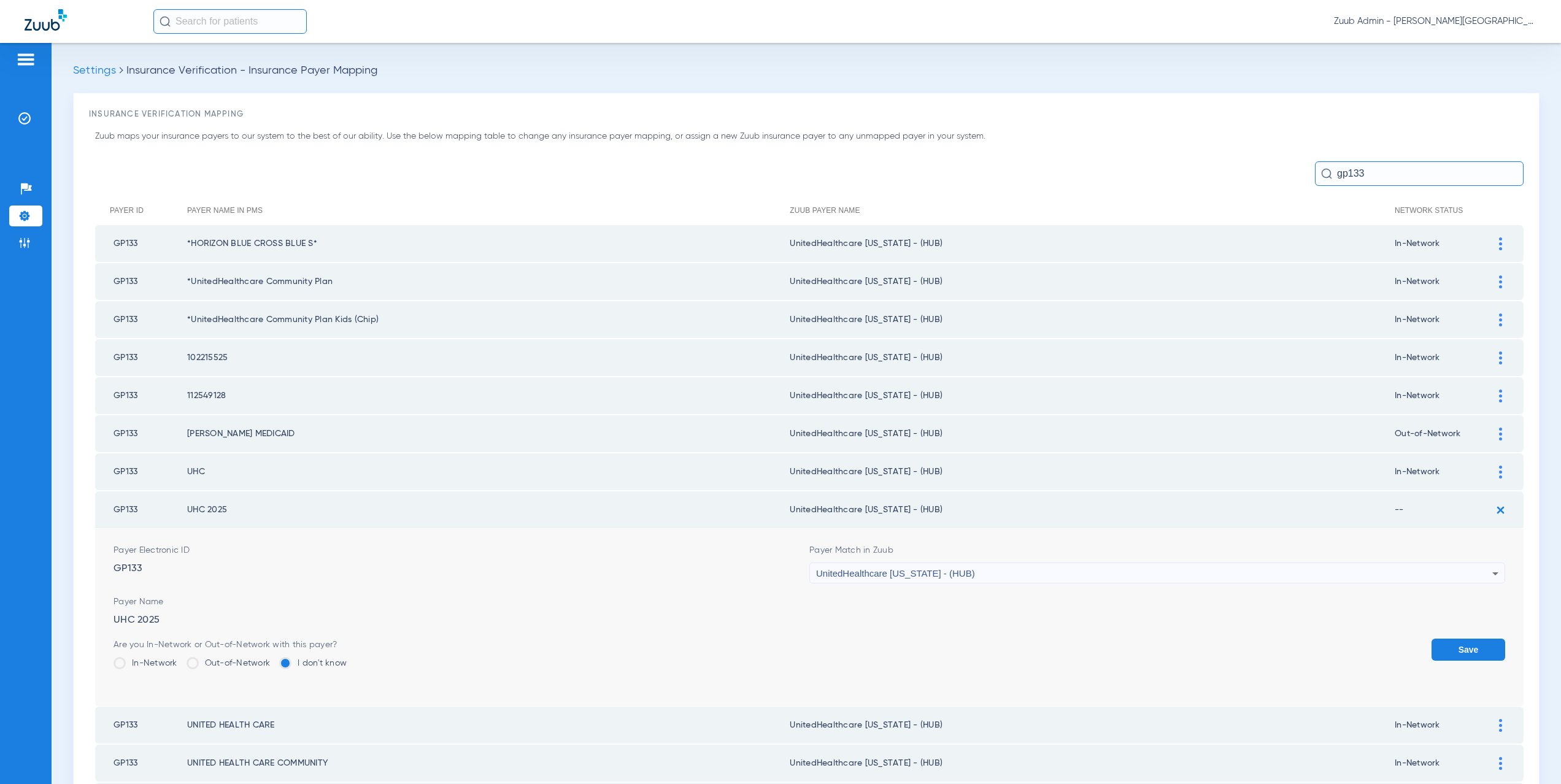
click at [132, 663] on label "In-Network" at bounding box center [145, 663] width 64 height 12
click at [181, 659] on input "In-Network" at bounding box center [181, 659] width 0 height 0
click at [1451, 647] on button "Save" at bounding box center [1469, 650] width 74 height 22
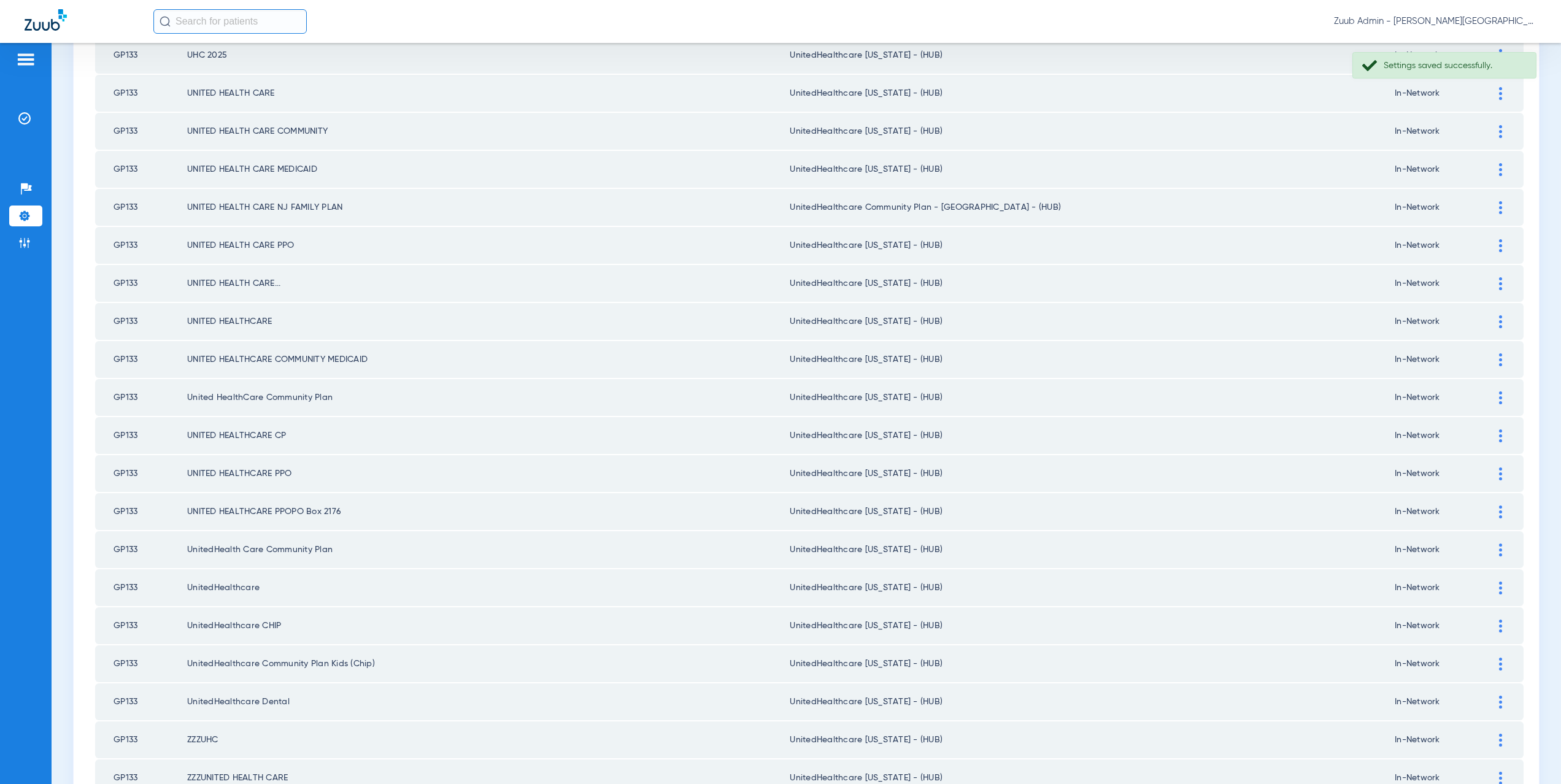
scroll to position [457, 0]
click at [1499, 206] on img at bounding box center [1500, 205] width 3 height 13
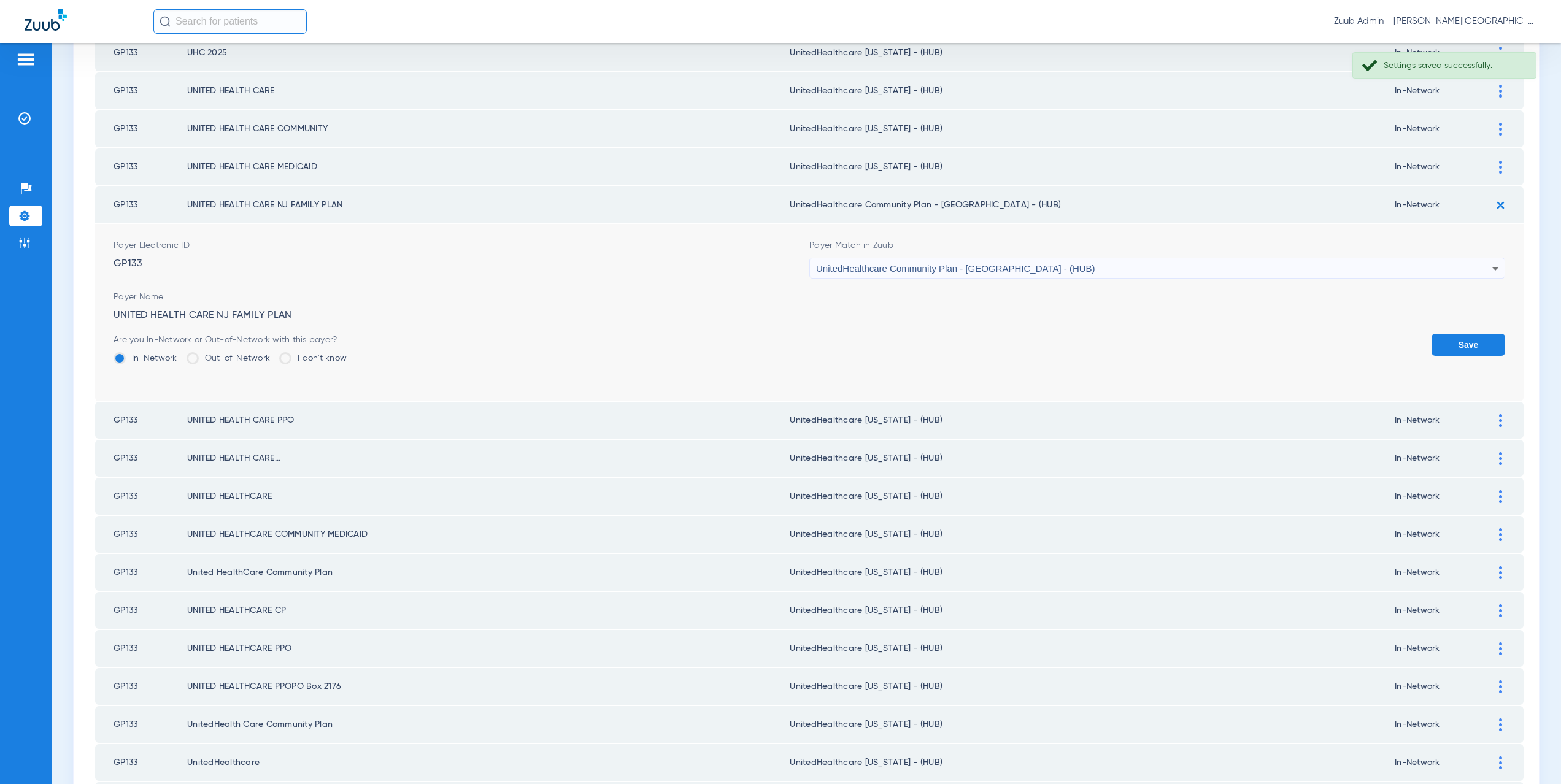
click at [1491, 206] on img at bounding box center [1500, 205] width 20 height 20
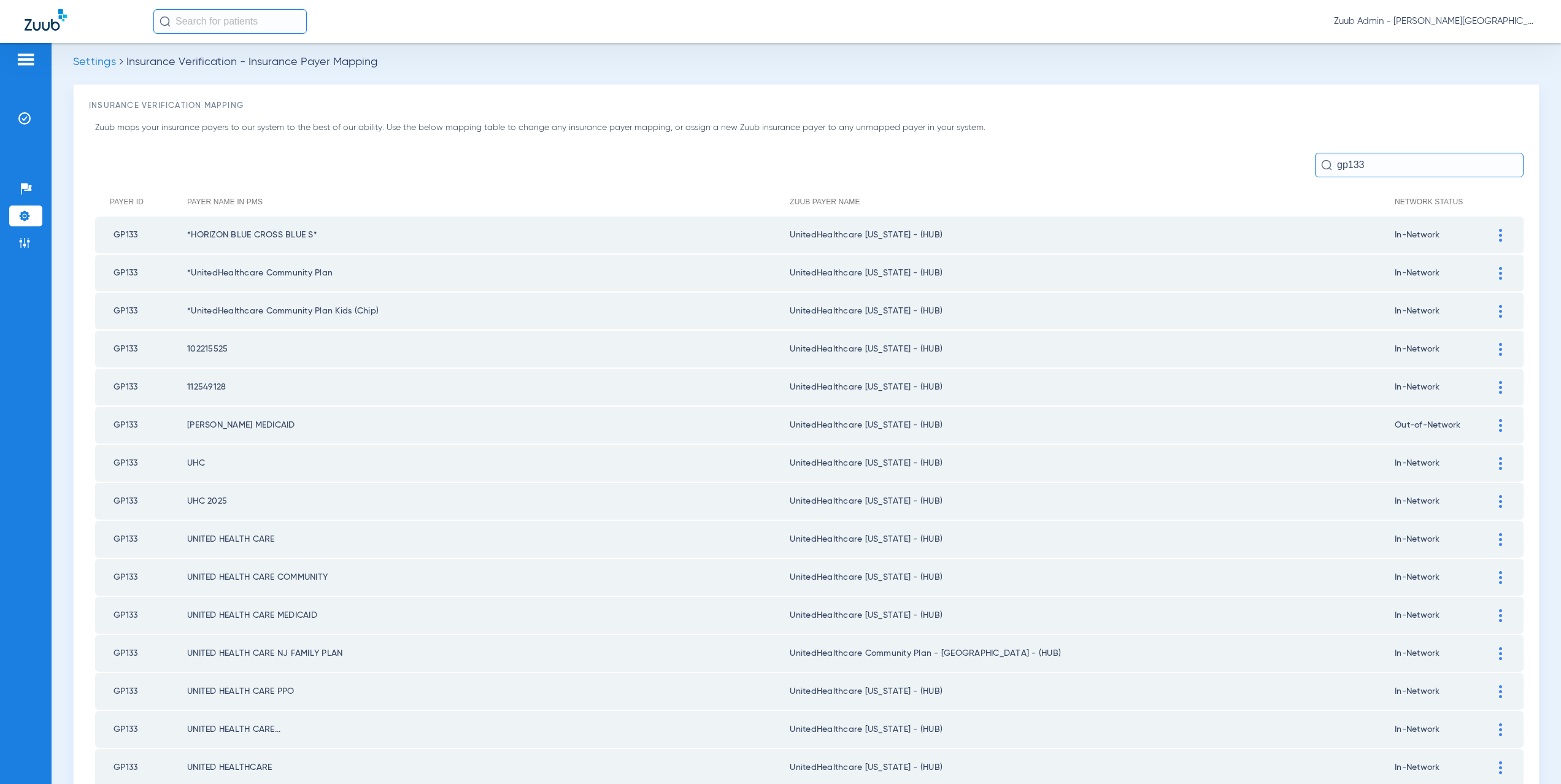
scroll to position [0, 0]
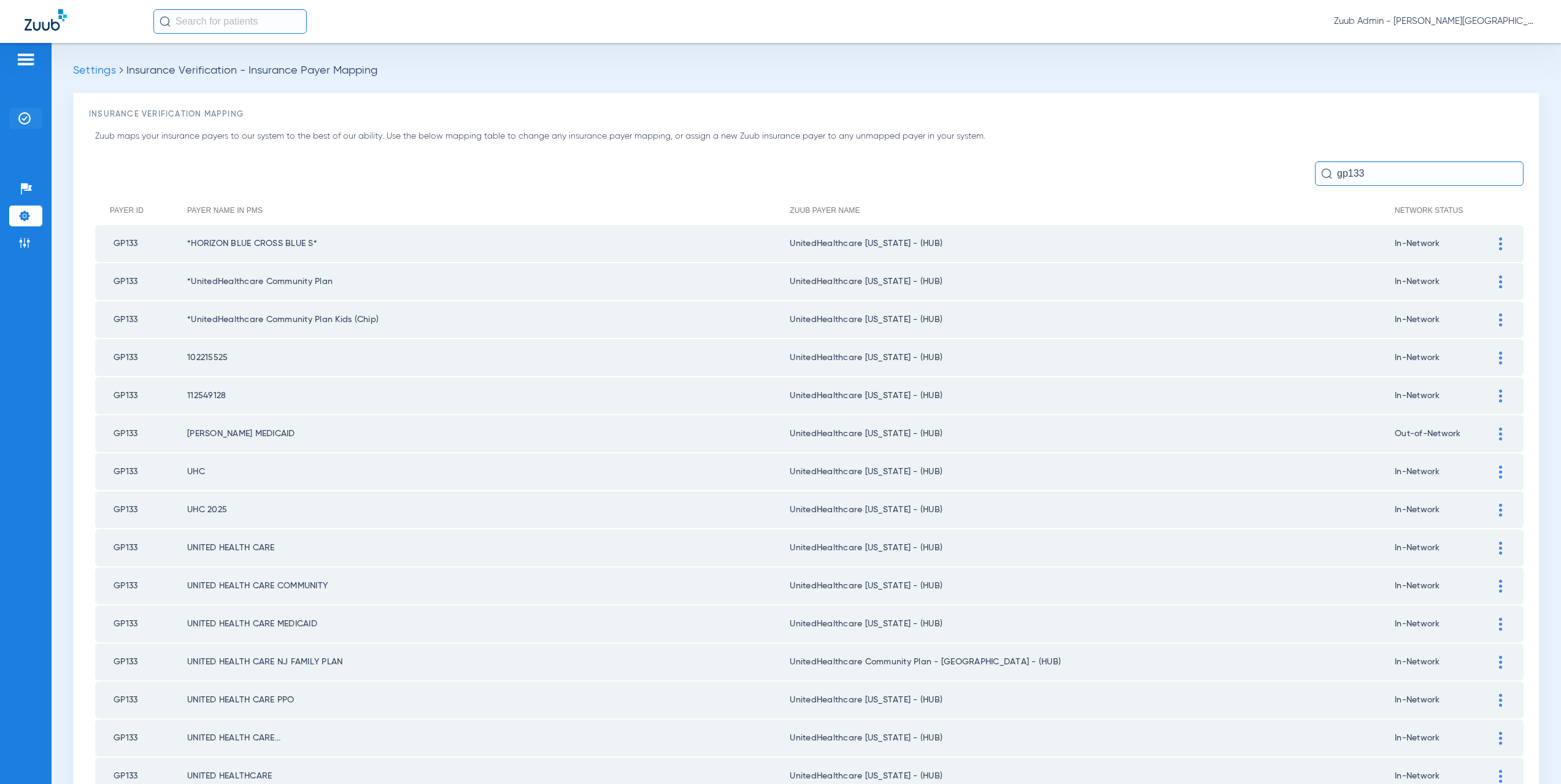
click at [27, 110] on li "Insurance Verification" at bounding box center [25, 118] width 33 height 21
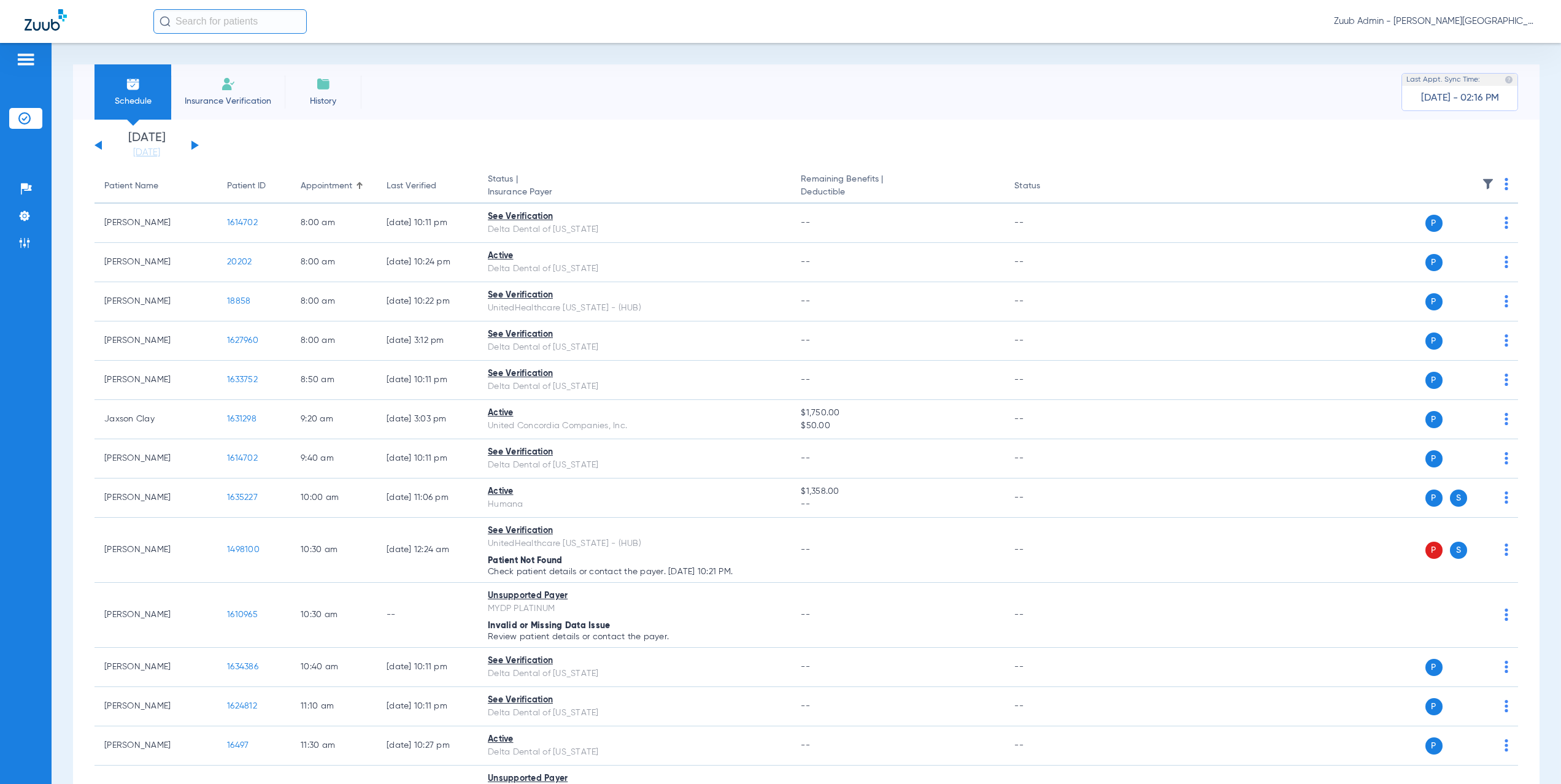
click at [192, 143] on button at bounding box center [195, 145] width 7 height 9
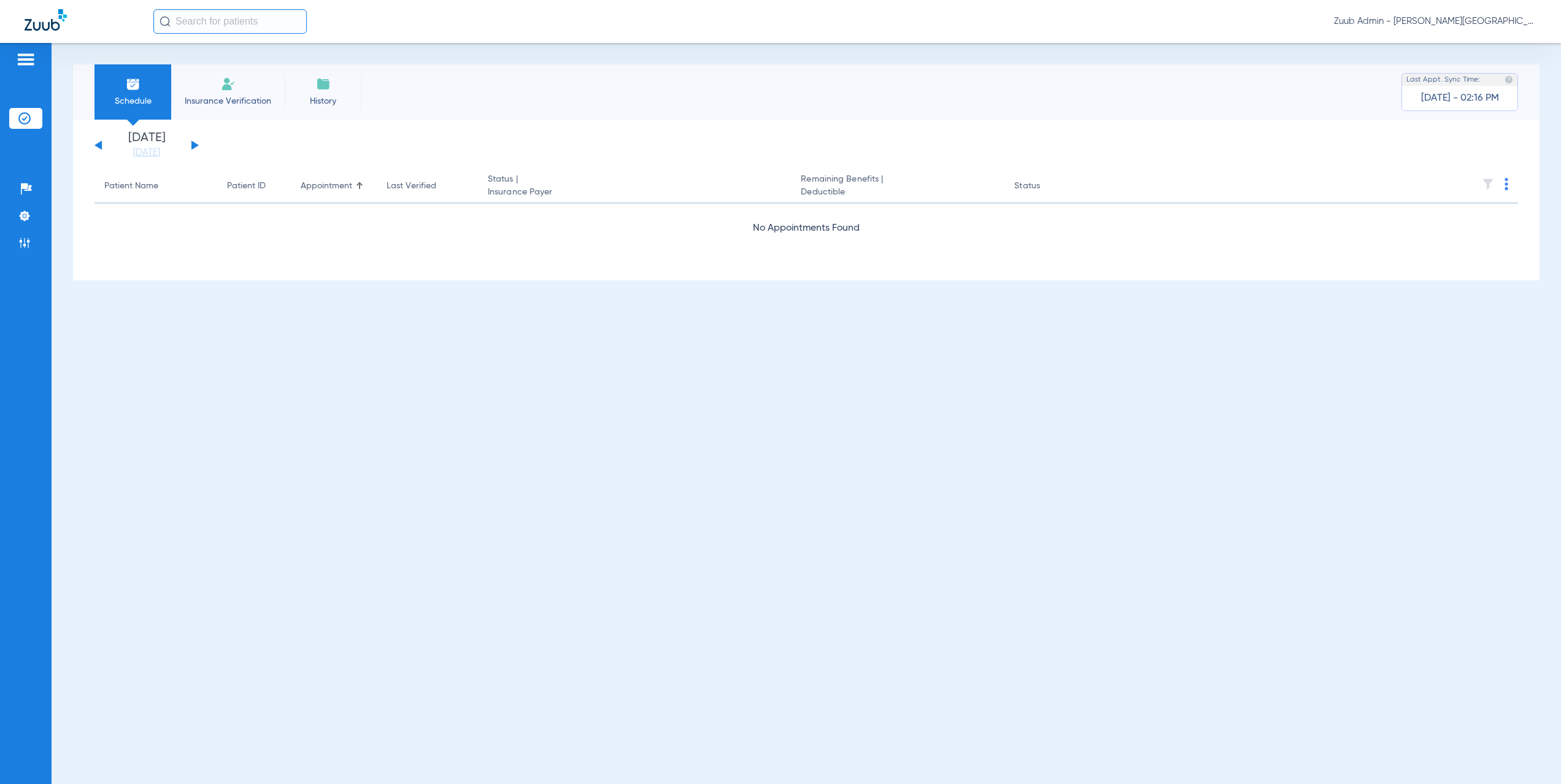
click at [192, 143] on button at bounding box center [195, 145] width 7 height 9
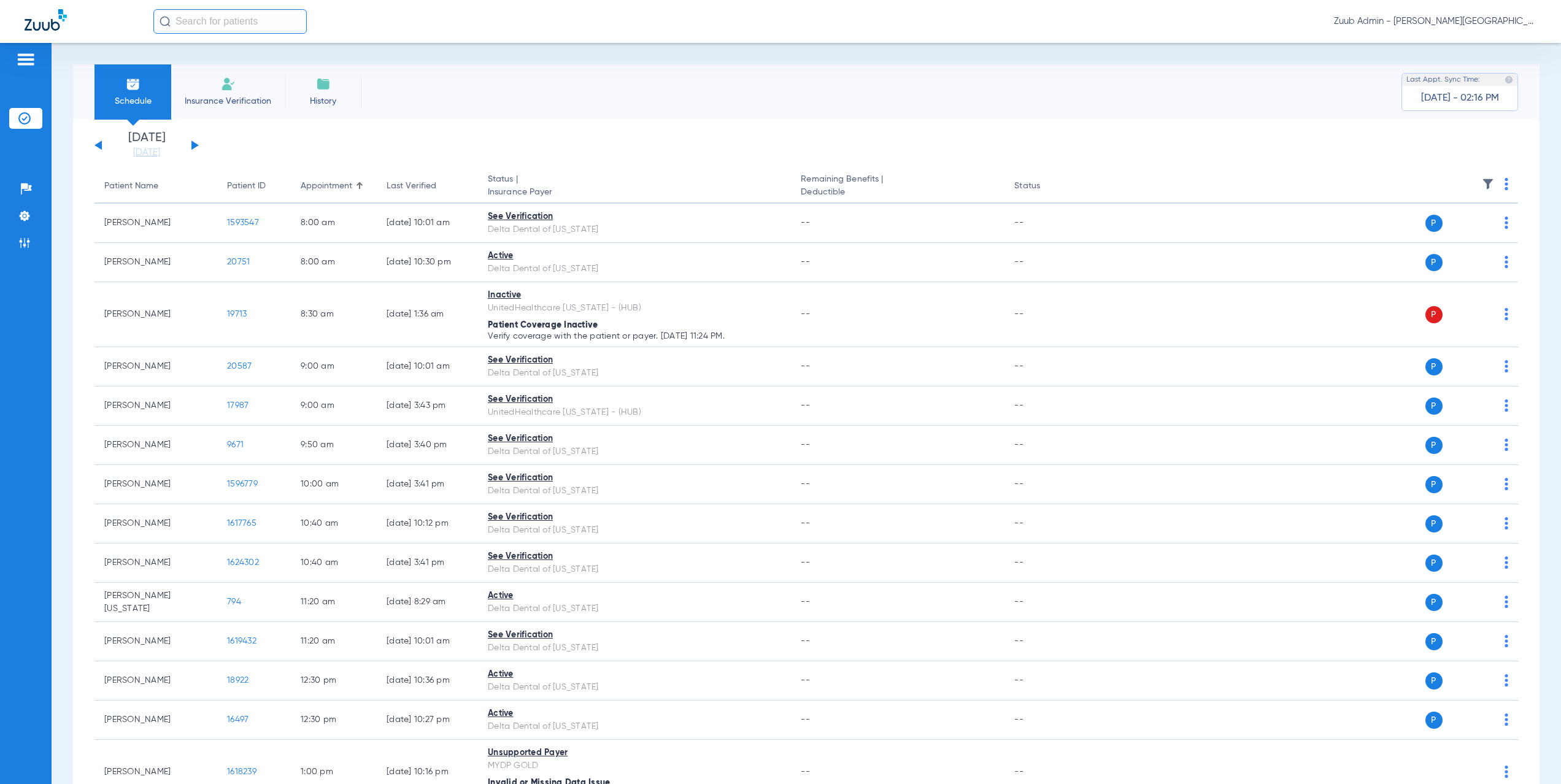
click at [193, 145] on button at bounding box center [195, 145] width 7 height 9
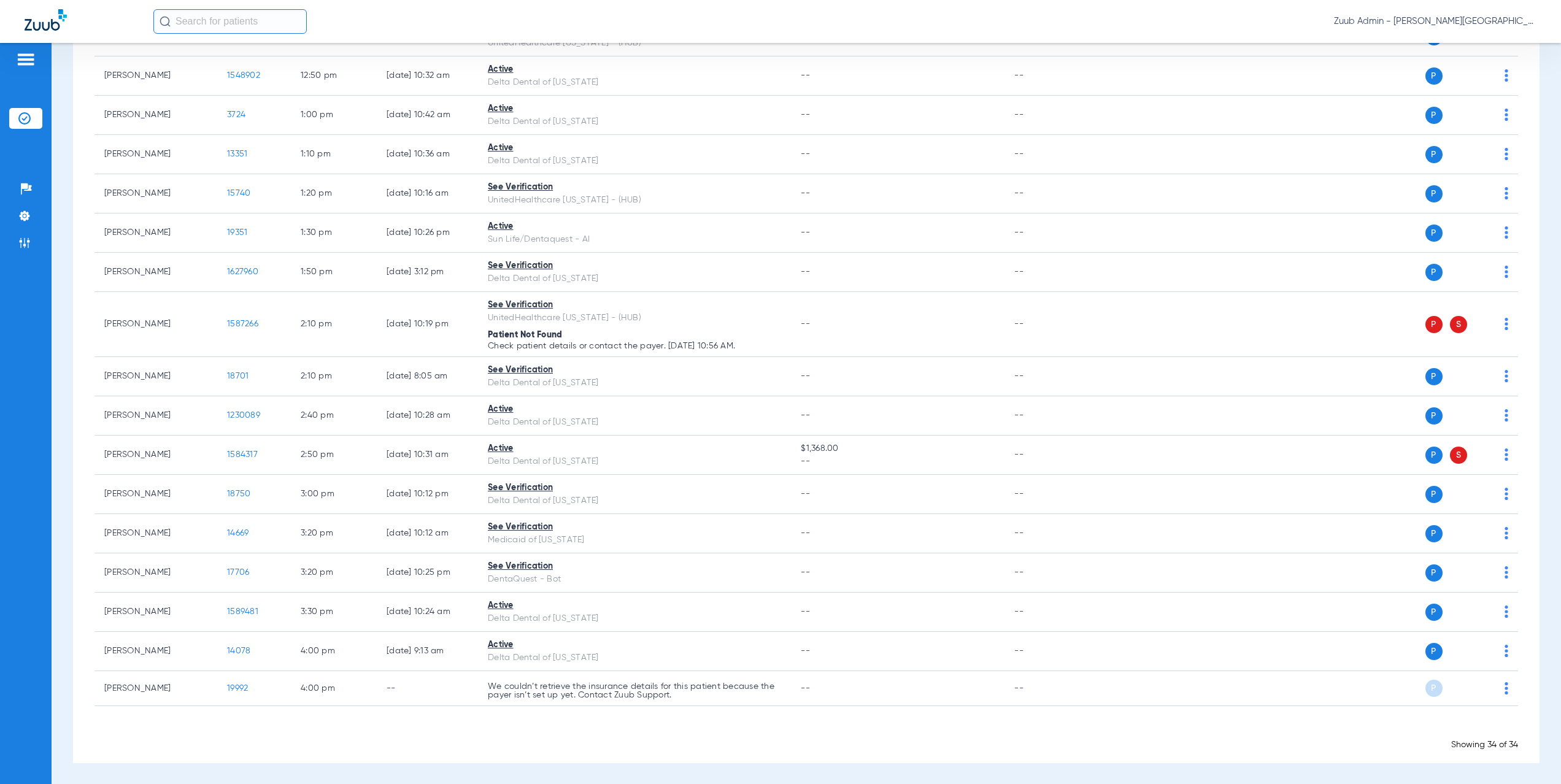
scroll to position [889, 0]
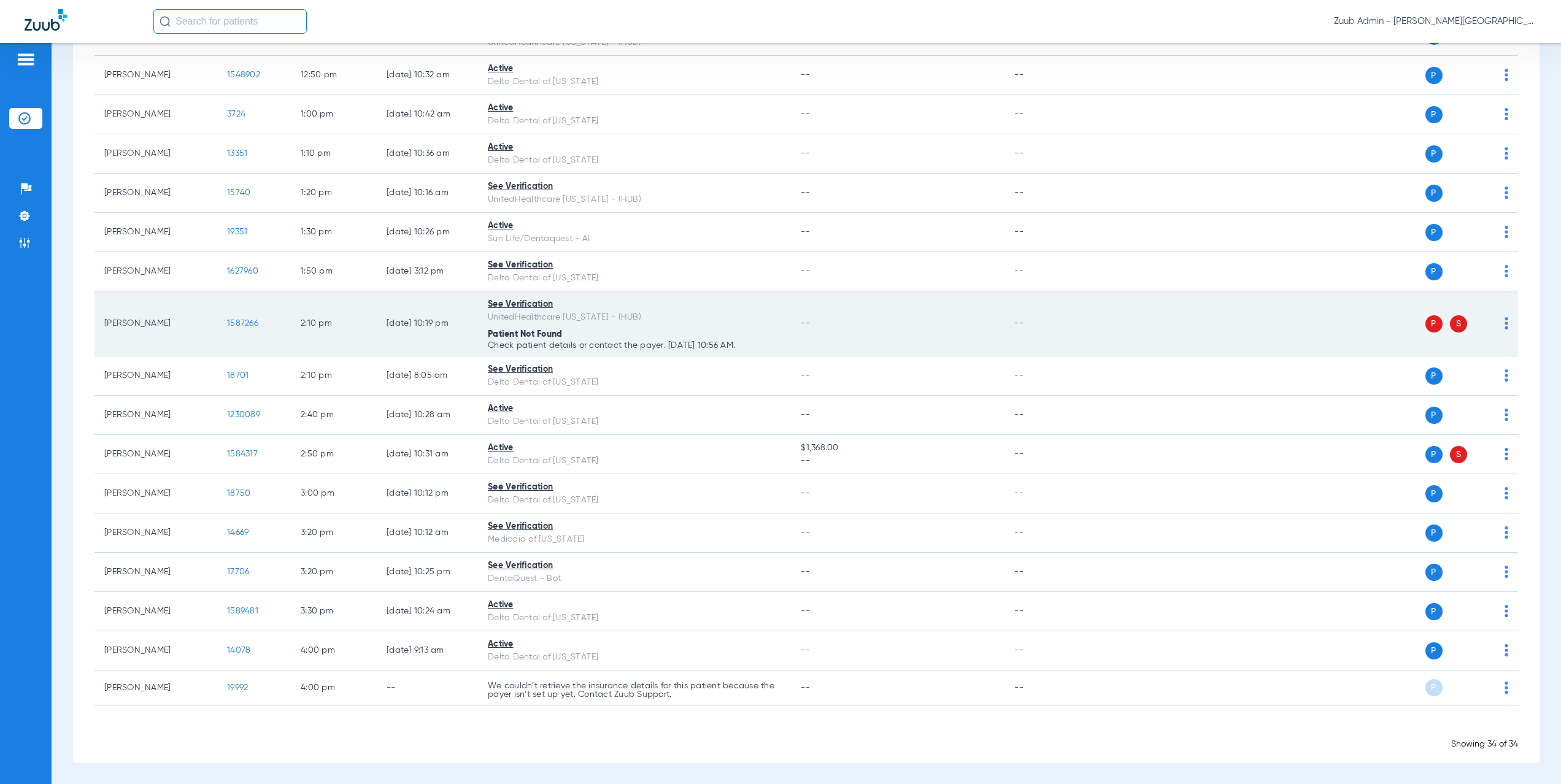
click at [1505, 324] on img at bounding box center [1507, 323] width 4 height 12
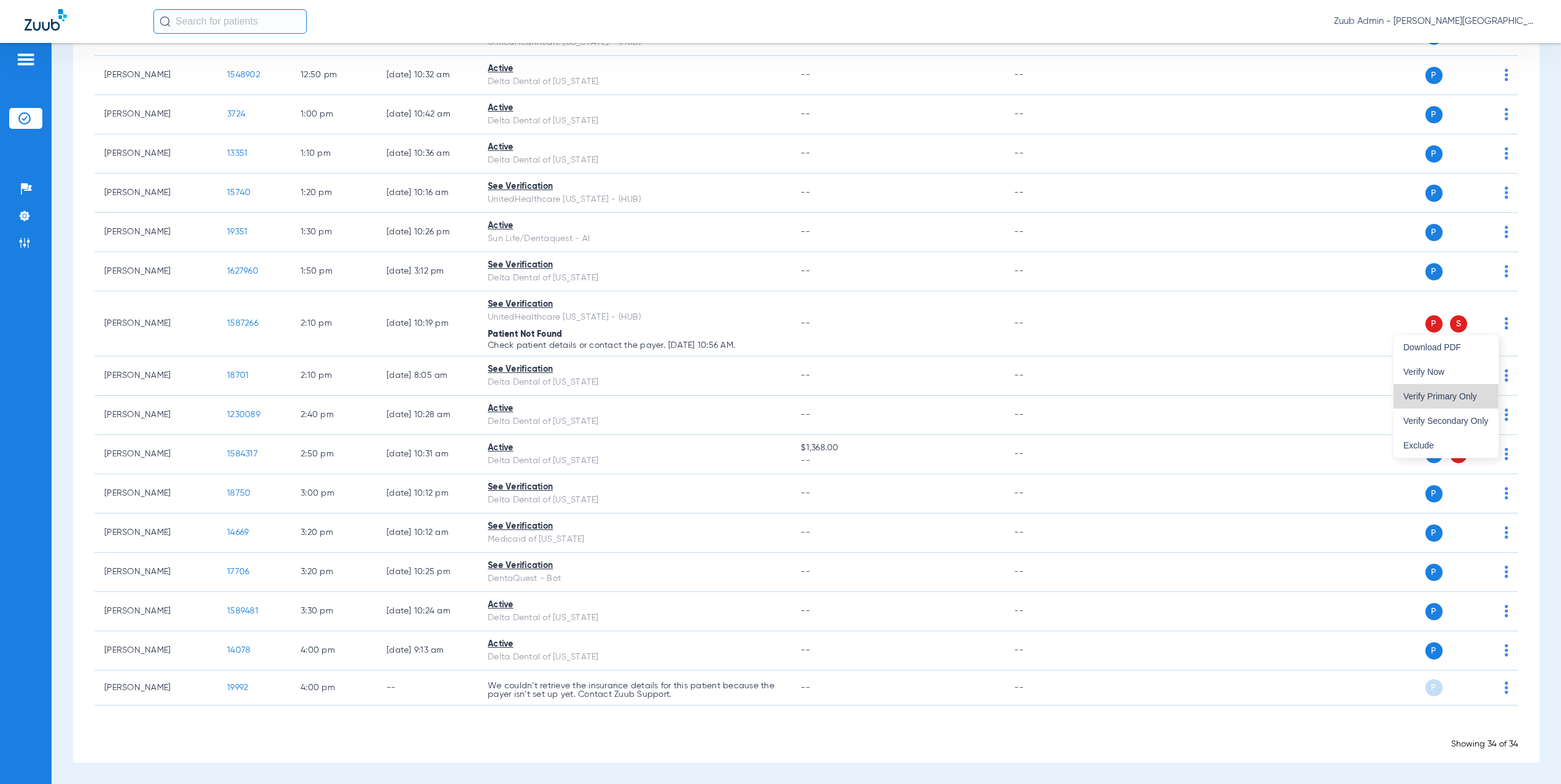
click at [1446, 396] on span "Verify Primary Only" at bounding box center [1446, 396] width 85 height 8
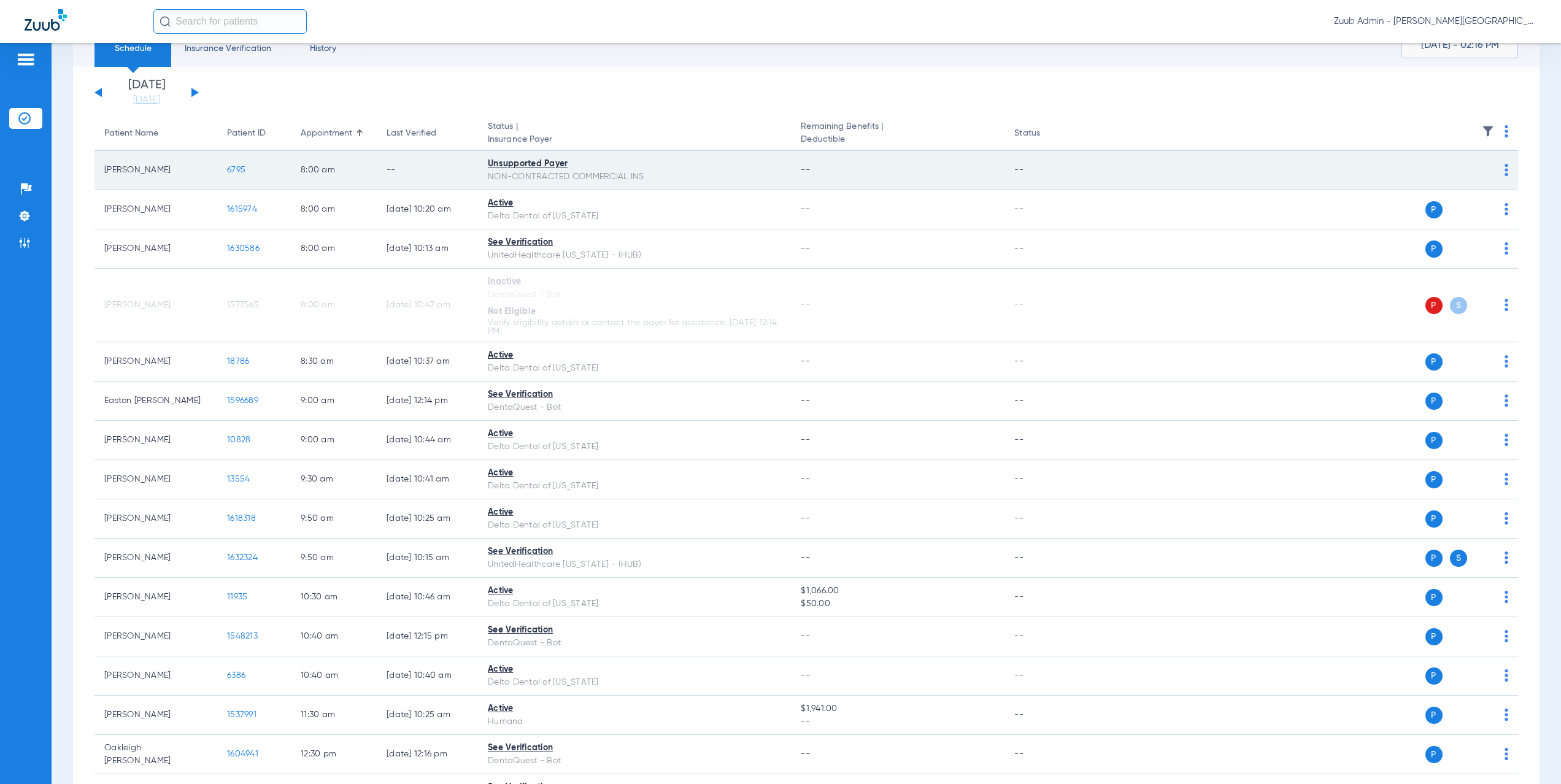
scroll to position [0, 0]
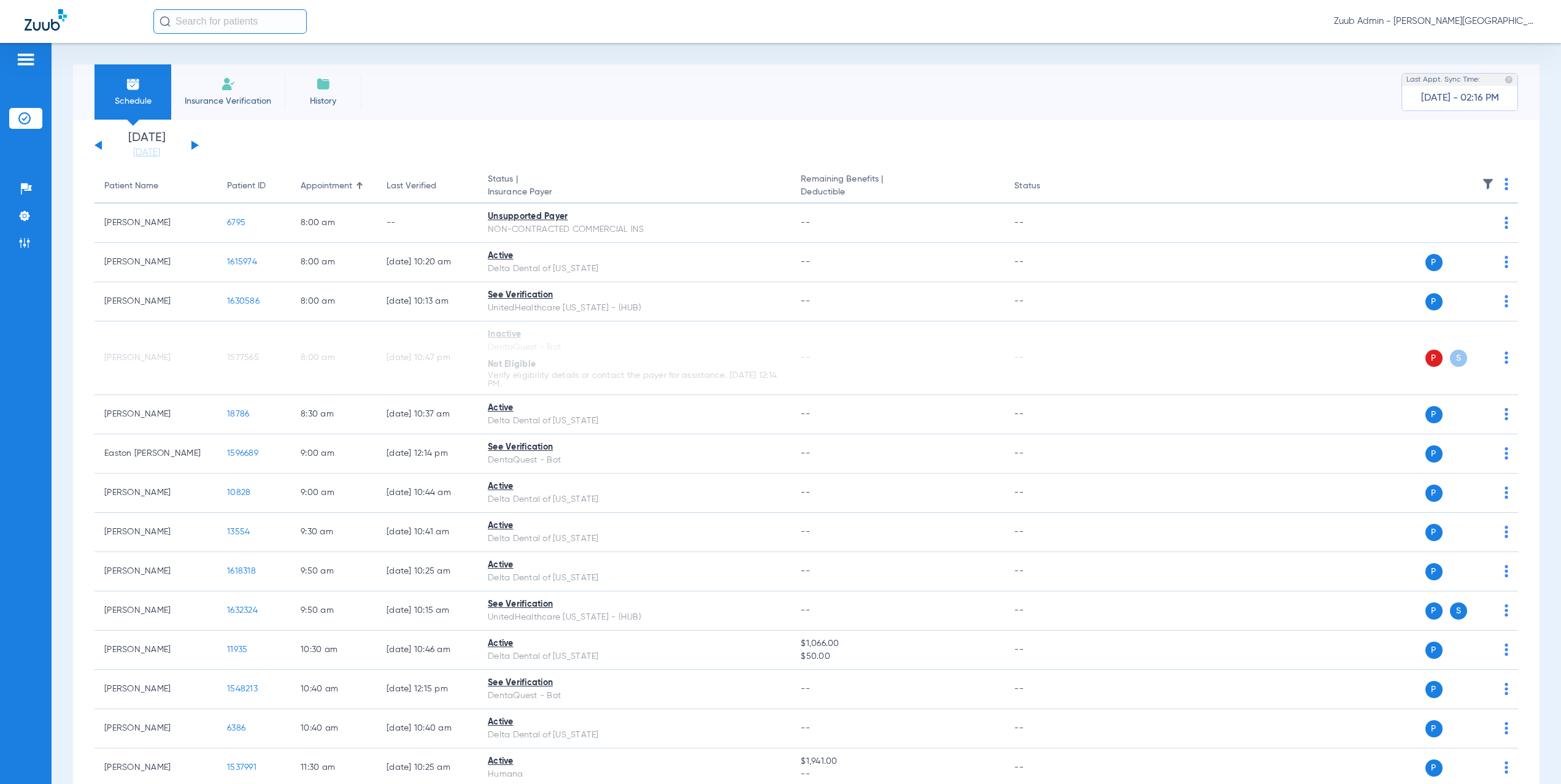
click at [194, 143] on button at bounding box center [195, 145] width 7 height 9
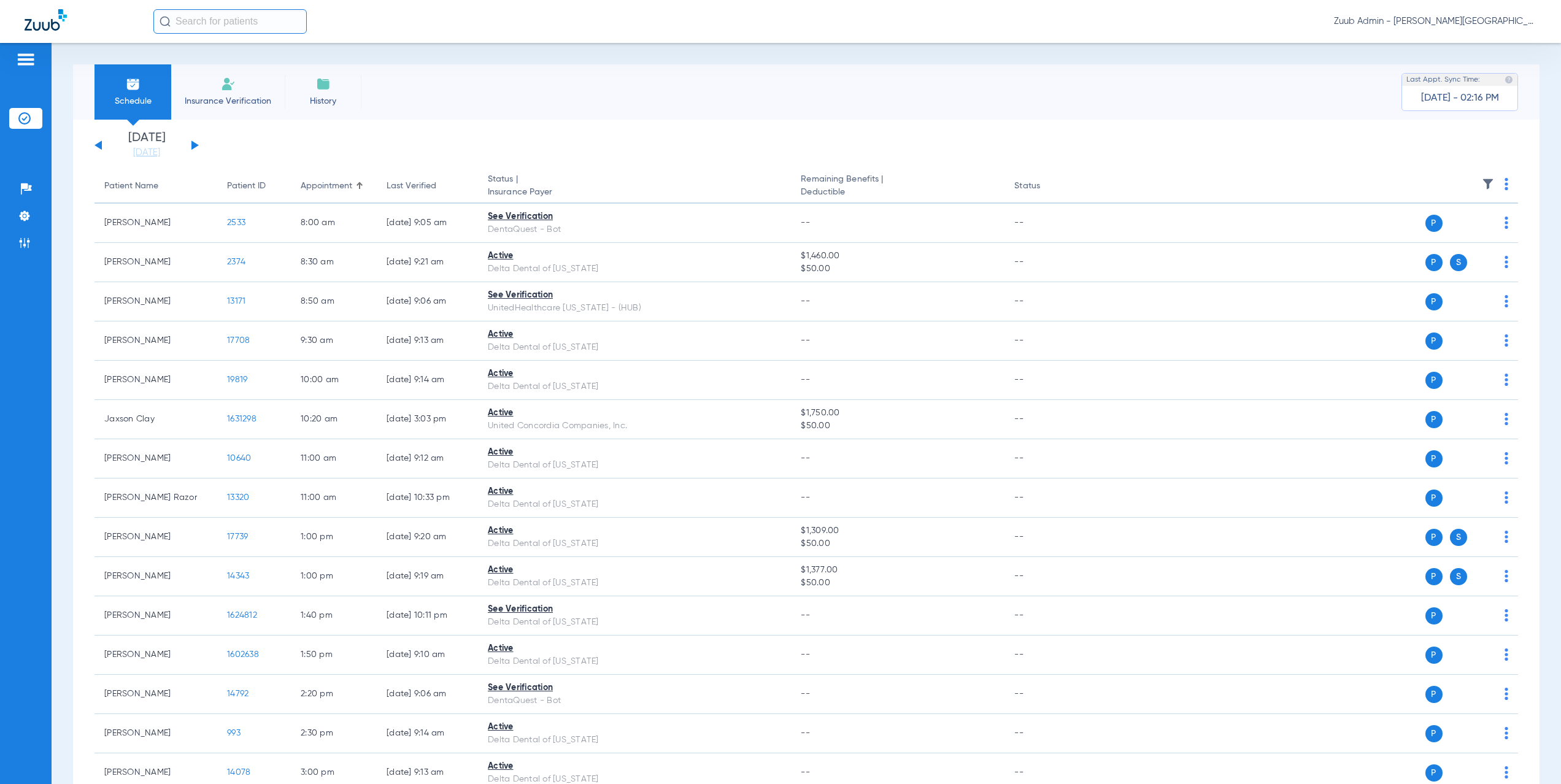
click at [192, 145] on button at bounding box center [195, 145] width 7 height 9
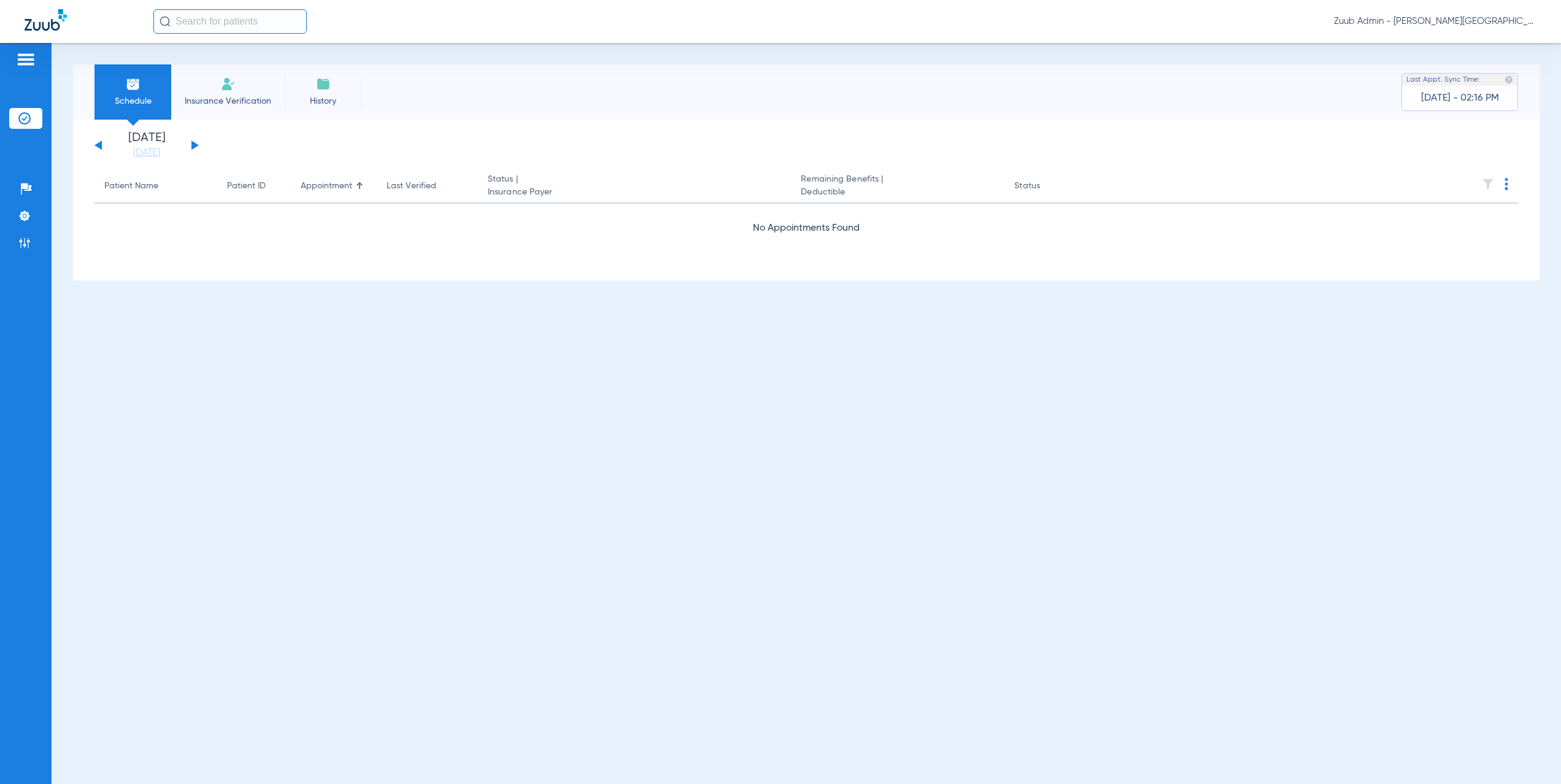
click at [192, 145] on button at bounding box center [195, 145] width 7 height 9
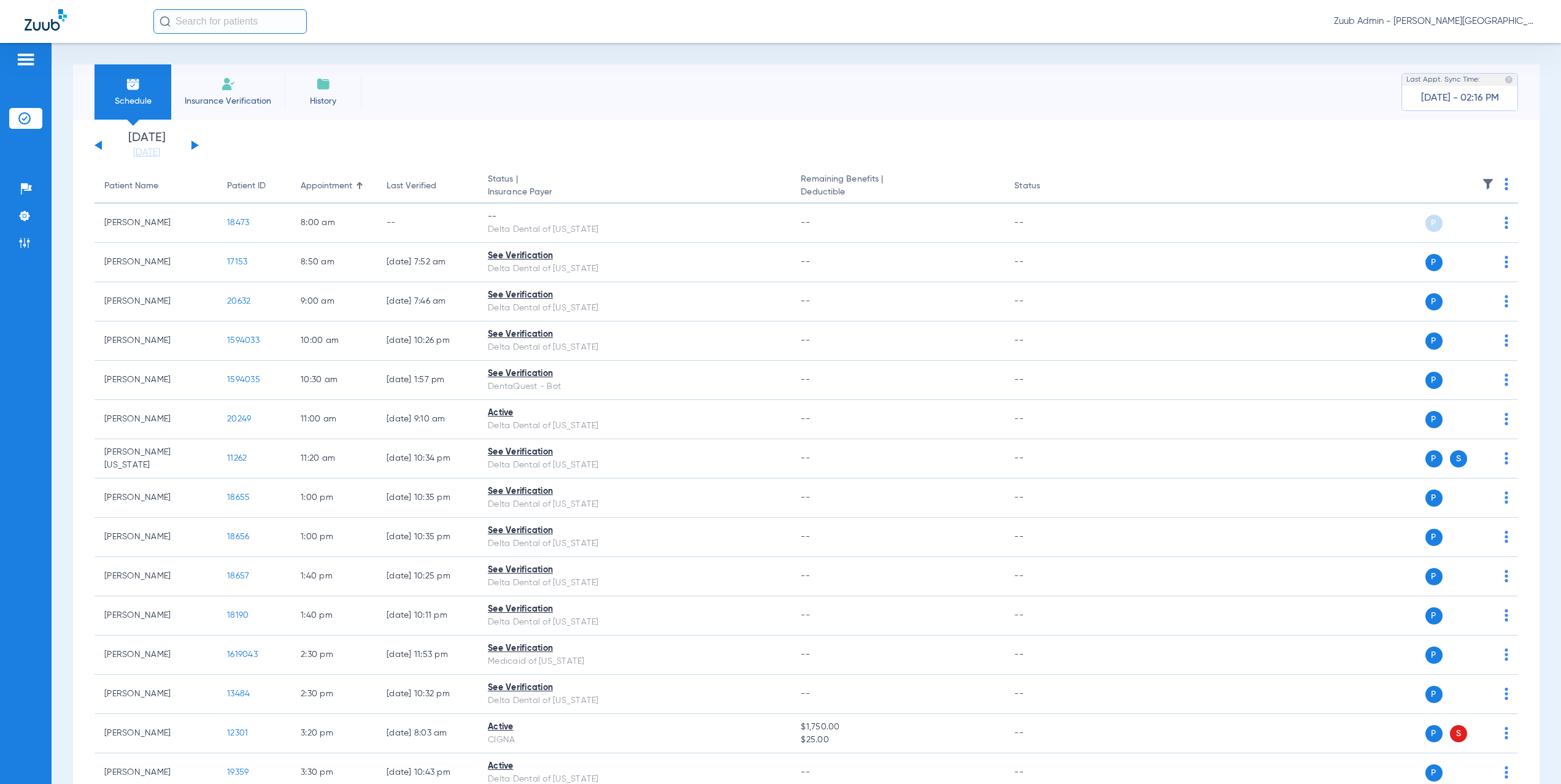
click at [197, 145] on button at bounding box center [195, 145] width 7 height 9
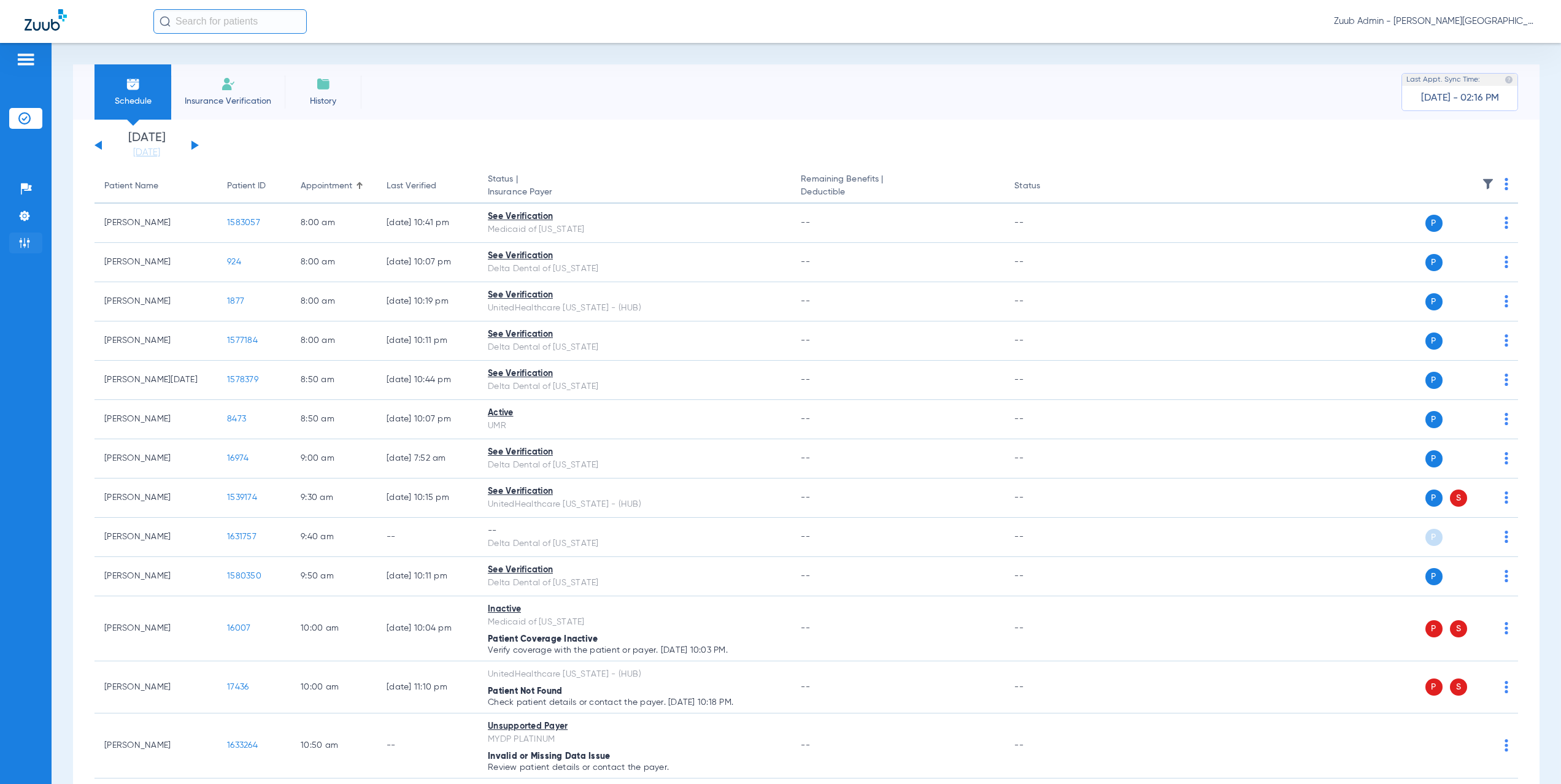
click at [25, 244] on img at bounding box center [25, 243] width 12 height 12
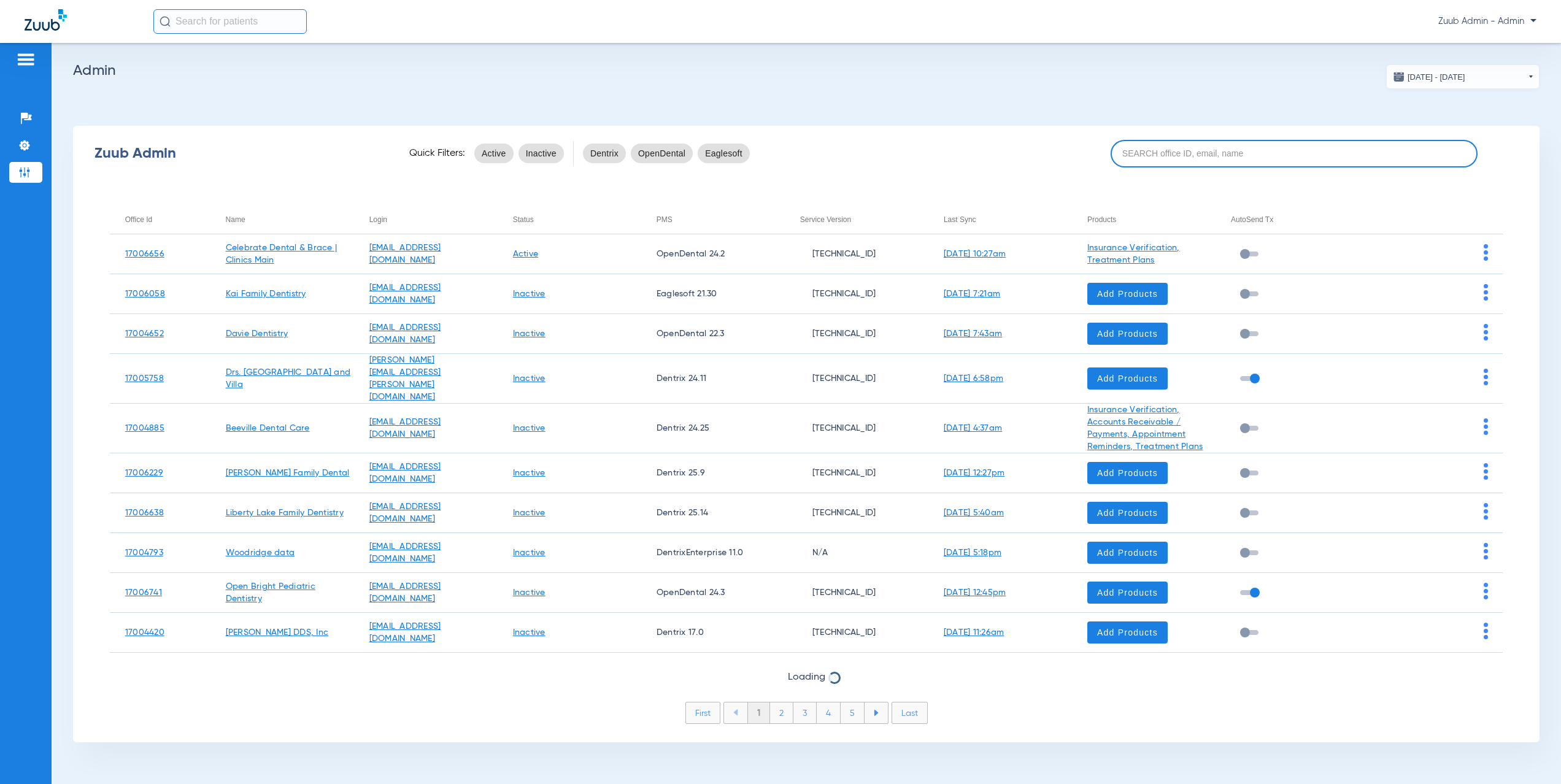
click at [1142, 147] on input at bounding box center [1294, 154] width 367 height 28
paste input "17005944"
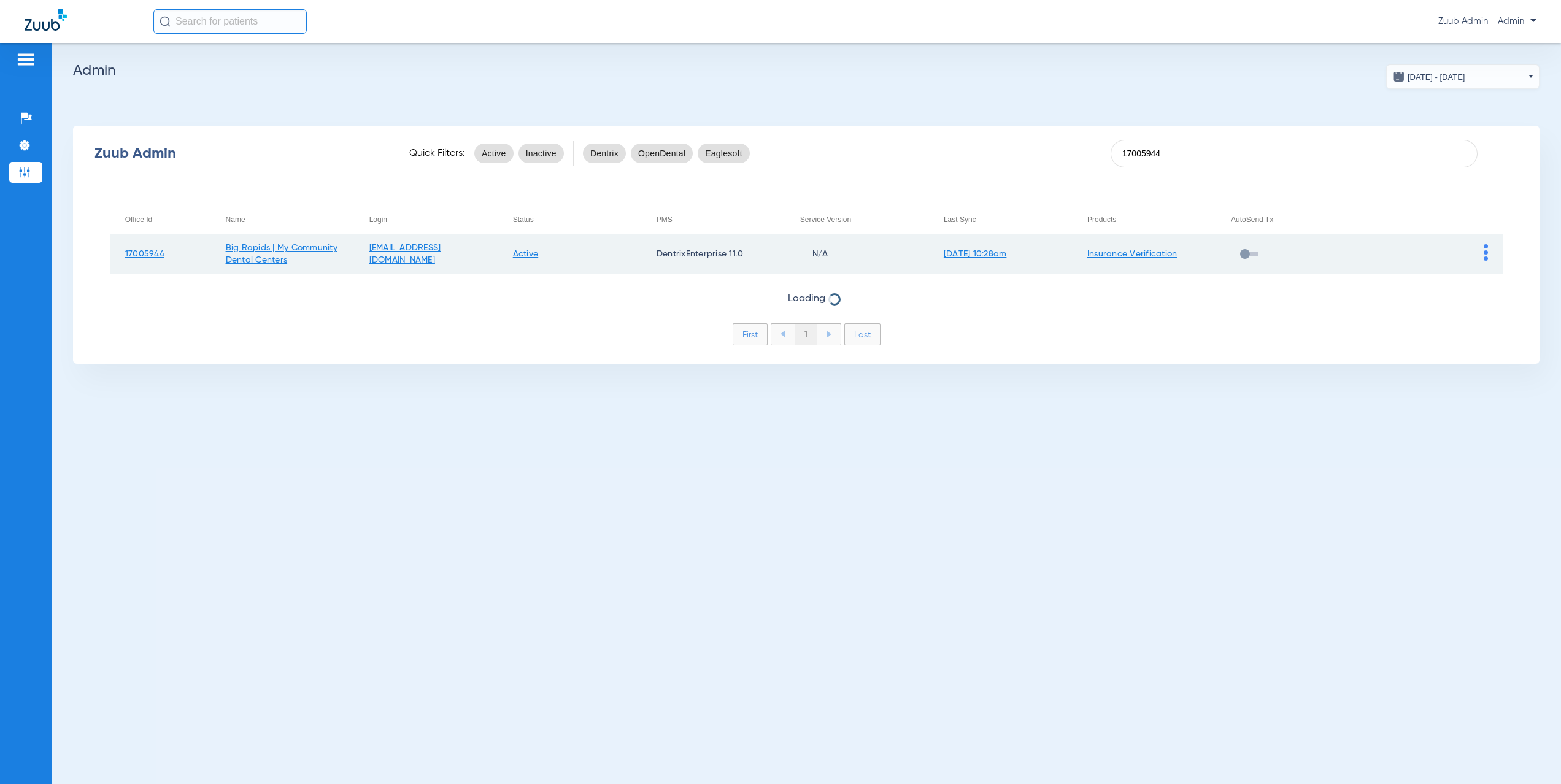
type input "17005944"
click at [1484, 254] on img at bounding box center [1486, 253] width 5 height 17
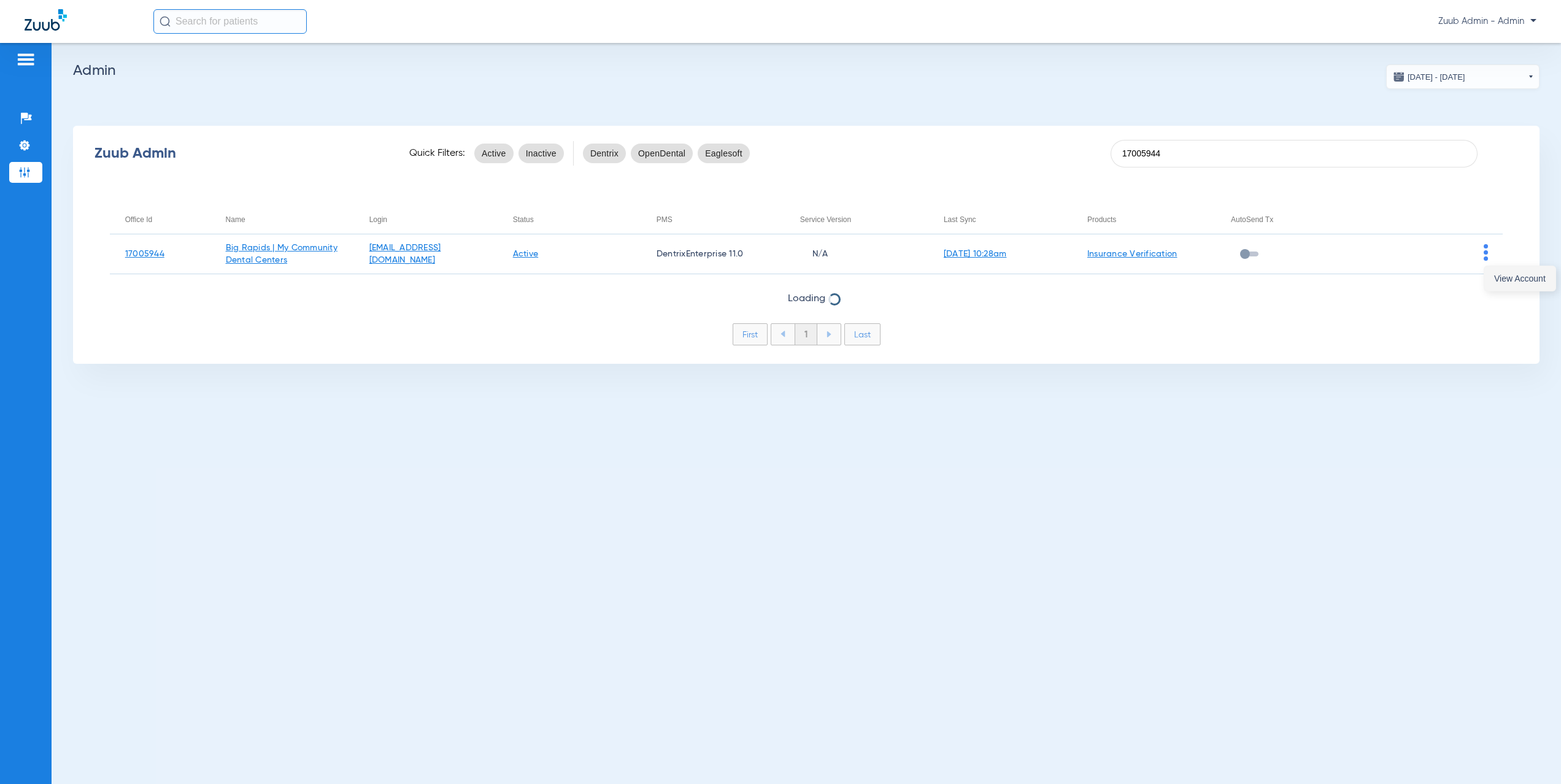
click at [1495, 282] on span "View Account" at bounding box center [1520, 278] width 52 height 8
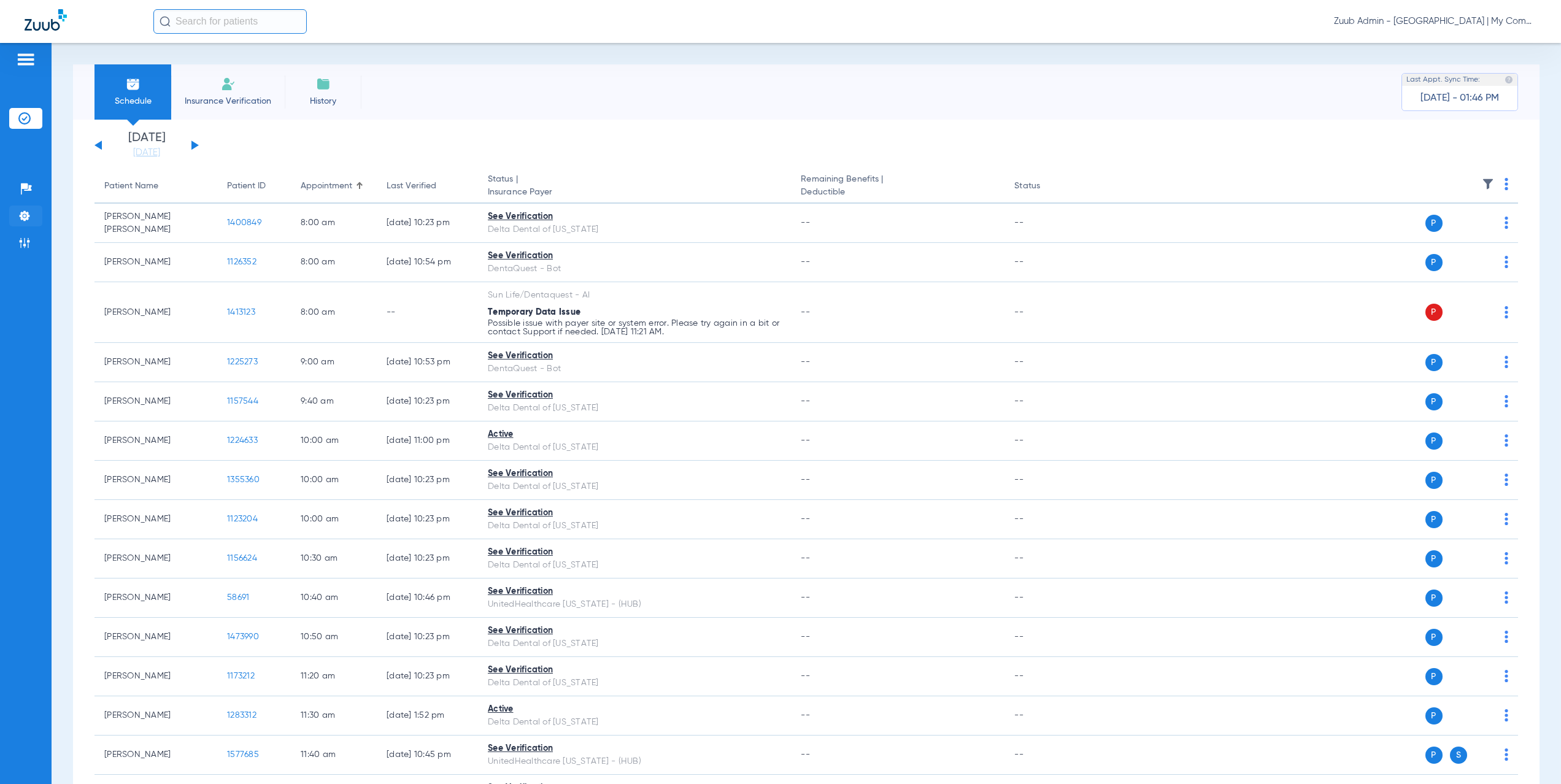
click at [17, 214] on li "Settings" at bounding box center [25, 216] width 33 height 21
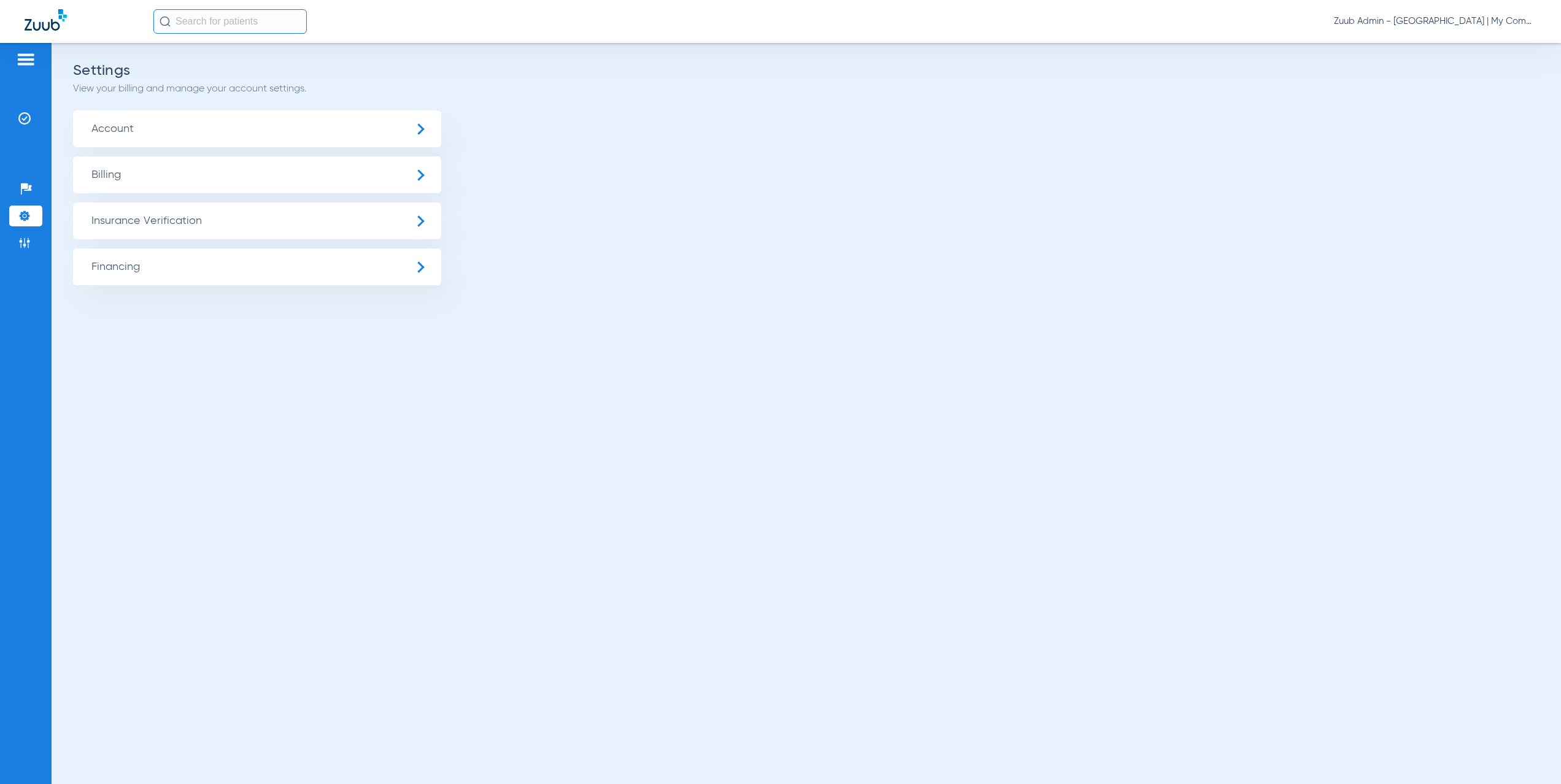
click at [187, 225] on span "Insurance Verification" at bounding box center [257, 221] width 368 height 37
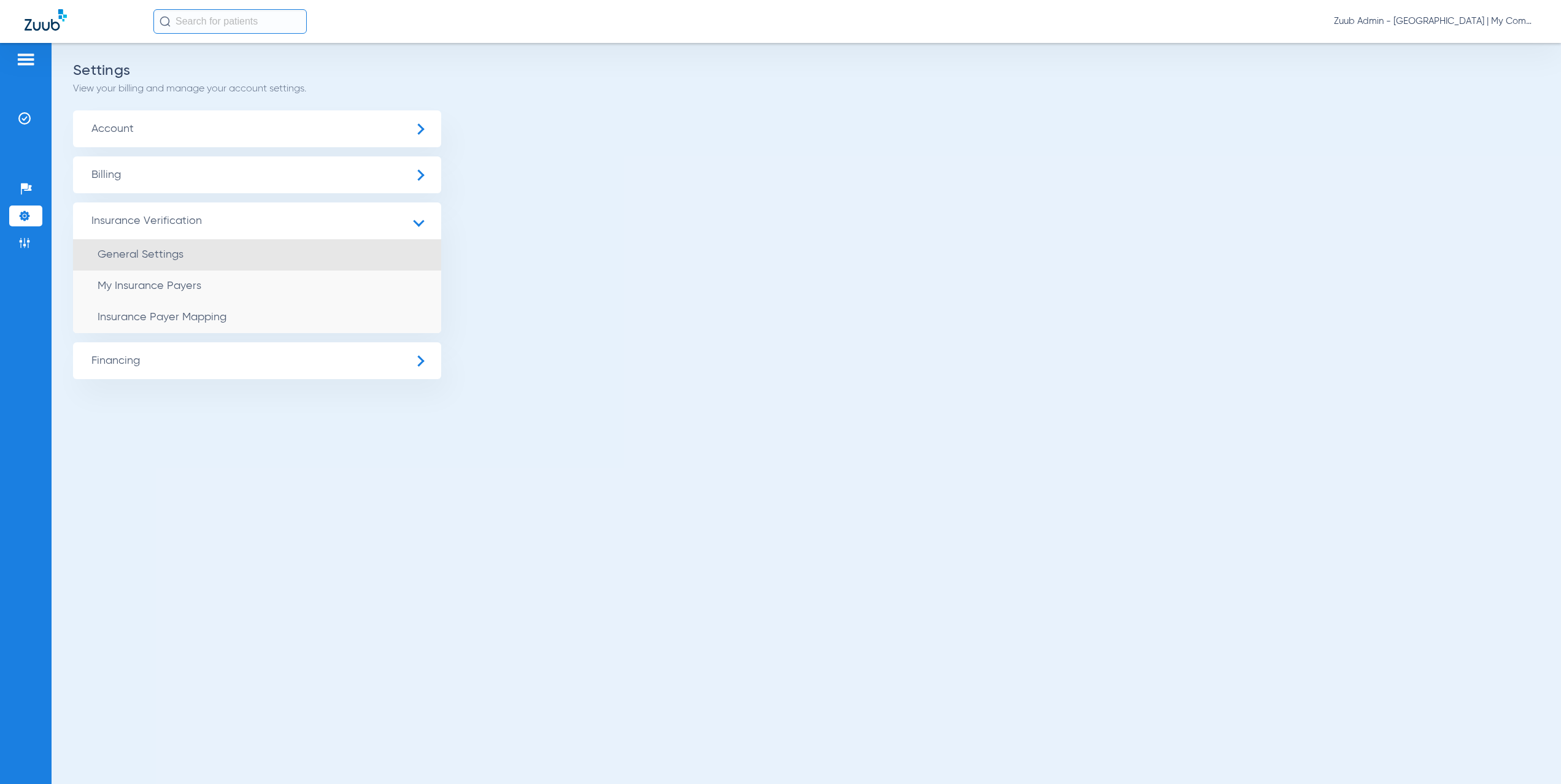
click at [214, 249] on li "General Settings" at bounding box center [257, 255] width 368 height 32
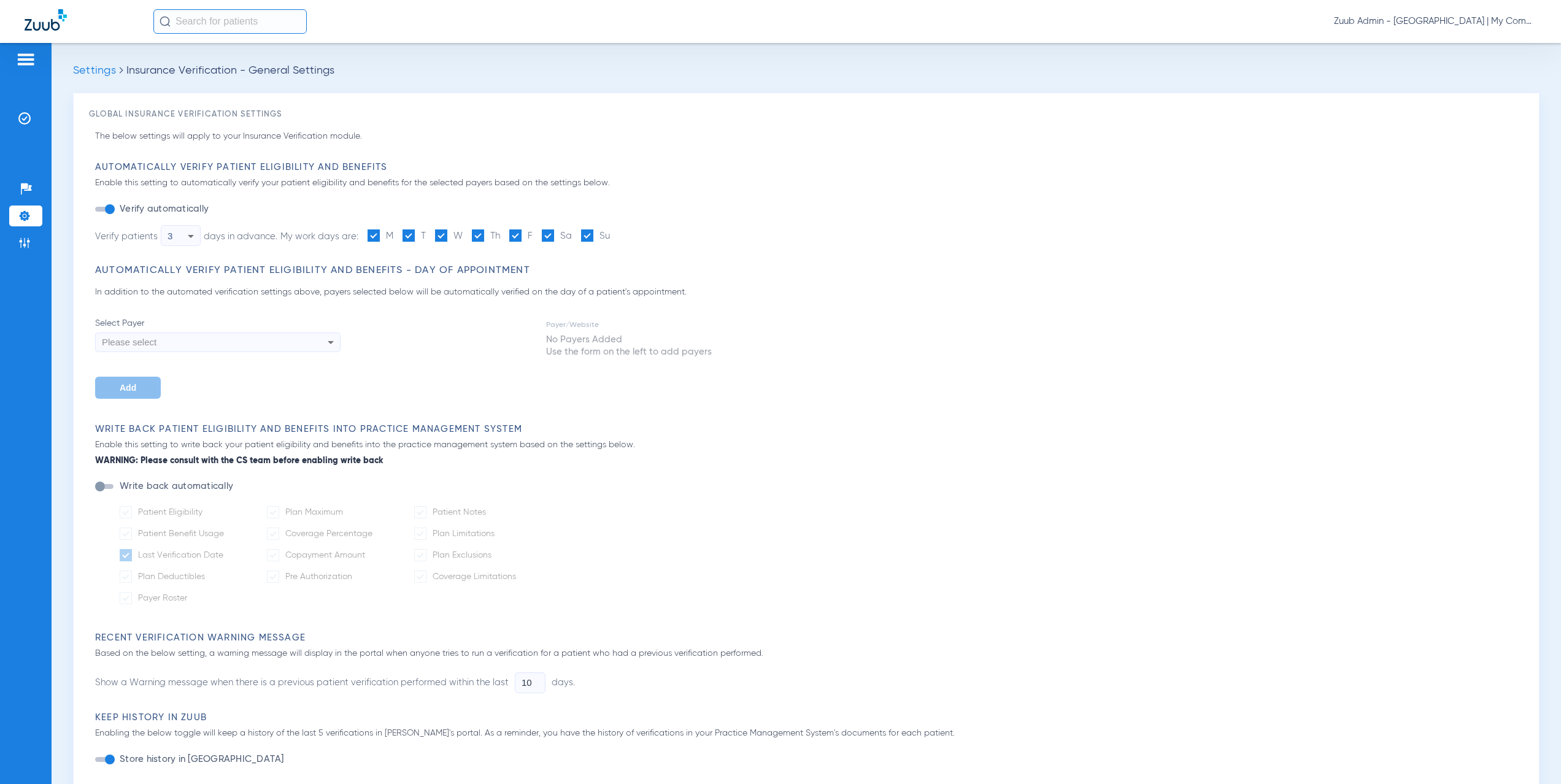
type input "1"
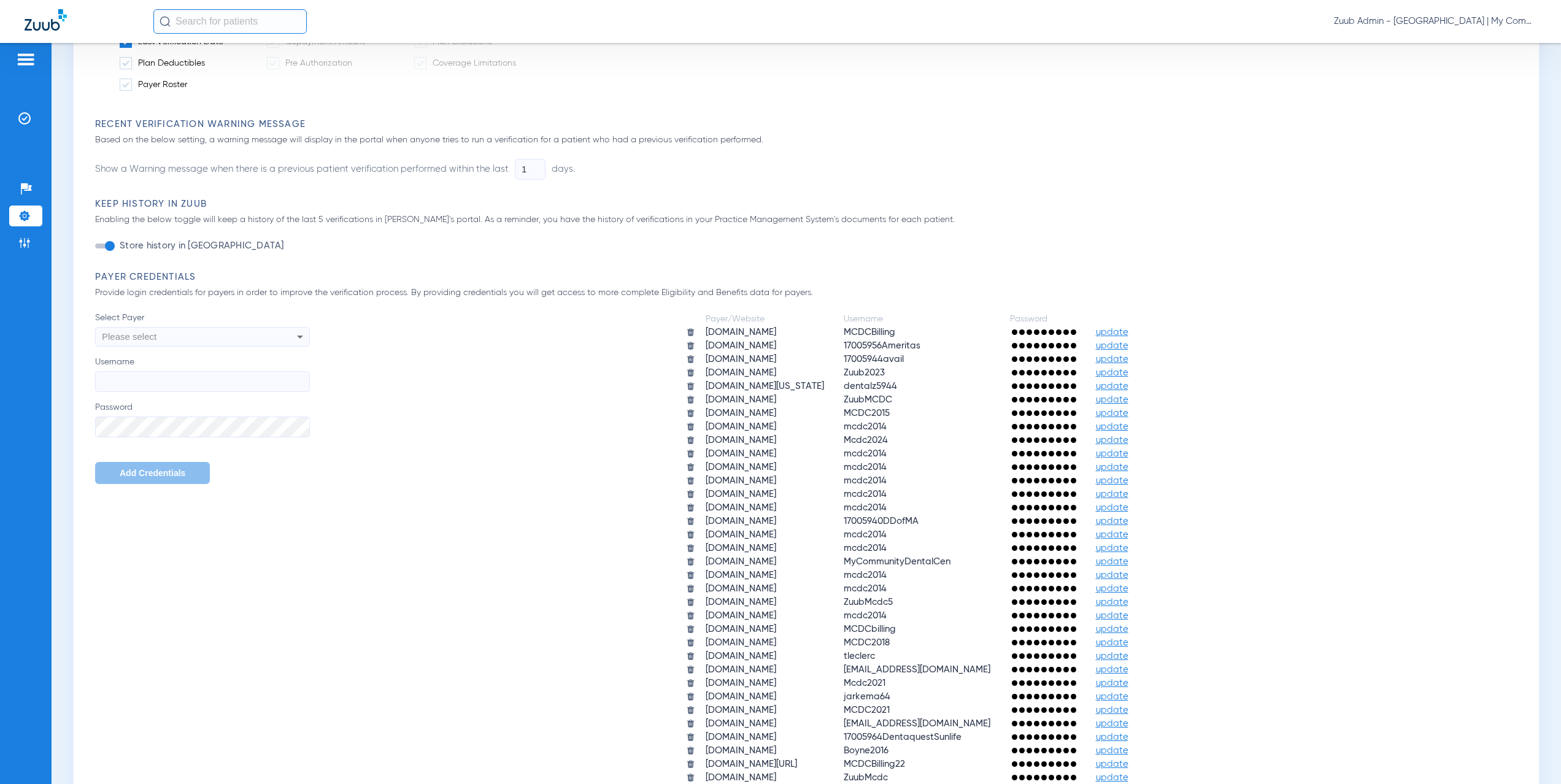
scroll to position [554, 0]
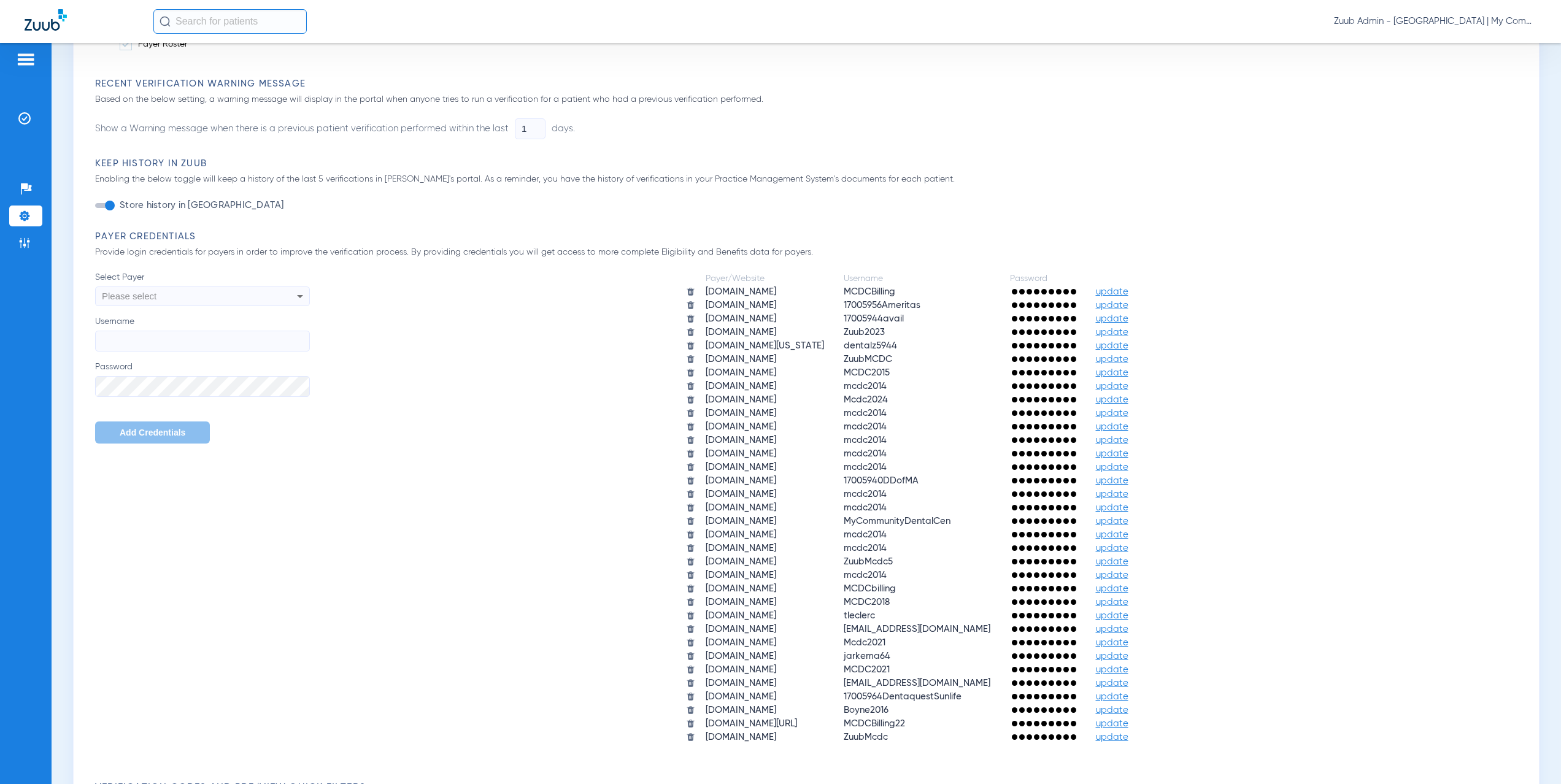
click at [1129, 345] on span "update" at bounding box center [1112, 346] width 32 height 9
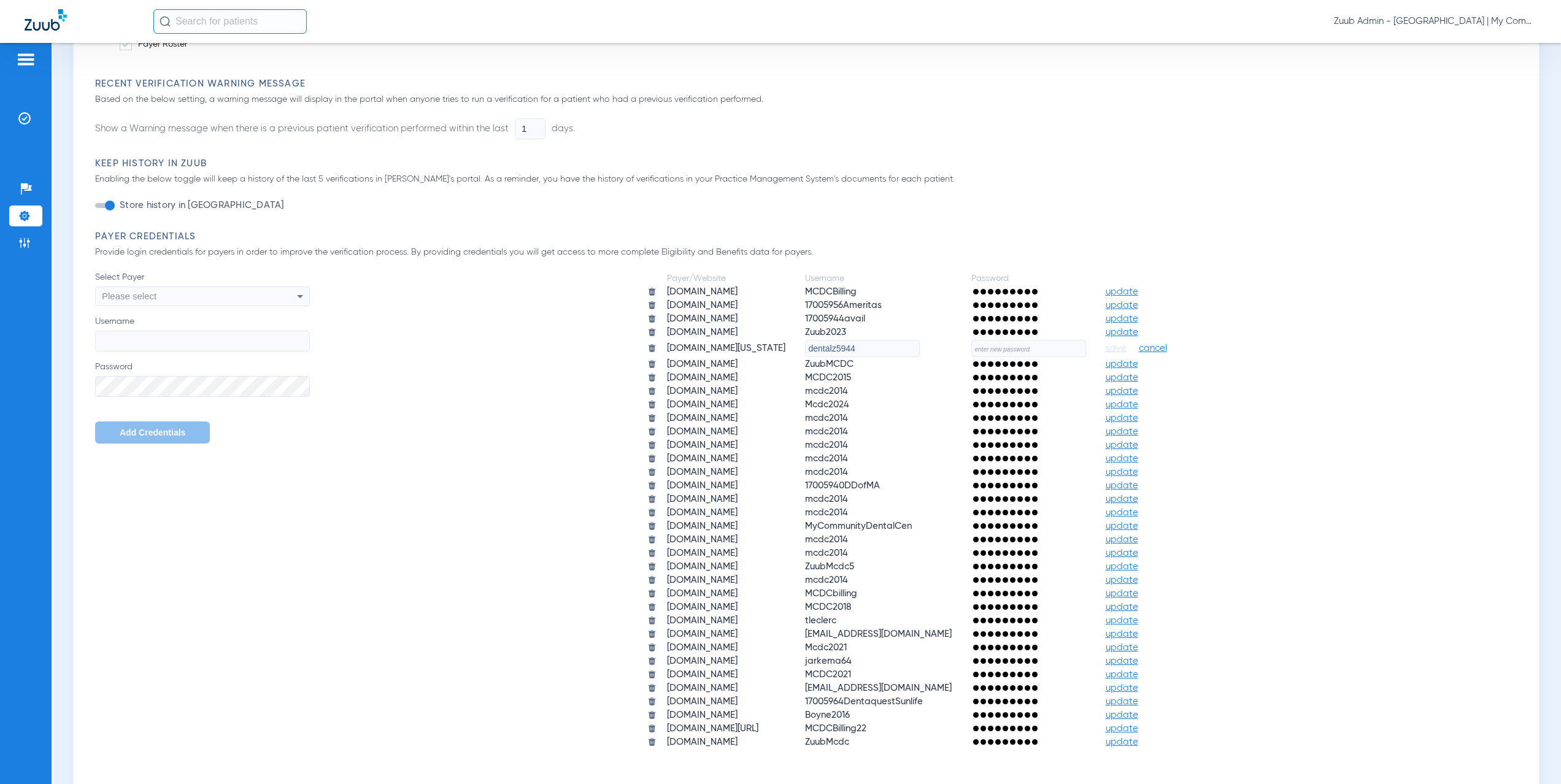
click at [1054, 344] on input "text" at bounding box center [1029, 348] width 115 height 17
paste input "$TG&H4!Eq9b8spa8988"
type input "$TG&H4!Eq9b8spa8988"
click at [1127, 349] on span "save" at bounding box center [1116, 348] width 21 height 11
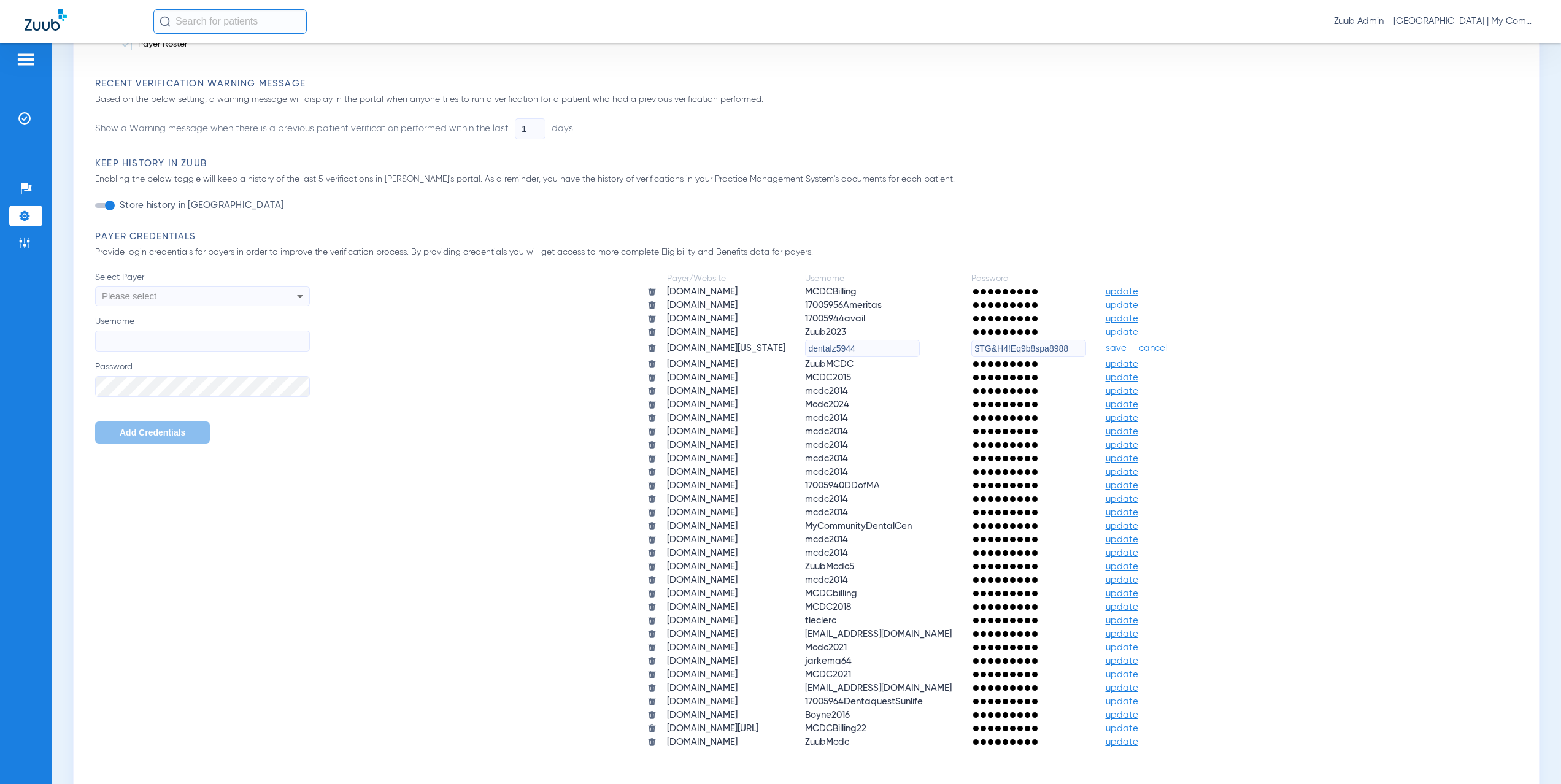
scroll to position [0, 0]
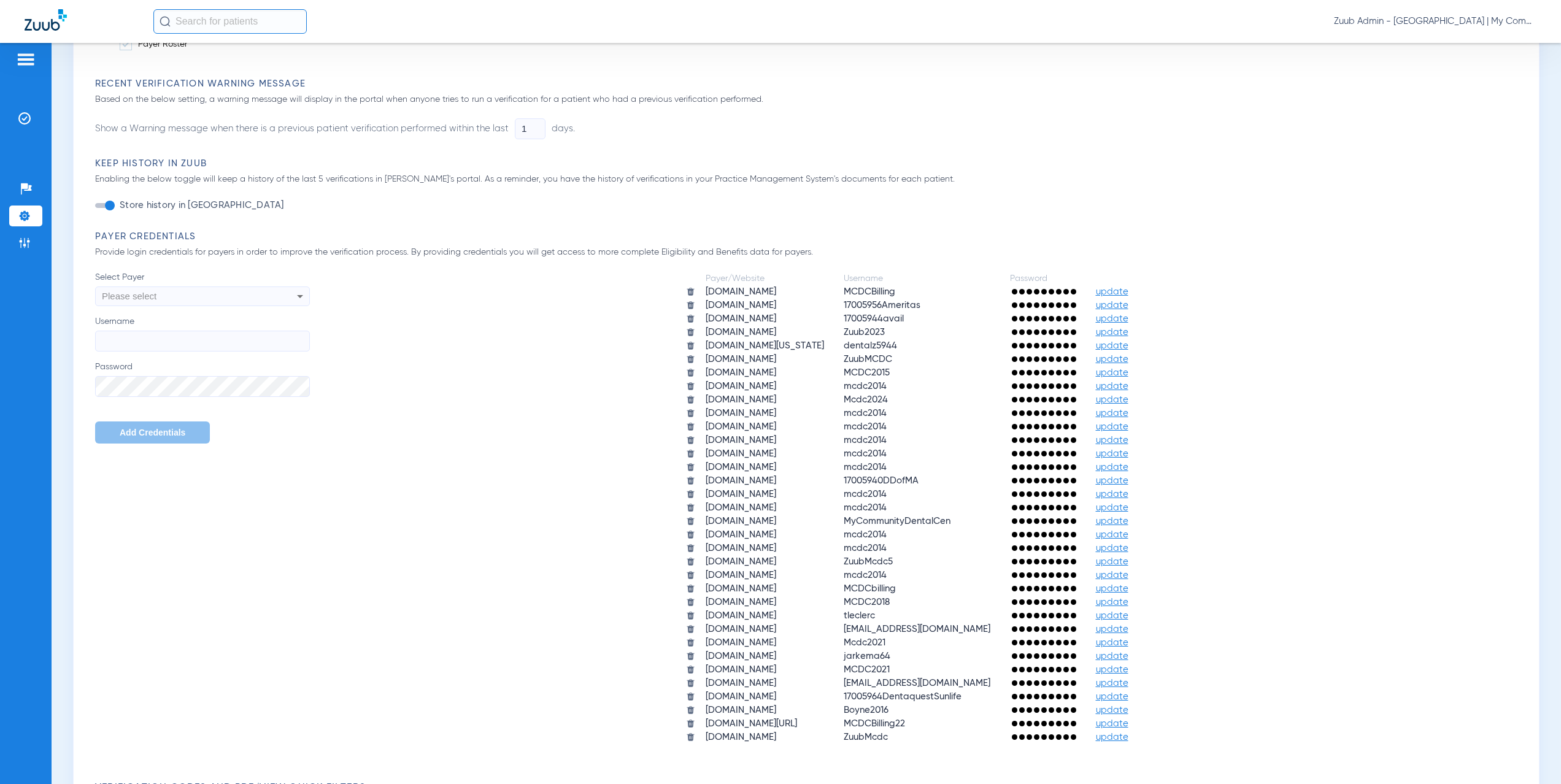
click at [1129, 561] on span "update" at bounding box center [1112, 562] width 32 height 9
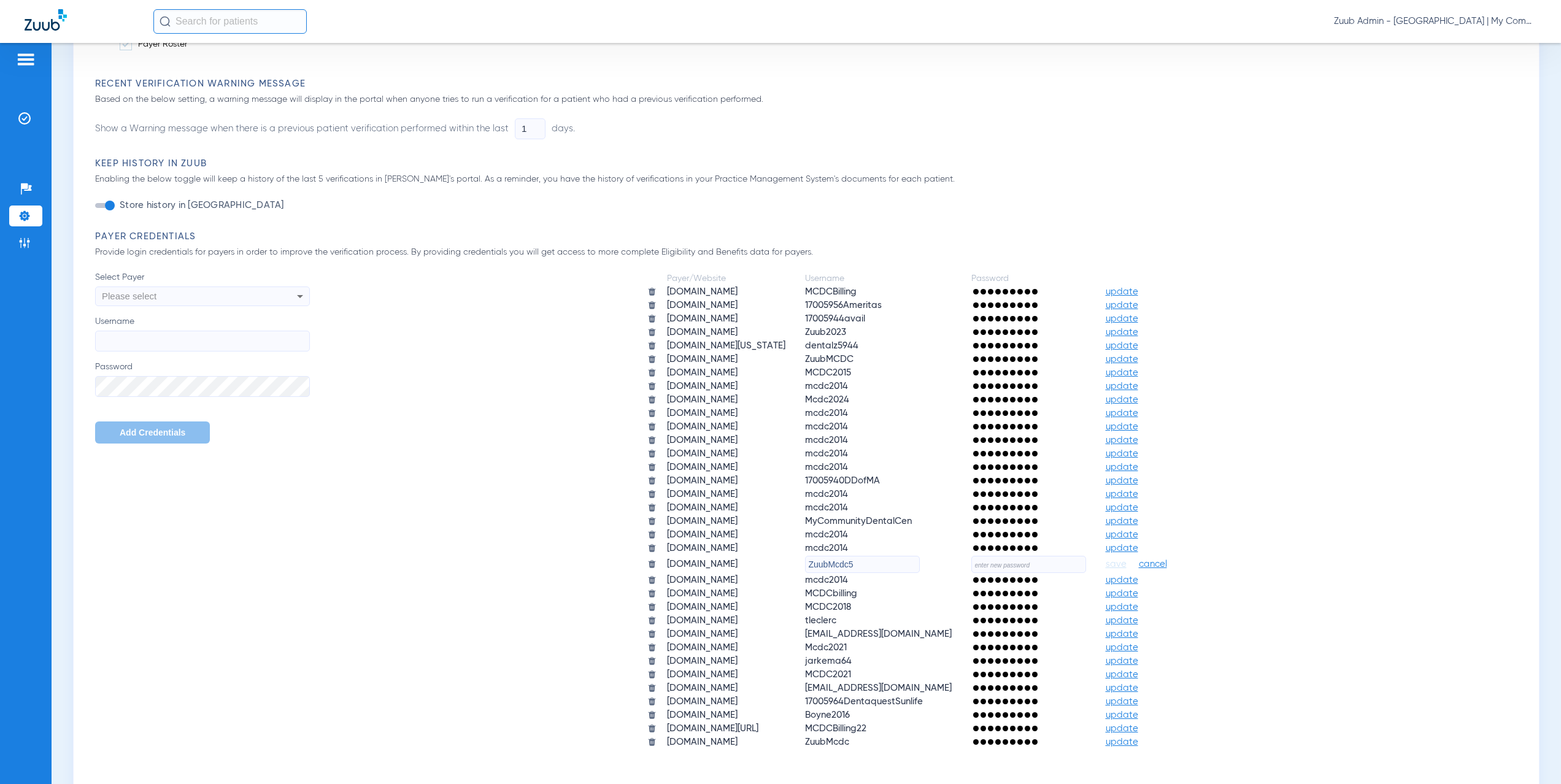
click at [1064, 565] on input "text" at bounding box center [1029, 565] width 115 height 17
paste input "Pb_Gjkw9JDN!0"
type input "Pb_Gjkw9JDN!0"
click at [1127, 563] on span "save" at bounding box center [1116, 564] width 21 height 11
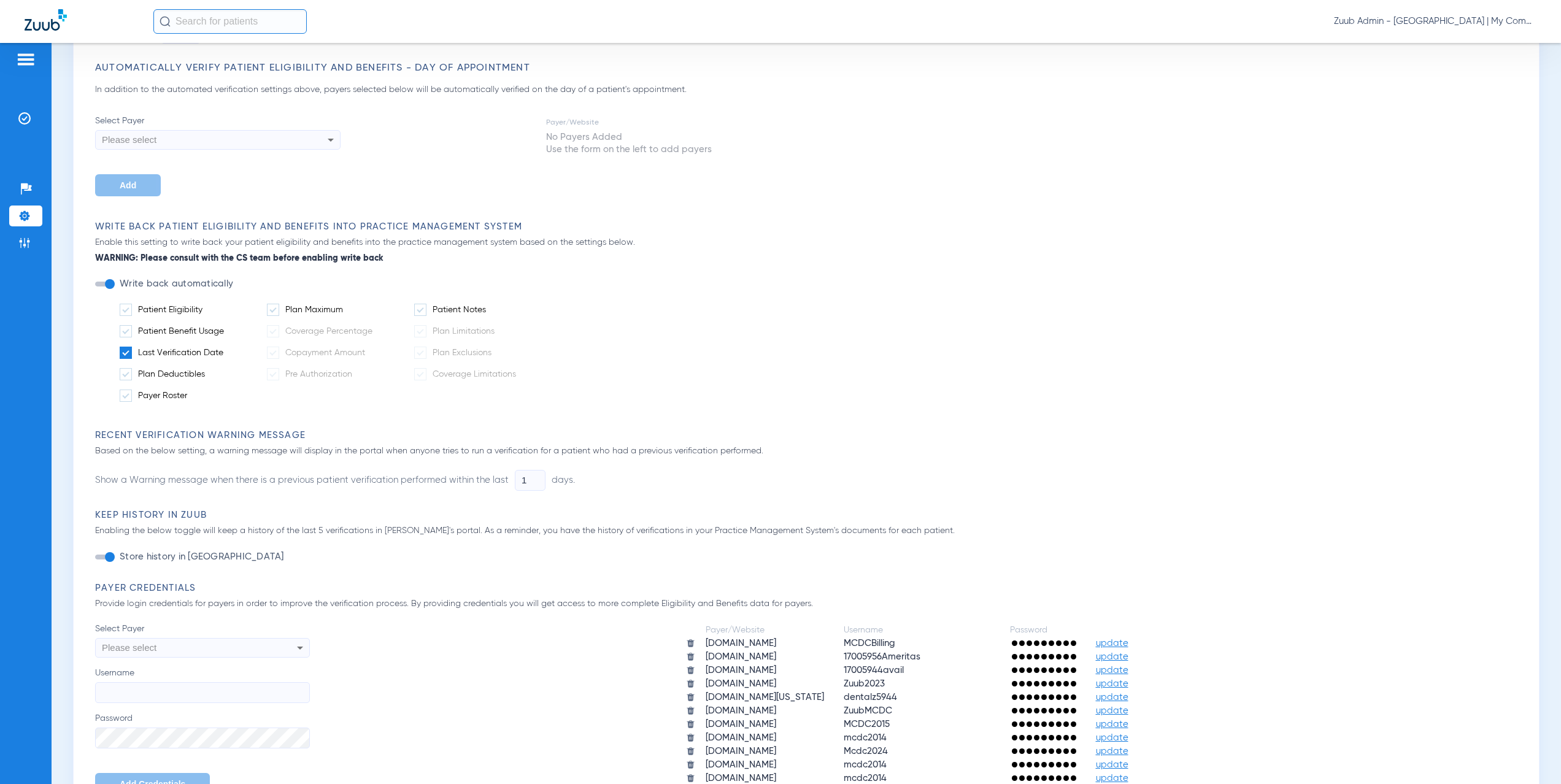
scroll to position [81, 0]
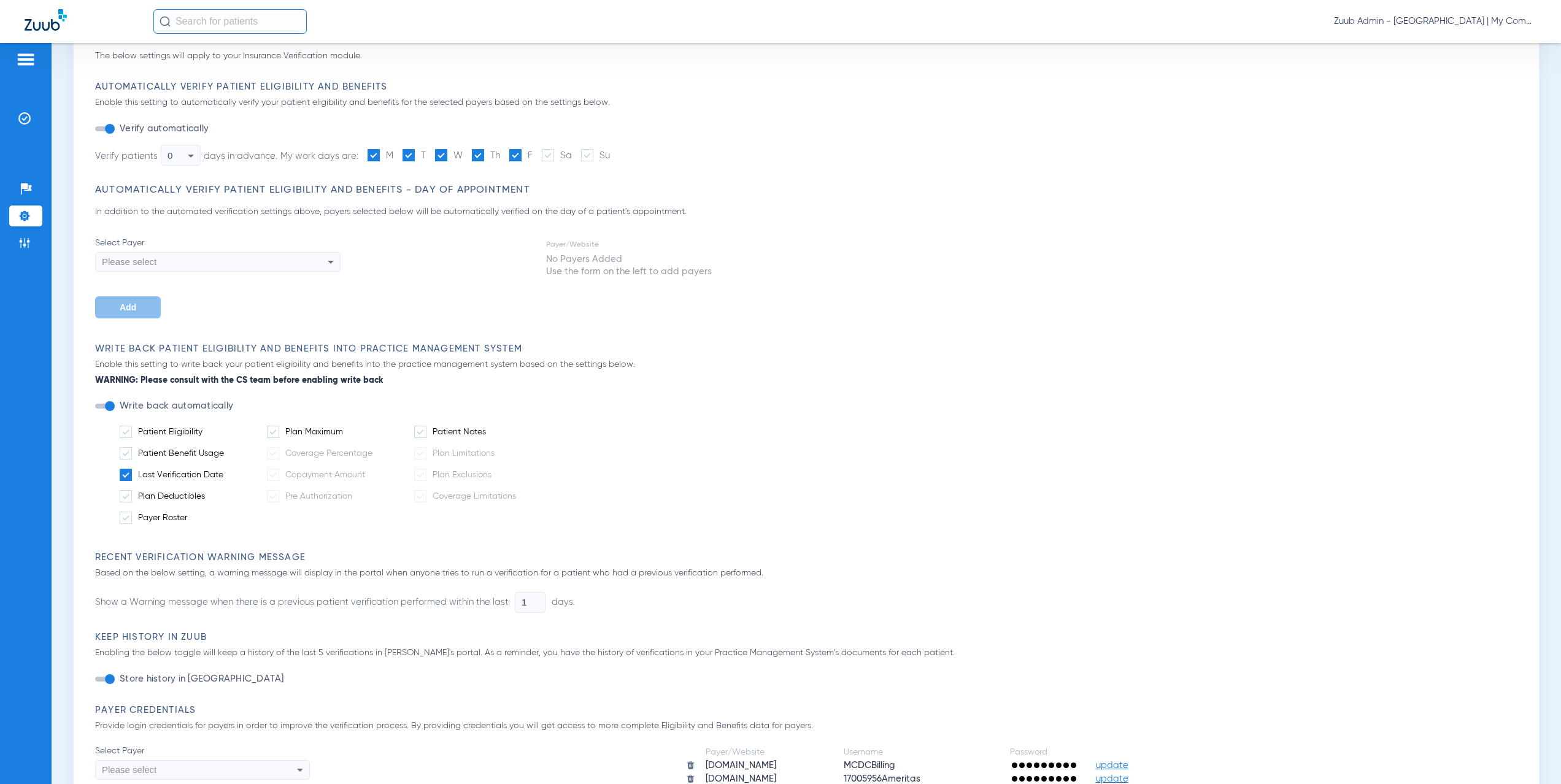
click at [38, 213] on li "Settings" at bounding box center [25, 216] width 33 height 21
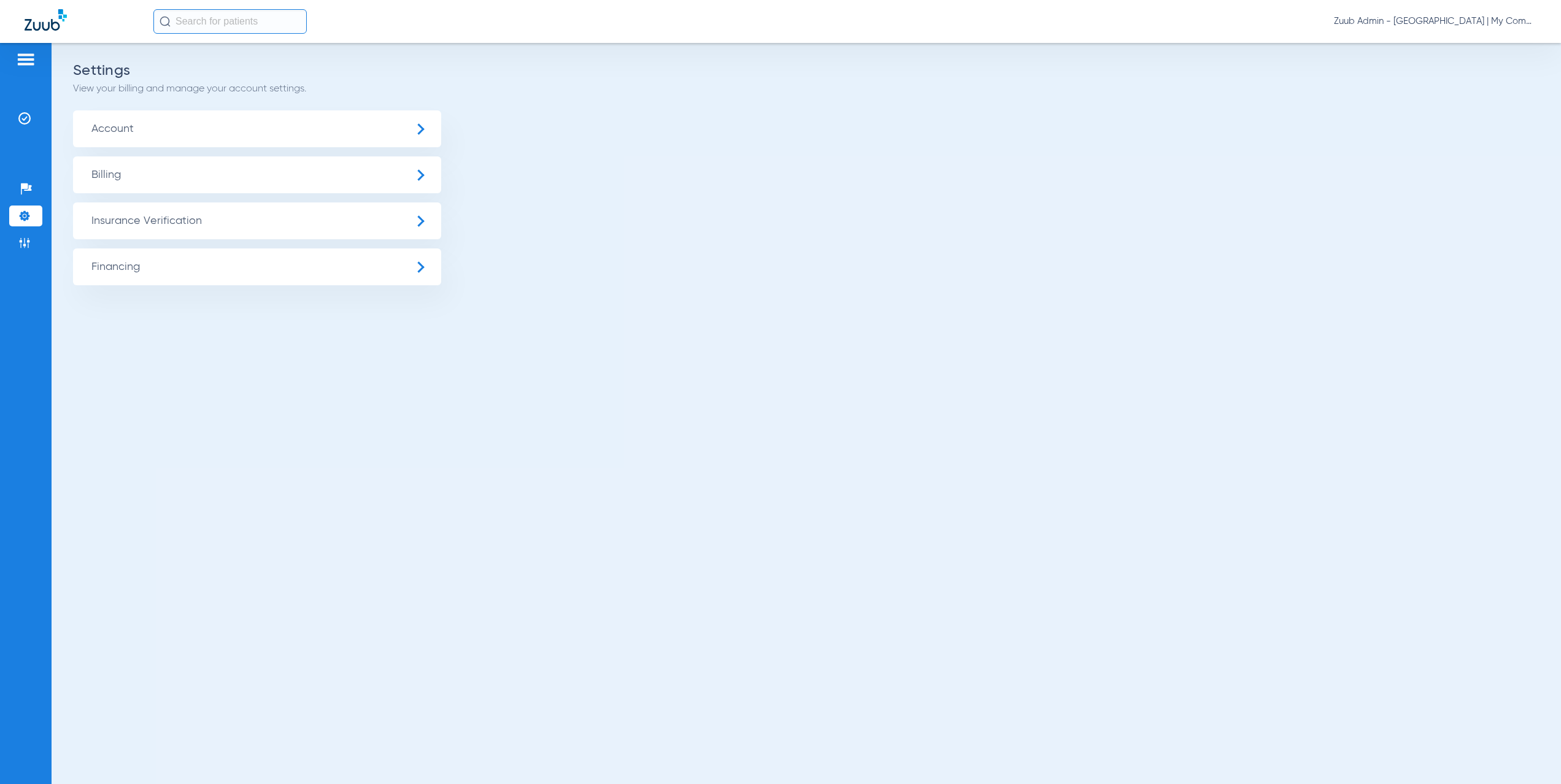
click at [165, 216] on span "Insurance Verification" at bounding box center [257, 221] width 368 height 37
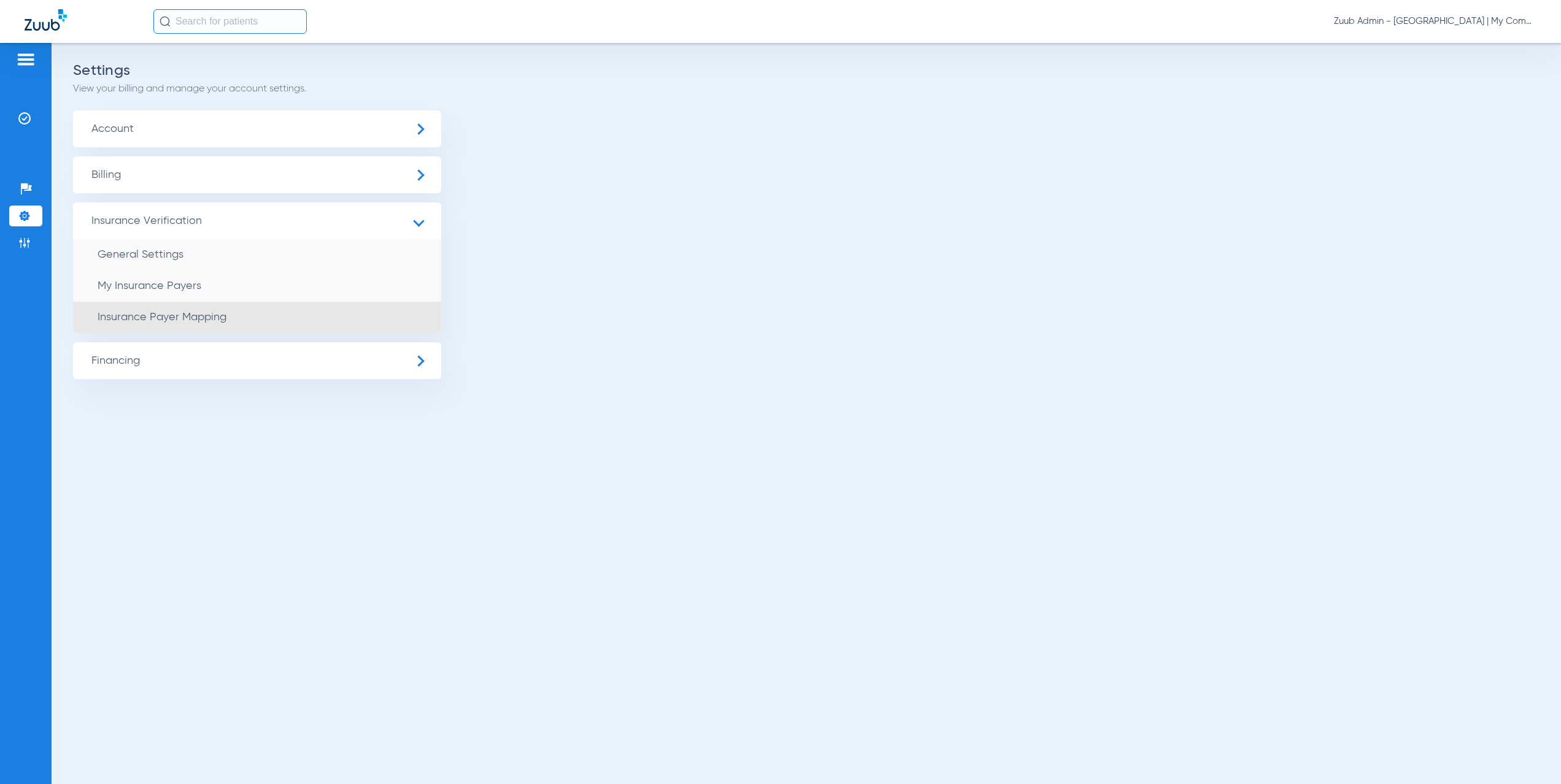
click at [236, 312] on li "Insurance Payer Mapping" at bounding box center [257, 317] width 368 height 32
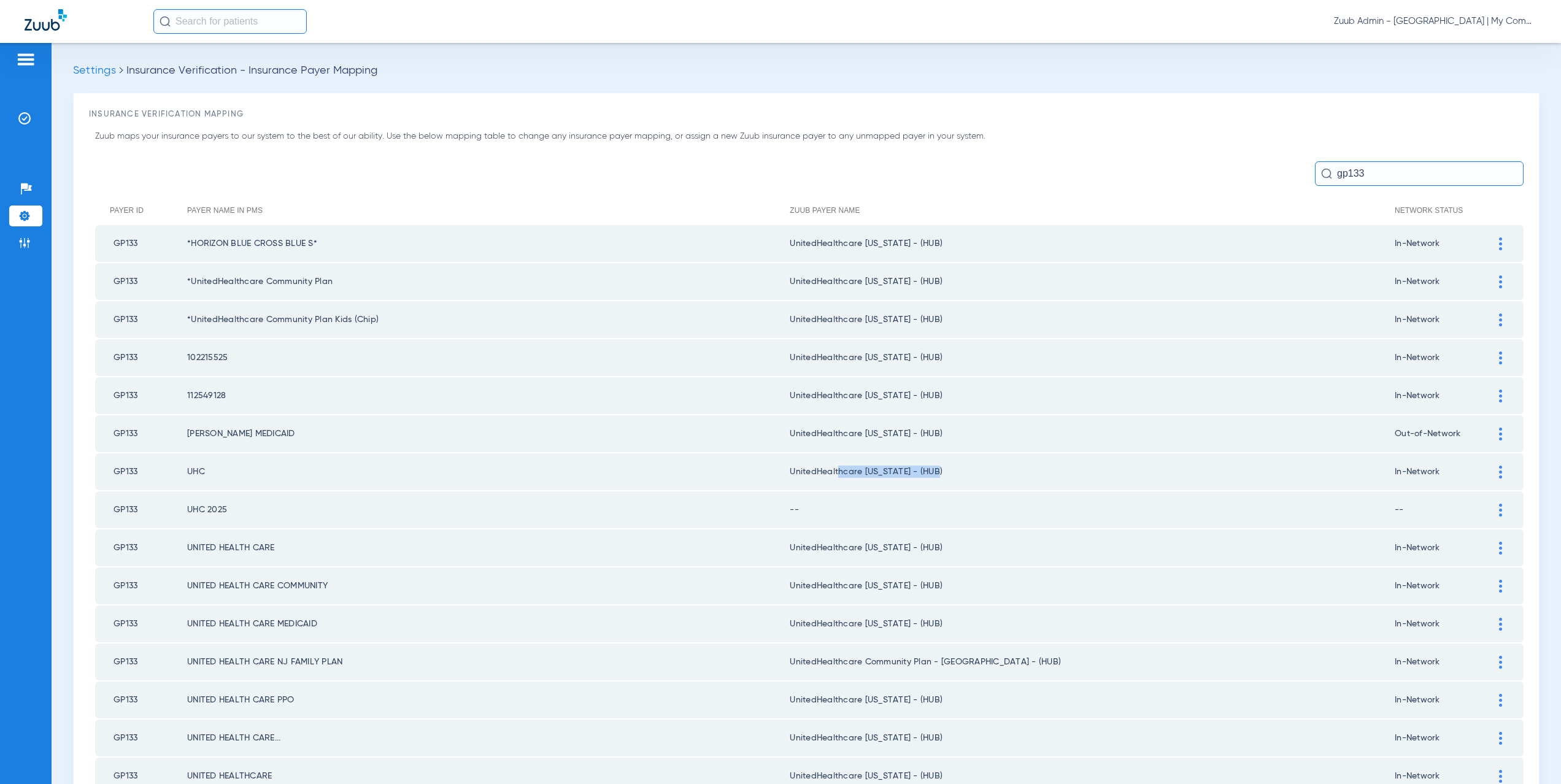
click at [832, 468] on td "UnitedHealthcare [US_STATE] - (HUB)" at bounding box center [1093, 472] width 605 height 37
click at [1490, 510] on div at bounding box center [1500, 510] width 21 height 13
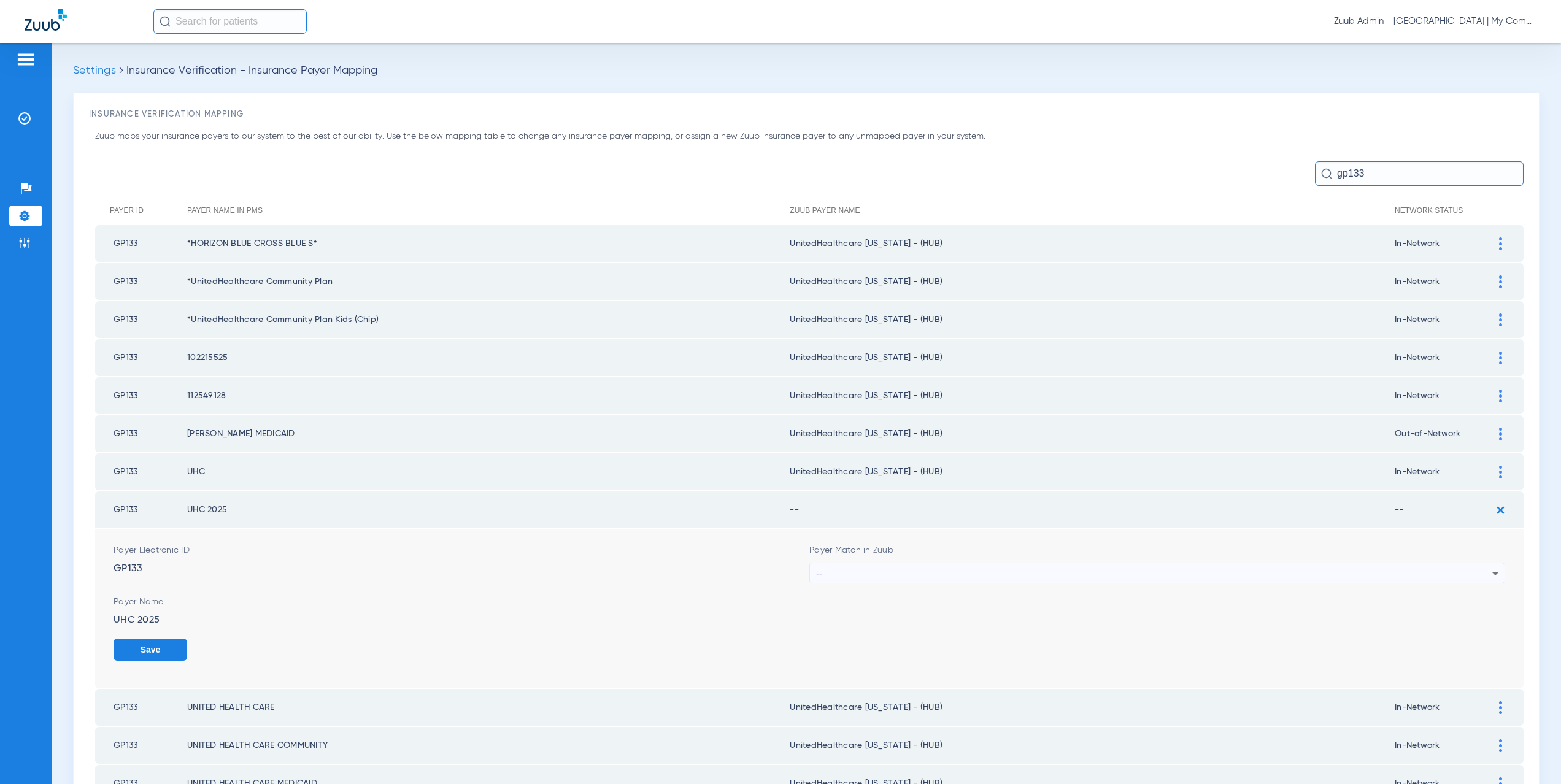
click at [865, 576] on div "--" at bounding box center [1154, 574] width 676 height 21
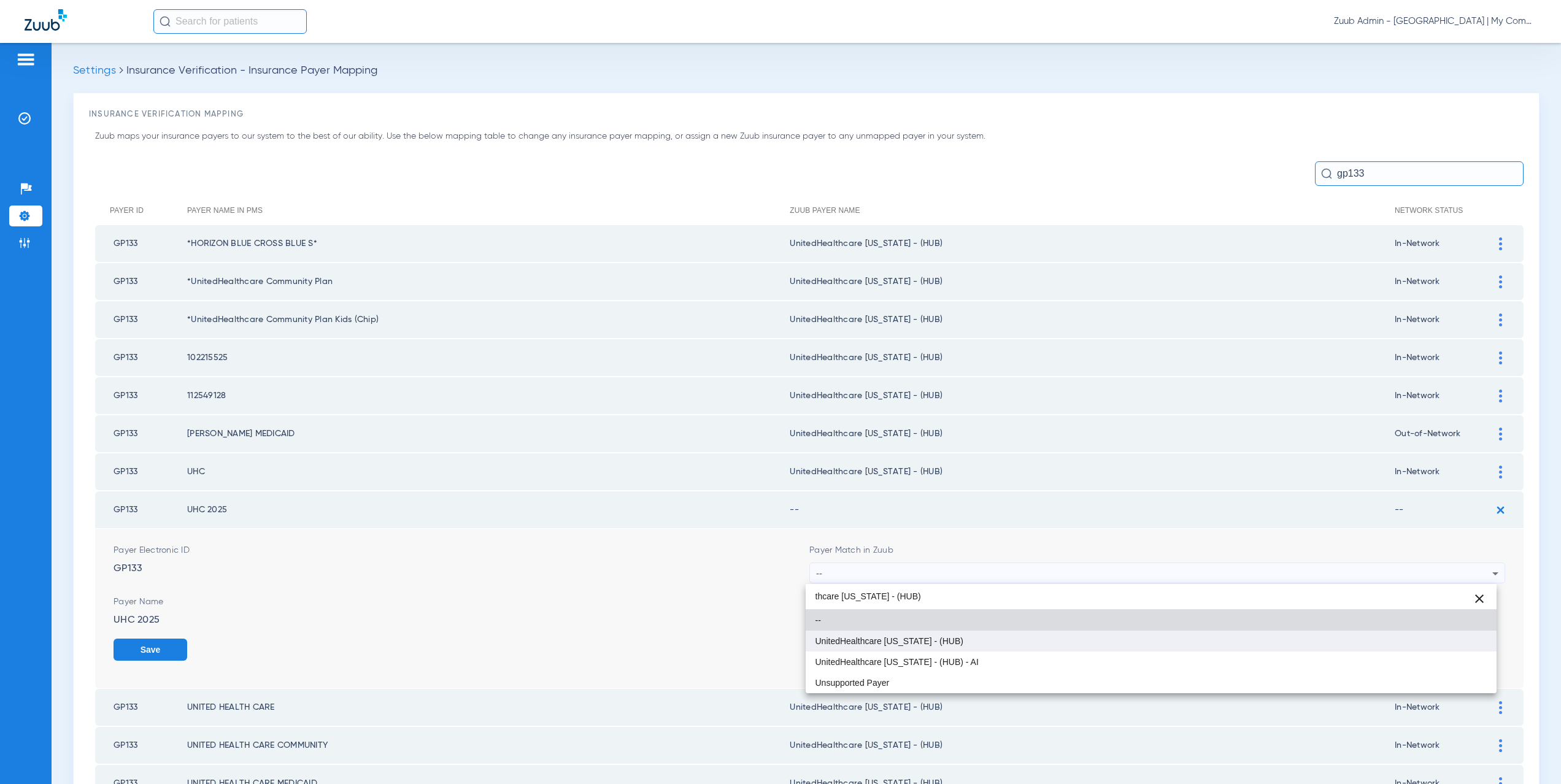
type input "thcare [US_STATE] - (HUB)"
click at [871, 645] on span "UnitedHealthcare [US_STATE] - (HUB)" at bounding box center [889, 641] width 148 height 8
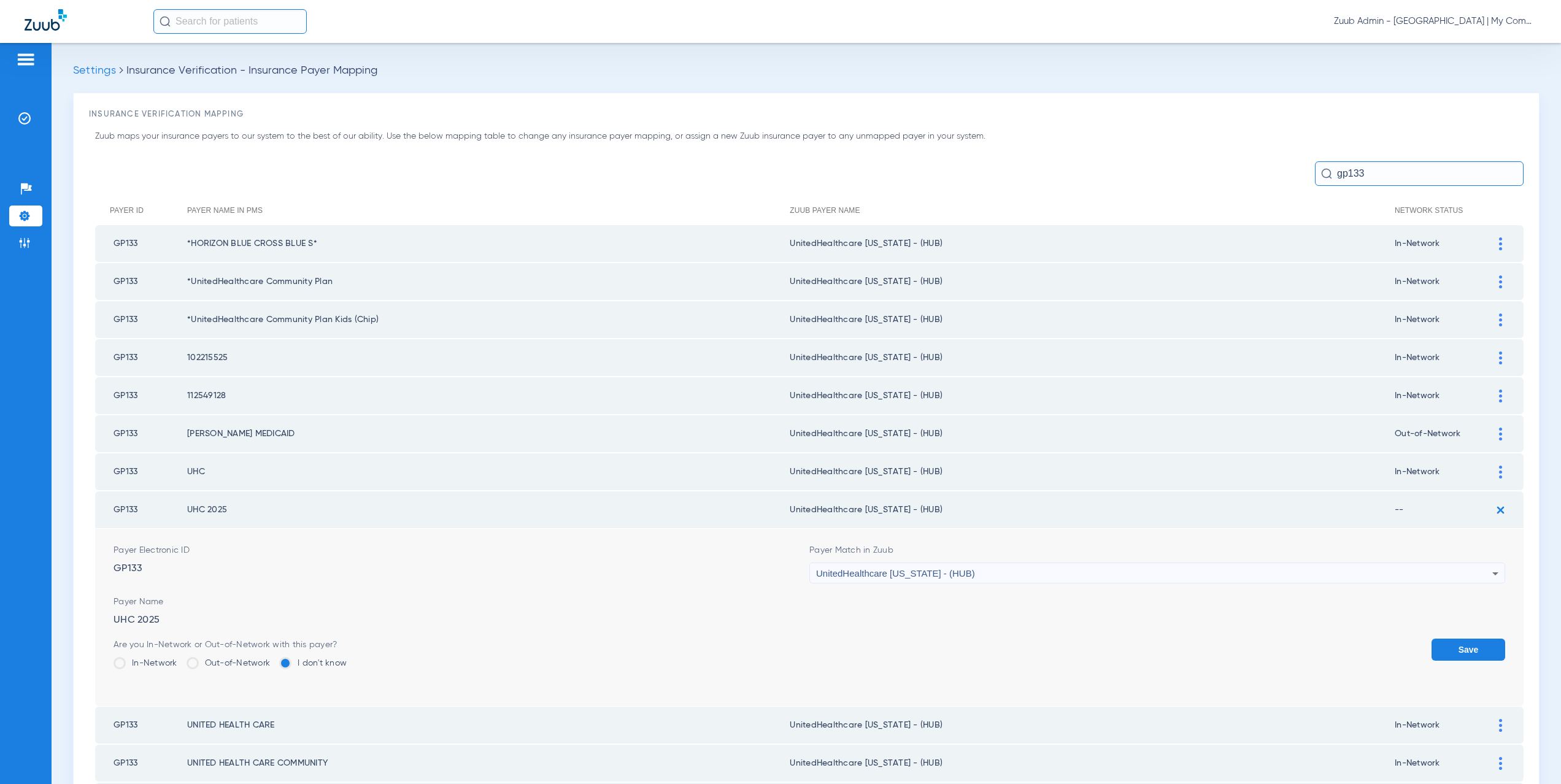
click at [146, 665] on label "In-Network" at bounding box center [145, 663] width 64 height 12
click at [181, 659] on input "In-Network" at bounding box center [181, 659] width 0 height 0
click at [1464, 650] on button "Save" at bounding box center [1469, 650] width 74 height 22
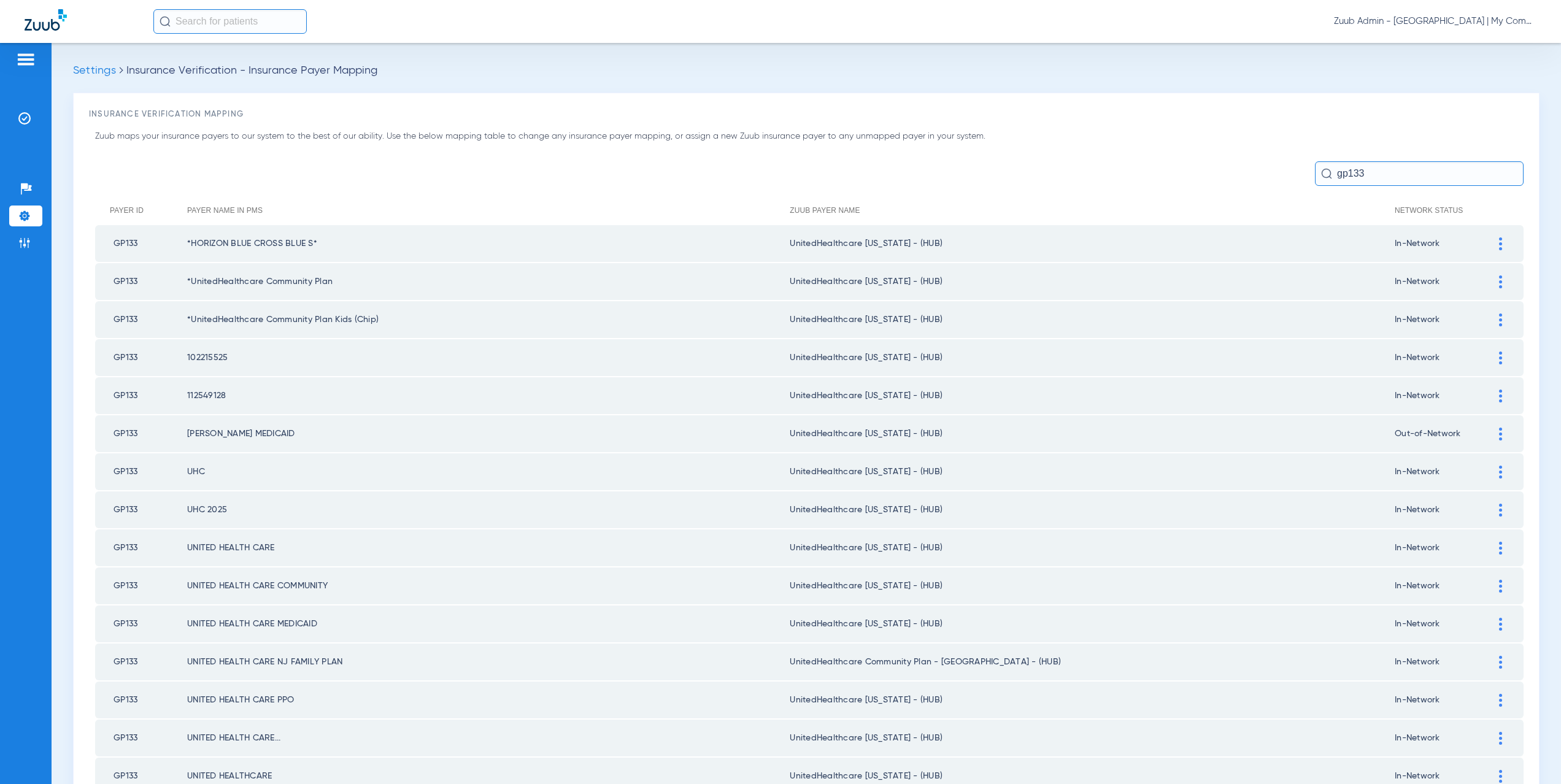
drag, startPoint x: 1358, startPoint y: 176, endPoint x: 1301, endPoint y: 176, distance: 57.0
click at [1301, 176] on div "gp133" at bounding box center [809, 174] width 1429 height 25
drag, startPoint x: 1384, startPoint y: 170, endPoint x: 1324, endPoint y: 171, distance: 60.0
click at [1324, 171] on input "gp133" at bounding box center [1419, 174] width 208 height 25
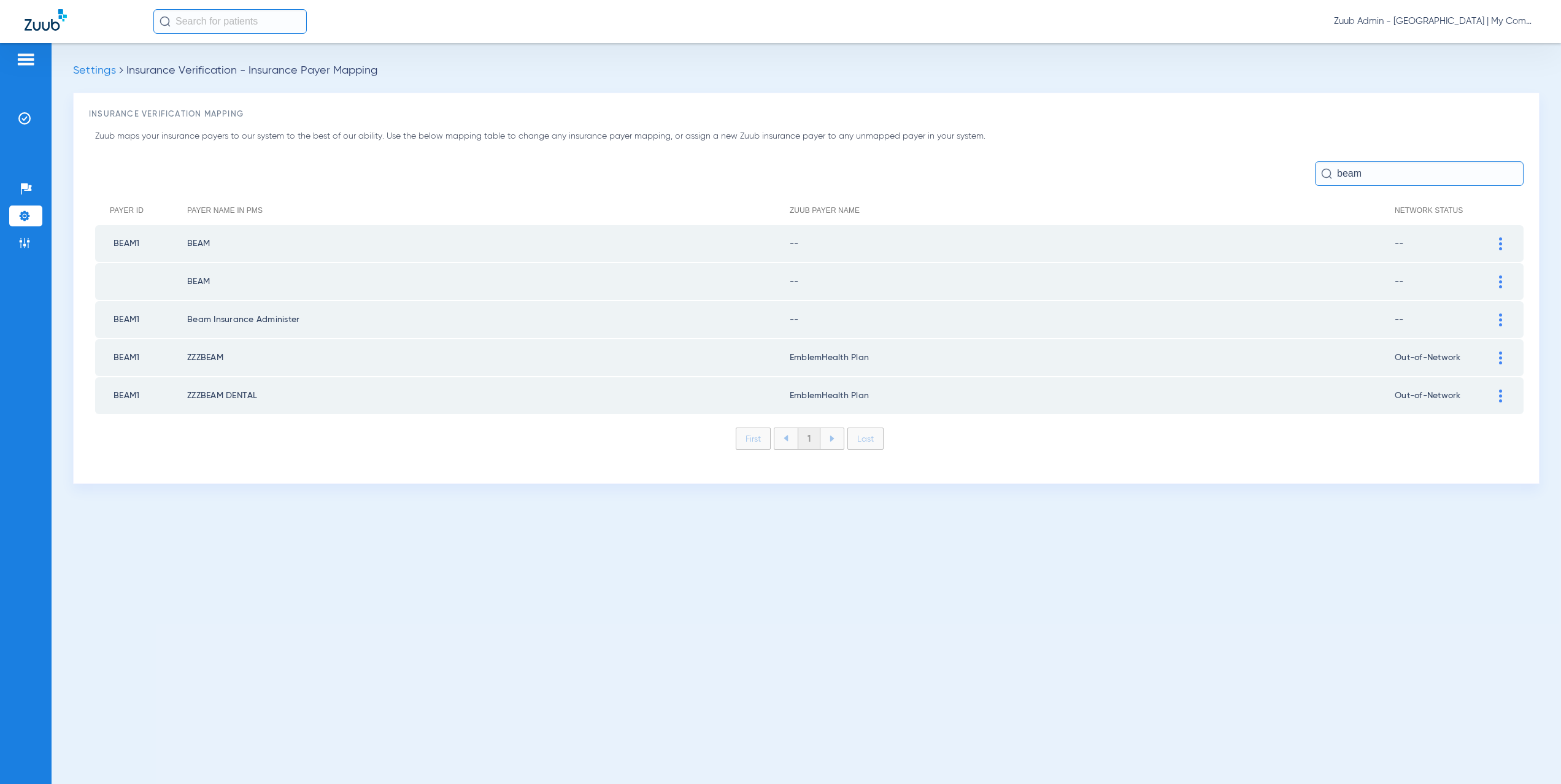
type input "beam"
click at [1501, 245] on img at bounding box center [1500, 244] width 3 height 13
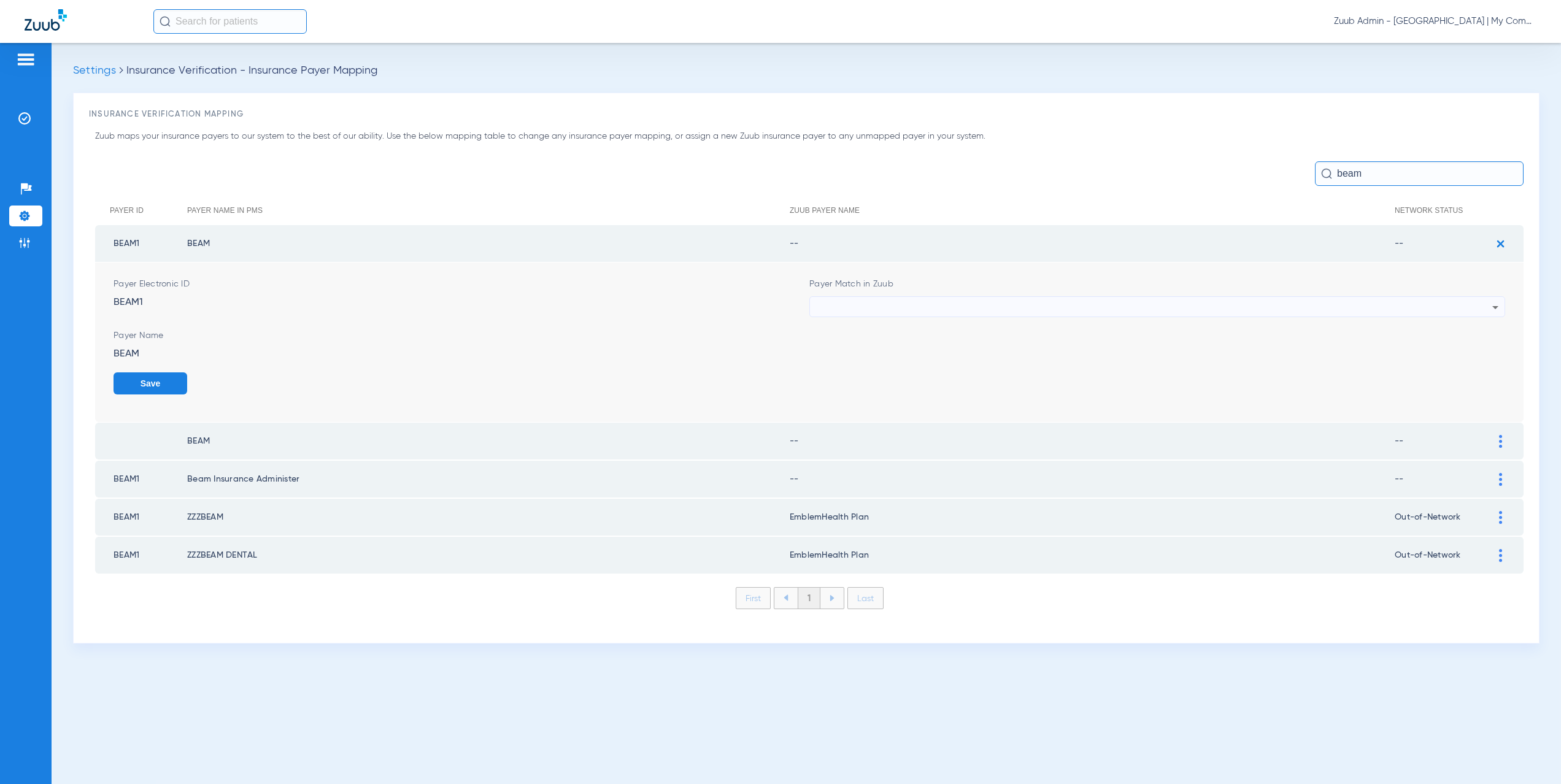
click at [834, 308] on div at bounding box center [1154, 307] width 676 height 21
type input "bea"
click at [841, 370] on span "Beam Dental - AI" at bounding box center [852, 374] width 65 height 8
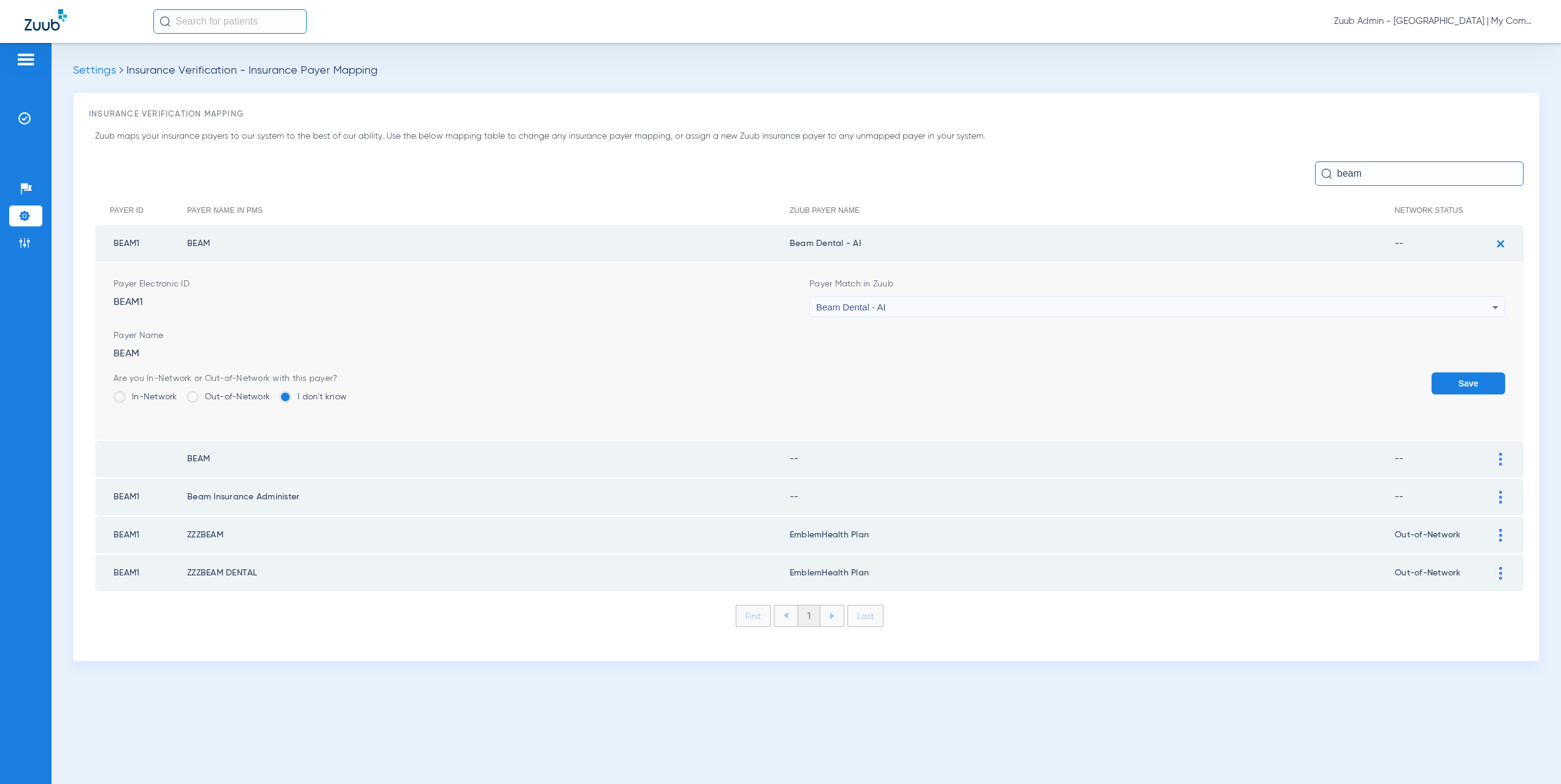
drag, startPoint x: 825, startPoint y: 243, endPoint x: 796, endPoint y: 241, distance: 29.1
click at [796, 241] on td "Beam Dental - AI" at bounding box center [1093, 243] width 605 height 37
copy td "eam Dental - AI"
click at [254, 394] on label "Out-of-Network" at bounding box center [228, 397] width 84 height 12
click at [273, 393] on input "Out-of-Network" at bounding box center [273, 393] width 0 height 0
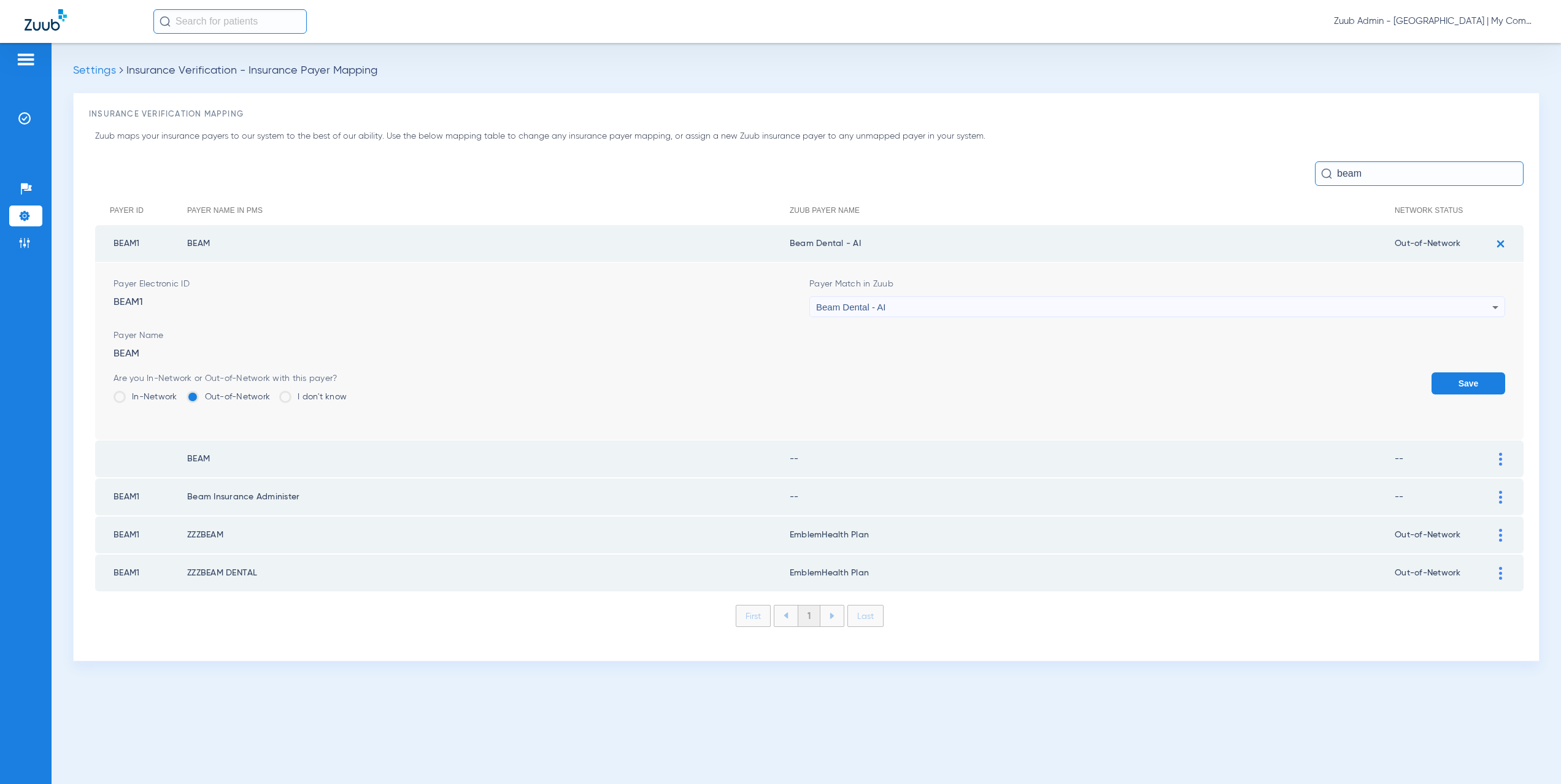
click at [1474, 385] on button "Save" at bounding box center [1469, 383] width 74 height 22
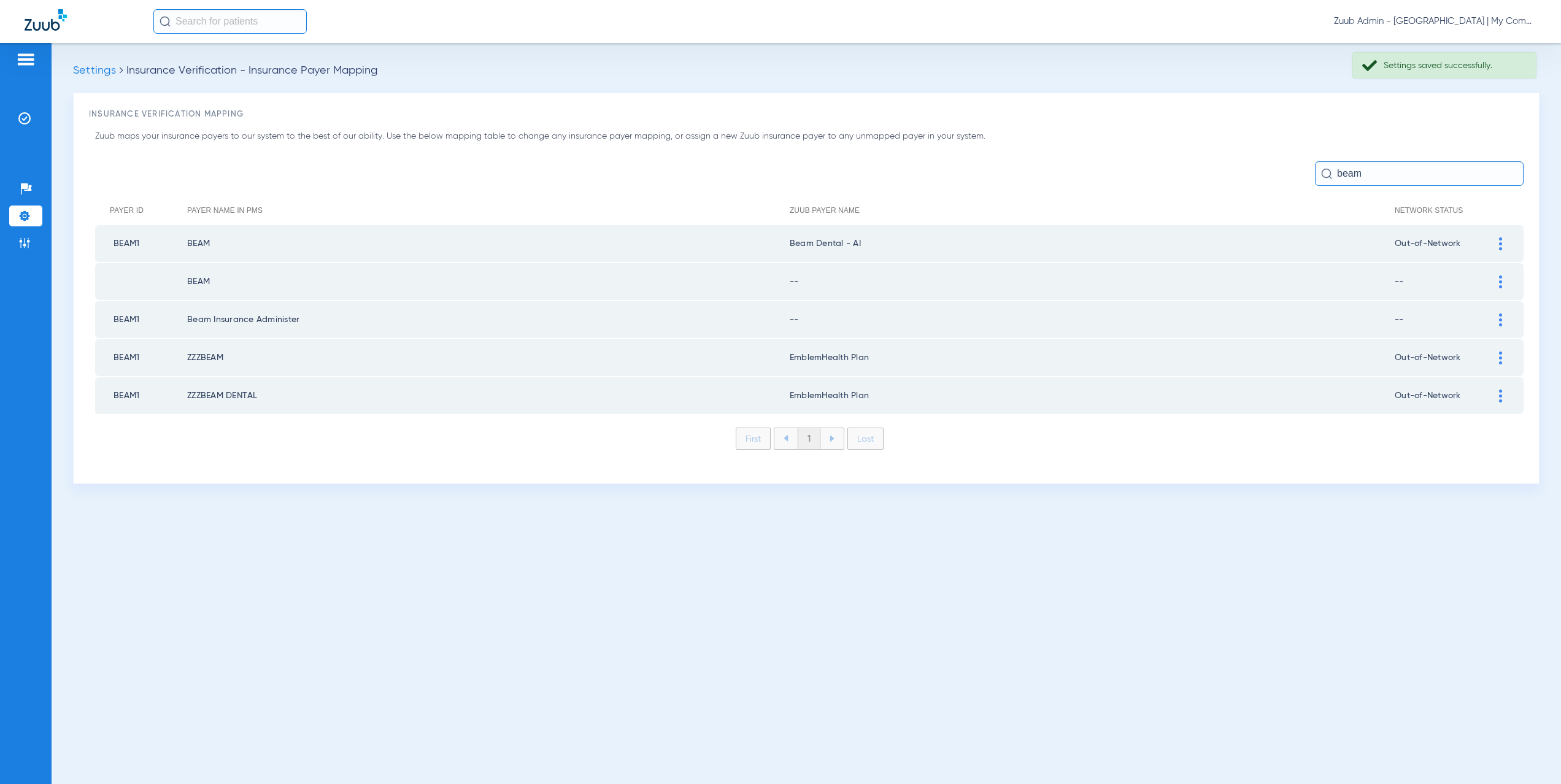
click at [1504, 280] on div at bounding box center [1500, 282] width 21 height 13
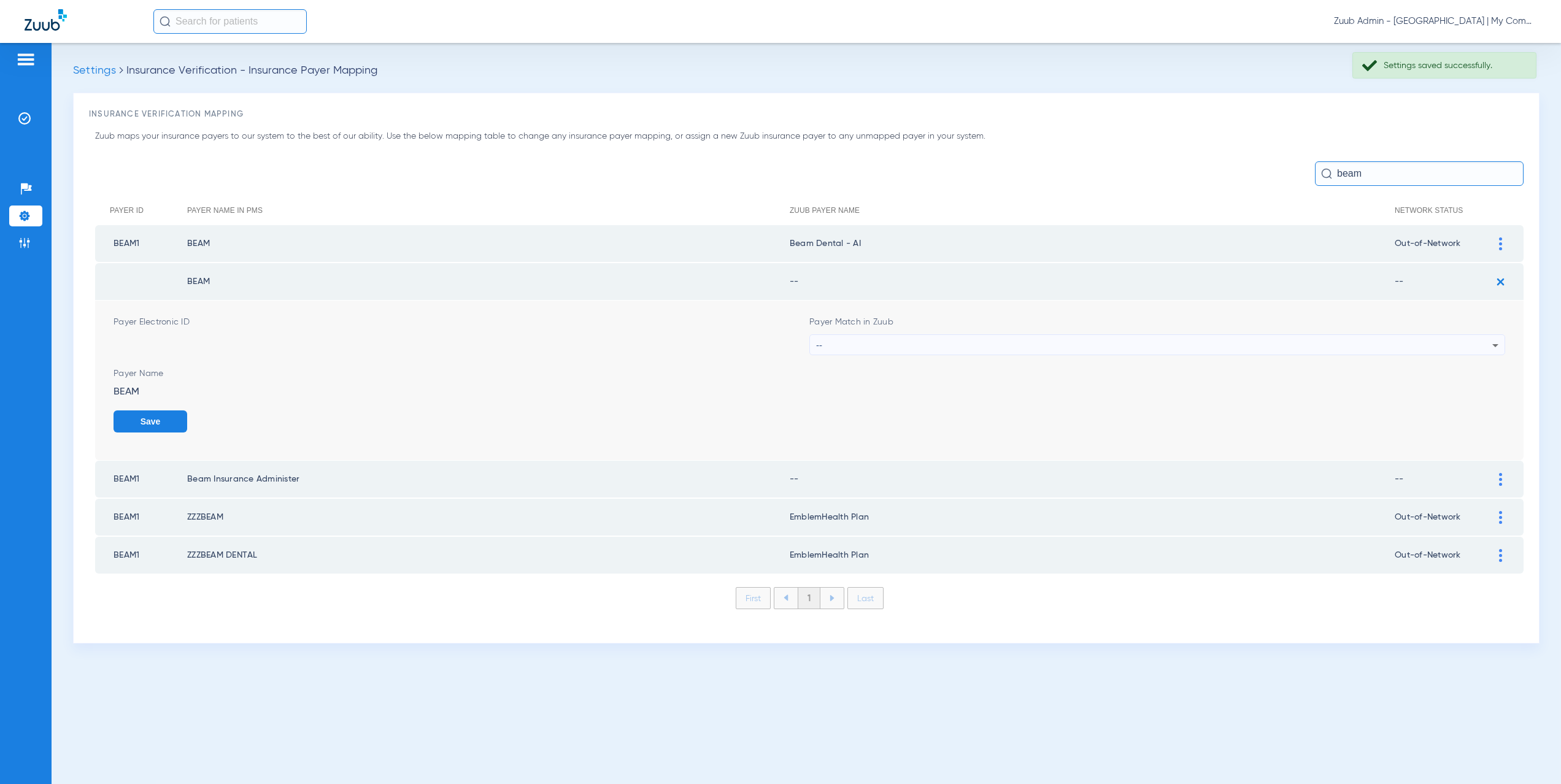
click at [838, 347] on div "--" at bounding box center [1154, 345] width 676 height 21
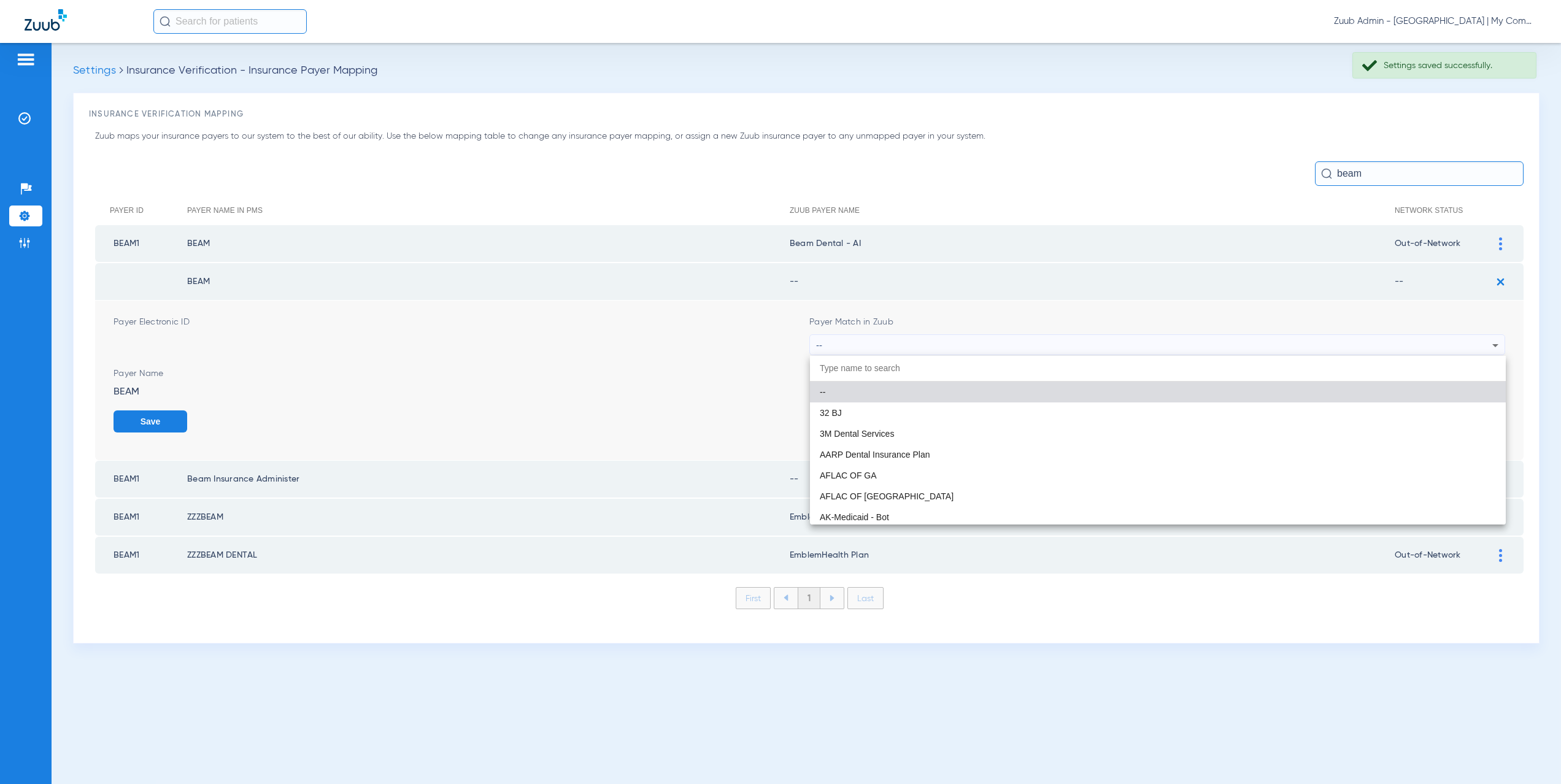
paste input "eam Dental - AI"
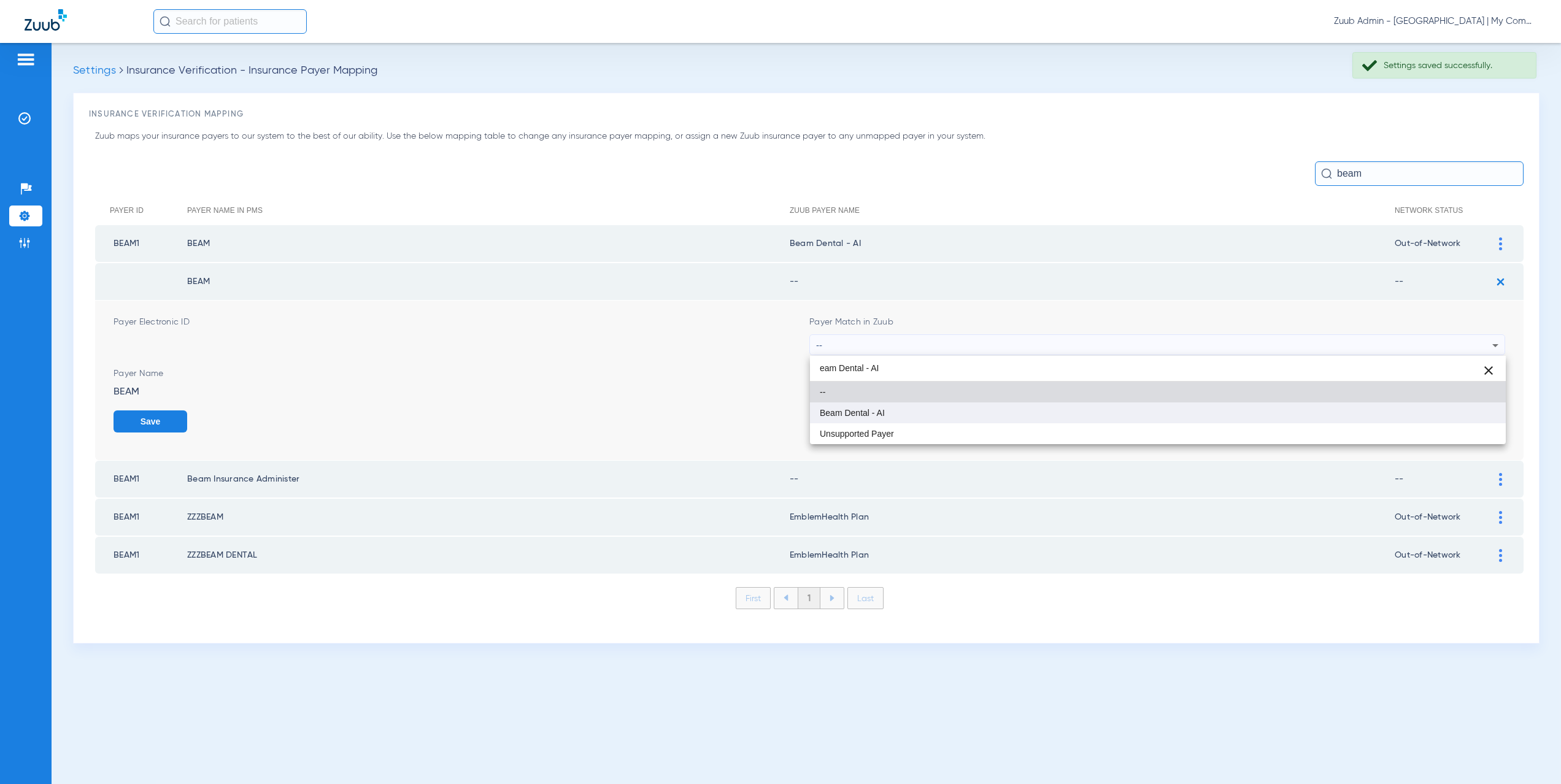
type input "eam Dental - AI"
click at [862, 414] on span "Beam Dental - AI" at bounding box center [852, 412] width 65 height 8
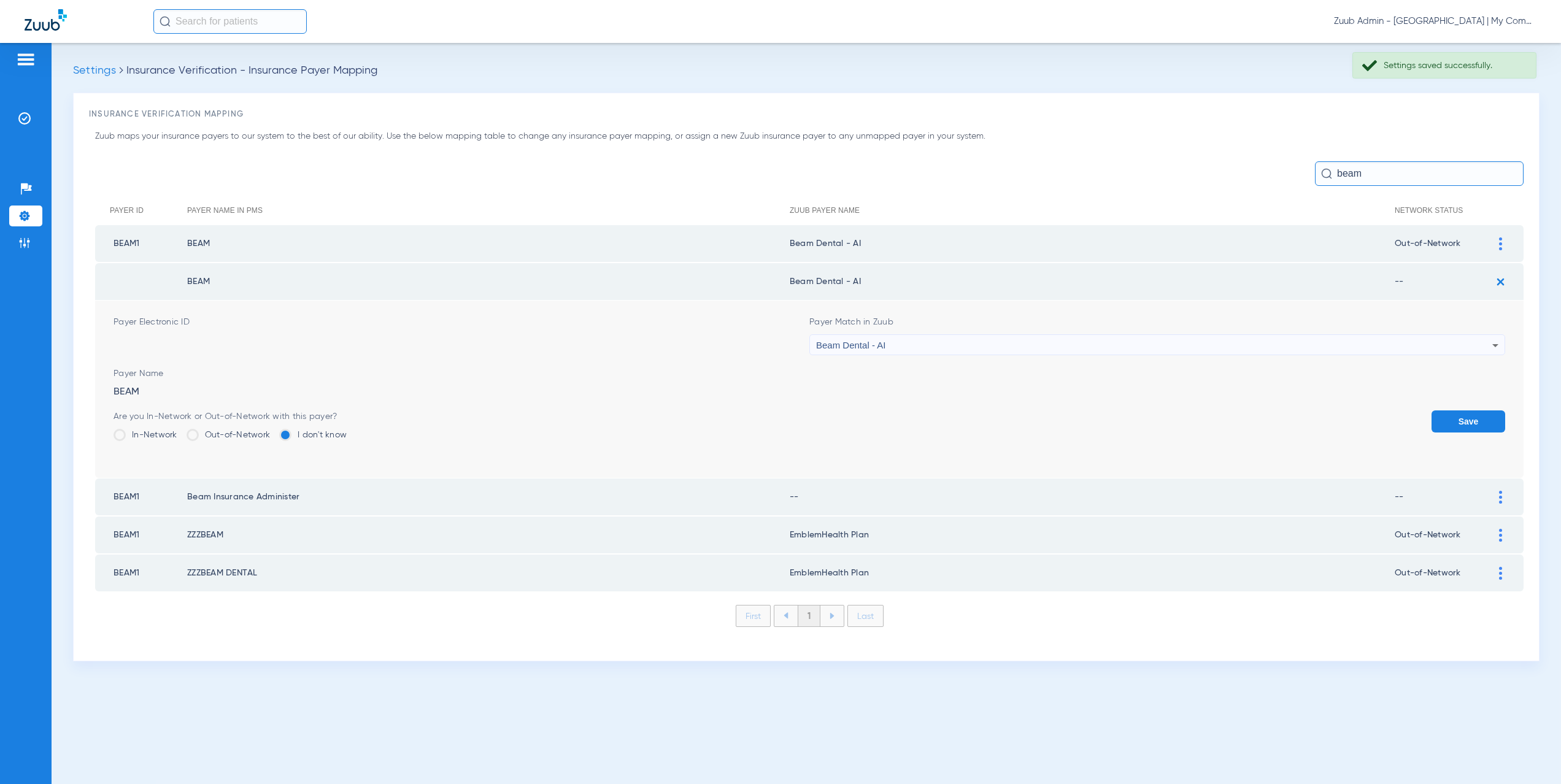
click at [220, 425] on div "Are you In-Network or Out-of-Network with this payer? In-Network Out-of-Network…" at bounding box center [230, 430] width 233 height 40
click at [219, 438] on label "Out-of-Network" at bounding box center [228, 435] width 84 height 12
click at [273, 431] on input "Out-of-Network" at bounding box center [273, 431] width 0 height 0
click at [1461, 411] on button "Save" at bounding box center [1469, 421] width 74 height 22
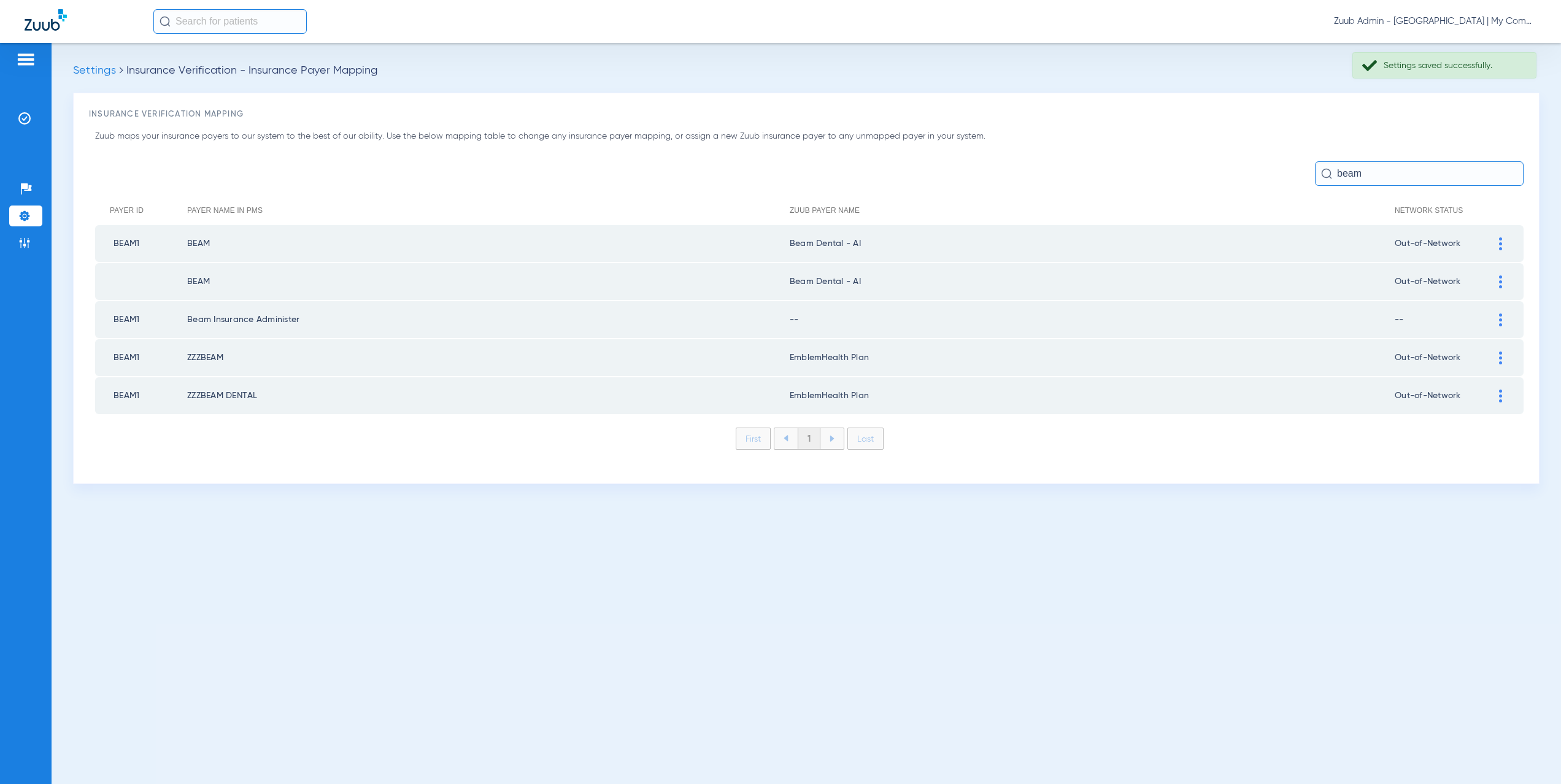
click at [1497, 321] on div at bounding box center [1500, 320] width 21 height 13
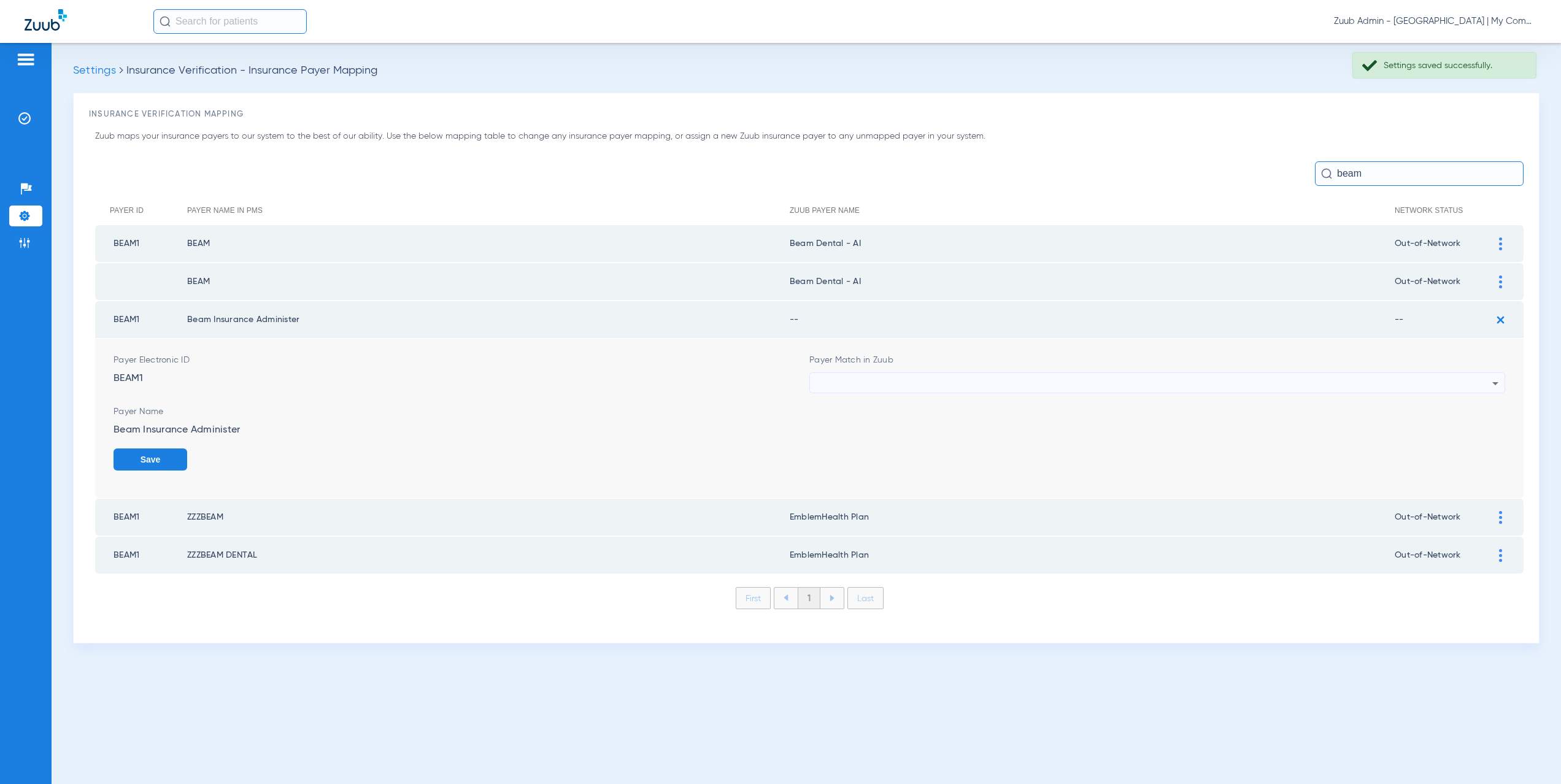
click at [879, 383] on div at bounding box center [1154, 383] width 676 height 21
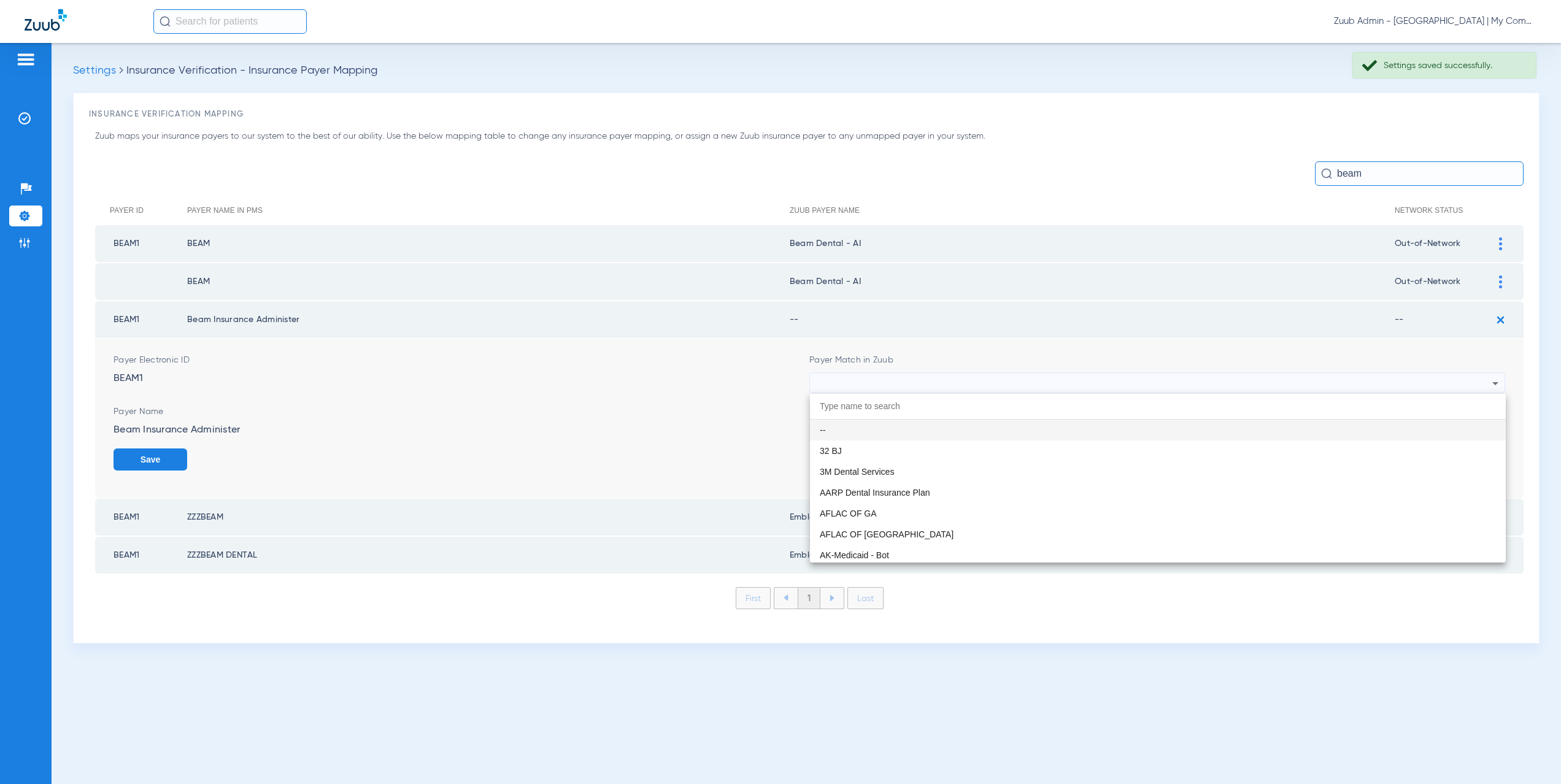
paste input "eam Dental - AI"
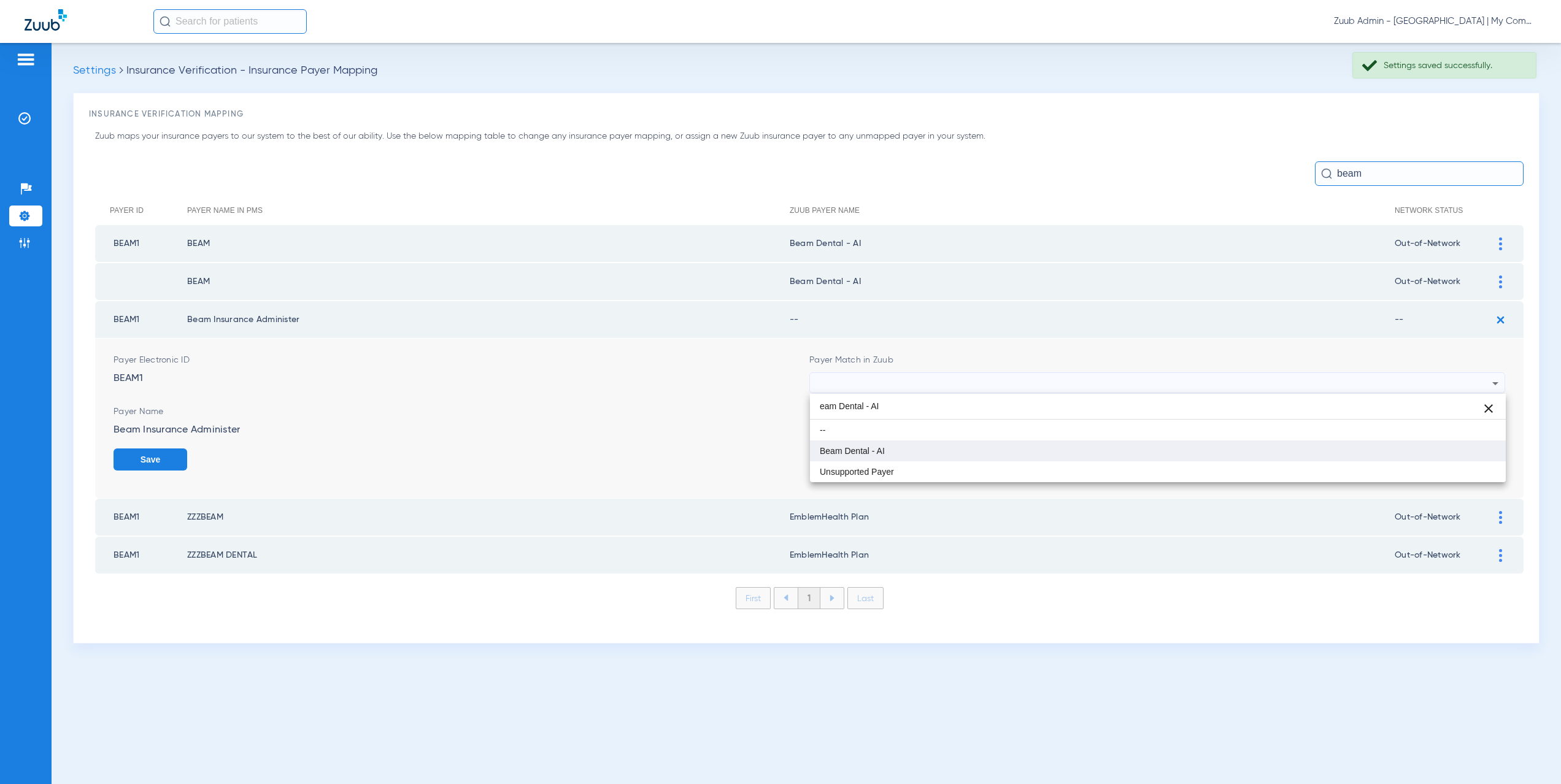
type input "eam Dental - AI"
click at [874, 448] on span "Beam Dental - AI" at bounding box center [852, 450] width 65 height 8
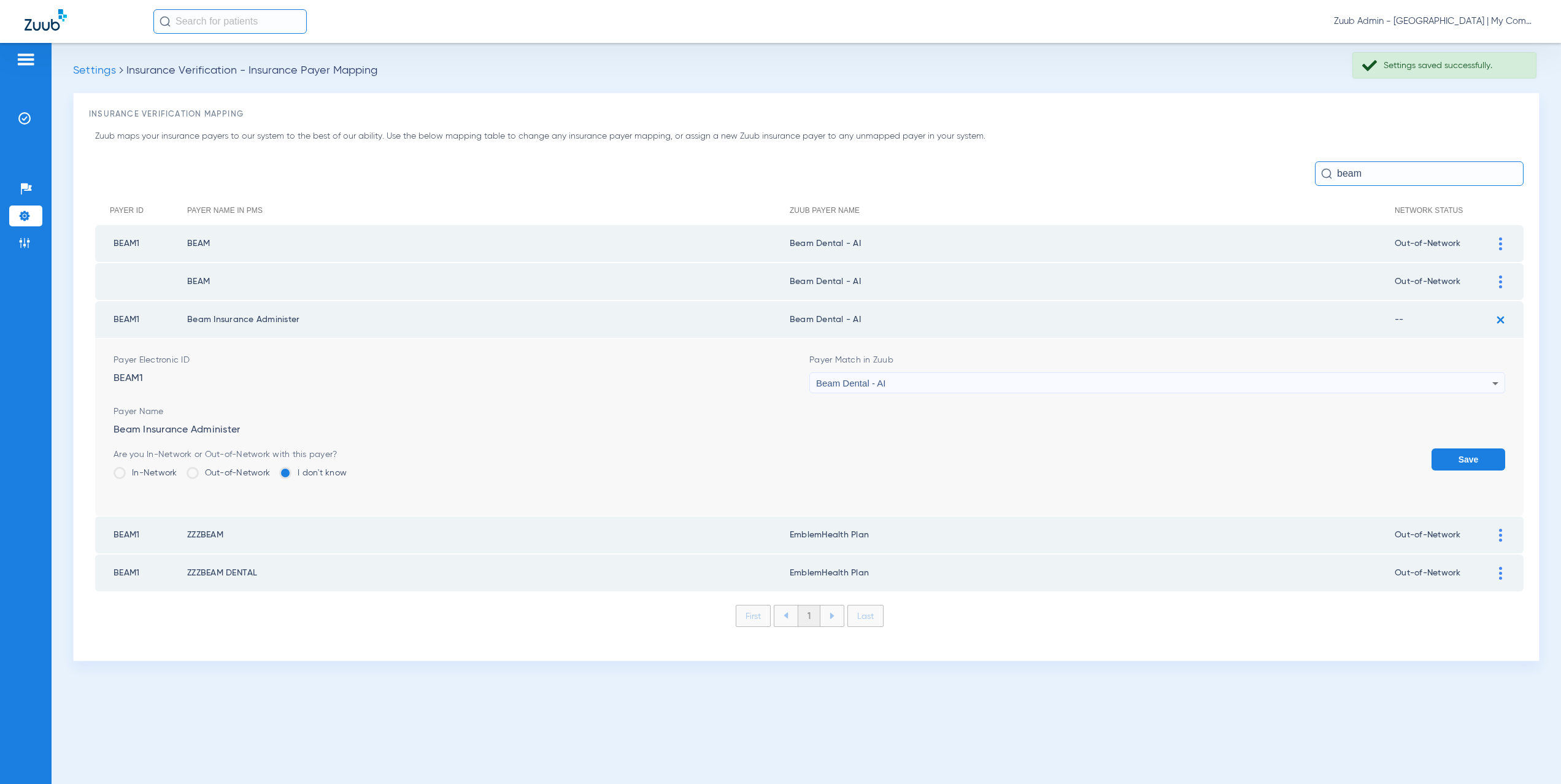
click at [214, 482] on li "Out-of-Network" at bounding box center [228, 477] width 84 height 21
click at [214, 470] on label "Out-of-Network" at bounding box center [228, 473] width 84 height 12
click at [273, 469] on input "Out-of-Network" at bounding box center [273, 469] width 0 height 0
click at [1460, 453] on button "Save" at bounding box center [1469, 459] width 74 height 22
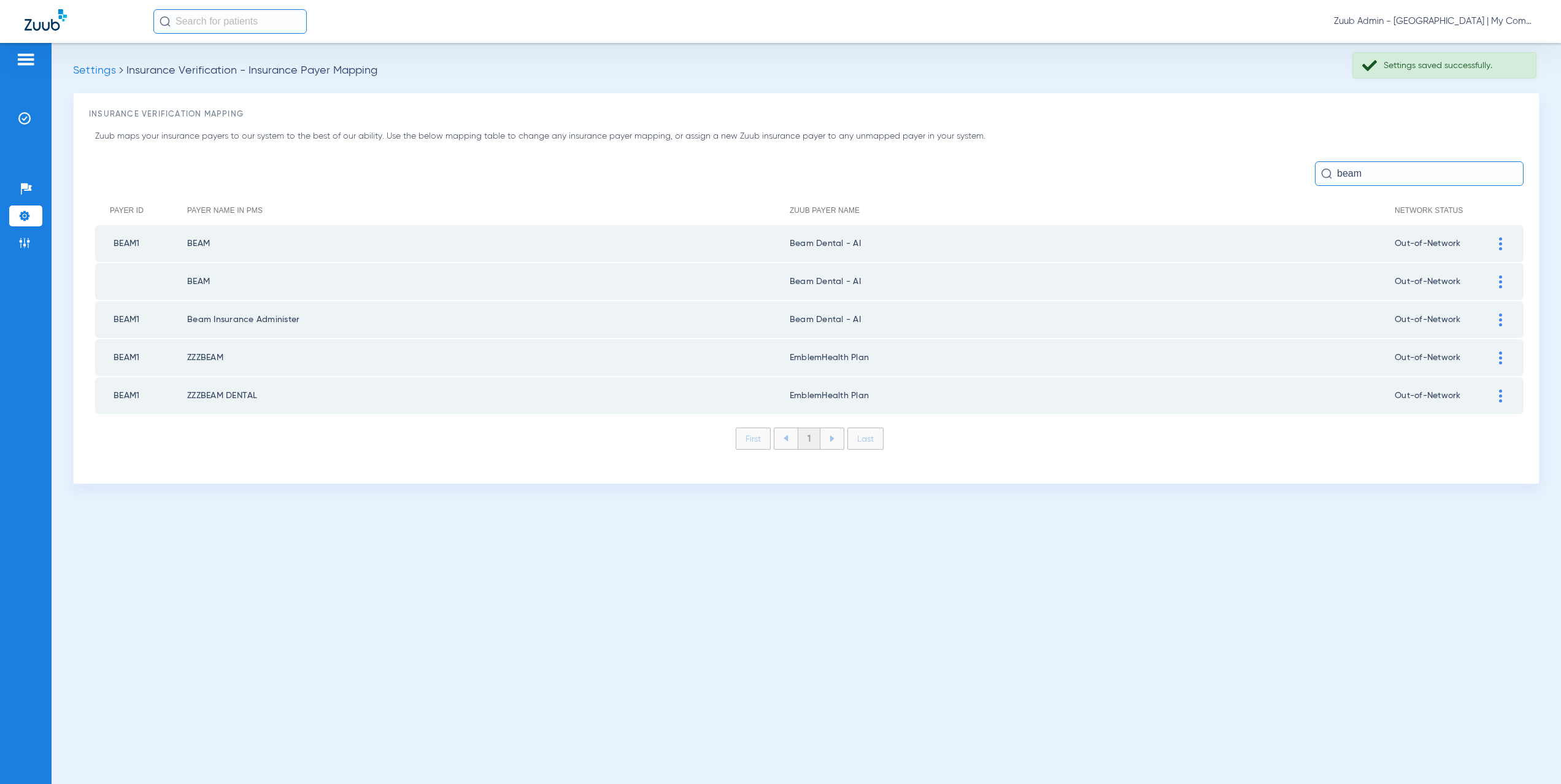
click at [1500, 348] on td at bounding box center [1507, 357] width 34 height 37
click at [1499, 359] on img at bounding box center [1500, 358] width 3 height 13
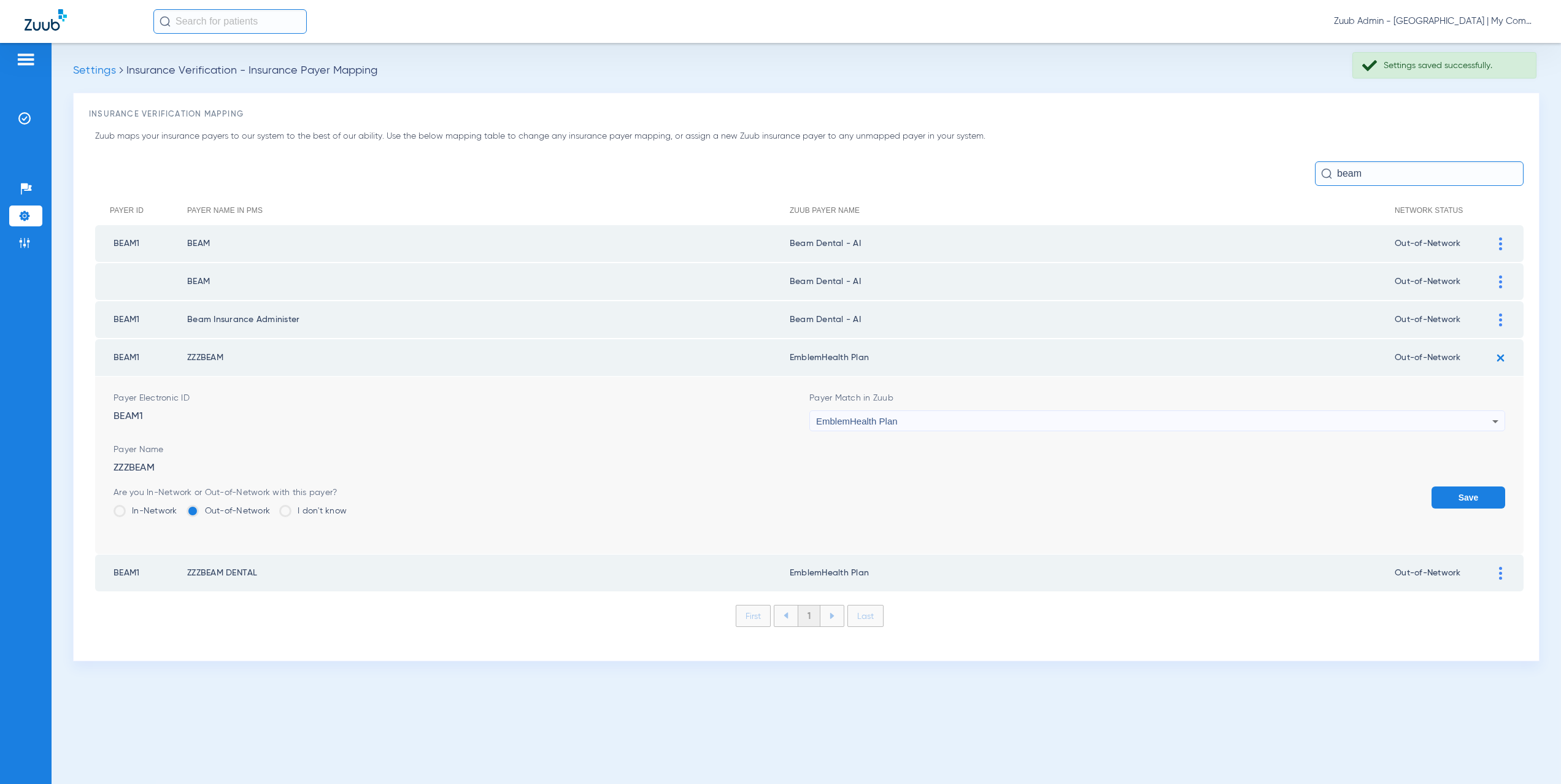
click at [951, 417] on div "EmblemHealth Plan" at bounding box center [1154, 421] width 676 height 21
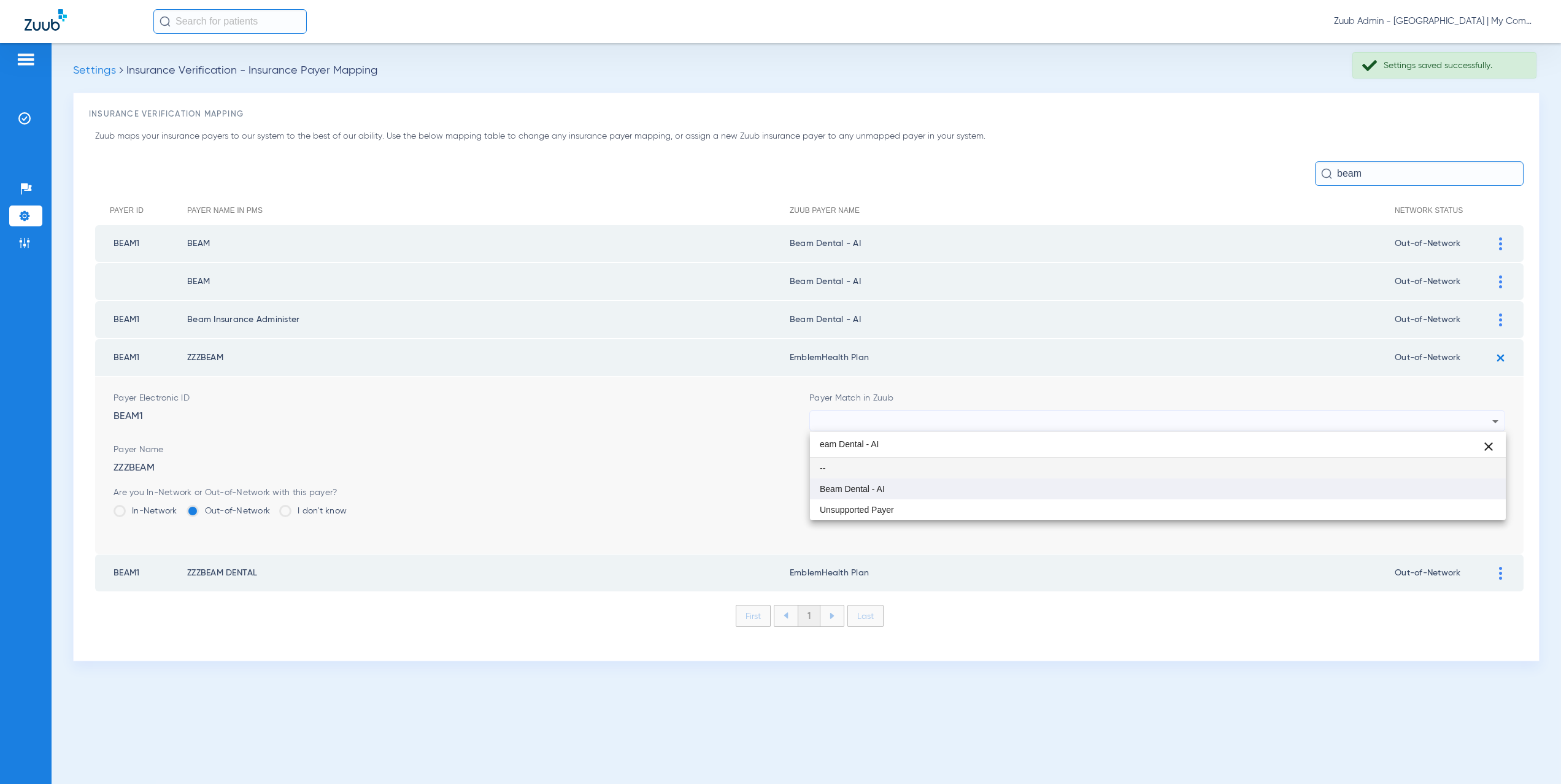
type input "eam Dental - AI"
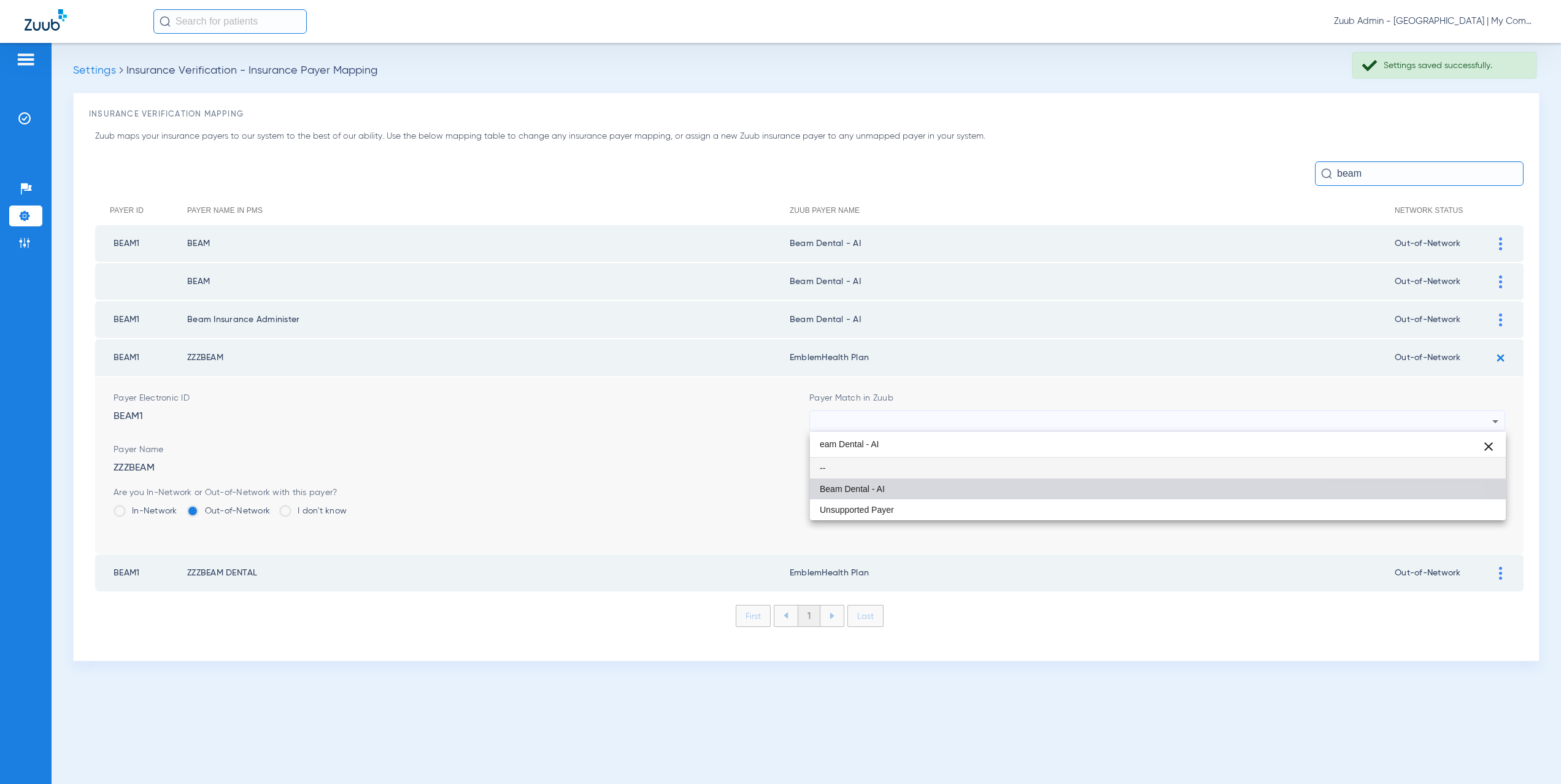
click at [871, 494] on mat-option "Beam Dental - AI" at bounding box center [1158, 489] width 696 height 21
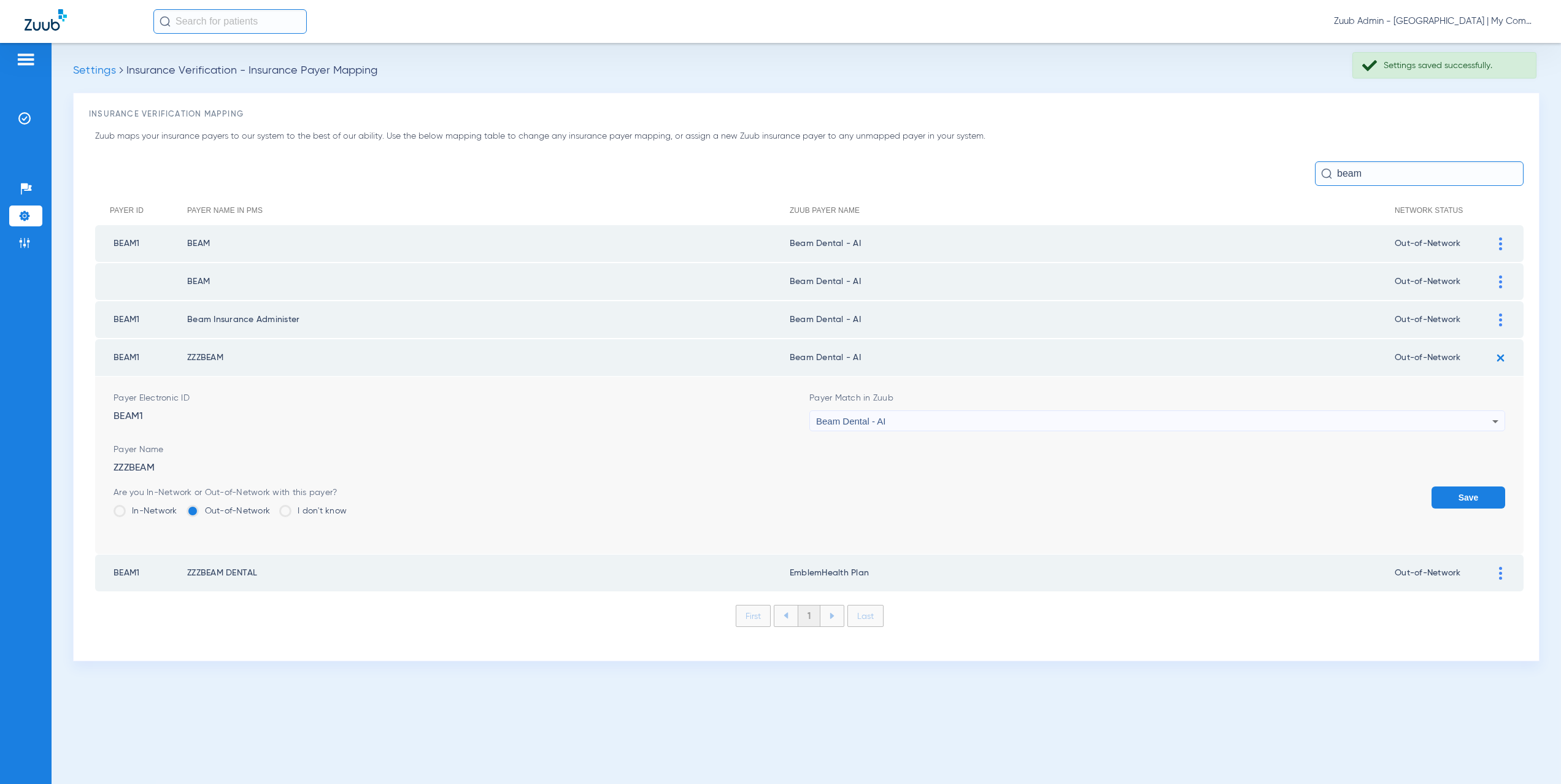
click at [1458, 492] on button "Save" at bounding box center [1469, 498] width 74 height 22
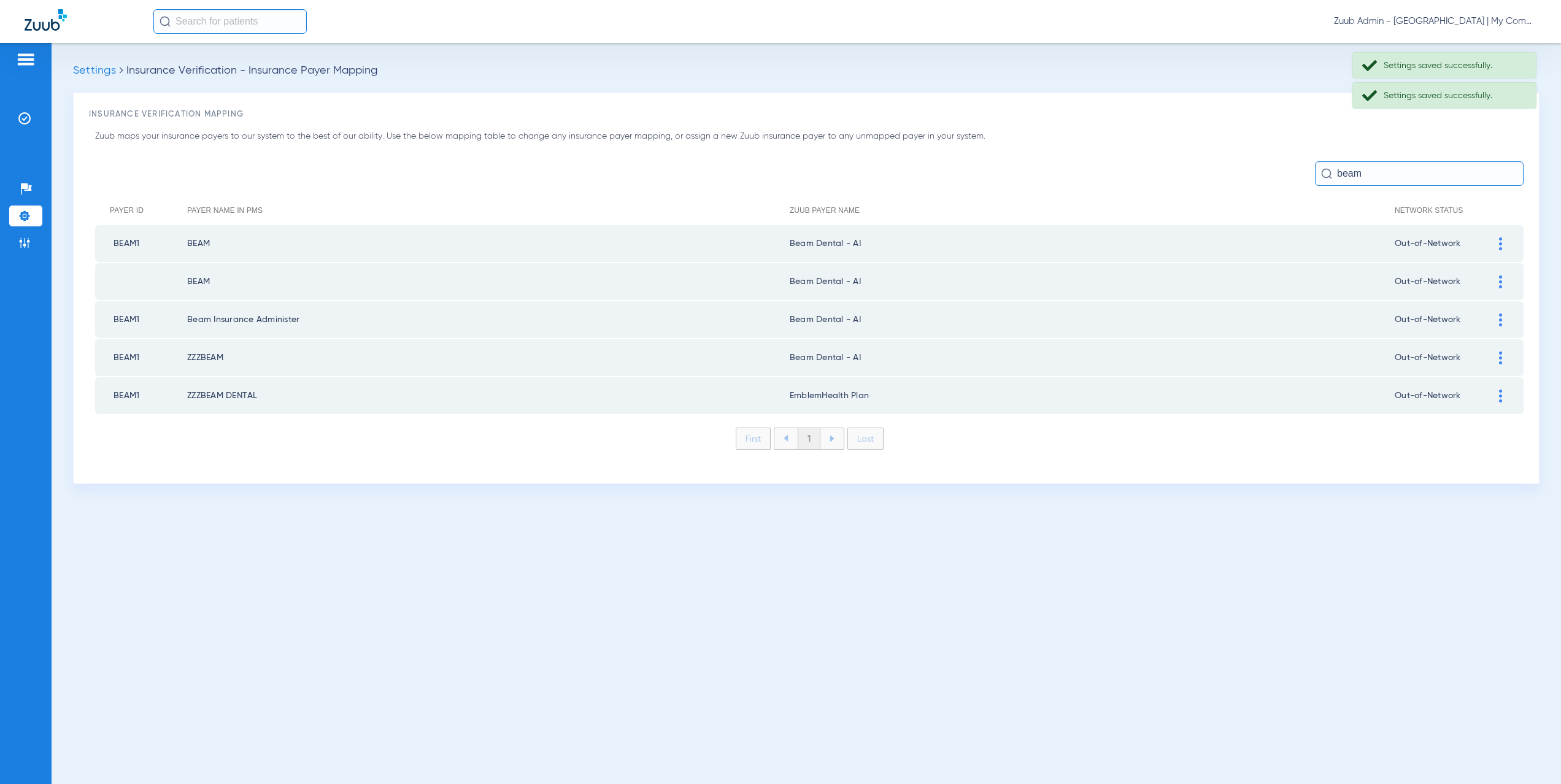
click at [1503, 394] on div at bounding box center [1500, 396] width 21 height 13
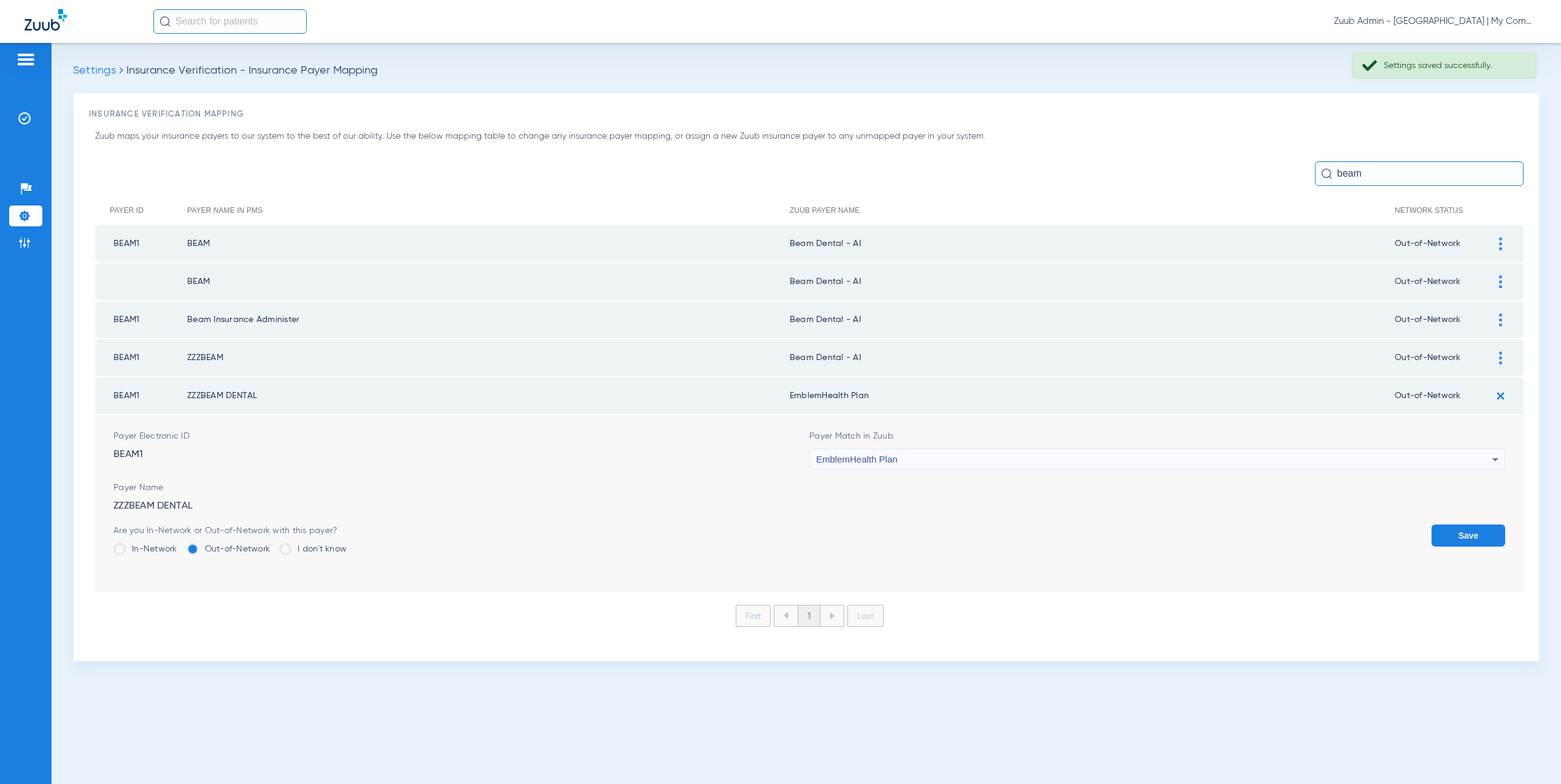
click at [924, 468] on div "EmblemHealth Plan" at bounding box center [1154, 459] width 676 height 21
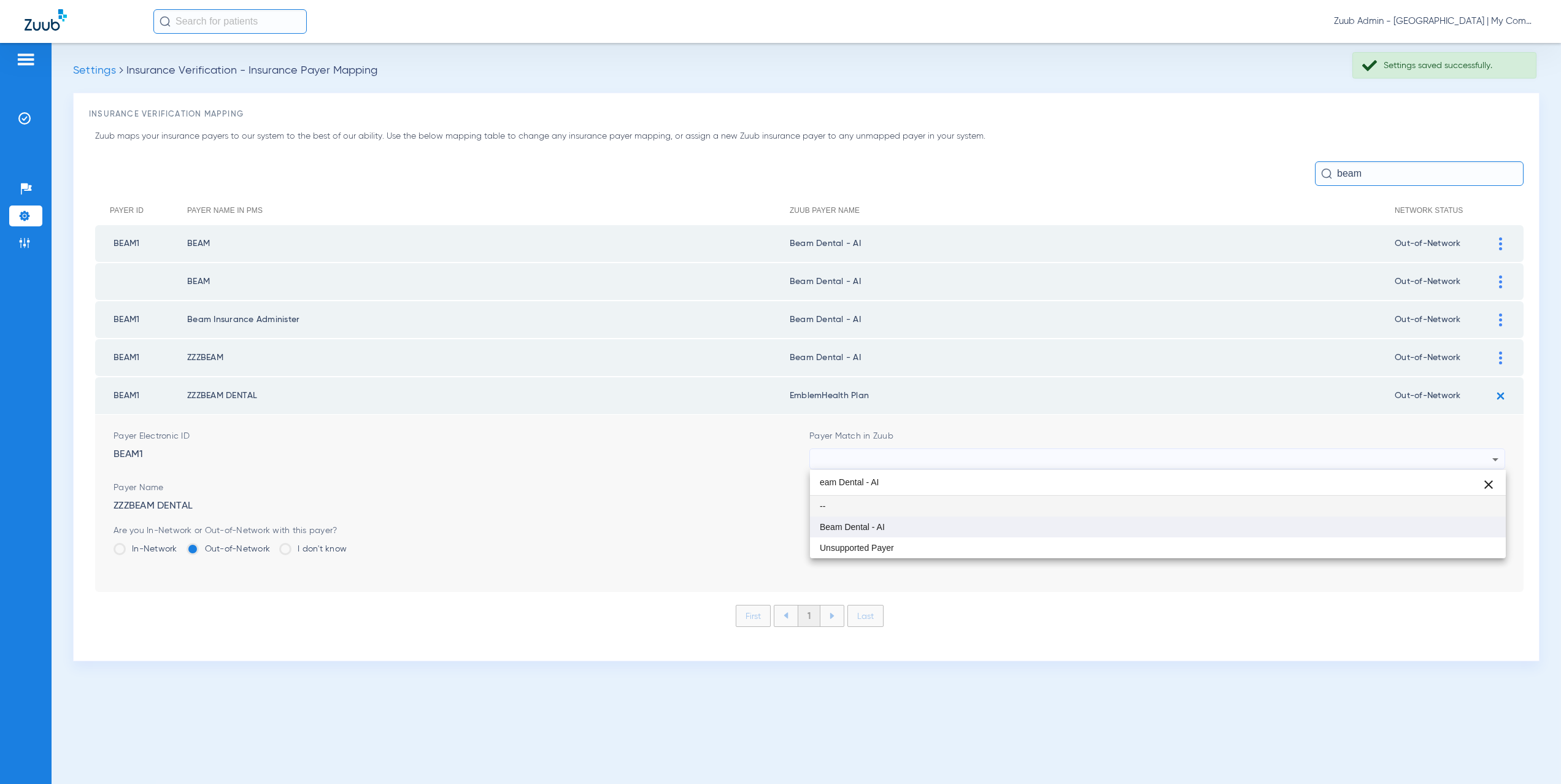
type input "eam Dental - AI"
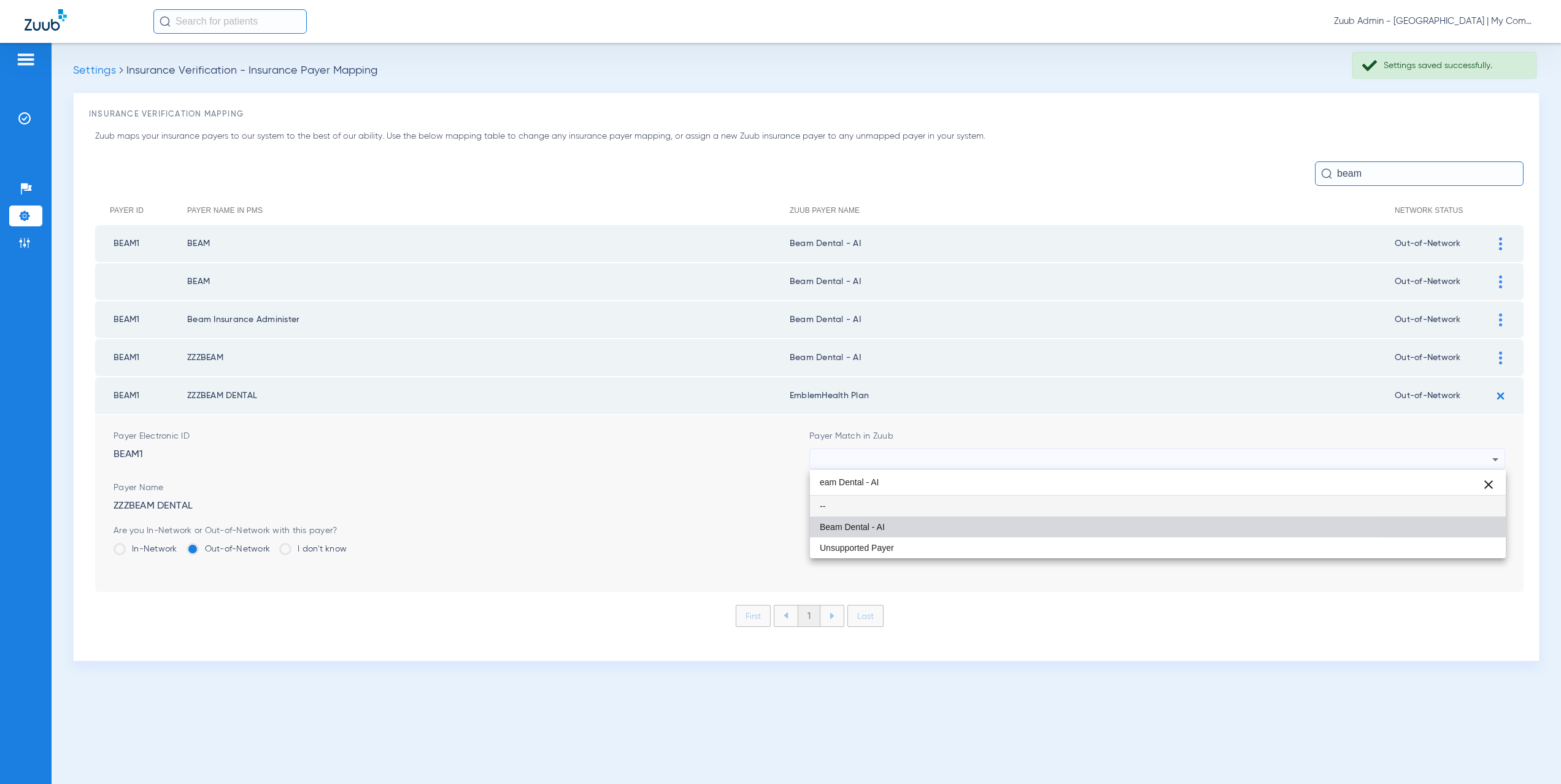
click at [896, 520] on mat-option "Beam Dental - AI" at bounding box center [1158, 527] width 696 height 21
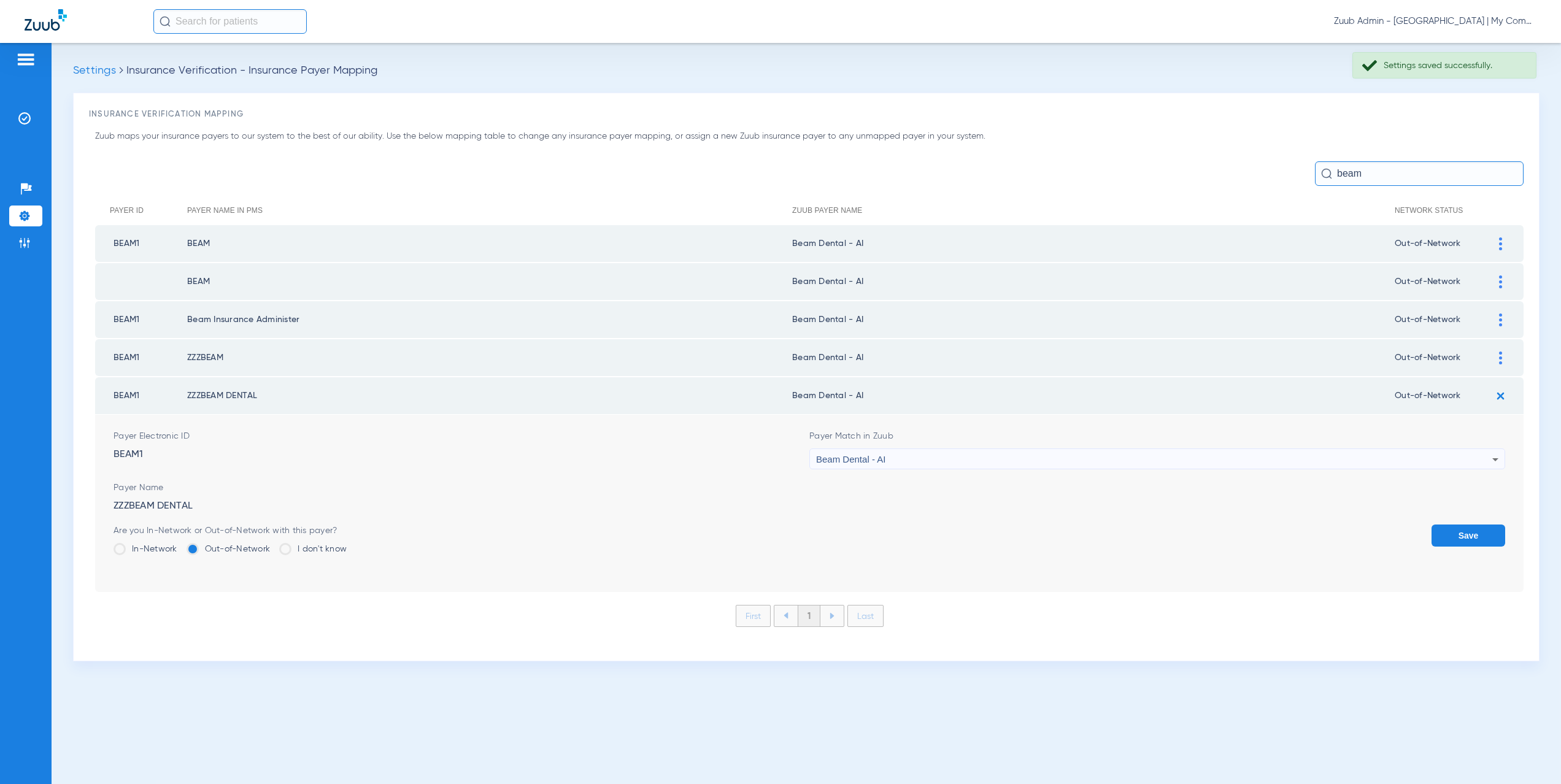
click at [1464, 541] on button "Save" at bounding box center [1469, 536] width 74 height 22
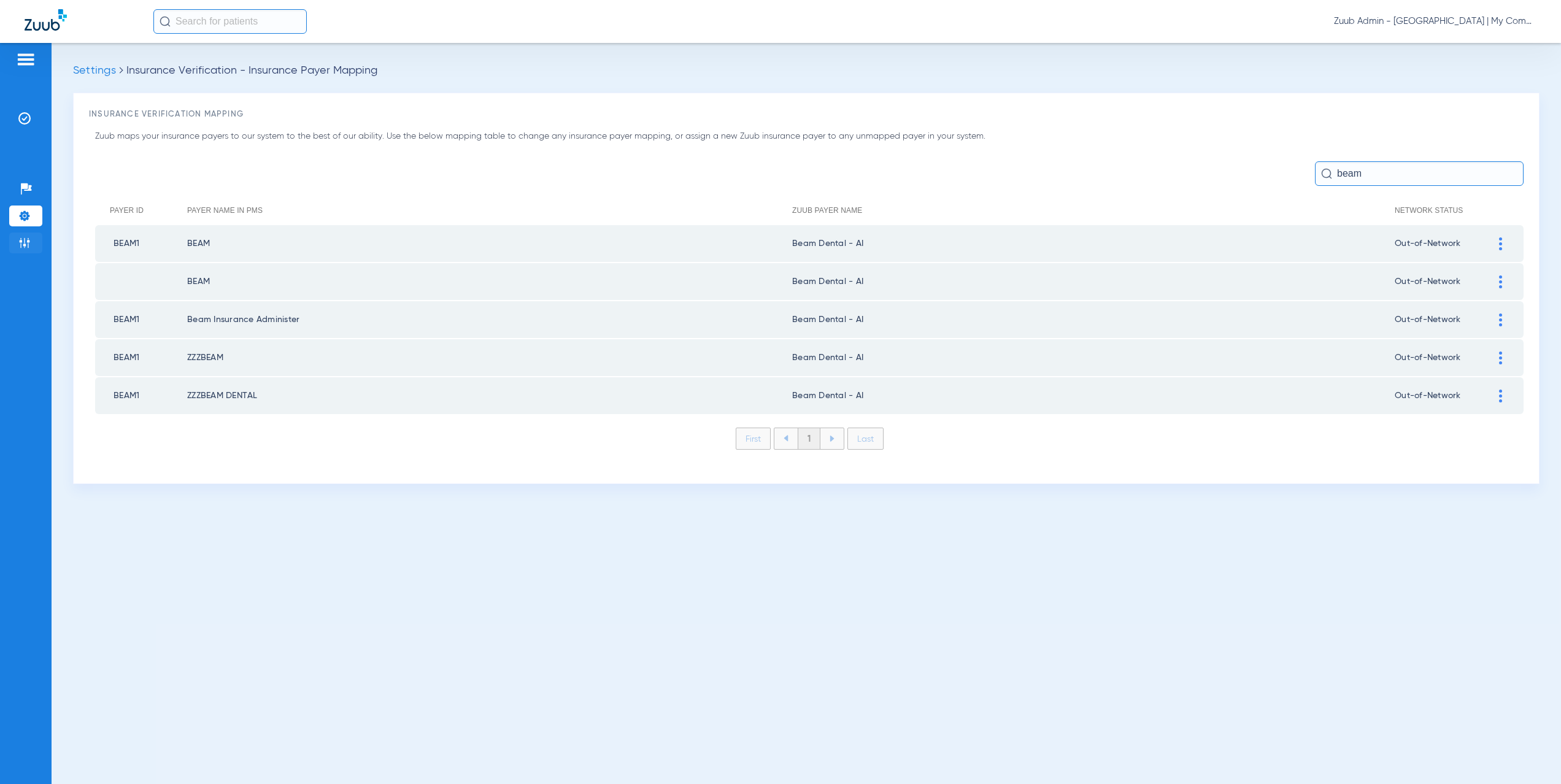
click at [25, 244] on img at bounding box center [25, 243] width 12 height 12
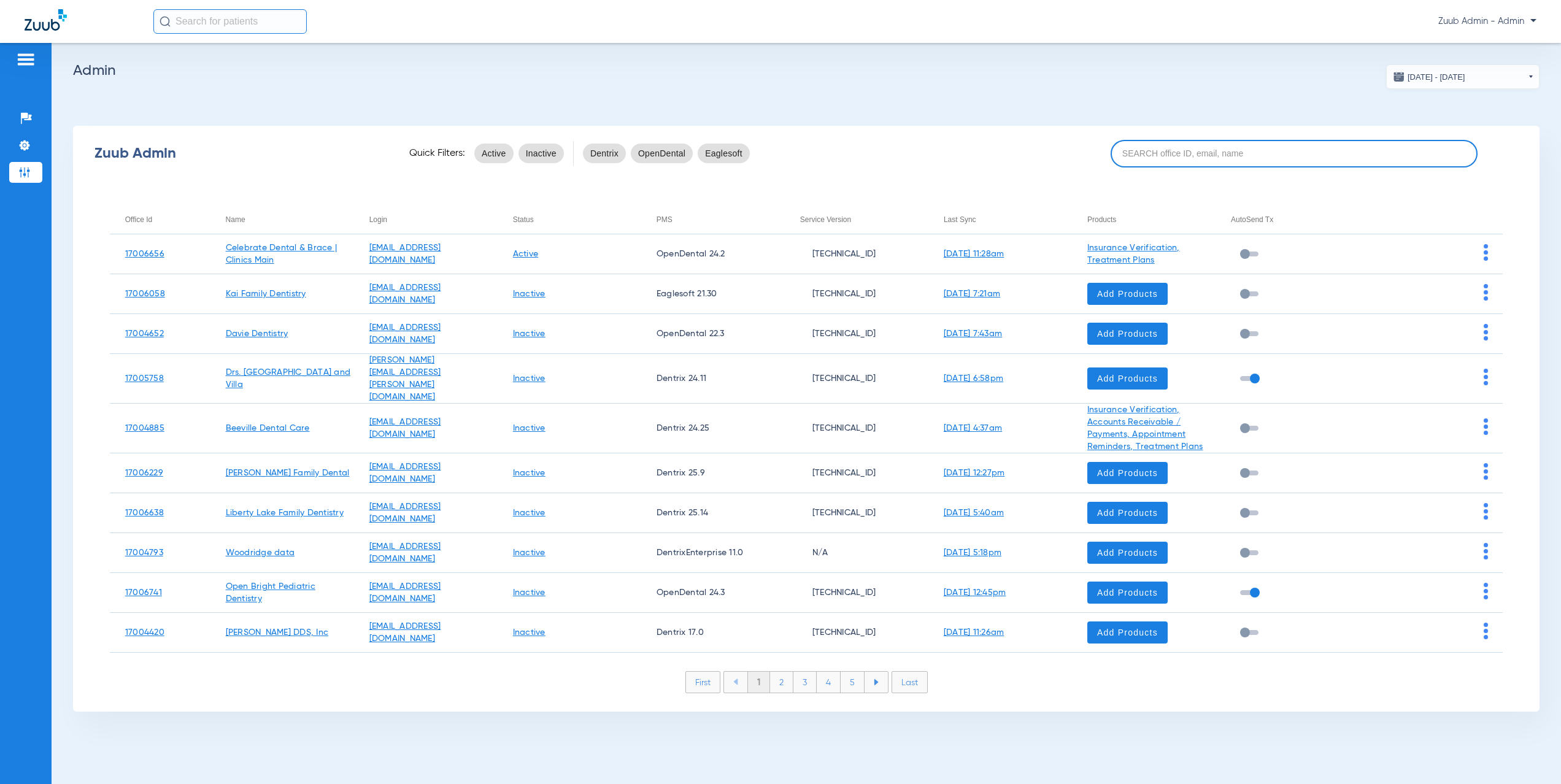
click at [1165, 164] on input at bounding box center [1294, 154] width 367 height 28
paste input "17005946"
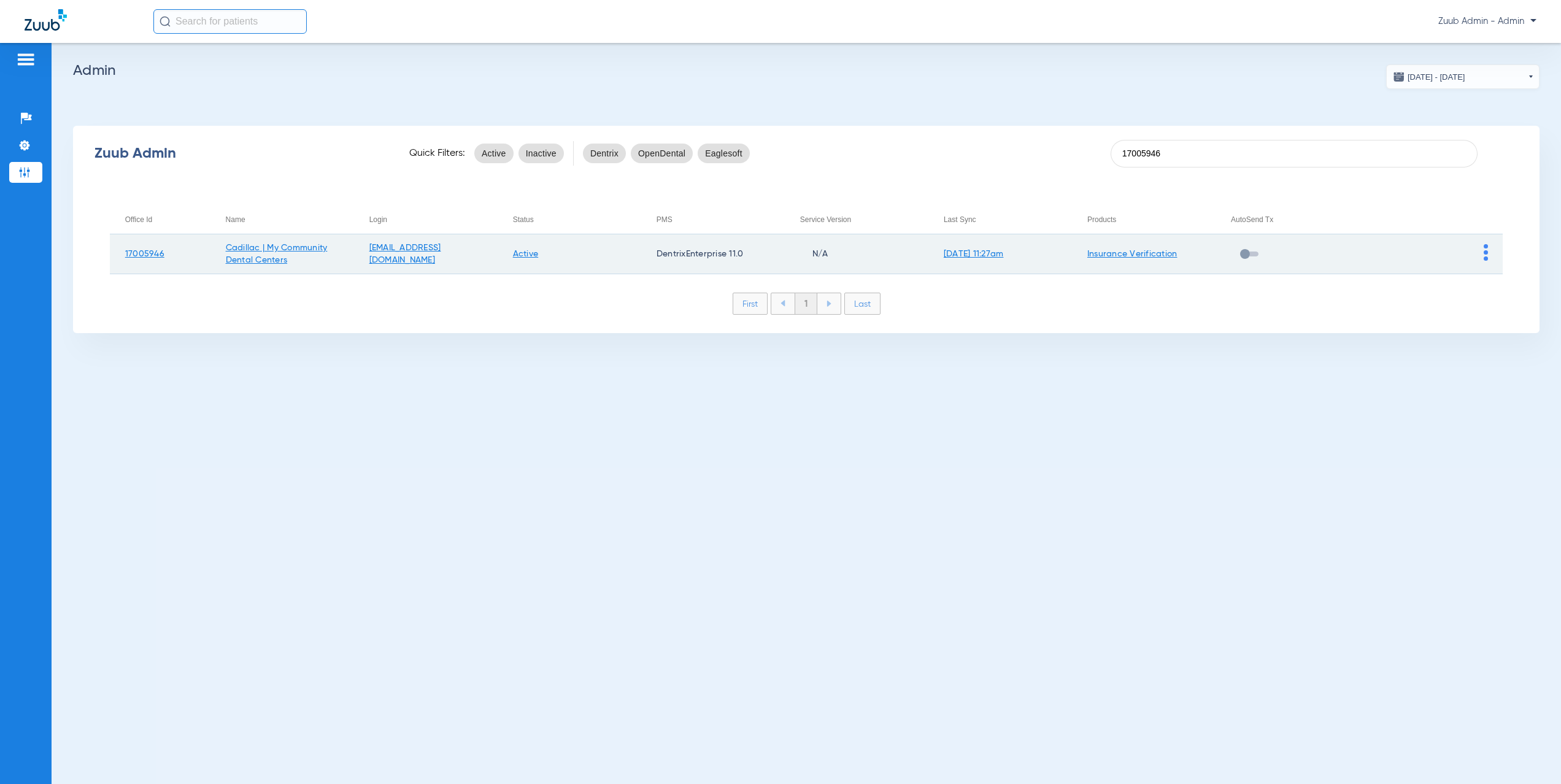
type input "17005946"
click at [1485, 255] on img at bounding box center [1486, 253] width 5 height 17
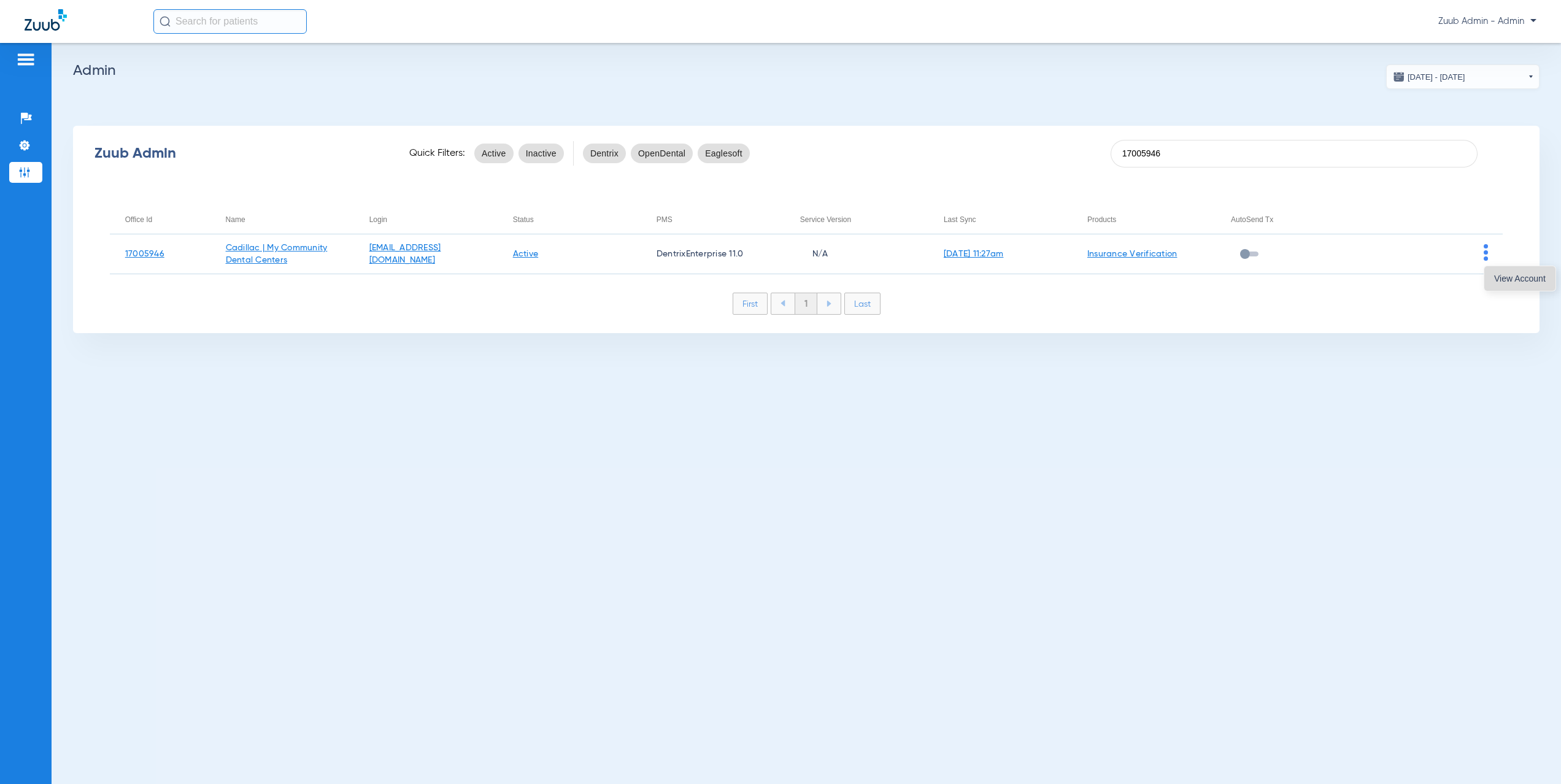
click at [1500, 282] on span "View Account" at bounding box center [1520, 278] width 52 height 8
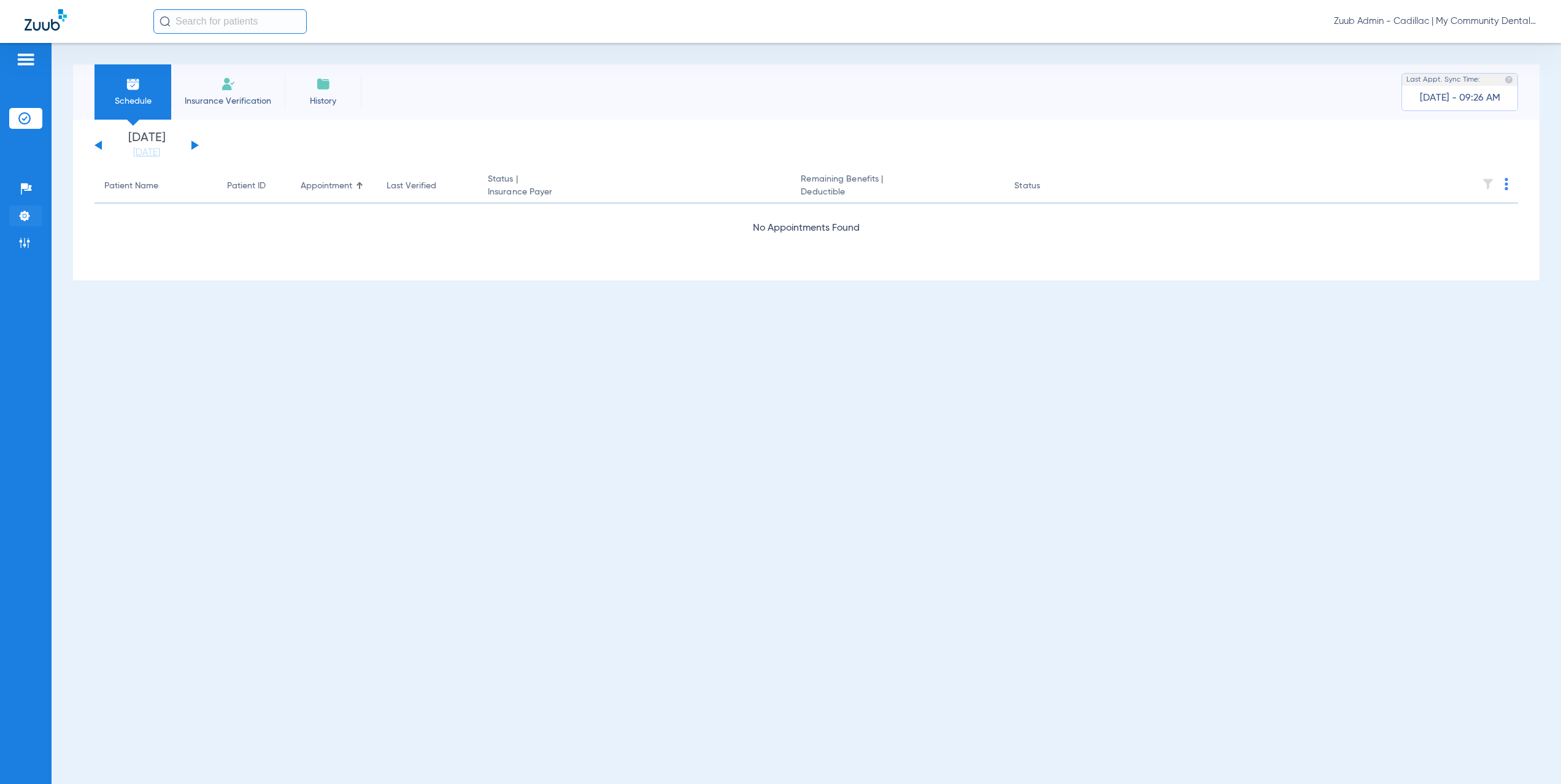
click at [15, 215] on li "Settings" at bounding box center [25, 216] width 33 height 21
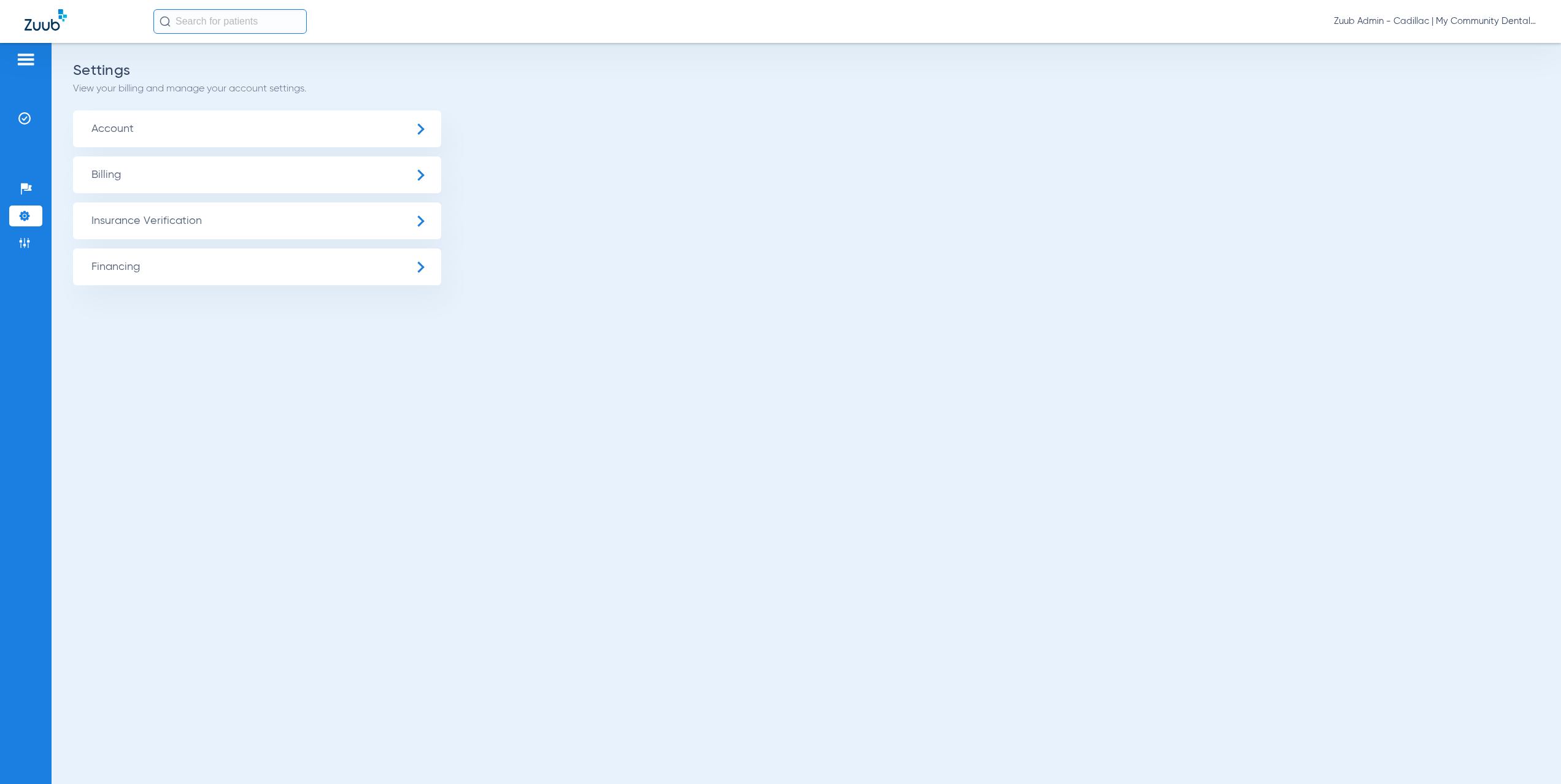
drag, startPoint x: 232, startPoint y: 246, endPoint x: 230, endPoint y: 230, distance: 16.1
click at [232, 245] on ul "Account Billing Insurance Verification General Settings My Insurance Payers Ins…" at bounding box center [806, 197] width 1467 height 175
click at [229, 230] on span "Insurance Verification" at bounding box center [257, 221] width 368 height 37
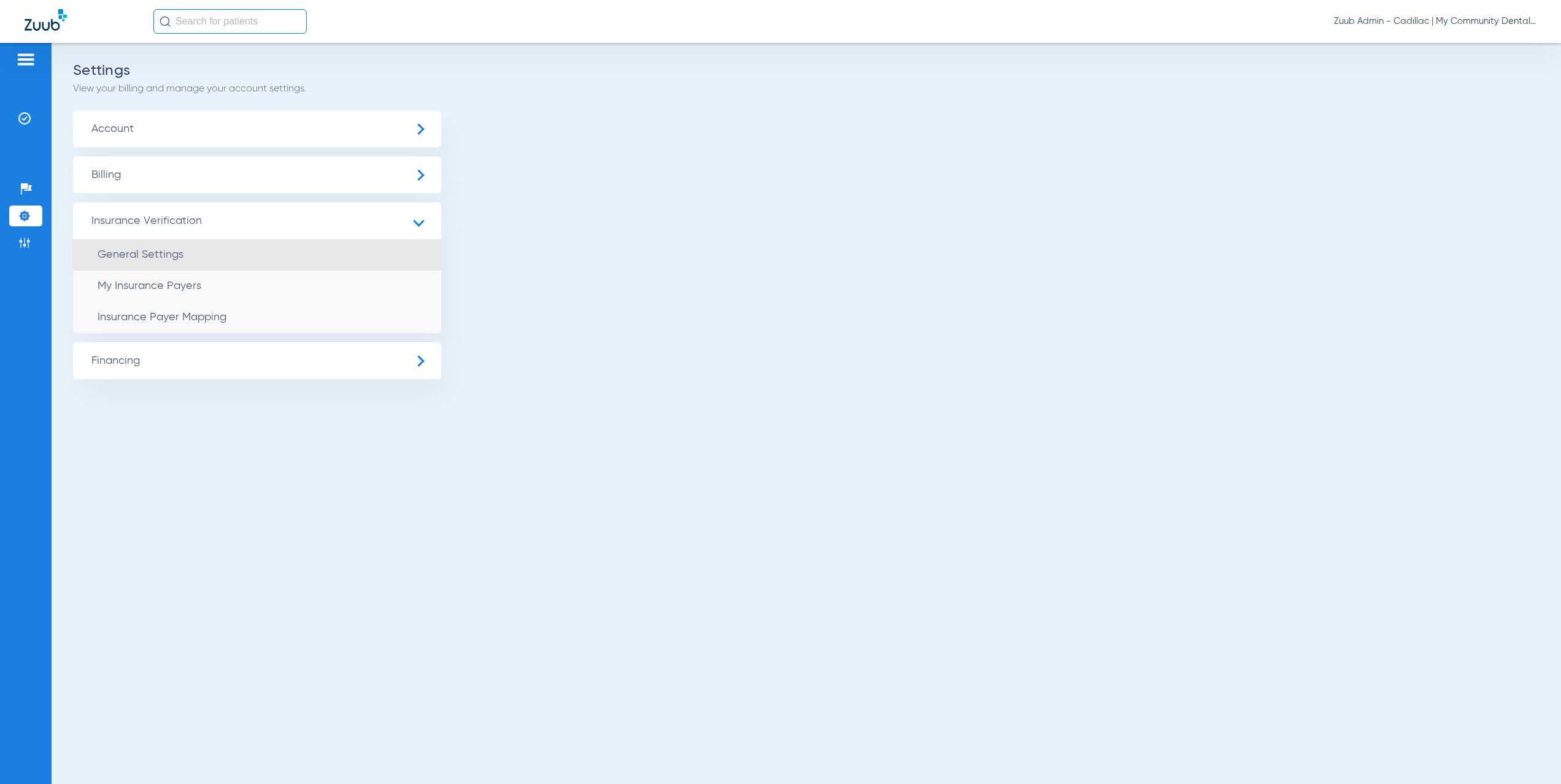
click at [197, 248] on li "General Settings" at bounding box center [257, 255] width 368 height 32
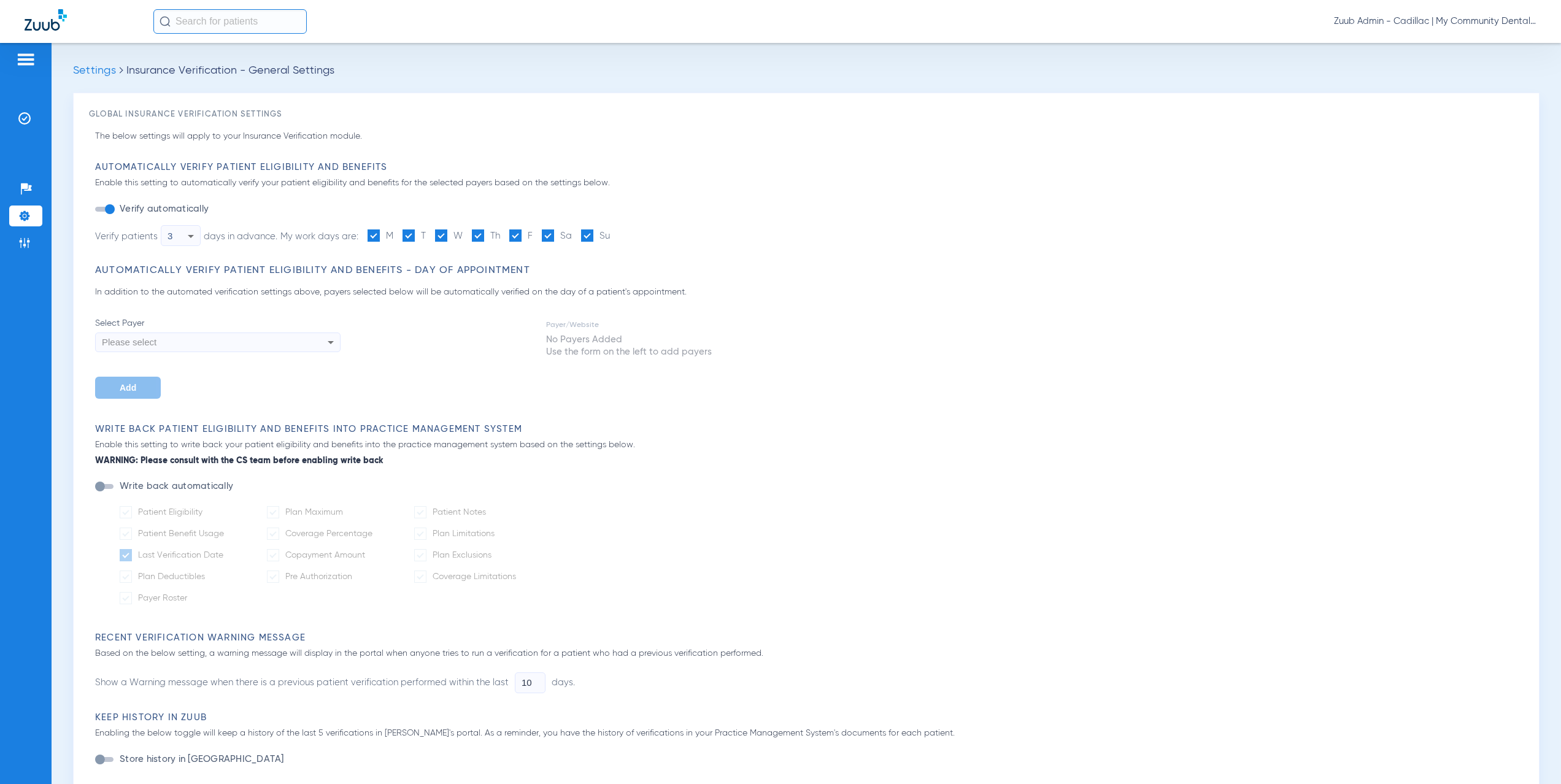
type input "1"
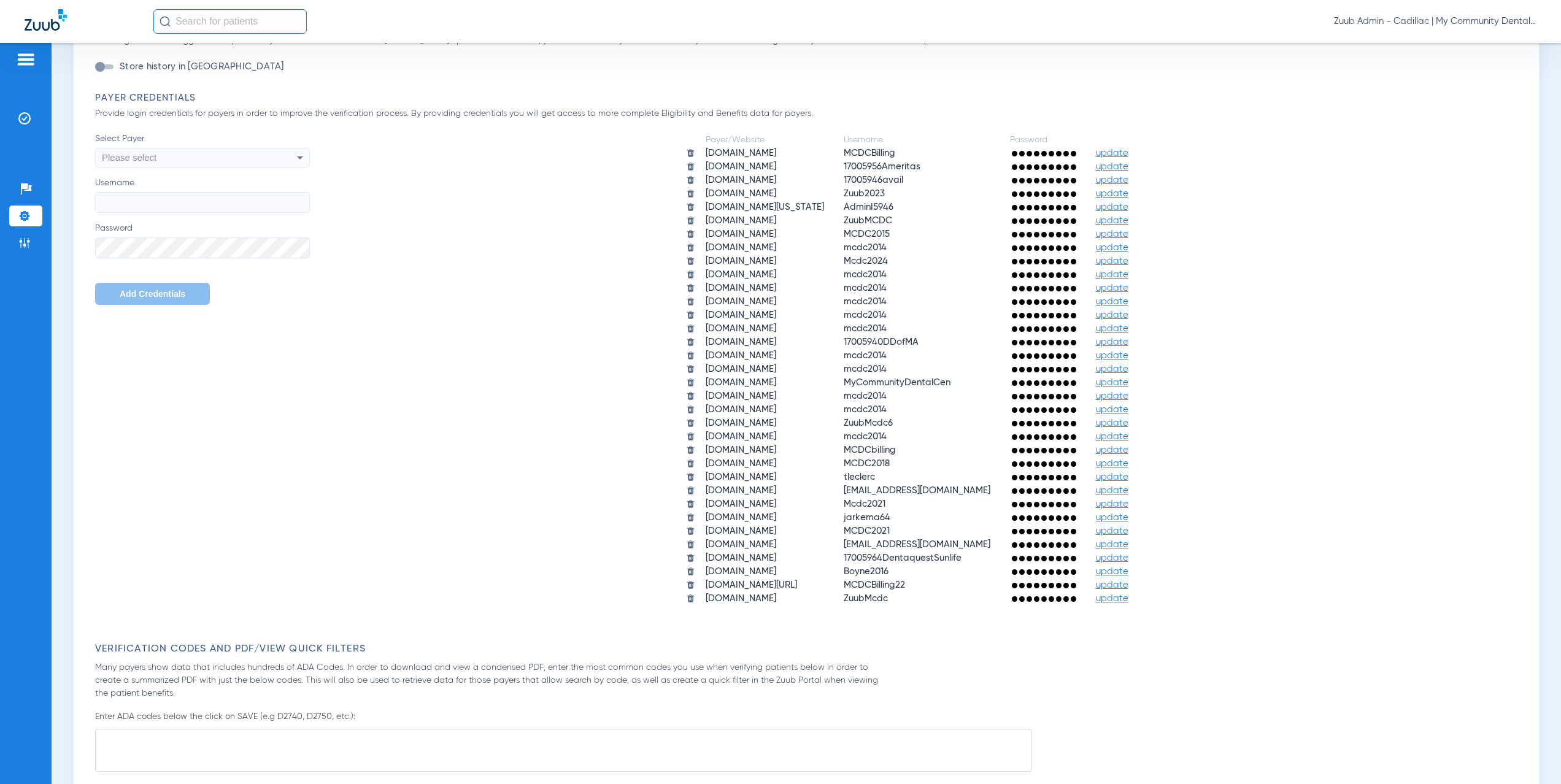
scroll to position [948, 0]
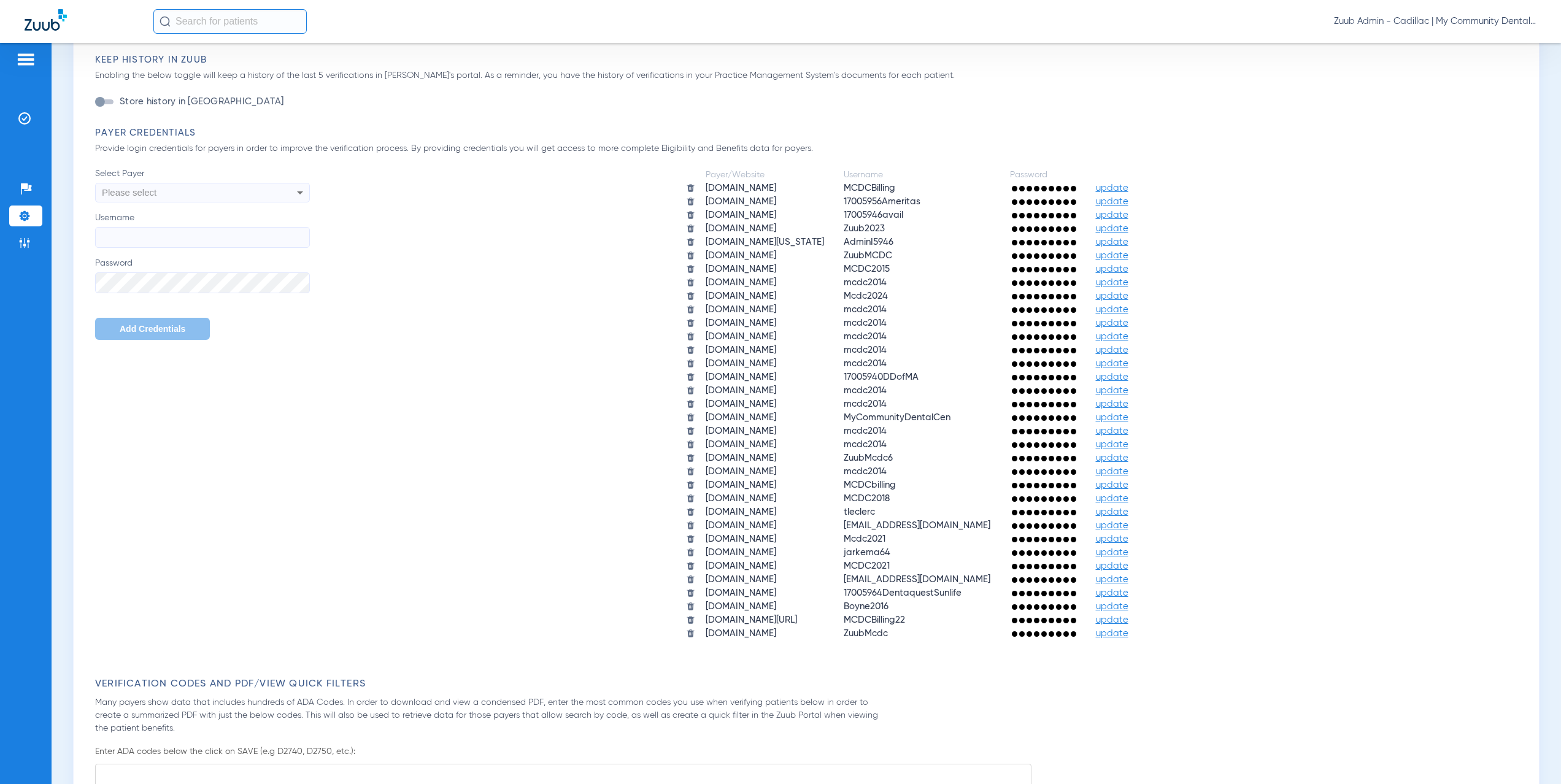
click at [1129, 458] on span "update" at bounding box center [1112, 458] width 32 height 9
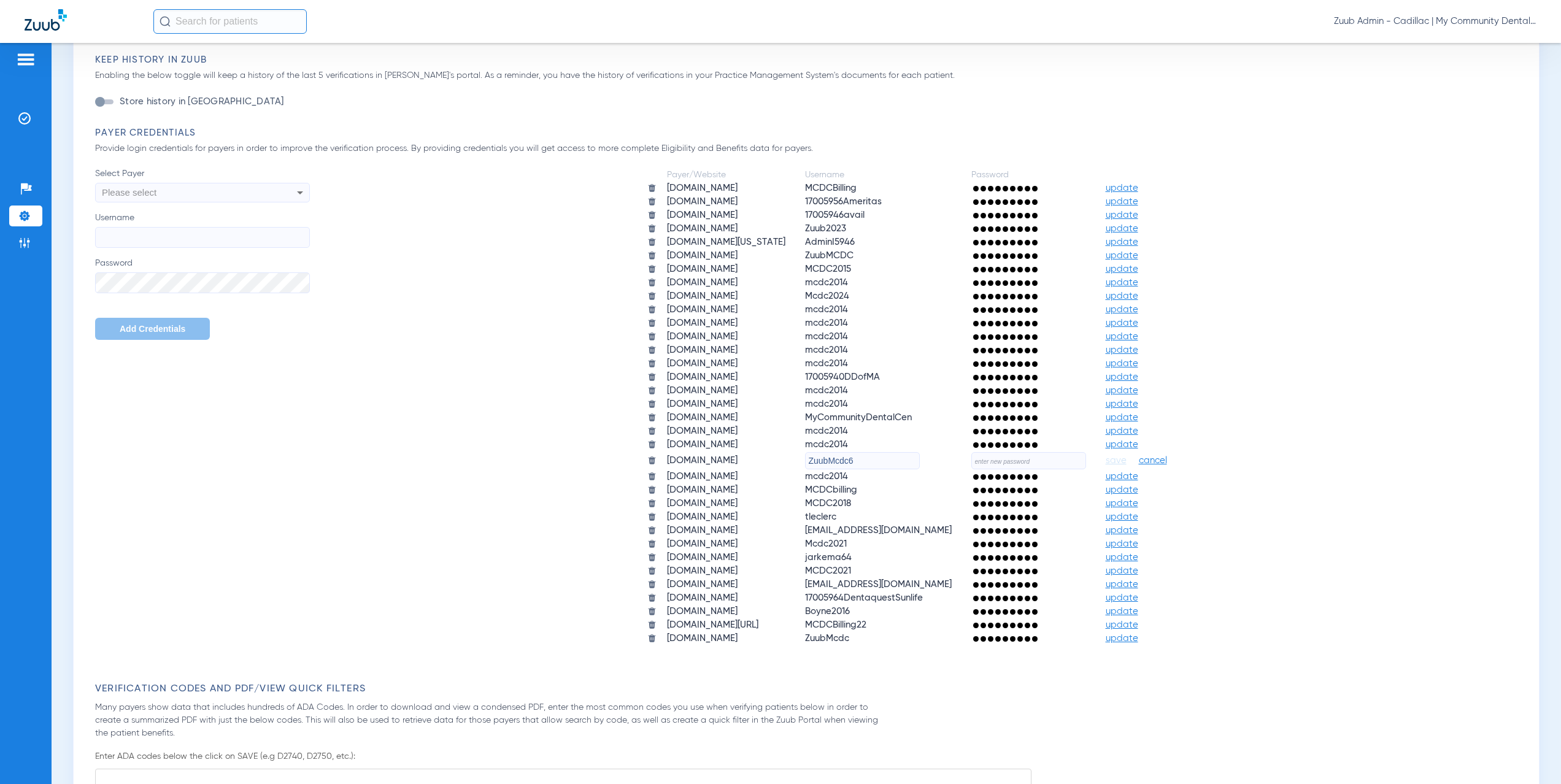
click at [1052, 461] on input "text" at bounding box center [1029, 461] width 115 height 17
paste input "Pb_Gjkw9JDN!0"
type input "Pb_Gjkw9JDN!0"
click at [1127, 461] on span "save" at bounding box center [1116, 461] width 21 height 11
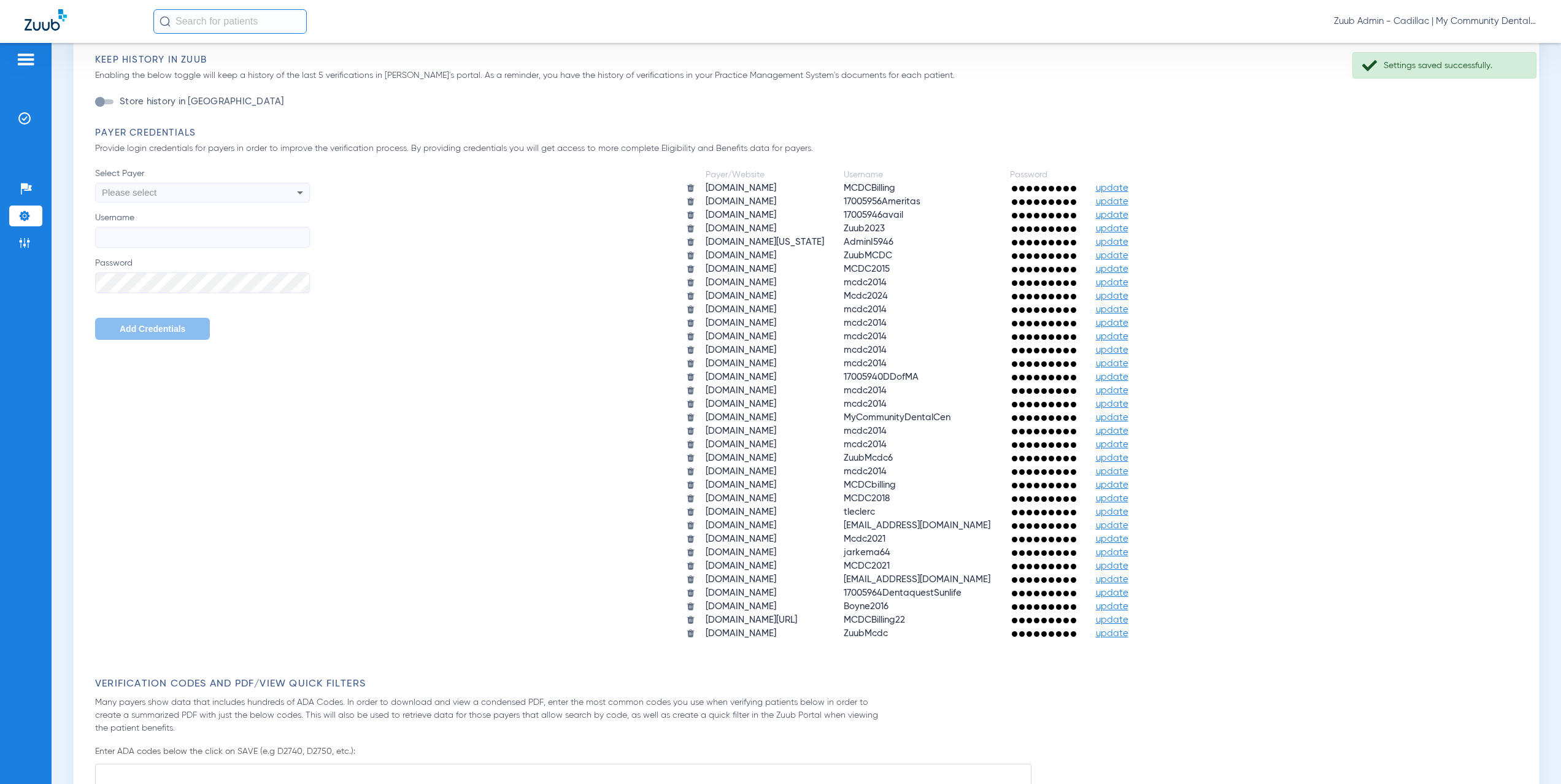
click at [1129, 243] on span "update" at bounding box center [1112, 242] width 32 height 9
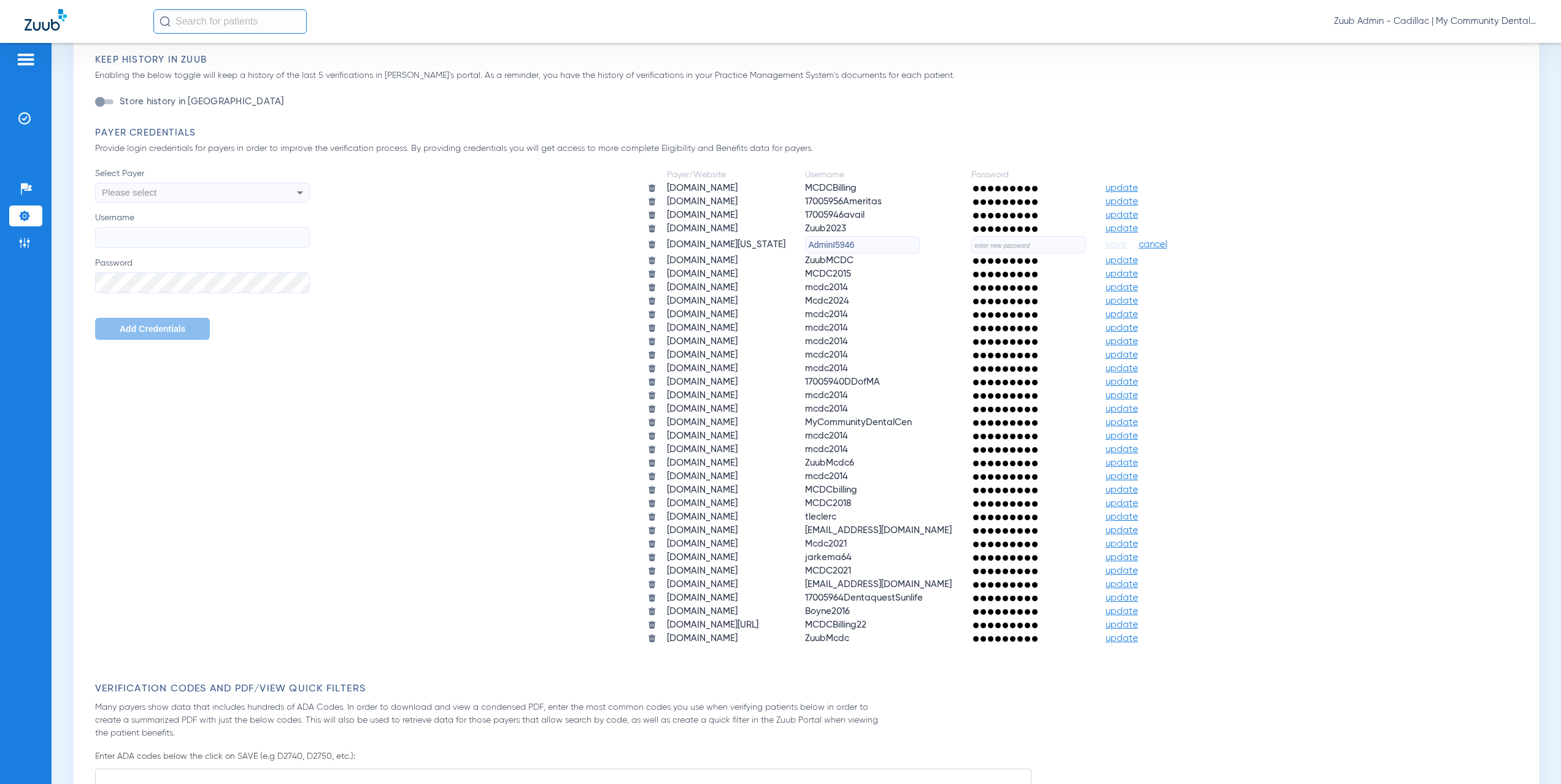
click at [1049, 246] on input "text" at bounding box center [1029, 245] width 115 height 17
paste input "$TG&H4!Eq9b8spa8988"
type input "$TG&H4!Eq9b8spa8988"
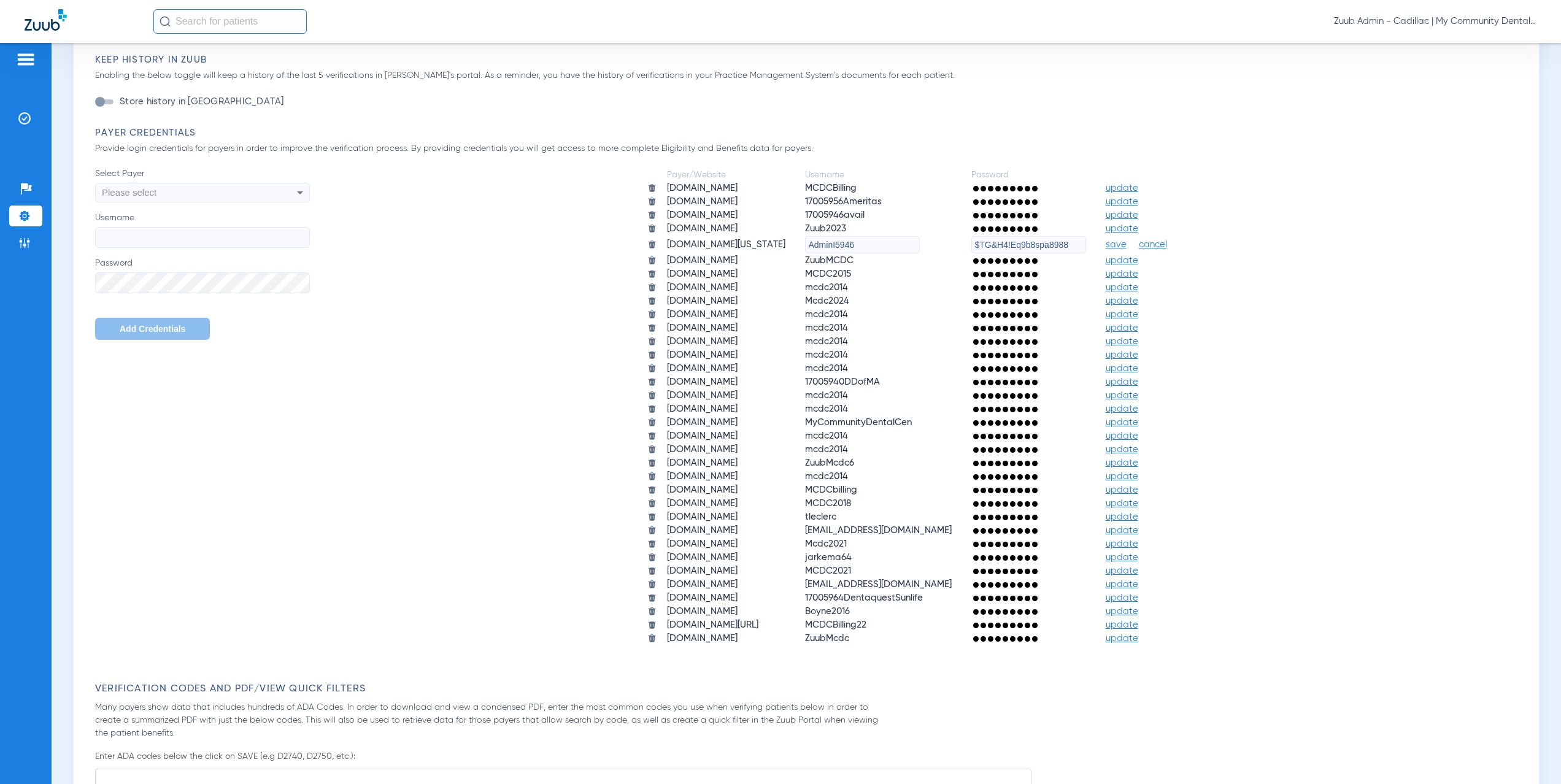
click at [1127, 245] on span "save" at bounding box center [1116, 245] width 21 height 11
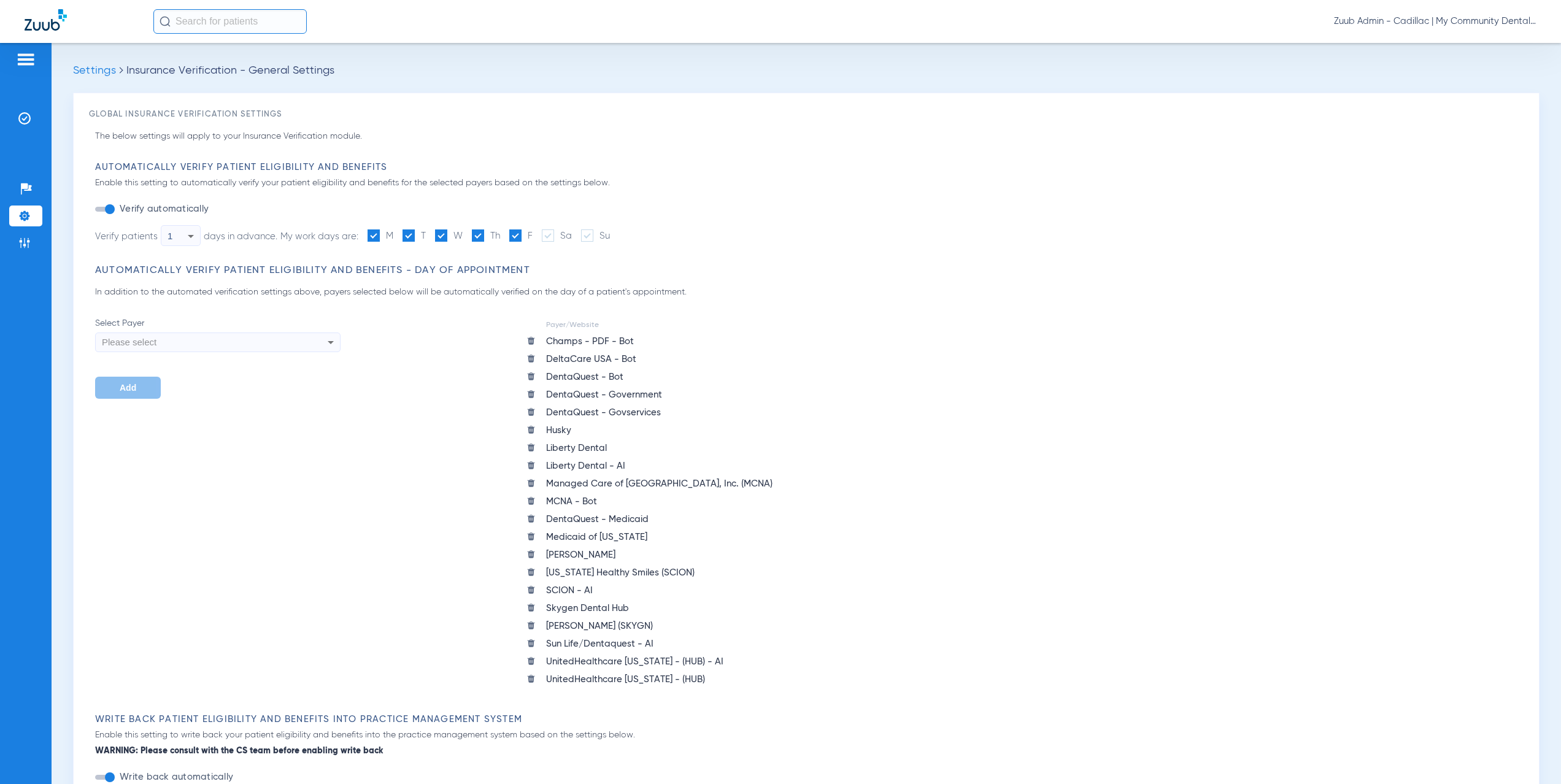
click at [35, 218] on li "Settings" at bounding box center [25, 216] width 33 height 21
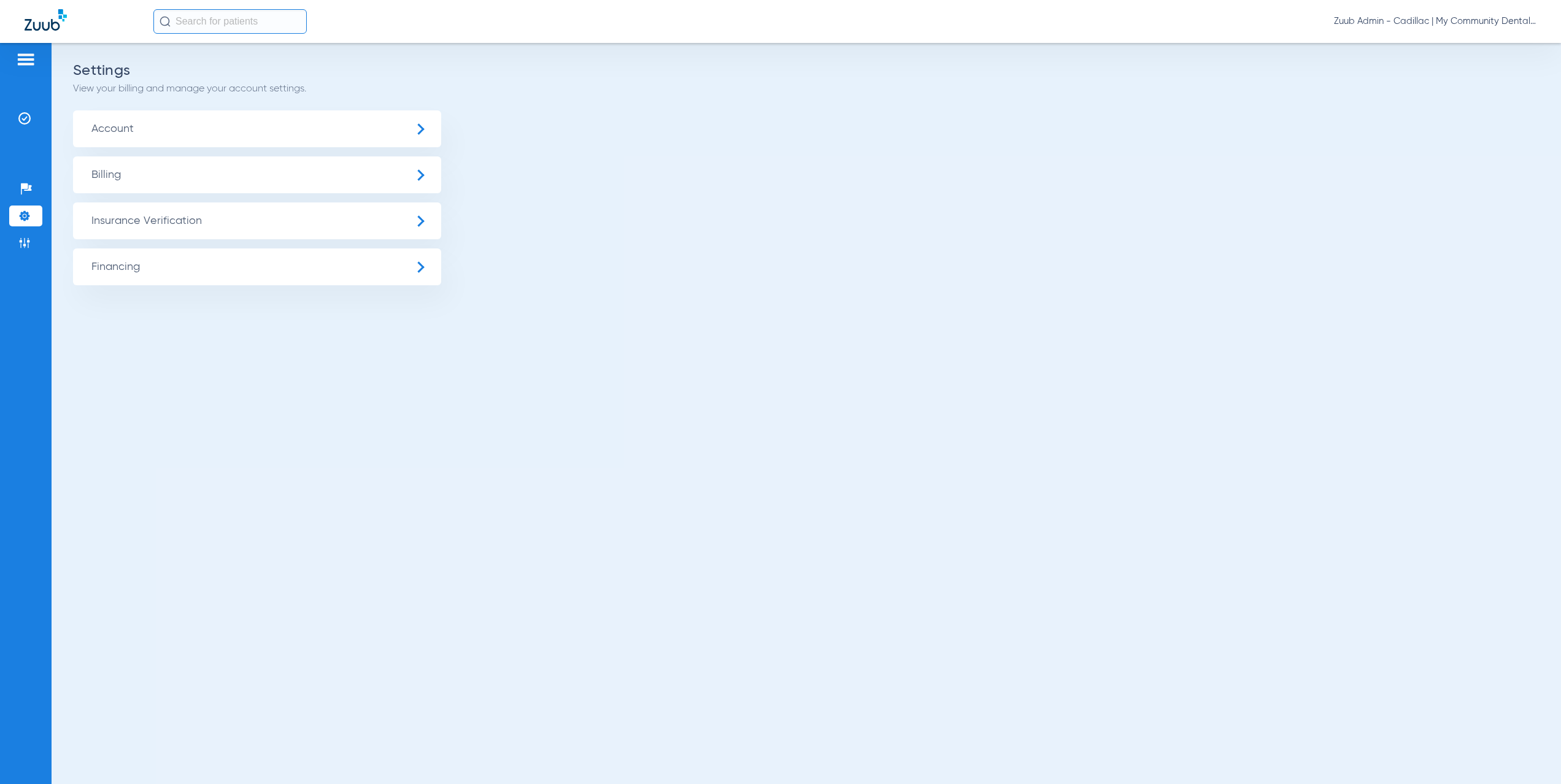
click at [190, 215] on span "Insurance Verification" at bounding box center [257, 221] width 368 height 37
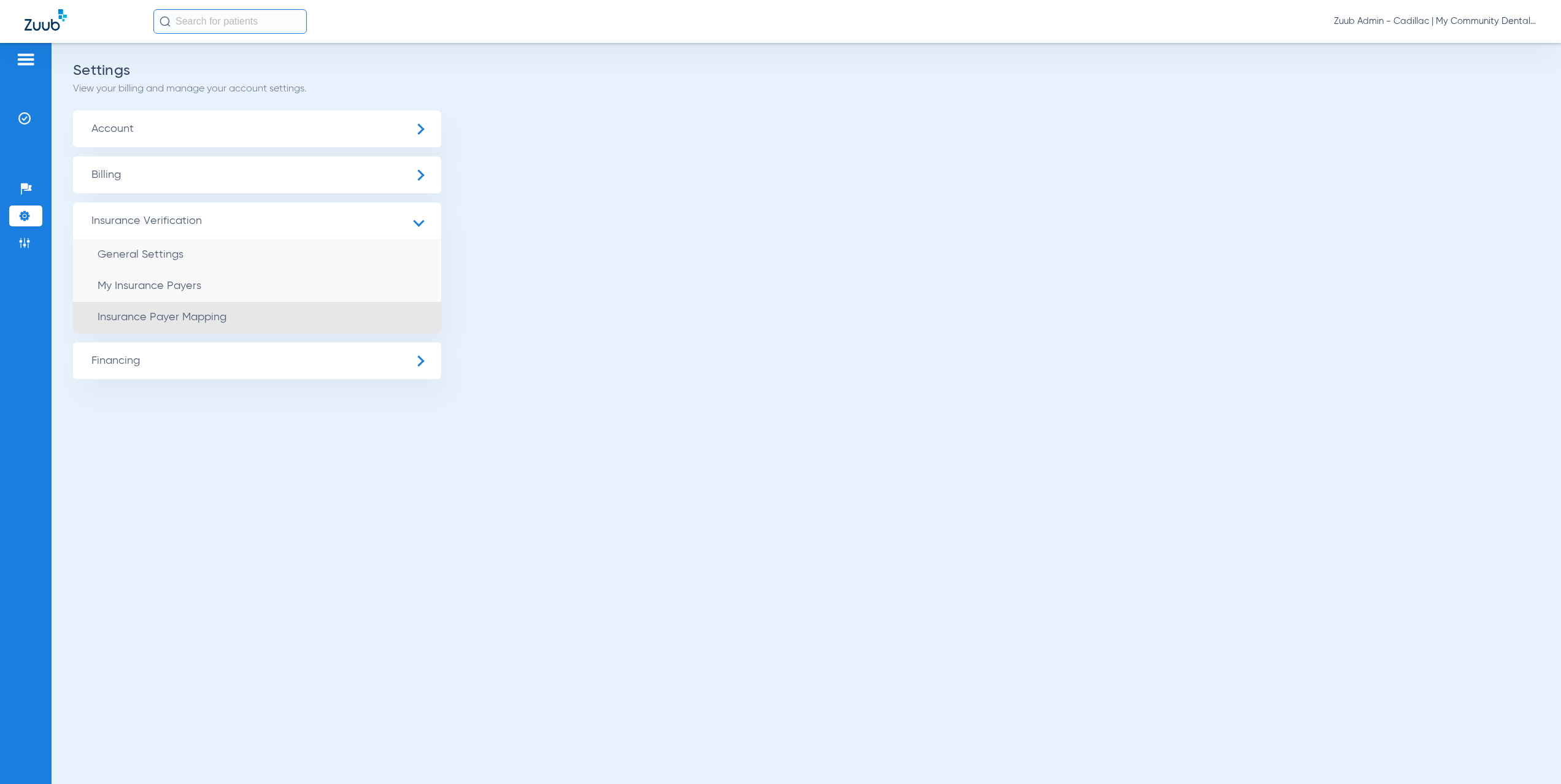
click at [216, 317] on span "Insurance Payer Mapping" at bounding box center [162, 317] width 129 height 11
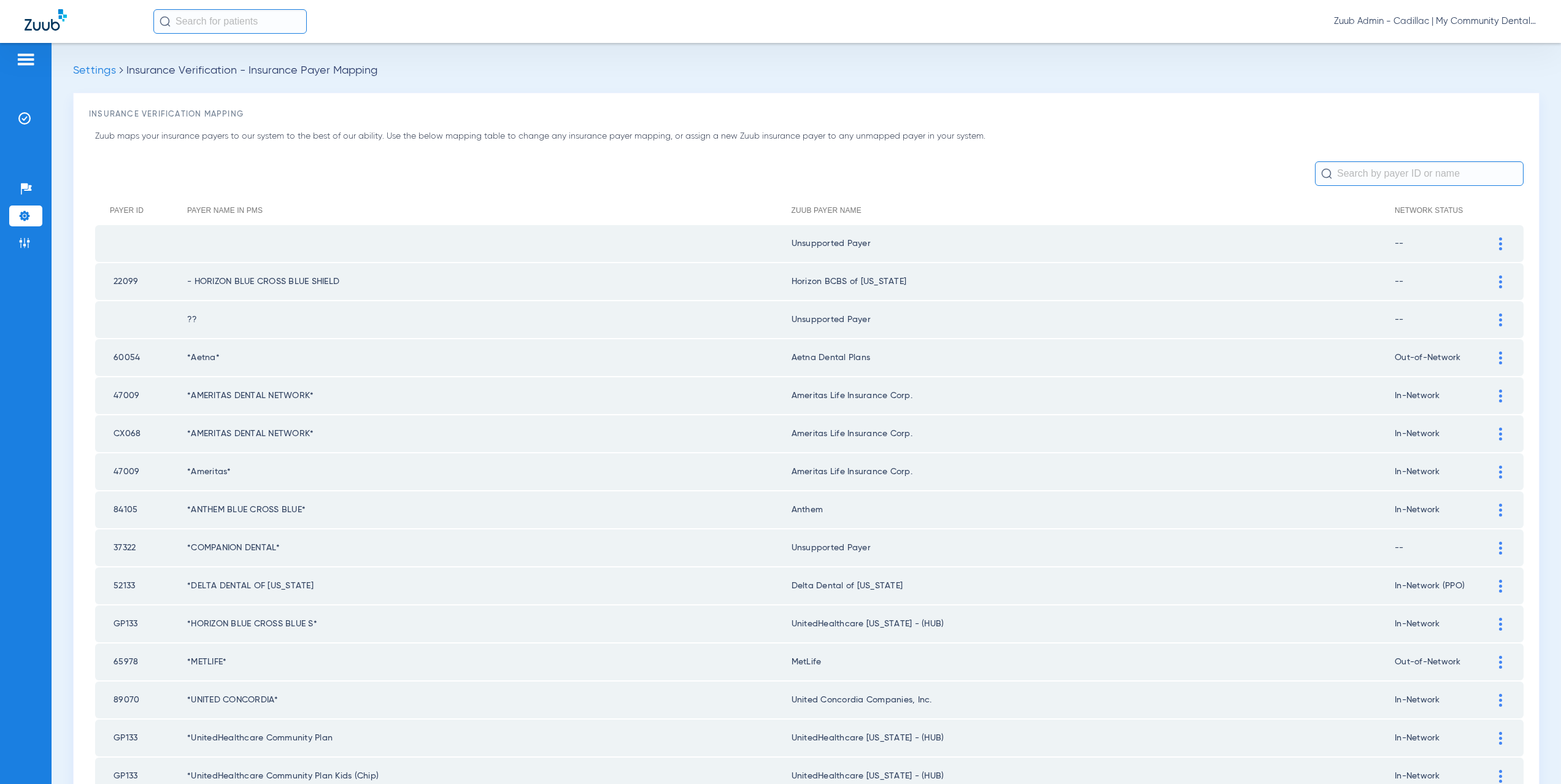
click at [1347, 173] on input "text" at bounding box center [1419, 174] width 208 height 25
click at [1353, 173] on input "text" at bounding box center [1419, 174] width 208 height 25
type input "beam"
click at [1358, 170] on input "beam" at bounding box center [1419, 174] width 208 height 25
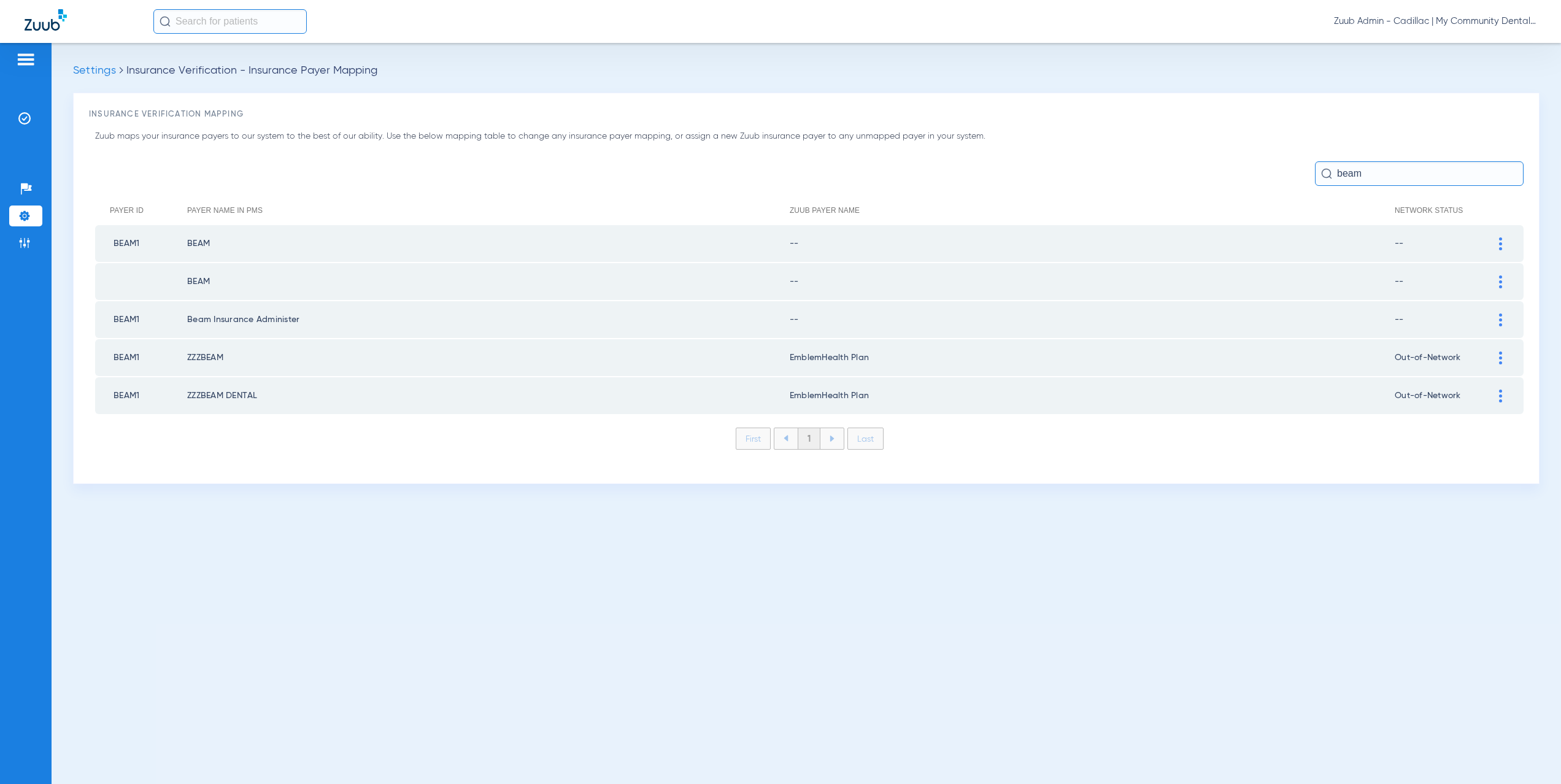
click at [1500, 246] on img at bounding box center [1500, 244] width 3 height 13
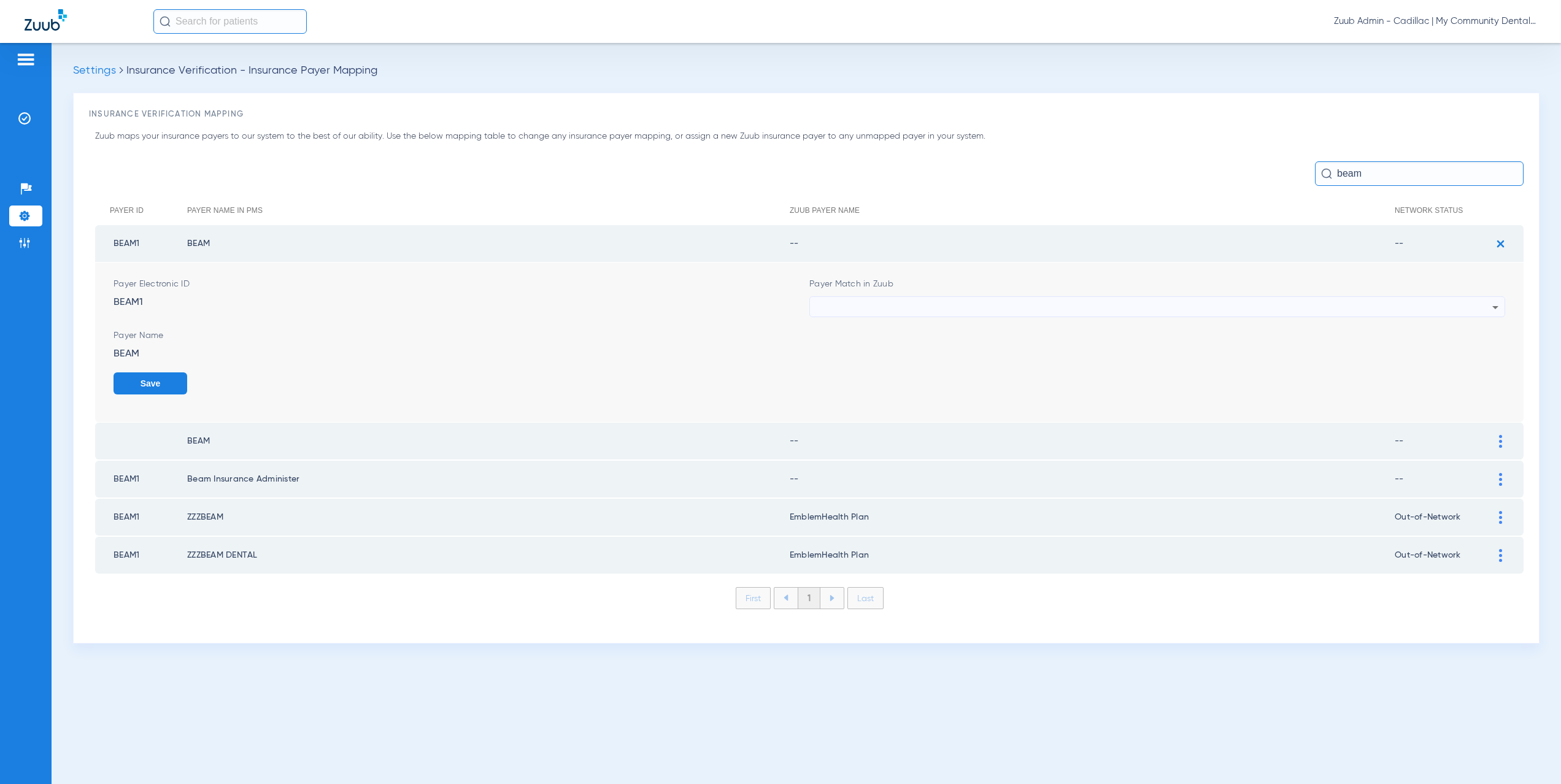
click at [938, 301] on div at bounding box center [1154, 307] width 676 height 21
type input "beam"
click at [893, 378] on mat-option "Beam Dental - AI" at bounding box center [1158, 375] width 696 height 21
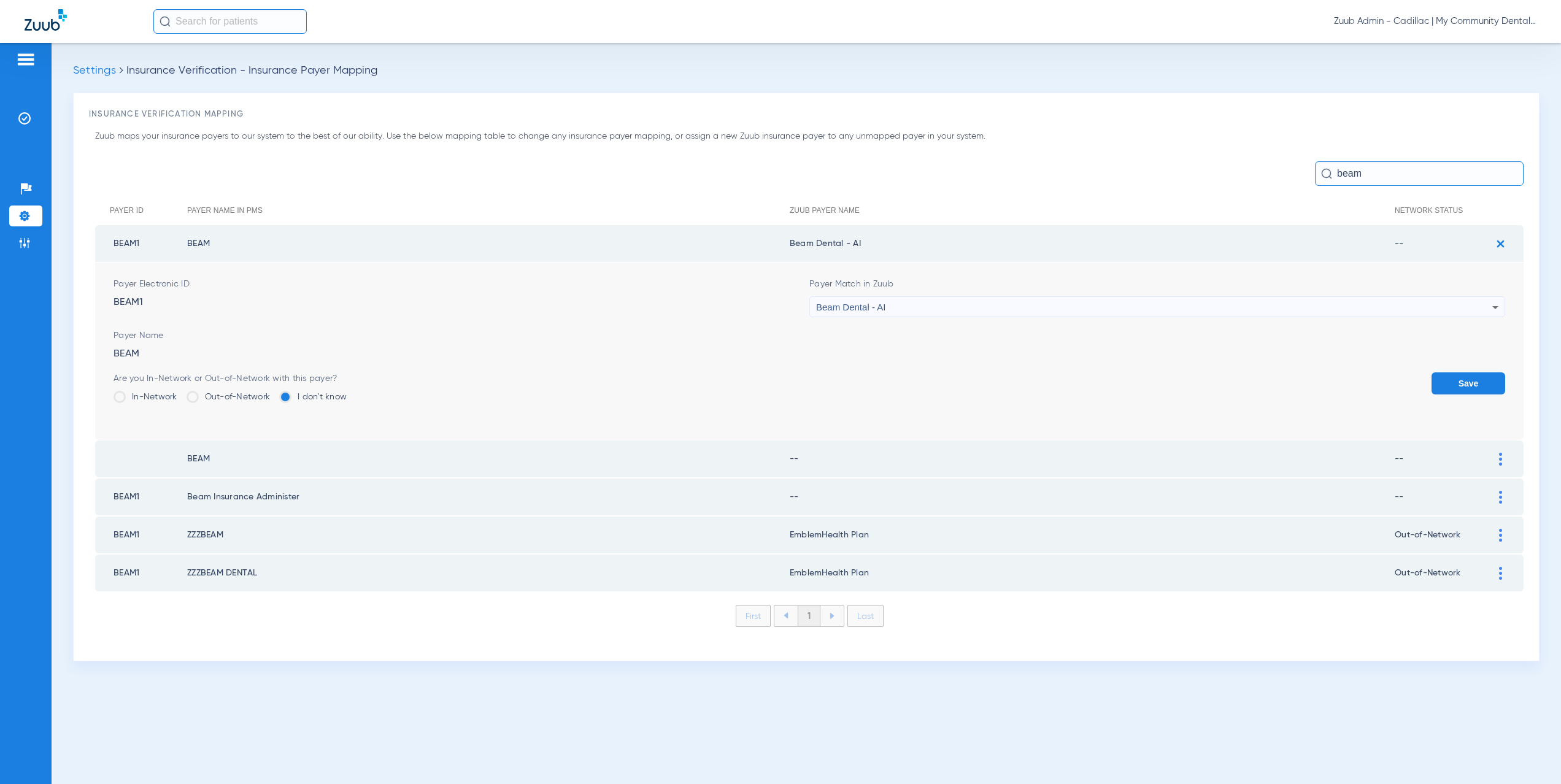
drag, startPoint x: 869, startPoint y: 240, endPoint x: 796, endPoint y: 245, distance: 73.2
click at [796, 245] on td "Beam Dental - AI" at bounding box center [1093, 243] width 605 height 37
copy td "eam Dental - AI"
click at [216, 396] on label "Out-of-Network" at bounding box center [228, 397] width 84 height 12
click at [273, 393] on input "Out-of-Network" at bounding box center [273, 393] width 0 height 0
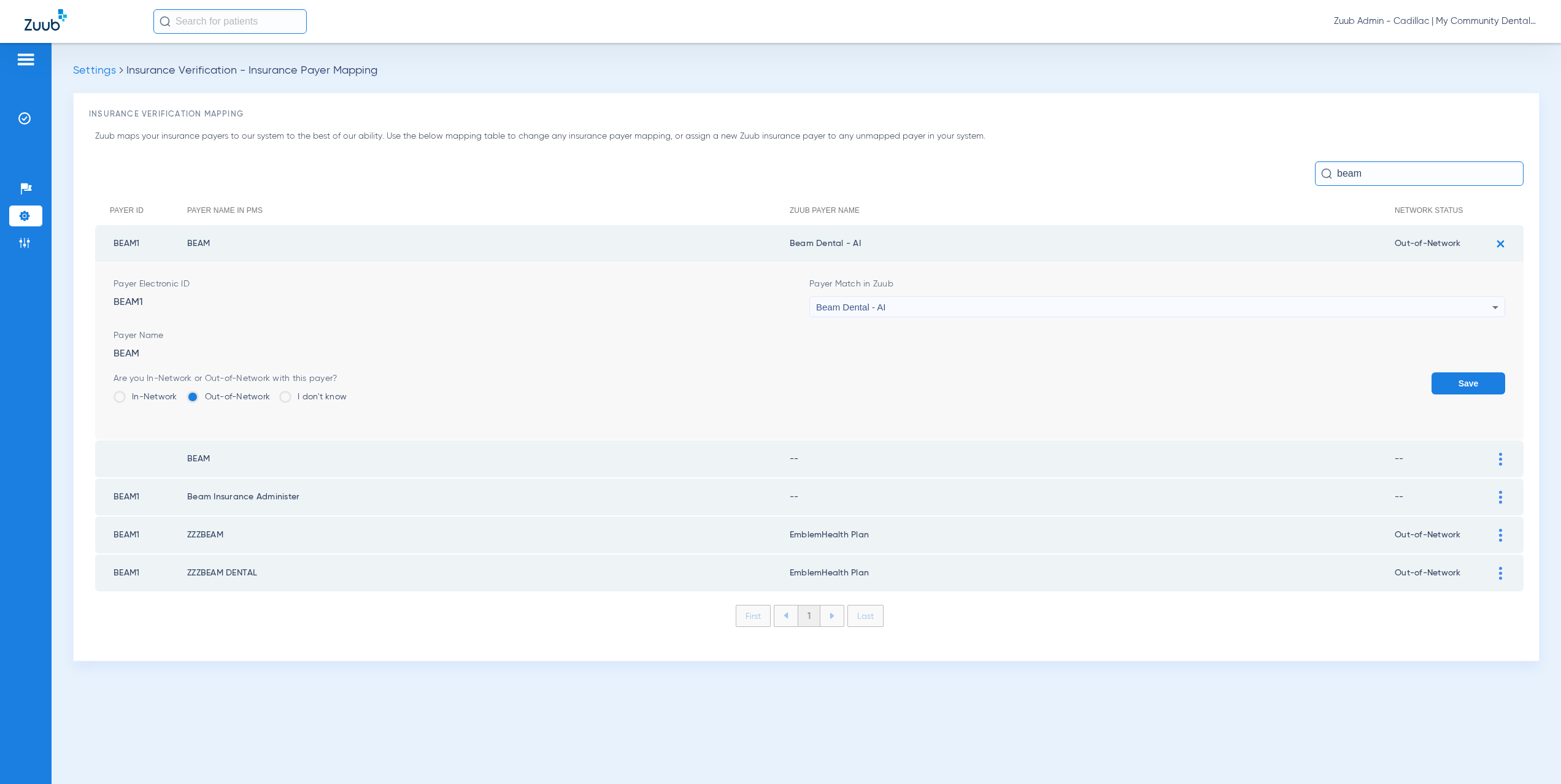
click at [1461, 380] on button "Save" at bounding box center [1469, 383] width 74 height 22
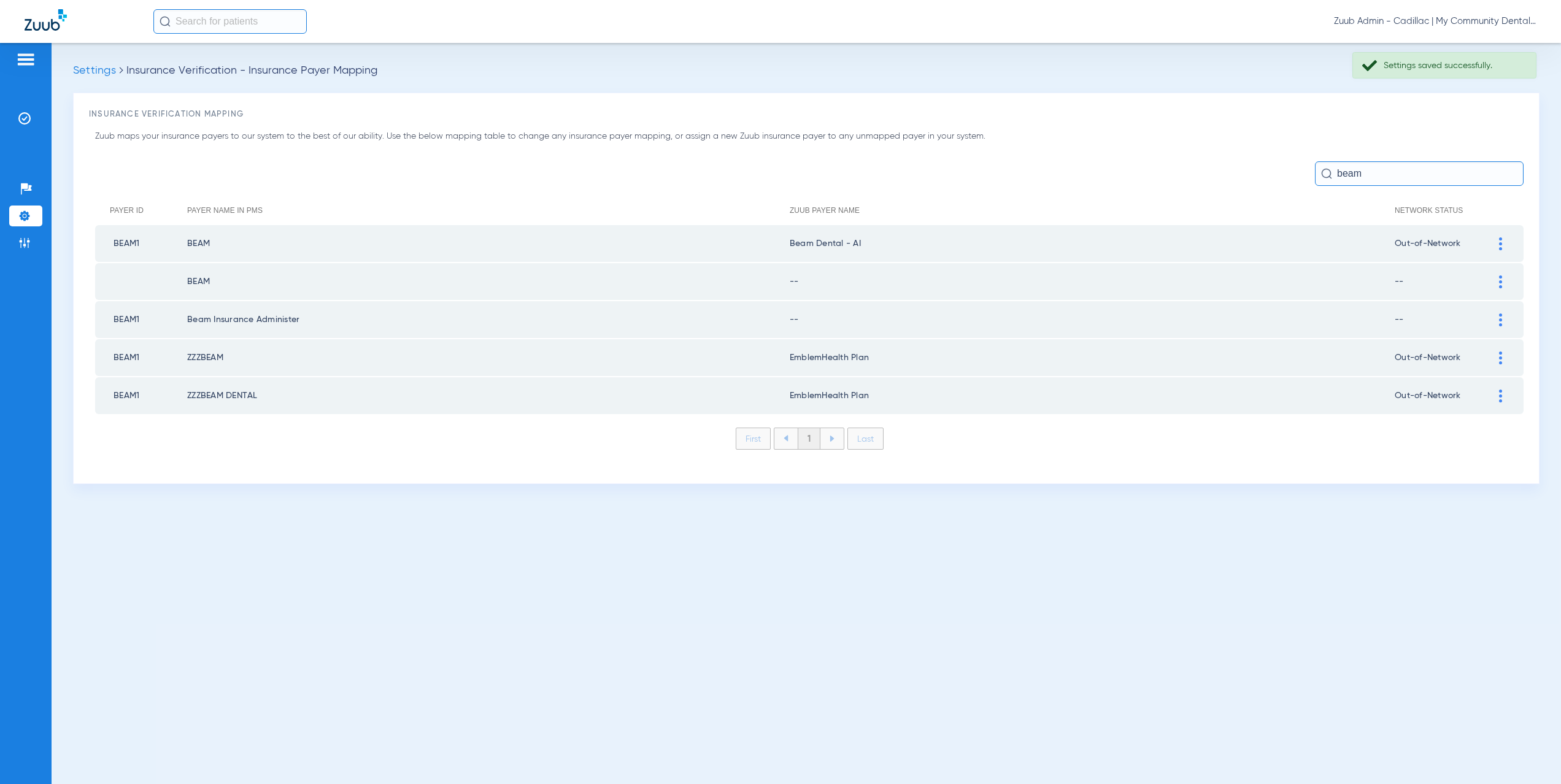
click at [1502, 281] on img at bounding box center [1500, 282] width 3 height 13
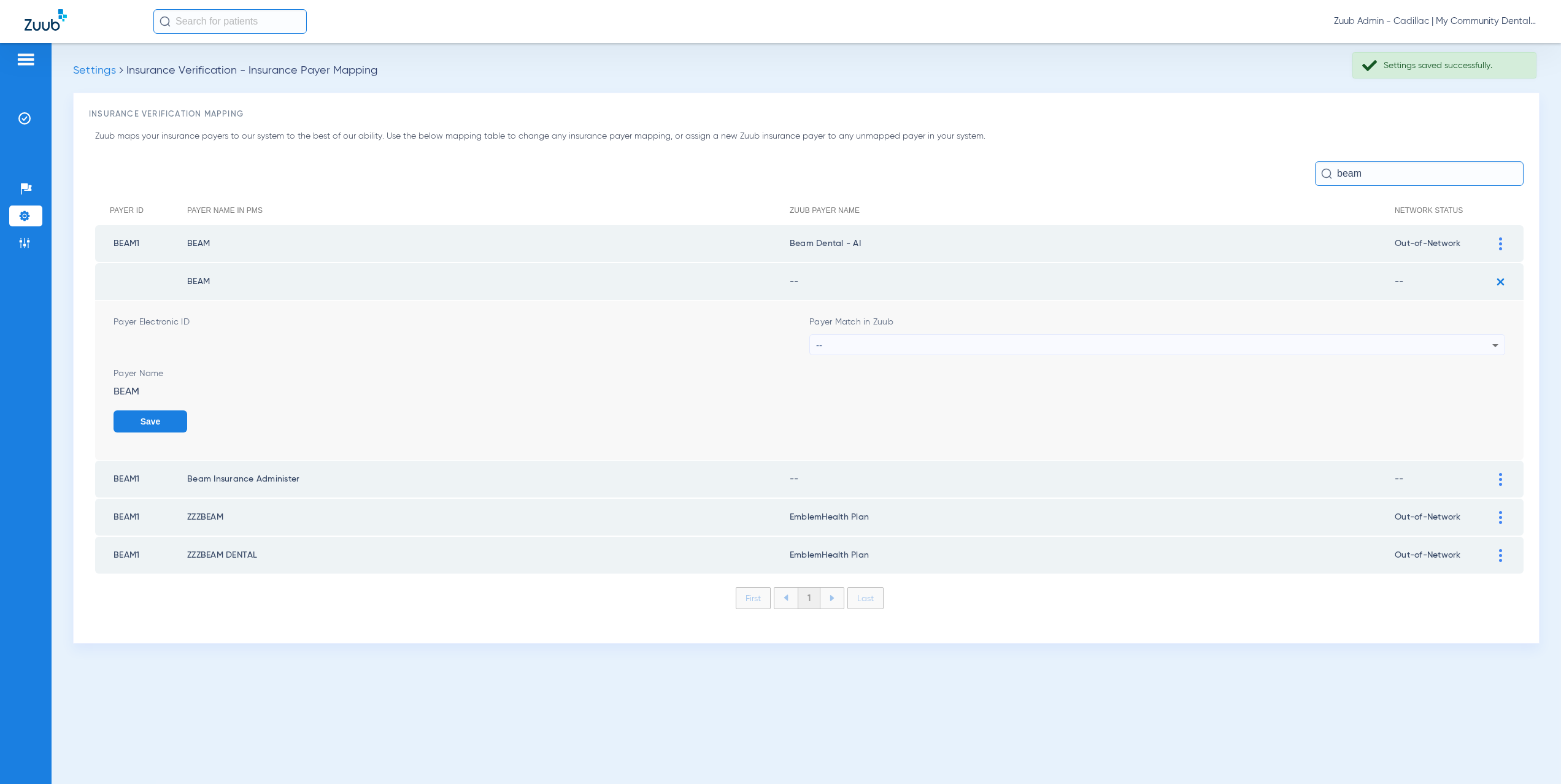
click at [868, 349] on div "--" at bounding box center [1154, 345] width 676 height 21
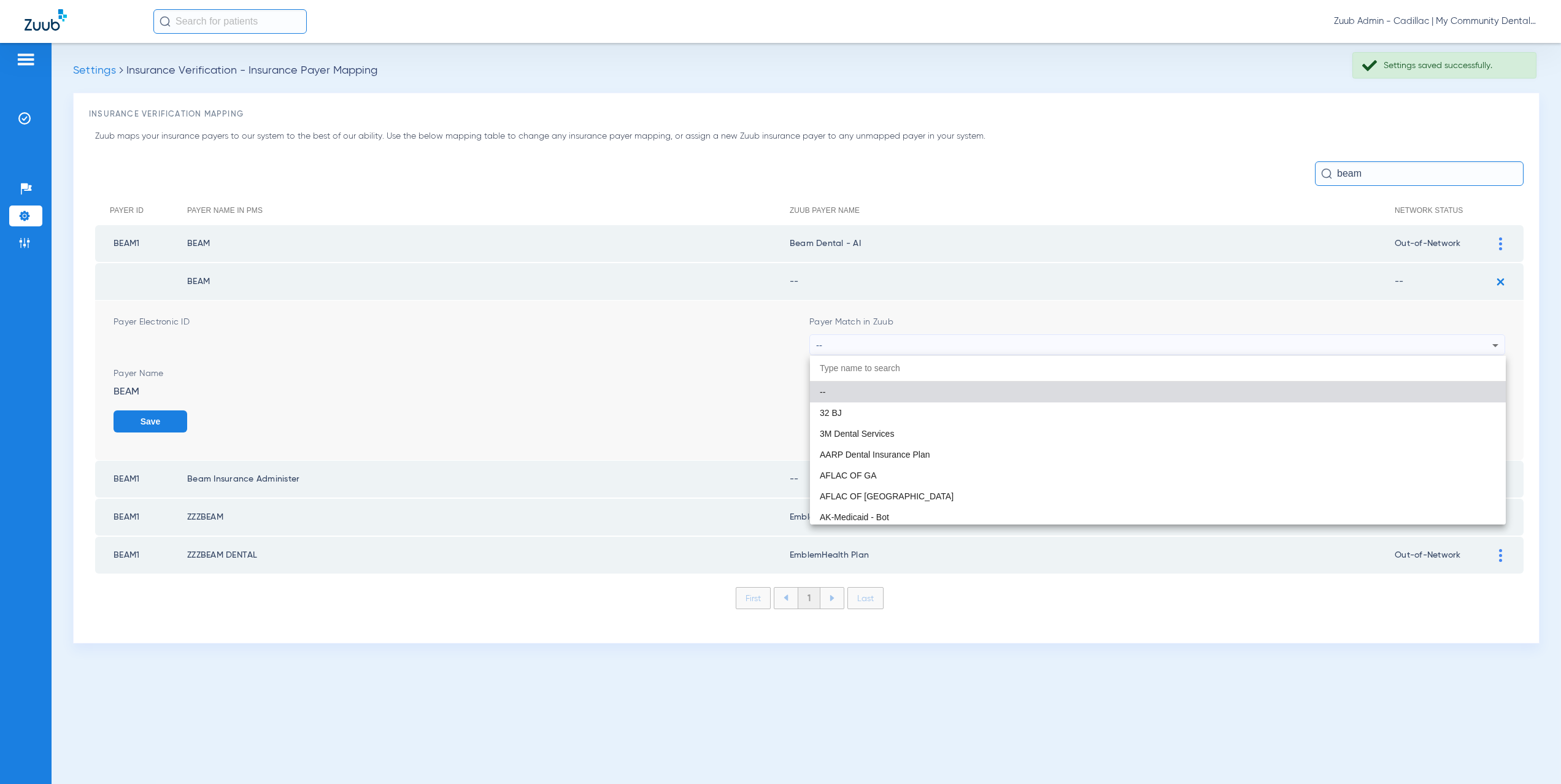
paste input "eam Dental - AI"
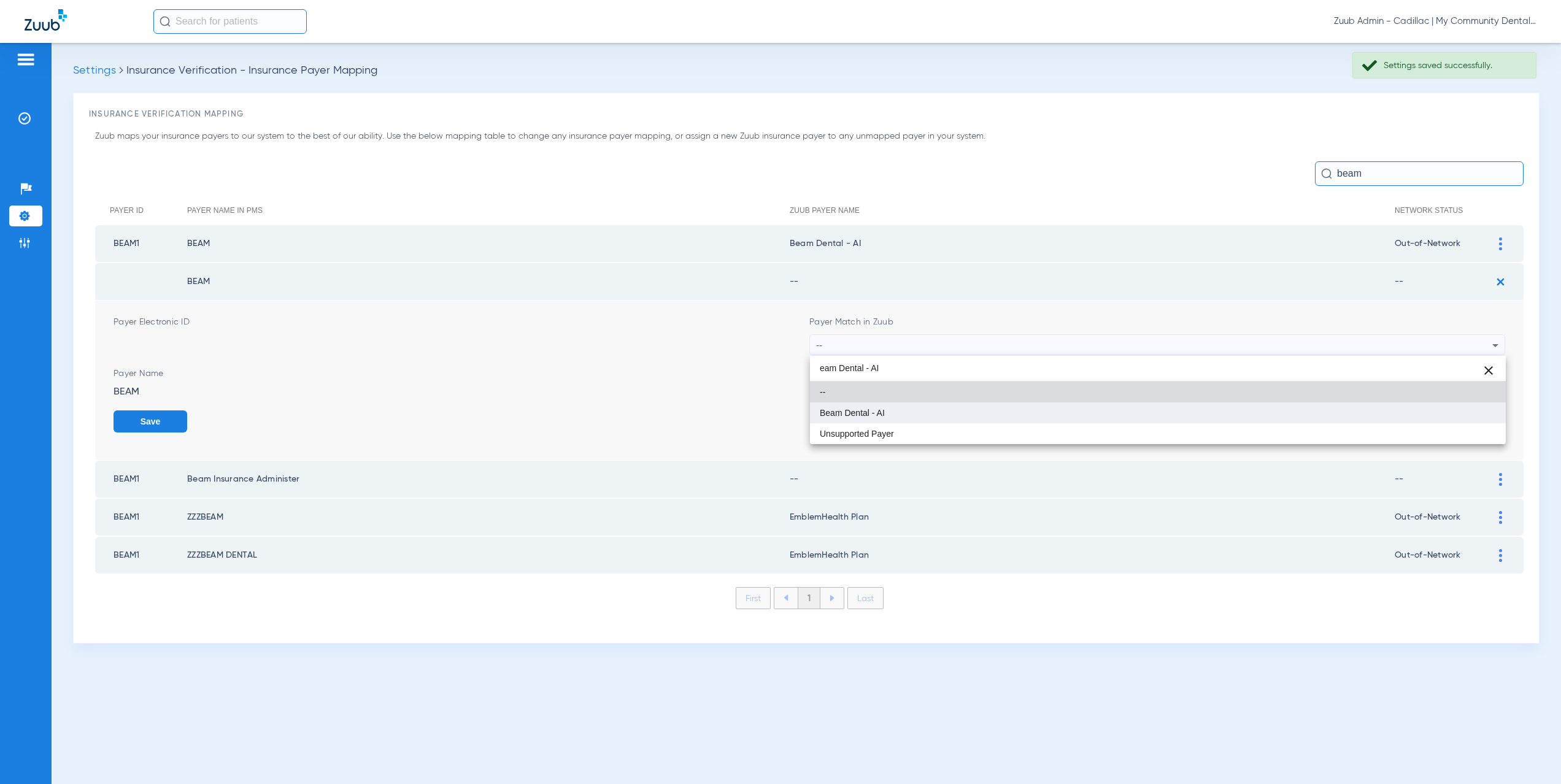
type input "eam Dental - AI"
click at [880, 417] on span "Beam Dental - AI" at bounding box center [852, 412] width 65 height 8
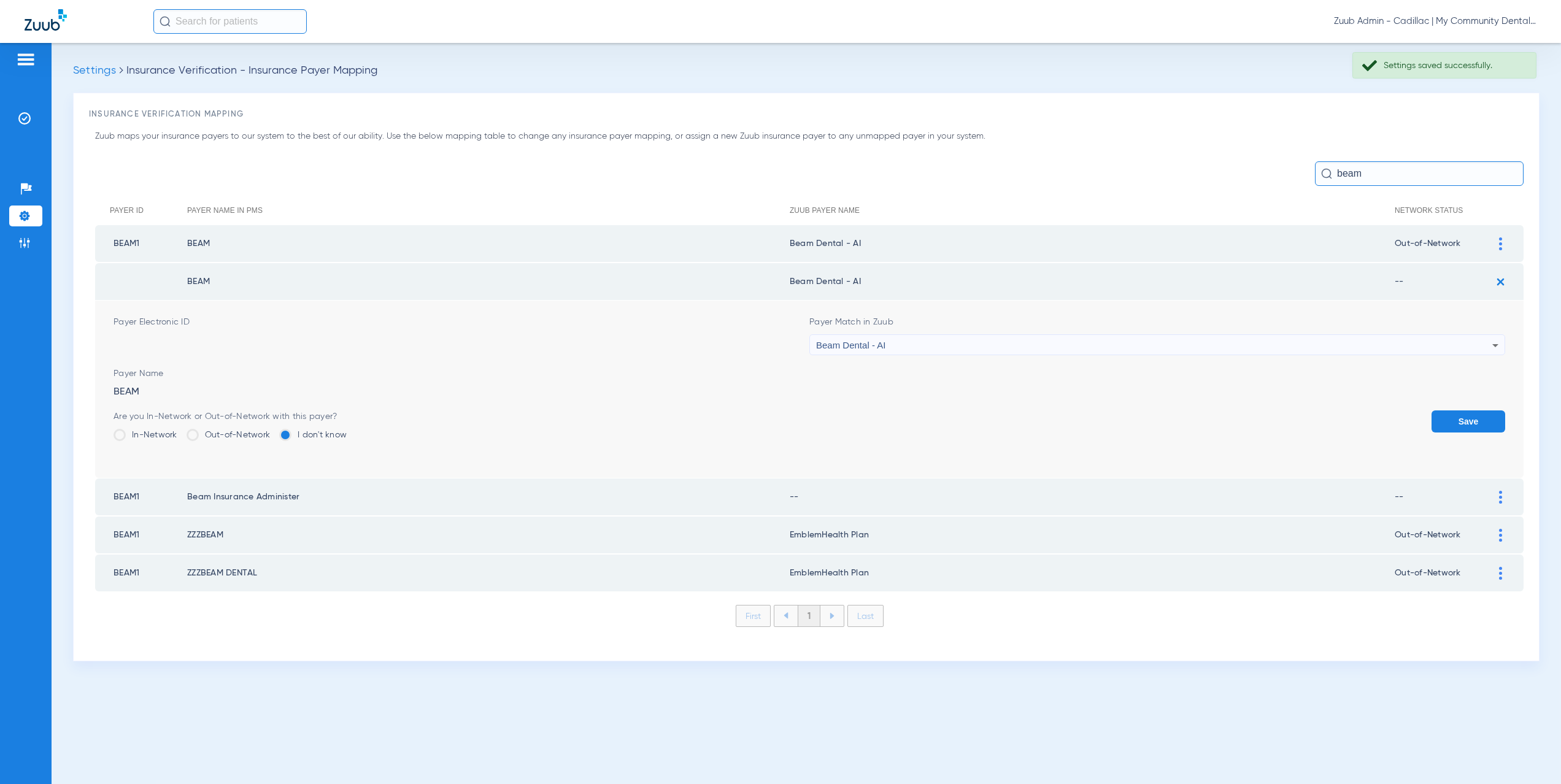
click at [211, 434] on label "Out-of-Network" at bounding box center [228, 435] width 84 height 12
click at [273, 431] on input "Out-of-Network" at bounding box center [273, 431] width 0 height 0
click at [1474, 414] on button "Save" at bounding box center [1469, 421] width 74 height 22
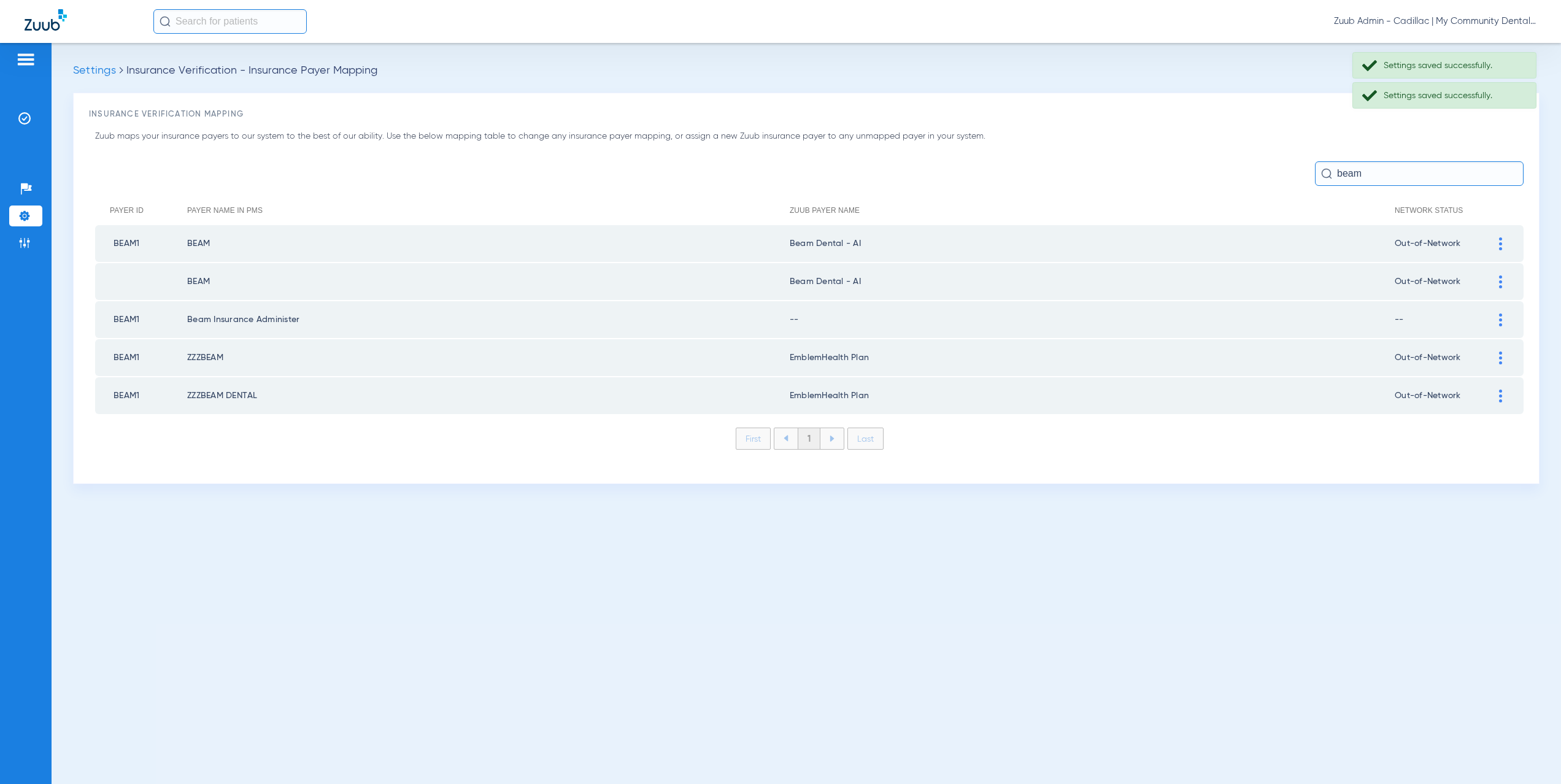
click at [1499, 319] on img at bounding box center [1500, 320] width 3 height 13
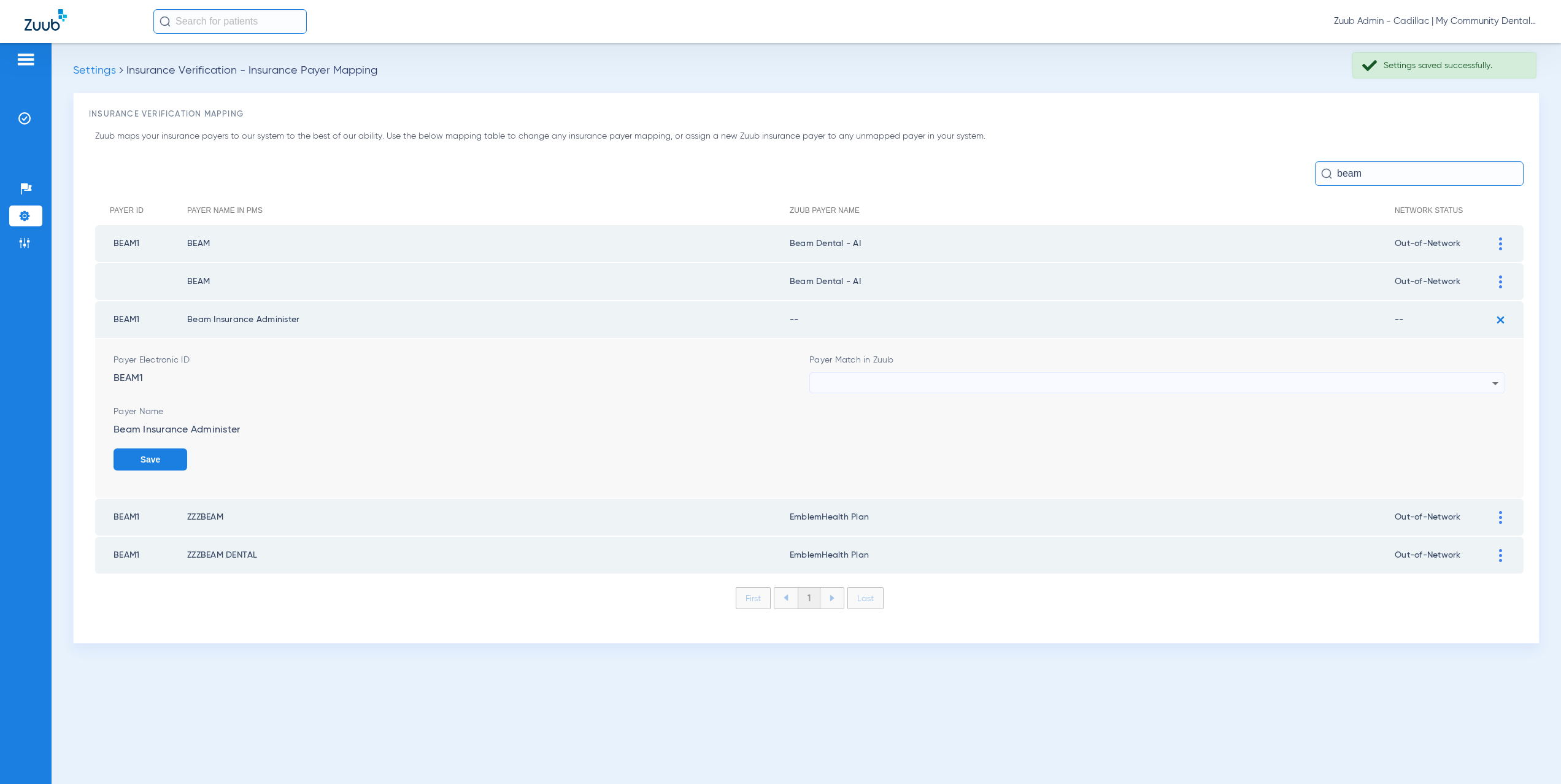
click at [909, 383] on div at bounding box center [1154, 383] width 676 height 21
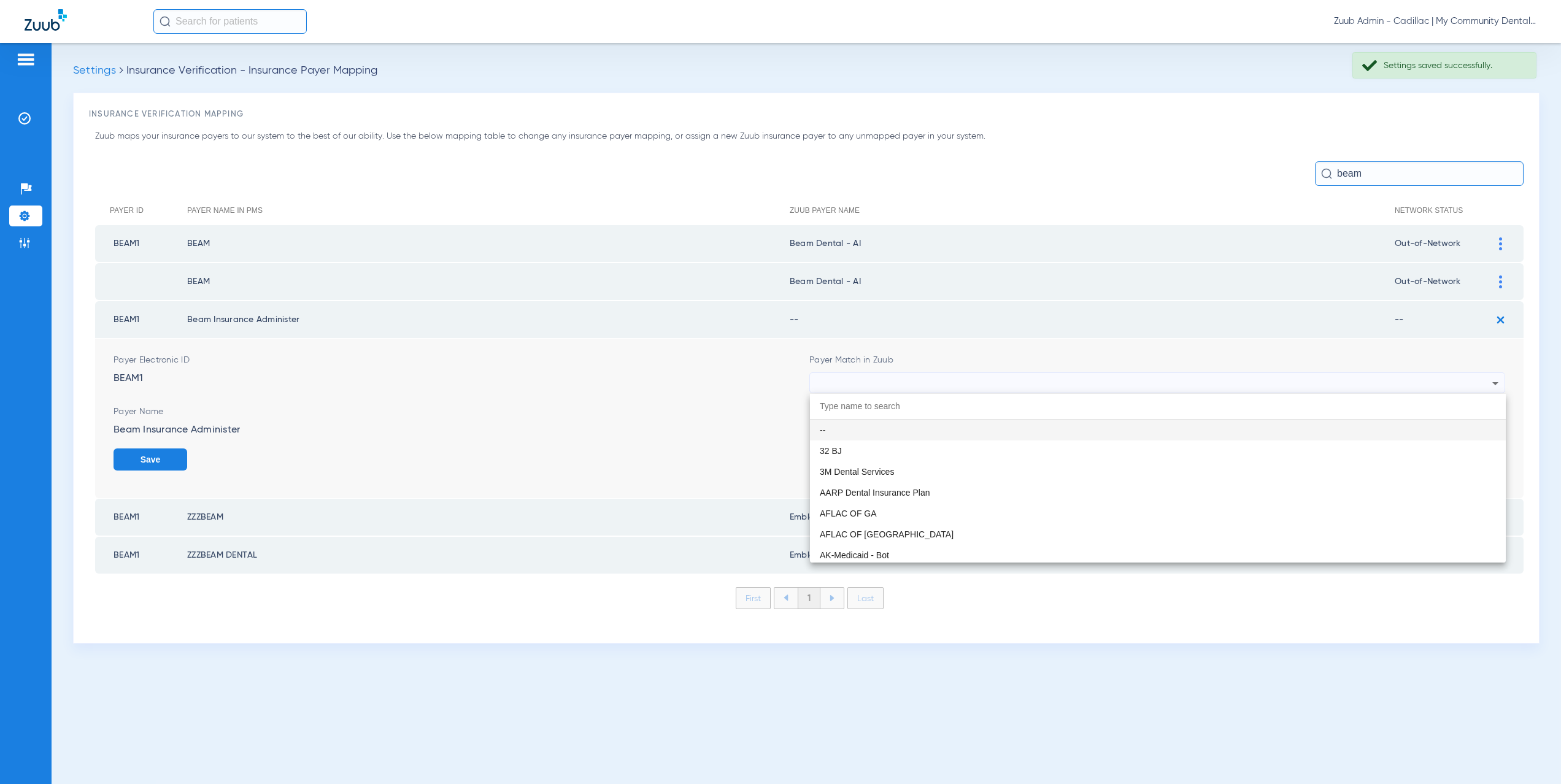
paste input "eam Dental - AI"
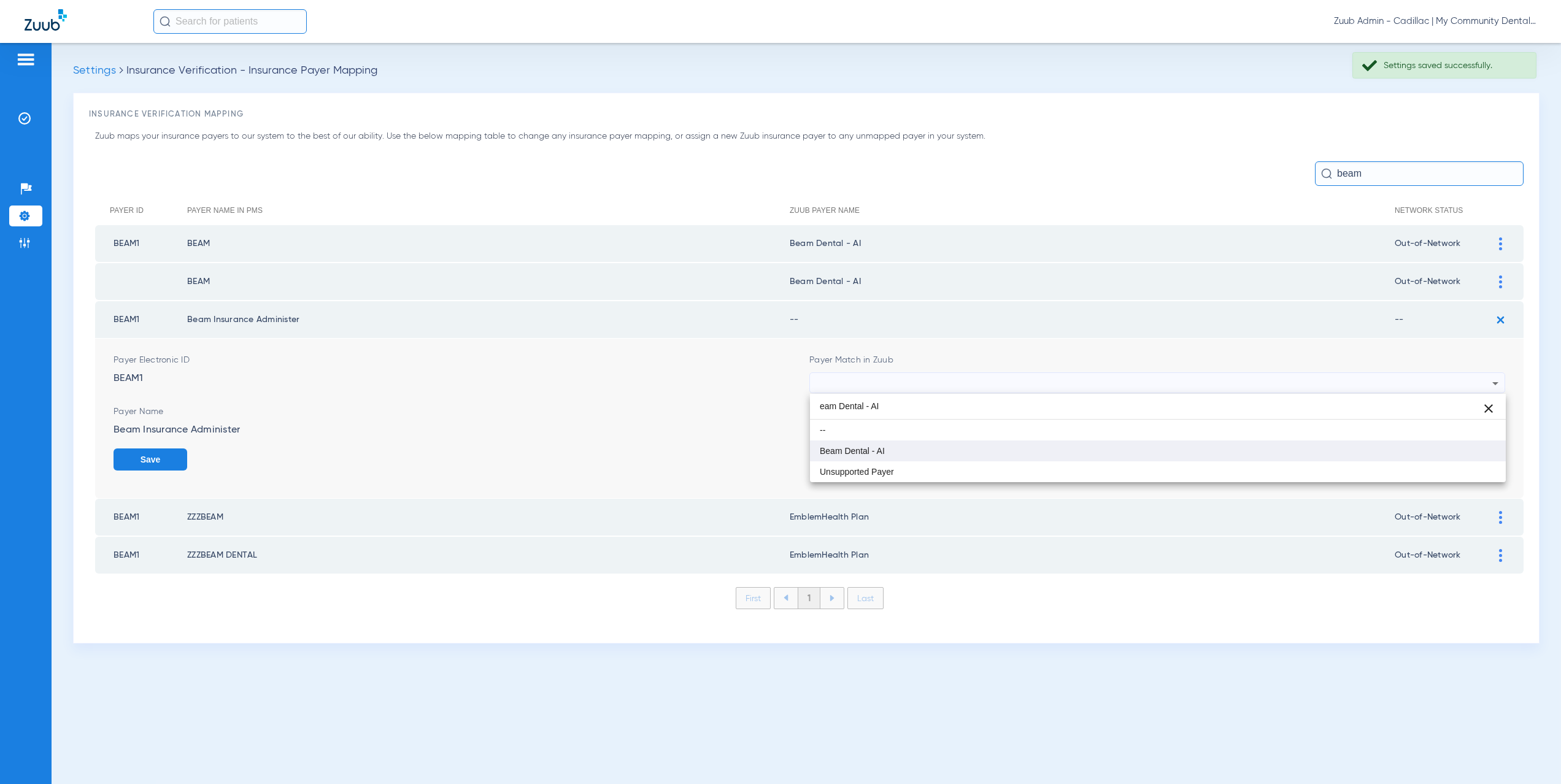
type input "eam Dental - AI"
click at [894, 445] on mat-option "Beam Dental - AI" at bounding box center [1158, 451] width 696 height 21
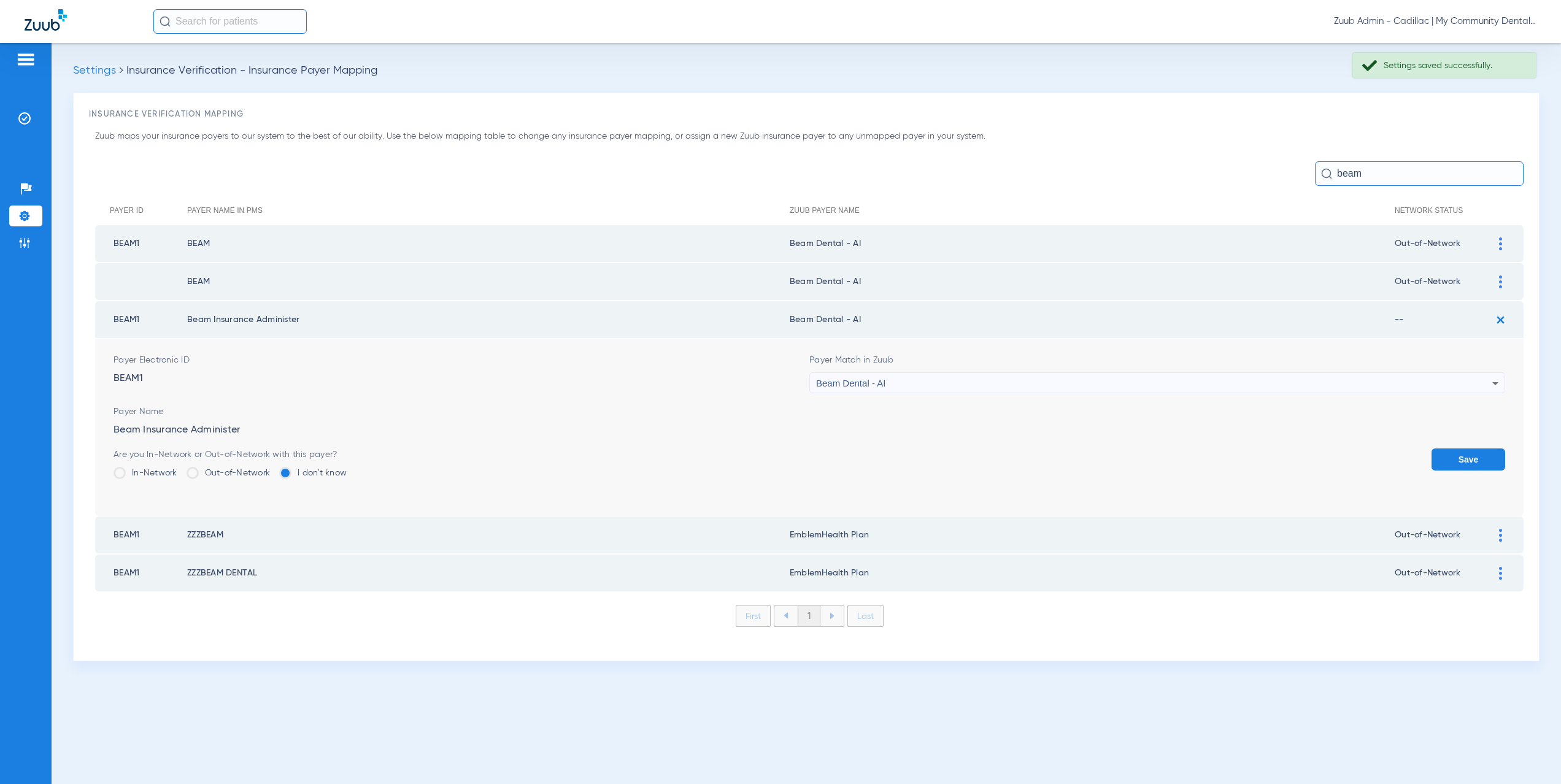
click at [217, 475] on label "Out-of-Network" at bounding box center [228, 473] width 84 height 12
click at [273, 469] on input "Out-of-Network" at bounding box center [273, 469] width 0 height 0
click at [1483, 453] on button "Save" at bounding box center [1469, 459] width 74 height 22
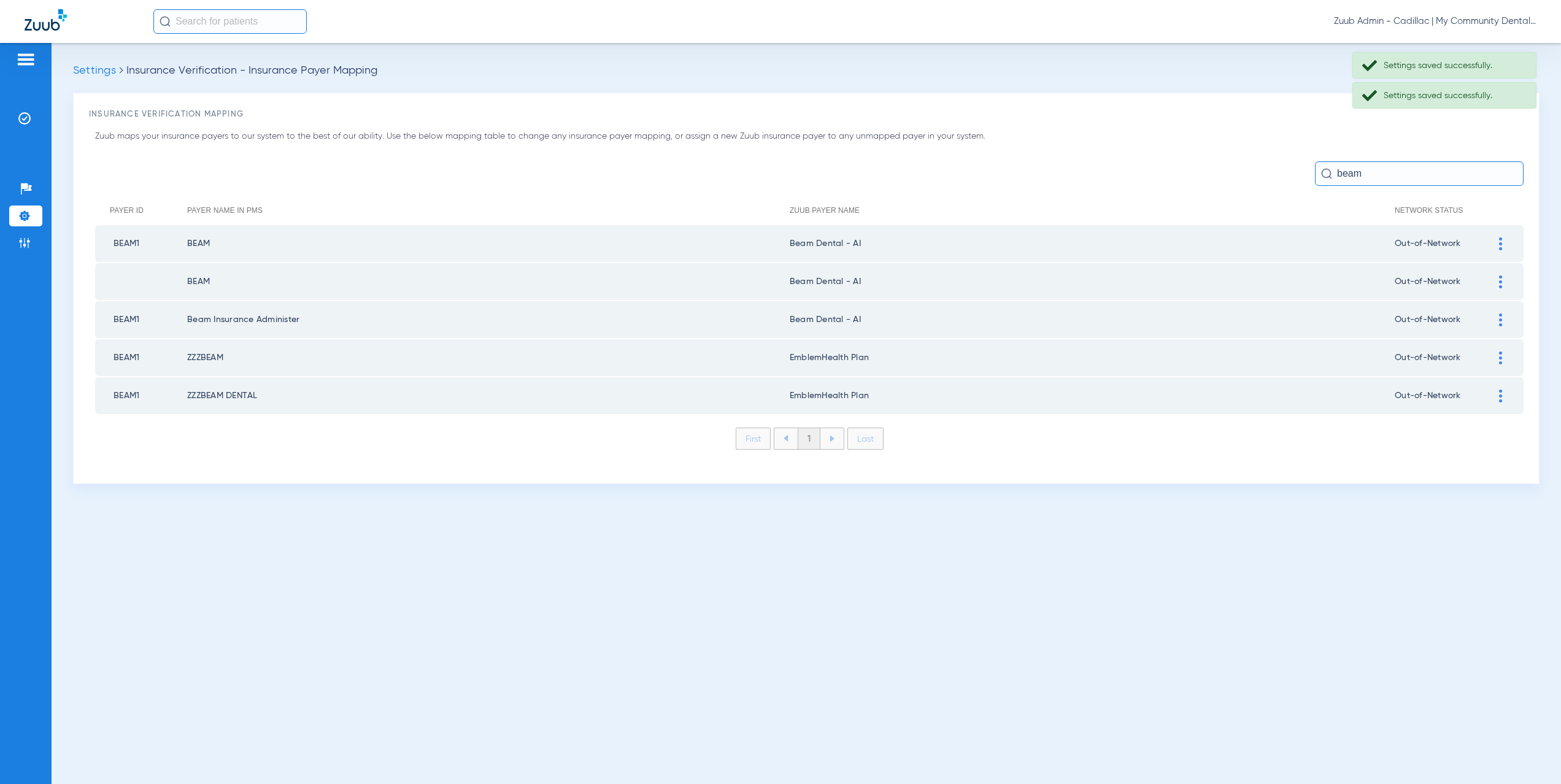
click at [1500, 349] on td at bounding box center [1507, 357] width 34 height 37
click at [1502, 357] on img at bounding box center [1500, 358] width 3 height 13
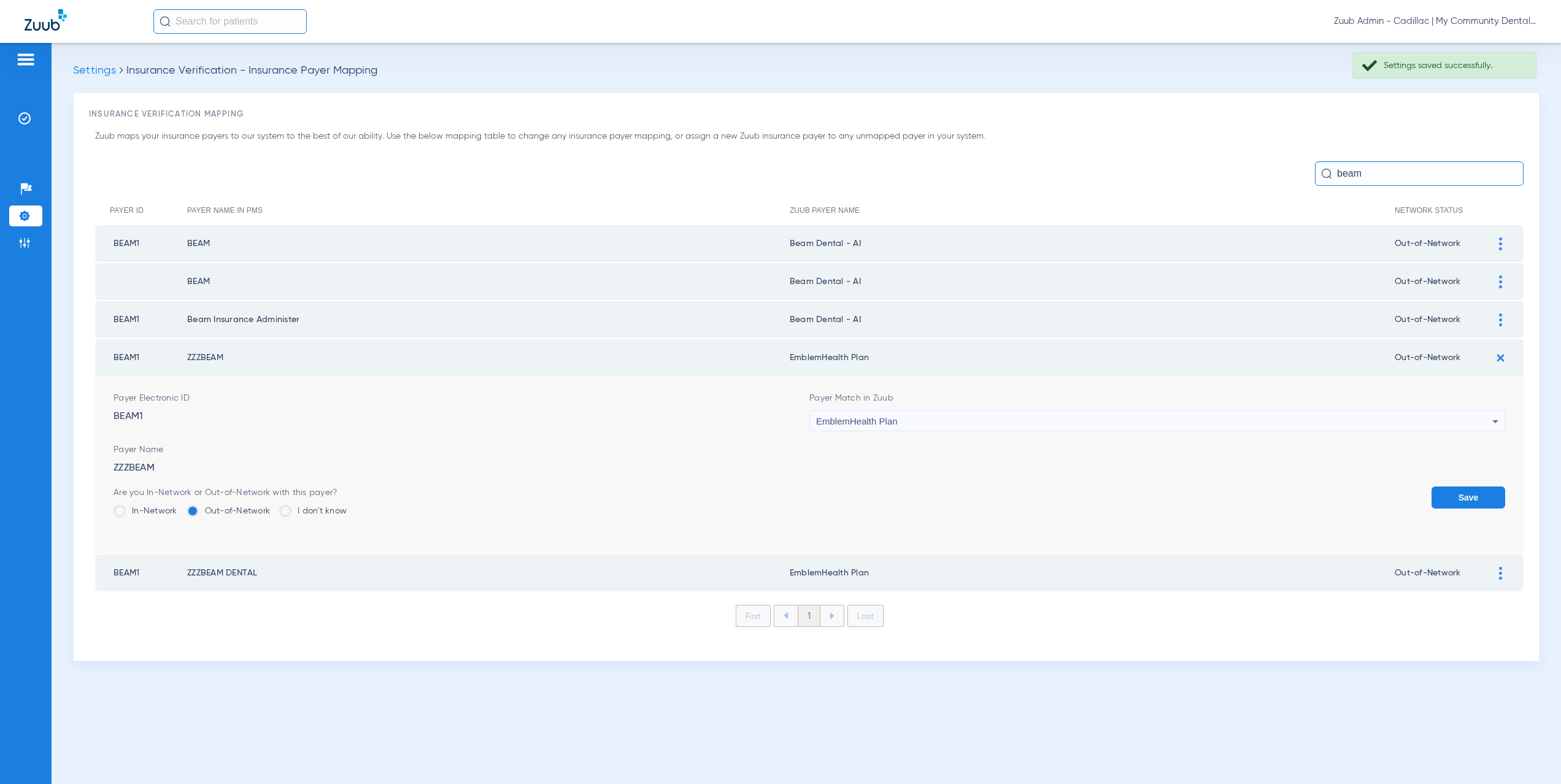
click at [958, 424] on div "EmblemHealth Plan" at bounding box center [1154, 421] width 676 height 21
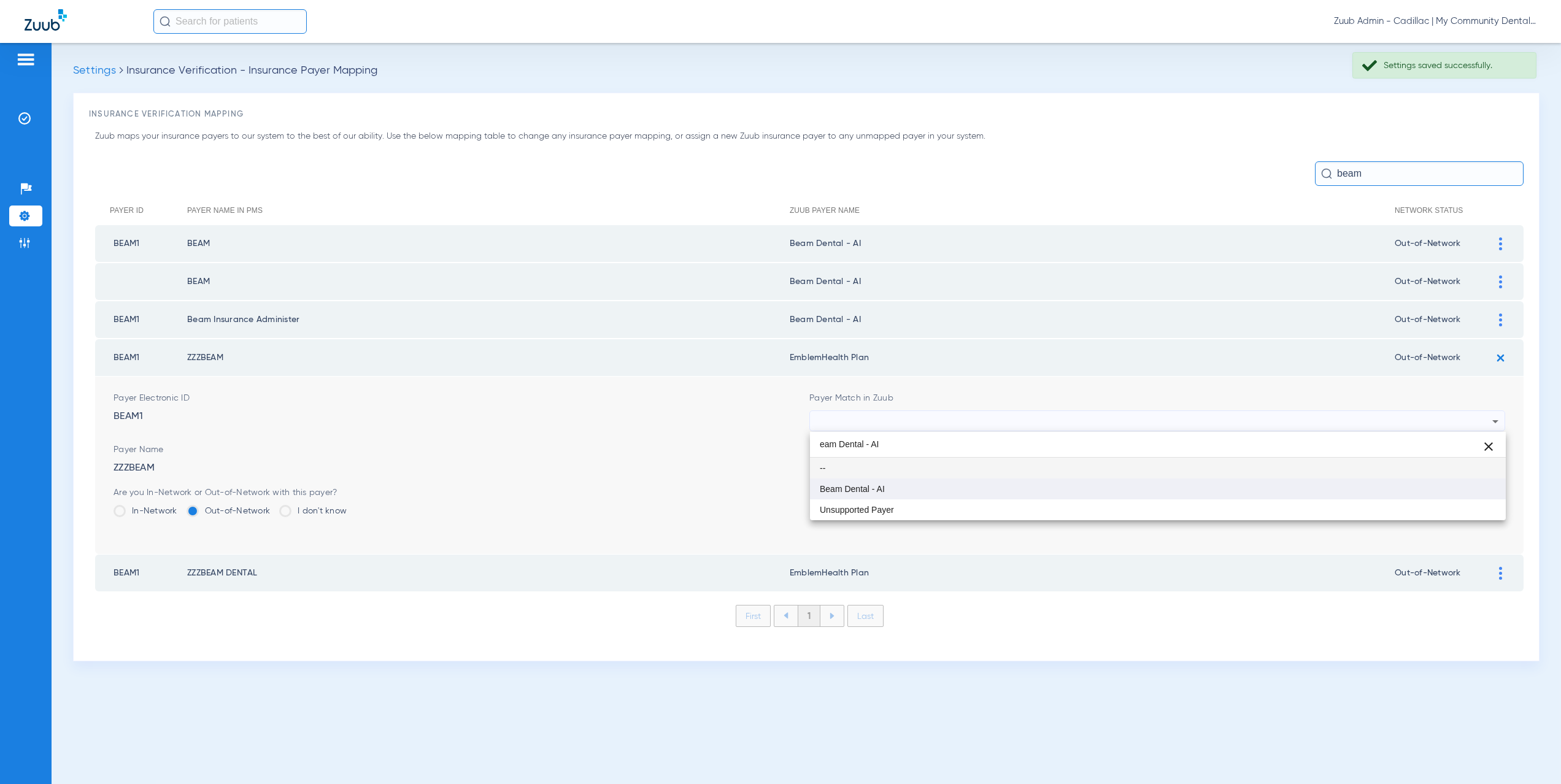
type input "eam Dental - AI"
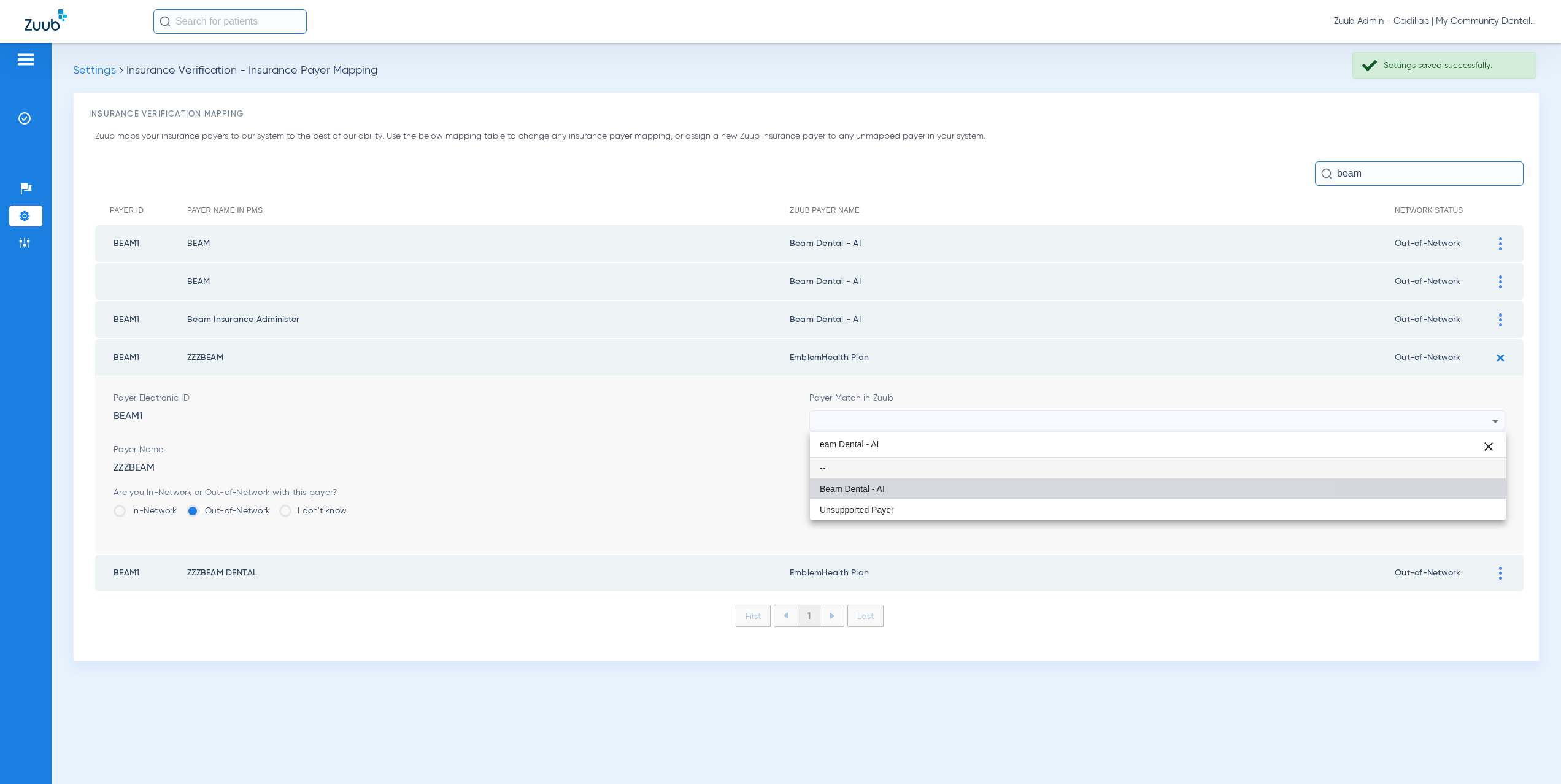
click at [876, 493] on span "Beam Dental - AI" at bounding box center [852, 488] width 65 height 8
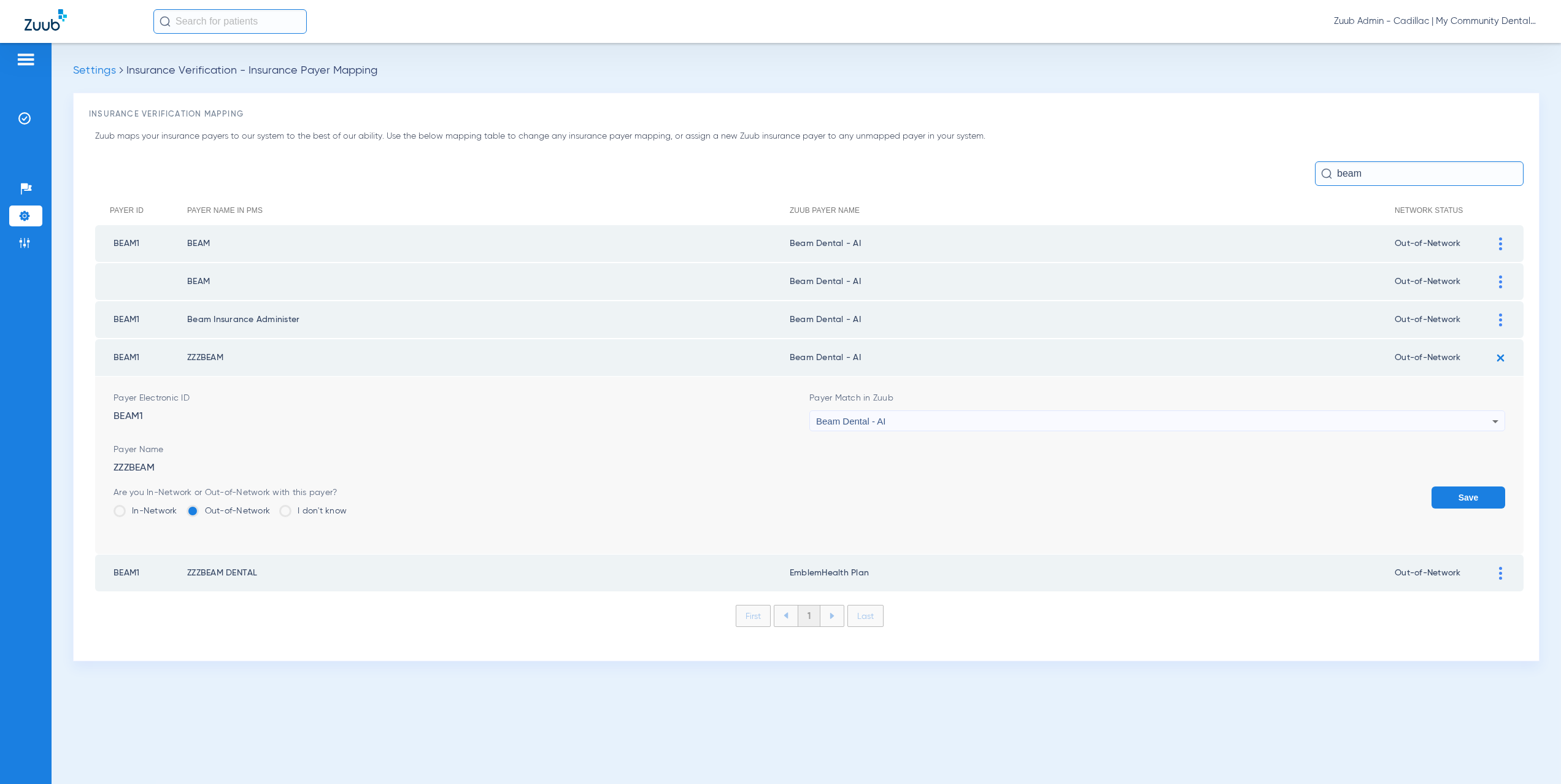
click at [1461, 492] on button "Save" at bounding box center [1469, 498] width 74 height 22
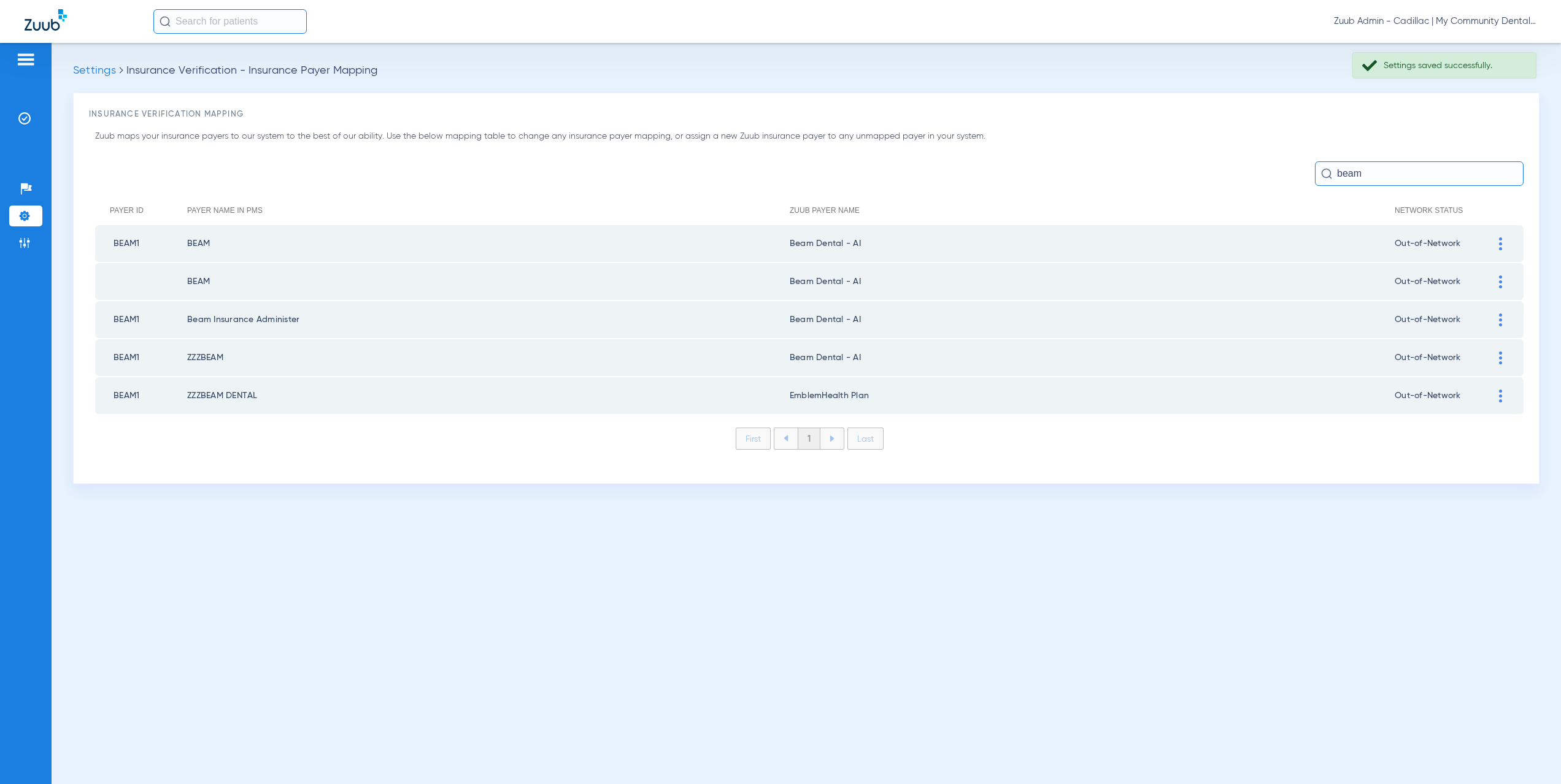
click at [1500, 394] on img at bounding box center [1500, 396] width 3 height 13
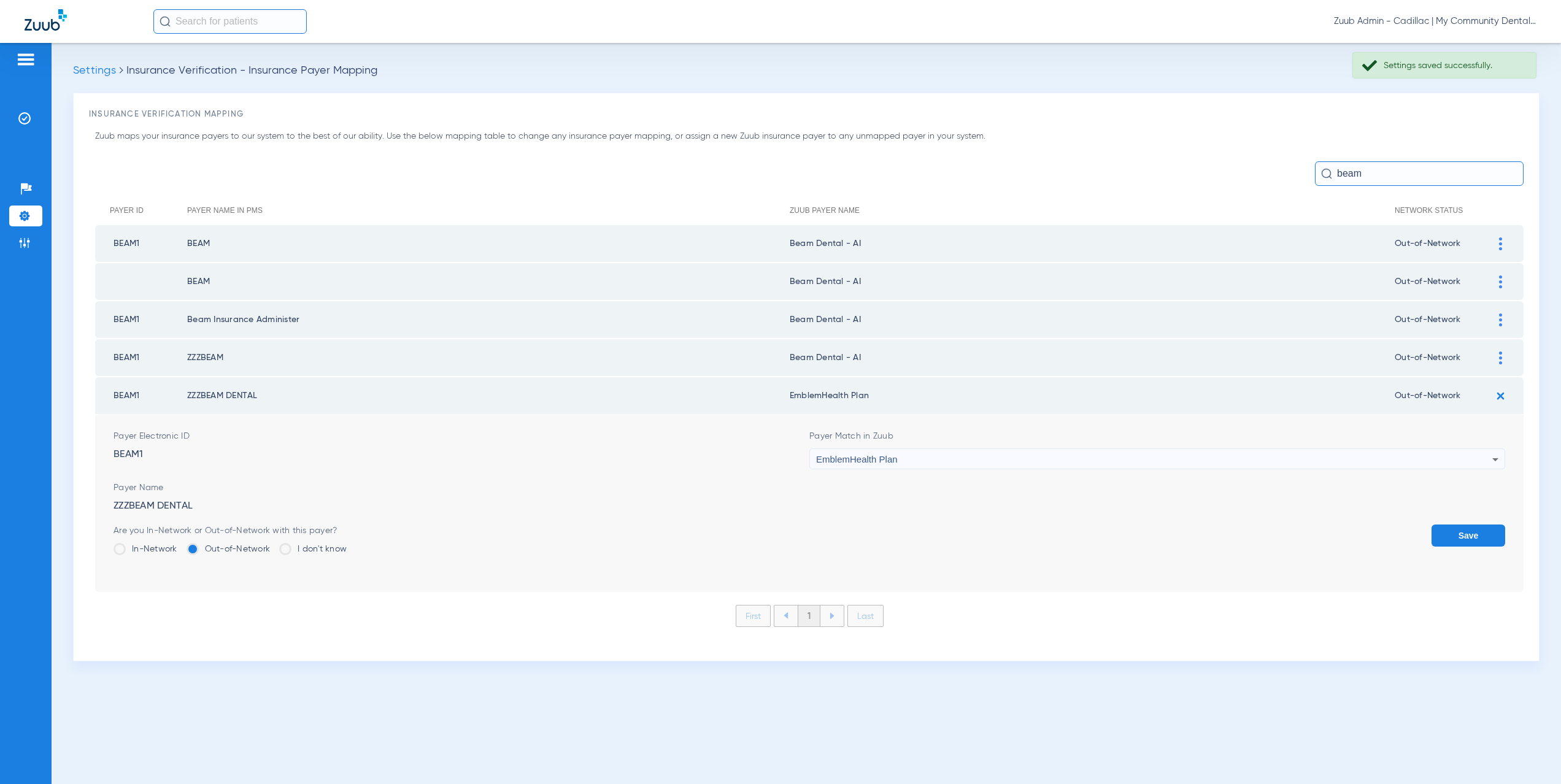
click at [845, 461] on span "EmblemHealth Plan" at bounding box center [857, 459] width 81 height 10
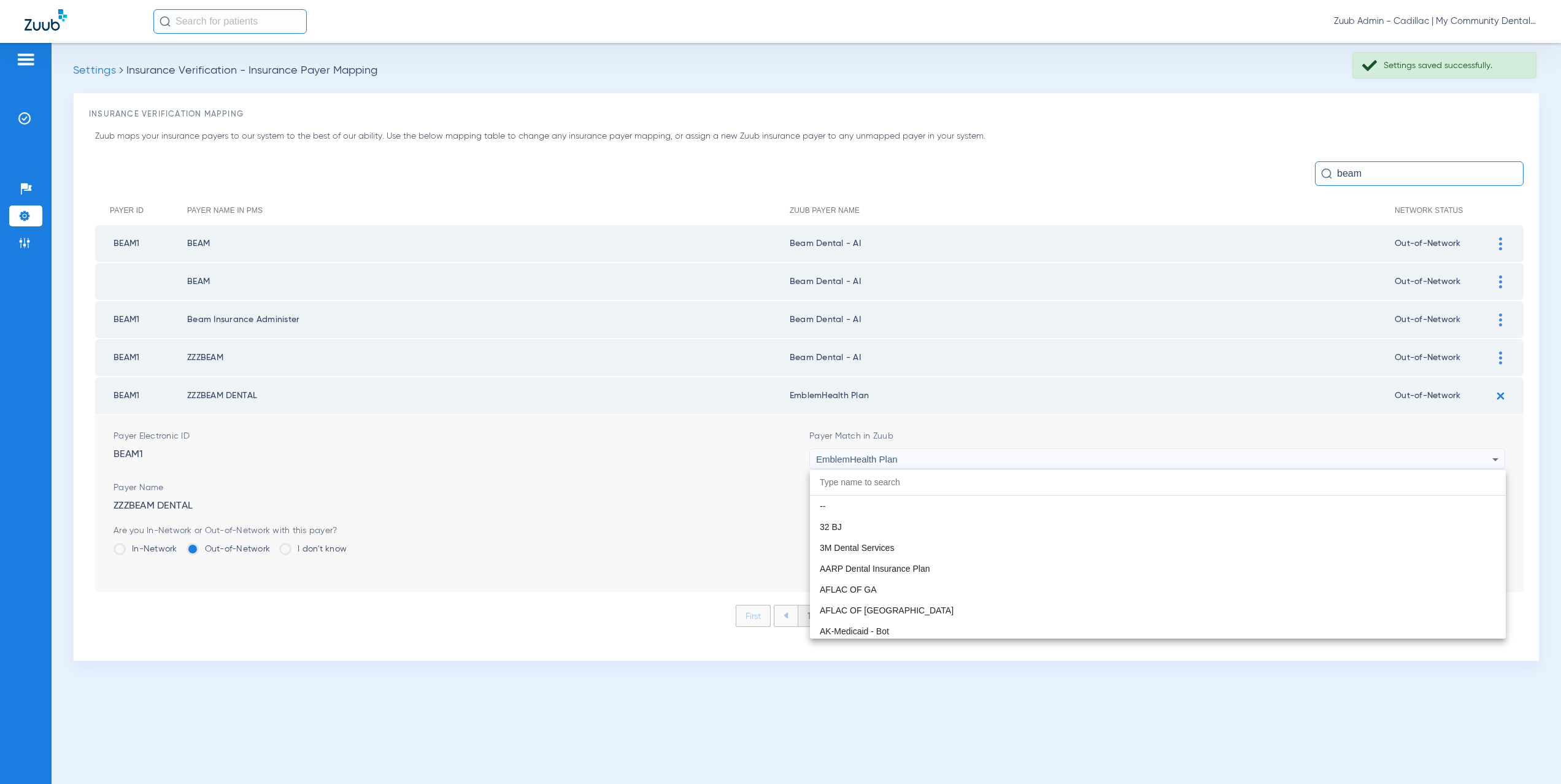
scroll to position [4030, 0]
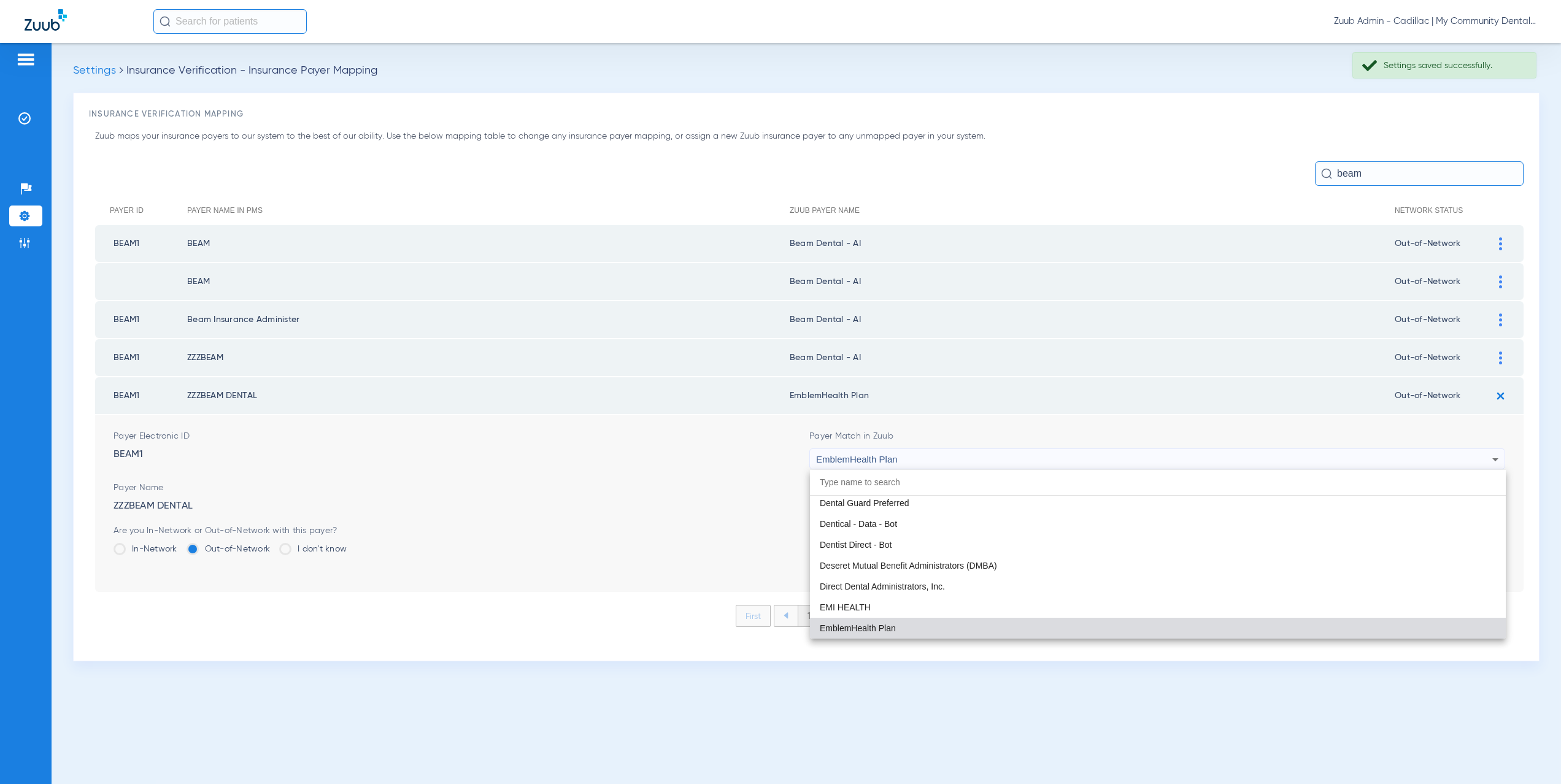
paste input "eam Dental - AI"
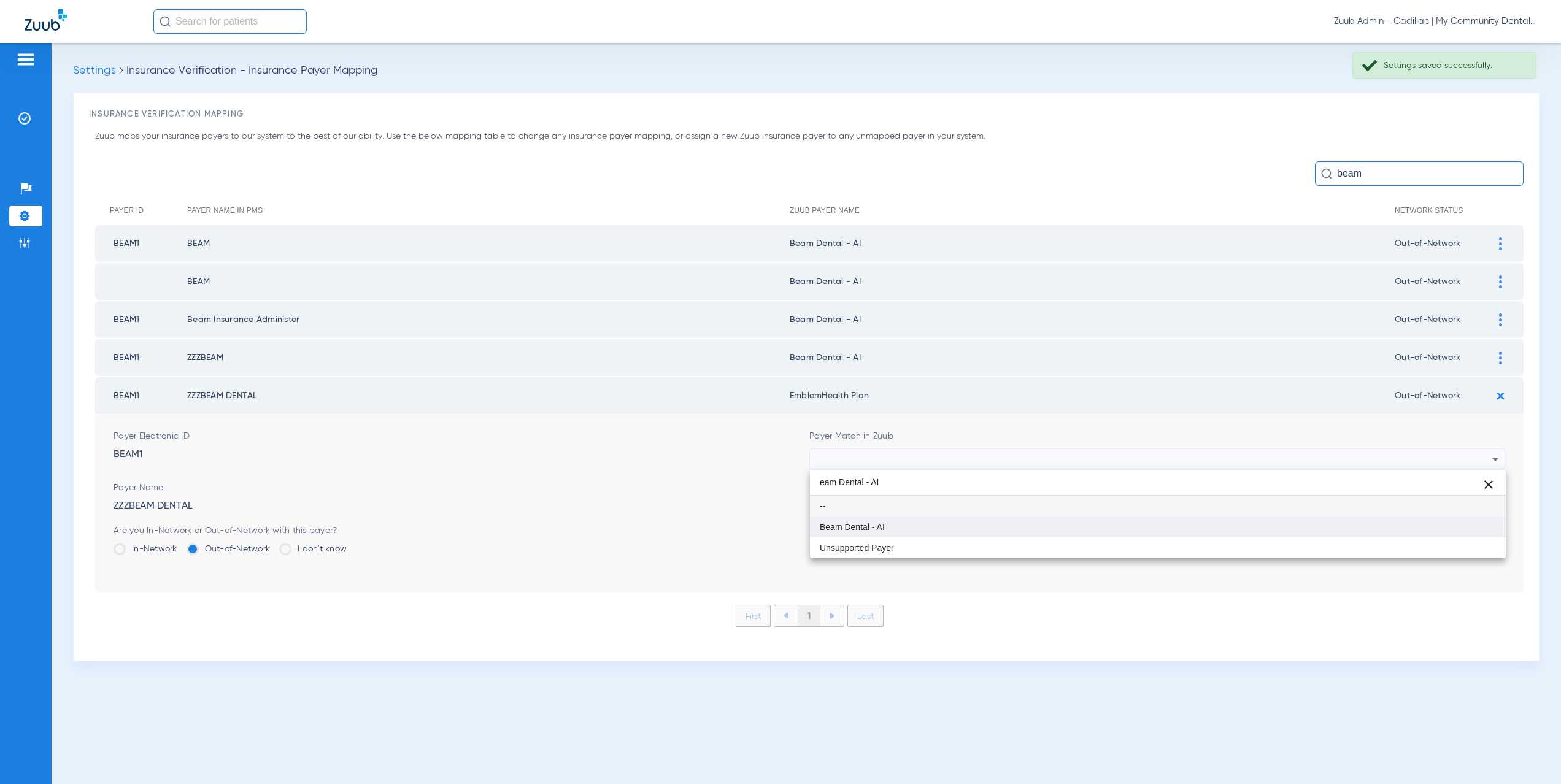
scroll to position [0, 0]
type input "eam Dental - AI"
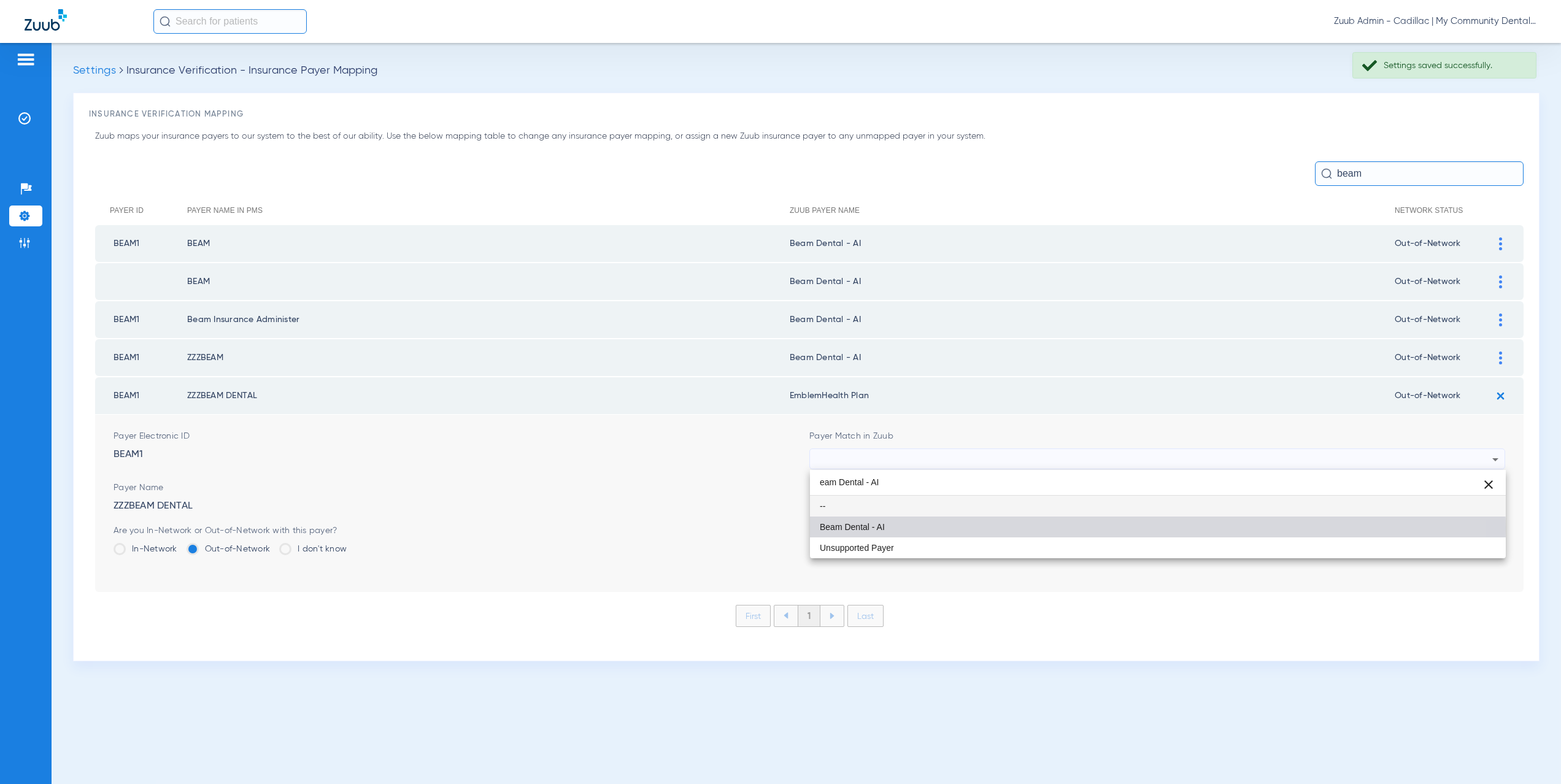
click at [872, 530] on span "Beam Dental - AI" at bounding box center [852, 527] width 65 height 8
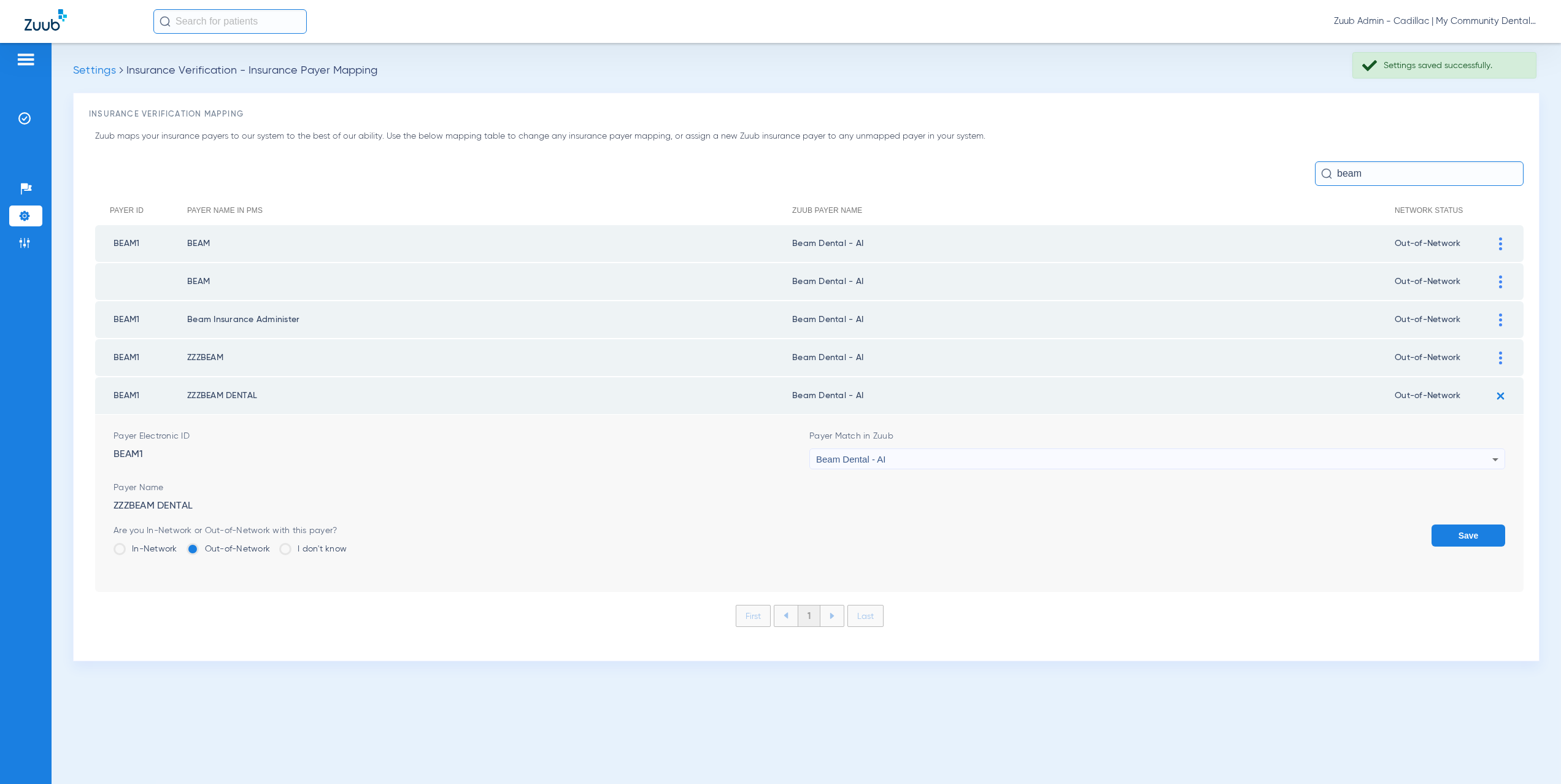
click at [1442, 534] on button "Save" at bounding box center [1469, 536] width 74 height 22
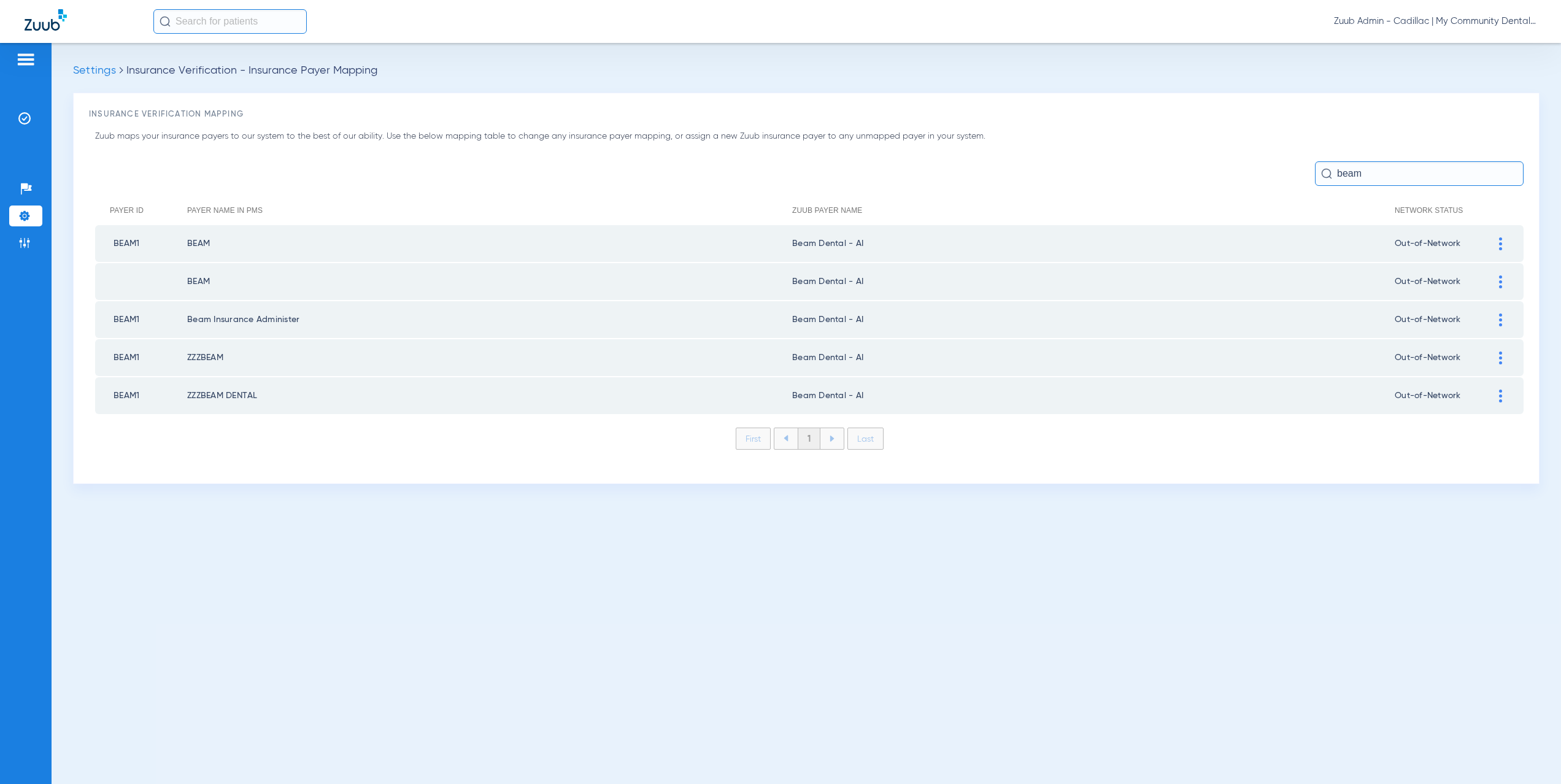
drag, startPoint x: 1361, startPoint y: 169, endPoint x: 1326, endPoint y: 168, distance: 35.0
click at [1326, 168] on div "beam" at bounding box center [1419, 174] width 208 height 25
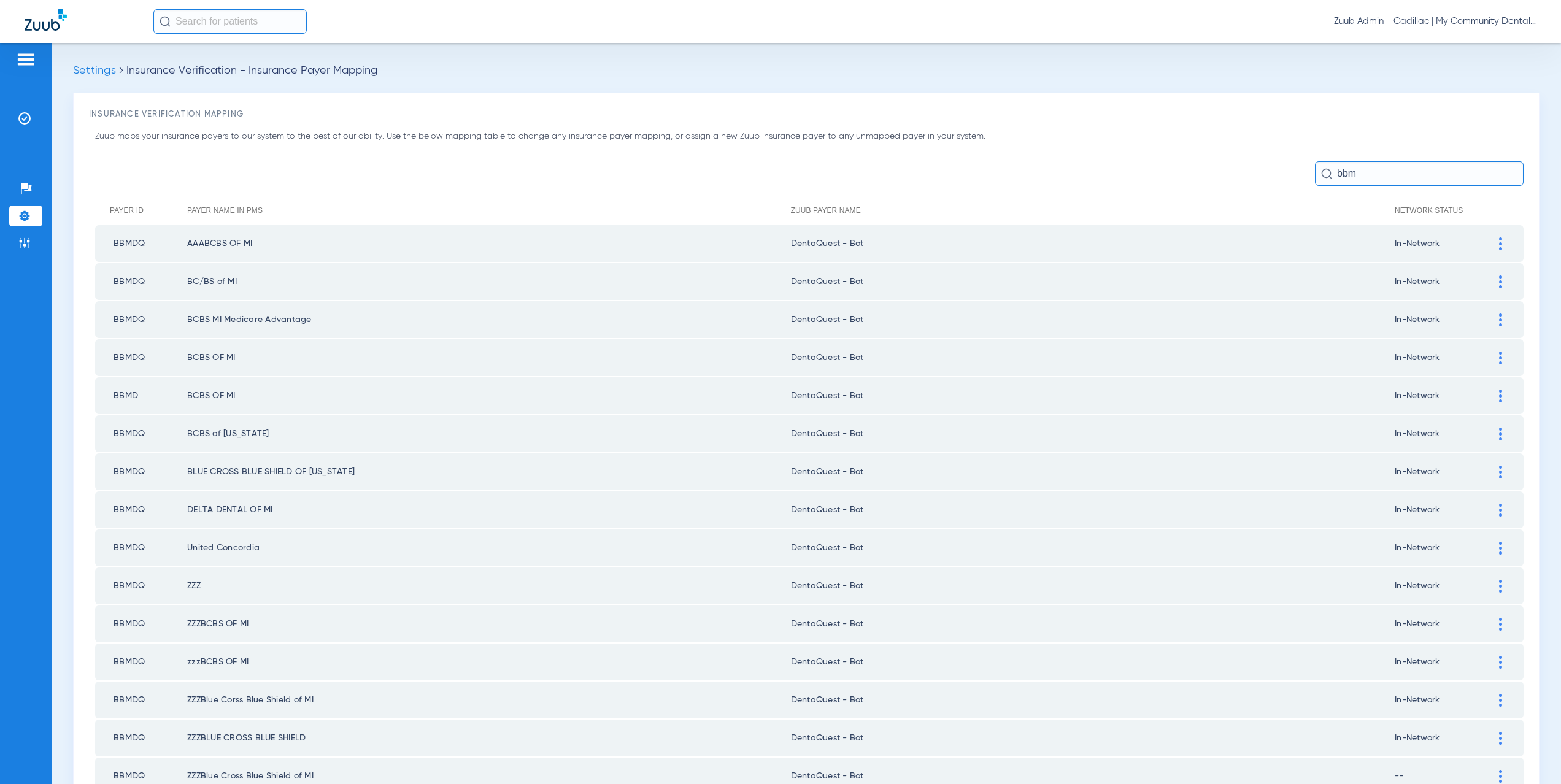
drag, startPoint x: 1356, startPoint y: 174, endPoint x: 1325, endPoint y: 174, distance: 31.0
click at [1325, 174] on input "bbm" at bounding box center [1419, 174] width 208 height 25
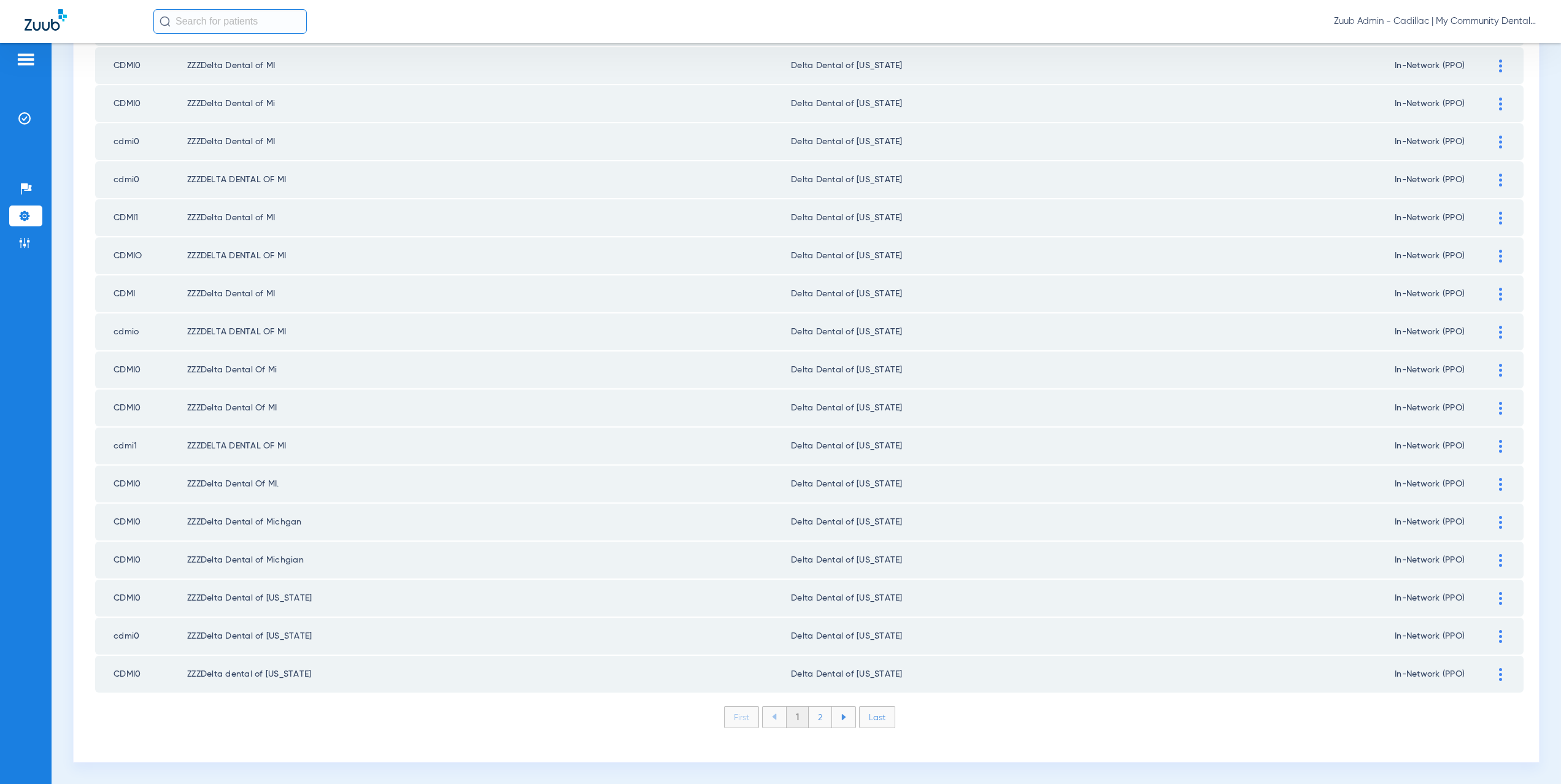
click at [814, 716] on li "2" at bounding box center [820, 718] width 23 height 21
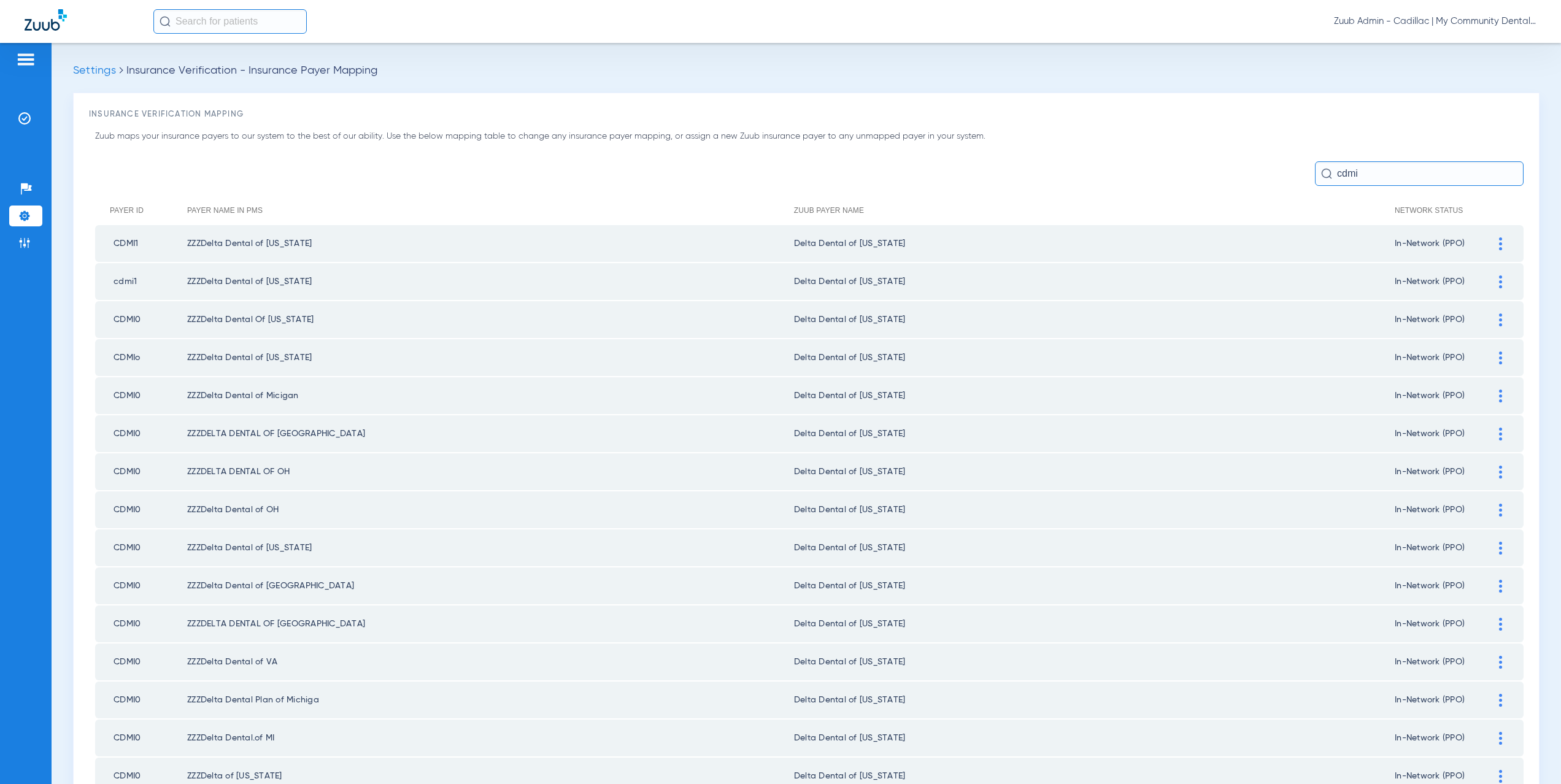
drag, startPoint x: 1359, startPoint y: 172, endPoint x: 1319, endPoint y: 170, distance: 40.0
click at [1319, 170] on div "cdmi" at bounding box center [1419, 174] width 208 height 25
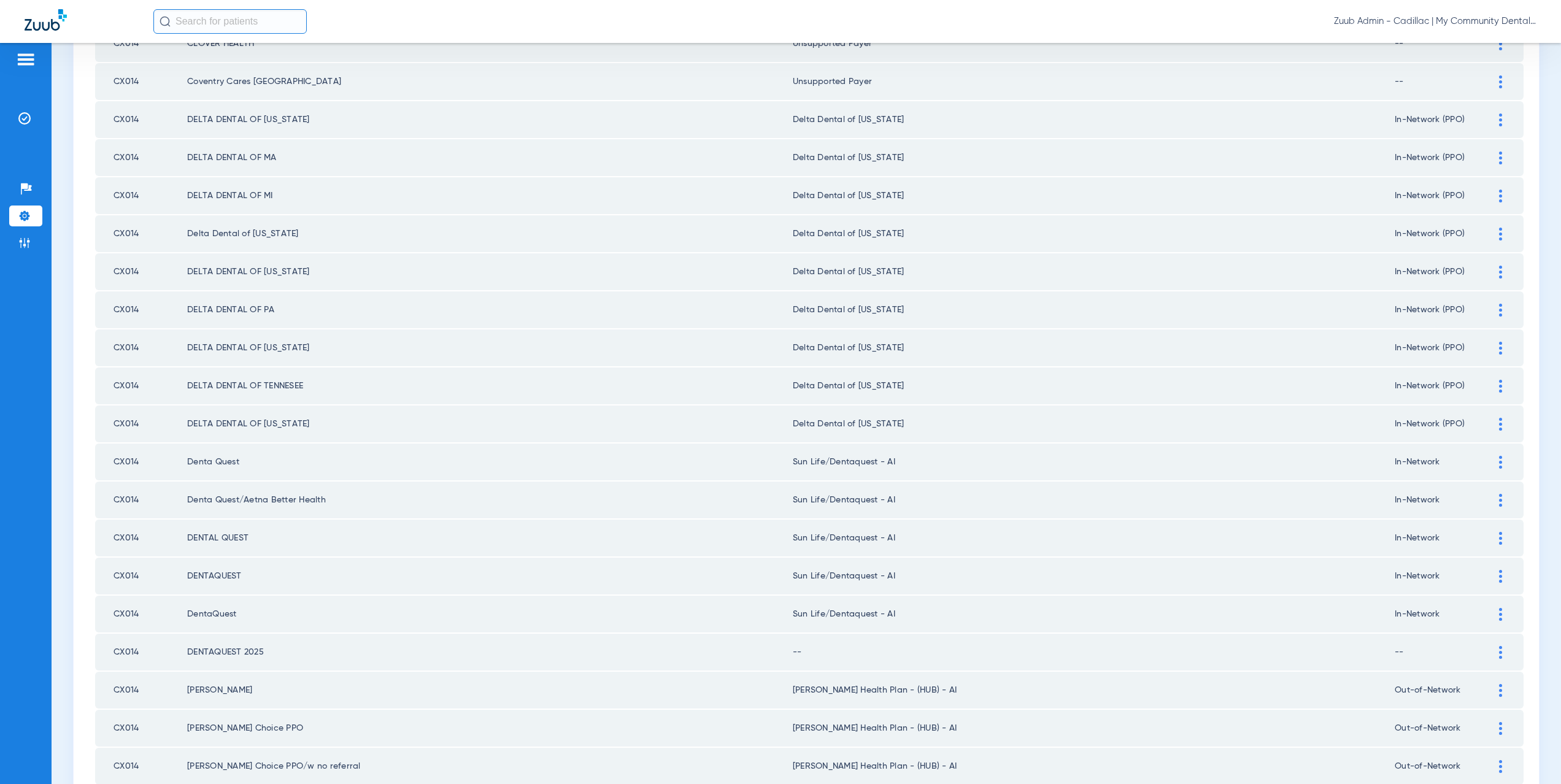
scroll to position [311, 0]
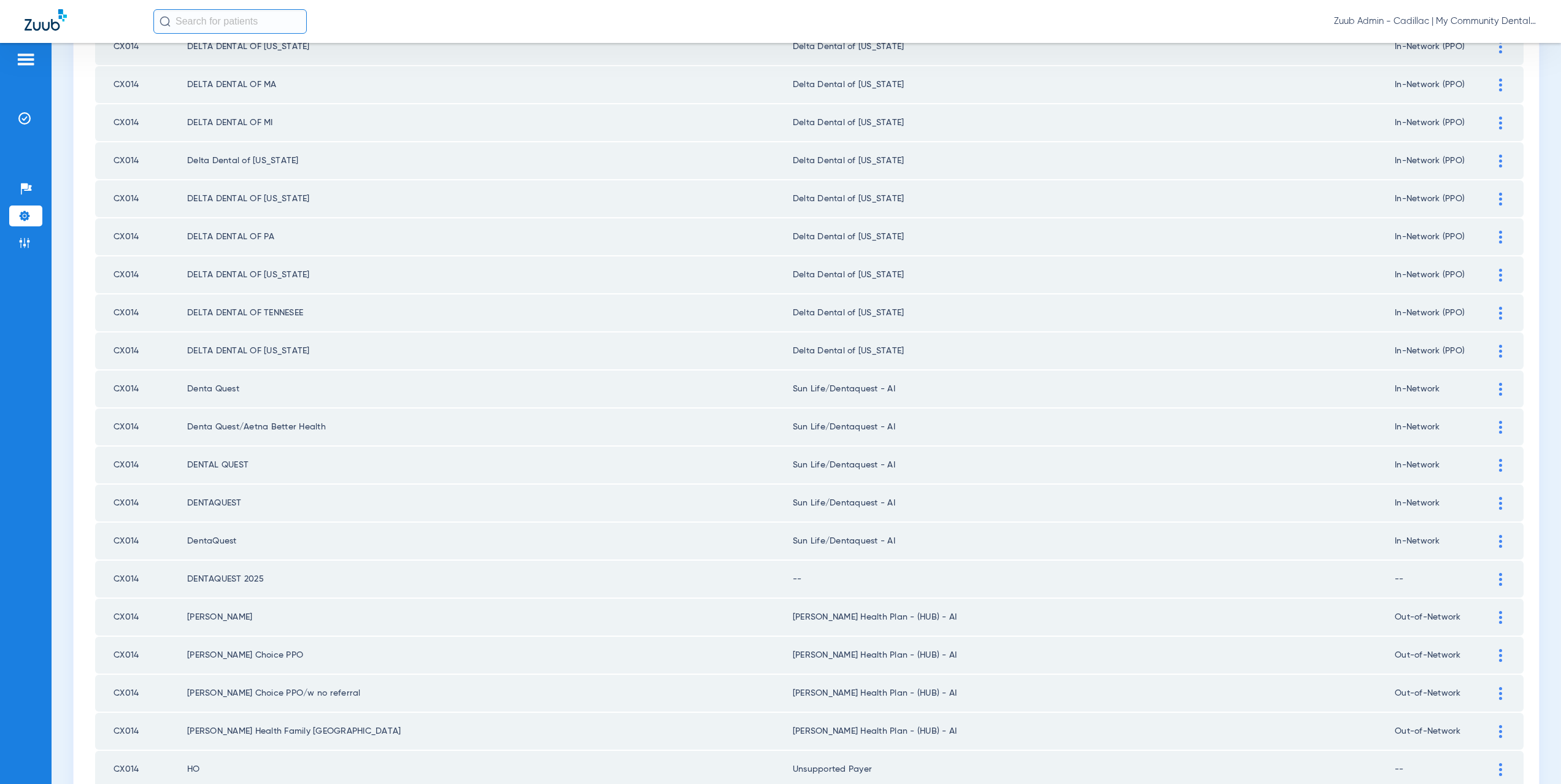
type input "cx014"
drag, startPoint x: 843, startPoint y: 541, endPoint x: 793, endPoint y: 538, distance: 50.1
click at [793, 538] on td "Sun Life/Dentaquest - AI" at bounding box center [1094, 541] width 602 height 37
copy td "un Life/Dentaquest - AI"
click at [1490, 579] on div at bounding box center [1500, 579] width 21 height 13
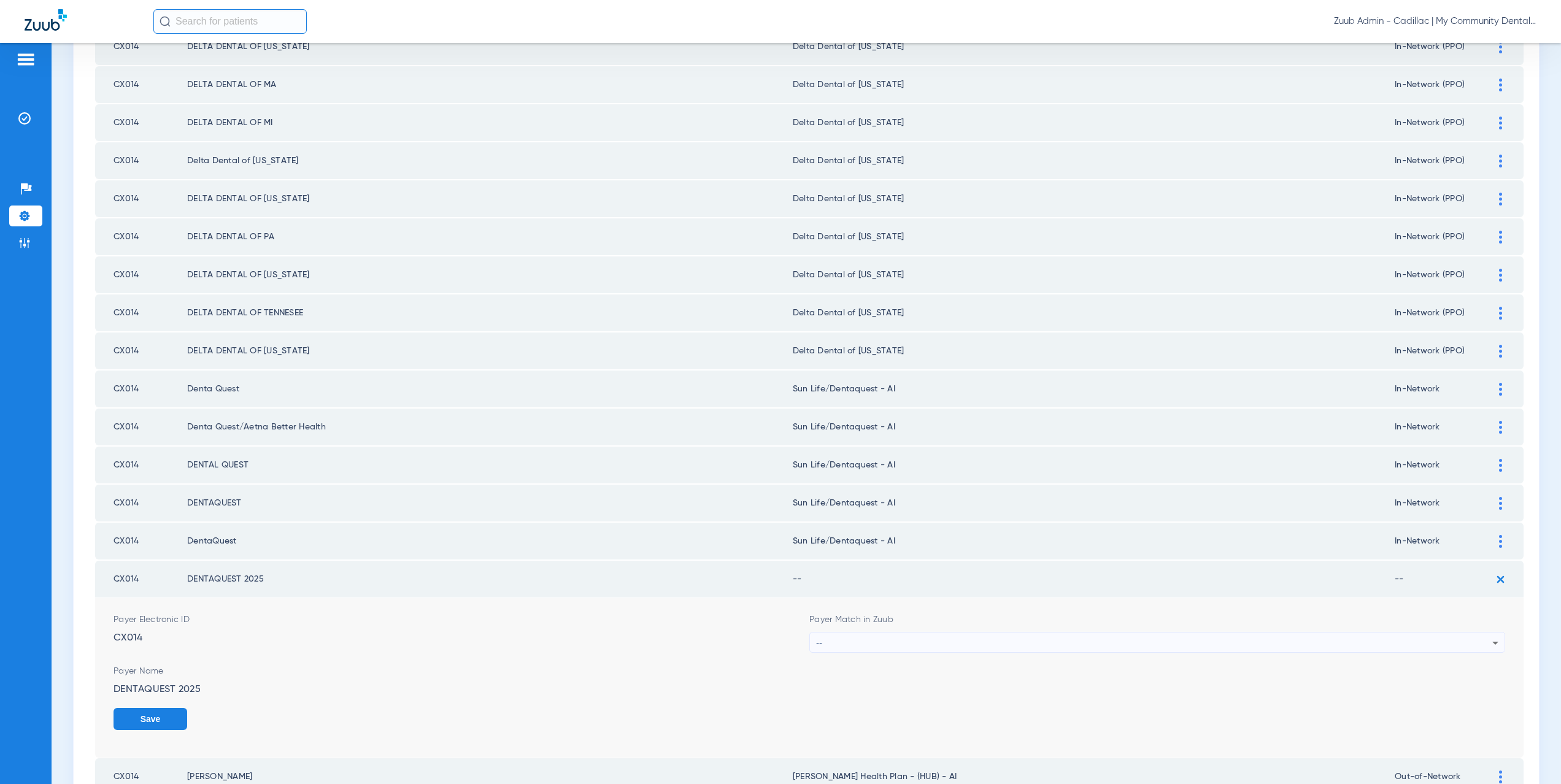
click at [909, 643] on div "--" at bounding box center [1154, 643] width 676 height 21
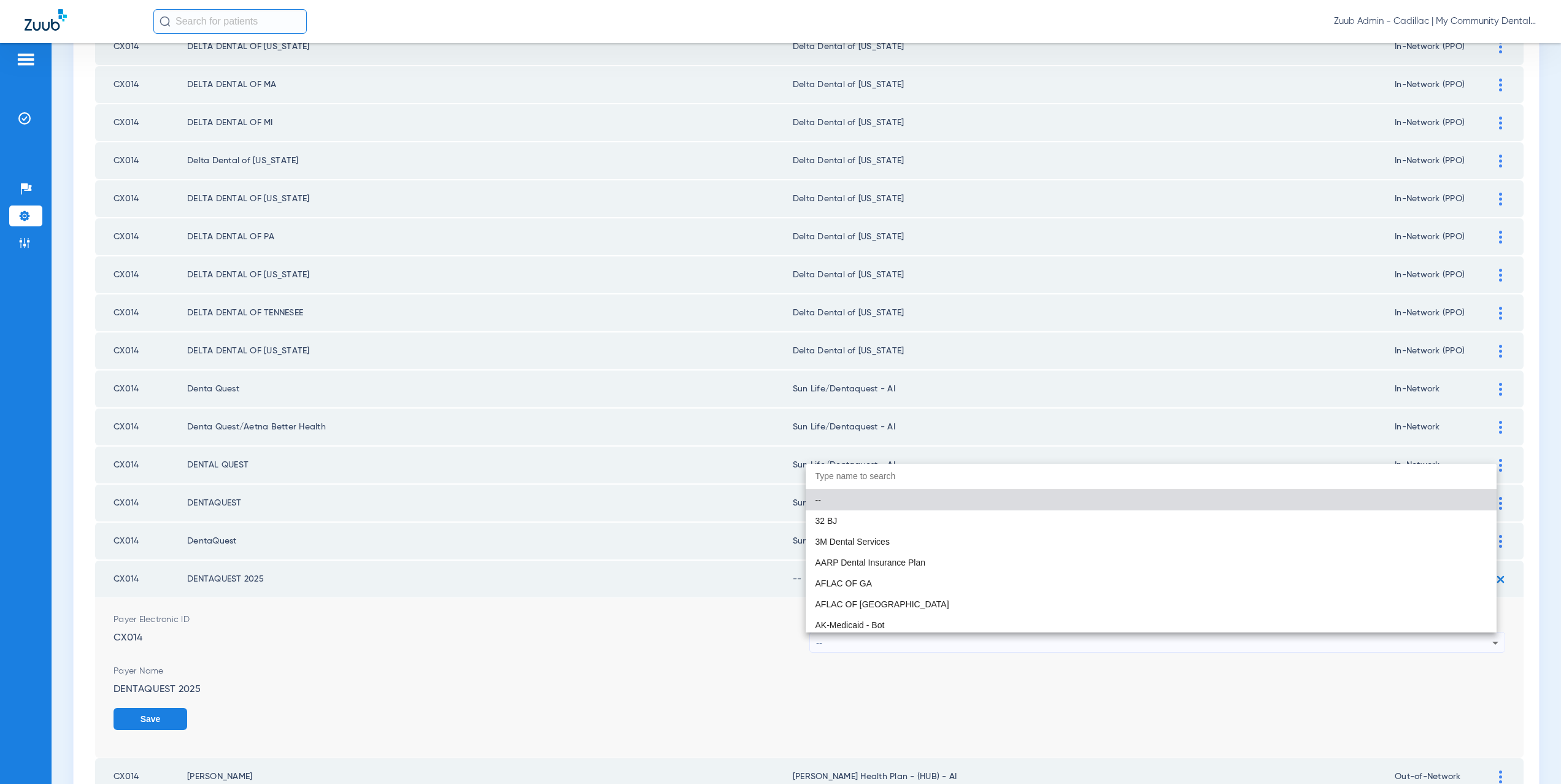
paste input "un Life/Dentaquest - AI"
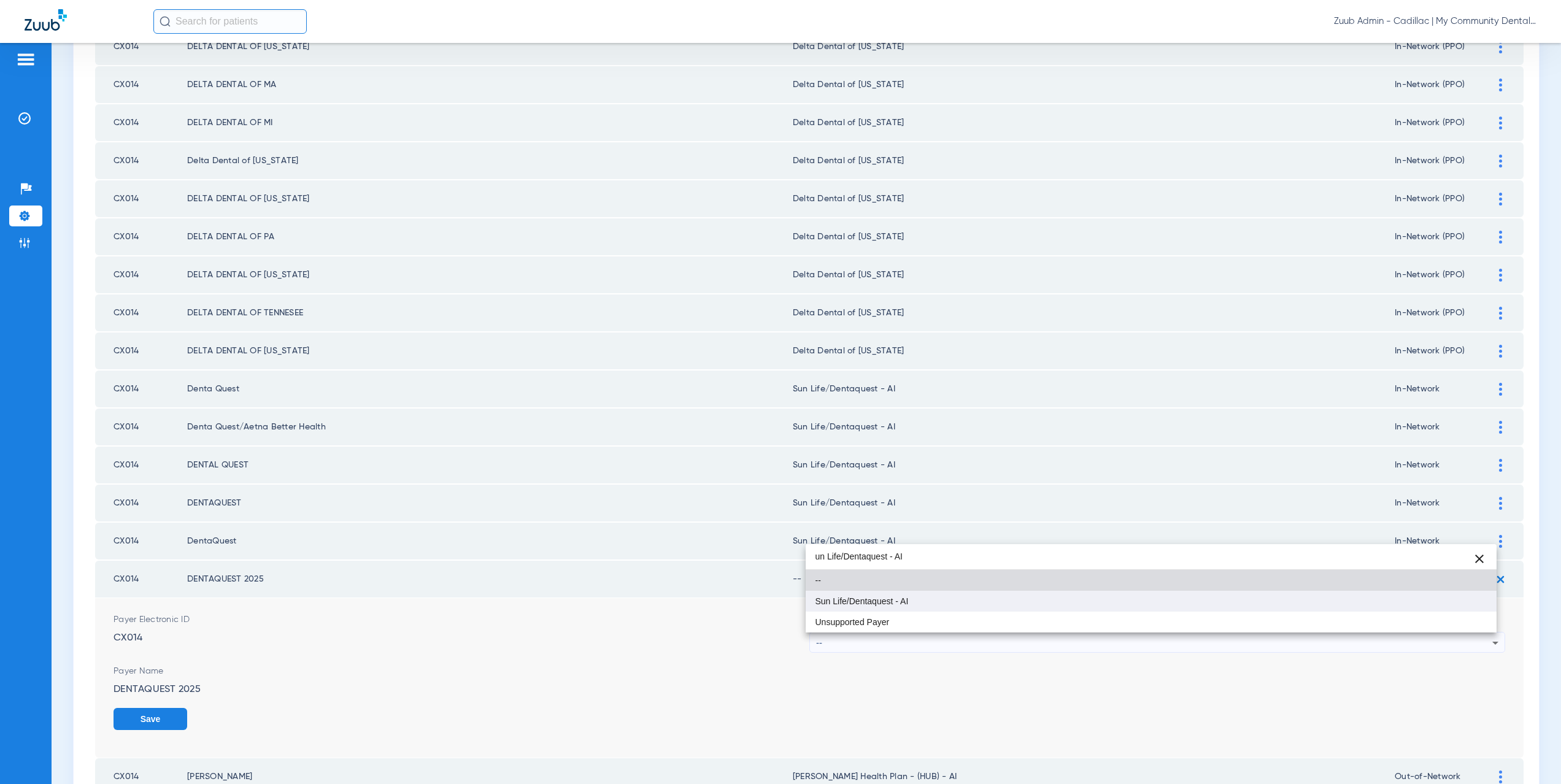
type input "un Life/Dentaquest - AI"
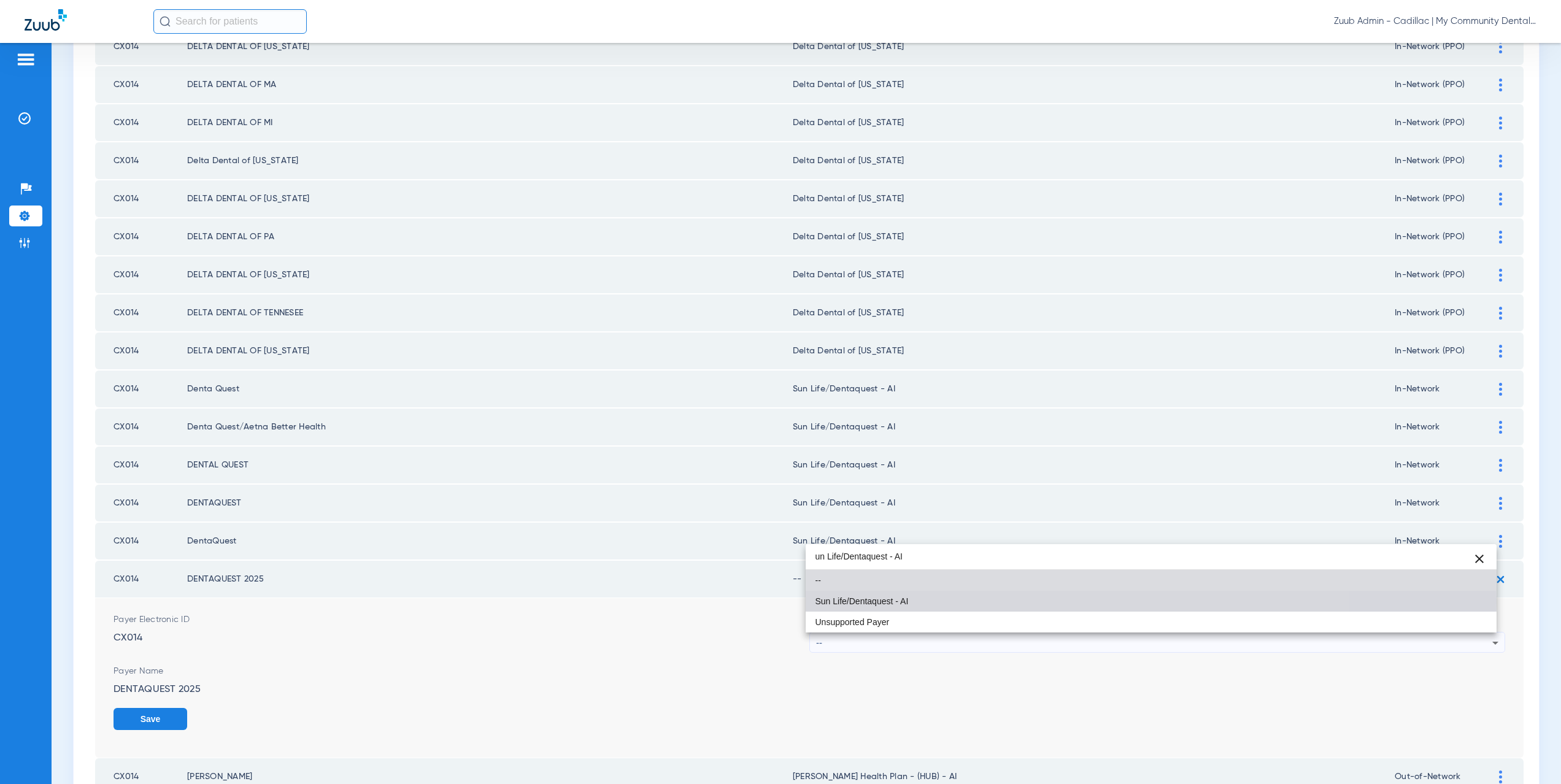
click at [877, 600] on span "Sun Life/Dentaquest - AI" at bounding box center [862, 601] width 94 height 8
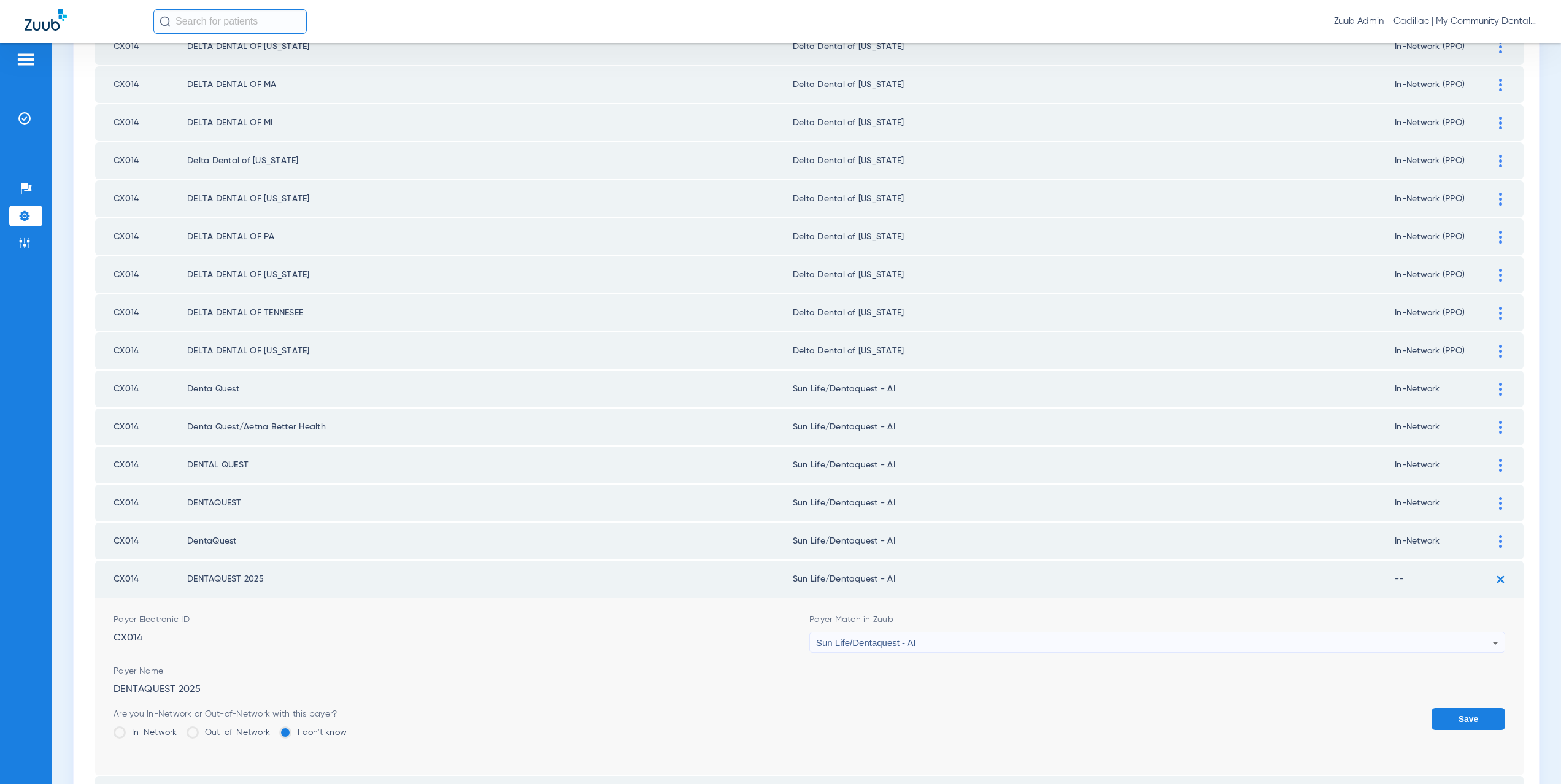
click at [131, 731] on label "In-Network" at bounding box center [145, 732] width 64 height 12
click at [181, 729] on input "In-Network" at bounding box center [181, 729] width 0 height 0
click at [1452, 718] on button "Save" at bounding box center [1469, 719] width 74 height 22
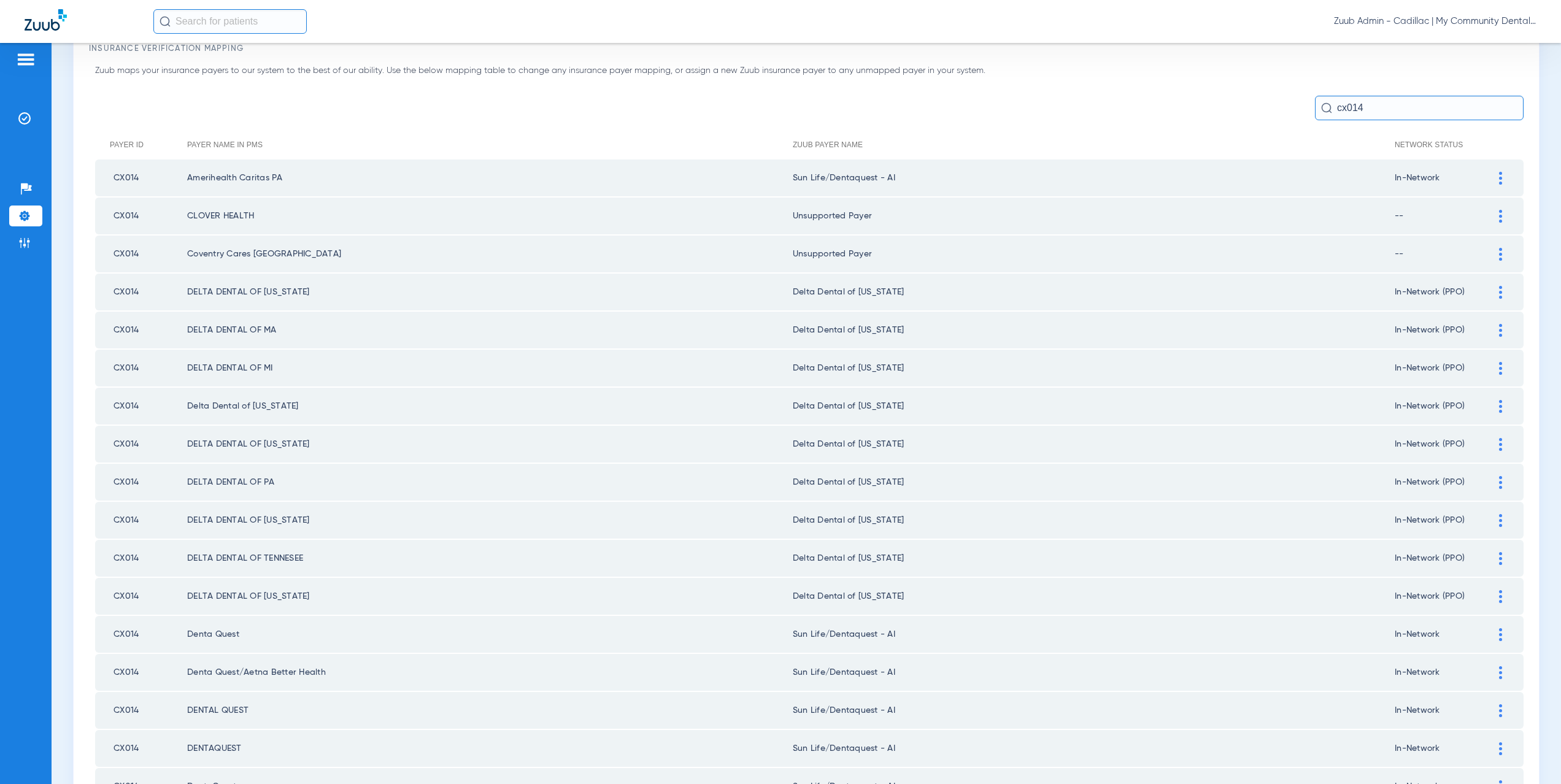
scroll to position [14, 0]
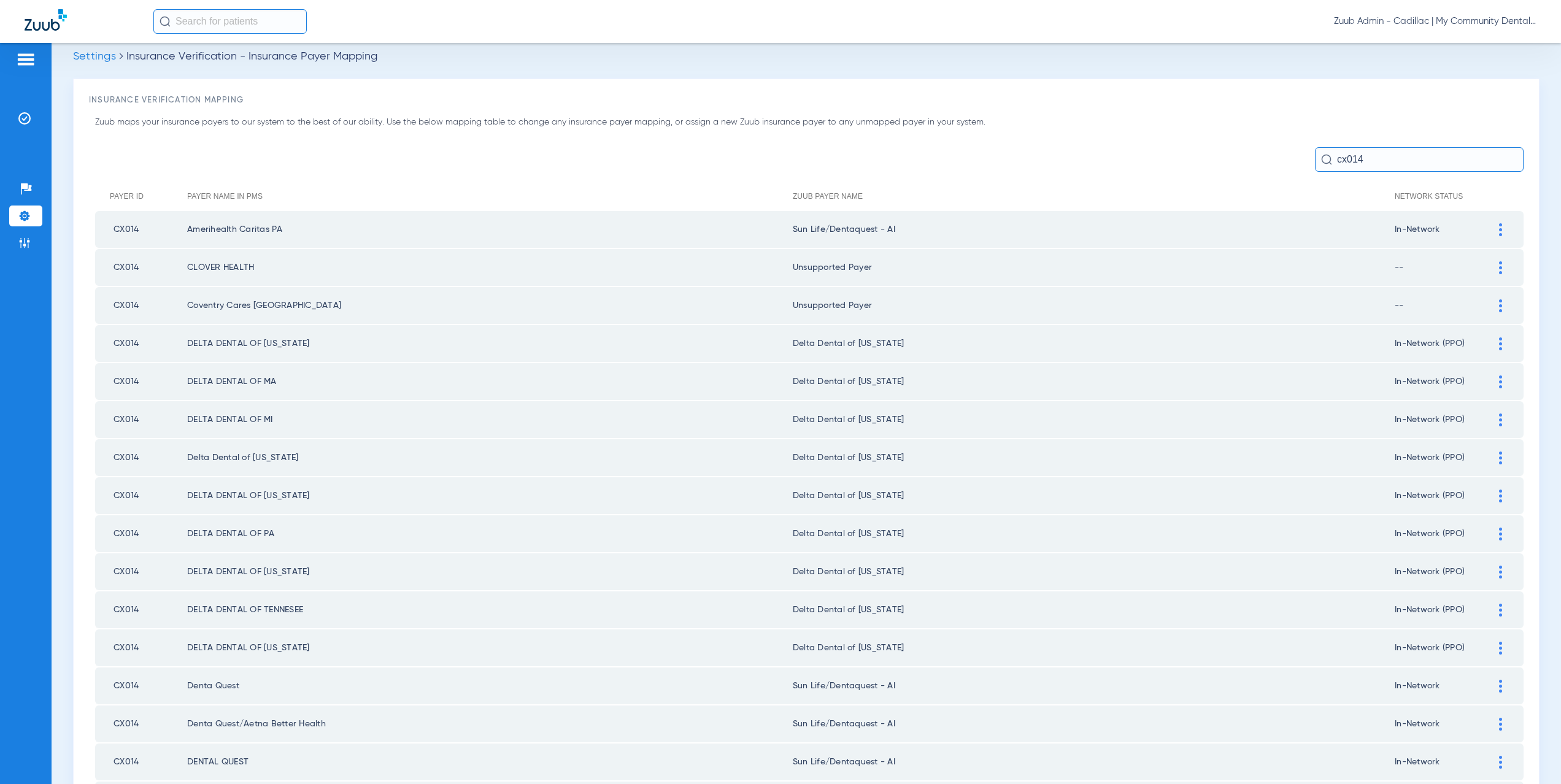
drag, startPoint x: 1365, startPoint y: 157, endPoint x: 1314, endPoint y: 157, distance: 51.0
click at [1315, 157] on div "cx014" at bounding box center [1419, 159] width 208 height 25
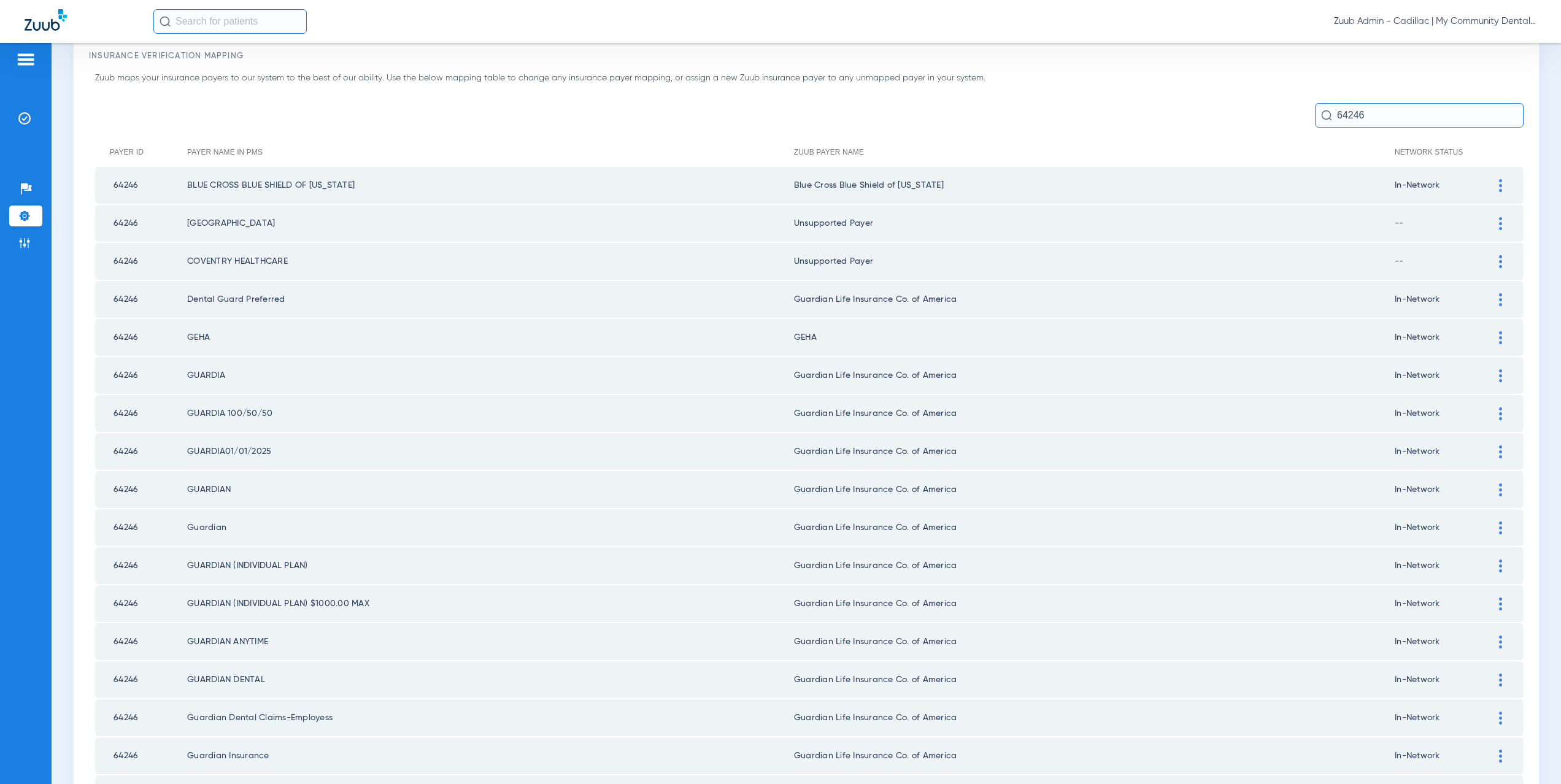
scroll to position [0, 0]
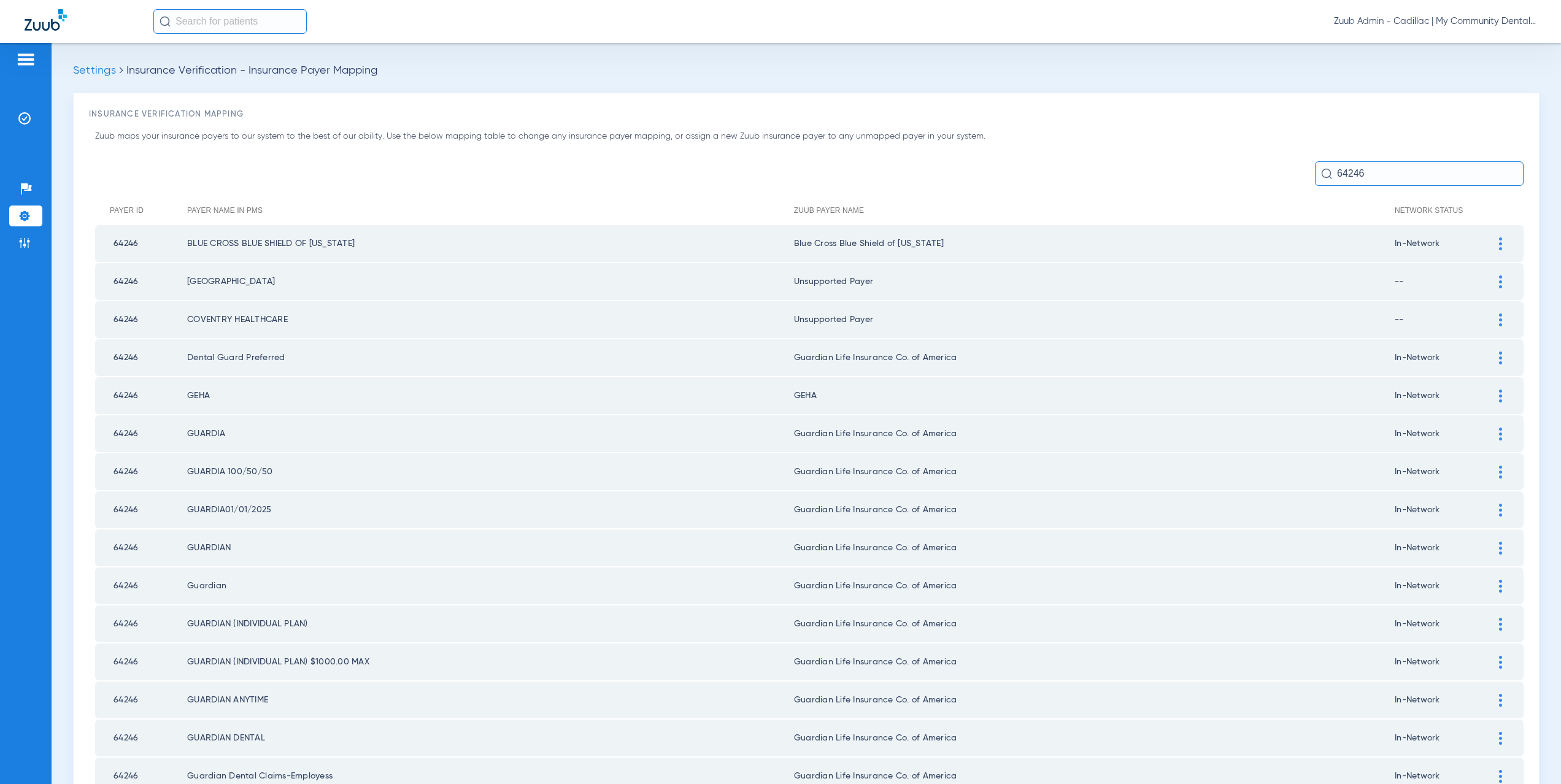
drag, startPoint x: 1364, startPoint y: 173, endPoint x: 1311, endPoint y: 170, distance: 53.1
click at [1315, 170] on input "64246" at bounding box center [1419, 174] width 208 height 25
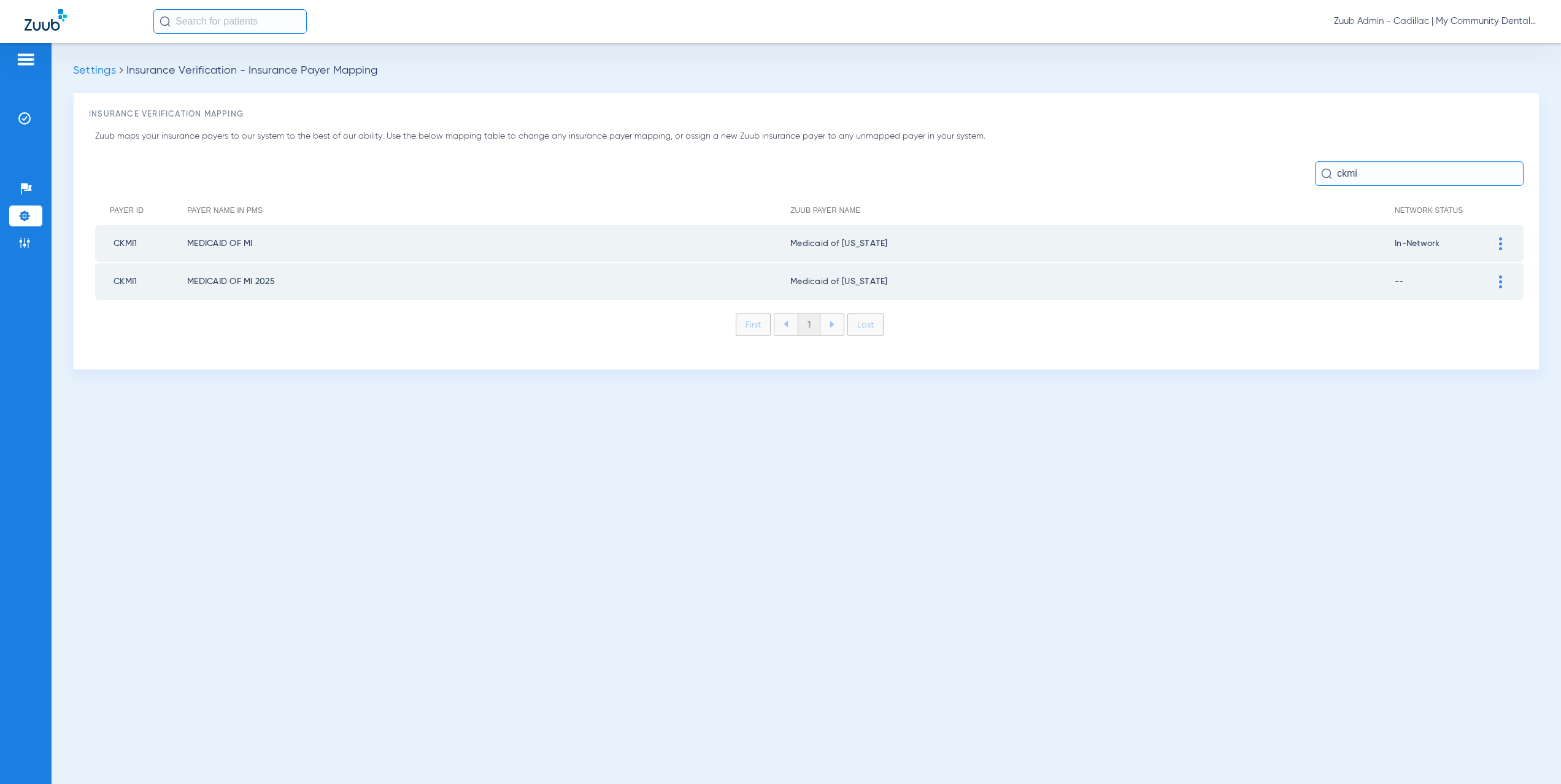
click at [1491, 277] on div at bounding box center [1500, 282] width 21 height 13
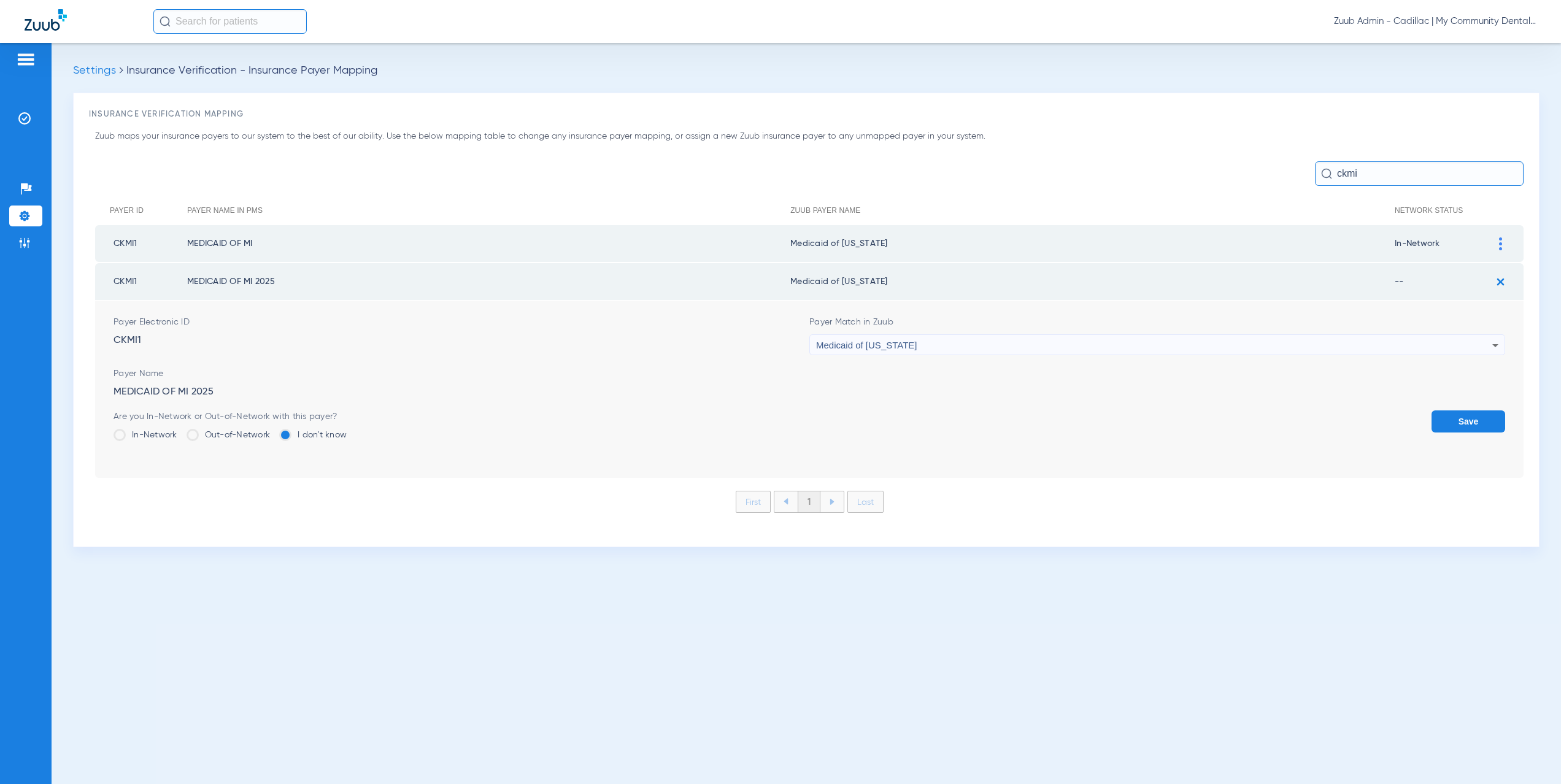
click at [156, 429] on label "In-Network" at bounding box center [145, 435] width 64 height 12
click at [181, 431] on input "In-Network" at bounding box center [181, 431] width 0 height 0
click at [1457, 417] on button "Save" at bounding box center [1469, 421] width 74 height 22
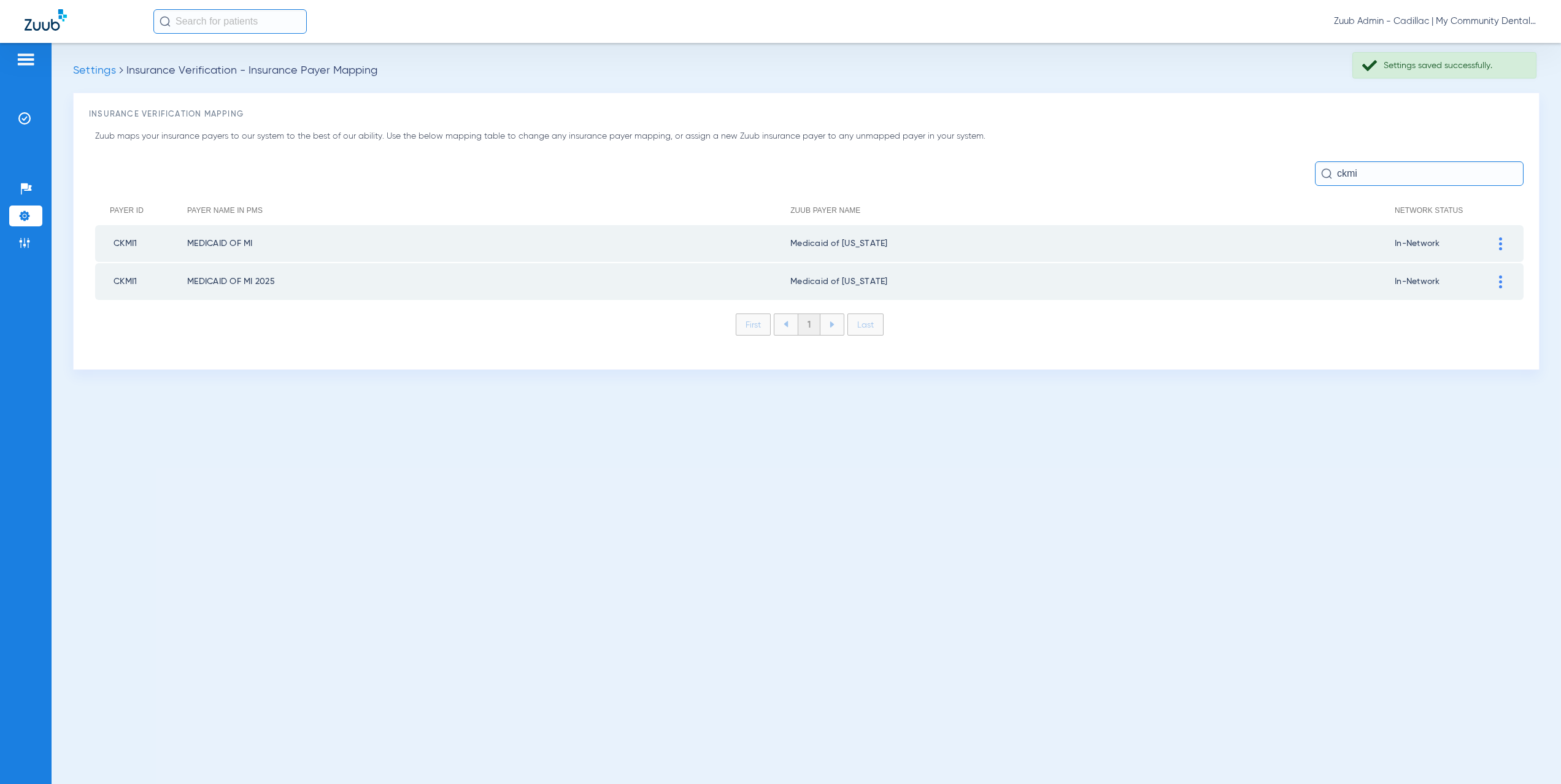
drag, startPoint x: 1377, startPoint y: 173, endPoint x: 1311, endPoint y: 171, distance: 66.0
click at [1311, 171] on div "ckmi" at bounding box center [809, 174] width 1429 height 25
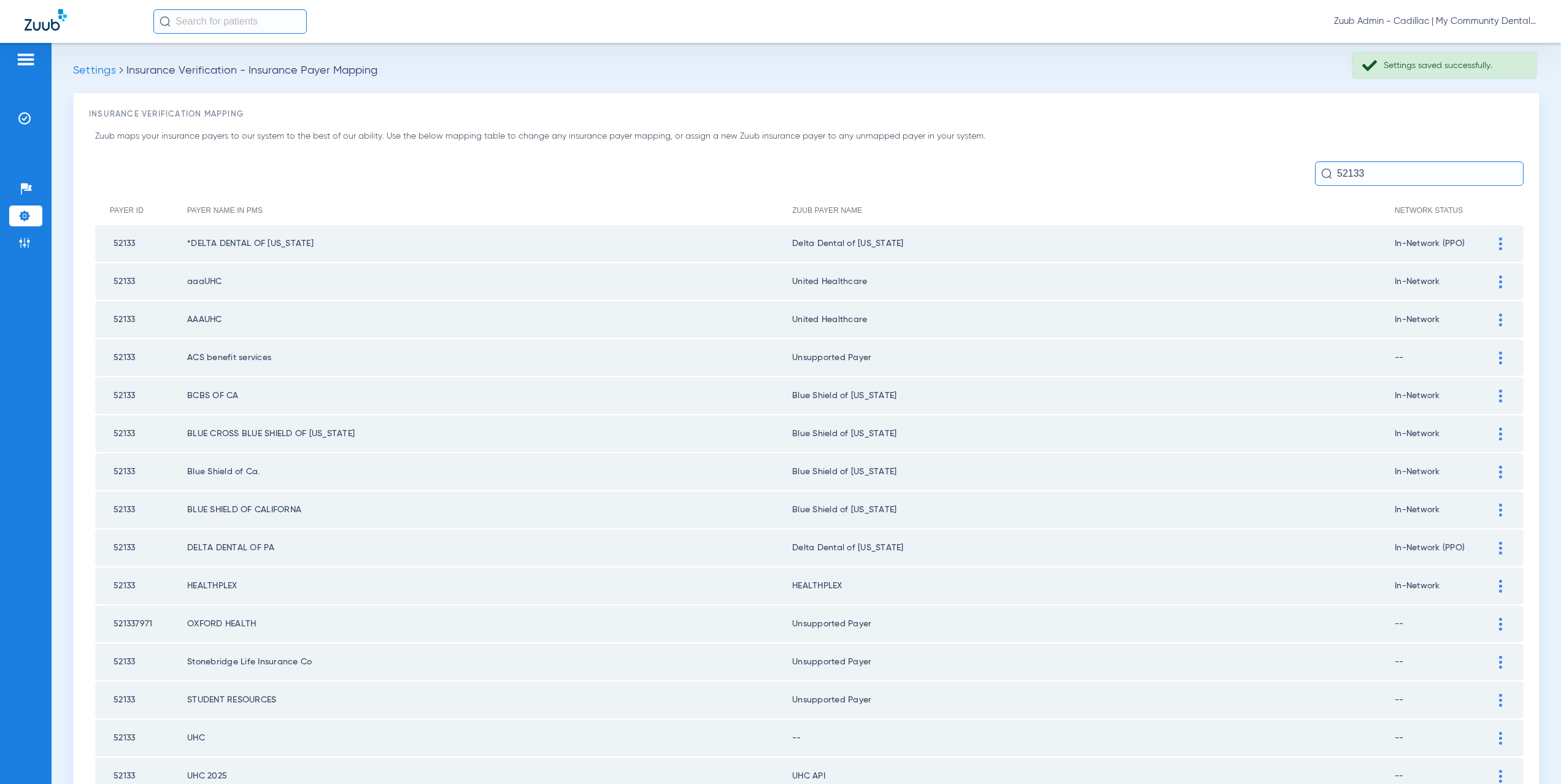
type input "52133"
drag, startPoint x: 852, startPoint y: 283, endPoint x: 795, endPoint y: 281, distance: 57.0
click at [795, 281] on td "United Healthcare" at bounding box center [1094, 281] width 603 height 37
copy td "ited Healthcare"
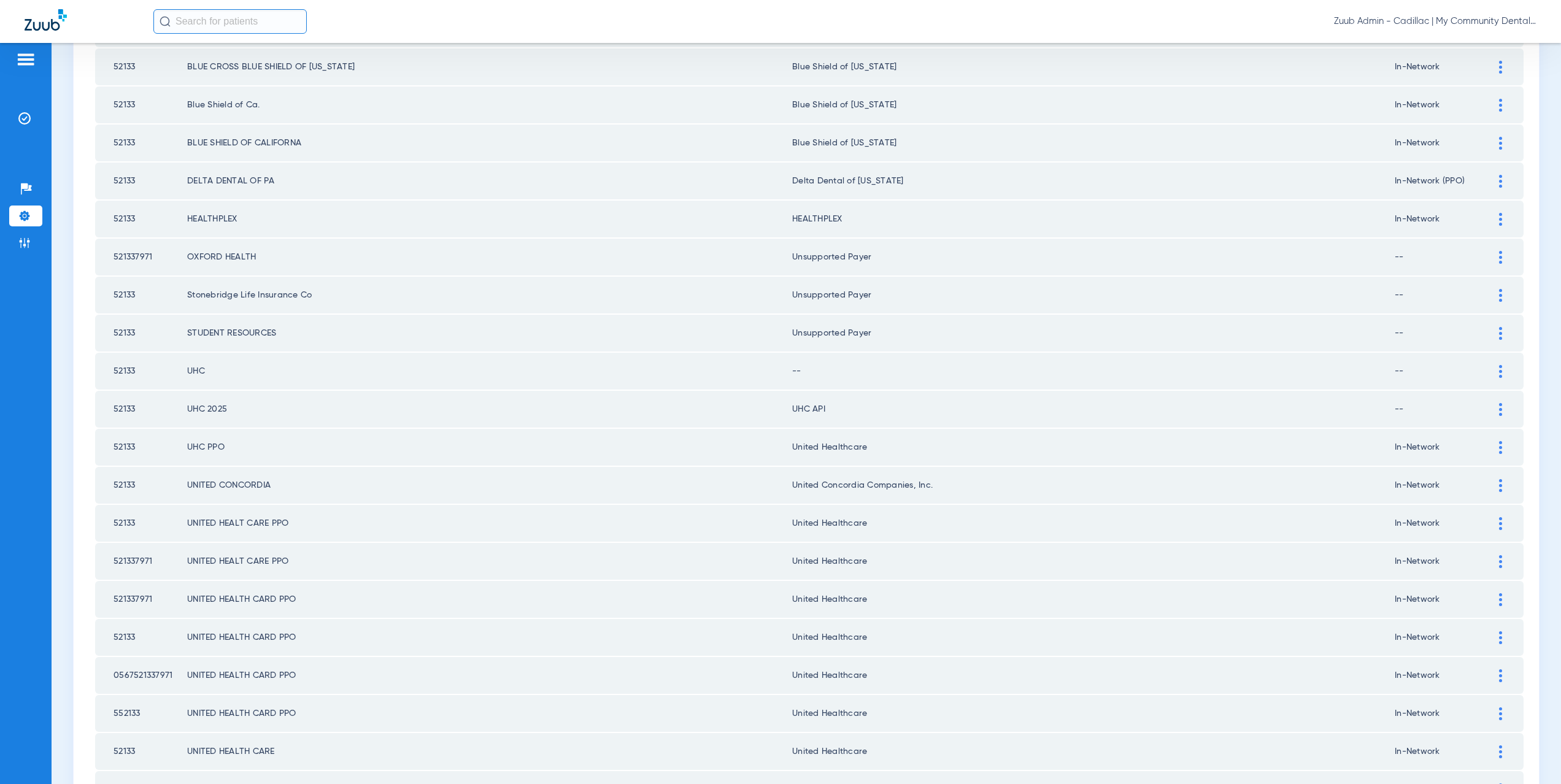
scroll to position [467, 0]
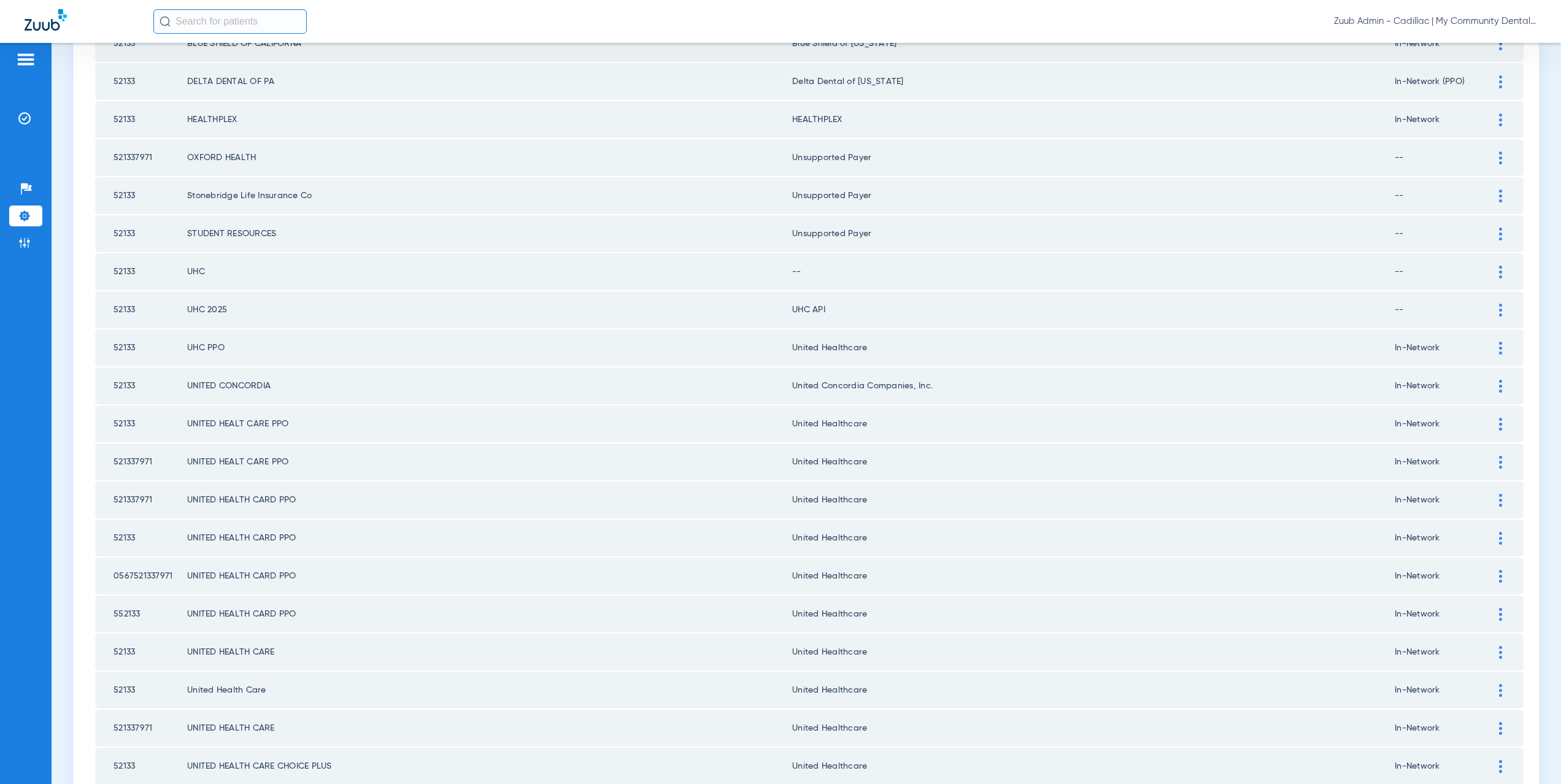
click at [1495, 268] on div at bounding box center [1500, 272] width 21 height 13
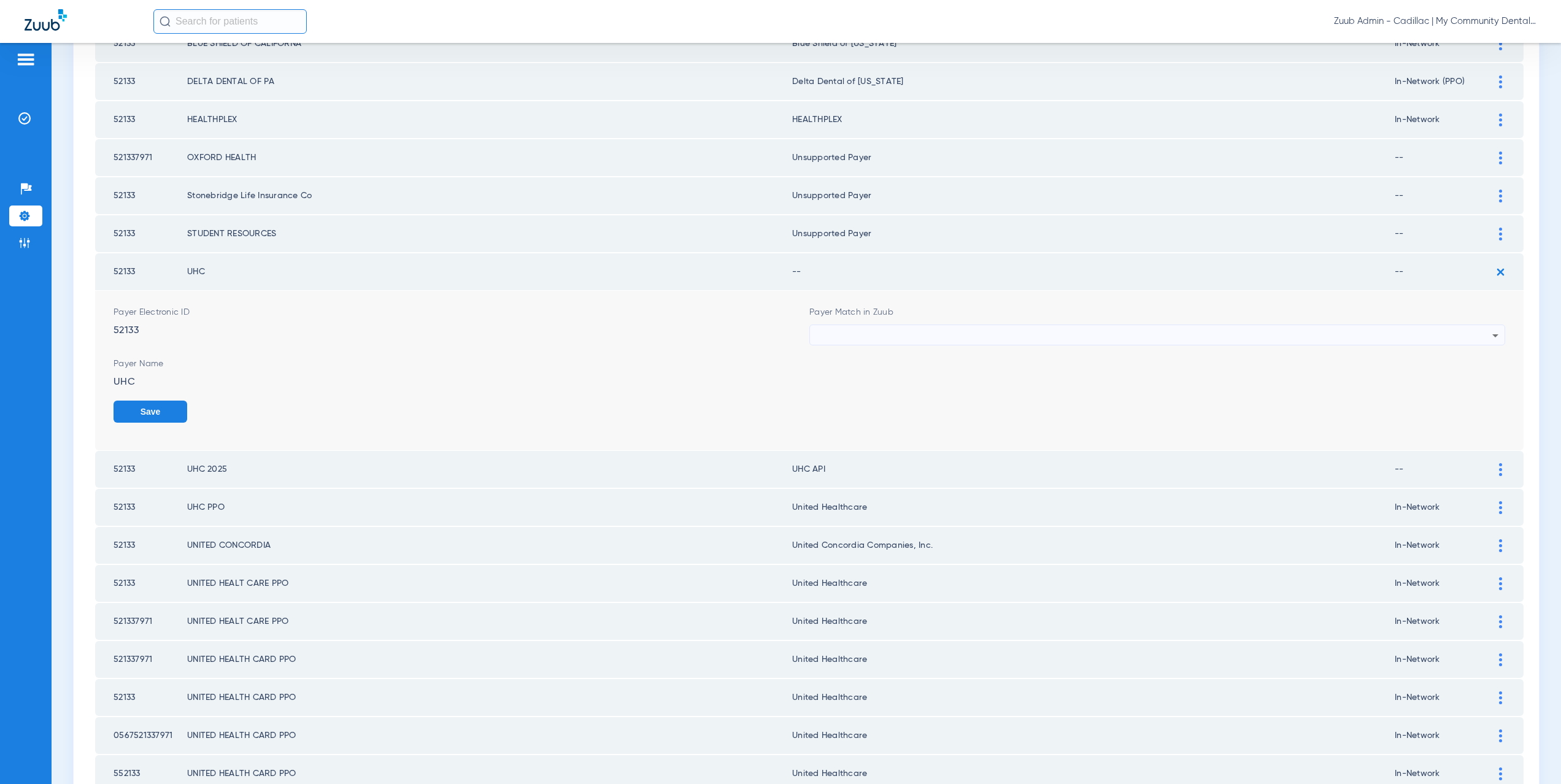
click at [942, 342] on div at bounding box center [1154, 336] width 676 height 21
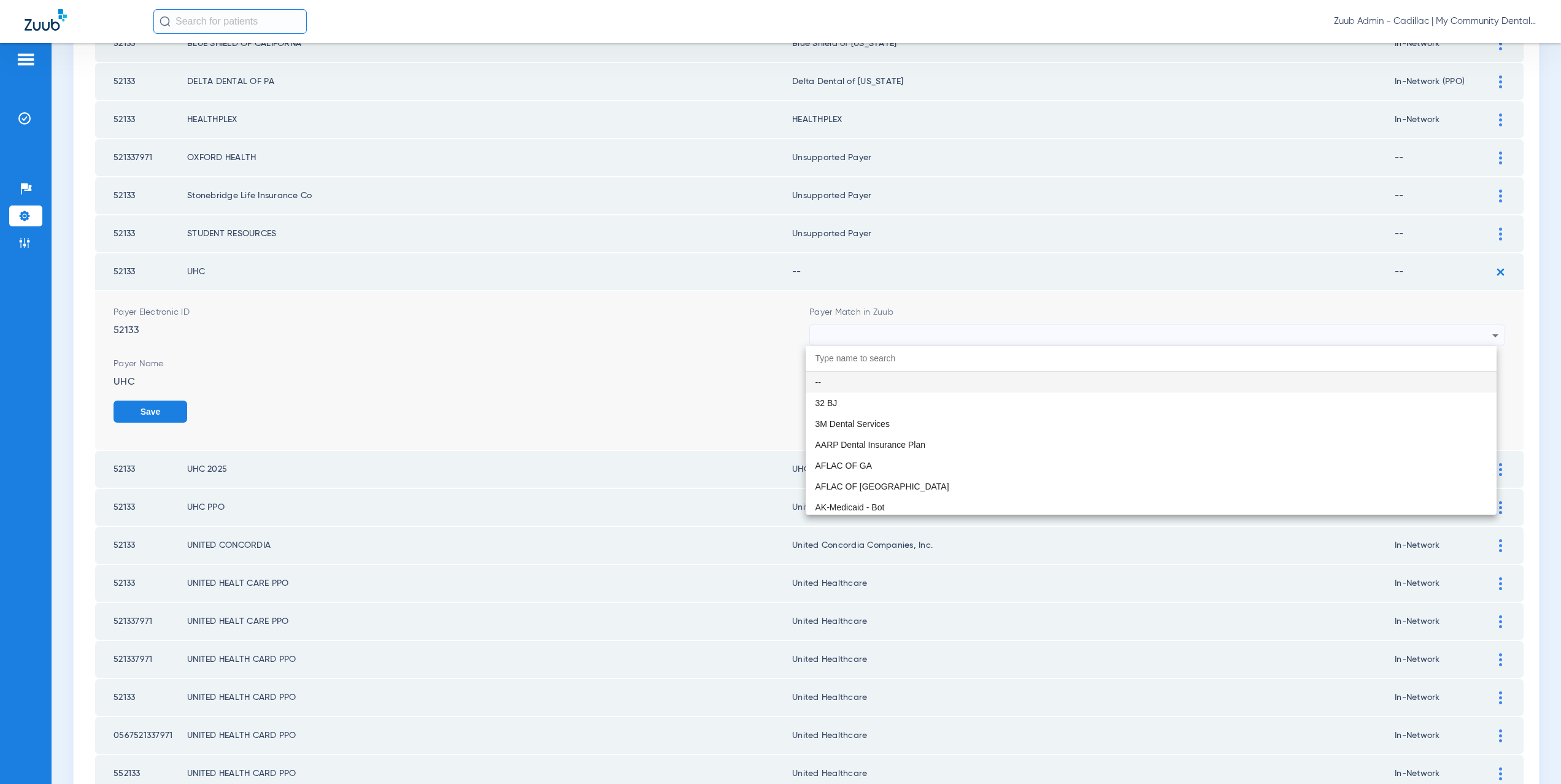
paste input "ited Healthcare"
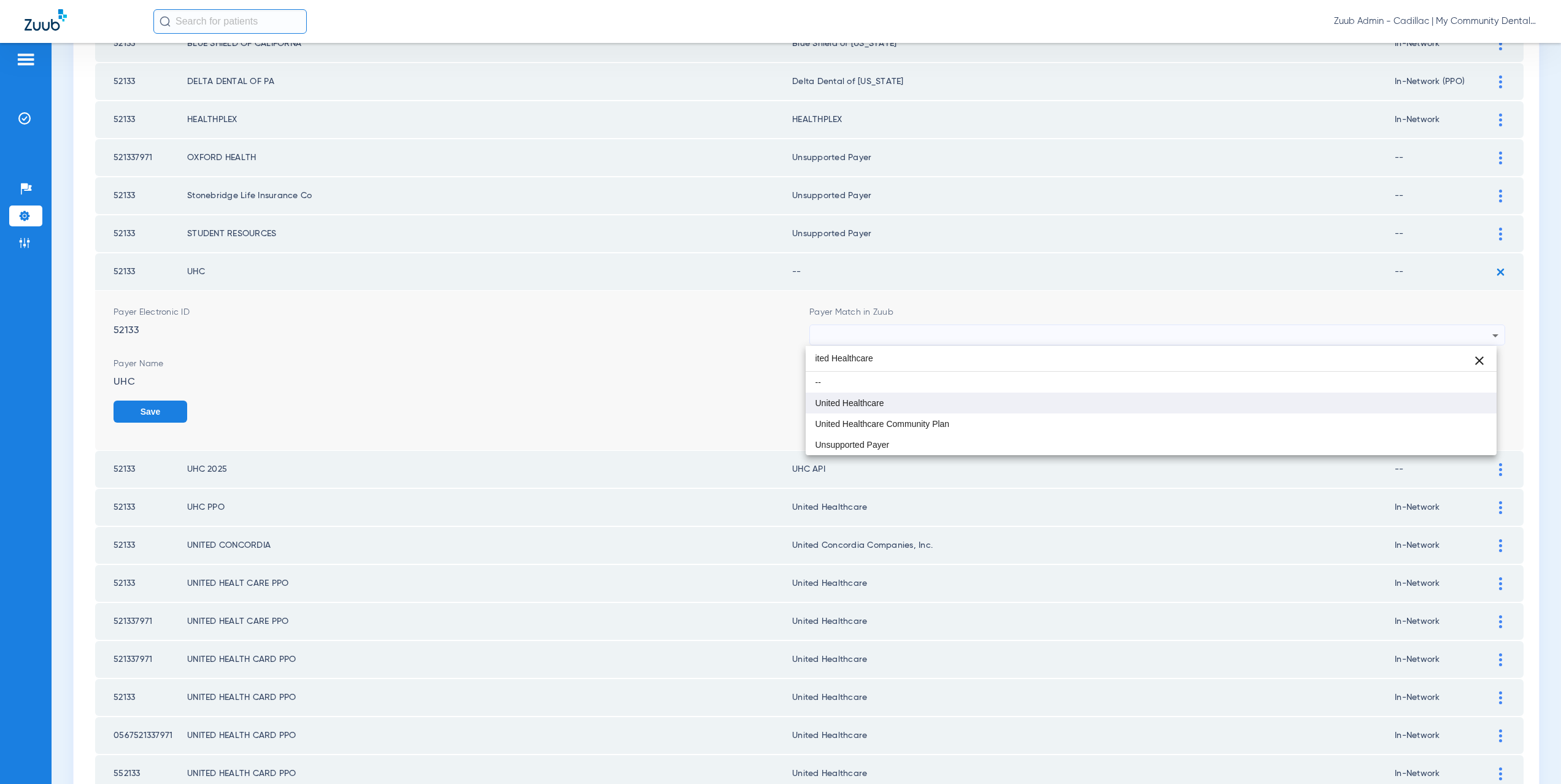
type input "ited Healthcare"
click at [887, 407] on mat-option "United Healthcare" at bounding box center [1152, 403] width 692 height 21
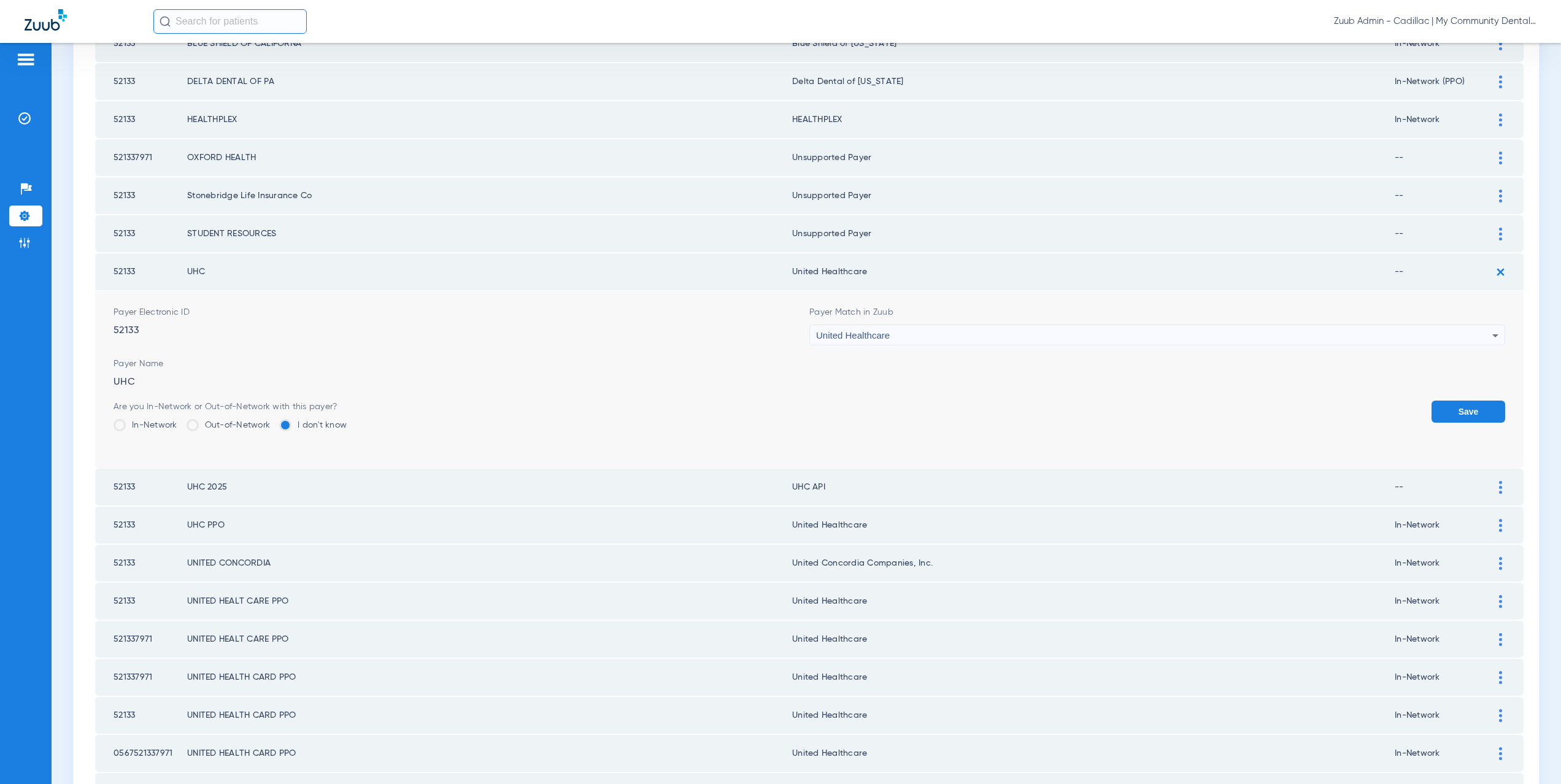
click at [165, 419] on label "In-Network" at bounding box center [145, 425] width 64 height 12
click at [181, 421] on input "In-Network" at bounding box center [181, 421] width 0 height 0
click at [1469, 407] on button "Save" at bounding box center [1469, 412] width 74 height 22
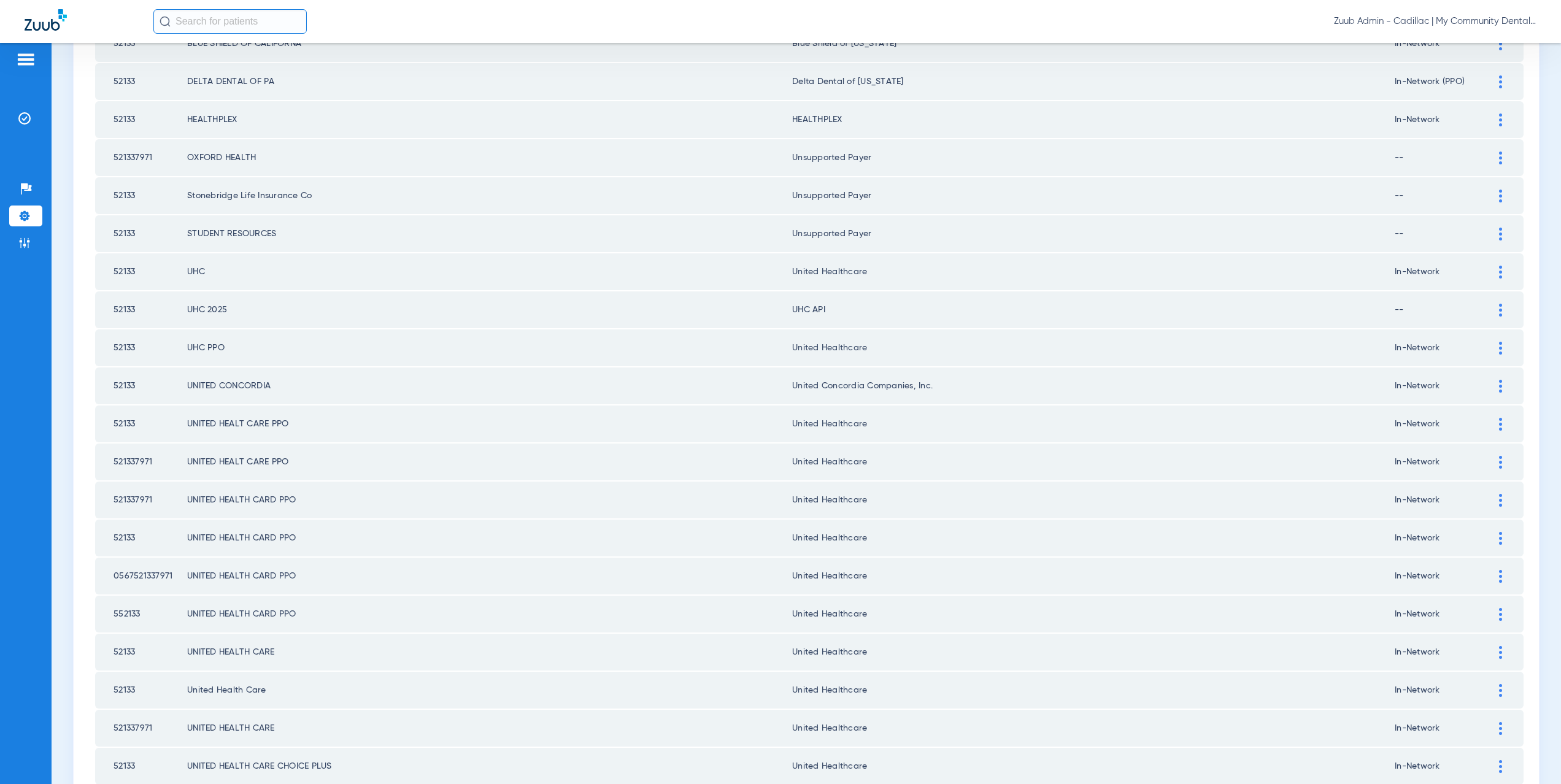
click at [1499, 307] on img at bounding box center [1500, 310] width 3 height 13
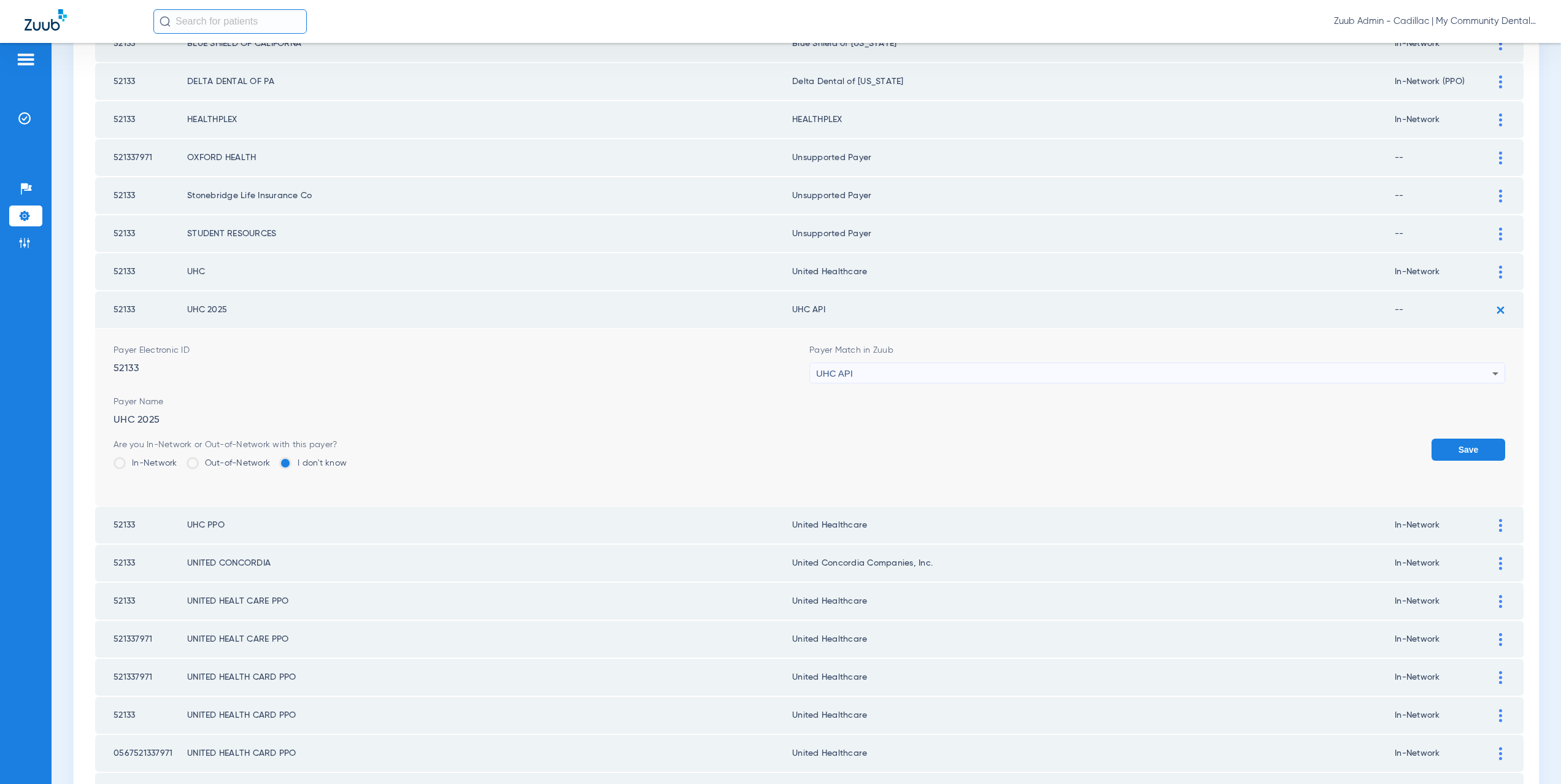
click at [883, 373] on div "UHC API" at bounding box center [1154, 374] width 676 height 21
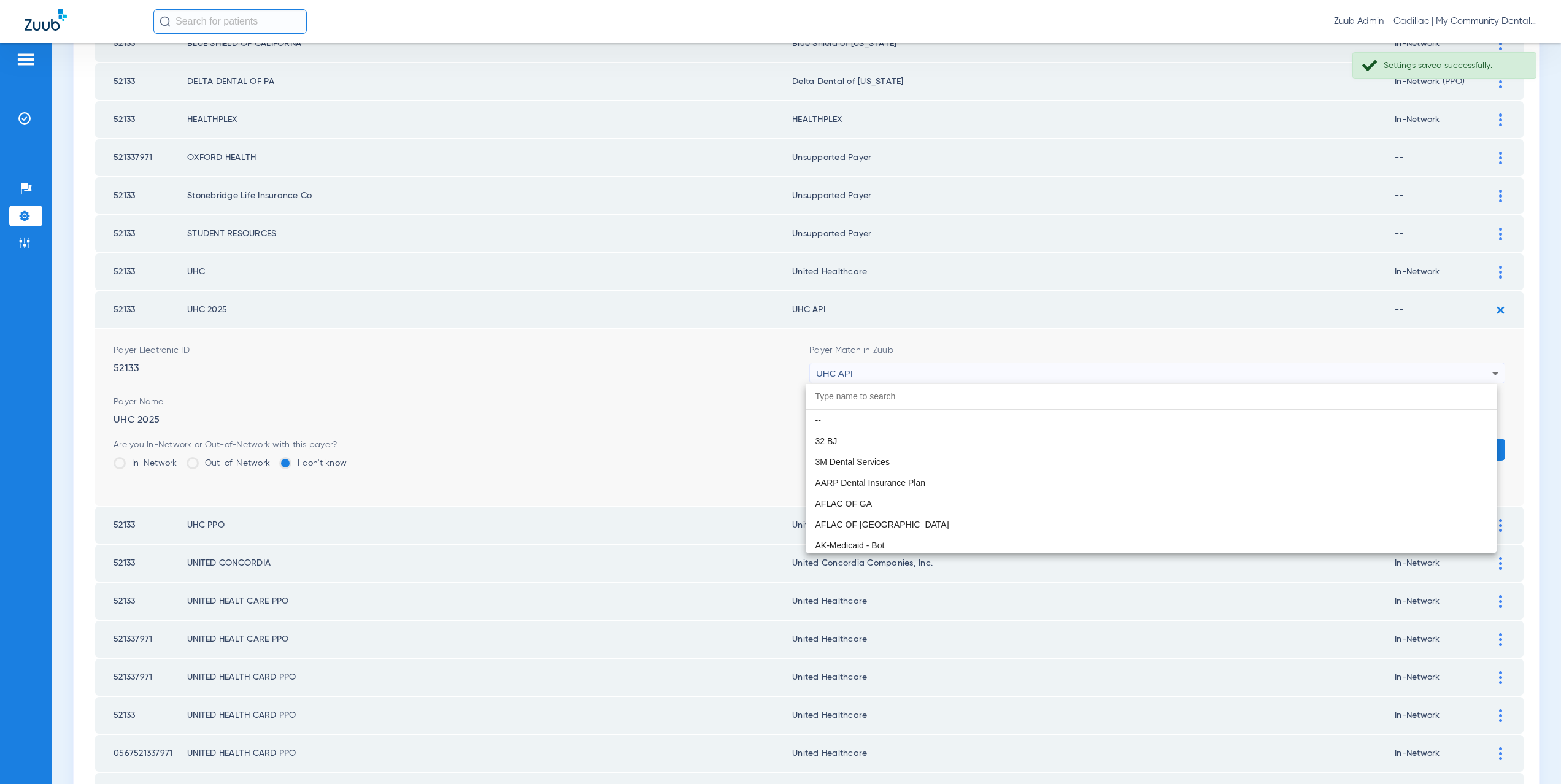
scroll to position [7535, 0]
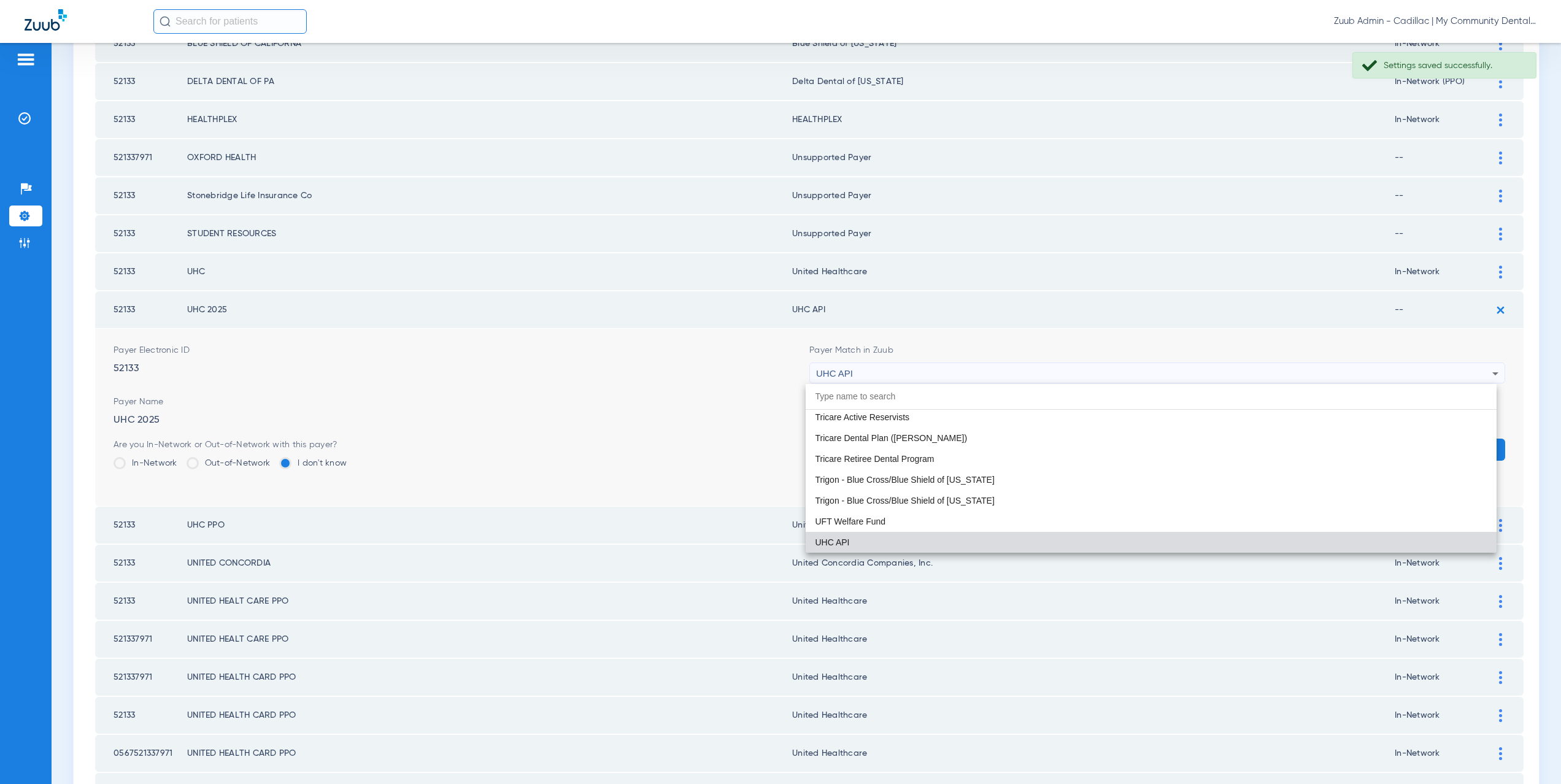
paste input "ited Healthcare"
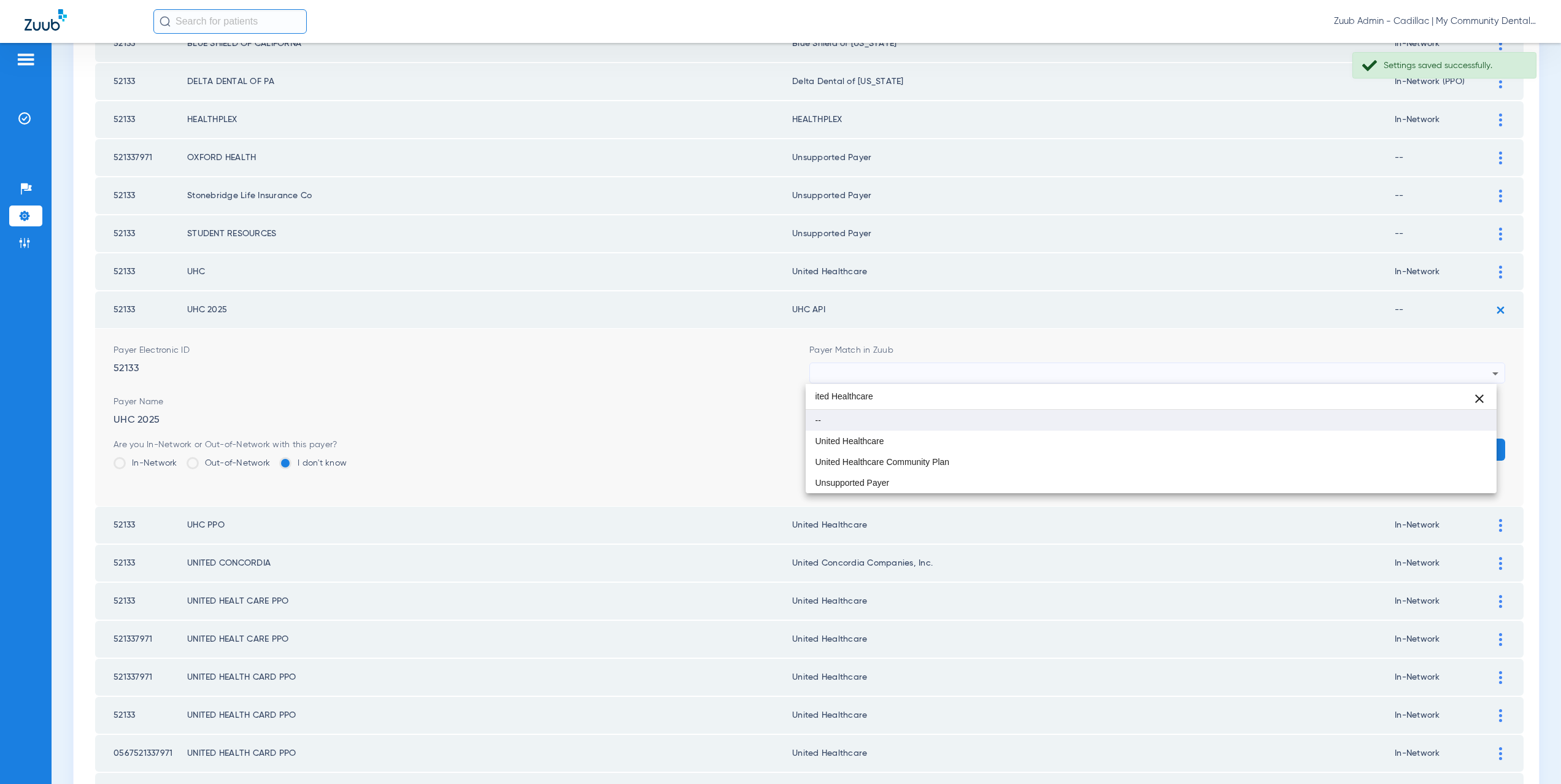
scroll to position [0, 0]
type input "ited Healthcare"
click at [880, 435] on mat-option "United Healthcare" at bounding box center [1152, 441] width 692 height 21
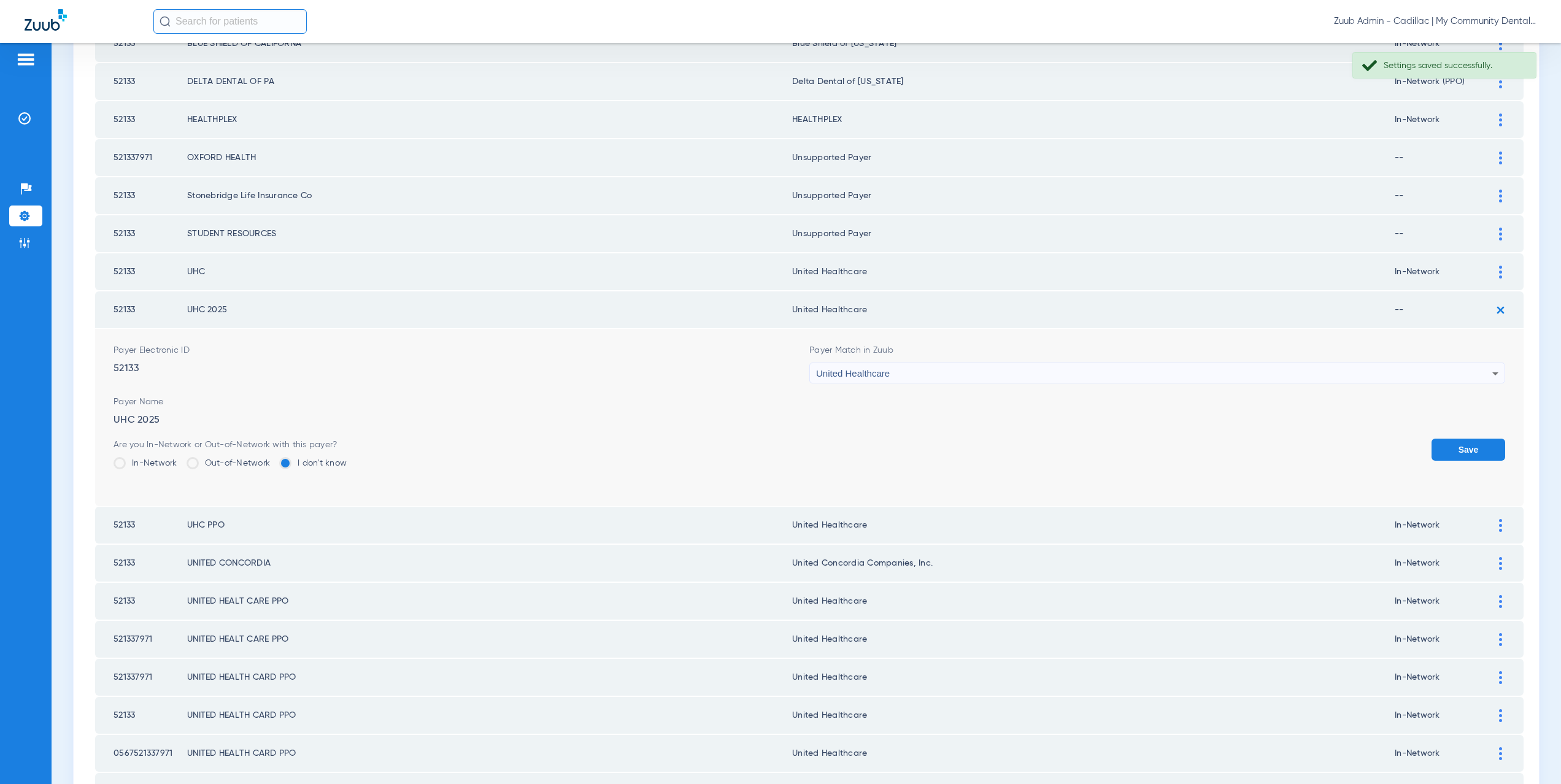
click at [151, 464] on label "In-Network" at bounding box center [145, 463] width 64 height 12
click at [181, 459] on input "In-Network" at bounding box center [181, 459] width 0 height 0
click at [1443, 445] on button "Save" at bounding box center [1469, 450] width 74 height 22
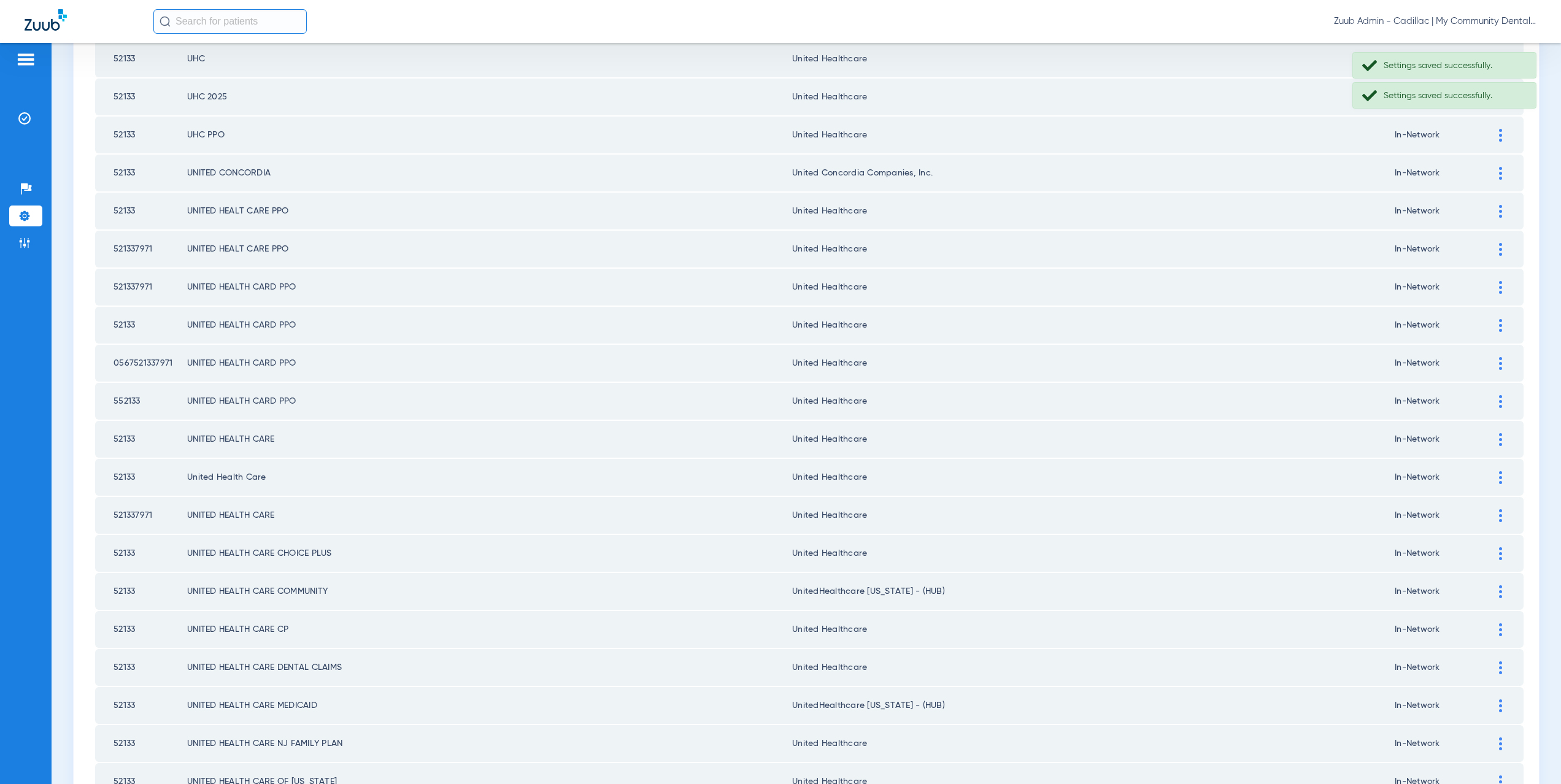
scroll to position [834, 0]
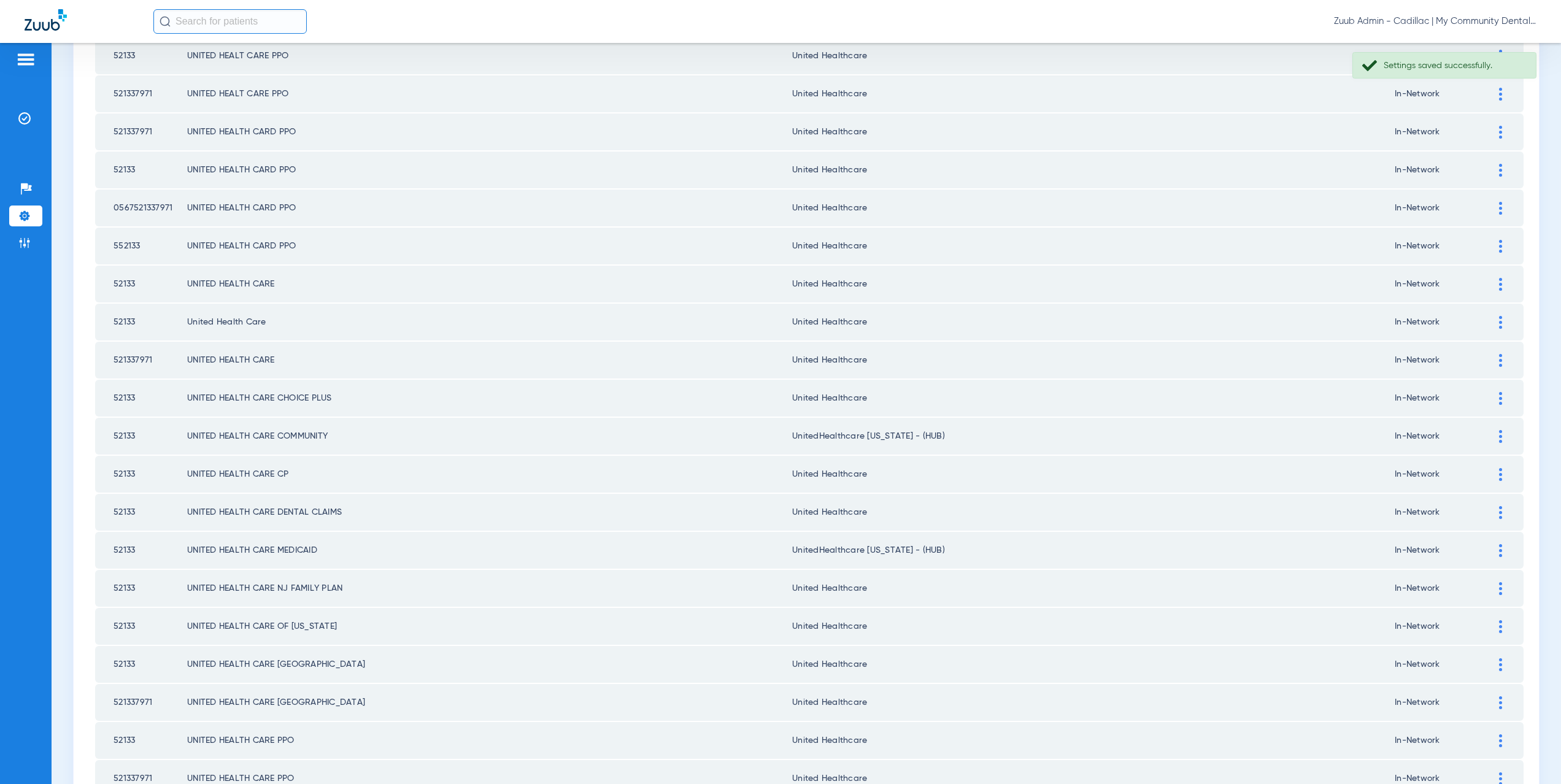
click at [1495, 435] on div at bounding box center [1500, 437] width 21 height 13
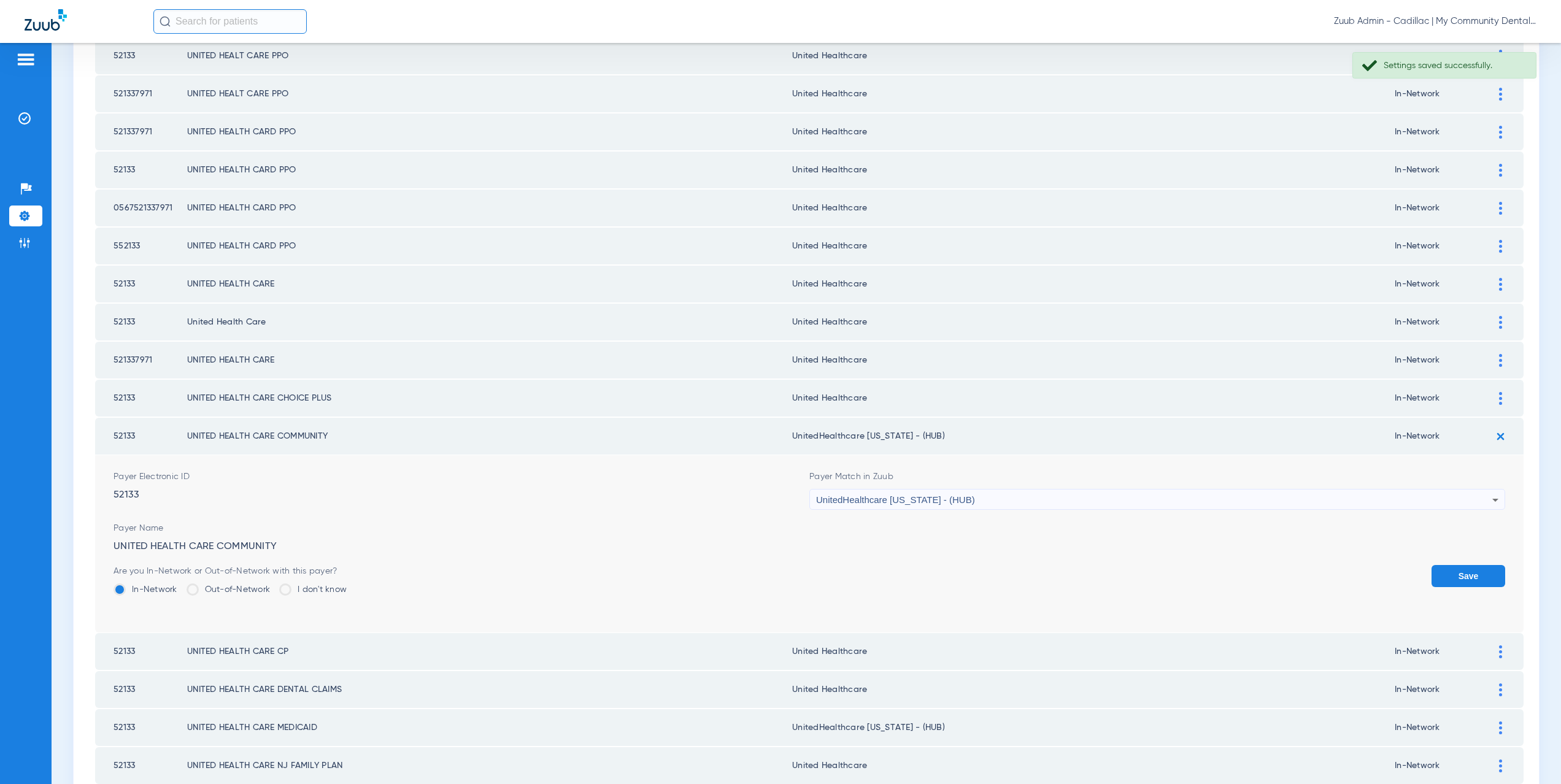
click at [917, 498] on span "UnitedHealthcare Michigan - (HUB)" at bounding box center [896, 500] width 159 height 10
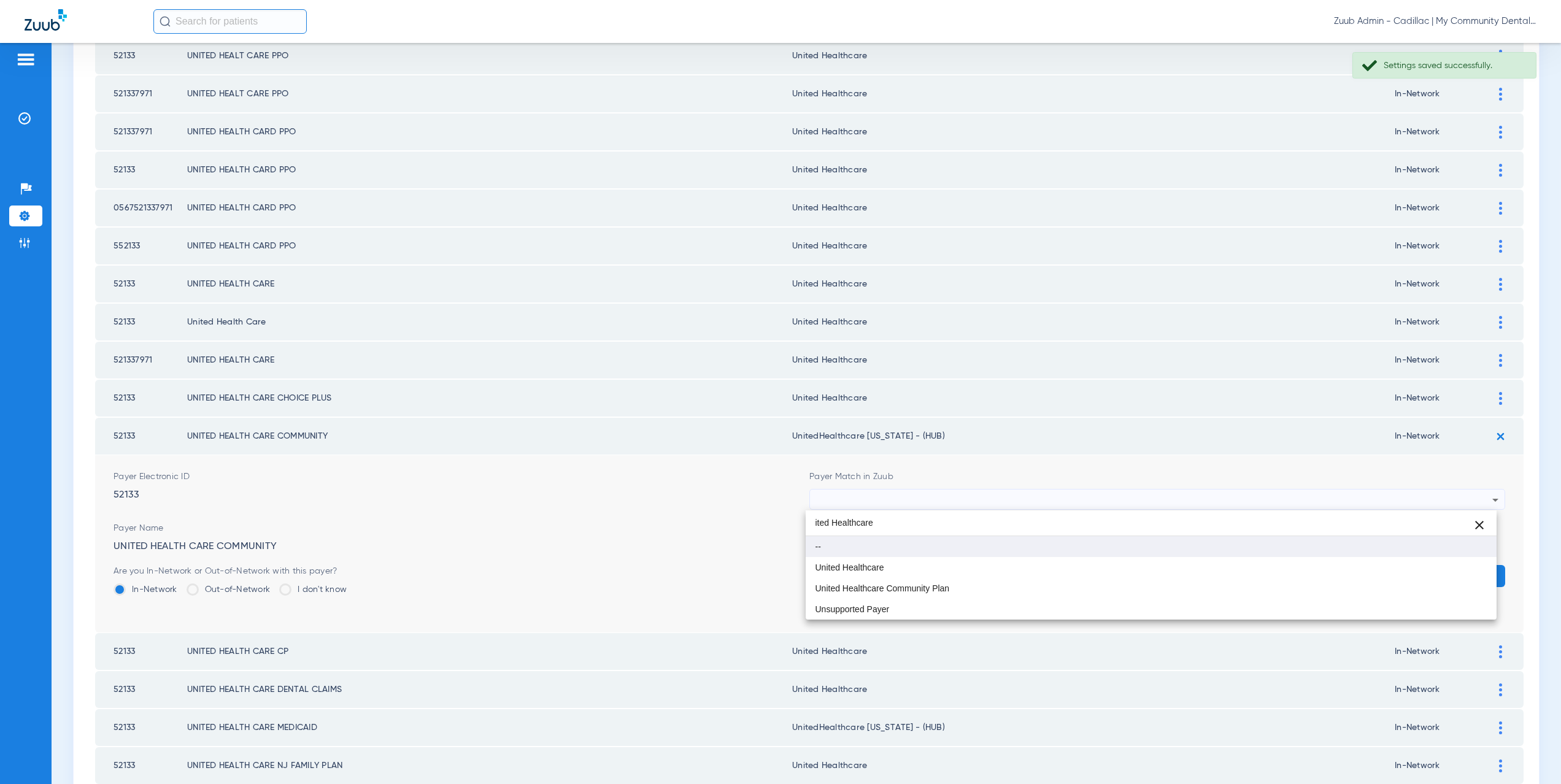
scroll to position [0, 0]
type input "ited Healthcare"
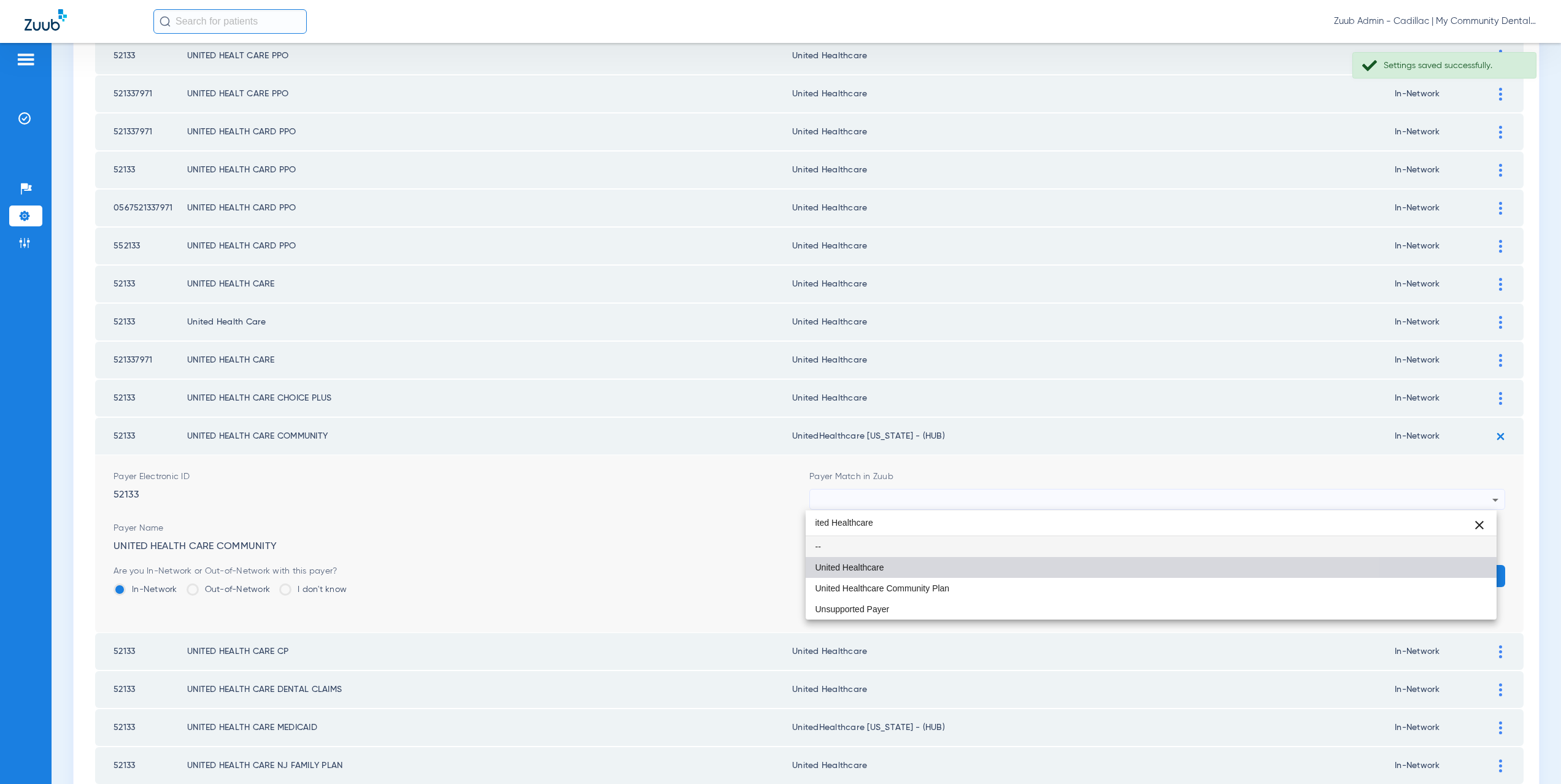
click at [892, 566] on mat-option "United Healthcare" at bounding box center [1152, 568] width 692 height 21
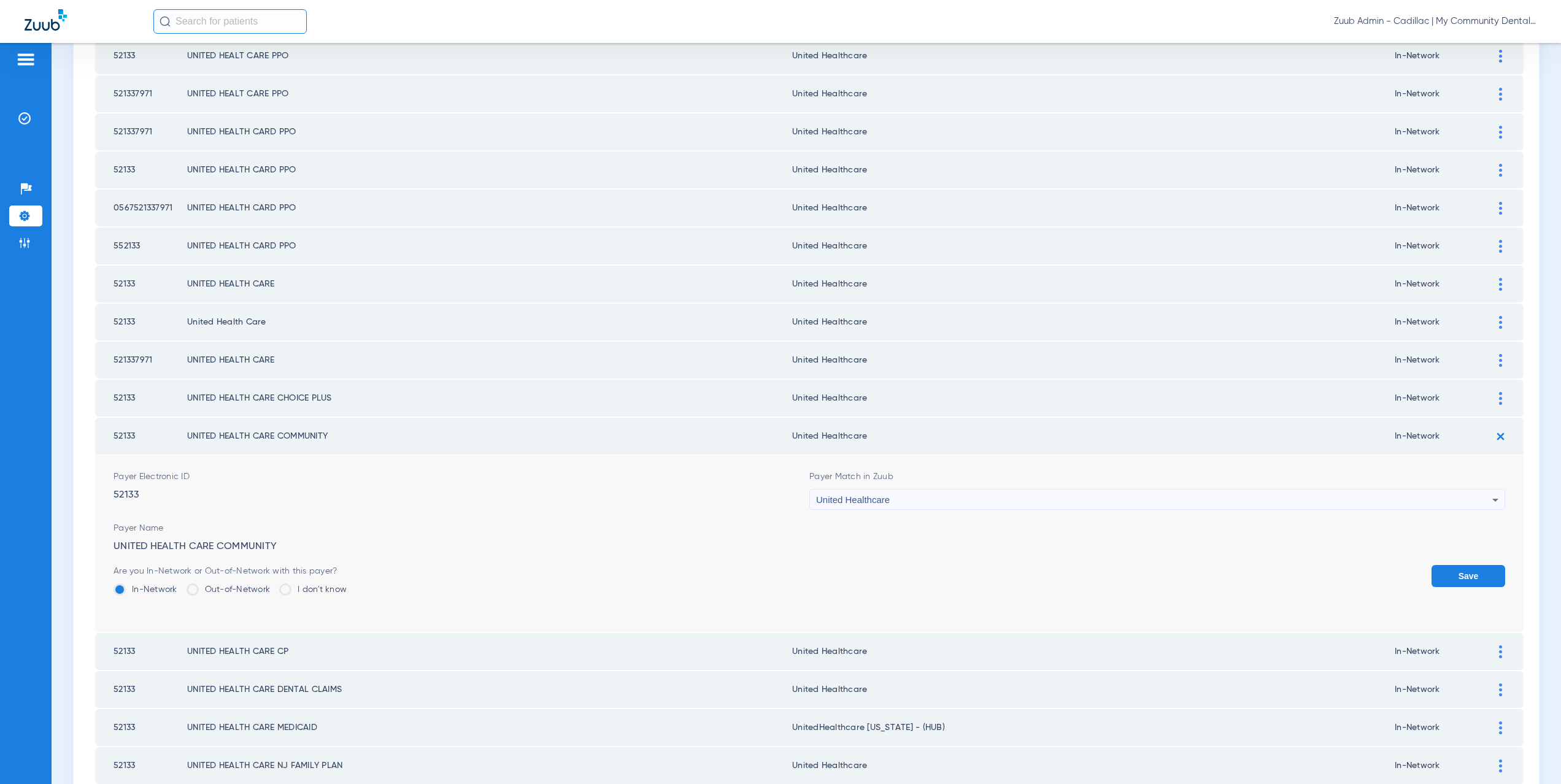
click at [1453, 577] on button "Save" at bounding box center [1469, 576] width 74 height 22
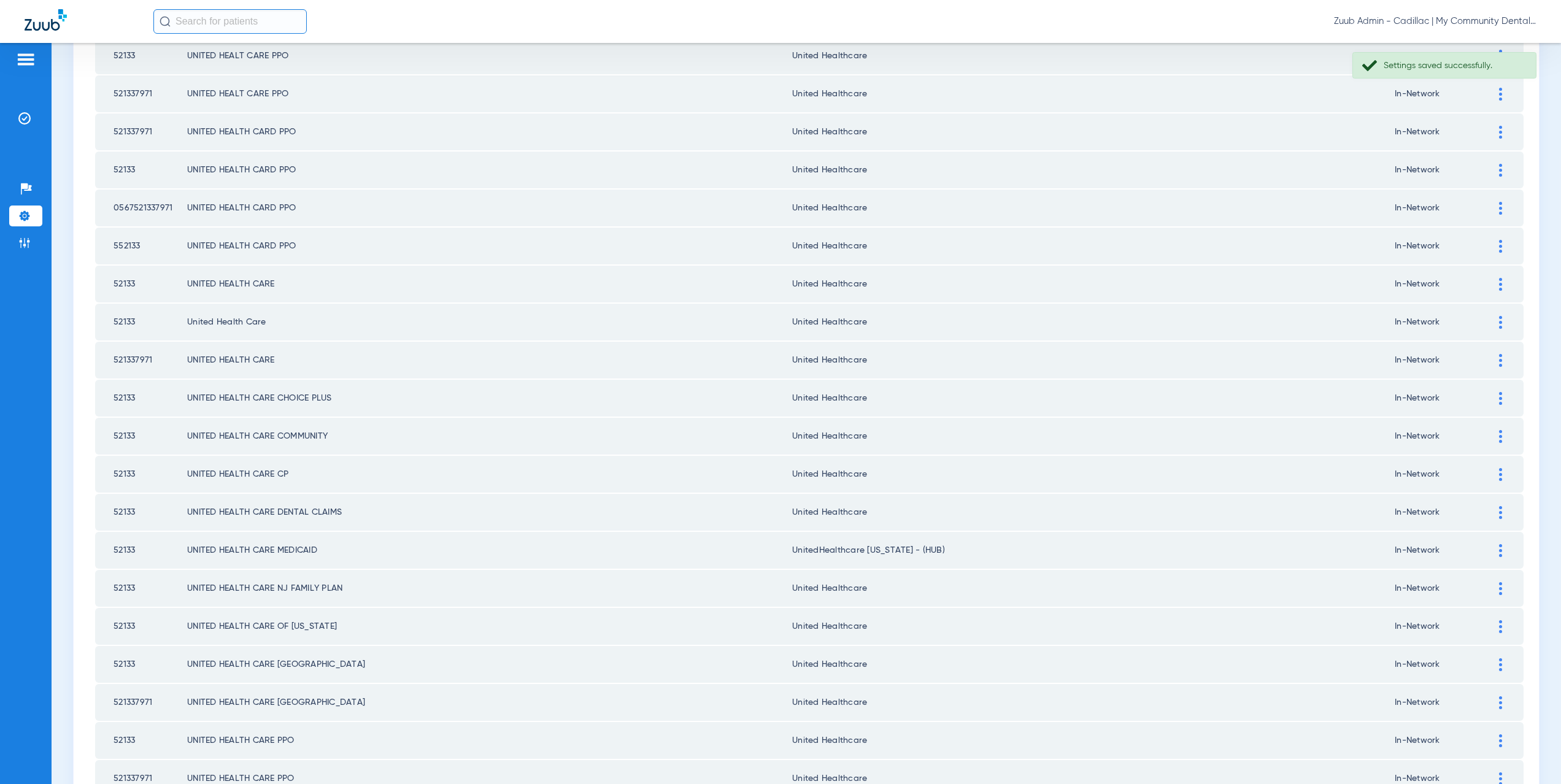
click at [1490, 550] on div at bounding box center [1500, 551] width 21 height 13
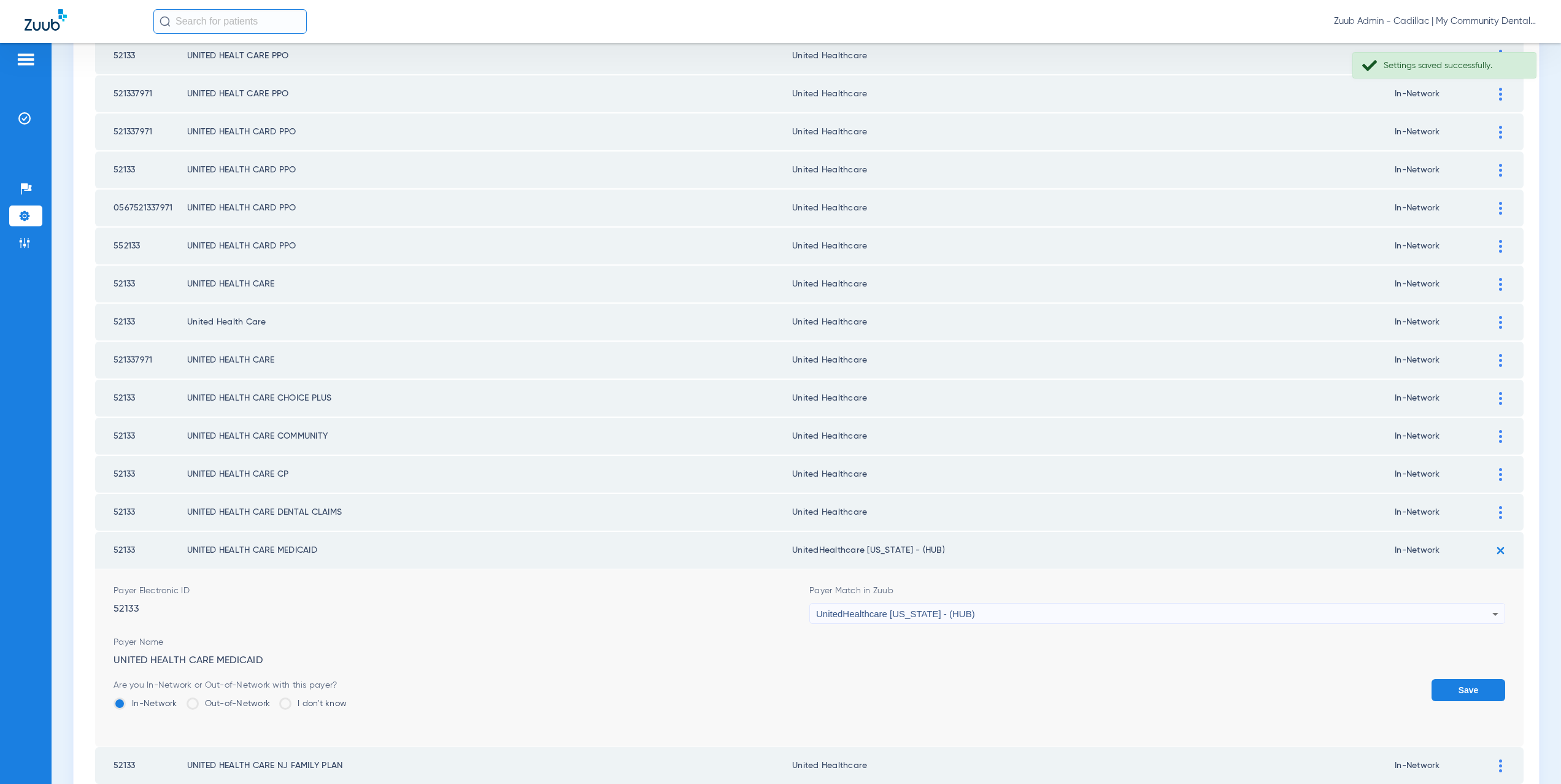
click at [948, 616] on span "UnitedHealthcare Michigan - (HUB)" at bounding box center [896, 614] width 159 height 10
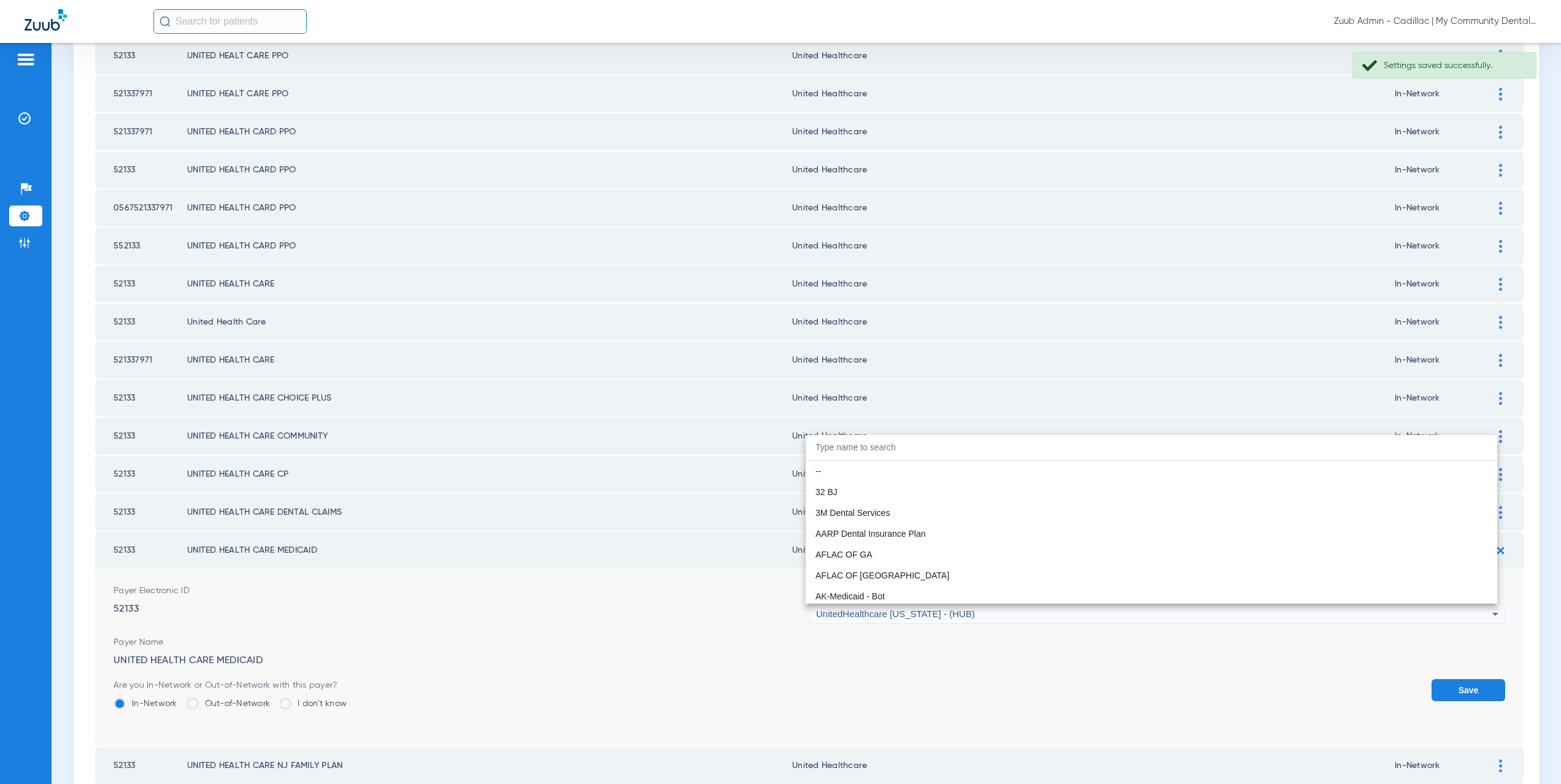
scroll to position [8996, 0]
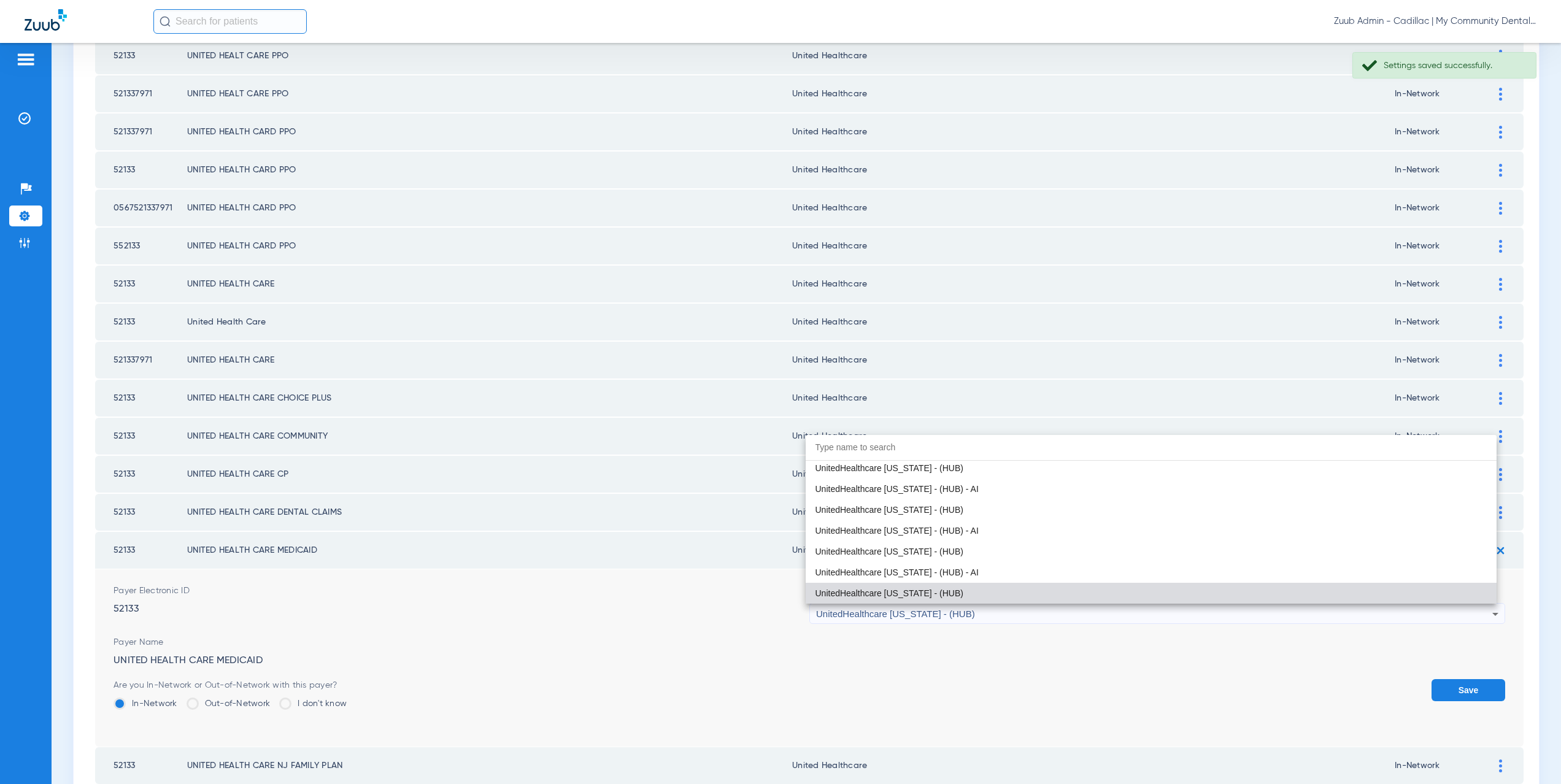
paste input "ited Healthcare"
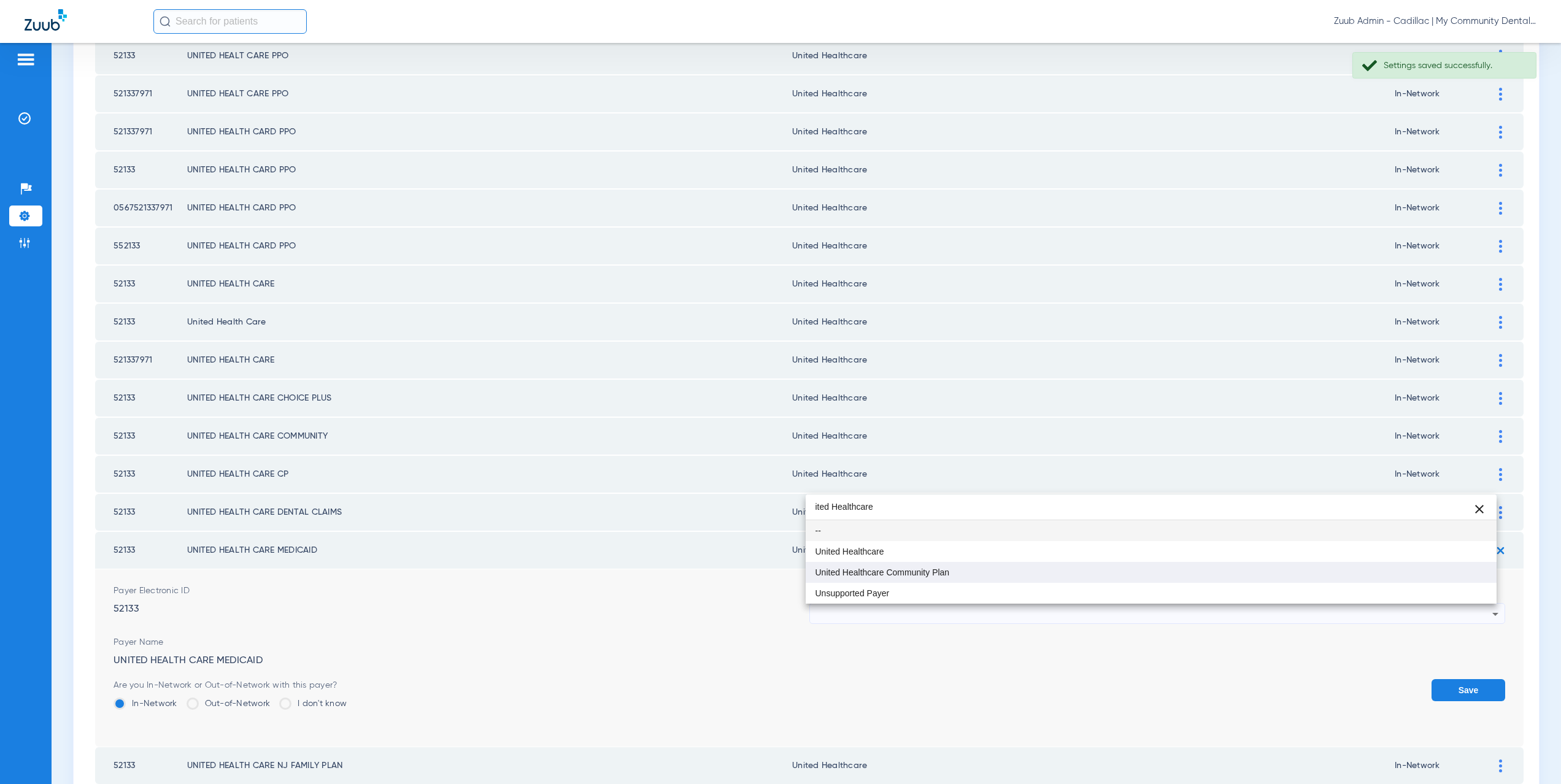
type input "ited Healthcare"
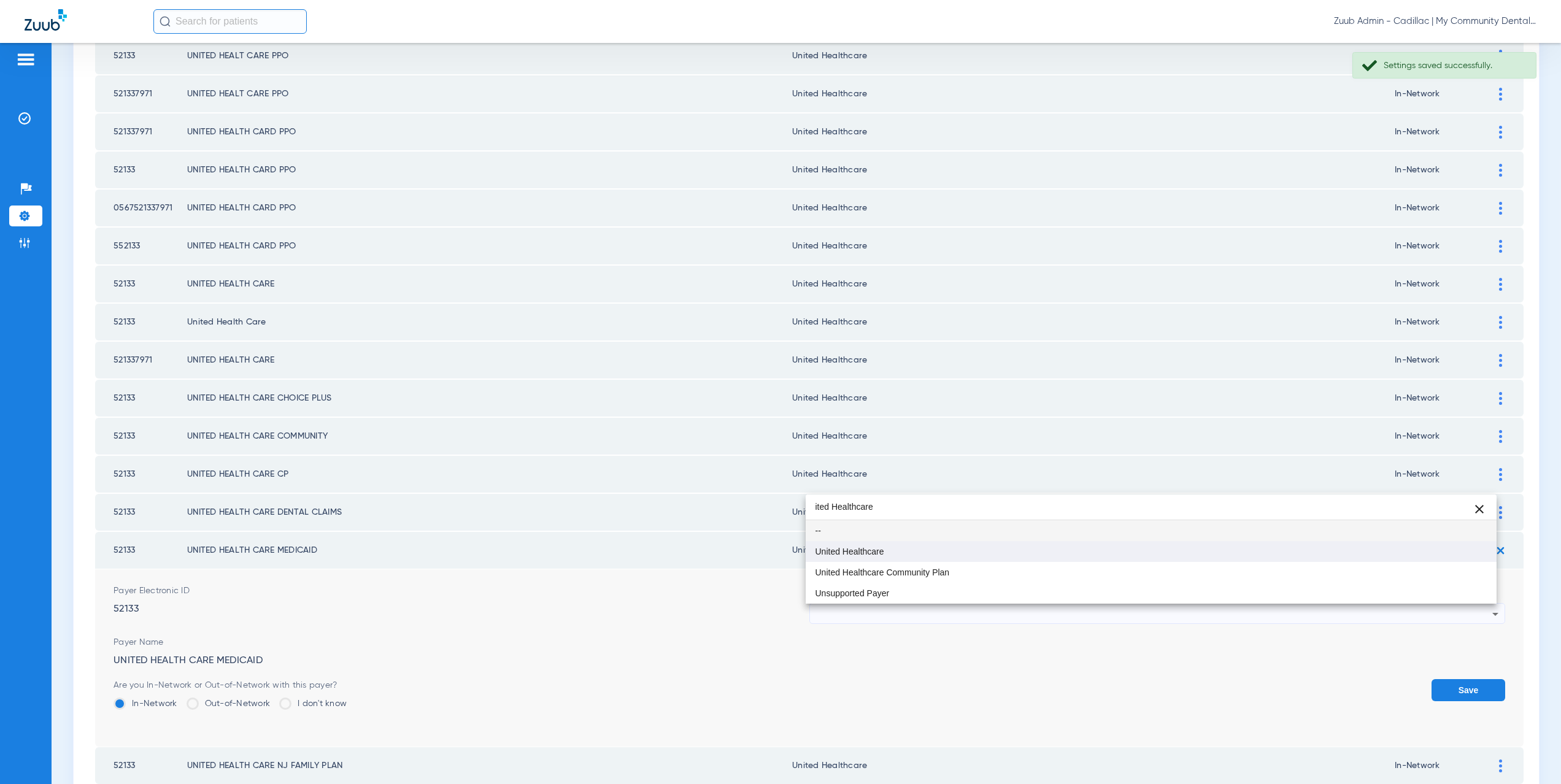
drag, startPoint x: 891, startPoint y: 563, endPoint x: 888, endPoint y: 551, distance: 12.4
click at [888, 551] on div "ited Healthcare close -- United Healthcare United Healthcare Community Plan Uns…" at bounding box center [1152, 549] width 692 height 109
click at [888, 551] on mat-option "United Healthcare" at bounding box center [1152, 552] width 692 height 21
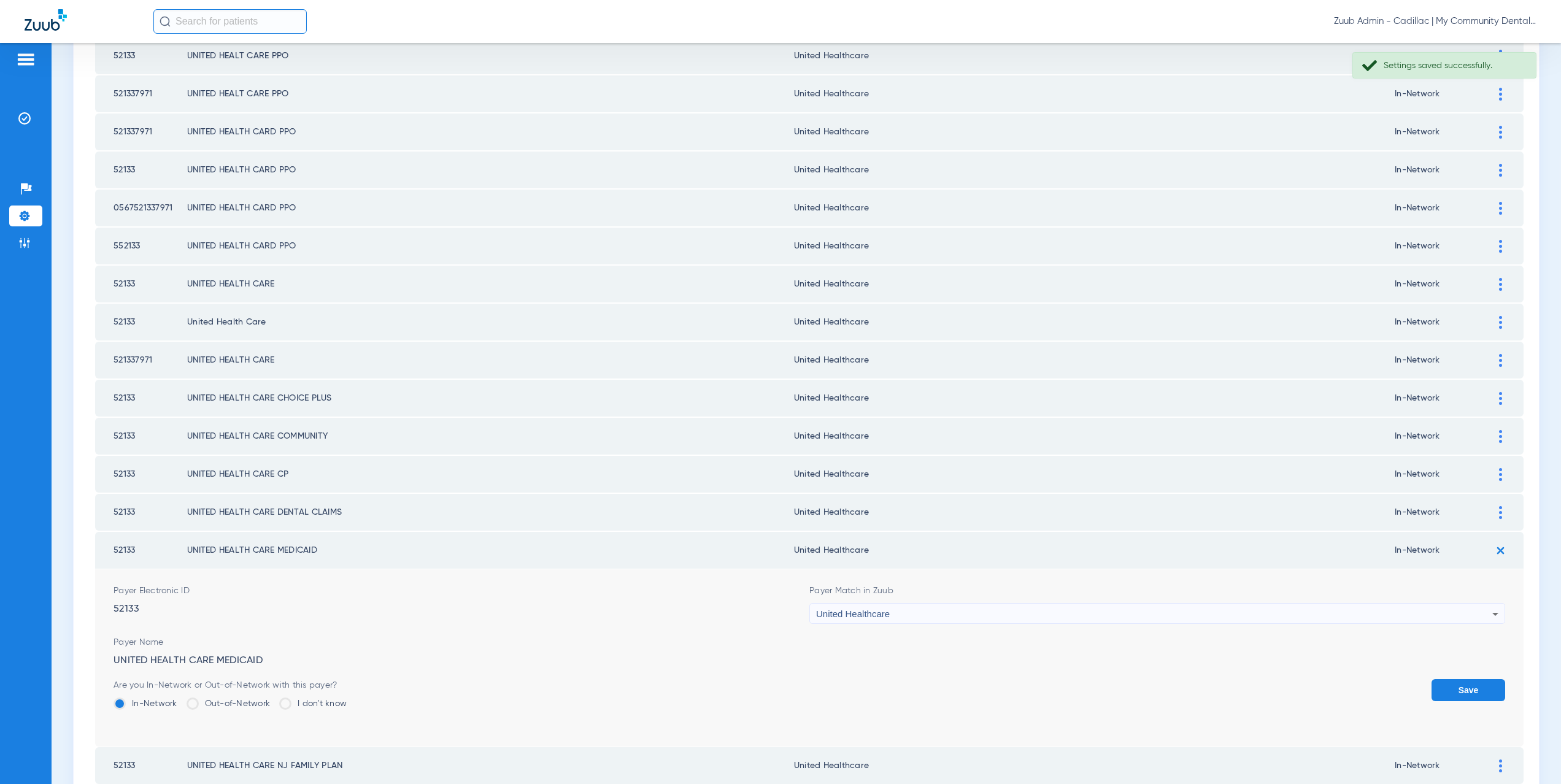
click at [1454, 683] on button "Save" at bounding box center [1469, 690] width 74 height 22
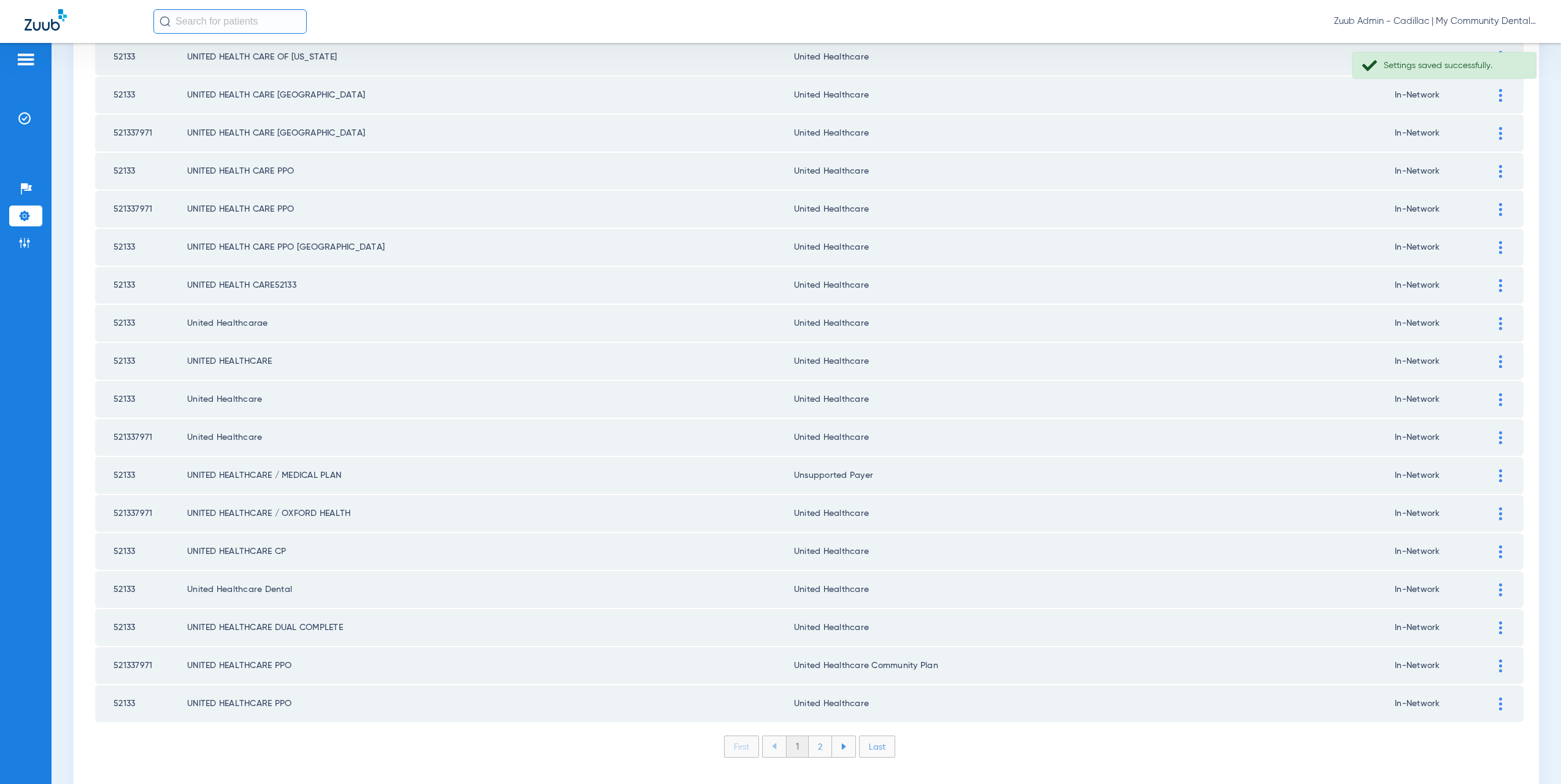
scroll to position [1434, 0]
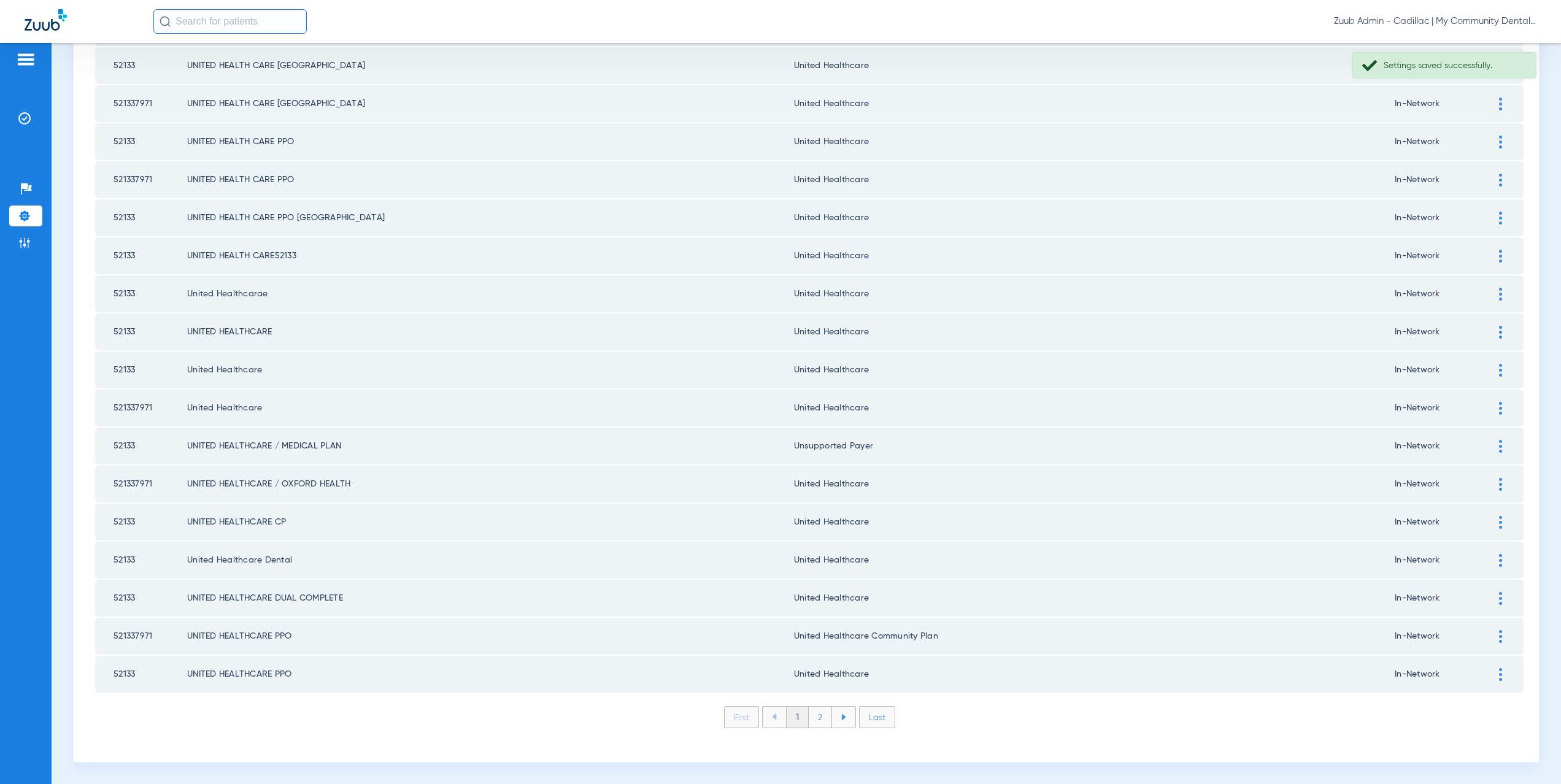
click at [1496, 632] on div at bounding box center [1500, 637] width 21 height 13
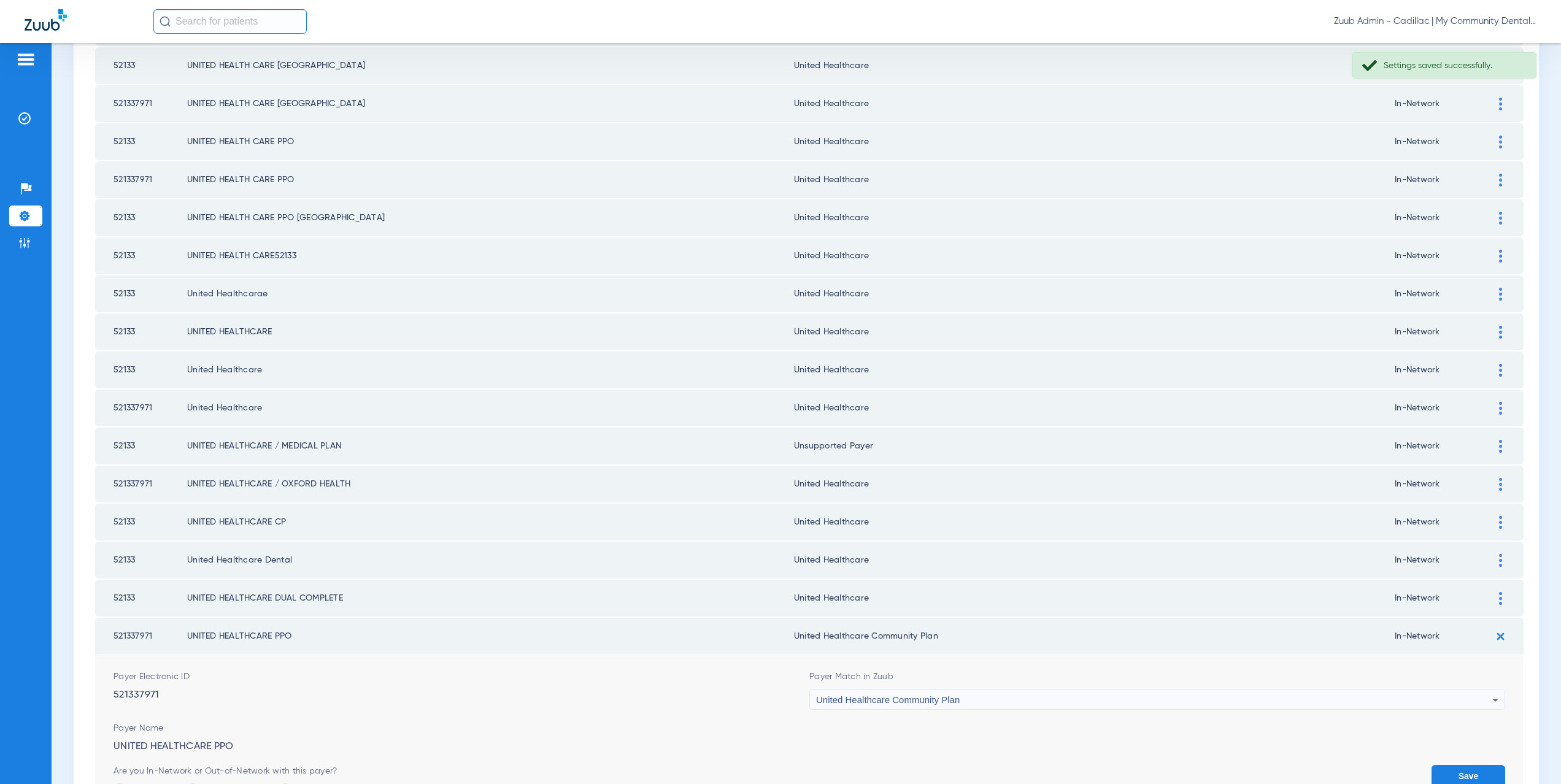
click at [918, 701] on span "United Healthcare Community Plan" at bounding box center [888, 700] width 144 height 10
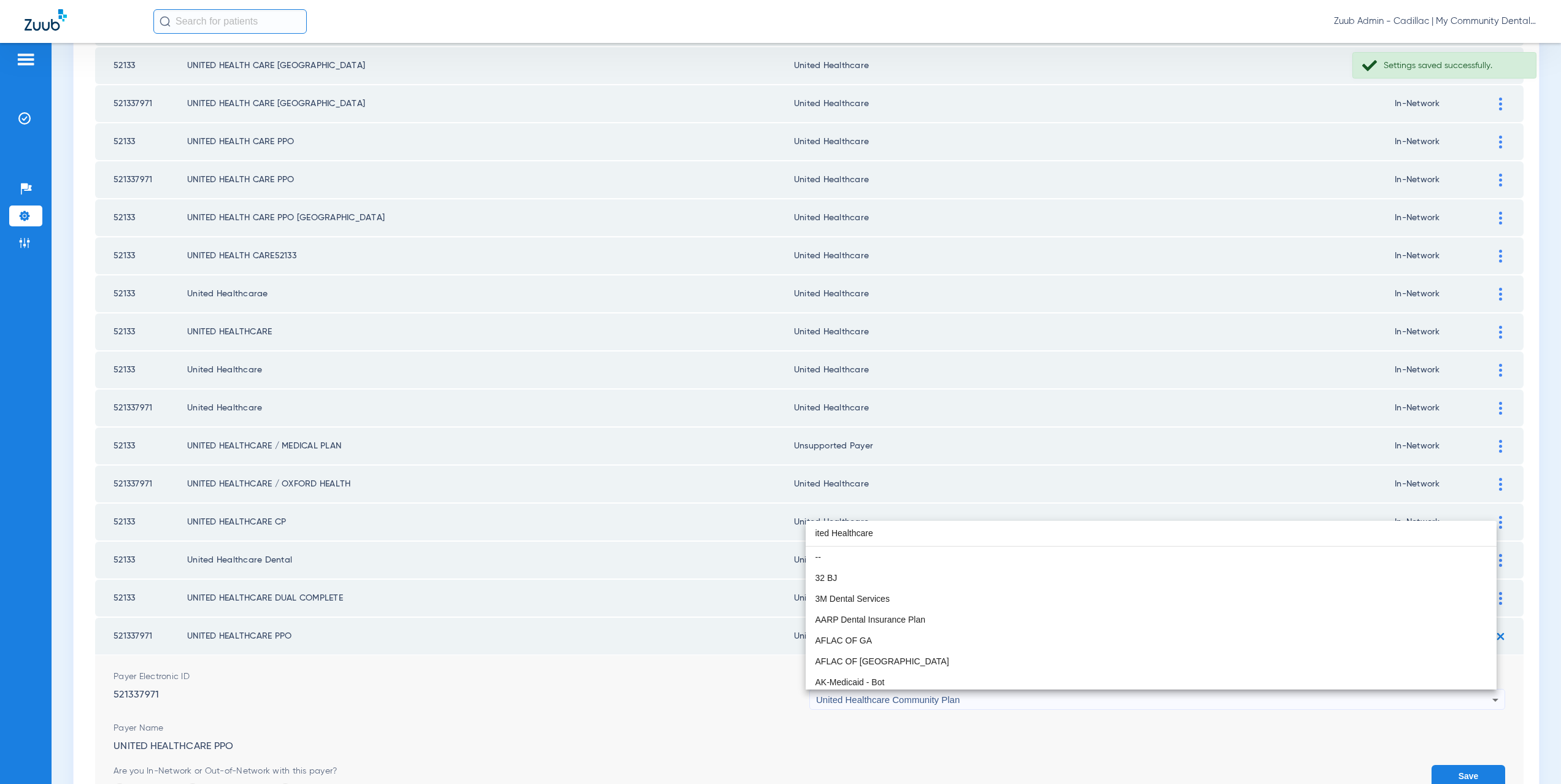
scroll to position [0, 0]
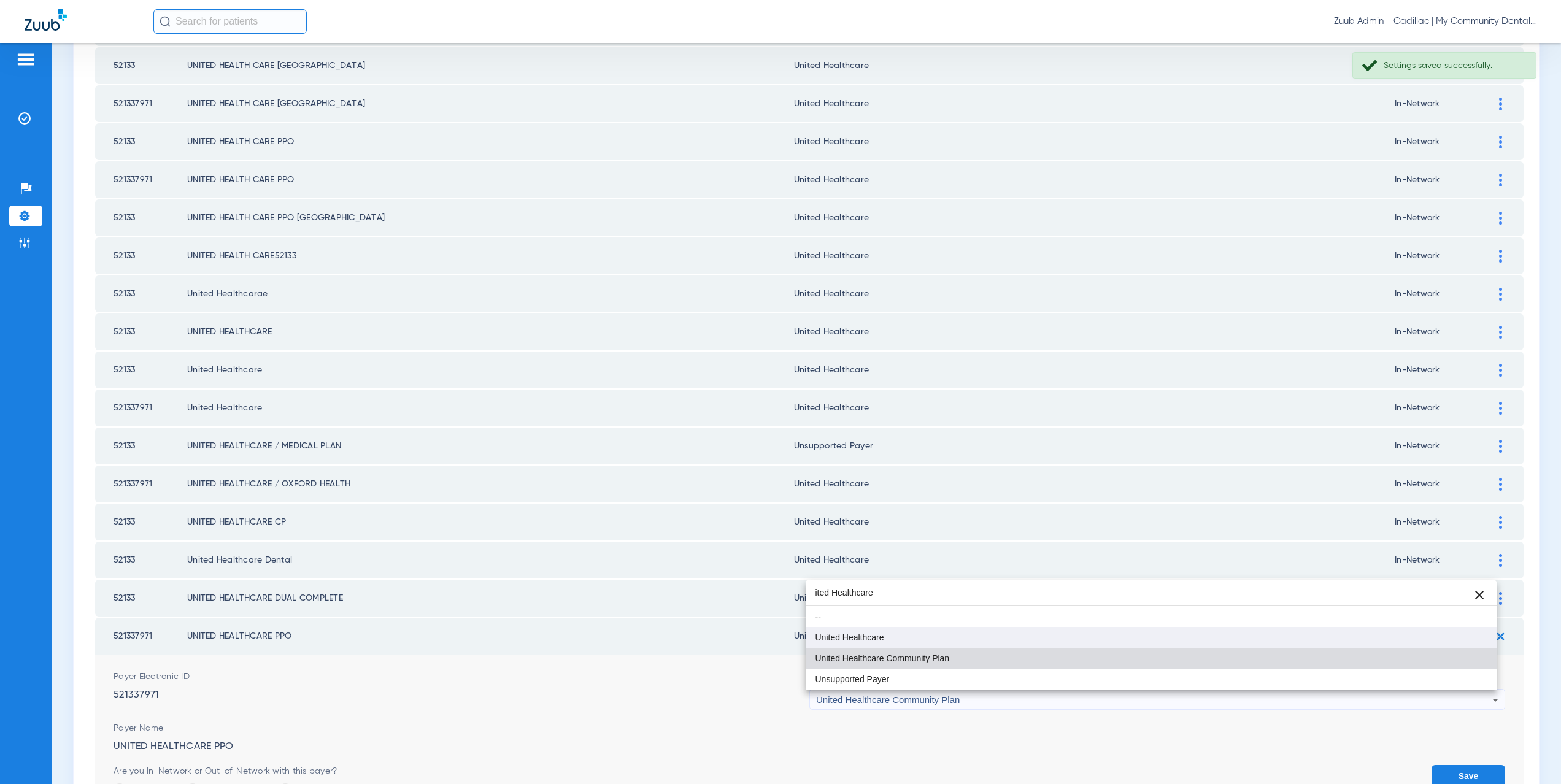
type input "ited Healthcare"
click at [878, 640] on span "United Healthcare" at bounding box center [850, 637] width 69 height 8
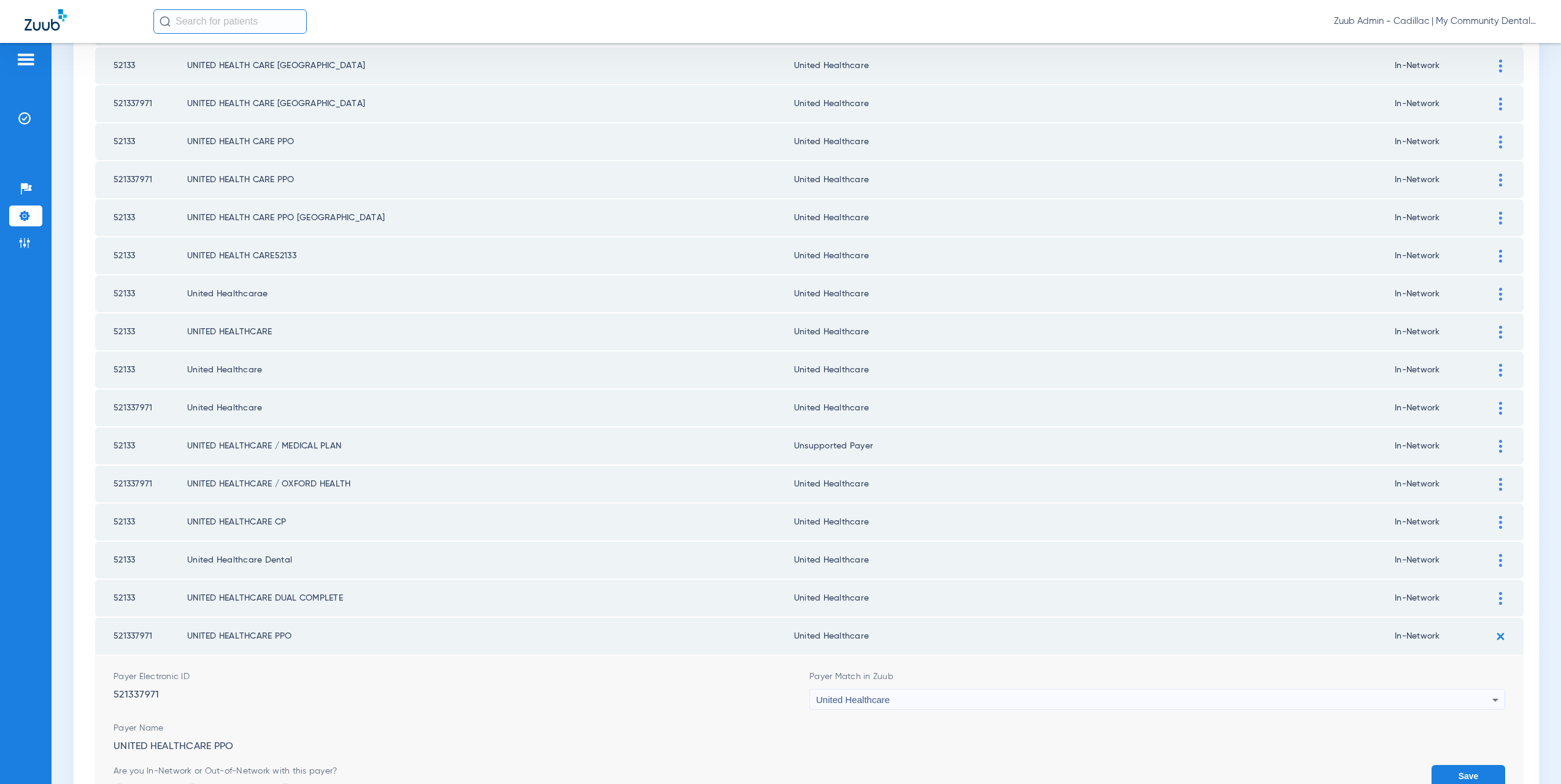
click at [1457, 775] on button "Save" at bounding box center [1469, 776] width 74 height 22
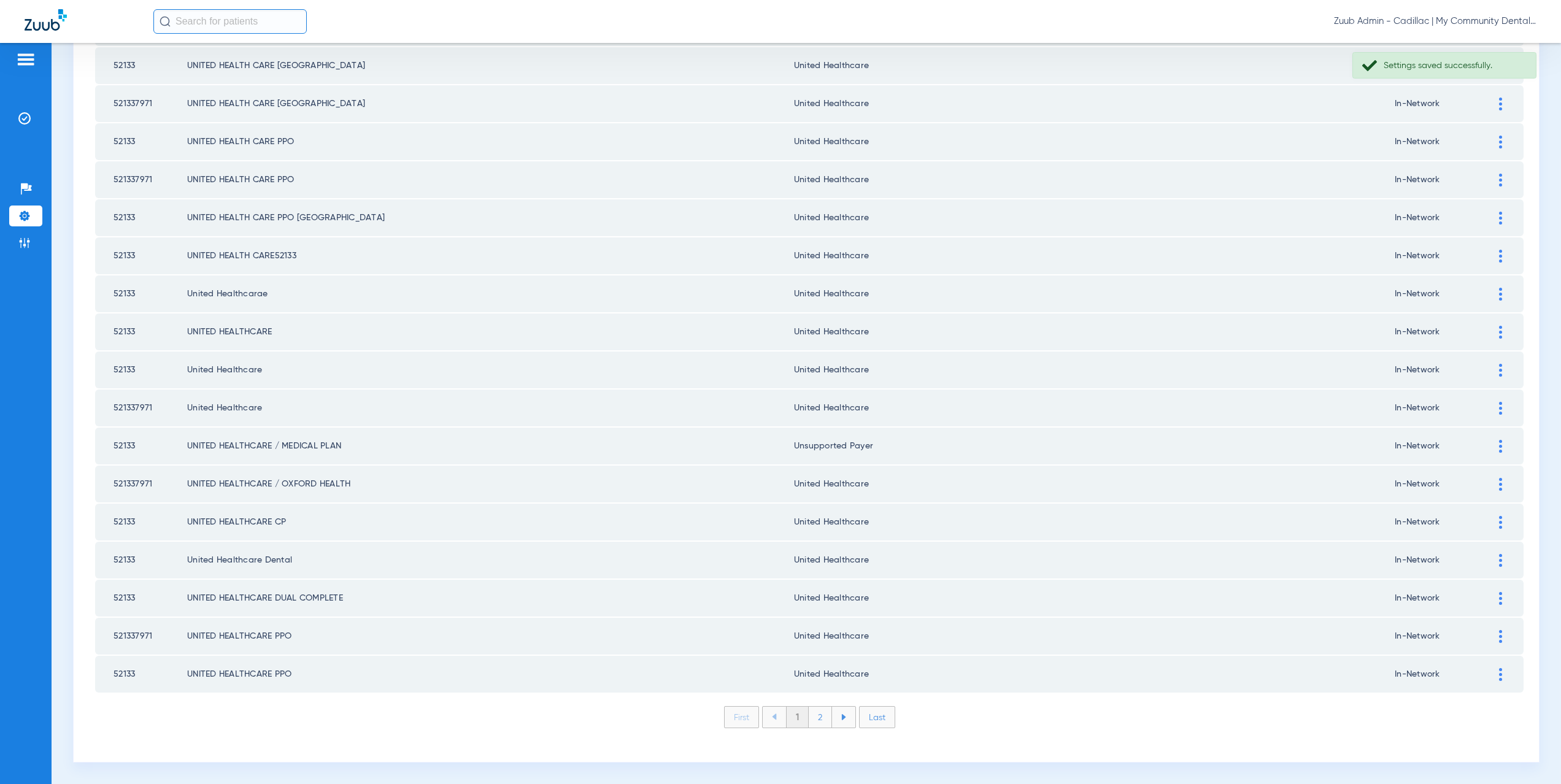
click at [818, 718] on li "2" at bounding box center [820, 718] width 23 height 21
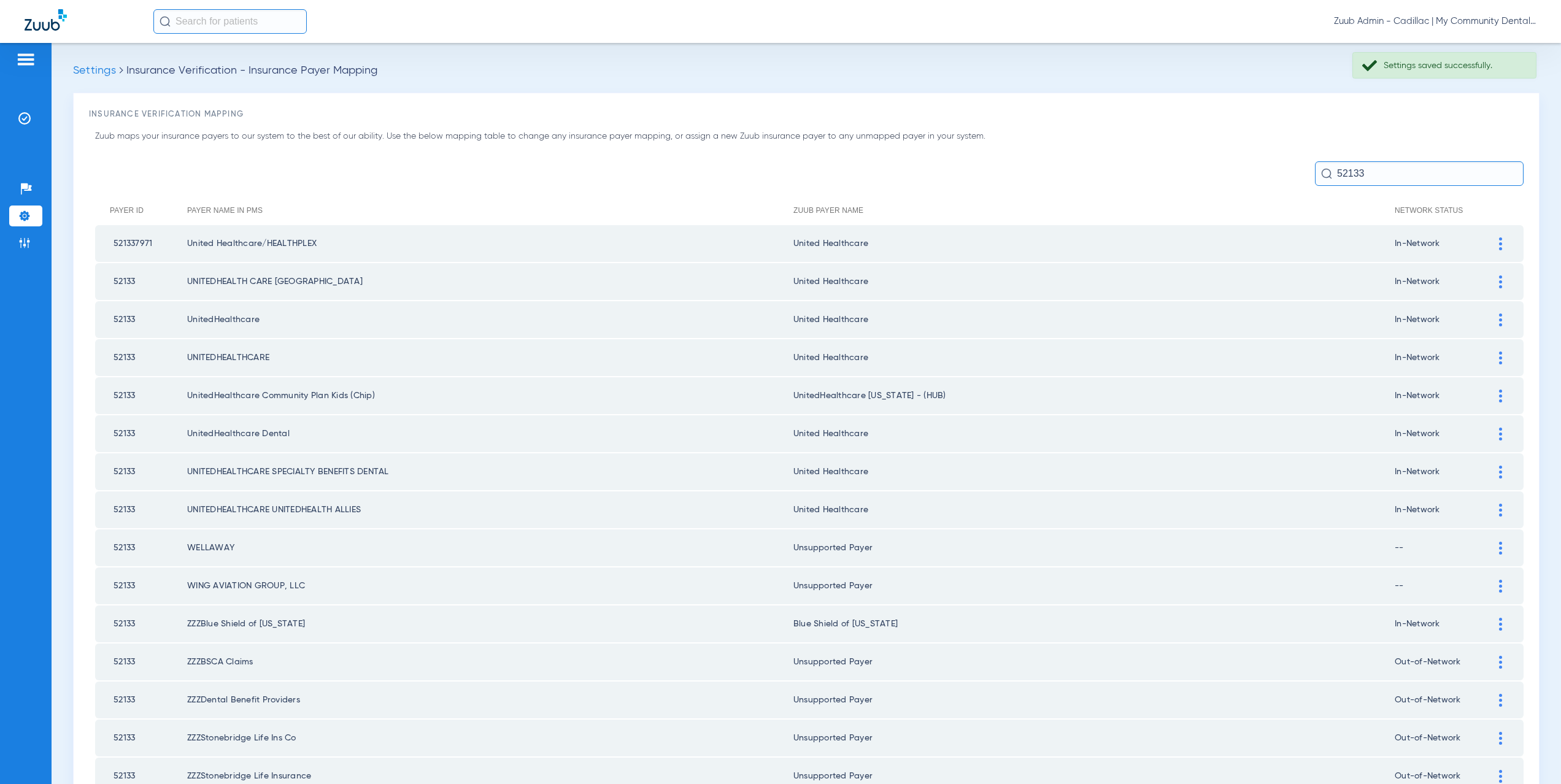
click at [1490, 394] on div at bounding box center [1500, 396] width 21 height 13
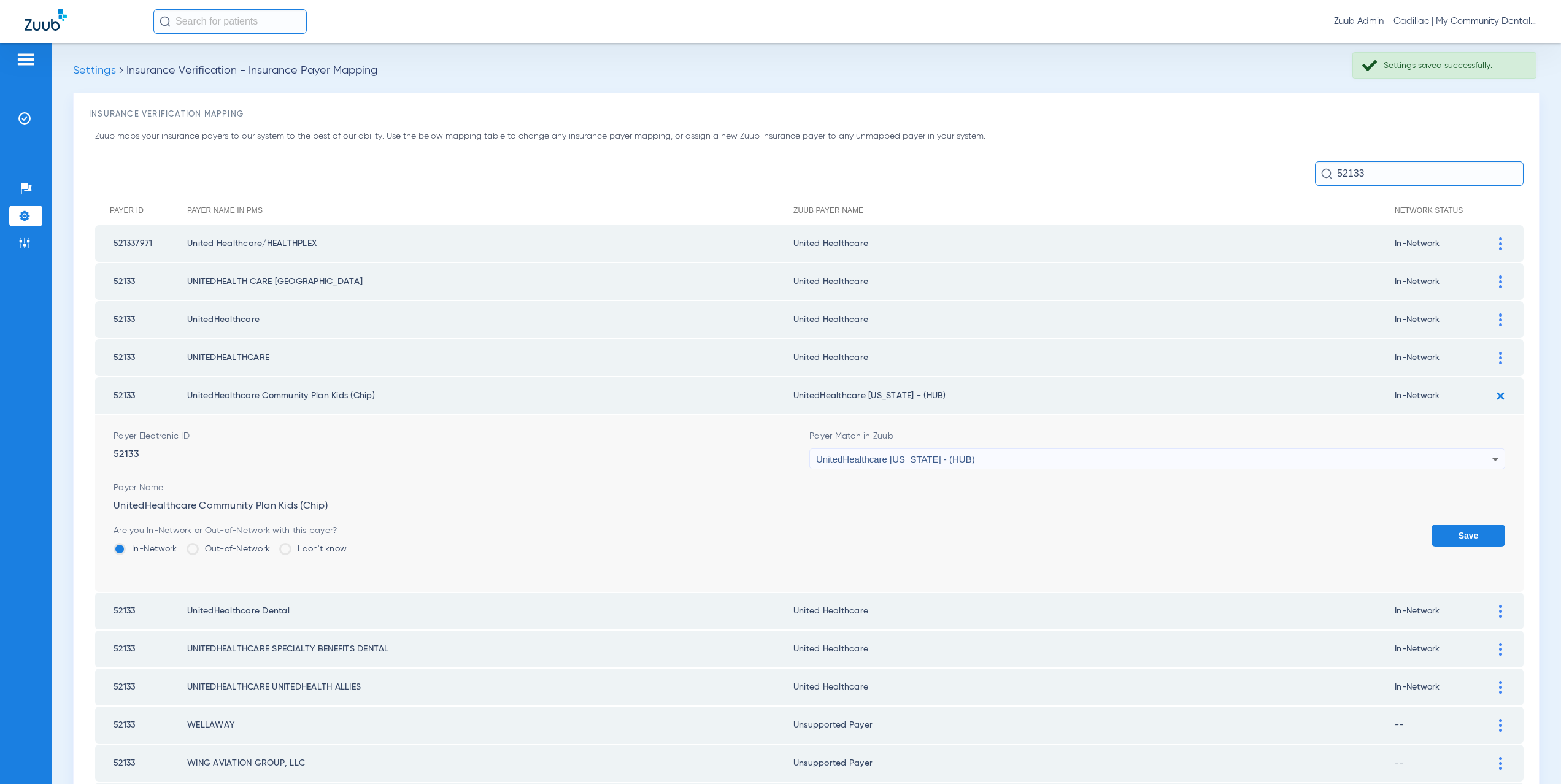
click at [932, 457] on span "UnitedHealthcare Michigan - (HUB)" at bounding box center [896, 459] width 159 height 10
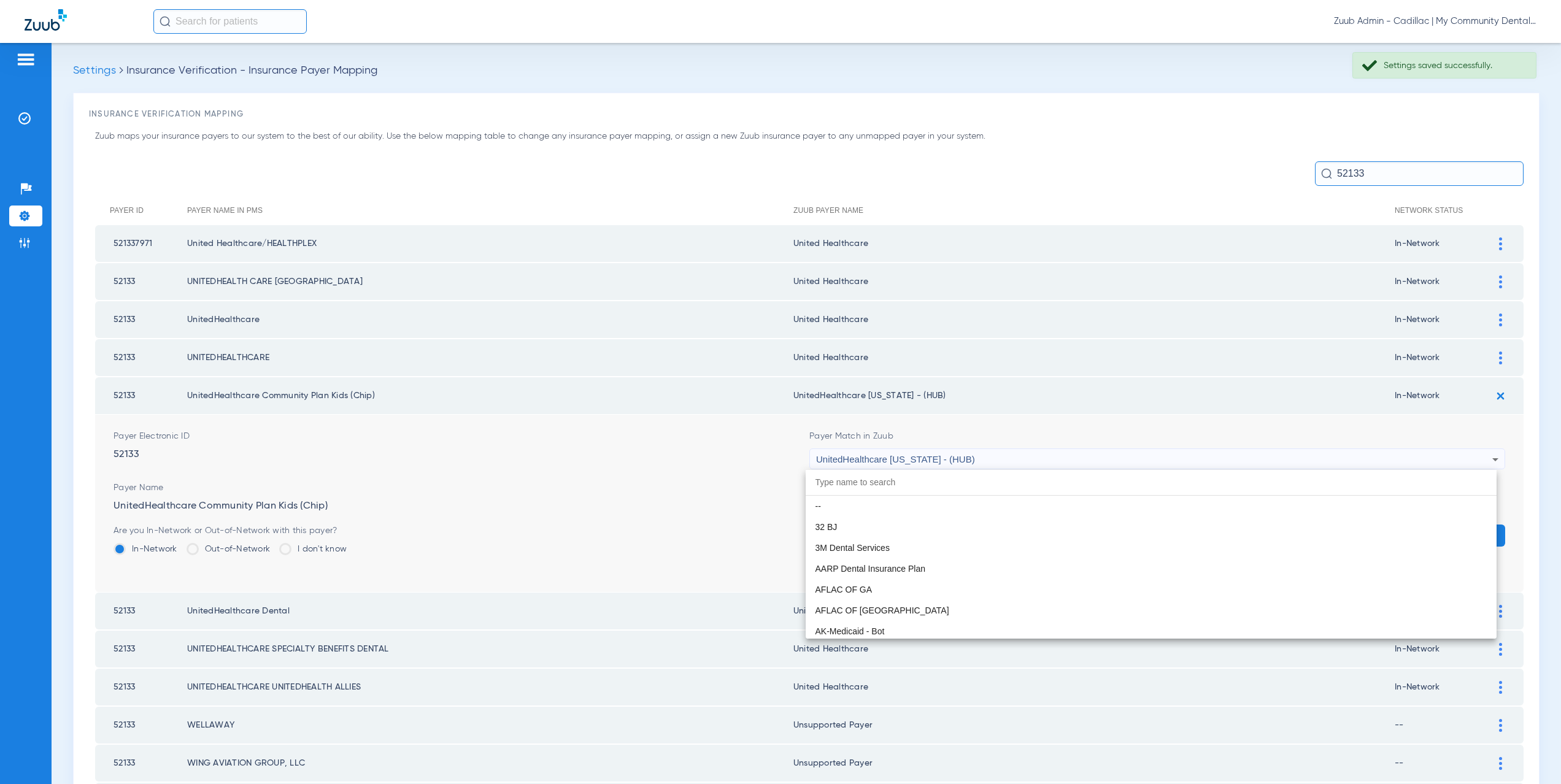
scroll to position [8996, 0]
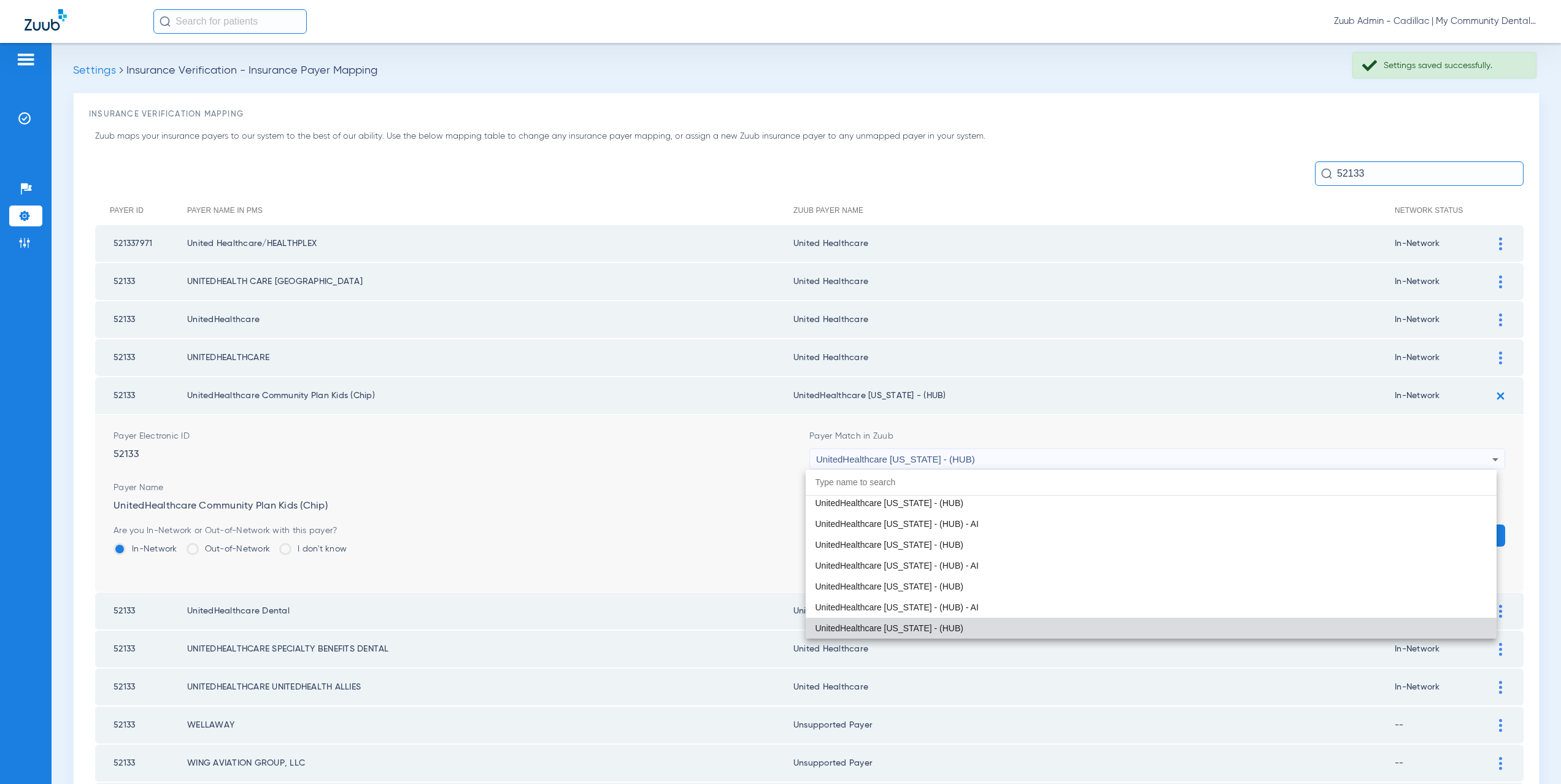
paste input "ited Healthcare"
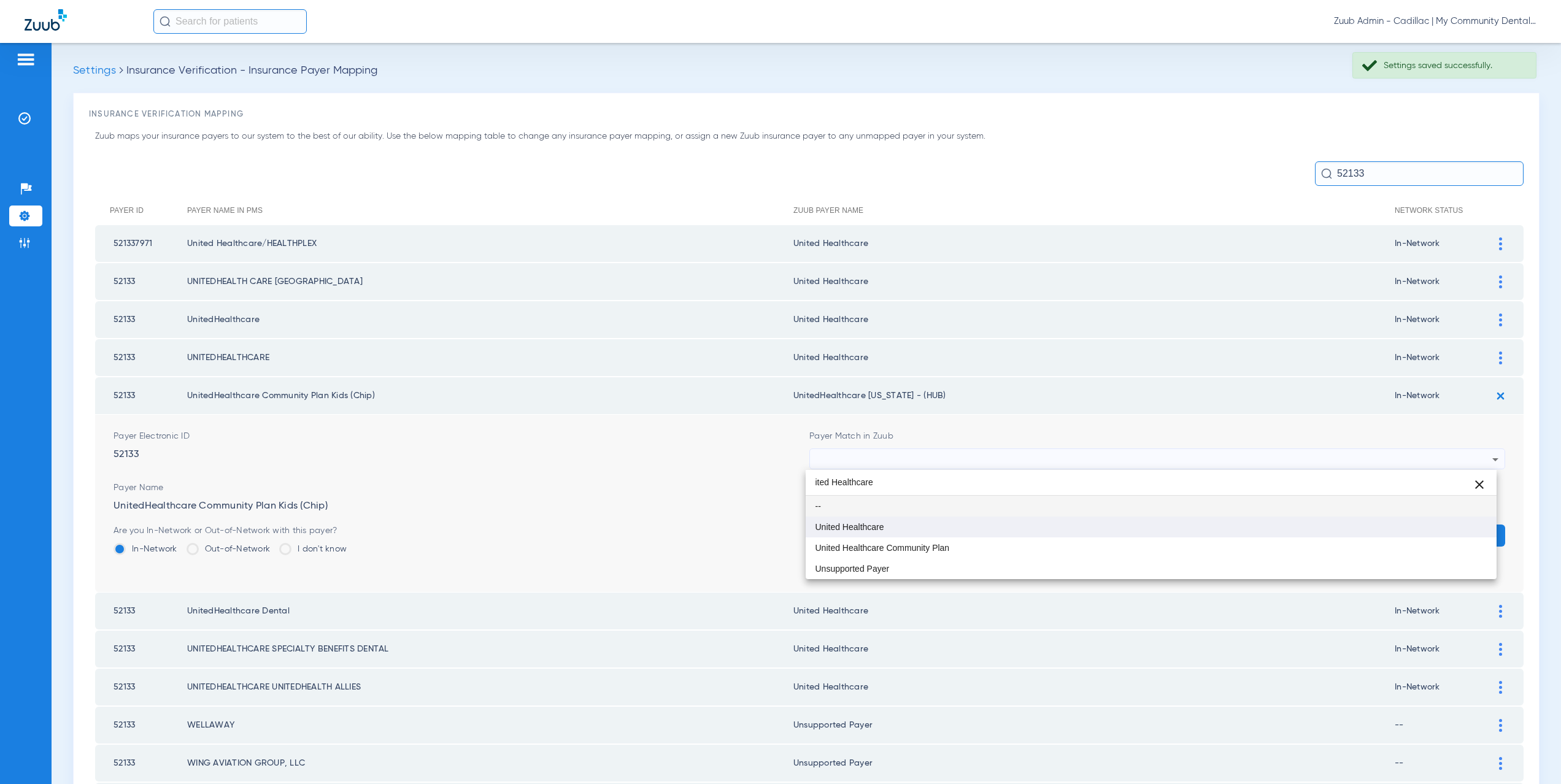
type input "ited Healthcare"
click at [871, 532] on mat-option "United Healthcare" at bounding box center [1152, 527] width 692 height 21
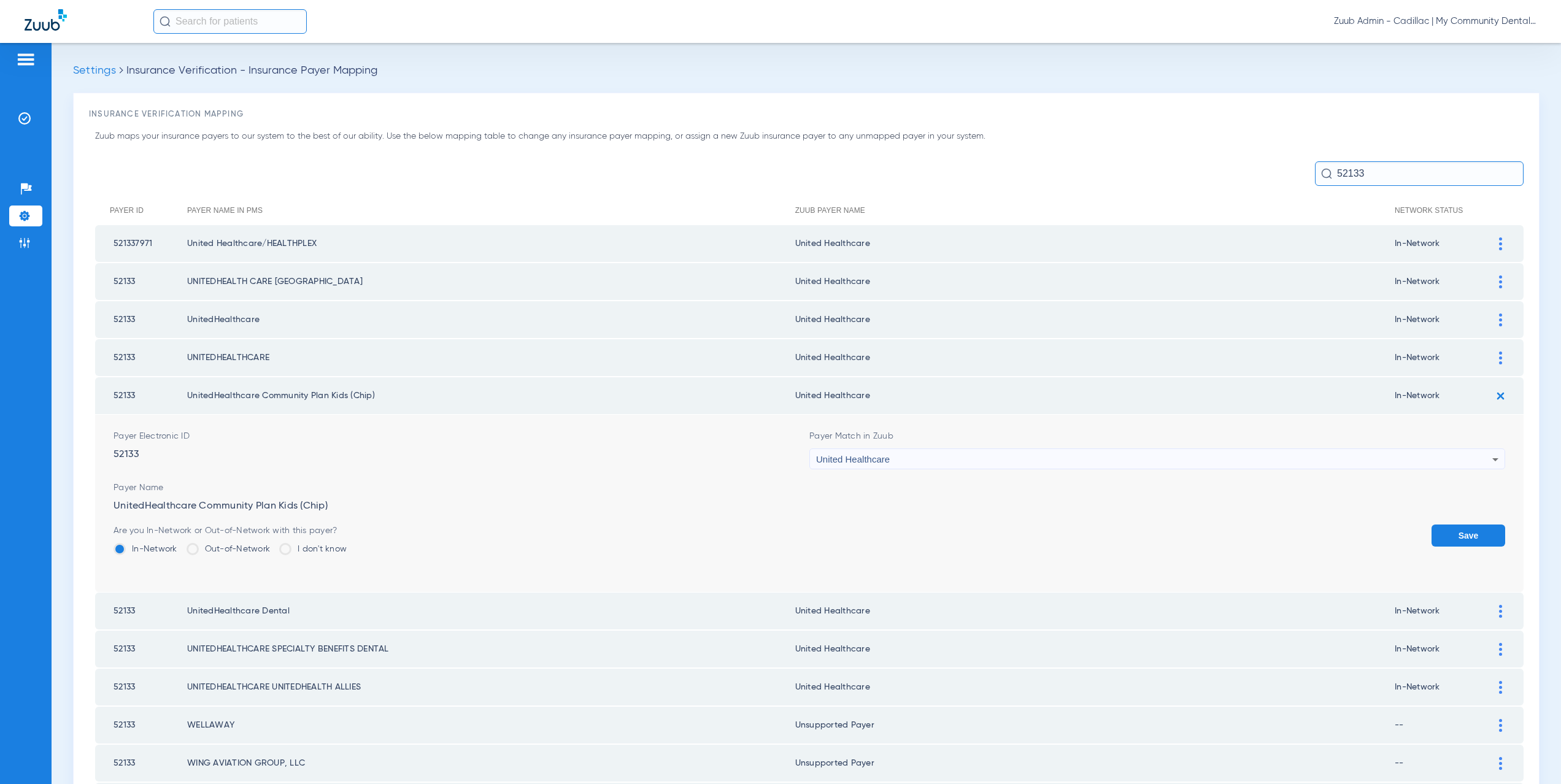
click at [1451, 534] on button "Save" at bounding box center [1469, 536] width 74 height 22
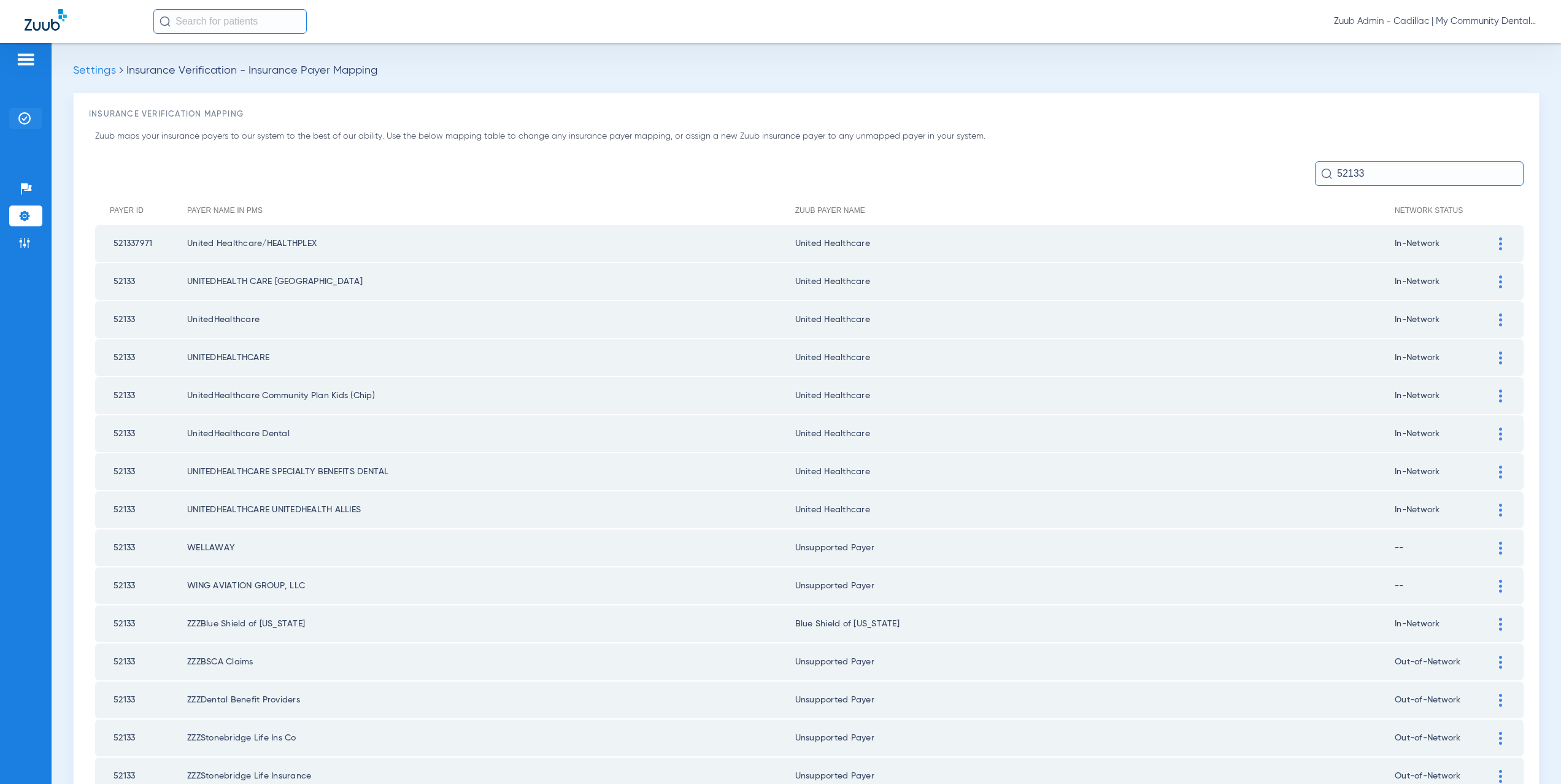
click at [26, 117] on img at bounding box center [25, 118] width 12 height 12
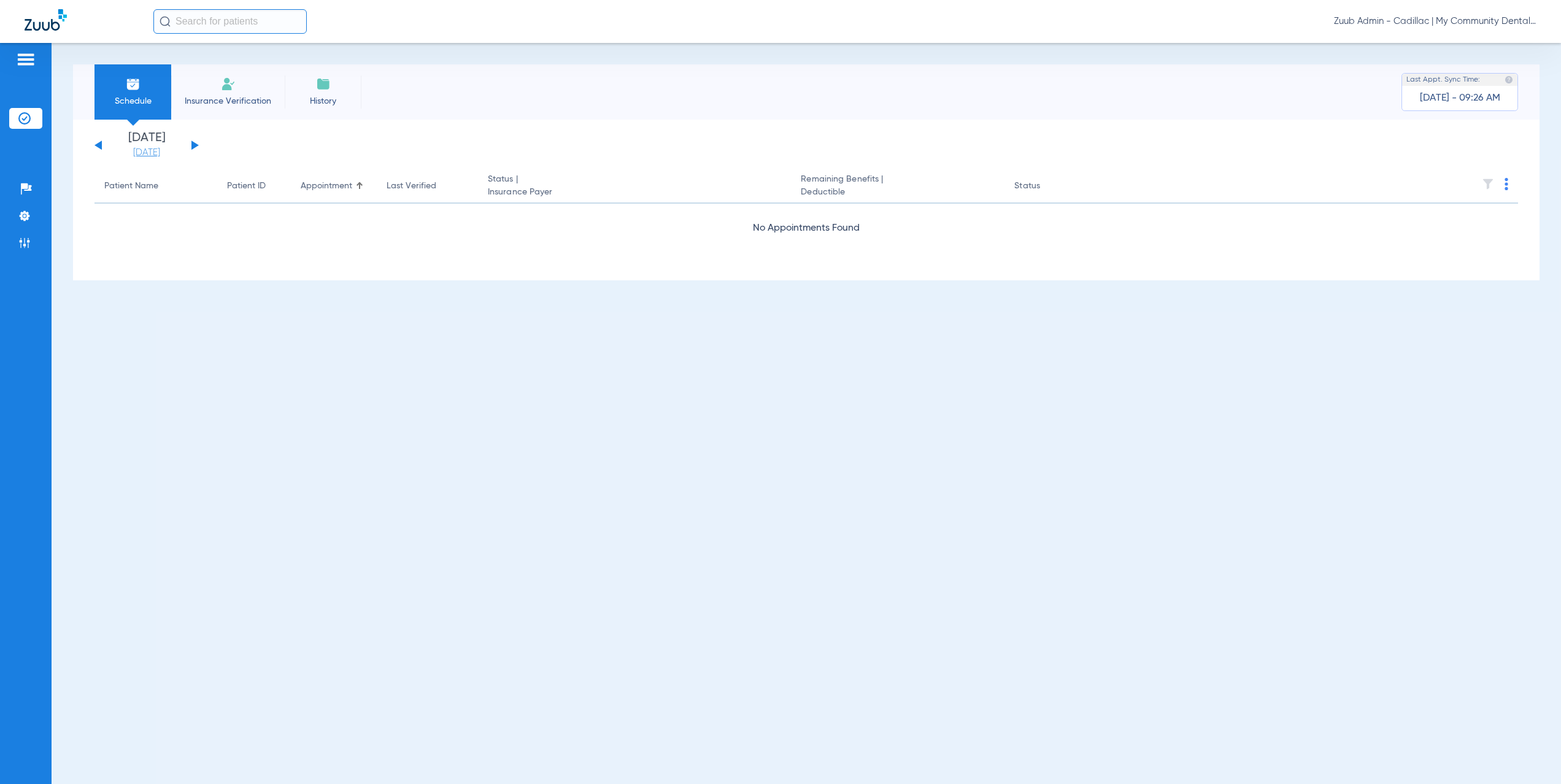
click at [137, 149] on link "[DATE]" at bounding box center [146, 152] width 74 height 12
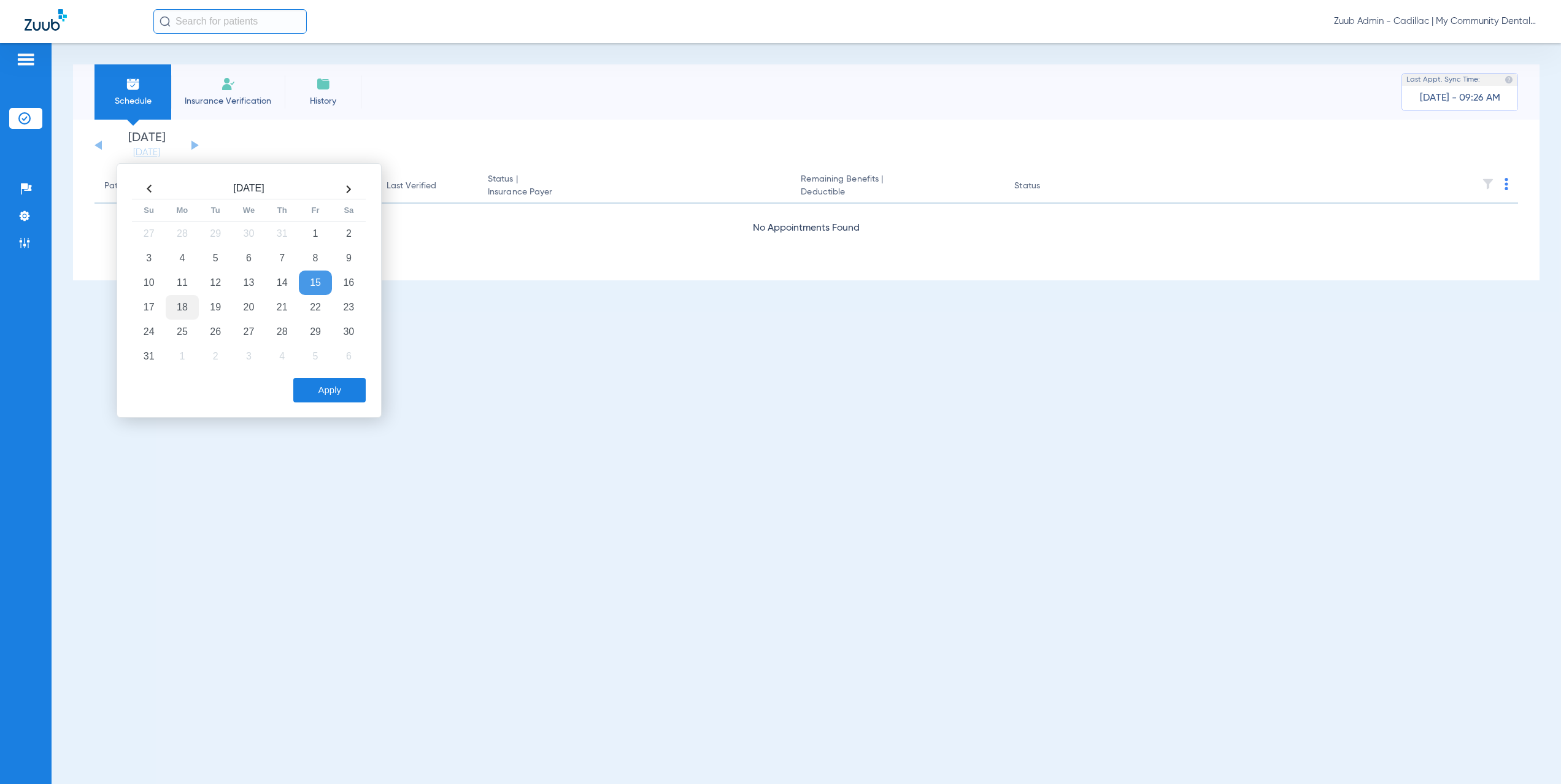
click at [183, 308] on td "18" at bounding box center [182, 307] width 33 height 25
click at [330, 388] on button "Apply" at bounding box center [330, 390] width 72 height 25
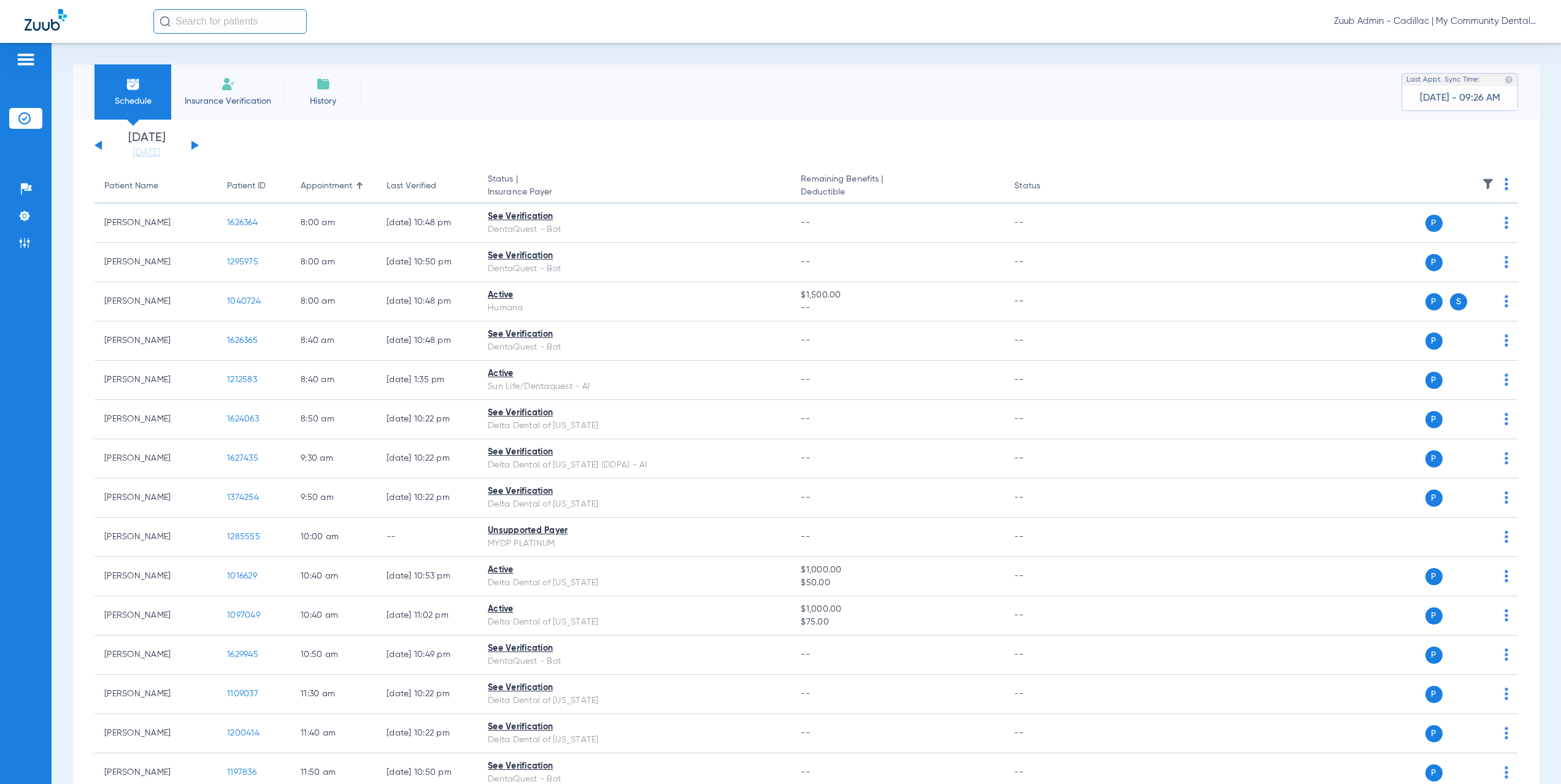
click at [194, 143] on button at bounding box center [195, 145] width 7 height 9
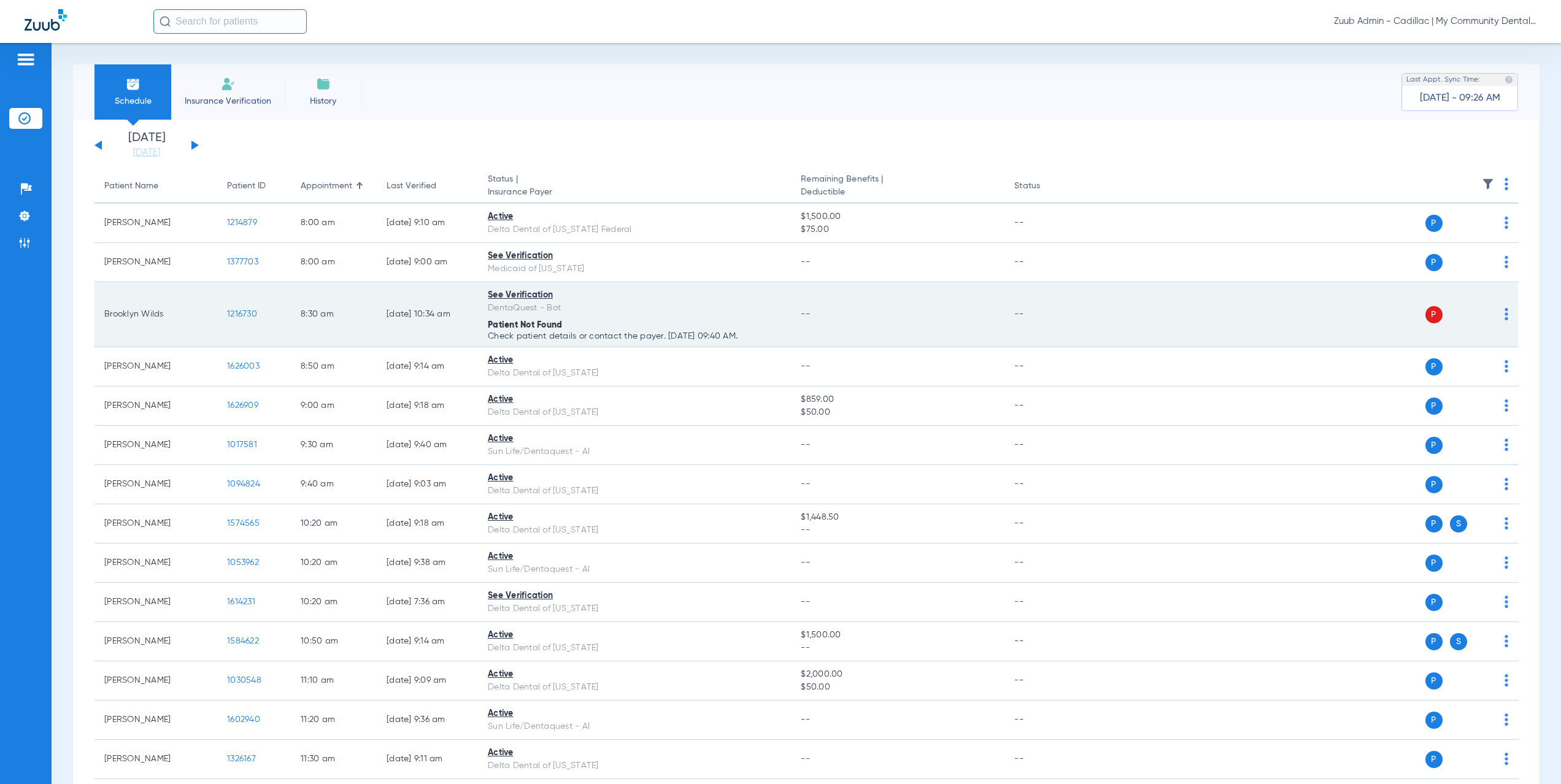
click at [1505, 314] on img at bounding box center [1507, 314] width 4 height 12
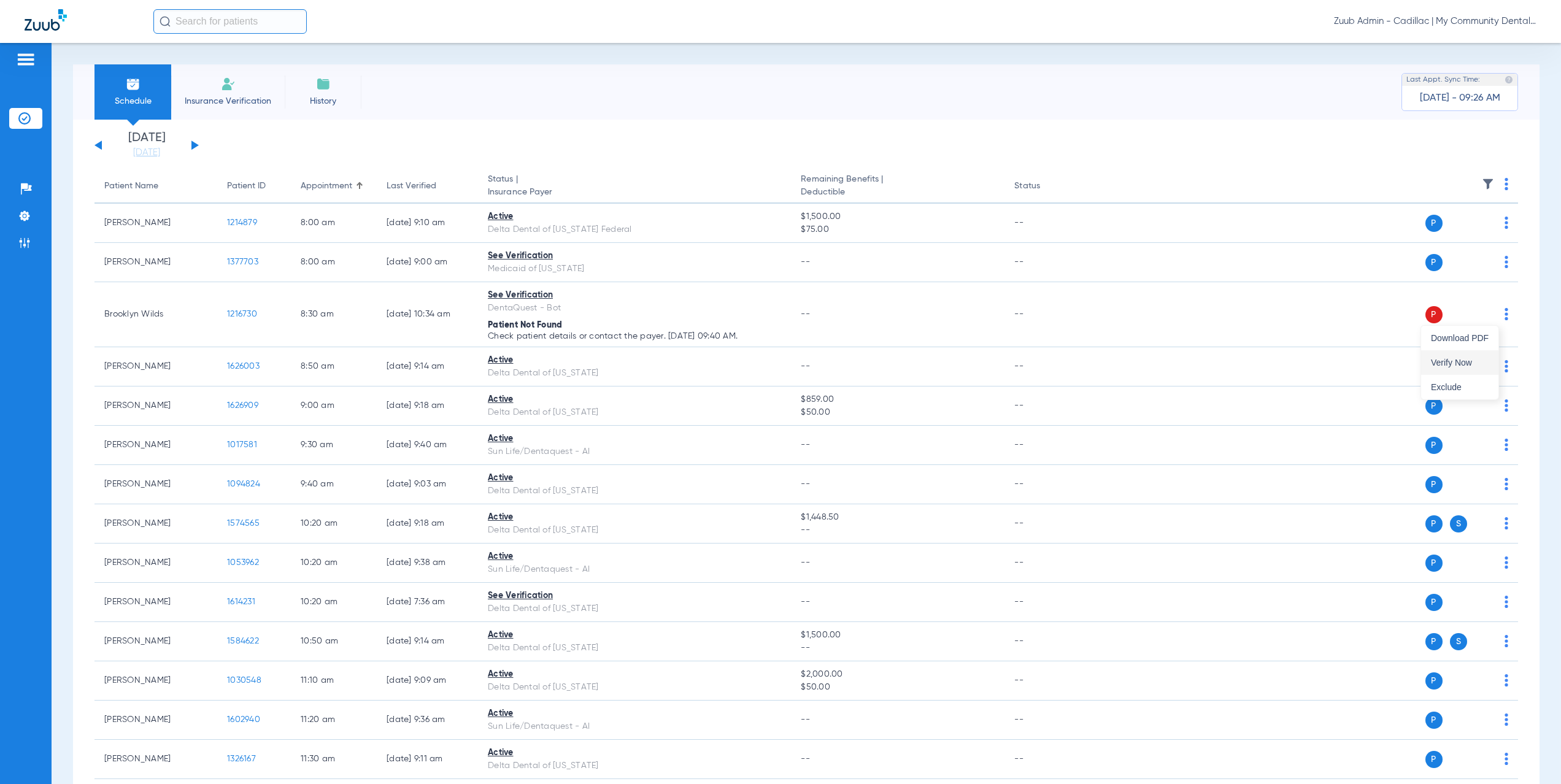
click at [1470, 367] on span "Verify Now" at bounding box center [1460, 362] width 57 height 8
click at [194, 145] on button at bounding box center [195, 145] width 7 height 9
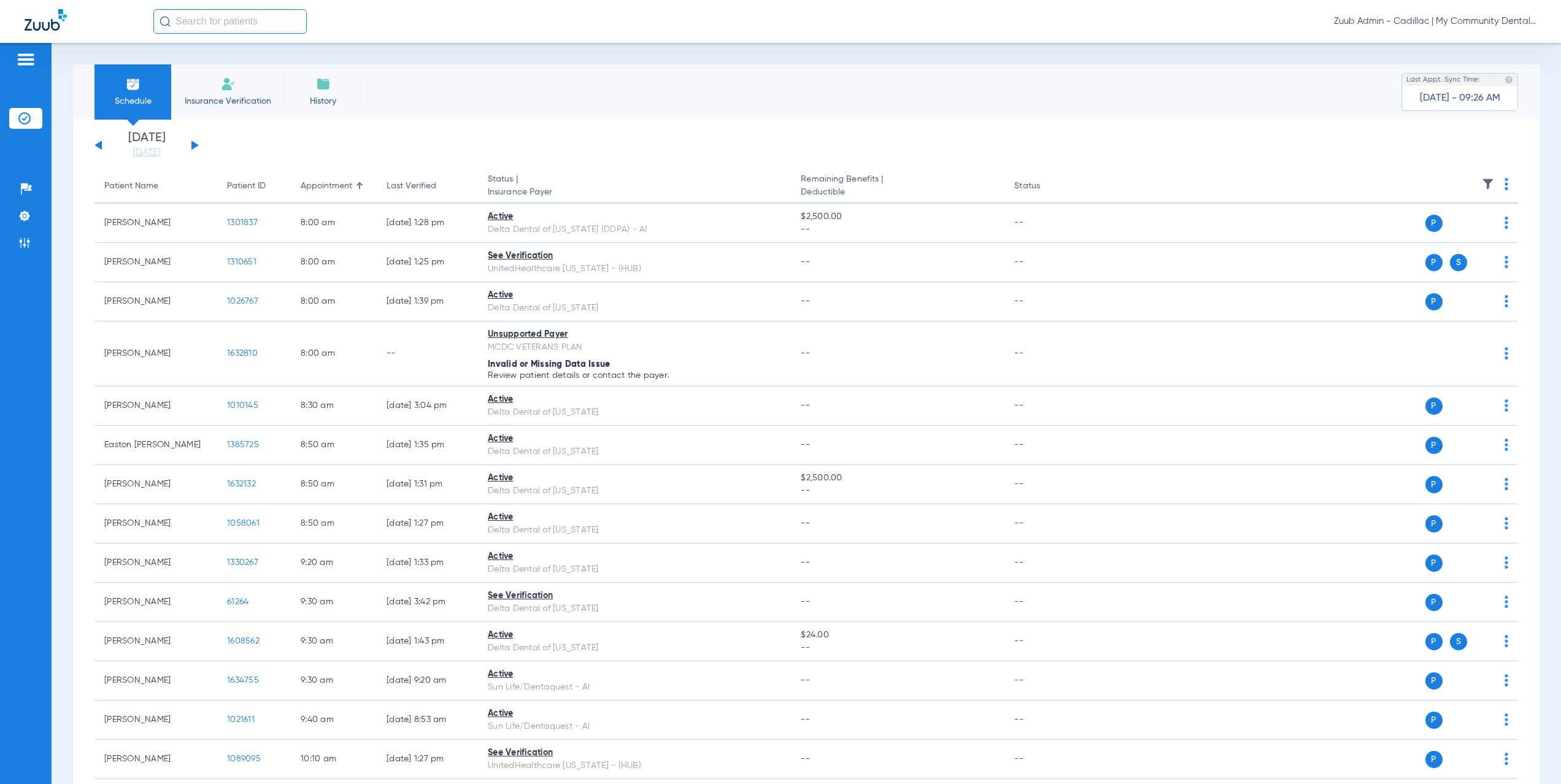
click at [219, 145] on app-single-date-navigator "Wednesday 06-11-2025 Thursday 06-12-2025 Friday 06-13-2025 Saturday 06-14-2025 …" at bounding box center [806, 145] width 1424 height 27
click at [192, 144] on button at bounding box center [195, 145] width 7 height 9
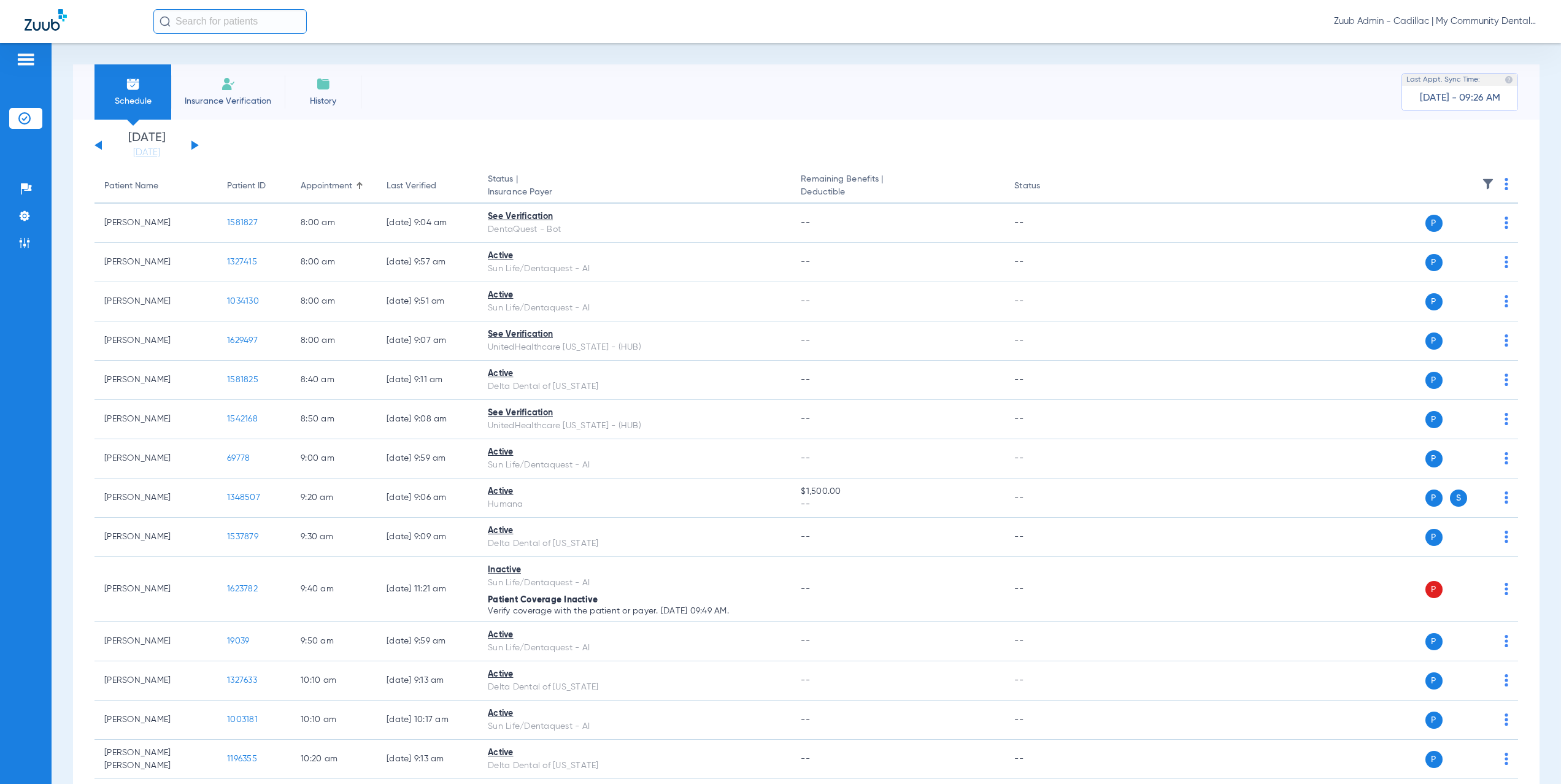
click at [196, 146] on button at bounding box center [195, 145] width 7 height 9
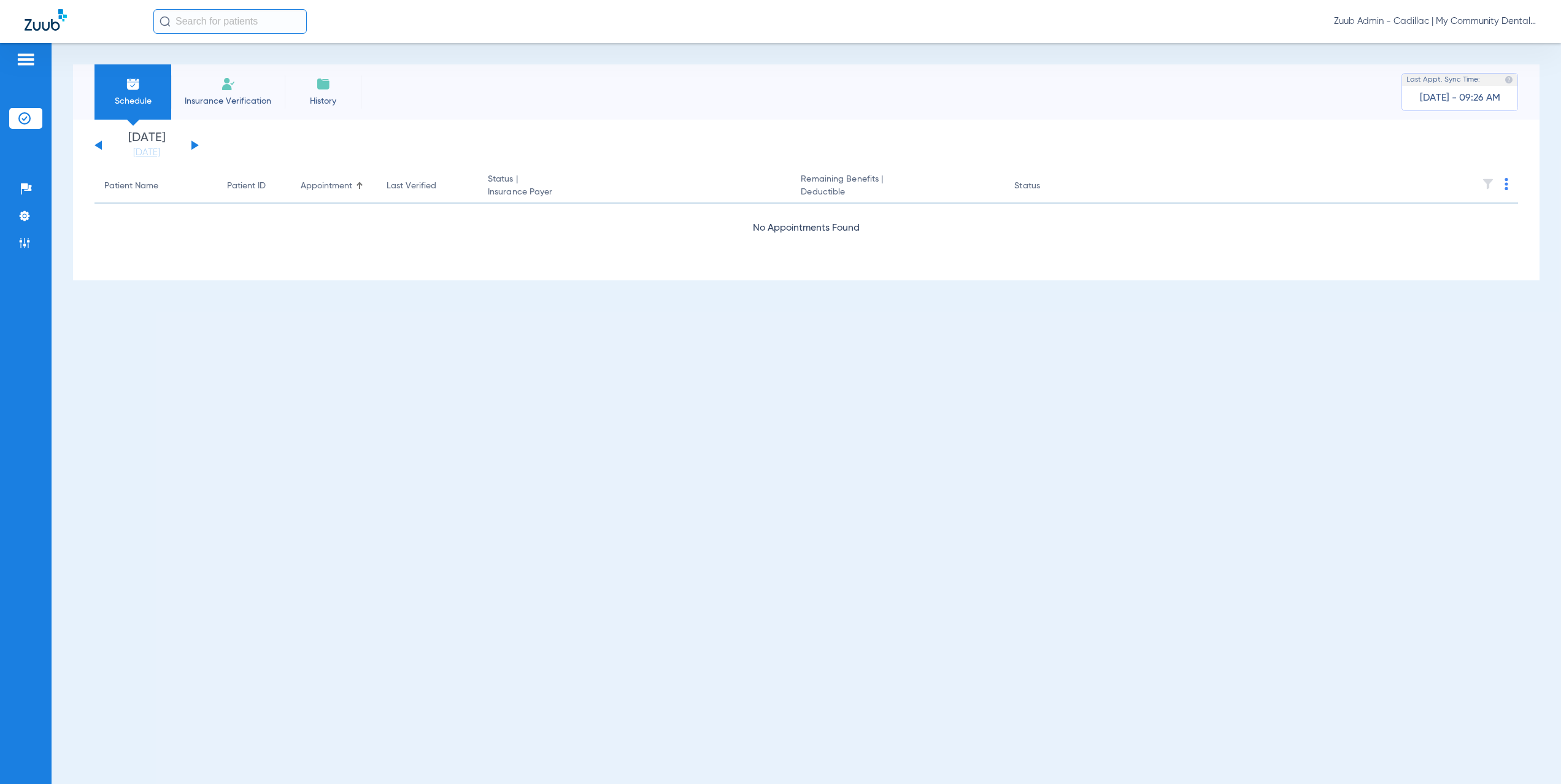
click at [196, 146] on button at bounding box center [195, 145] width 7 height 9
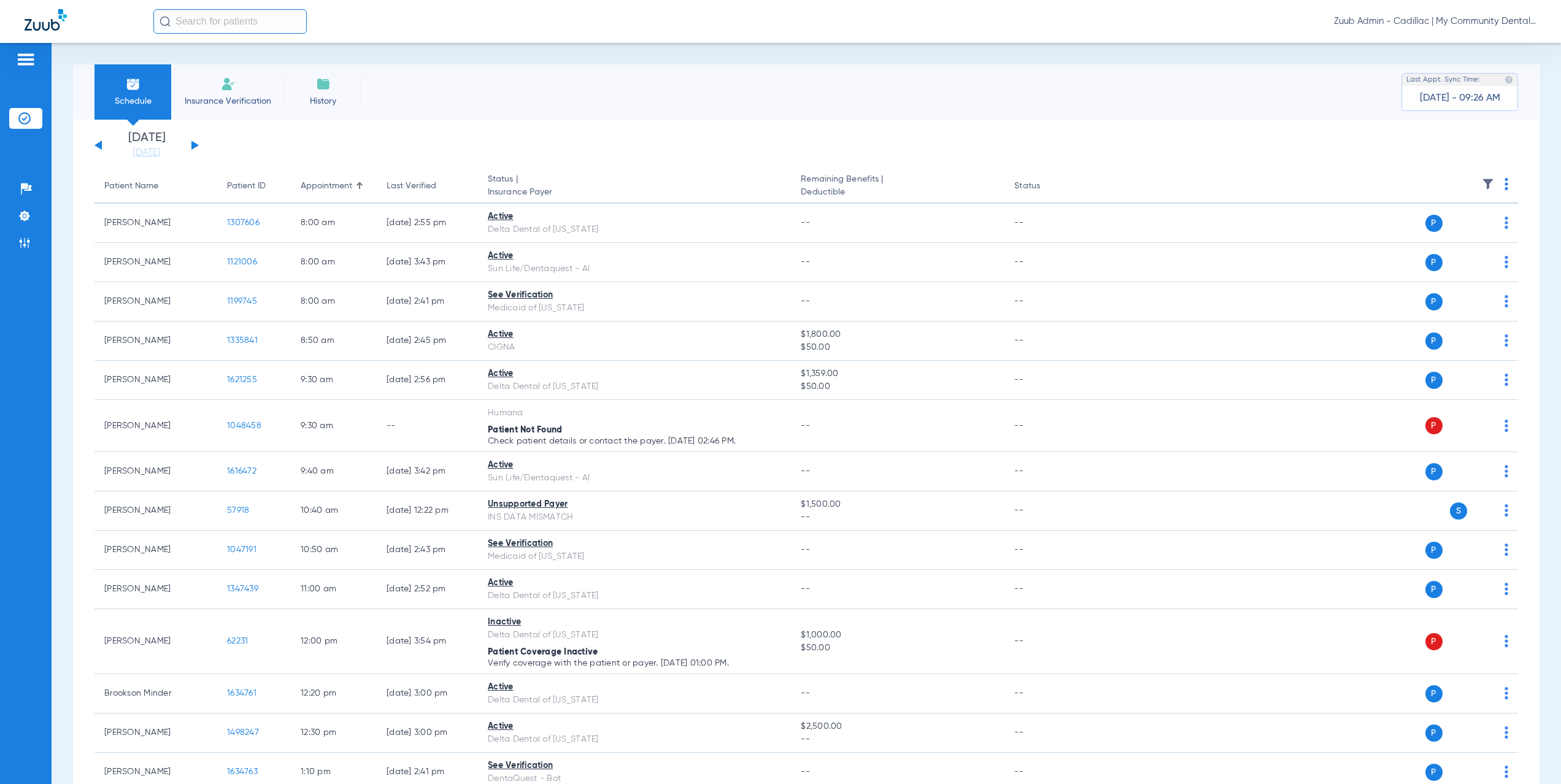
click at [194, 143] on button at bounding box center [195, 145] width 7 height 9
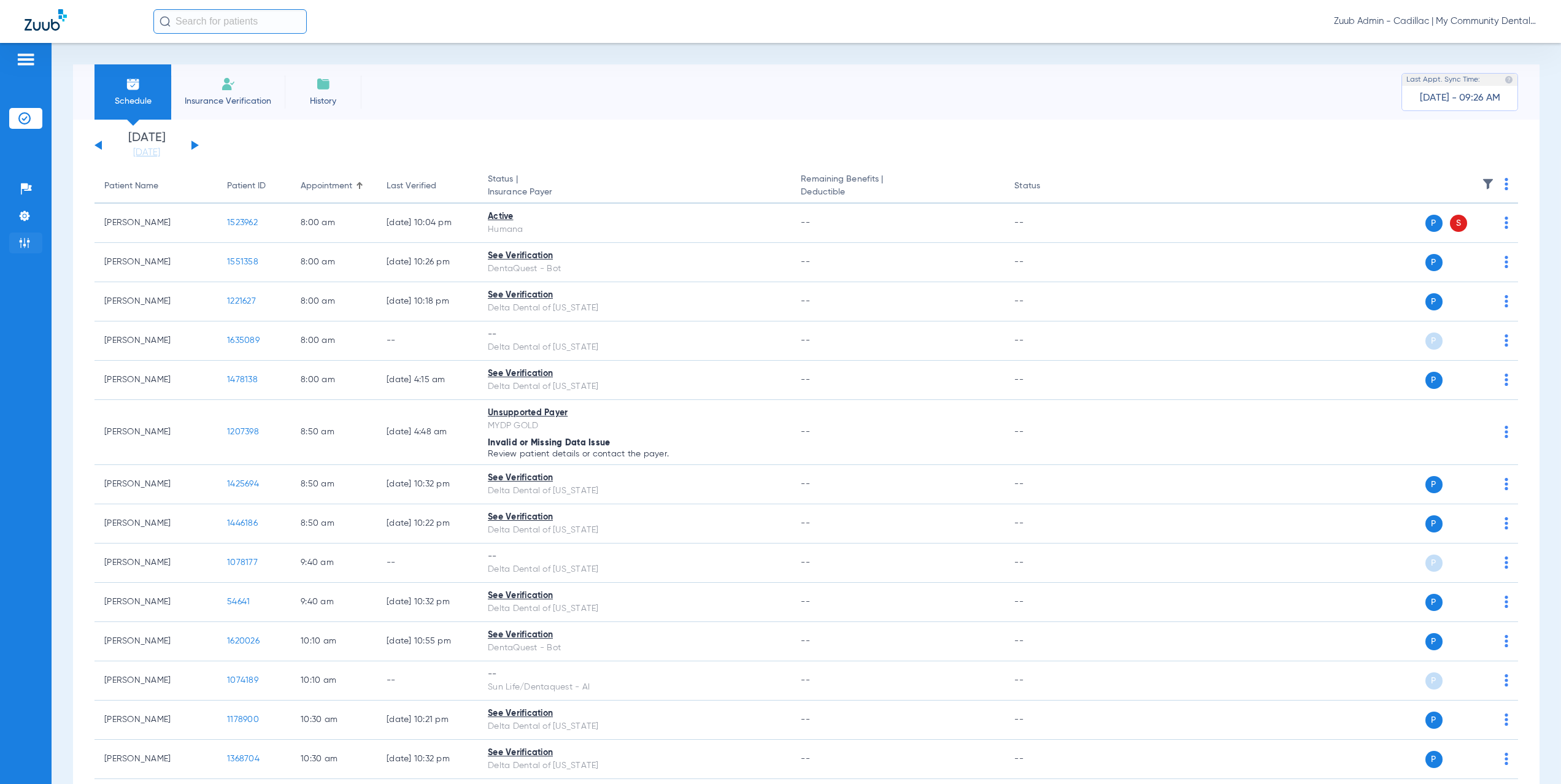
click at [21, 242] on img at bounding box center [25, 243] width 12 height 12
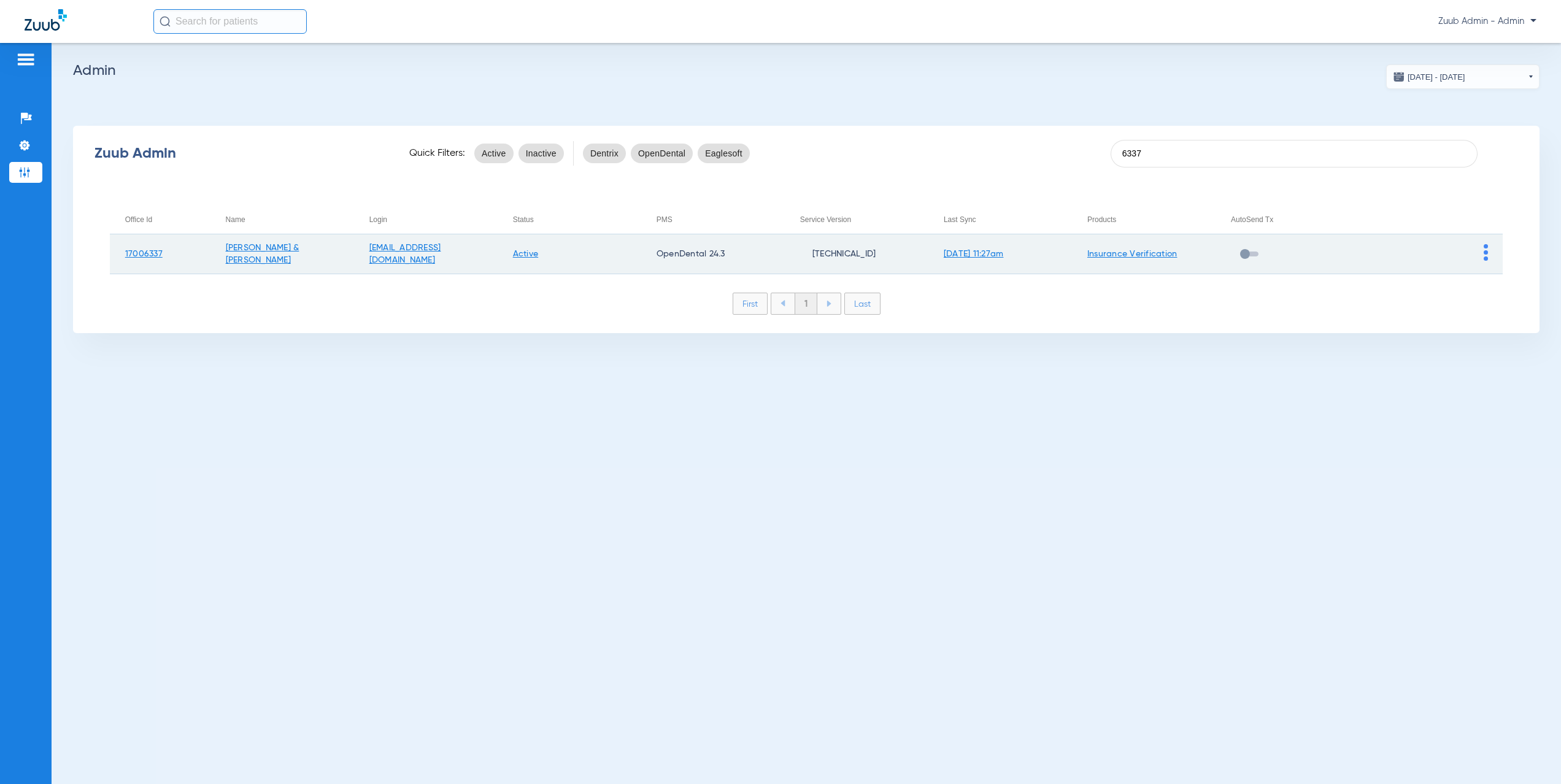
type input "6337"
click at [1486, 252] on img at bounding box center [1486, 253] width 5 height 17
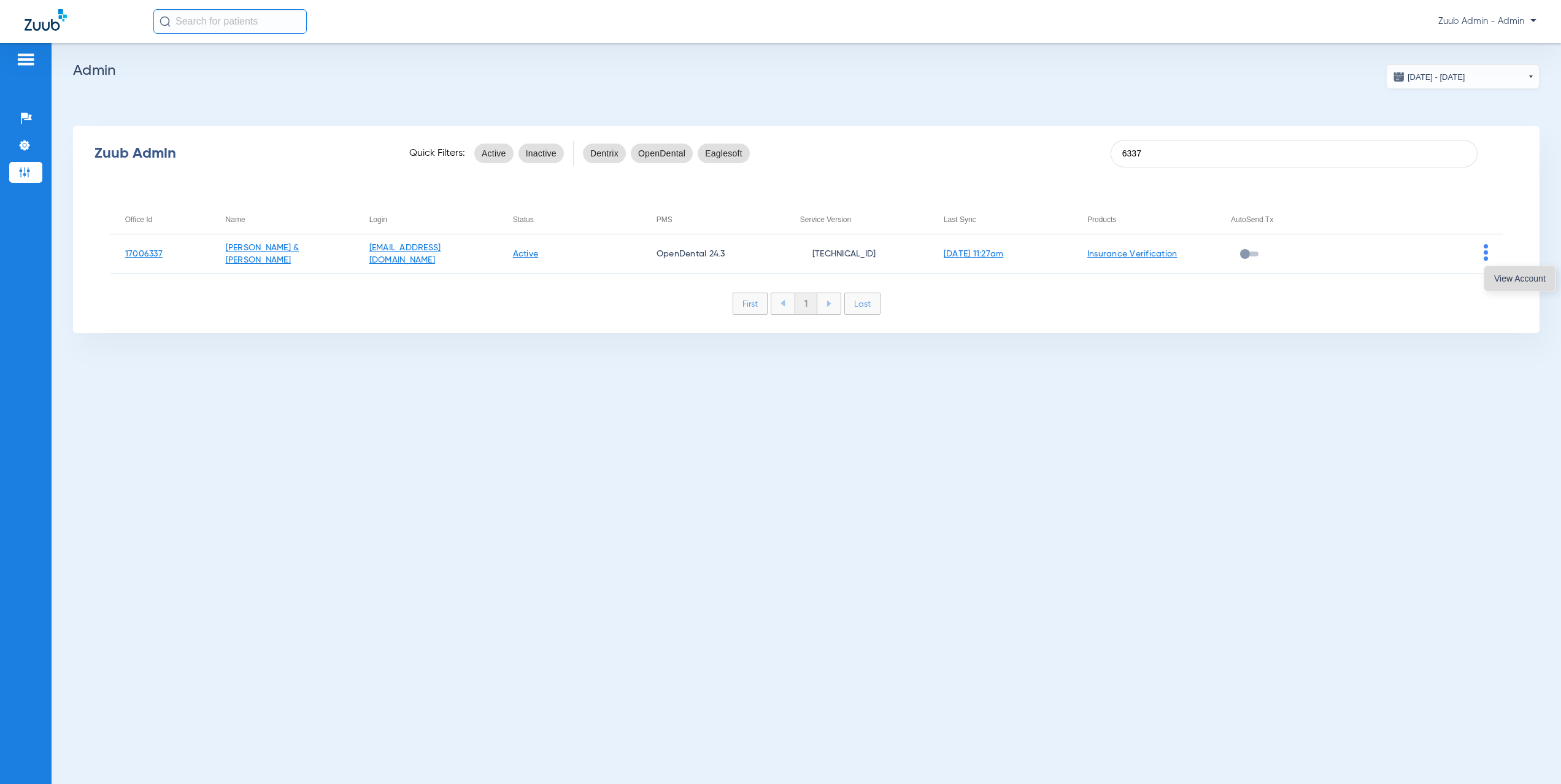
click at [1491, 282] on button "View Account" at bounding box center [1520, 279] width 71 height 25
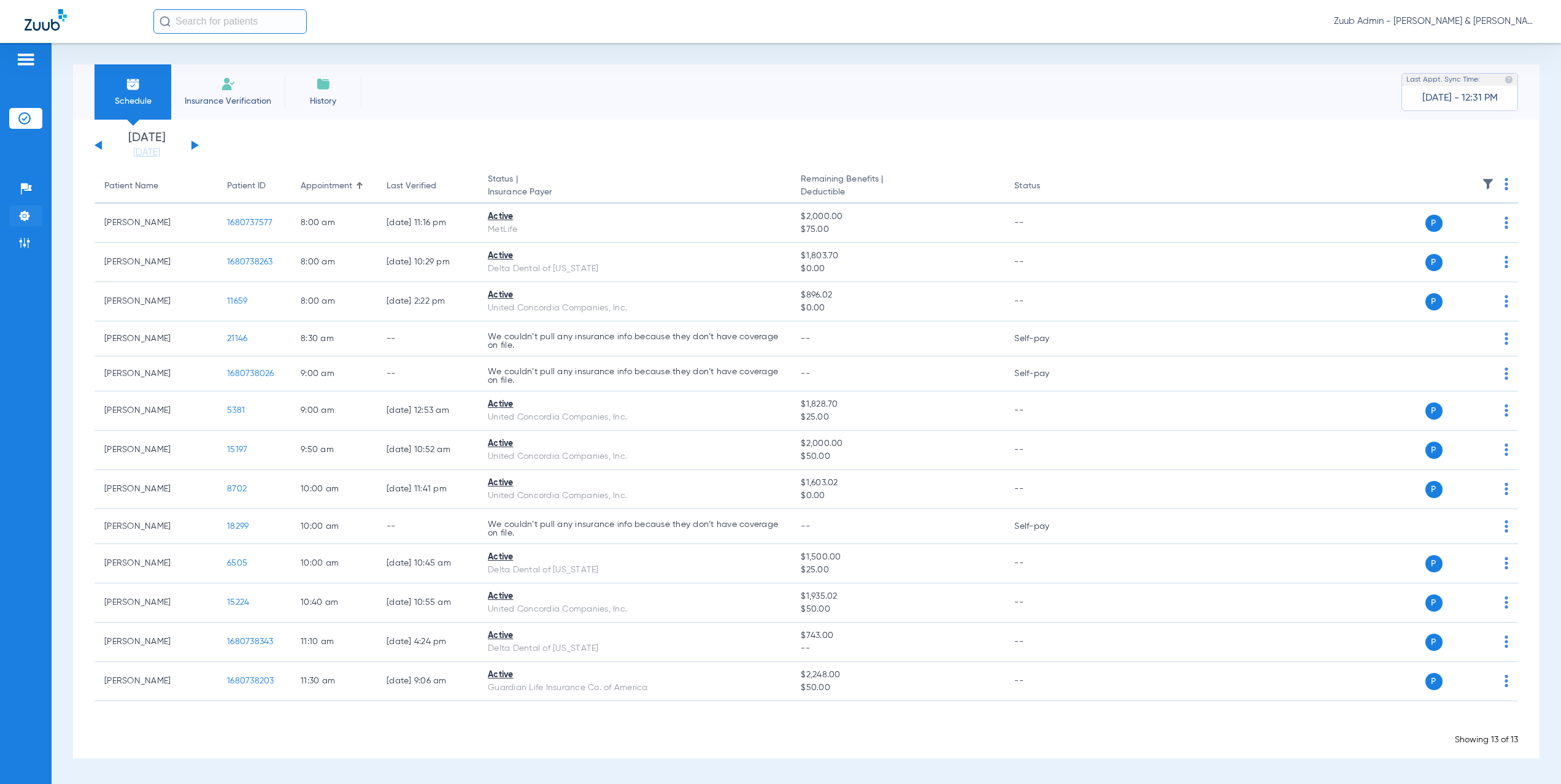
click at [32, 217] on li "Settings" at bounding box center [25, 216] width 33 height 21
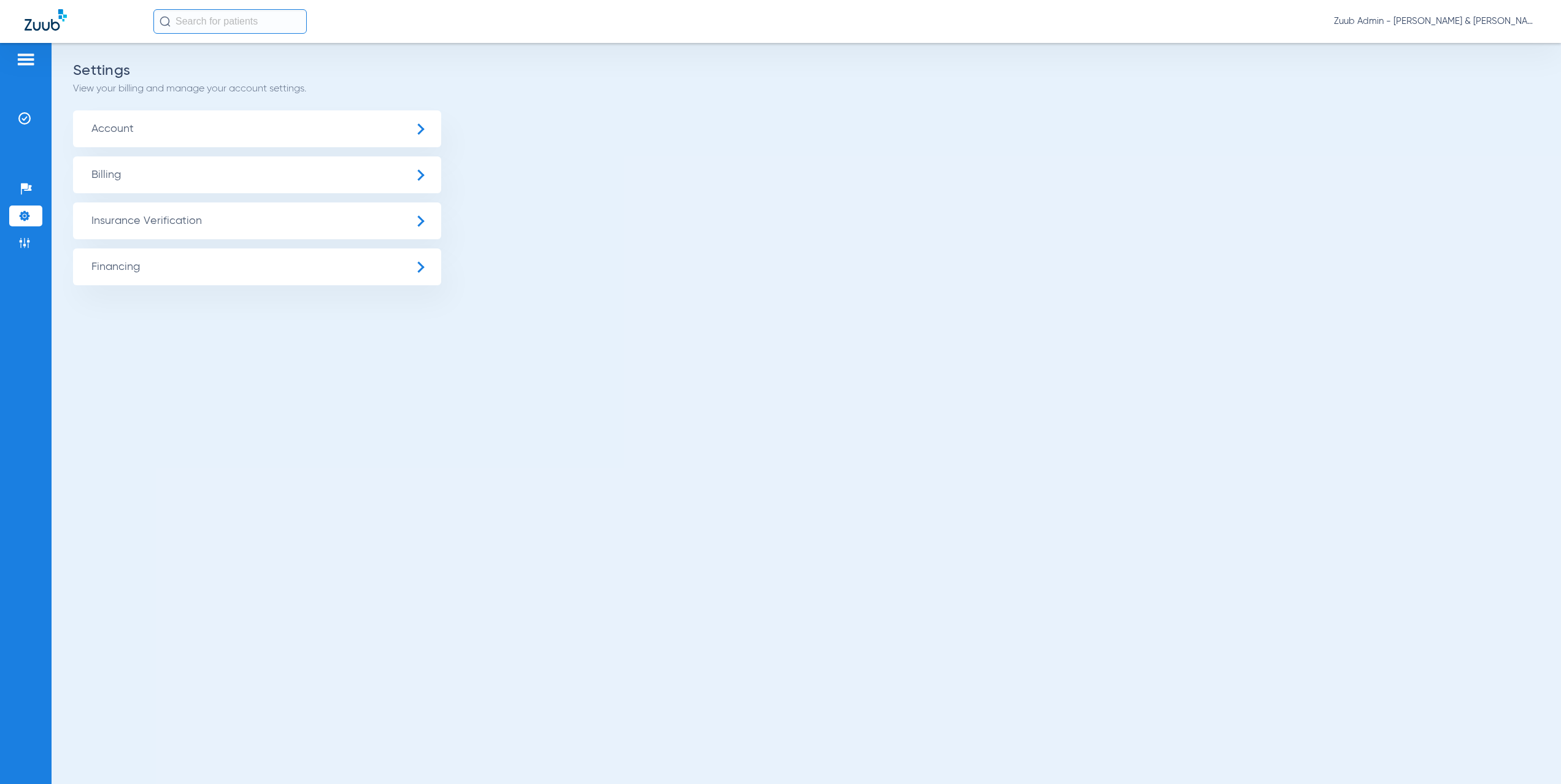
click at [140, 217] on span "Insurance Verification" at bounding box center [257, 221] width 368 height 37
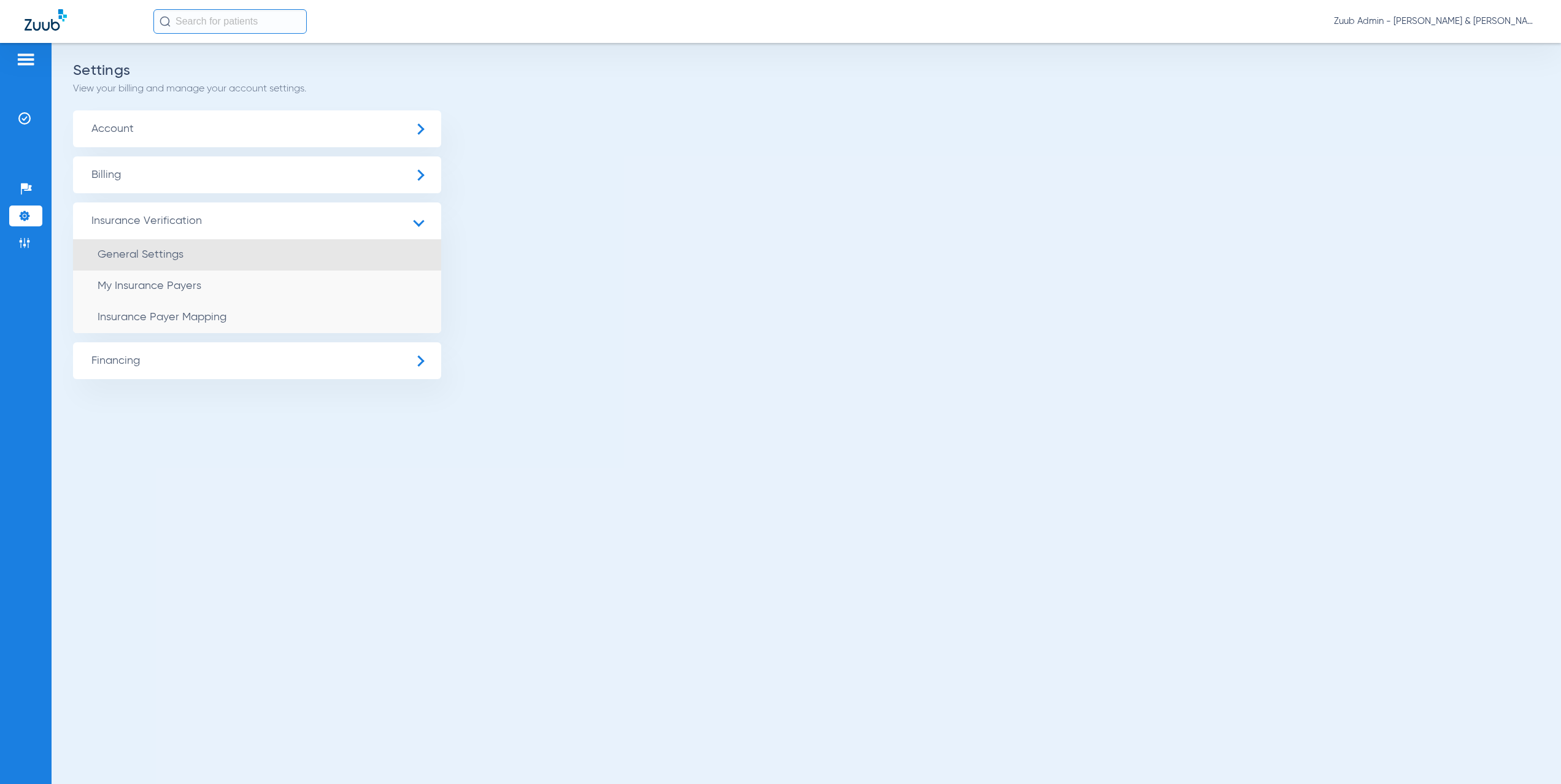
click at [211, 257] on li "General Settings" at bounding box center [257, 255] width 368 height 32
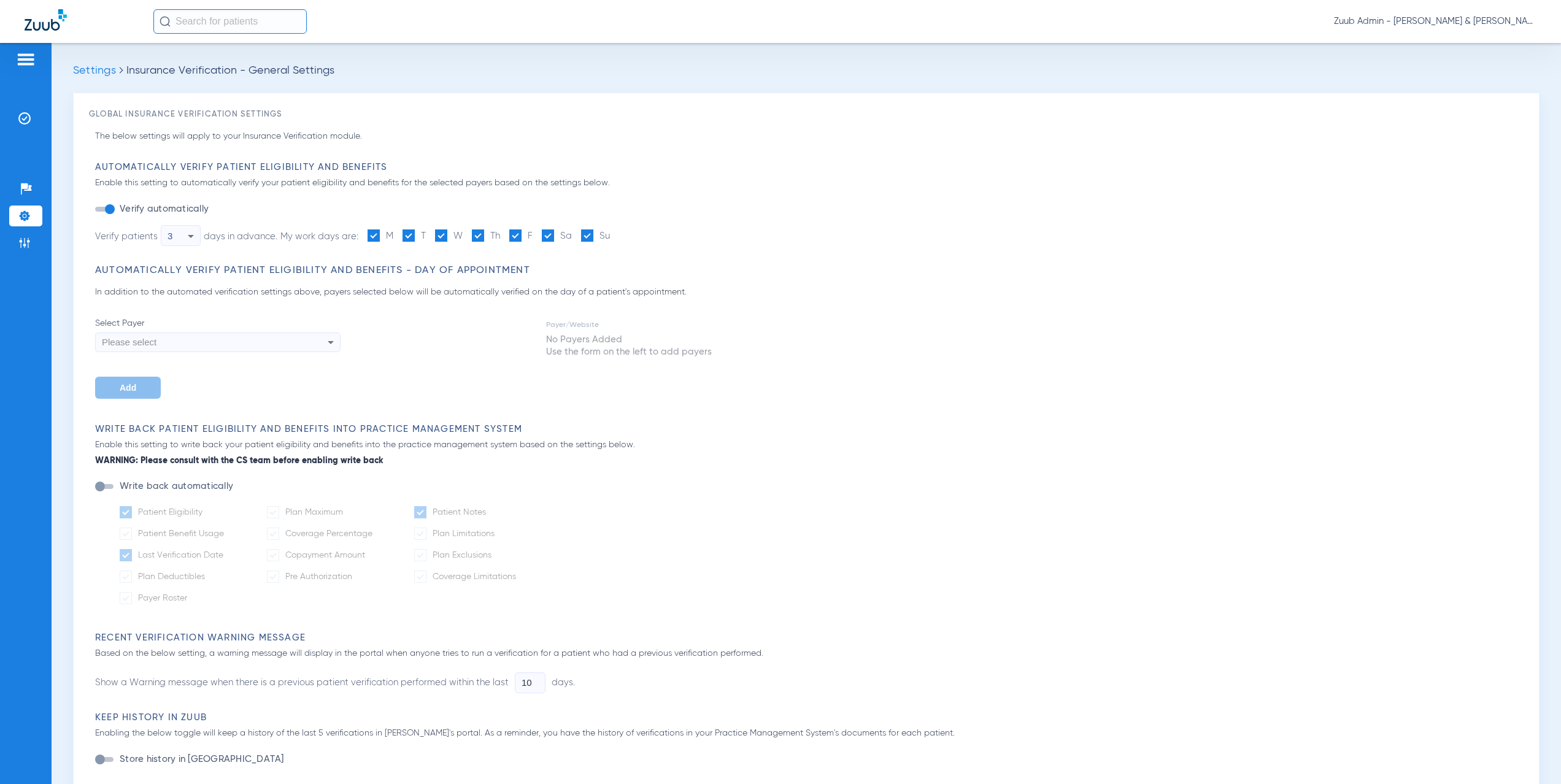
type input "1"
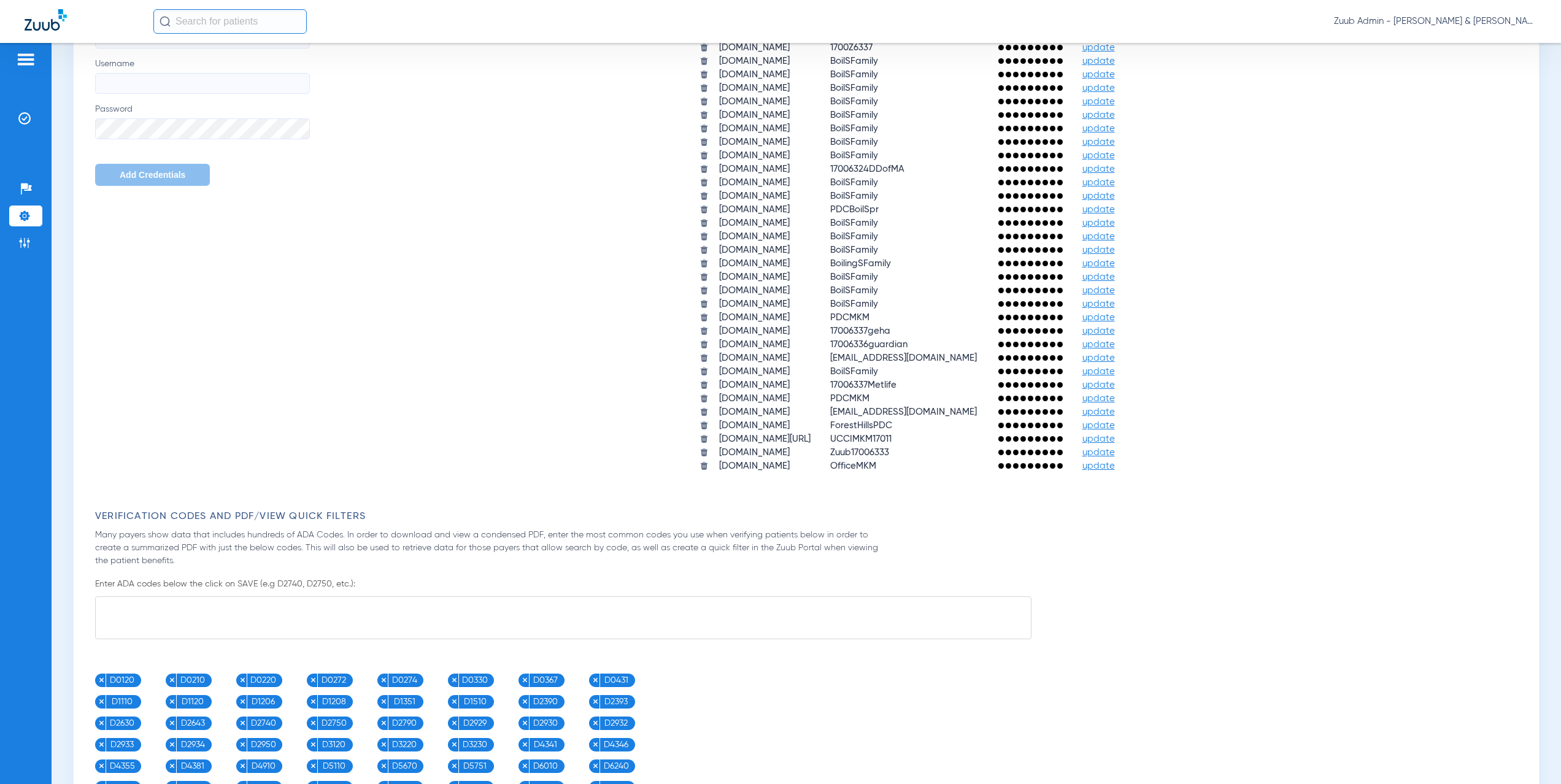
click at [1115, 467] on span "update" at bounding box center [1099, 466] width 32 height 9
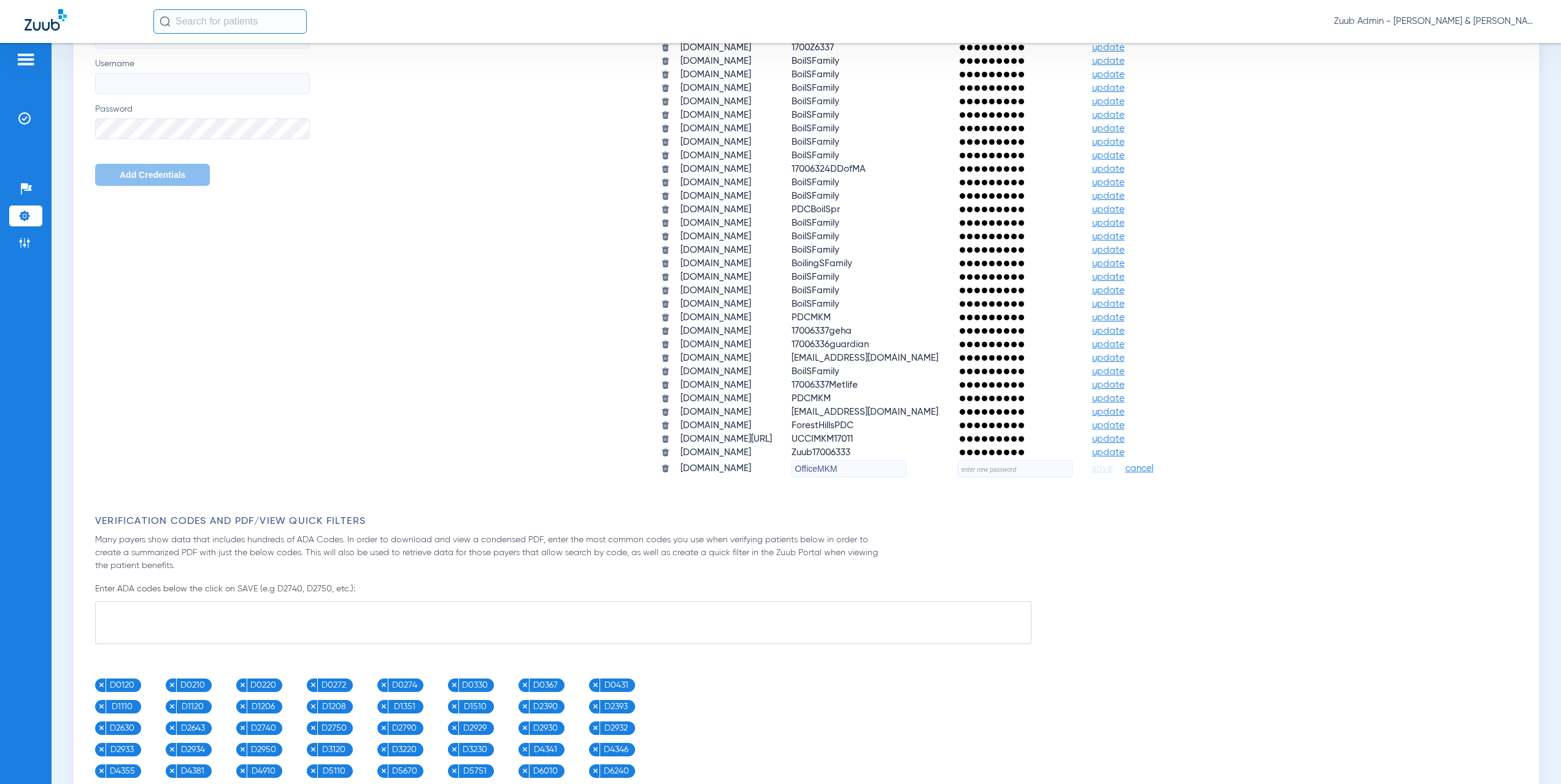
drag, startPoint x: 896, startPoint y: 468, endPoint x: 803, endPoint y: 463, distance: 93.1
click at [803, 463] on tr "[DOMAIN_NAME] OfficeMKM save cancel" at bounding box center [917, 468] width 531 height 17
paste input "17006337UPMC"
type input "17006337UPMC"
click at [1042, 470] on input "text" at bounding box center [1016, 468] width 115 height 17
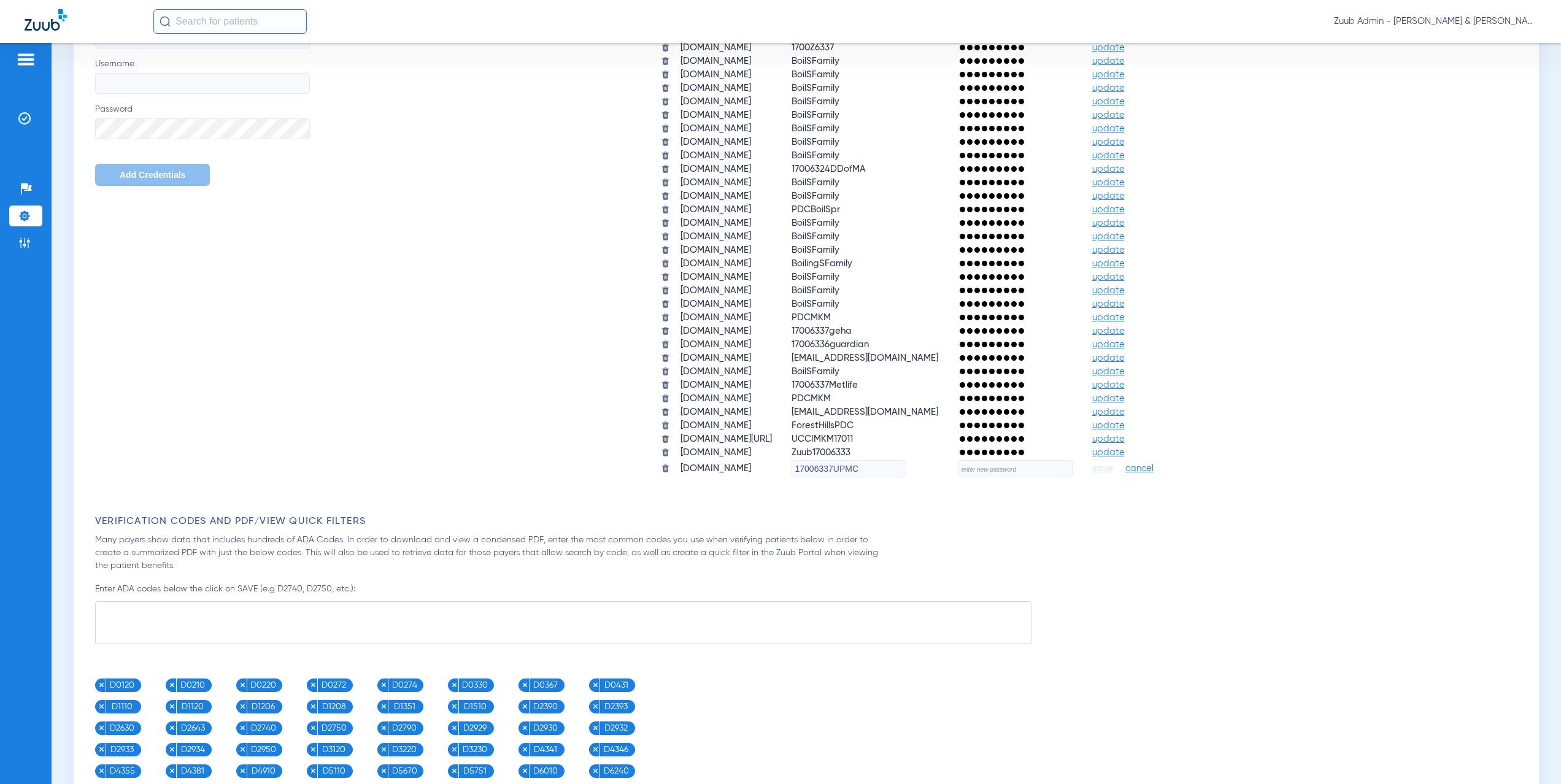
paste input "L0v3M0r3!"
type input "L0v3M0r3!"
click at [1113, 465] on span "save" at bounding box center [1103, 468] width 21 height 11
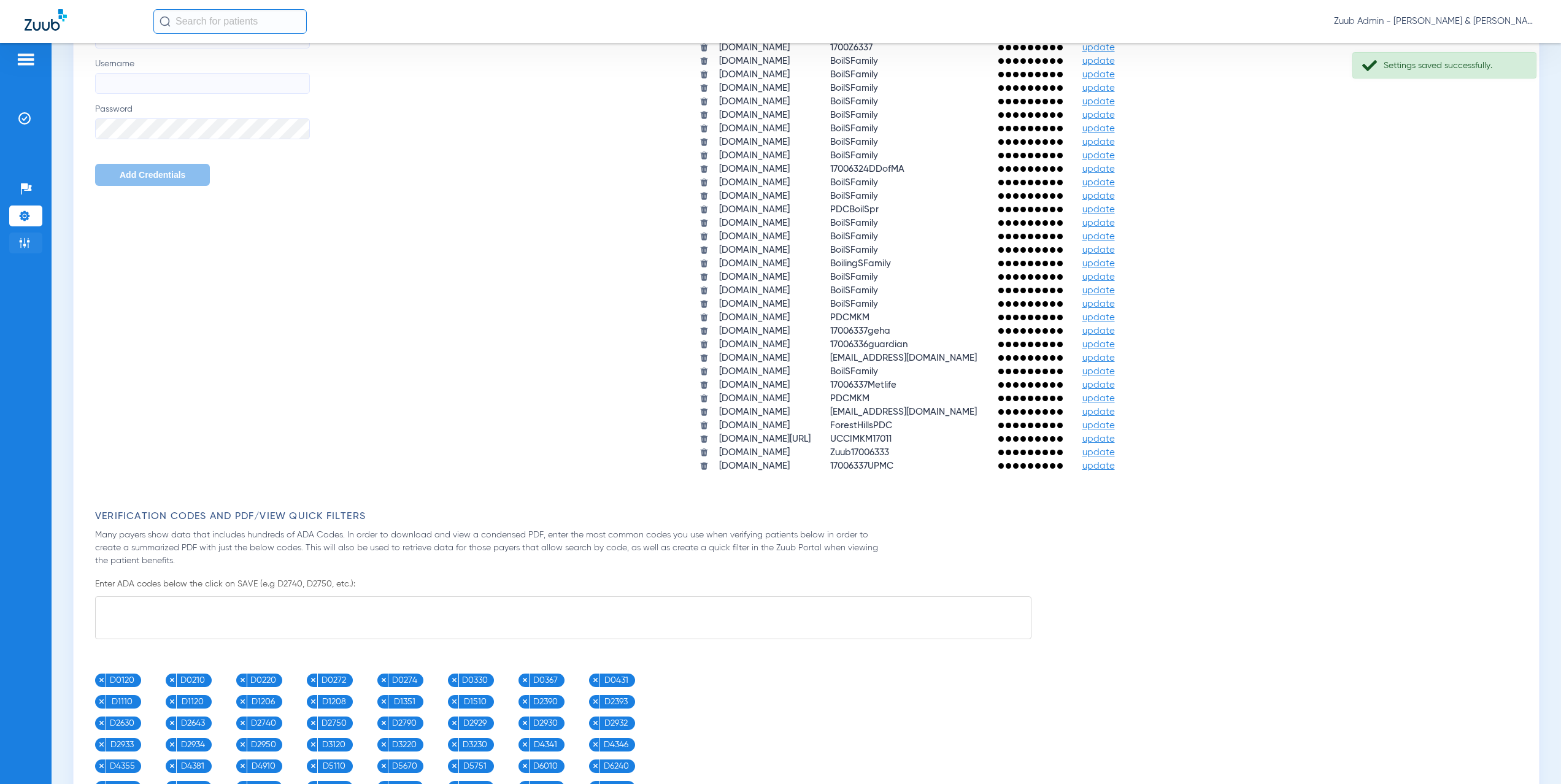
click at [32, 245] on li "Admin" at bounding box center [25, 243] width 33 height 21
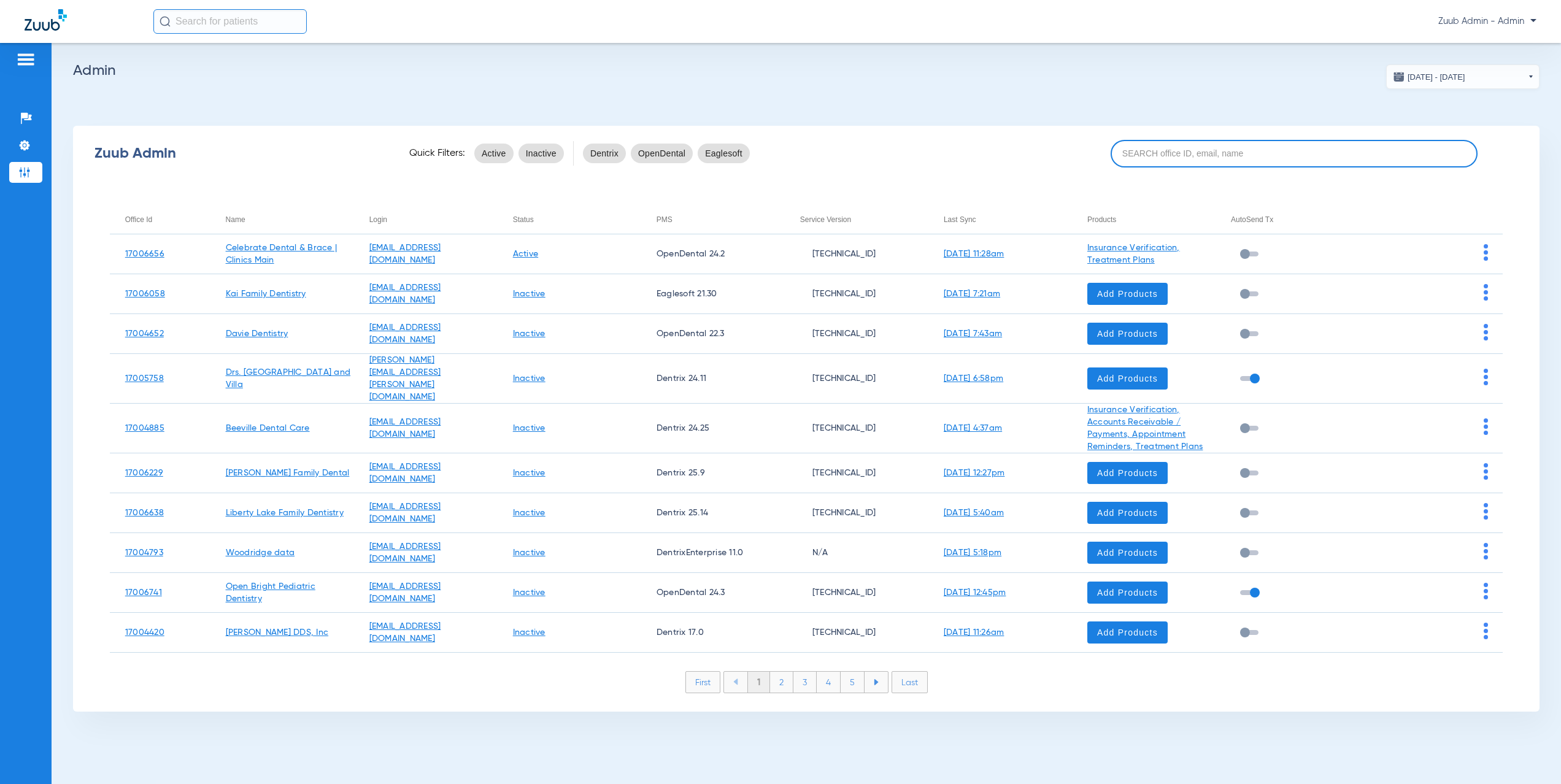
click at [1116, 157] on input at bounding box center [1294, 154] width 367 height 28
paste input "[EMAIL_ADDRESS][DOMAIN_NAME]"
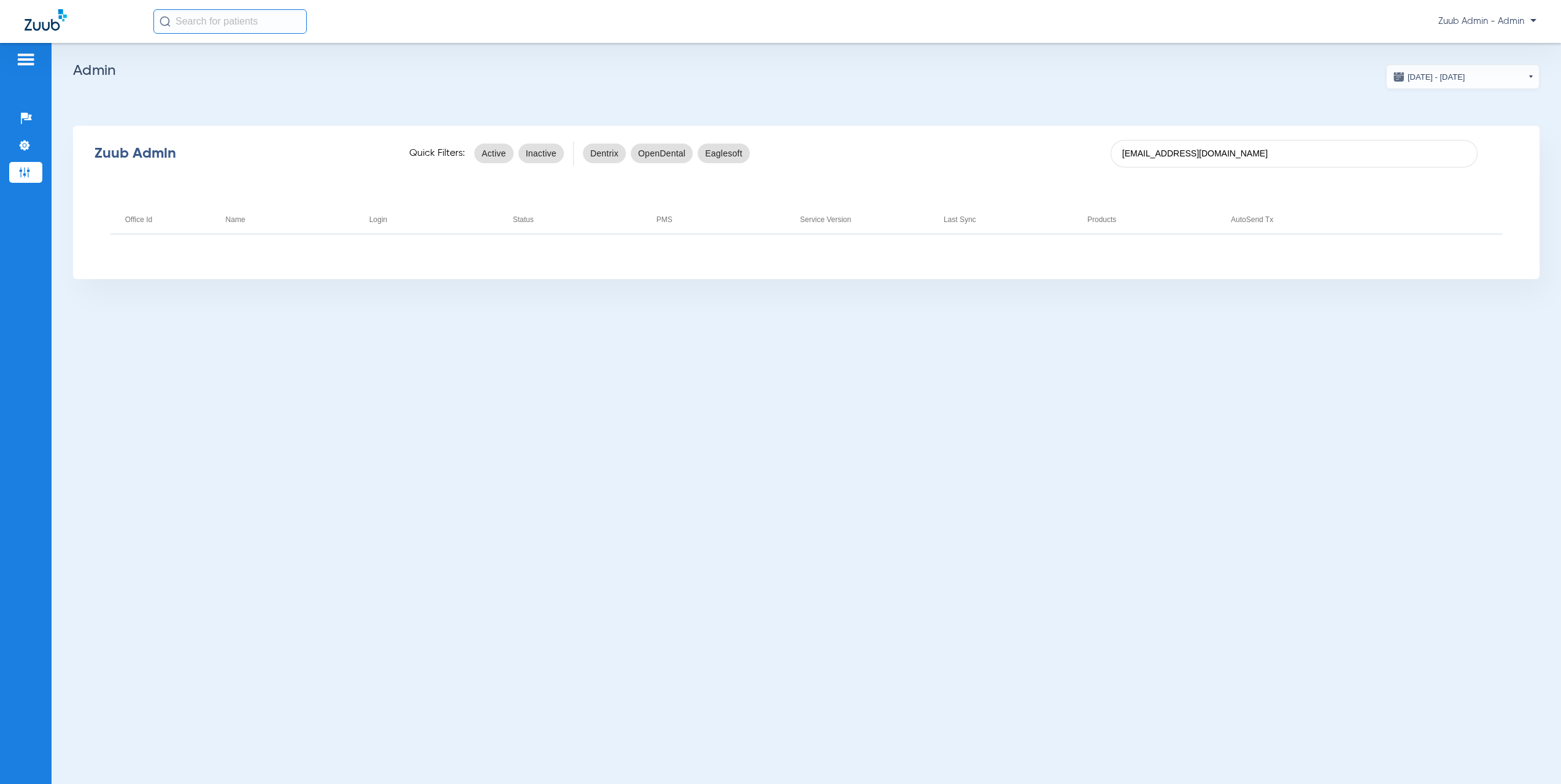
type input "[EMAIL_ADDRESS][DOMAIN_NAME]"
